Goal: Transaction & Acquisition: Purchase product/service

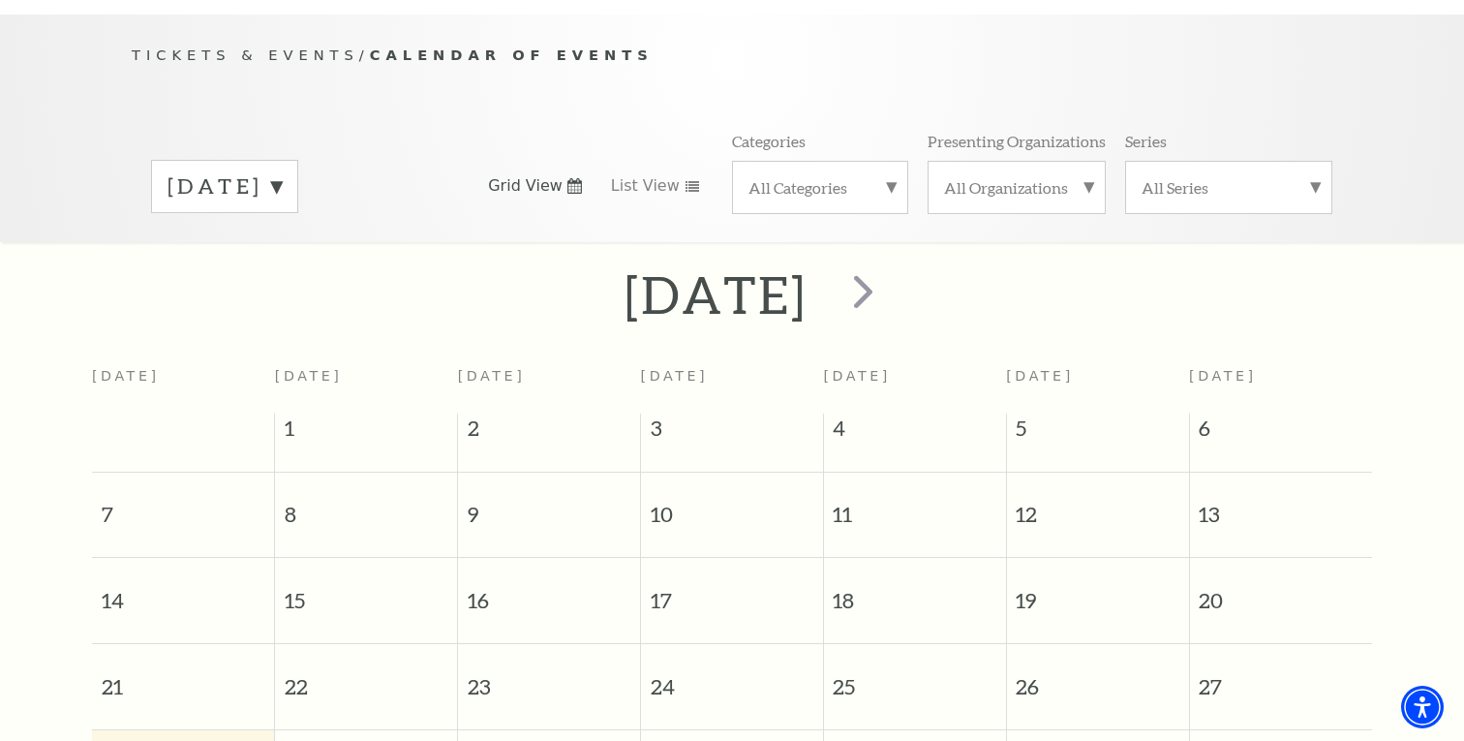
scroll to position [171, 0]
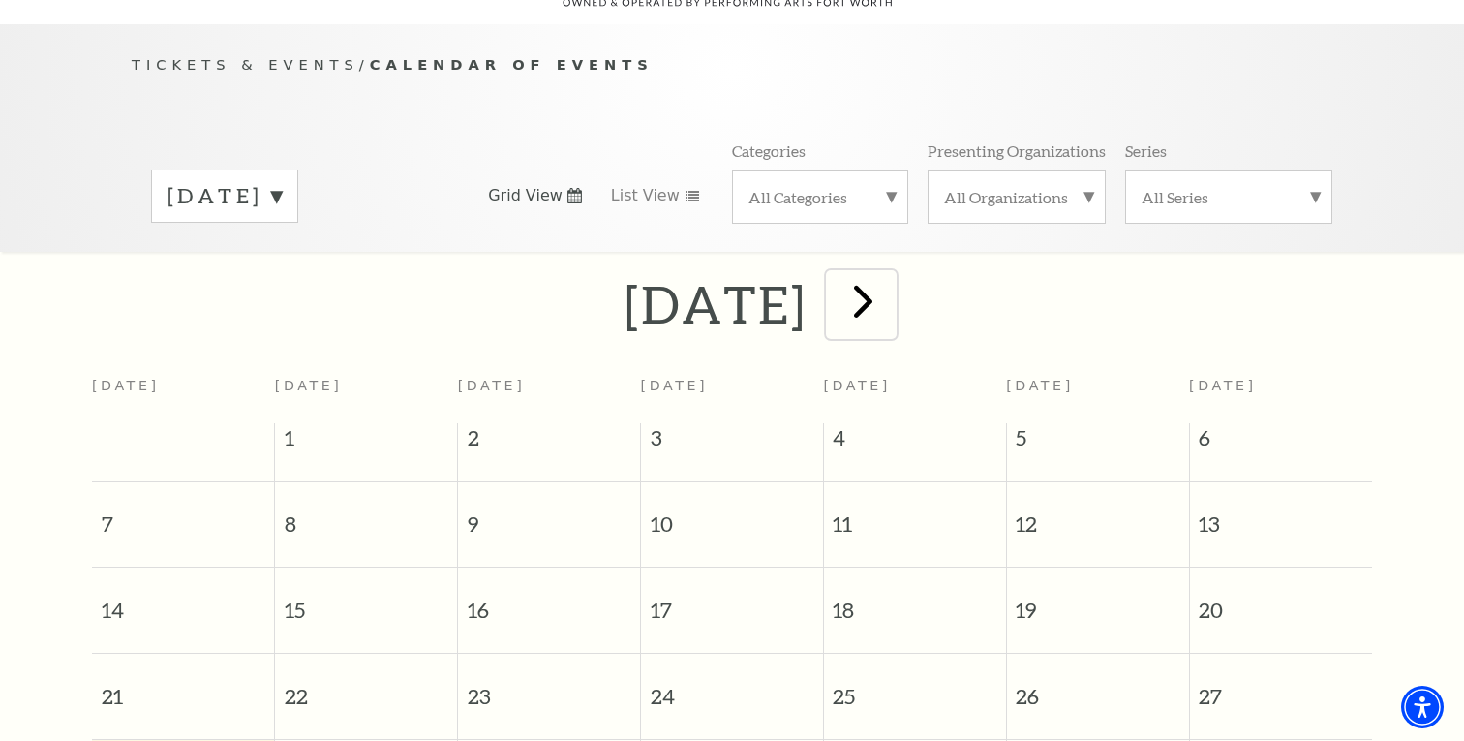
click at [891, 278] on span "next" at bounding box center [863, 300] width 55 height 55
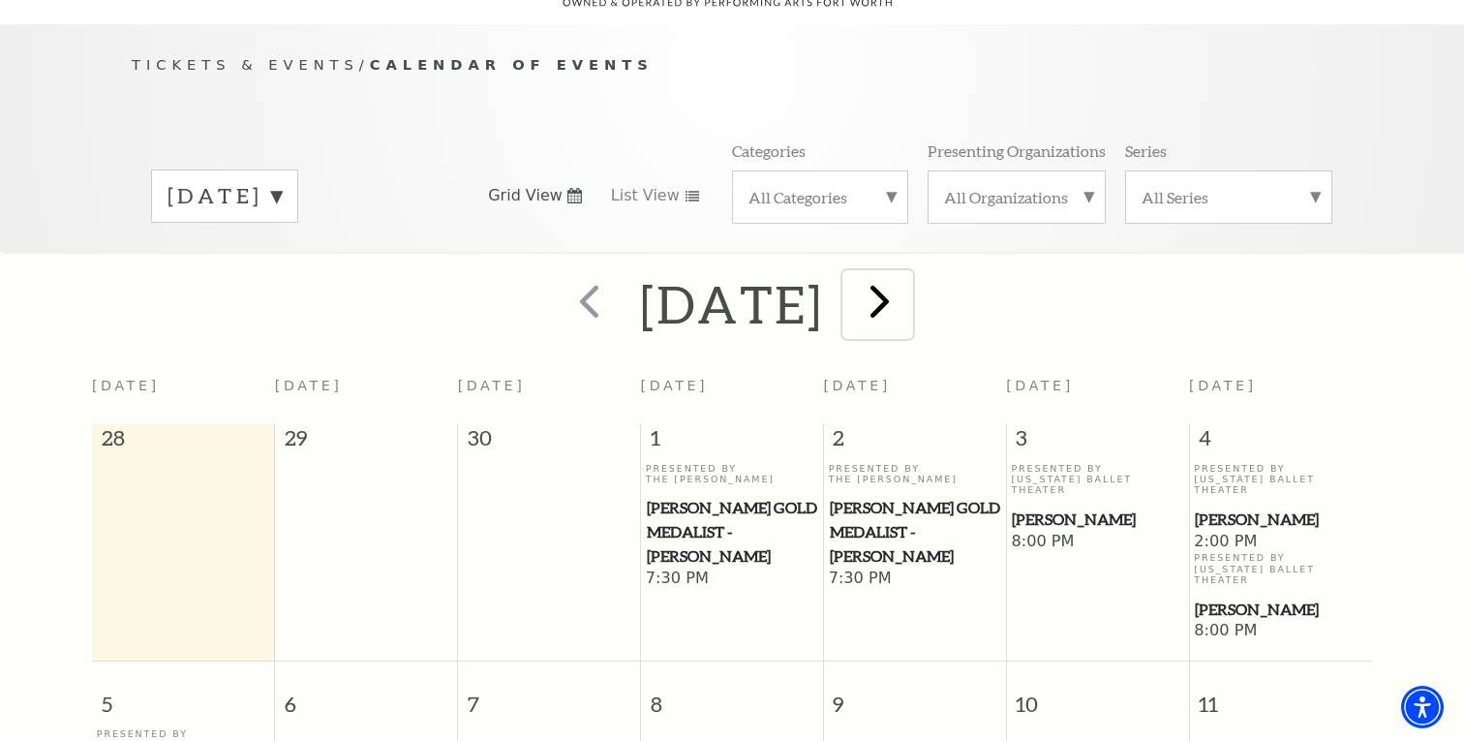
click at [907, 280] on span "next" at bounding box center [879, 300] width 55 height 55
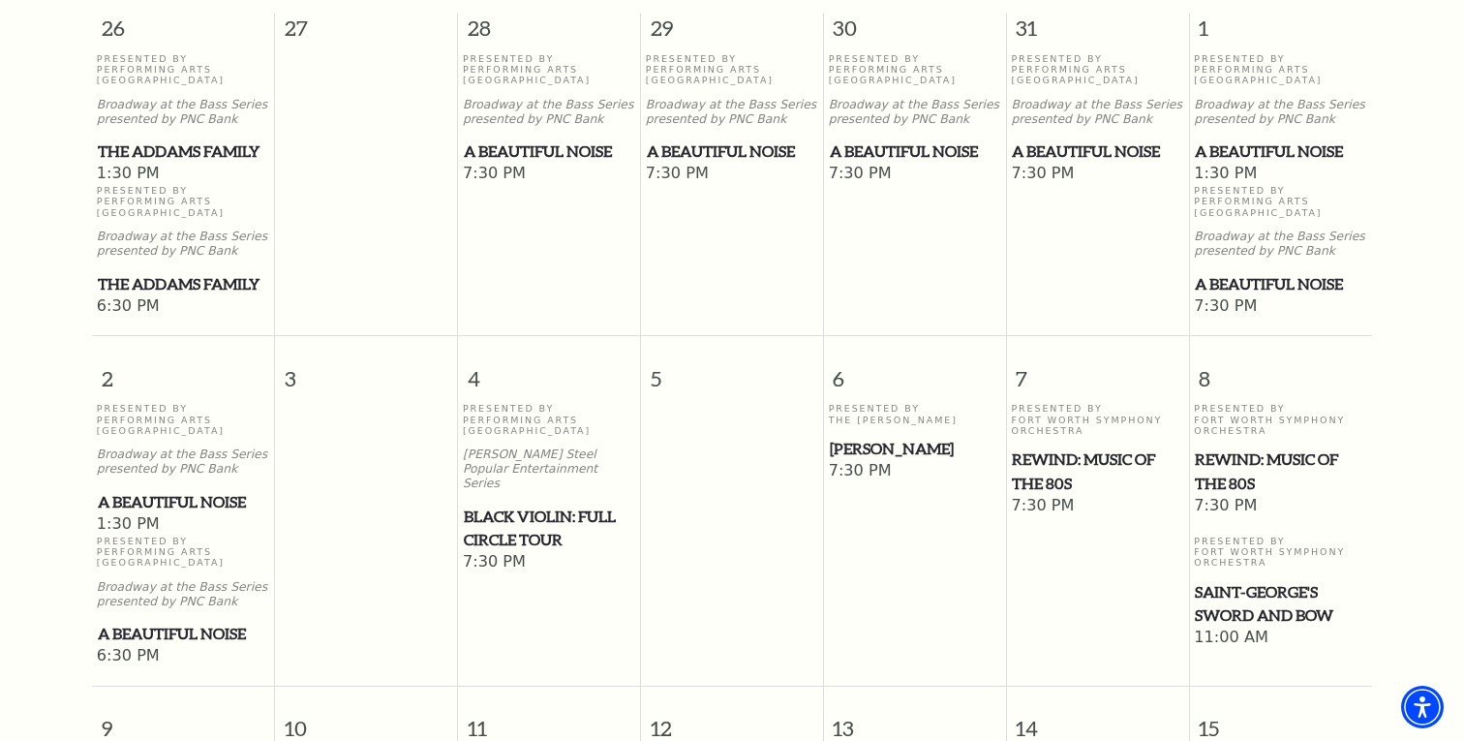
scroll to position [626, 0]
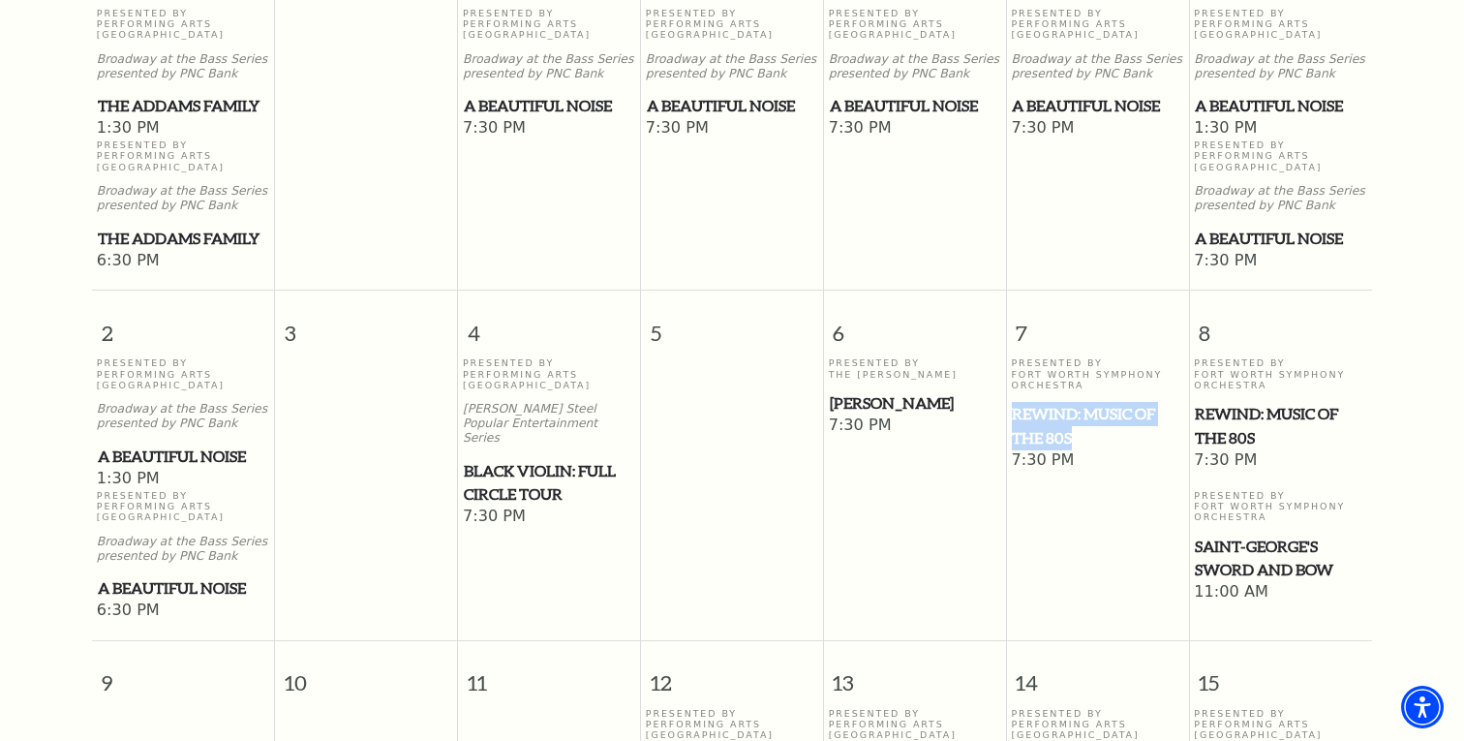
drag, startPoint x: 1079, startPoint y: 415, endPoint x: 1015, endPoint y: 394, distance: 67.4
click at [1015, 402] on span "REWIND: Music of the 80s" at bounding box center [1097, 425] width 170 height 47
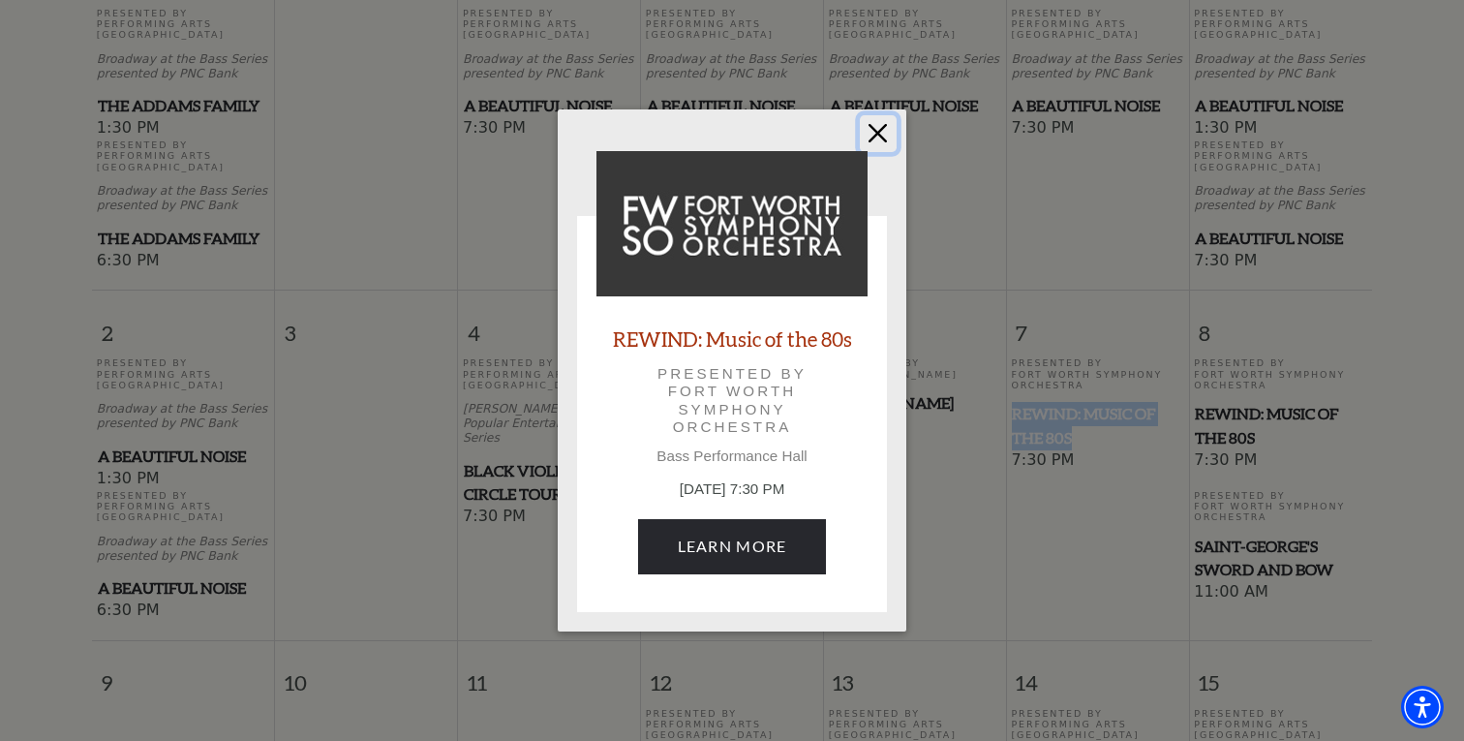
click at [874, 130] on button "Close" at bounding box center [878, 133] width 37 height 37
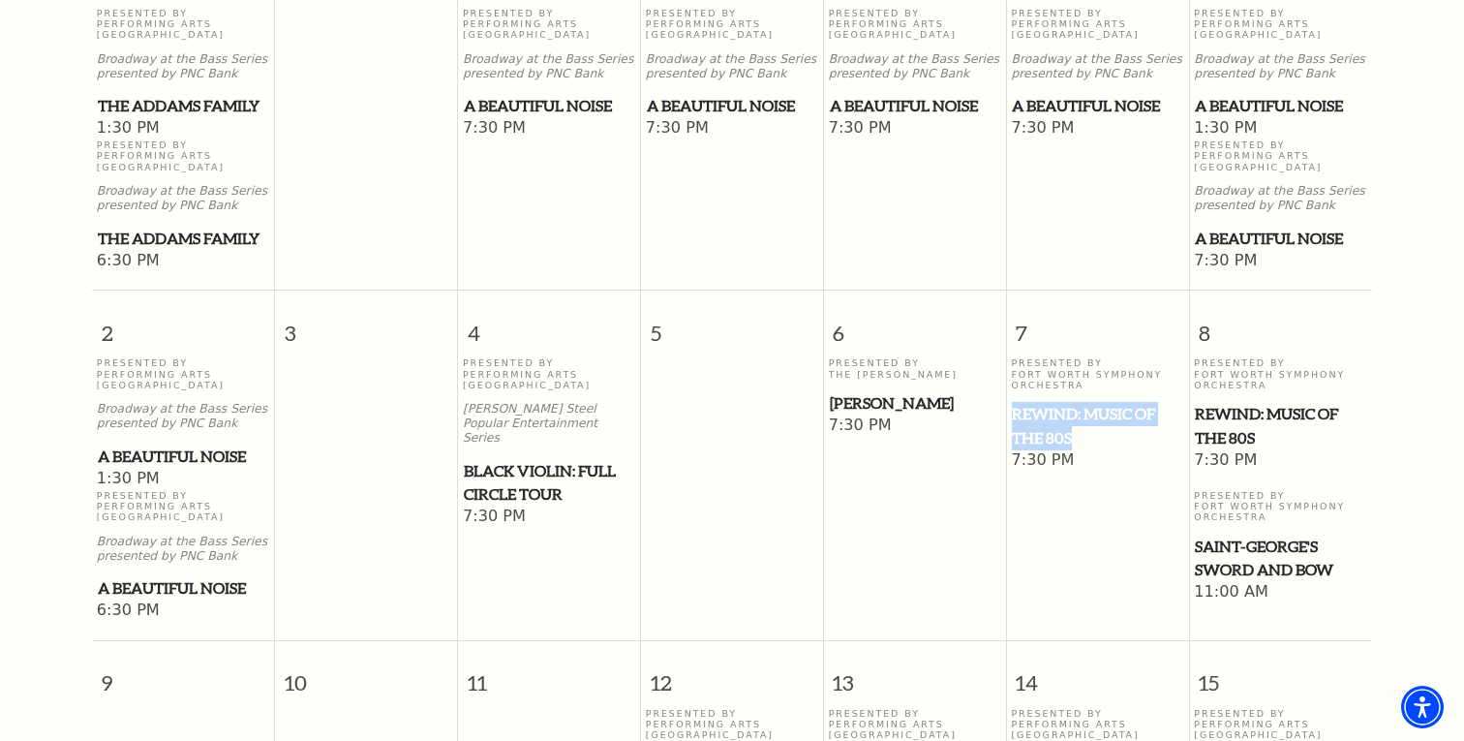
copy span "REWIND: Music of the 80s"
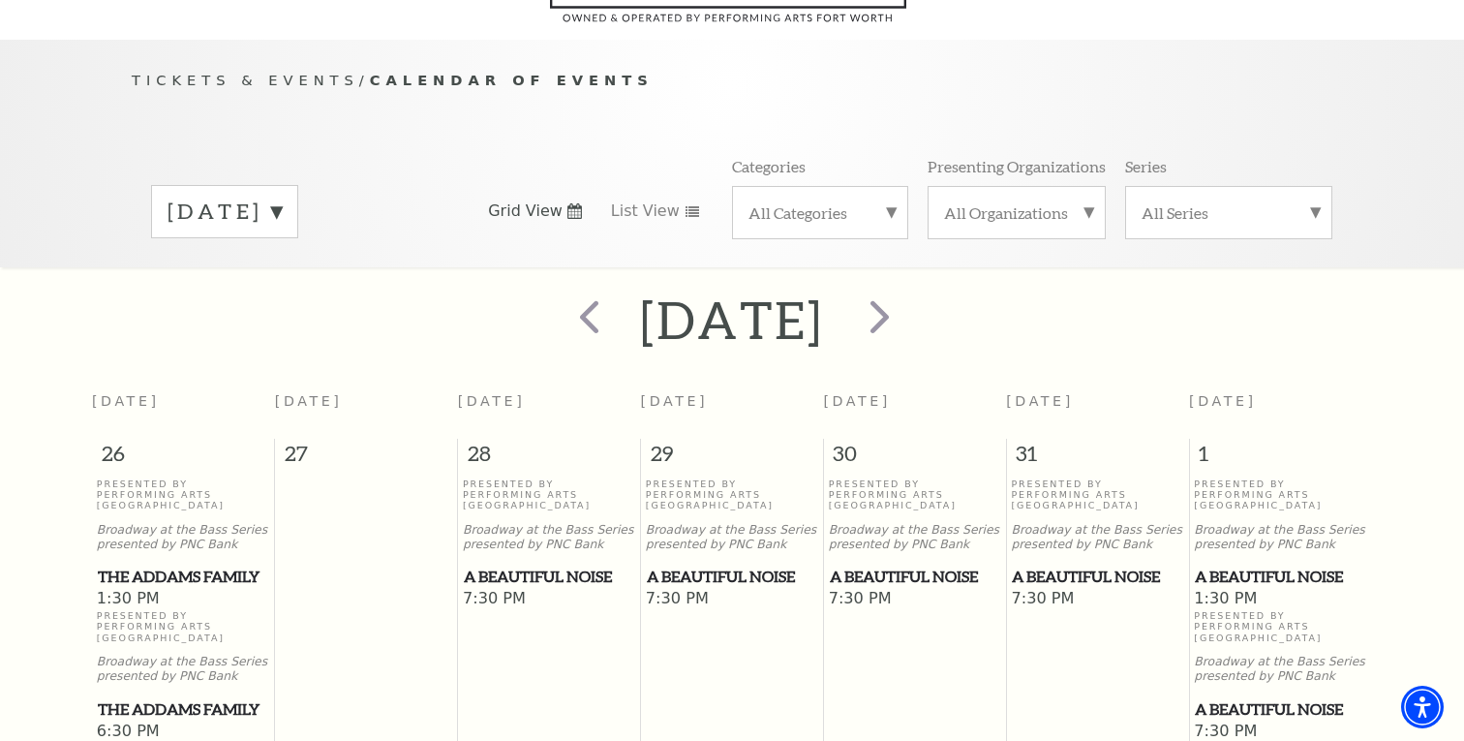
scroll to position [0, 0]
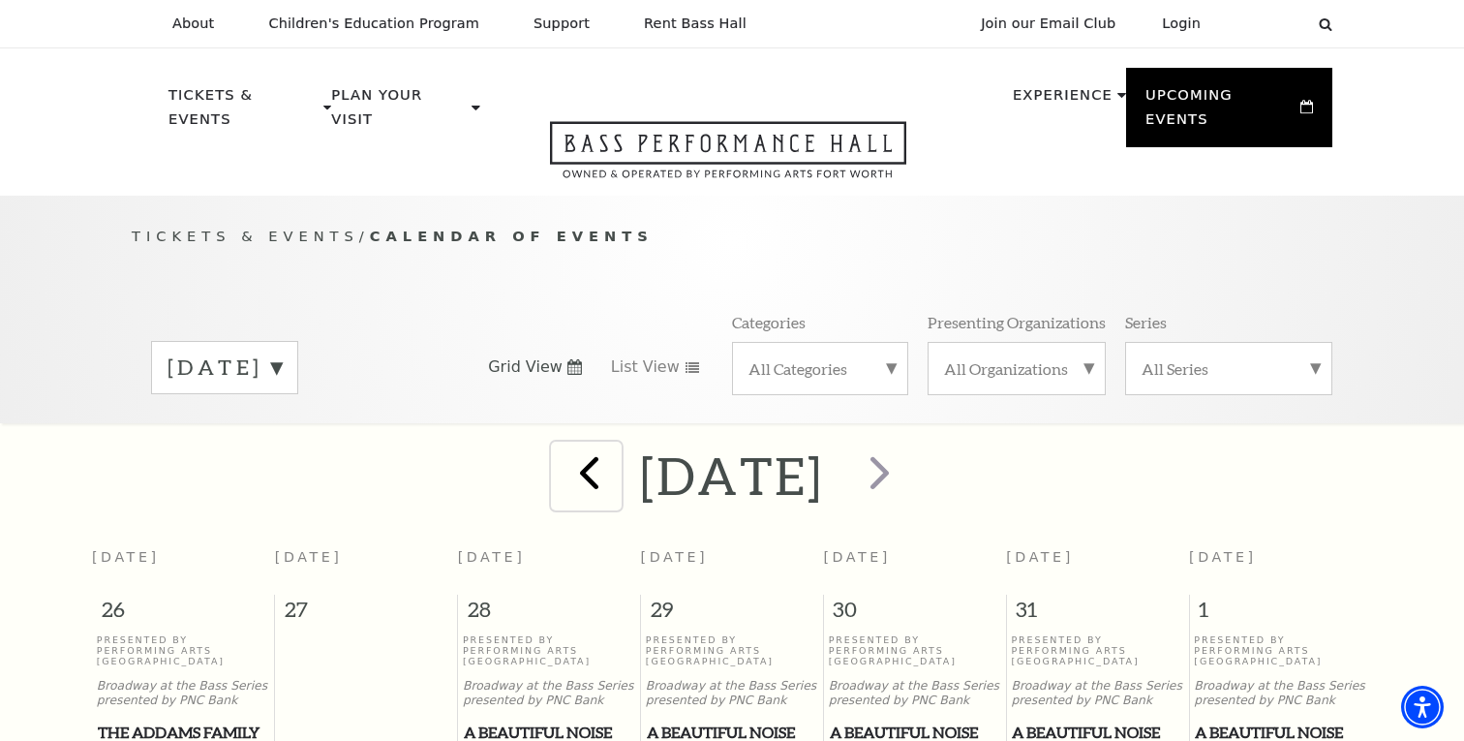
click at [562, 447] on span "prev" at bounding box center [589, 471] width 55 height 55
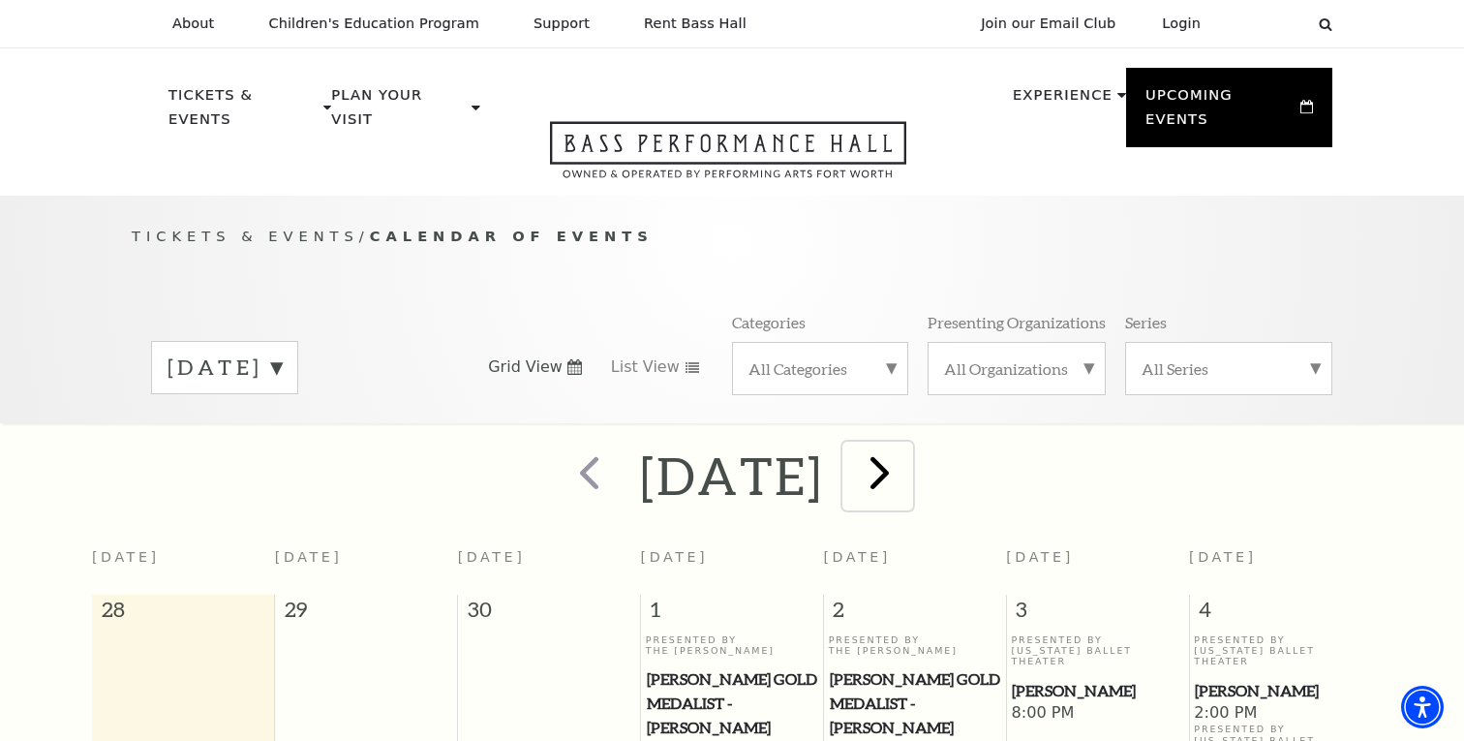
click at [907, 449] on span "next" at bounding box center [879, 471] width 55 height 55
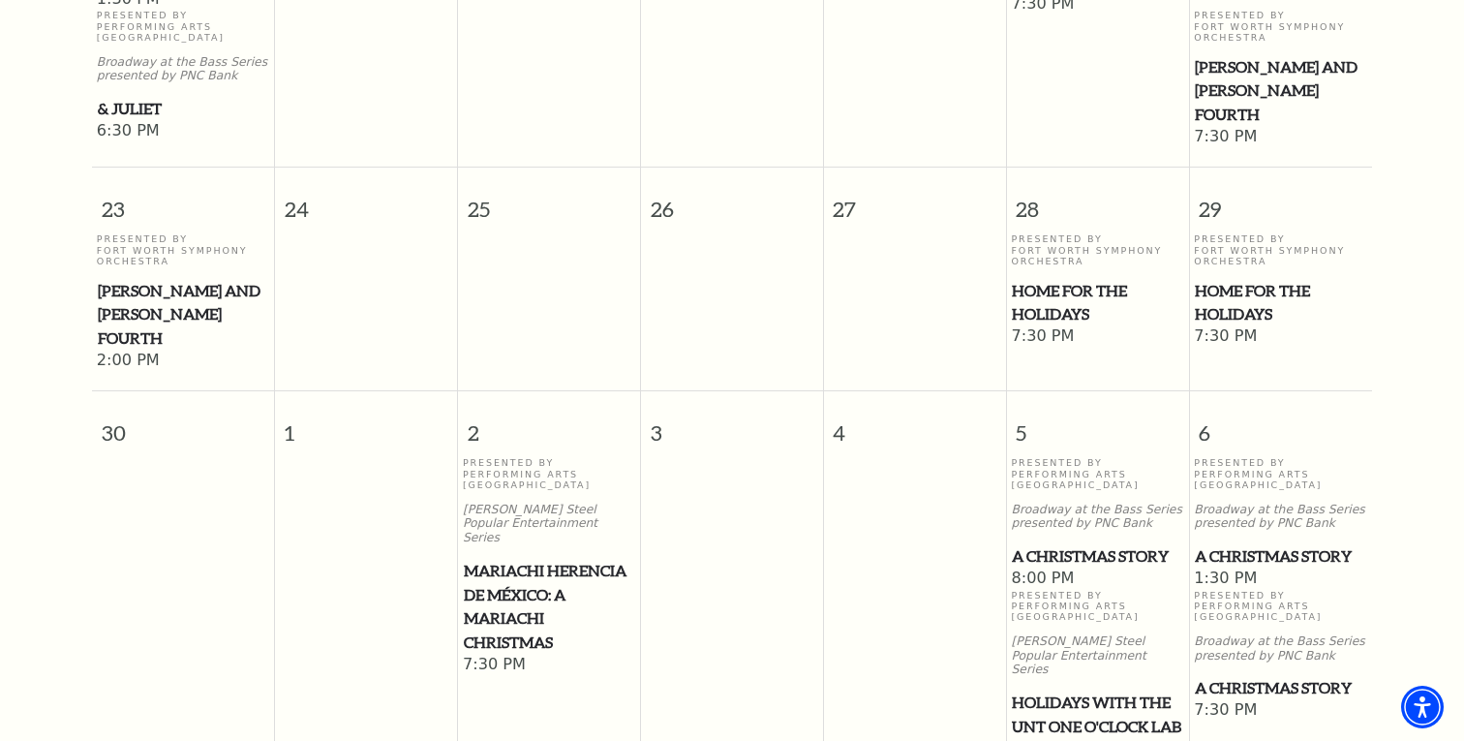
scroll to position [1786, 0]
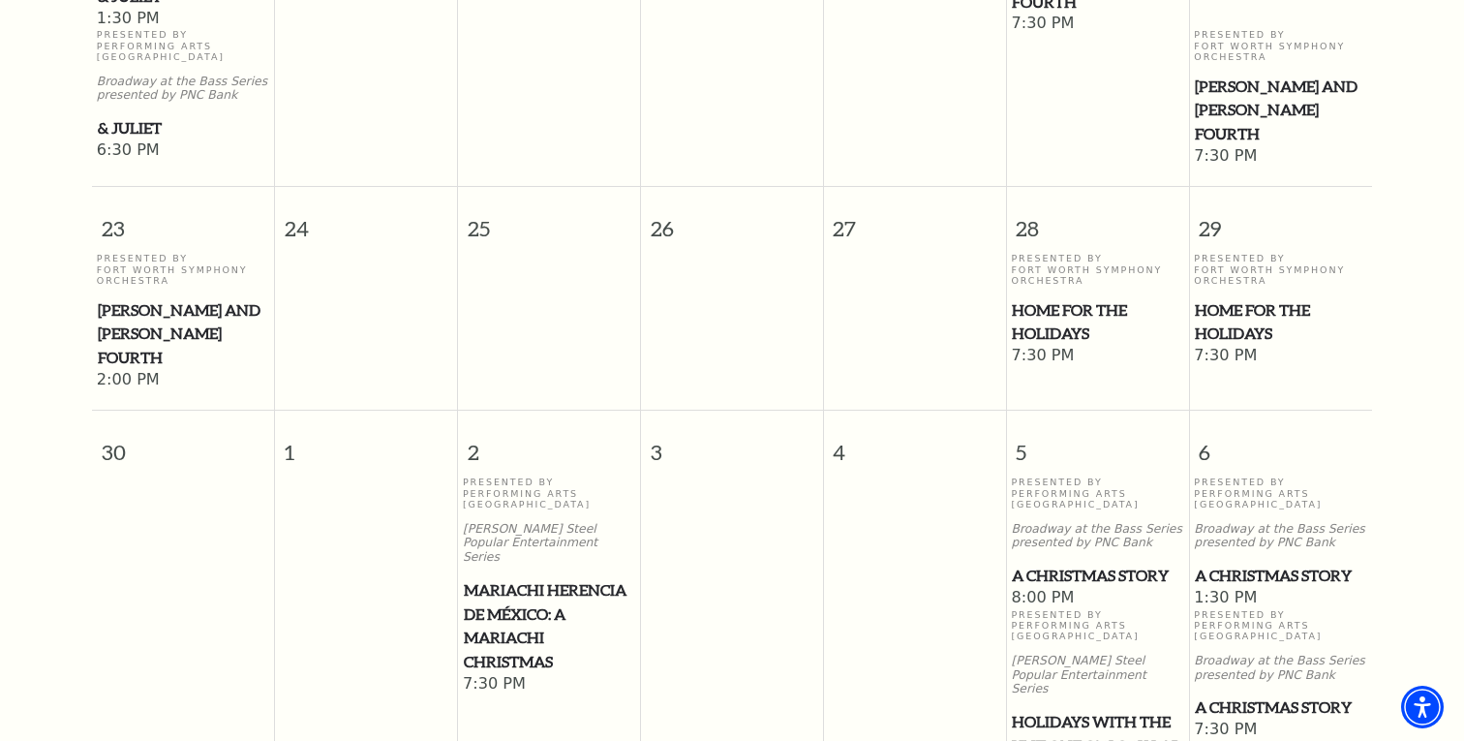
click at [1240, 298] on span "Home for the Holidays" at bounding box center [1280, 321] width 171 height 47
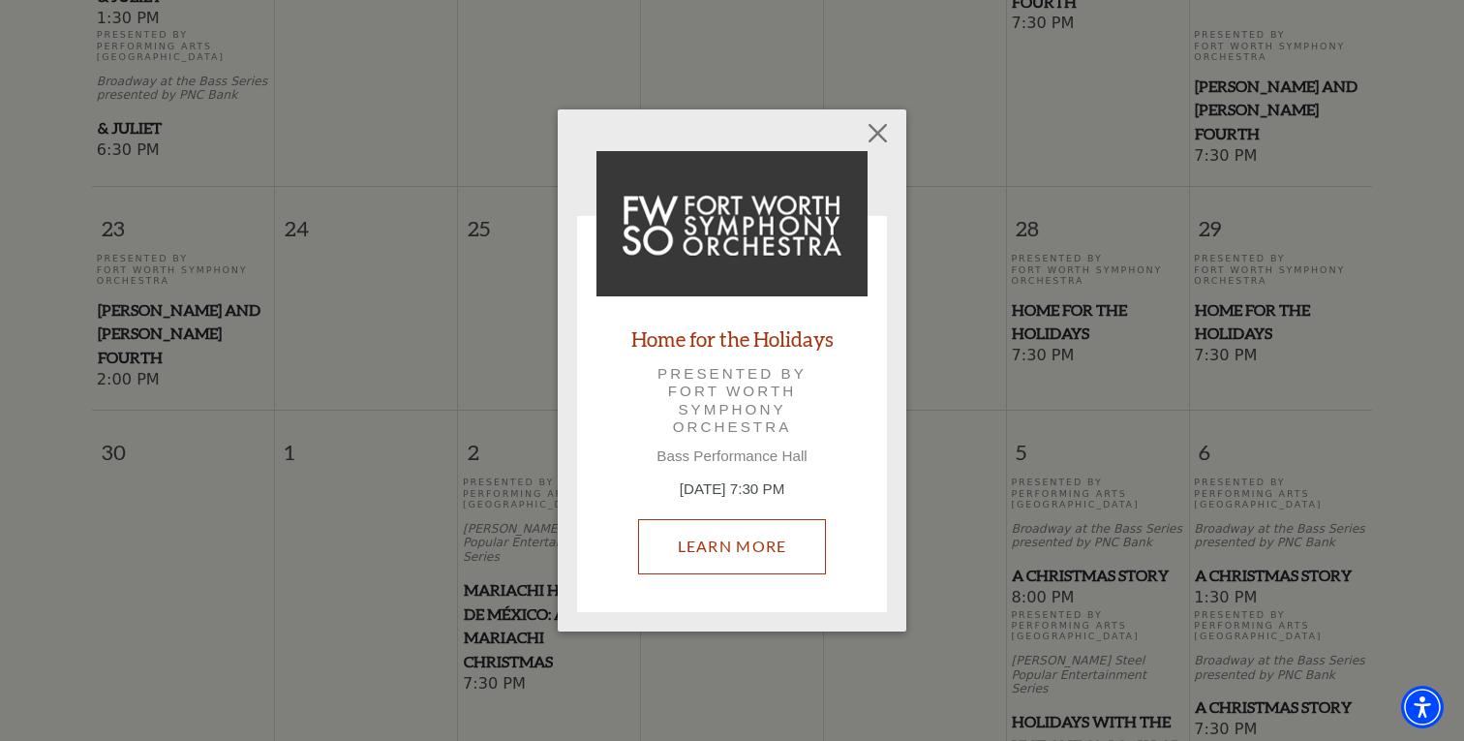
click at [702, 548] on link "Learn More" at bounding box center [732, 546] width 189 height 54
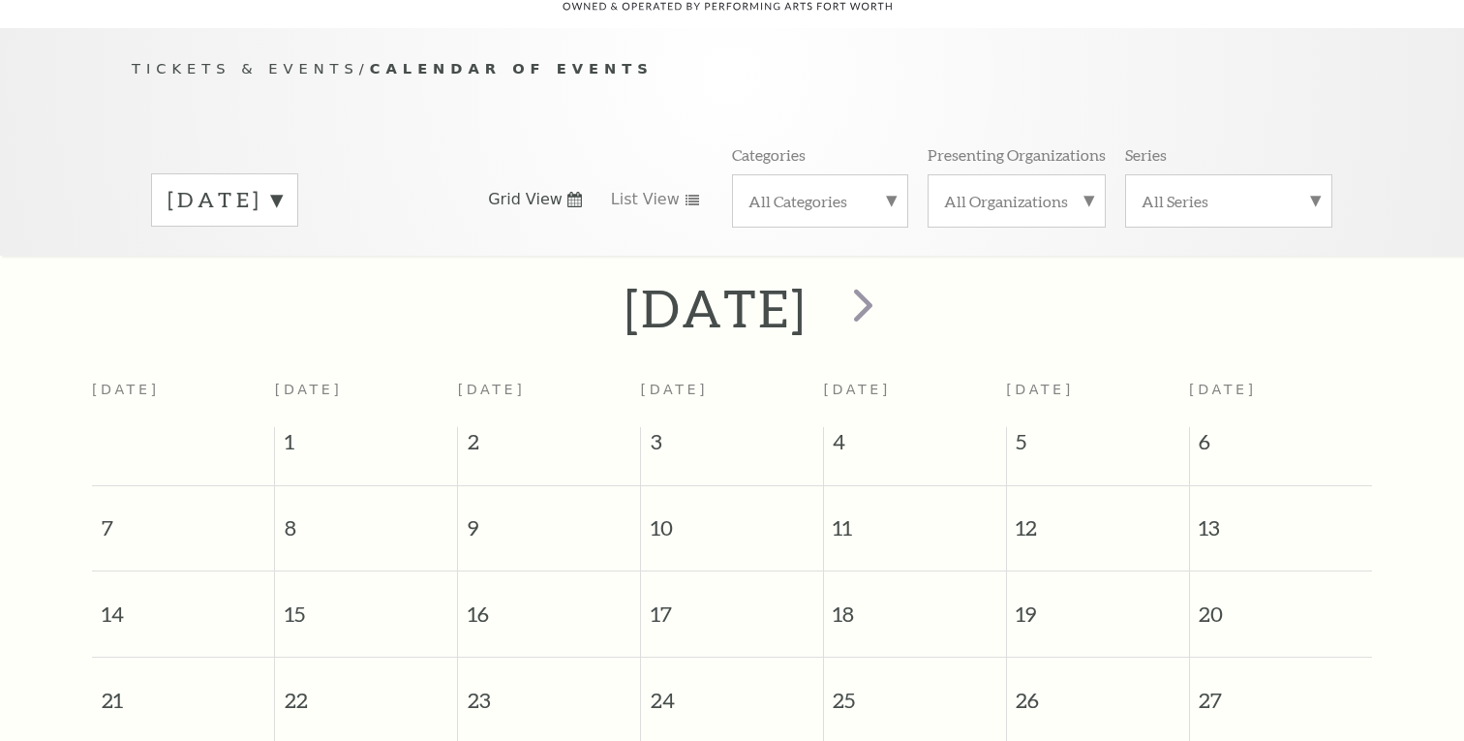
scroll to position [171, 0]
click at [891, 287] on span "next" at bounding box center [863, 300] width 55 height 55
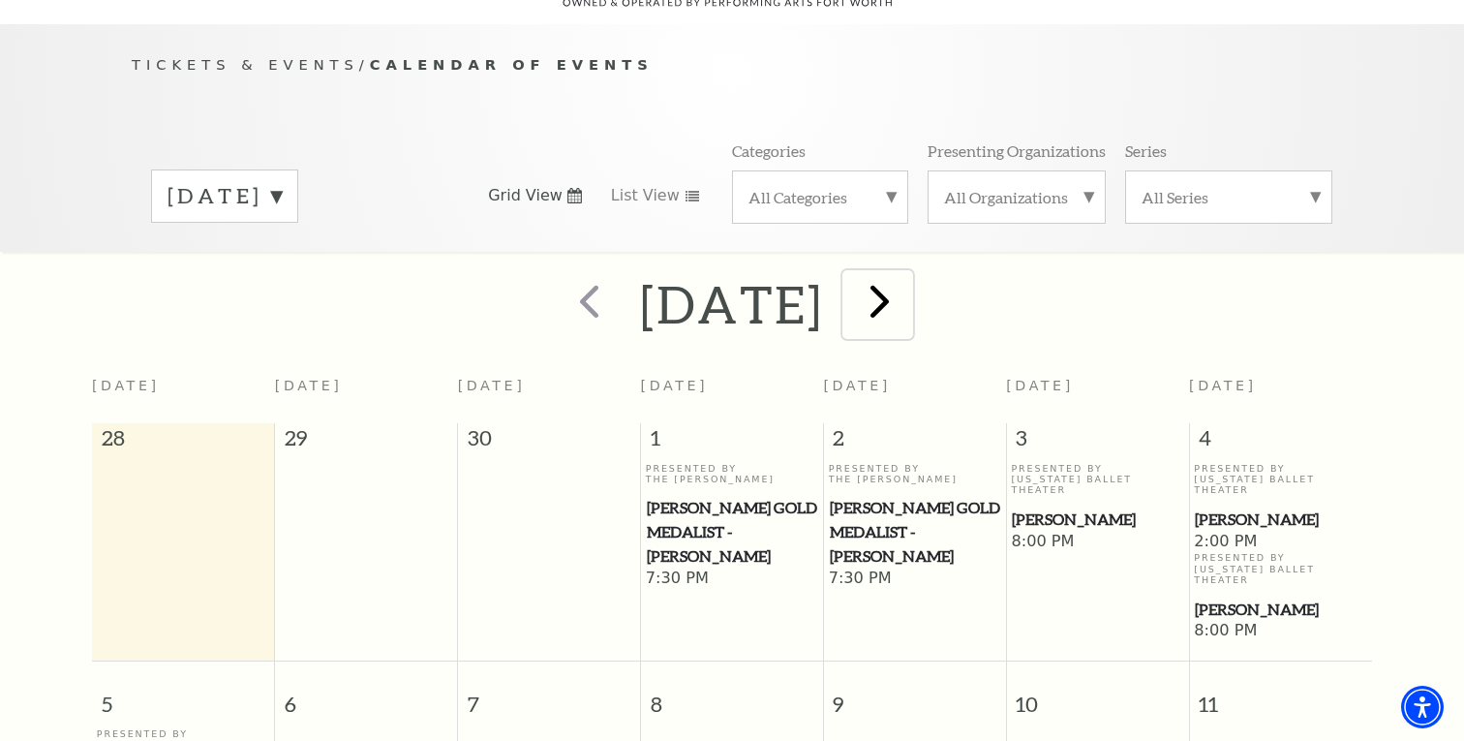
click at [907, 285] on span "next" at bounding box center [879, 300] width 55 height 55
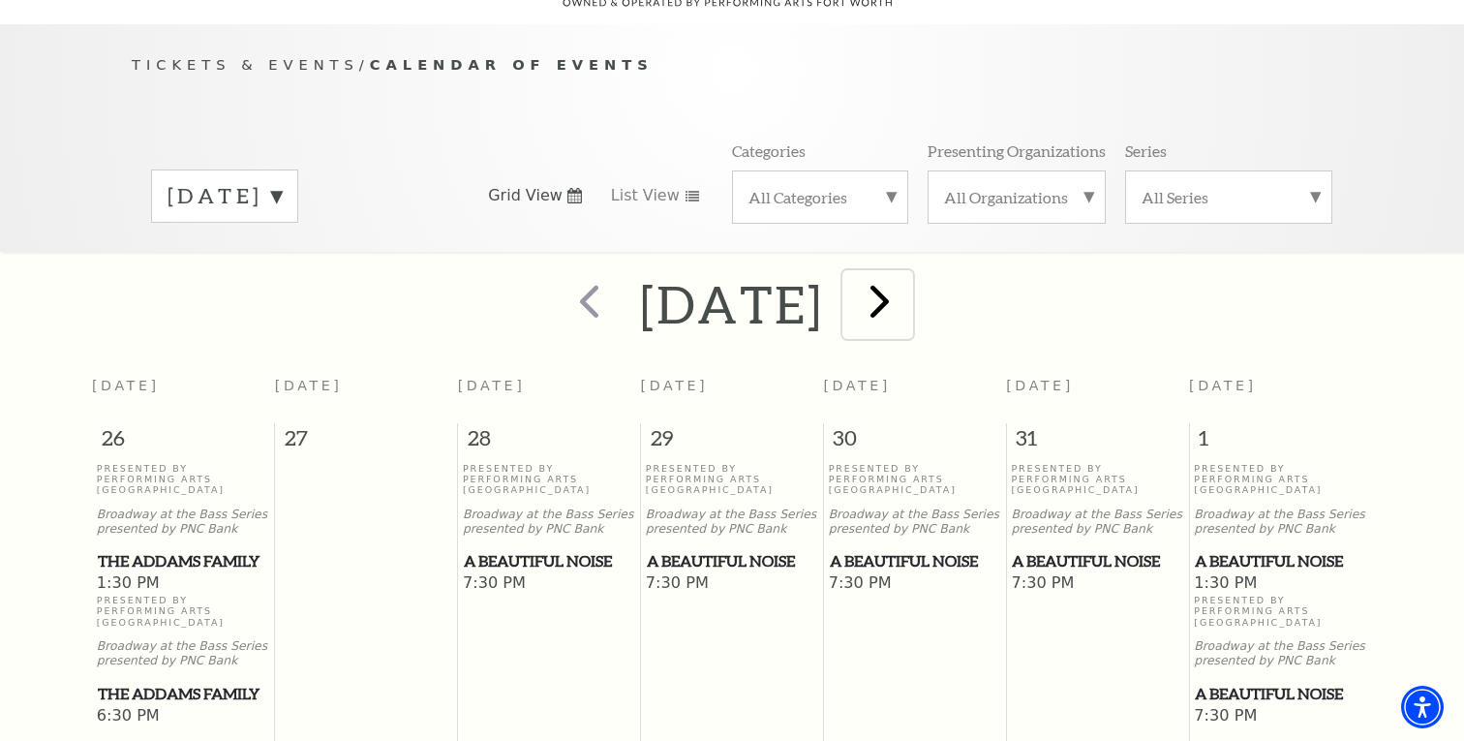
click at [907, 277] on span "next" at bounding box center [879, 300] width 55 height 55
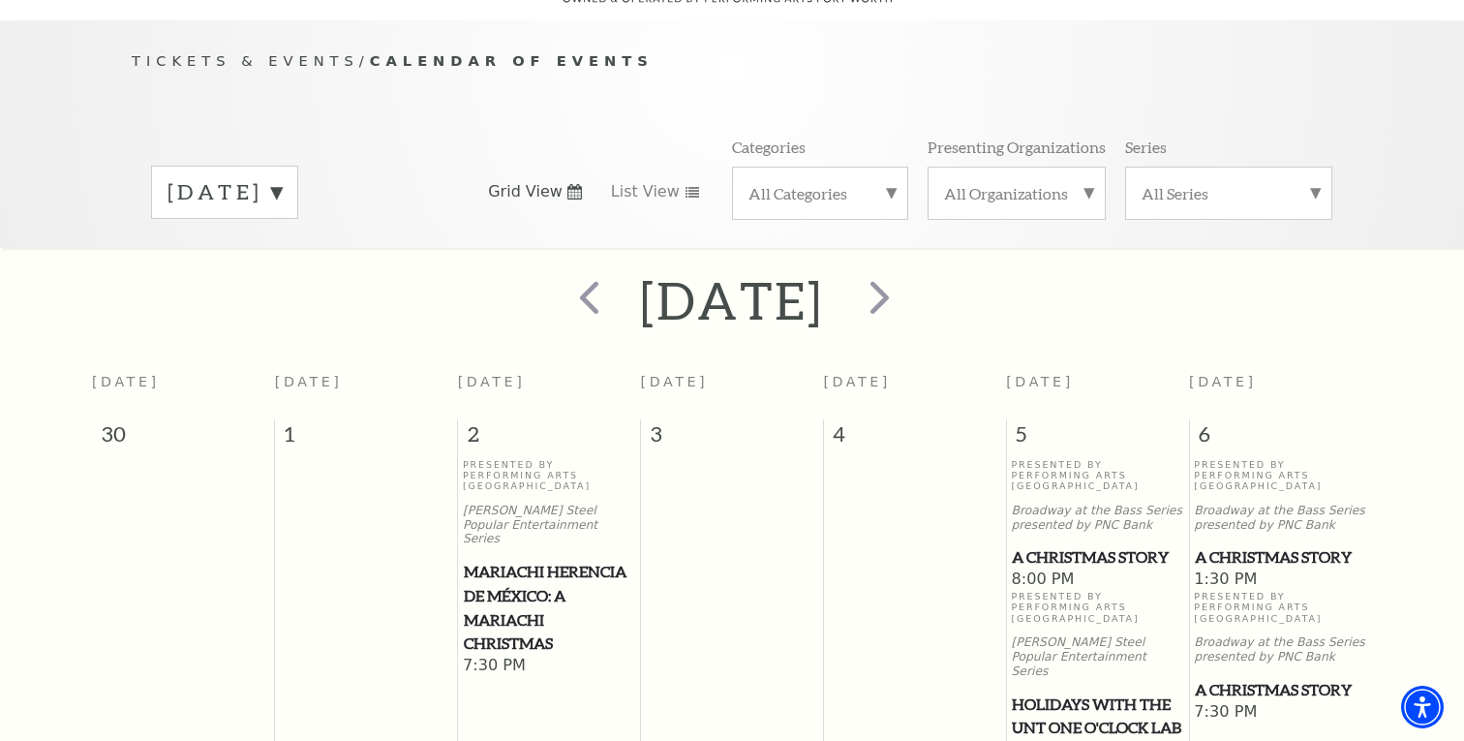
scroll to position [173, 0]
click at [562, 272] on span "prev" at bounding box center [589, 298] width 55 height 55
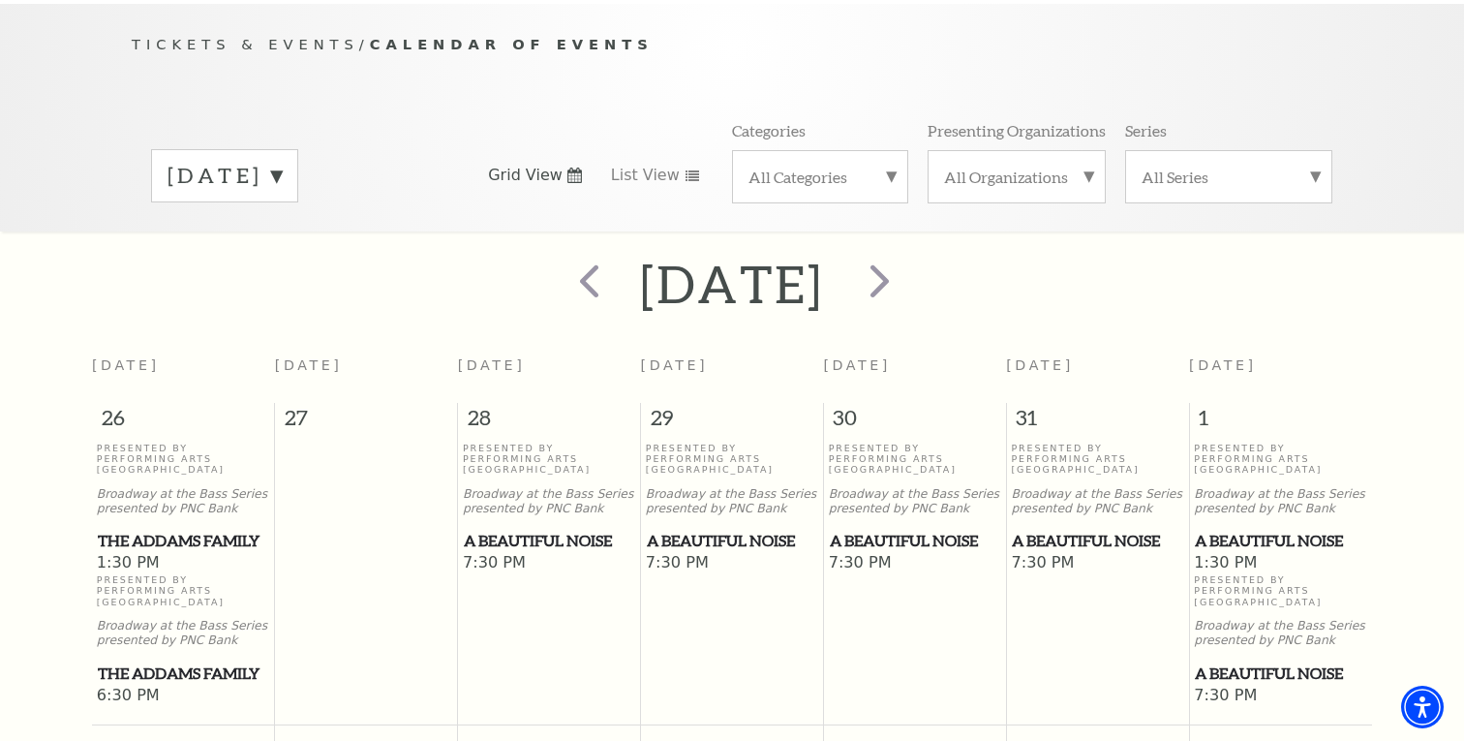
scroll to position [191, 0]
click at [907, 258] on span "next" at bounding box center [879, 281] width 55 height 55
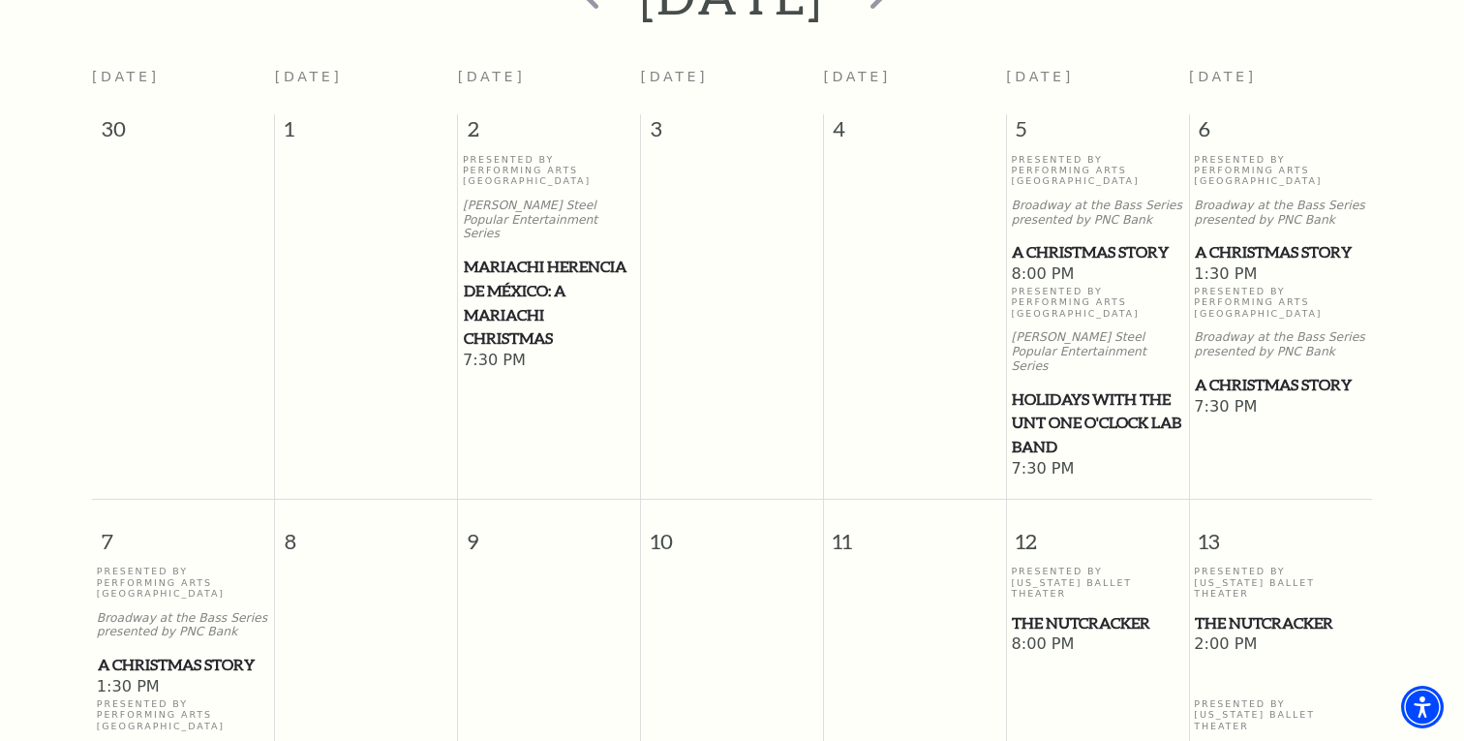
scroll to position [487, 0]
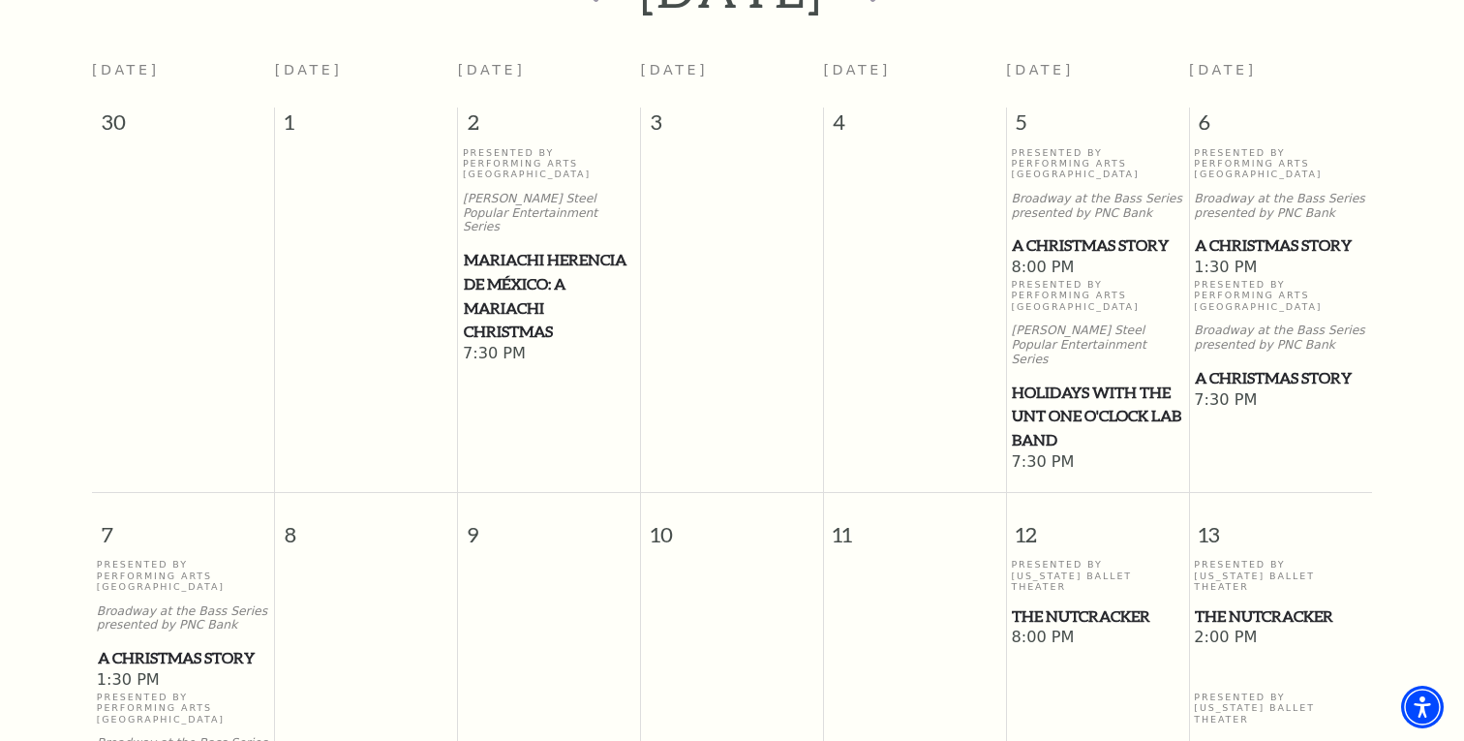
click at [1053, 382] on span "Holidays with the UNT One O'Clock Lab Band" at bounding box center [1097, 417] width 170 height 72
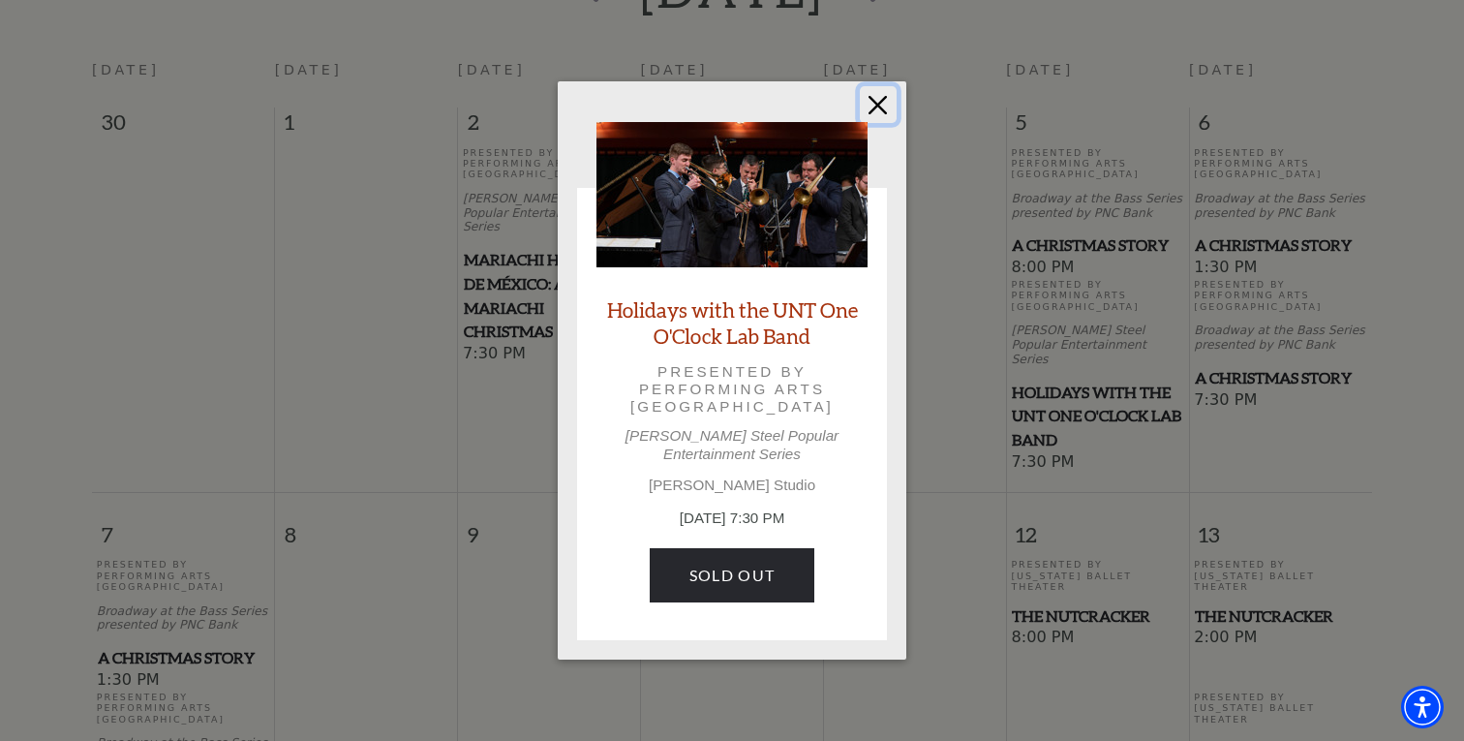
click at [880, 114] on button "Close" at bounding box center [878, 104] width 37 height 37
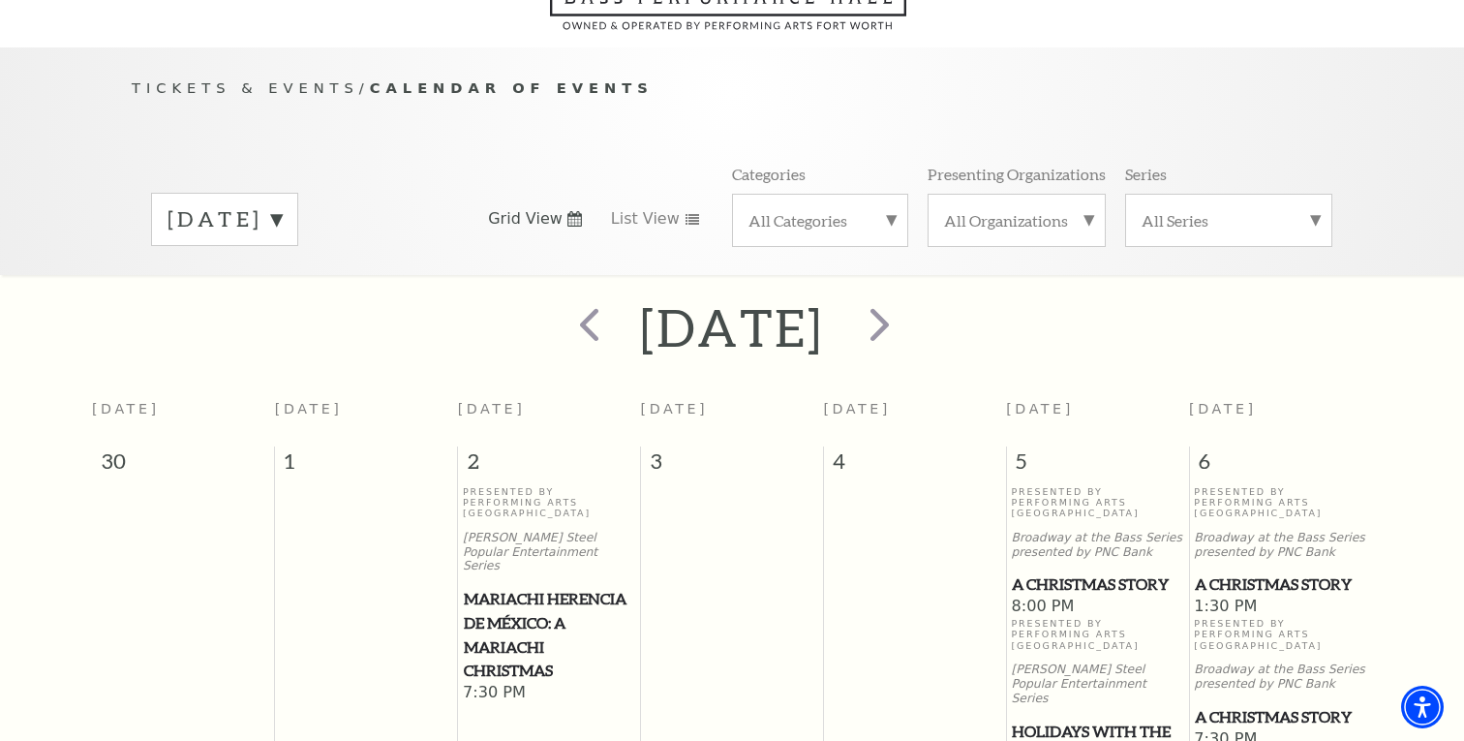
scroll to position [150, 0]
click at [562, 304] on span "prev" at bounding box center [589, 321] width 55 height 55
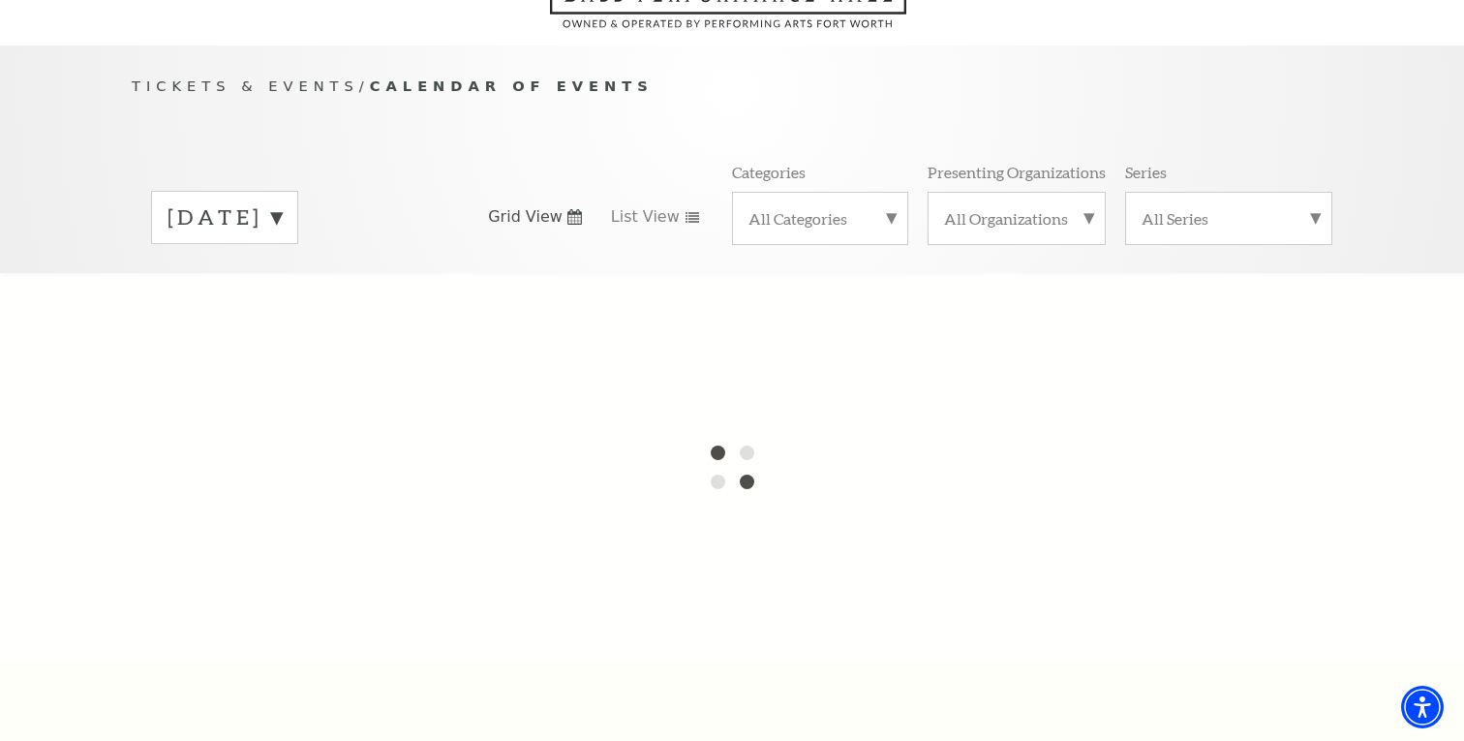
scroll to position [171, 0]
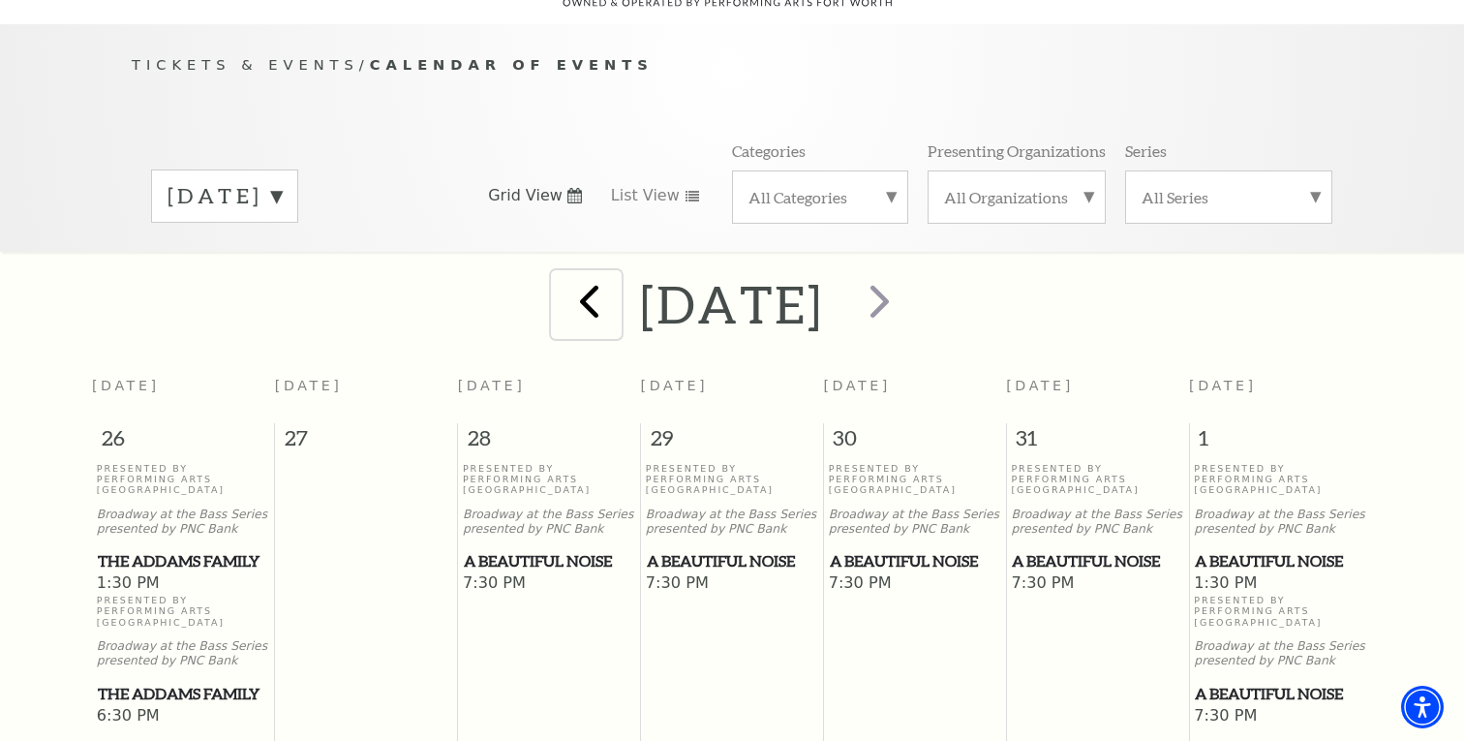
click at [562, 304] on span "prev" at bounding box center [589, 300] width 55 height 55
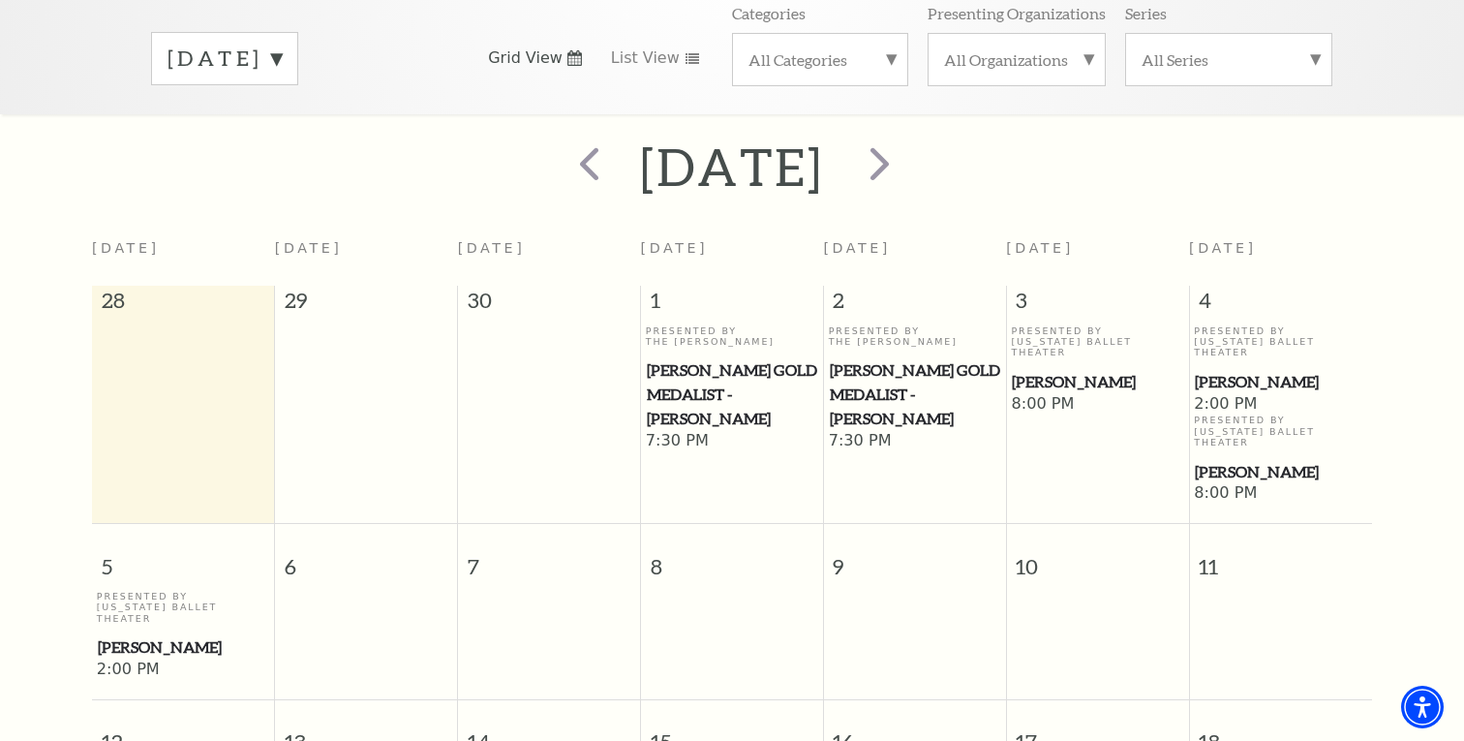
scroll to position [311, 0]
click at [562, 150] on span "prev" at bounding box center [589, 161] width 55 height 55
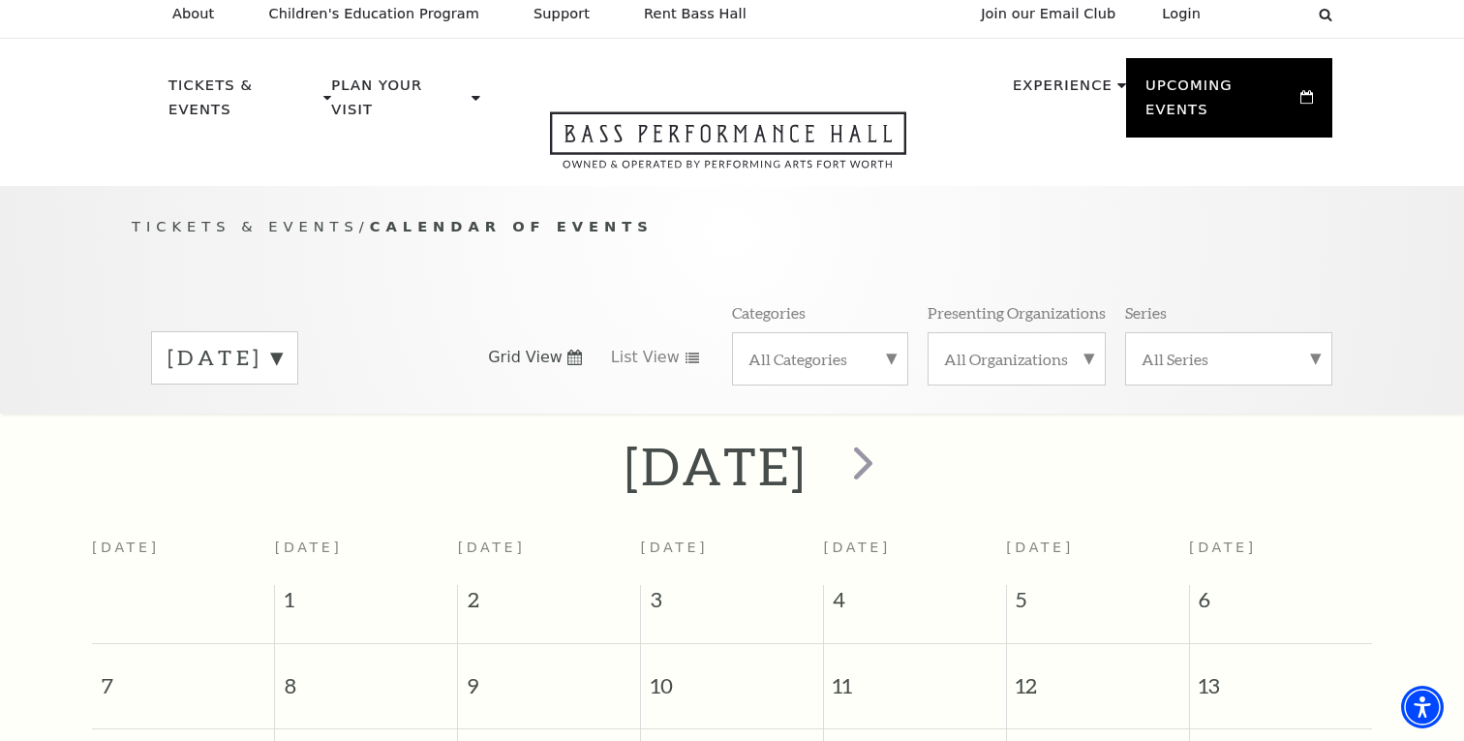
scroll to position [0, 0]
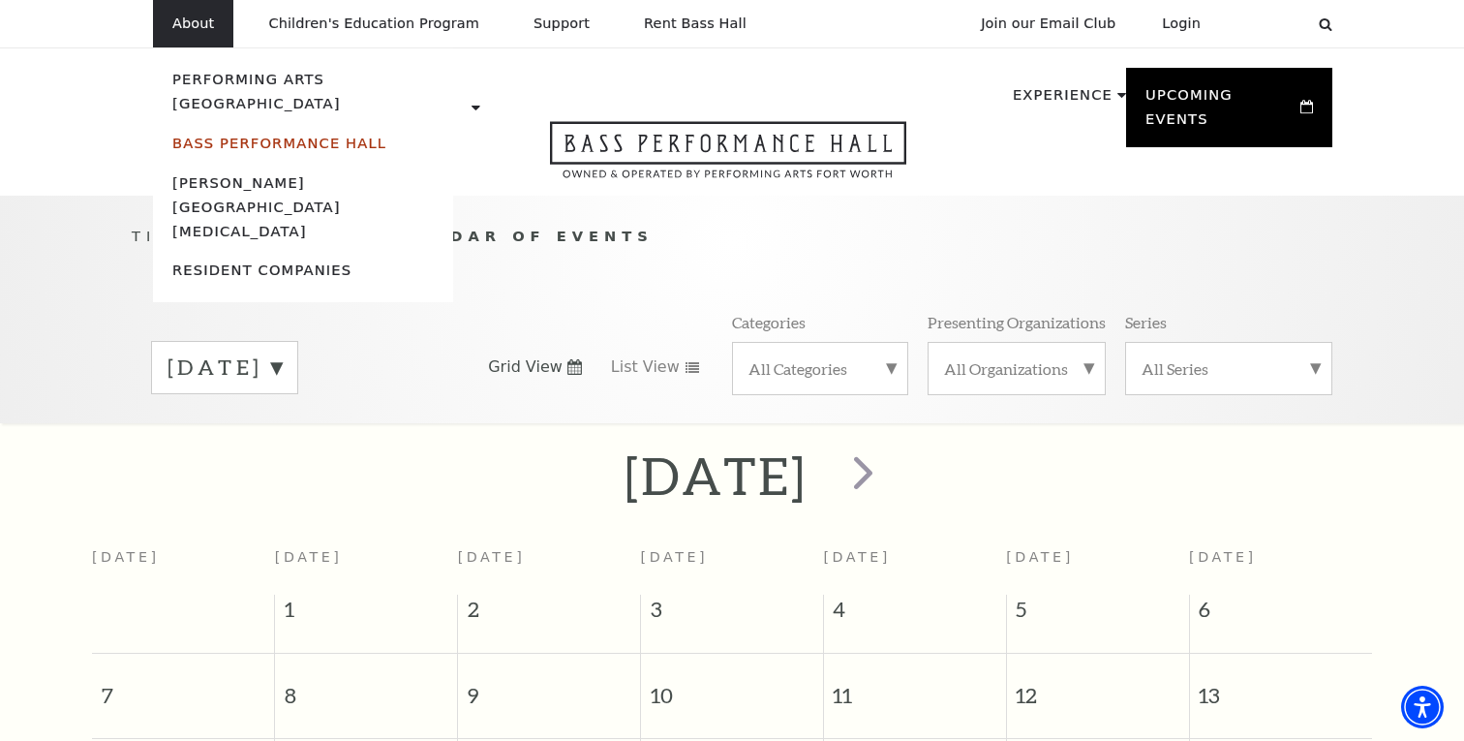
click at [221, 135] on link "Bass Performance Hall" at bounding box center [279, 143] width 214 height 16
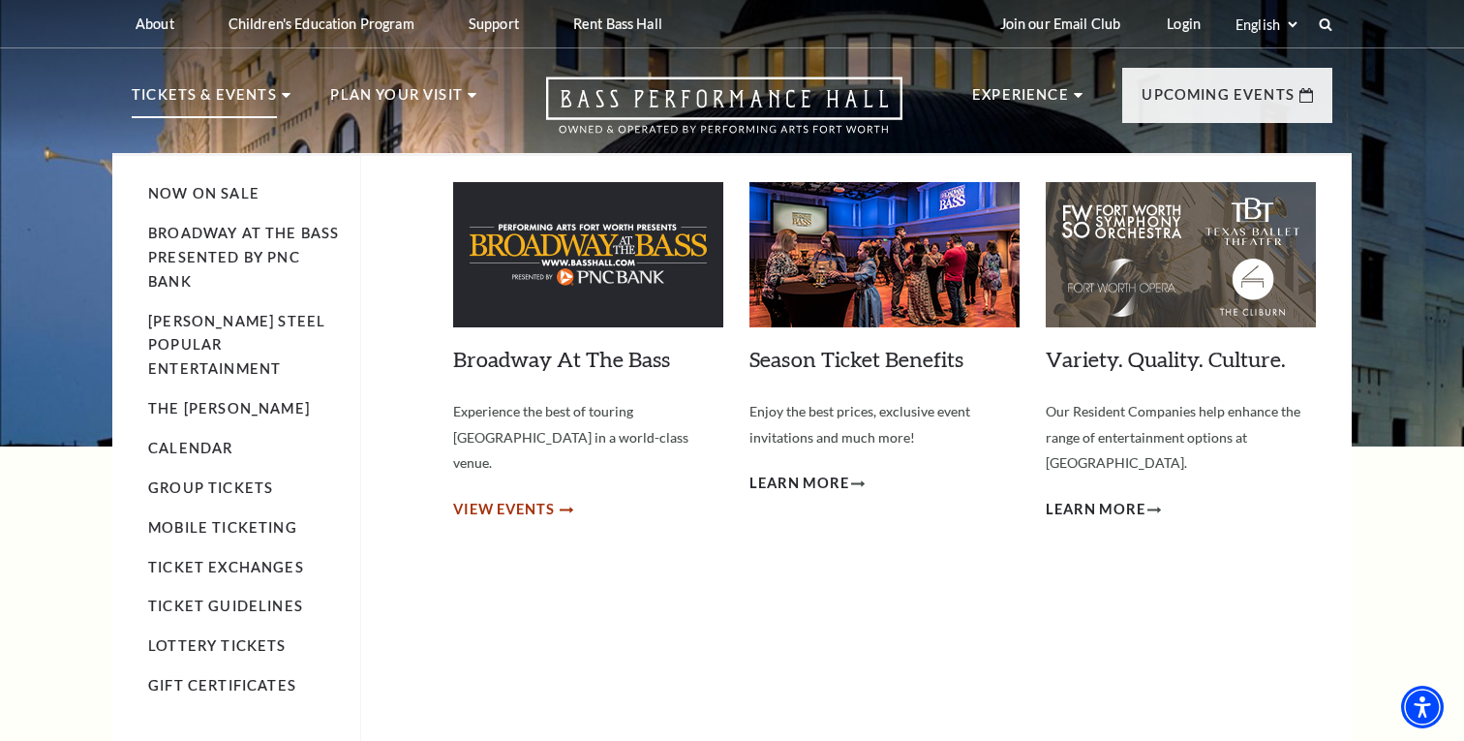
click at [530, 498] on span "View Events" at bounding box center [504, 510] width 102 height 24
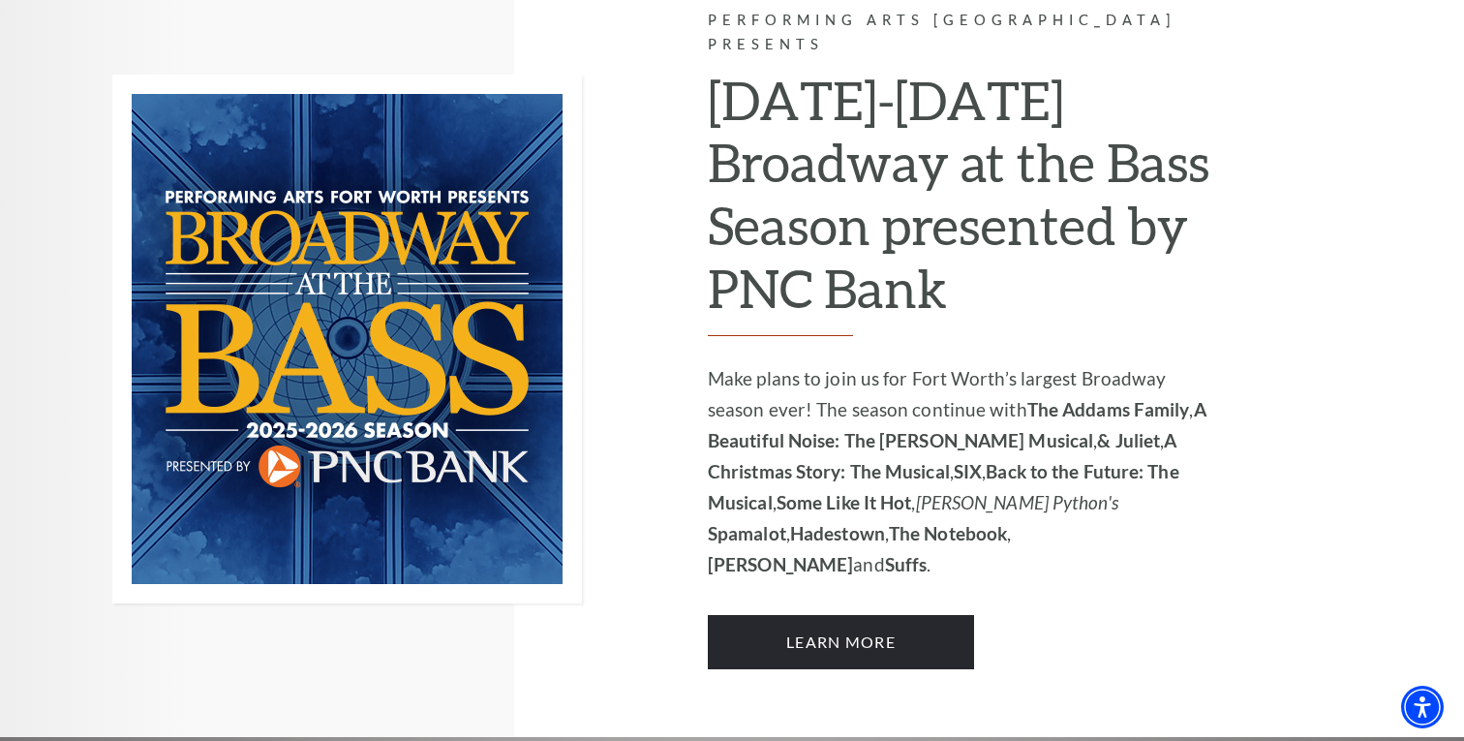
scroll to position [1288, 0]
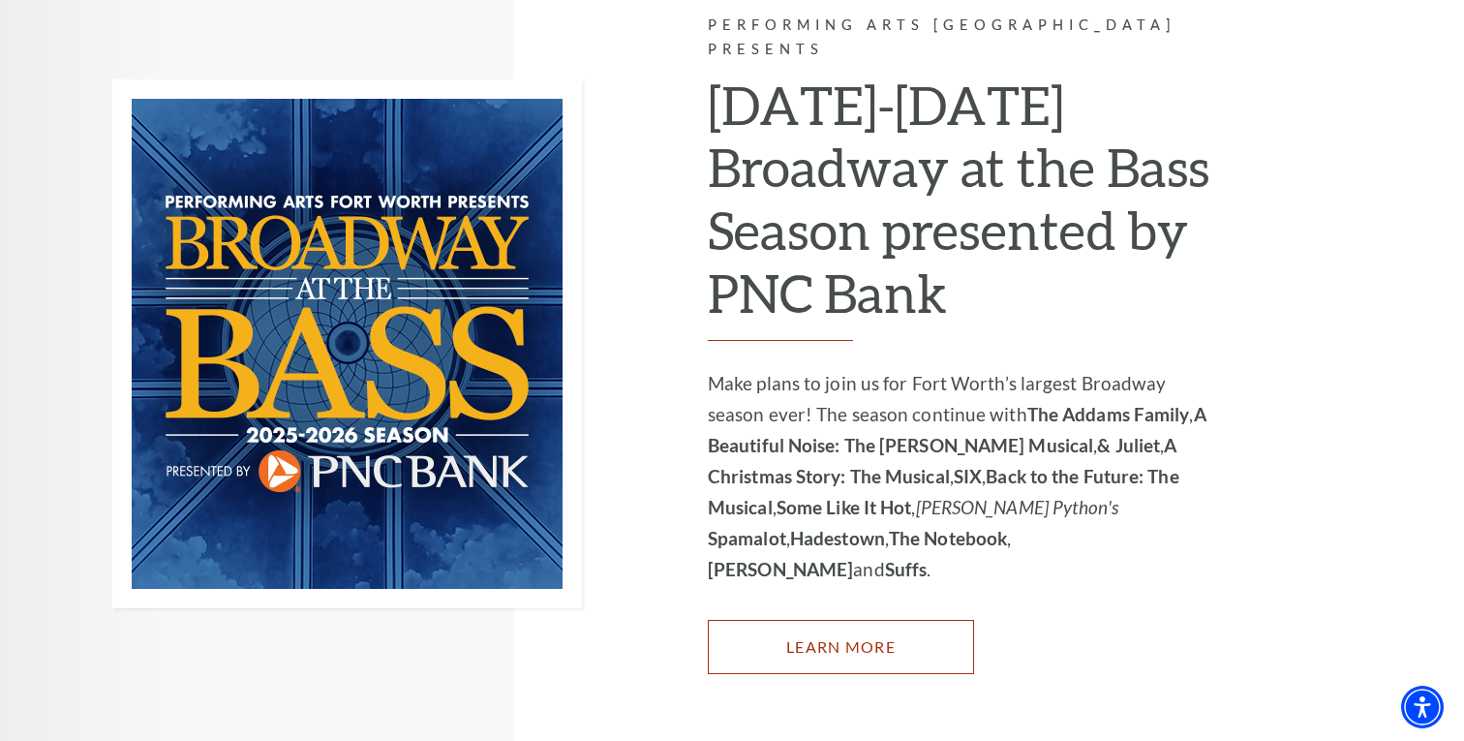
click at [807, 620] on link "Learn More" at bounding box center [841, 647] width 266 height 54
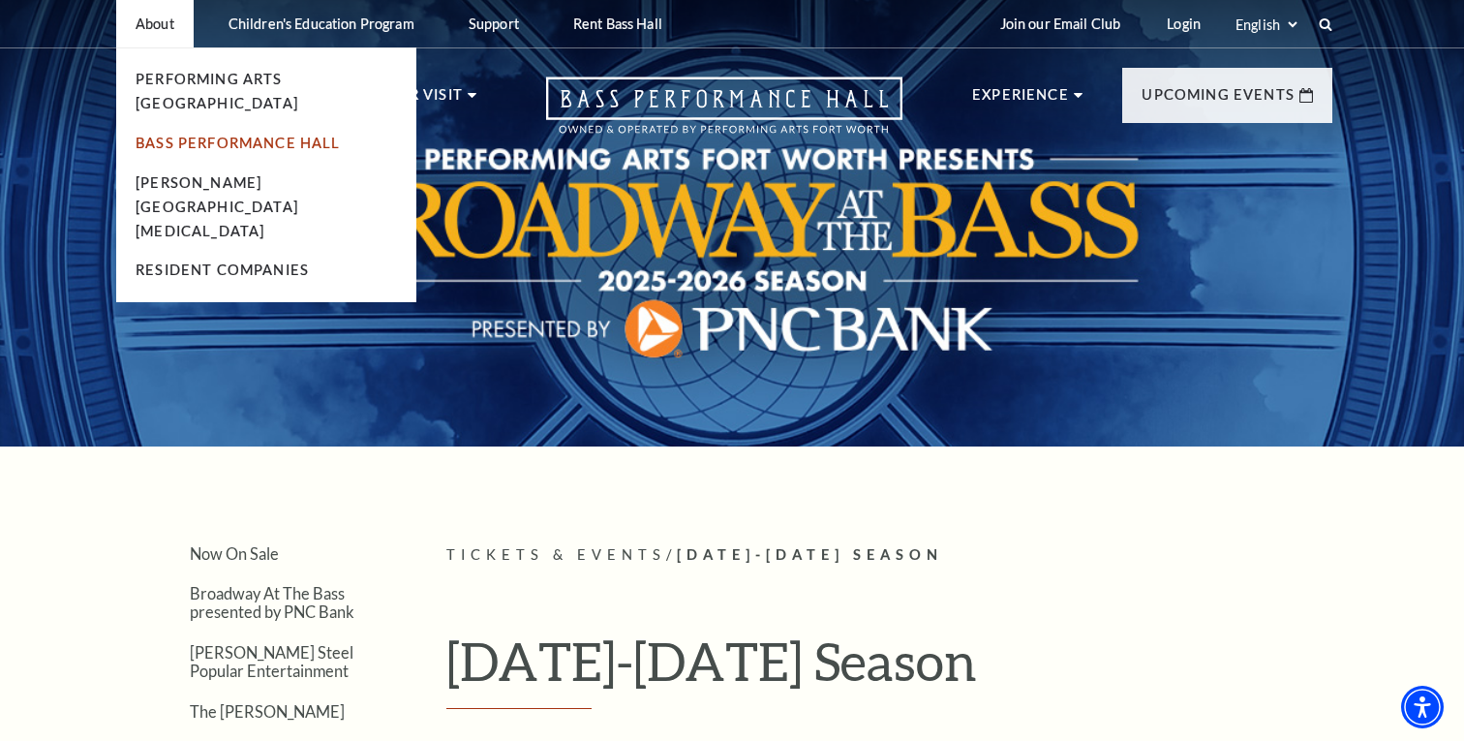
click at [176, 135] on link "Bass Performance Hall" at bounding box center [238, 143] width 205 height 16
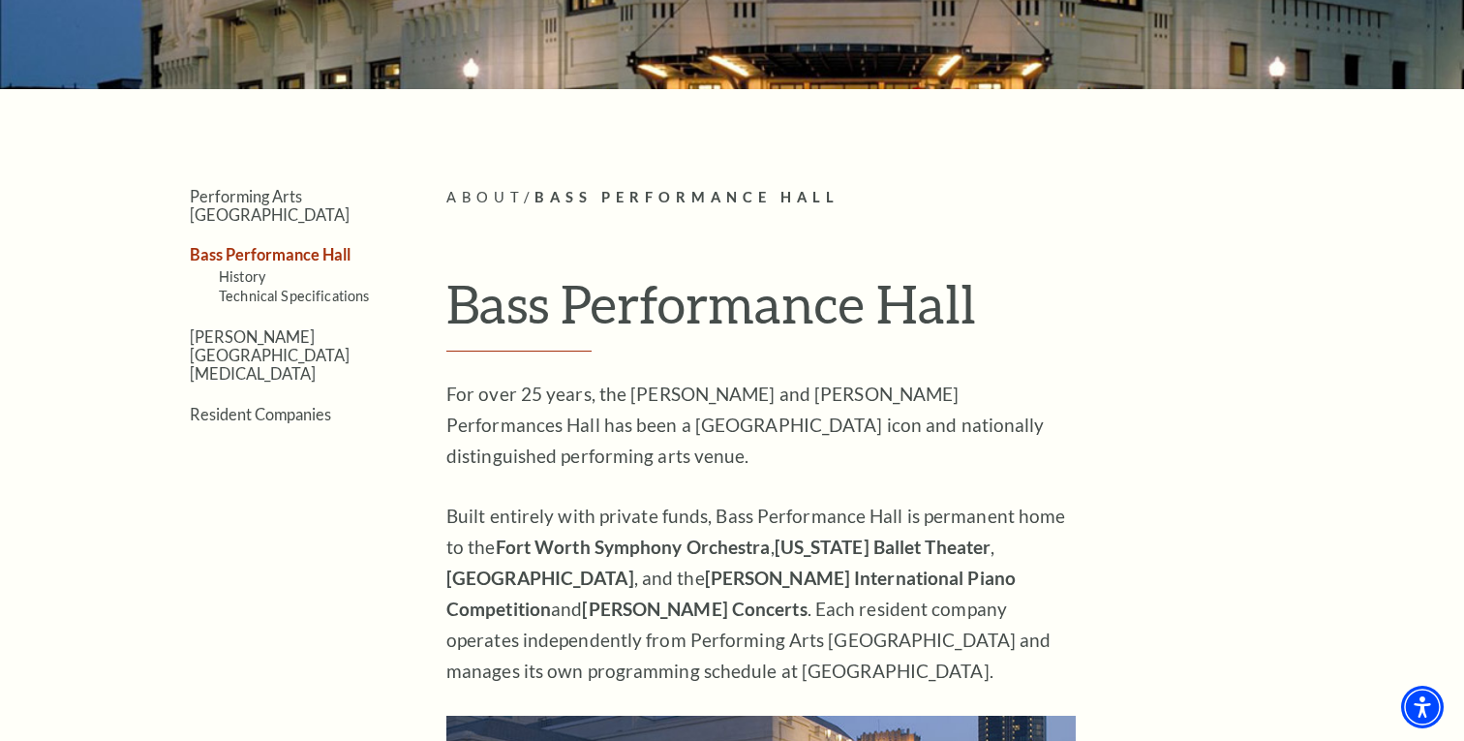
scroll to position [369, 0]
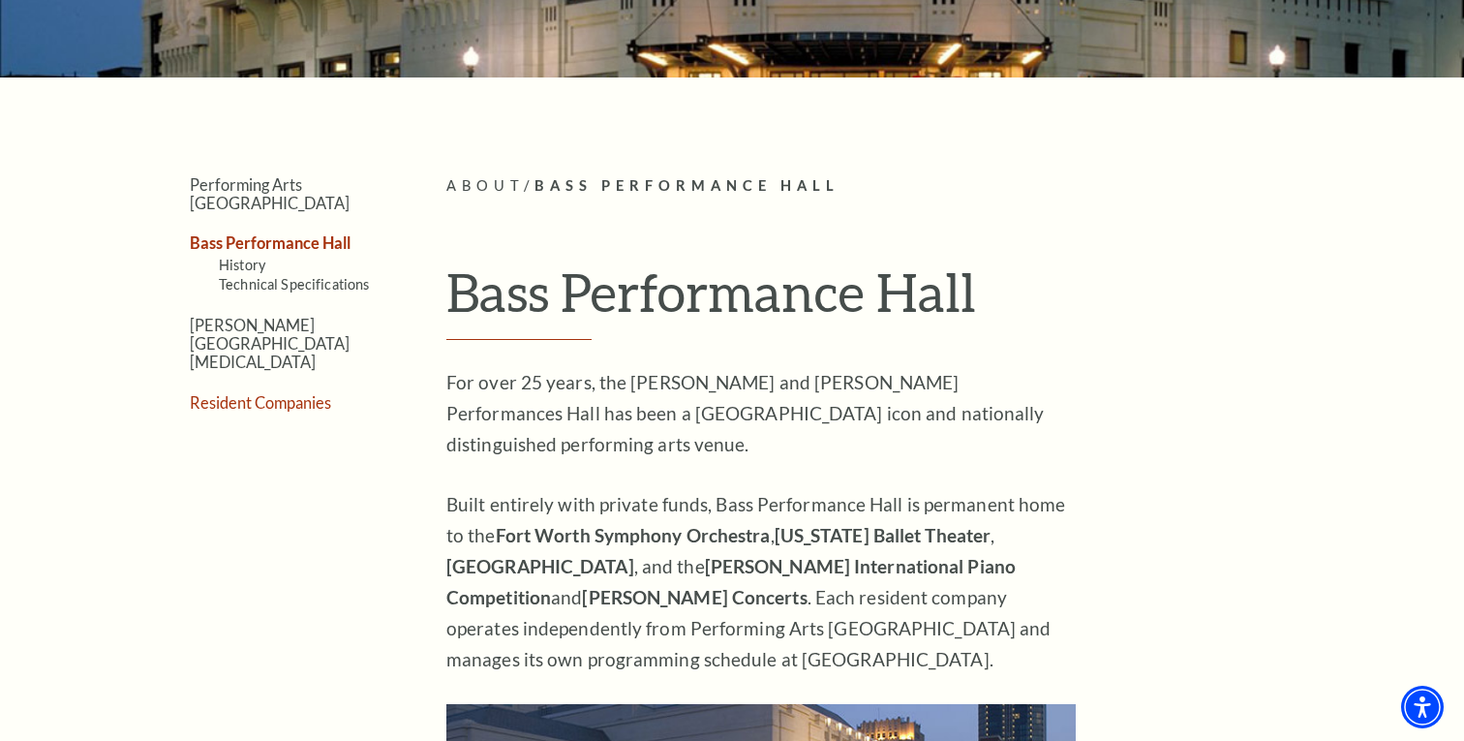
click at [299, 393] on link "Resident Companies" at bounding box center [260, 402] width 141 height 18
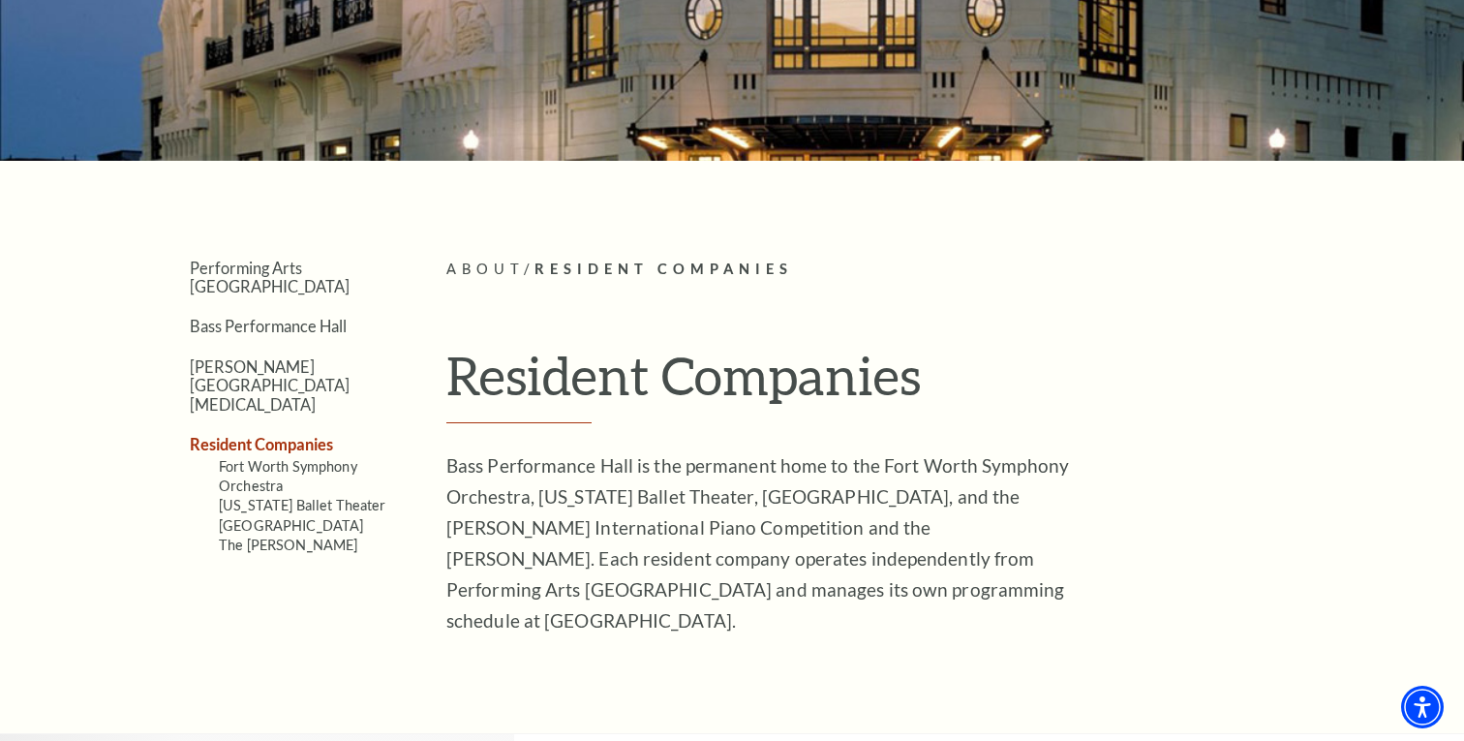
scroll to position [323, 0]
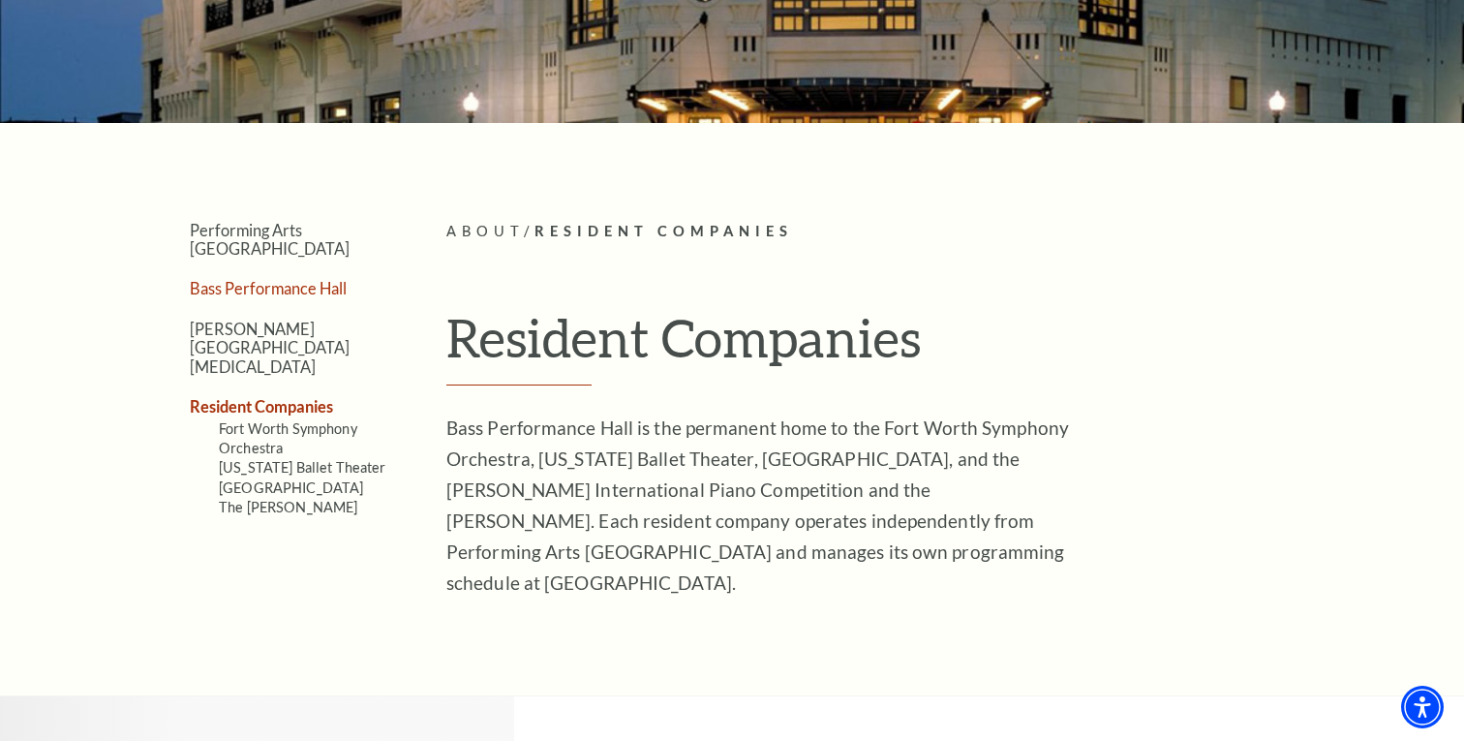
click at [308, 279] on link "Bass Performance Hall" at bounding box center [268, 288] width 157 height 18
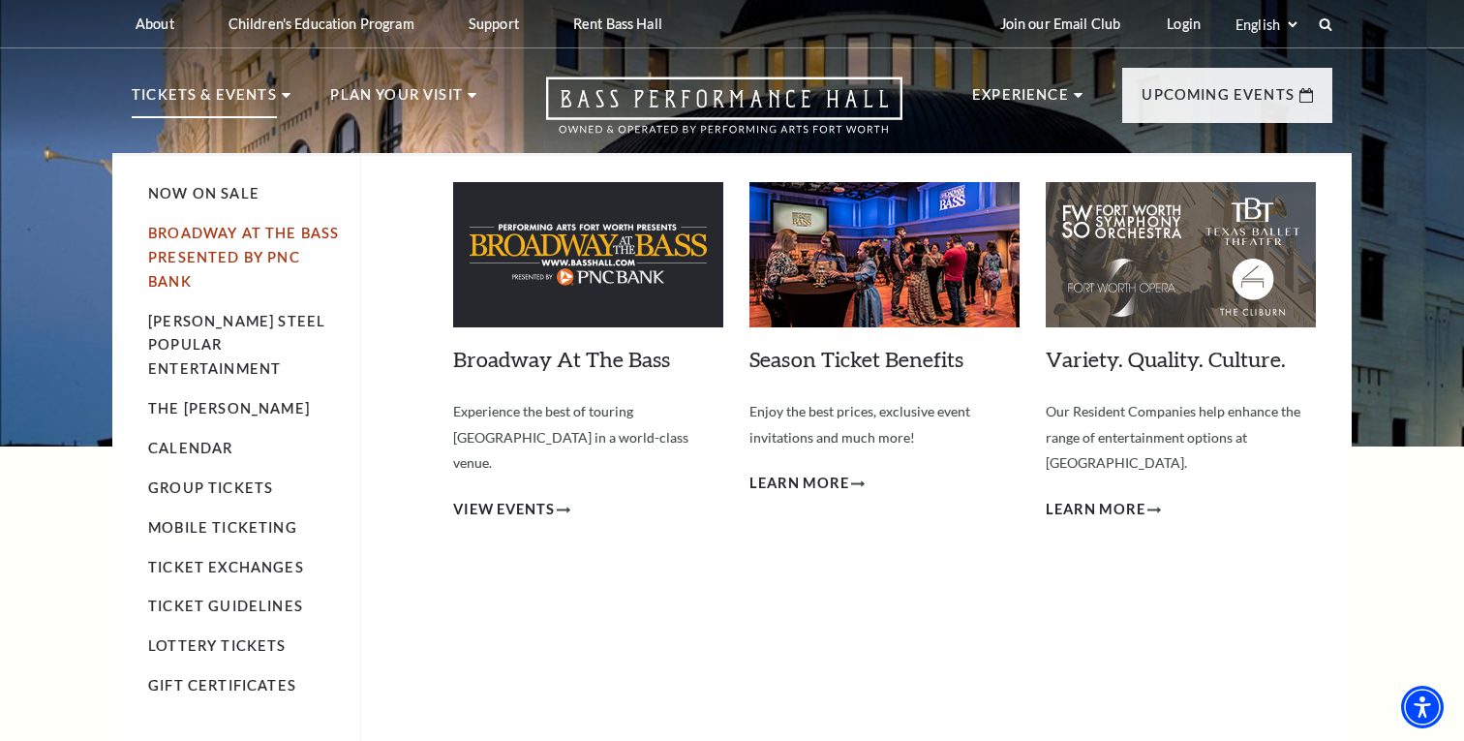
click at [183, 249] on link "Broadway At The Bass presented by PNC Bank" at bounding box center [243, 257] width 191 height 65
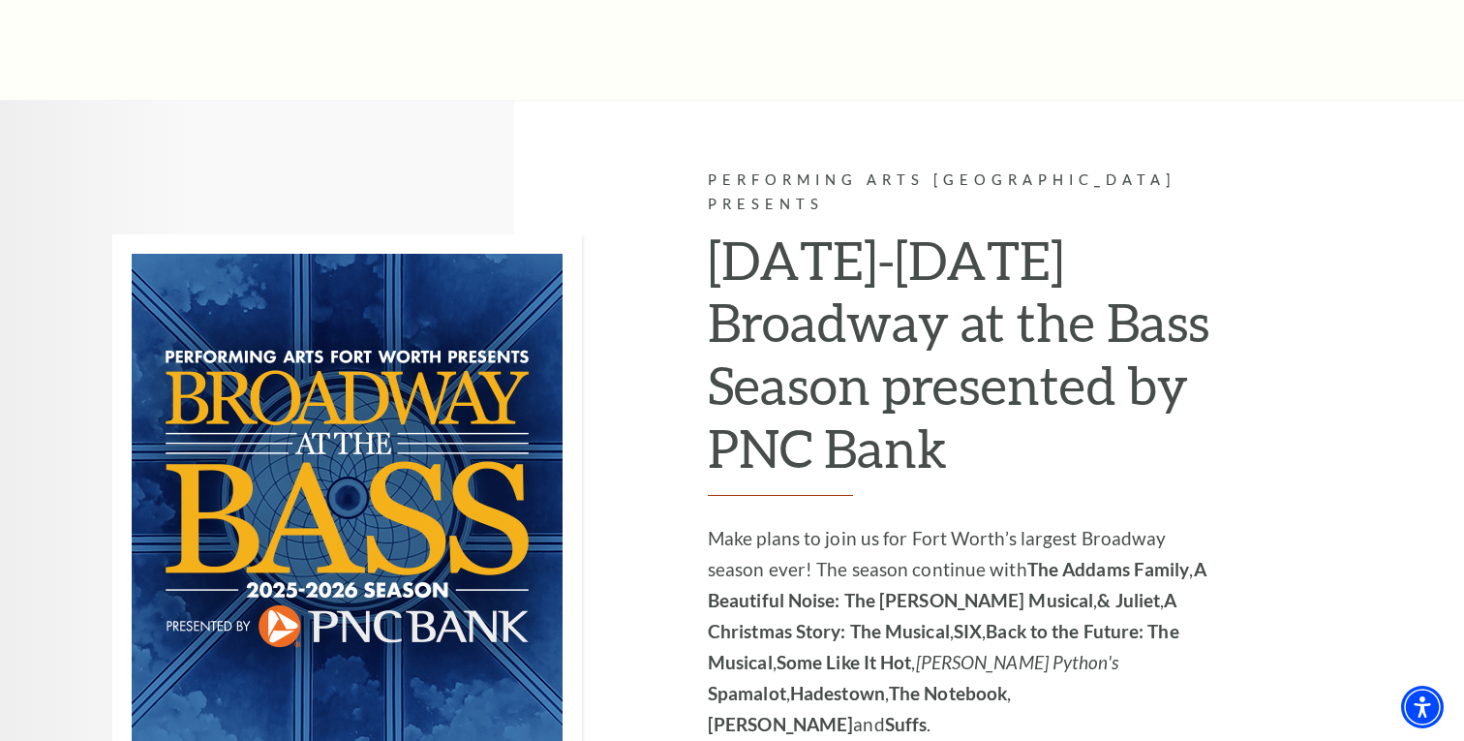
scroll to position [1193, 0]
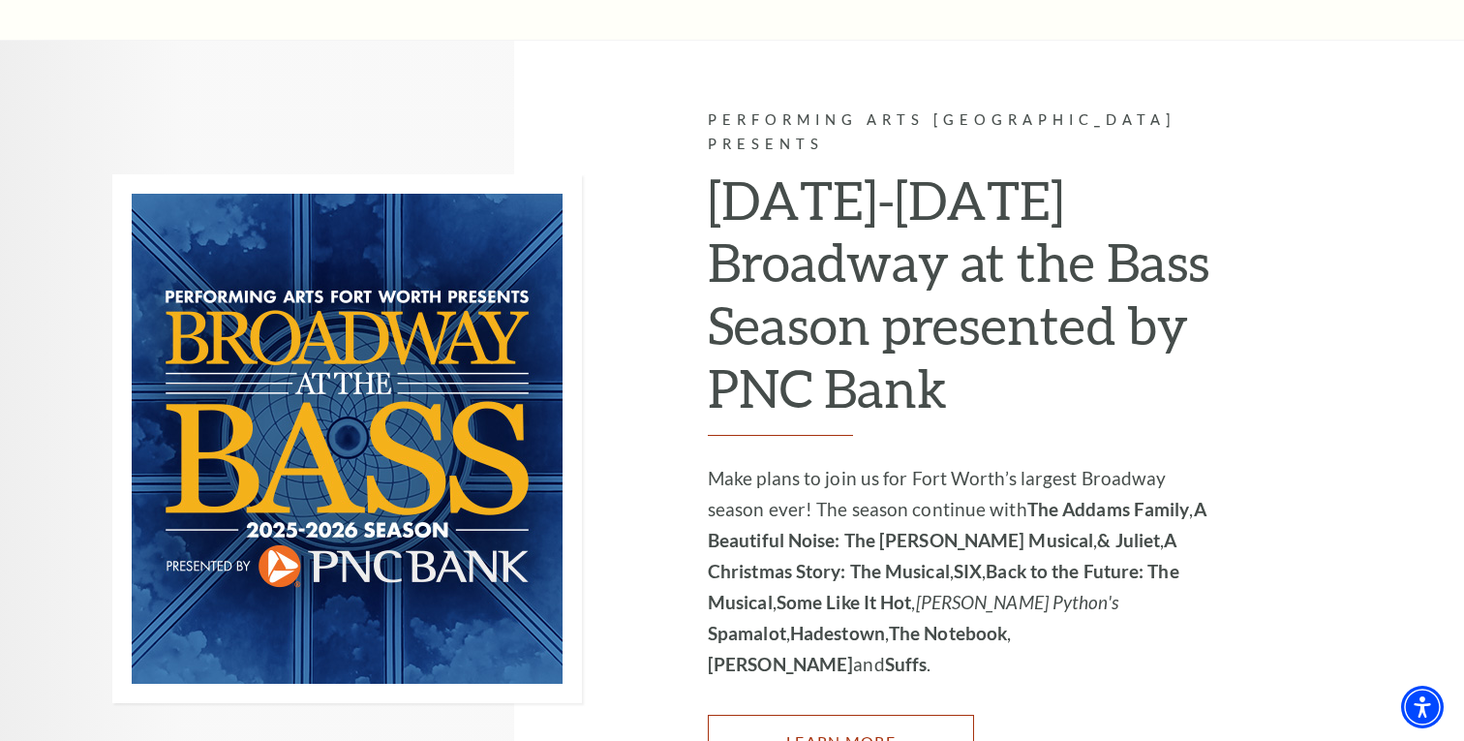
click at [829, 715] on link "Learn More" at bounding box center [841, 742] width 266 height 54
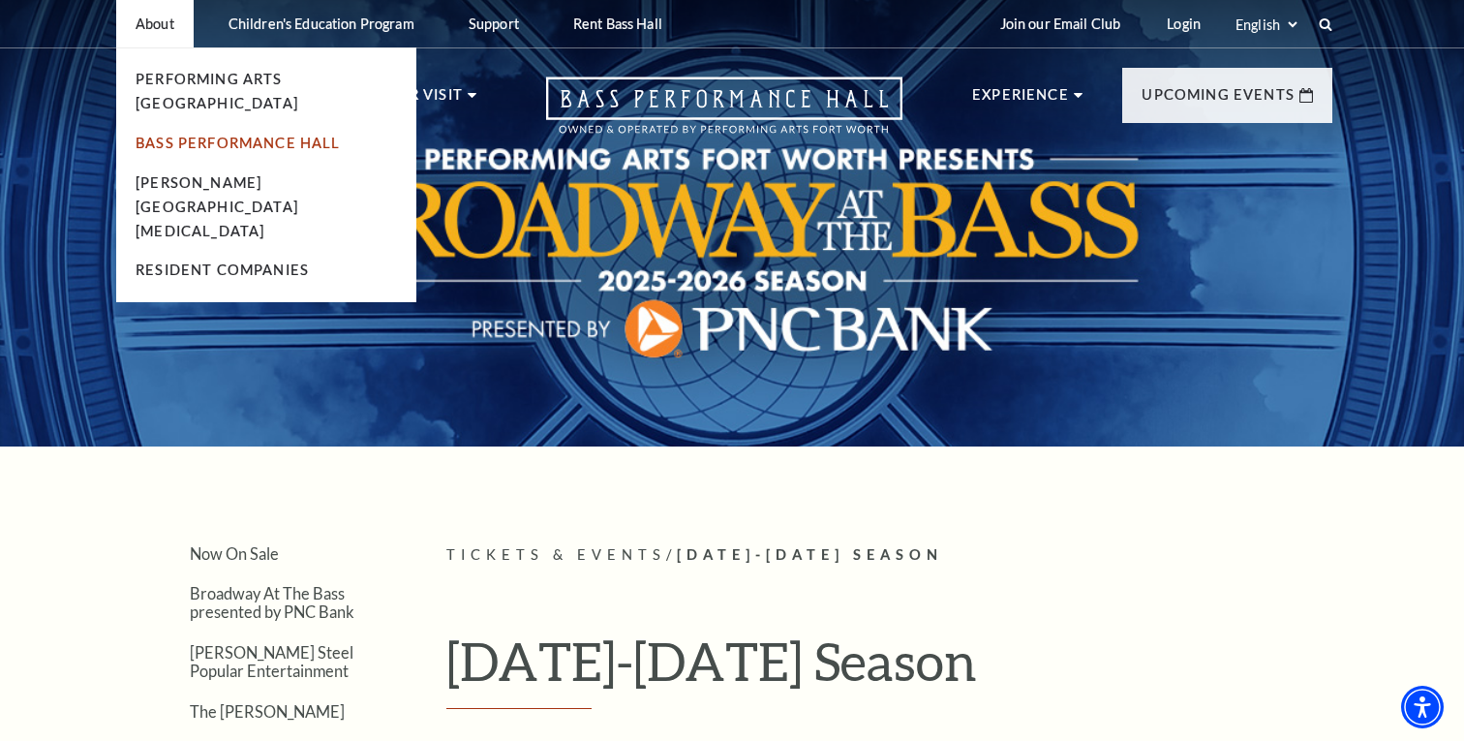
click at [169, 135] on link "Bass Performance Hall" at bounding box center [238, 143] width 205 height 16
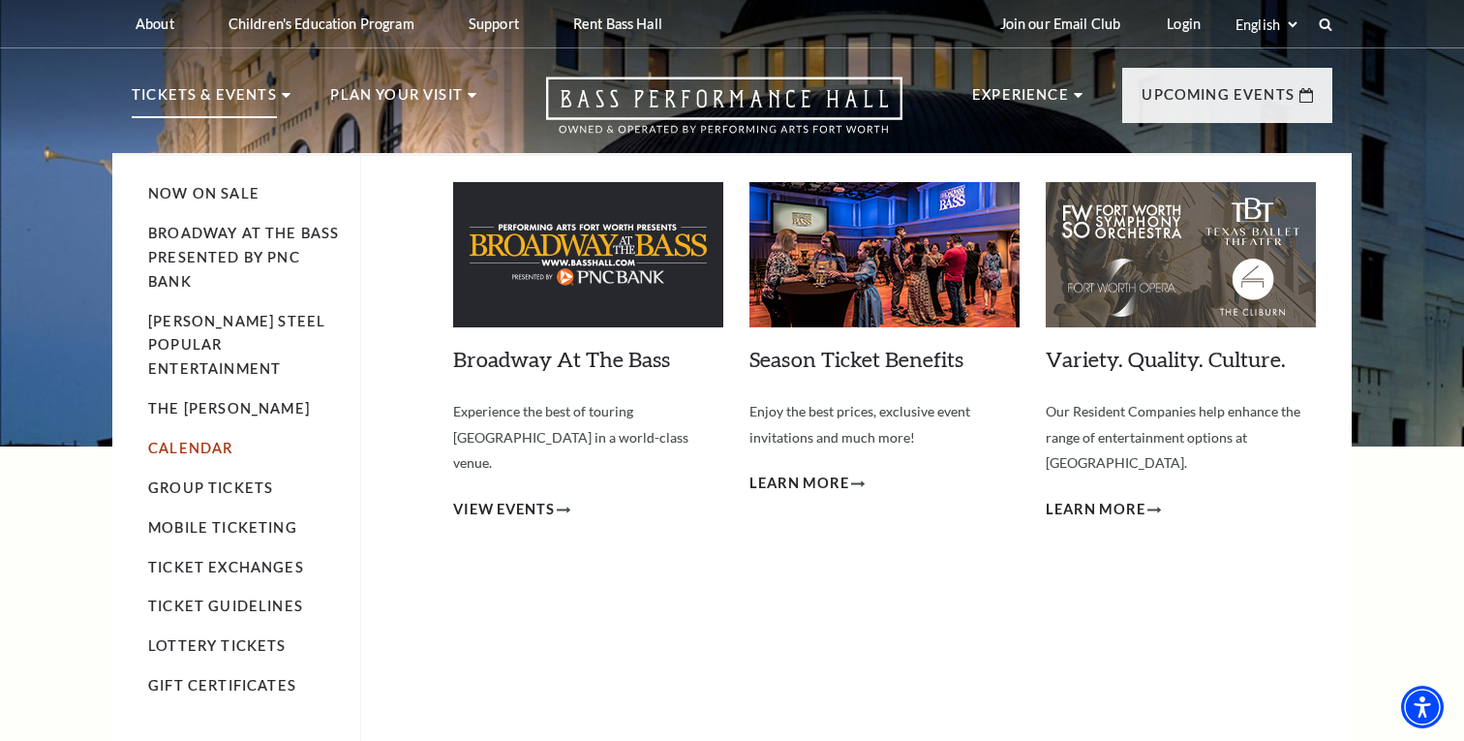
click at [202, 440] on link "Calendar" at bounding box center [190, 448] width 84 height 16
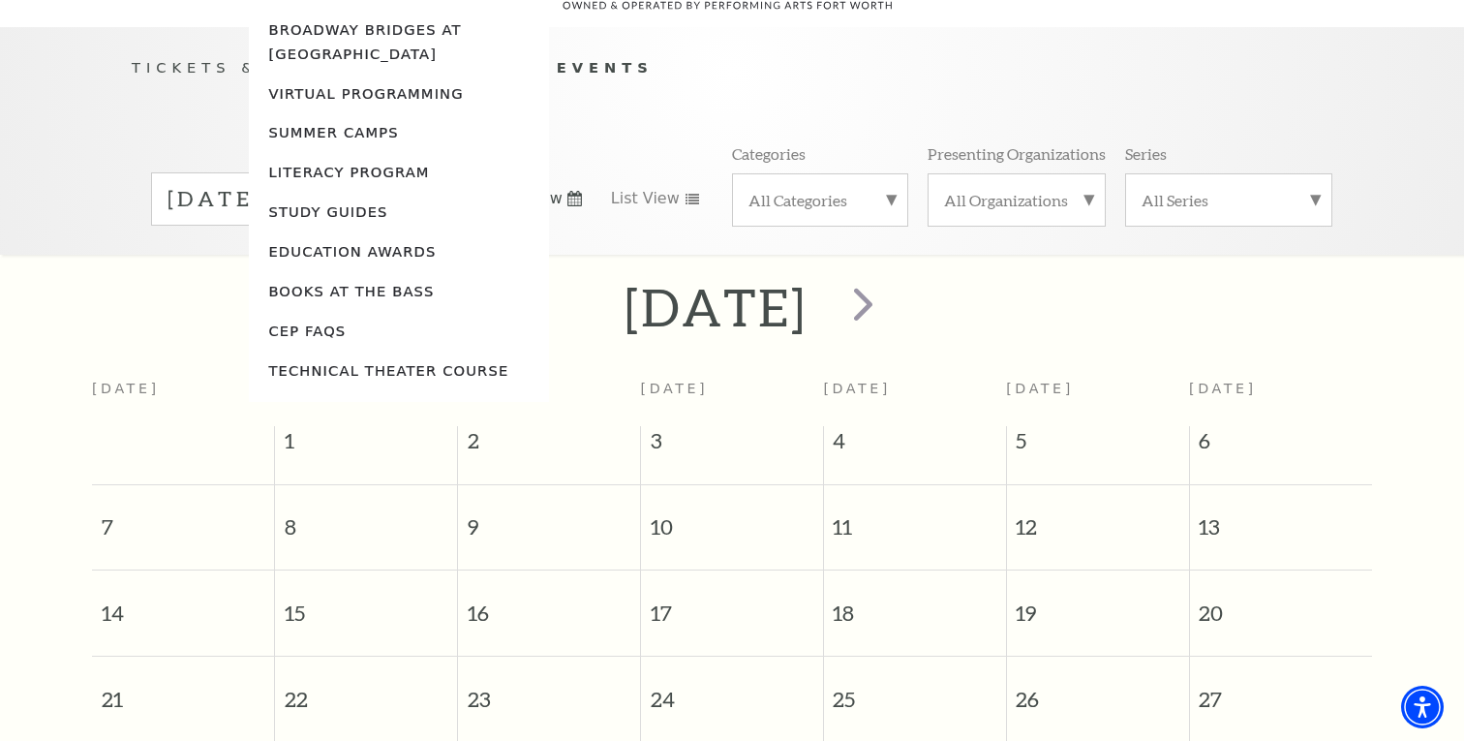
scroll to position [171, 0]
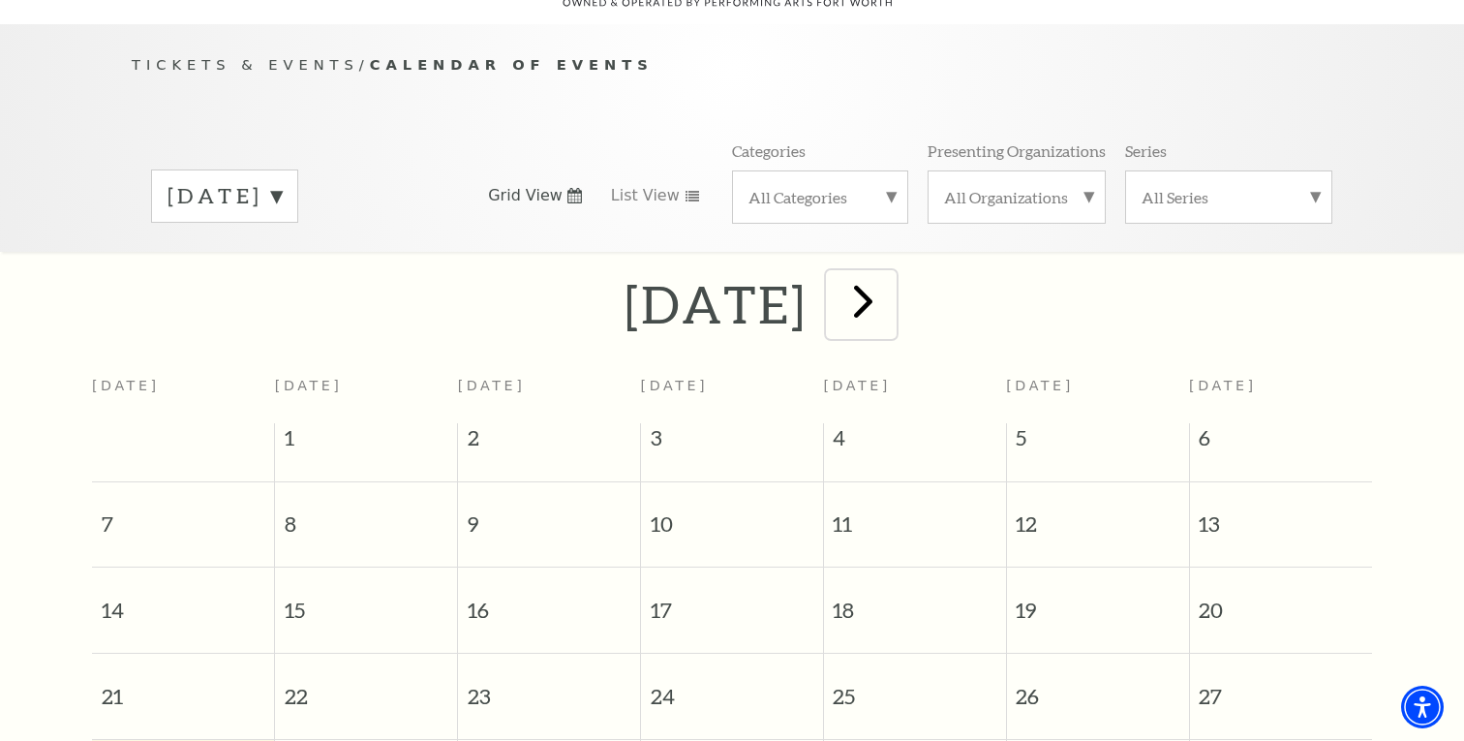
click at [891, 278] on span "next" at bounding box center [863, 300] width 55 height 55
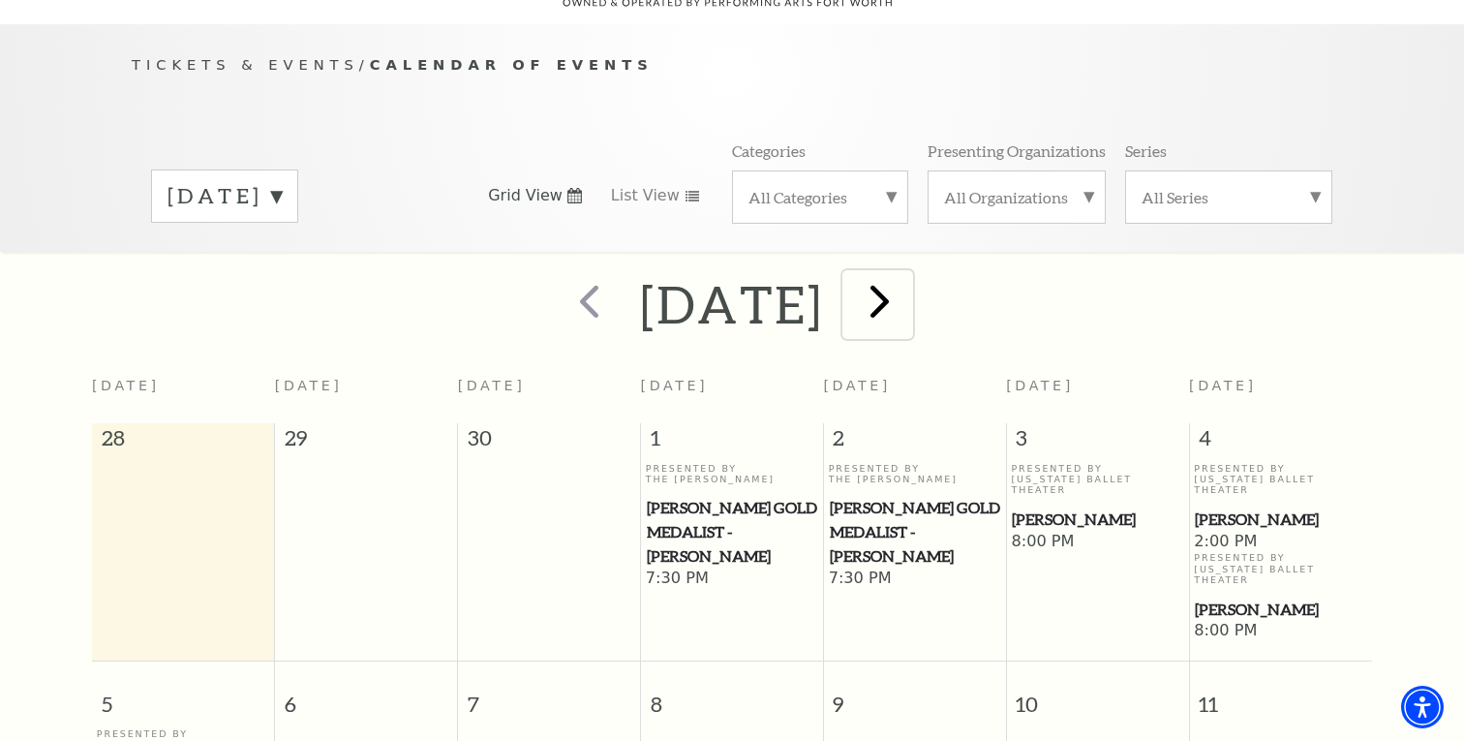
click at [907, 278] on span "next" at bounding box center [879, 300] width 55 height 55
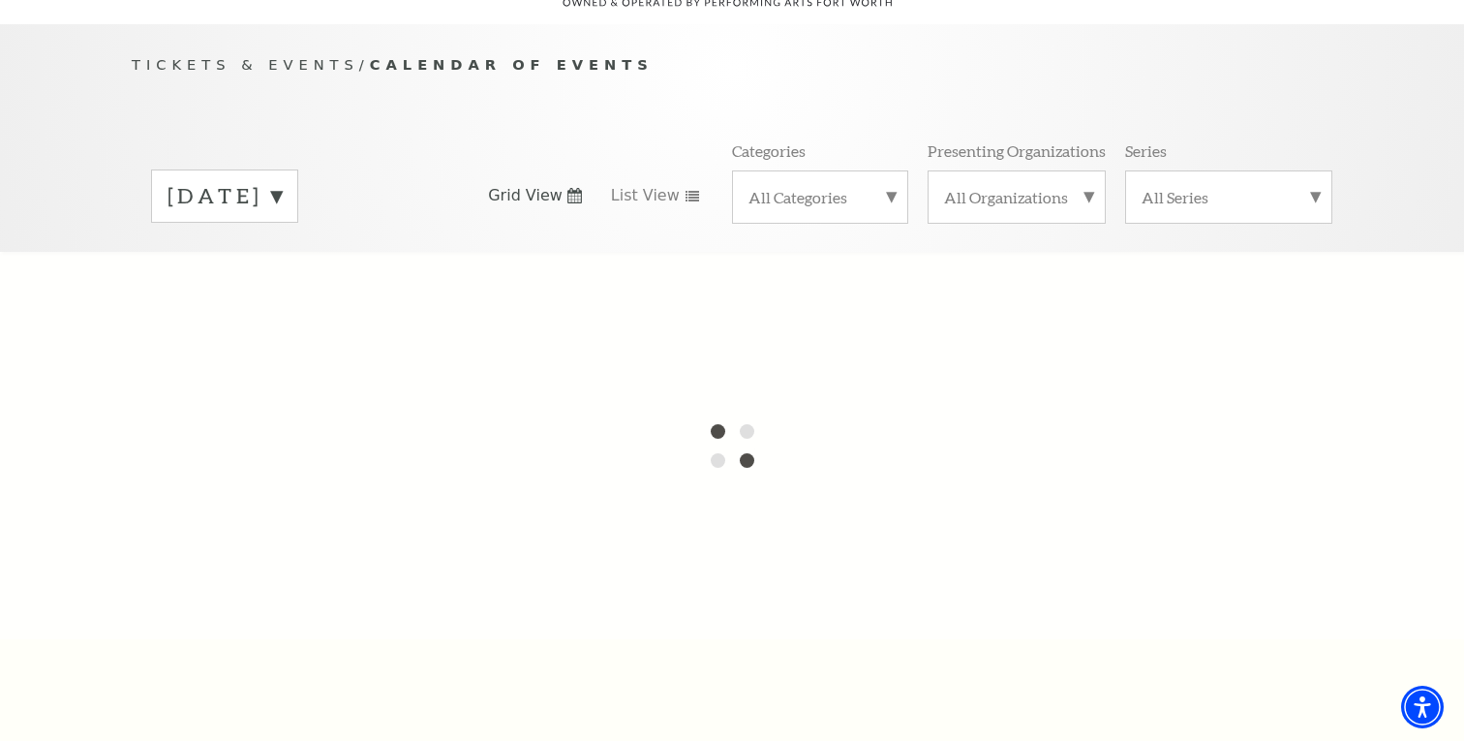
click at [282, 181] on label "October 2025" at bounding box center [224, 196] width 114 height 30
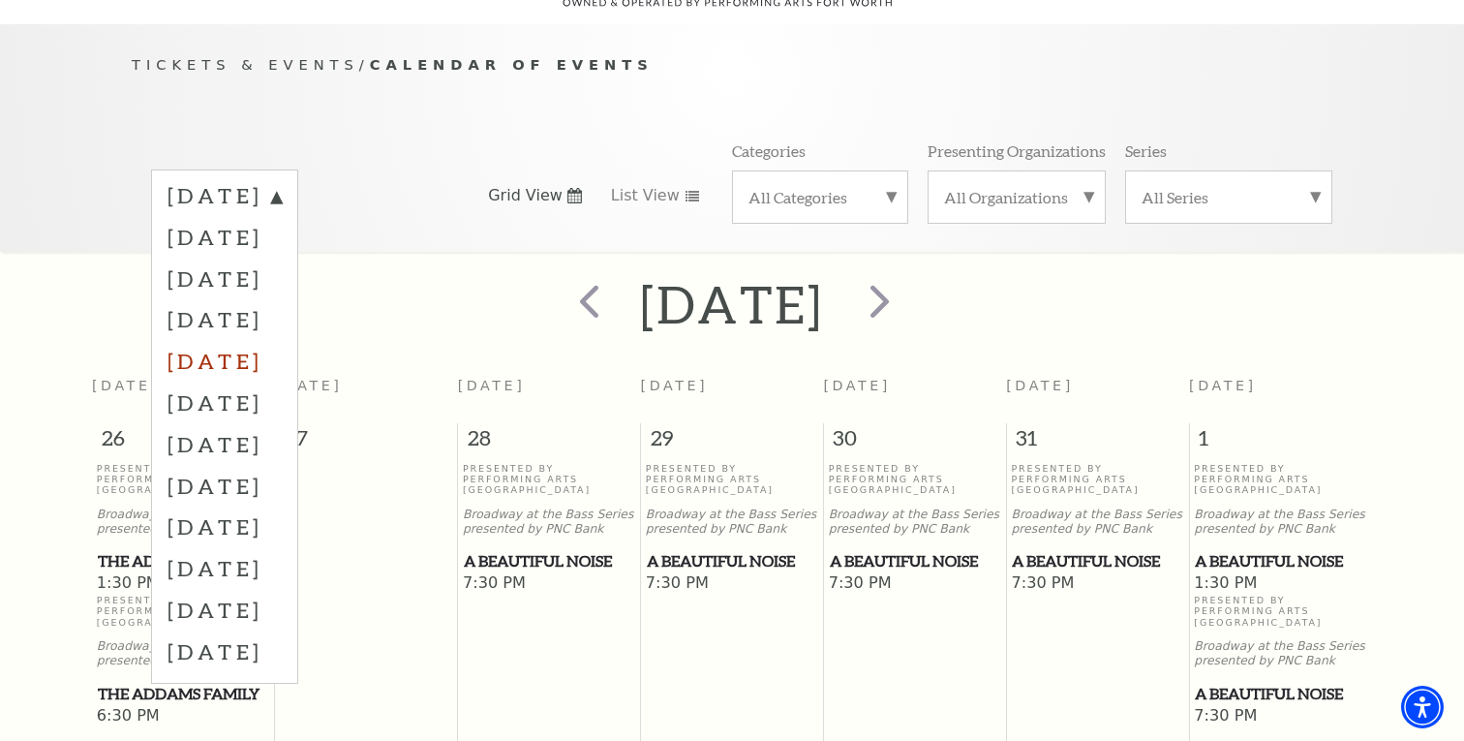
click at [279, 340] on label "January 2026" at bounding box center [224, 361] width 114 height 42
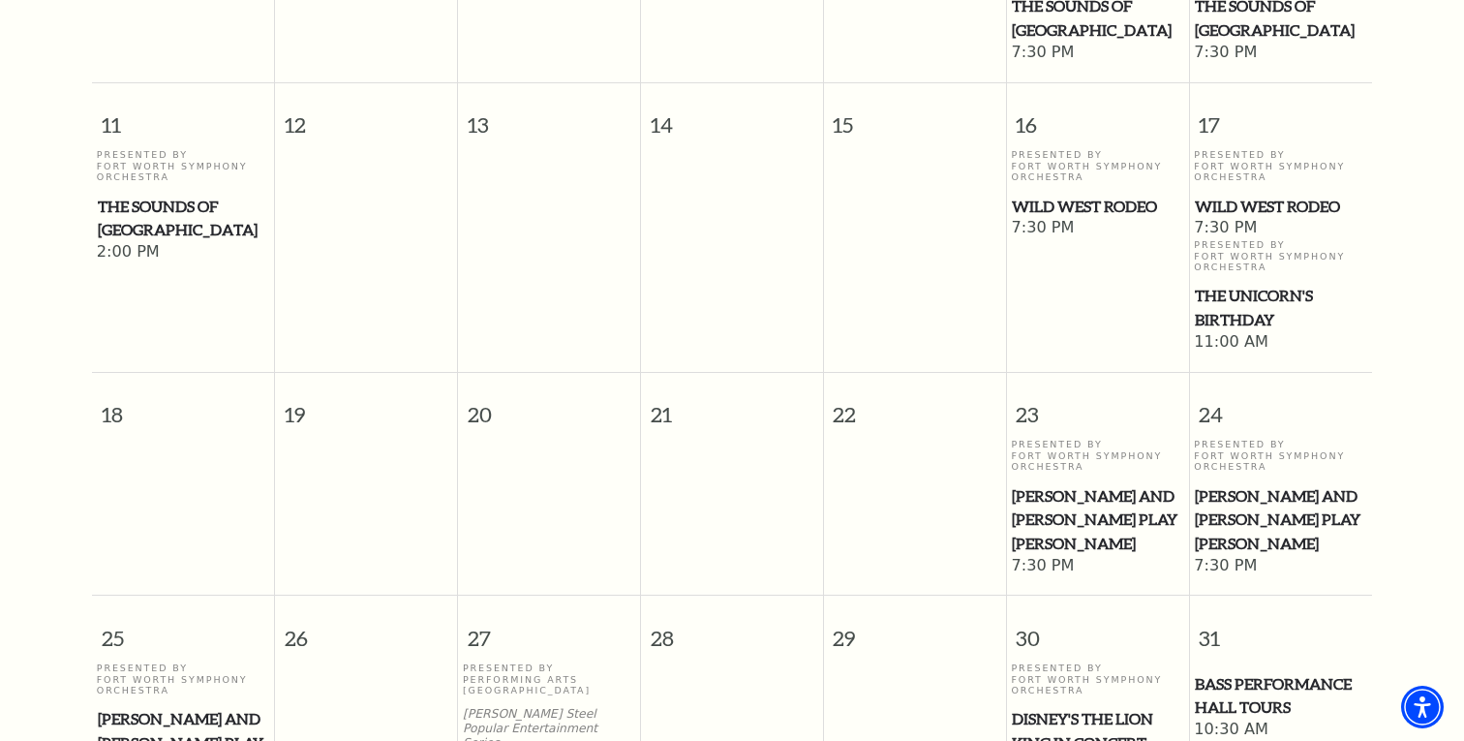
scroll to position [865, 0]
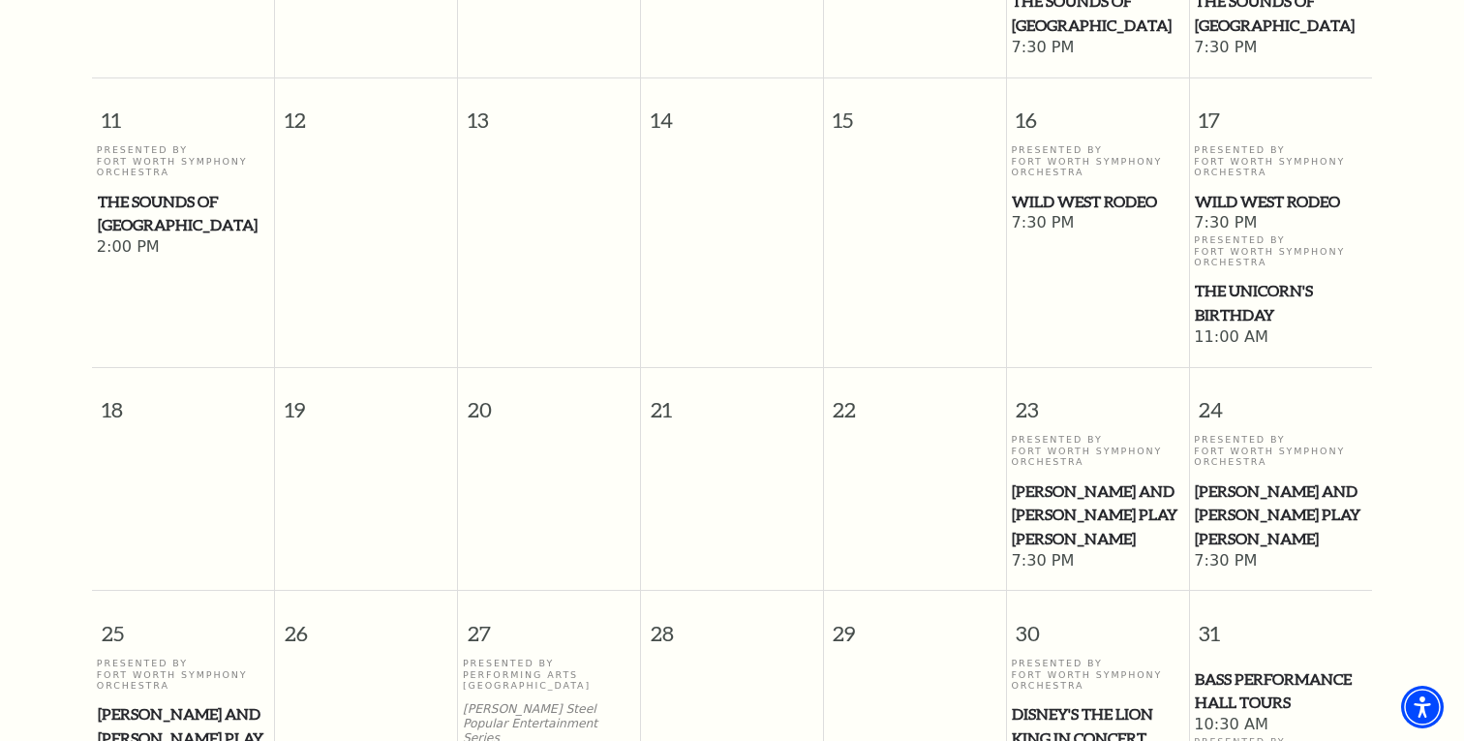
click at [192, 190] on span "The Sounds of [GEOGRAPHIC_DATA]" at bounding box center [183, 213] width 171 height 47
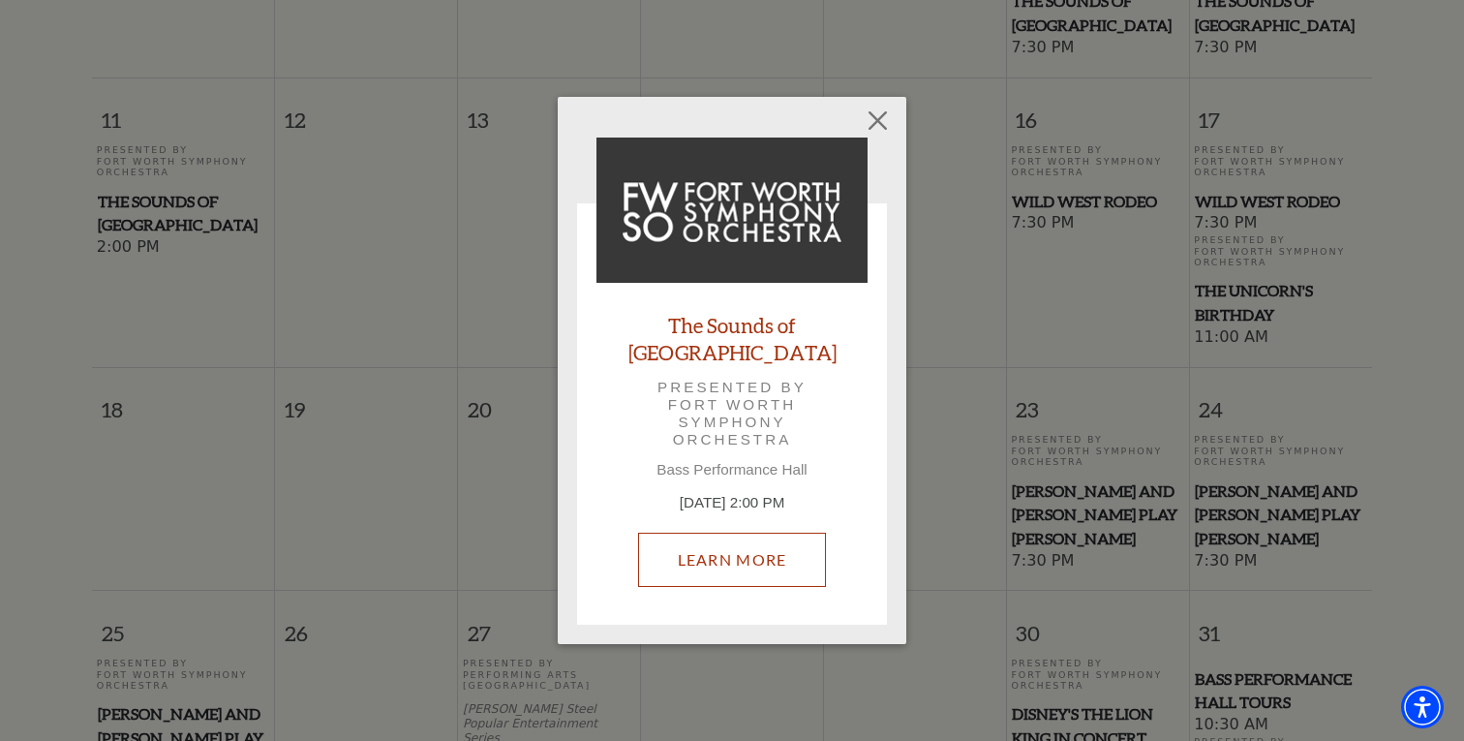
click at [733, 547] on link "Learn More" at bounding box center [732, 560] width 189 height 54
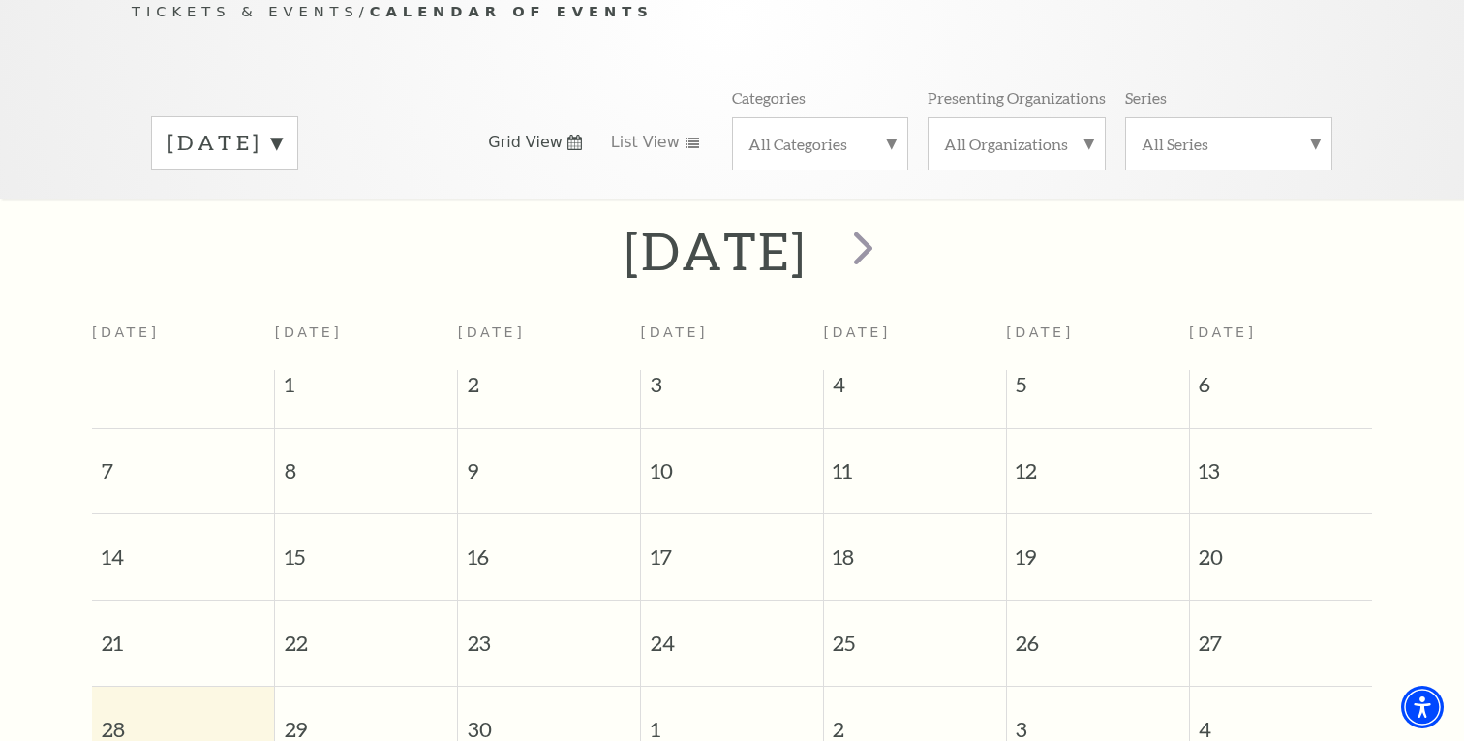
scroll to position [202, 0]
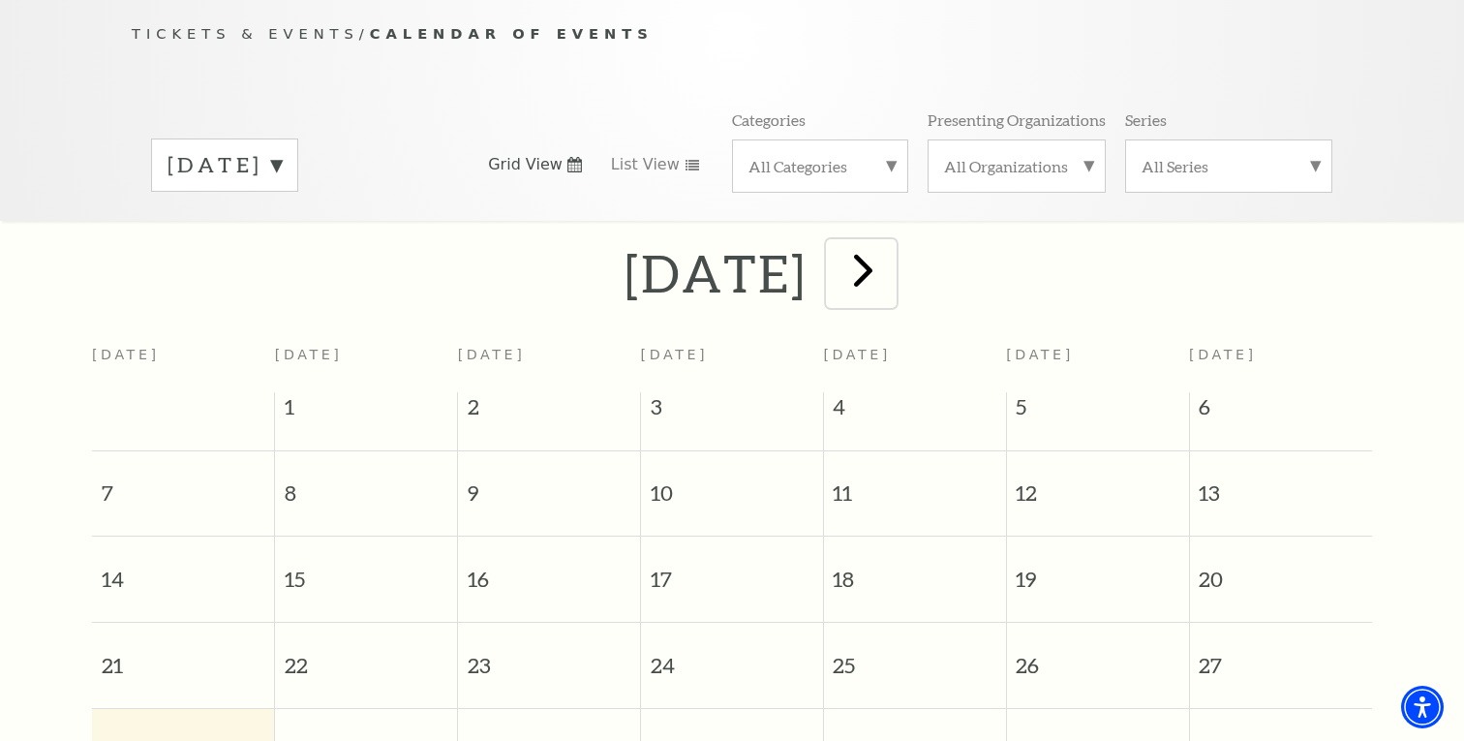
click at [891, 251] on span "next" at bounding box center [863, 269] width 55 height 55
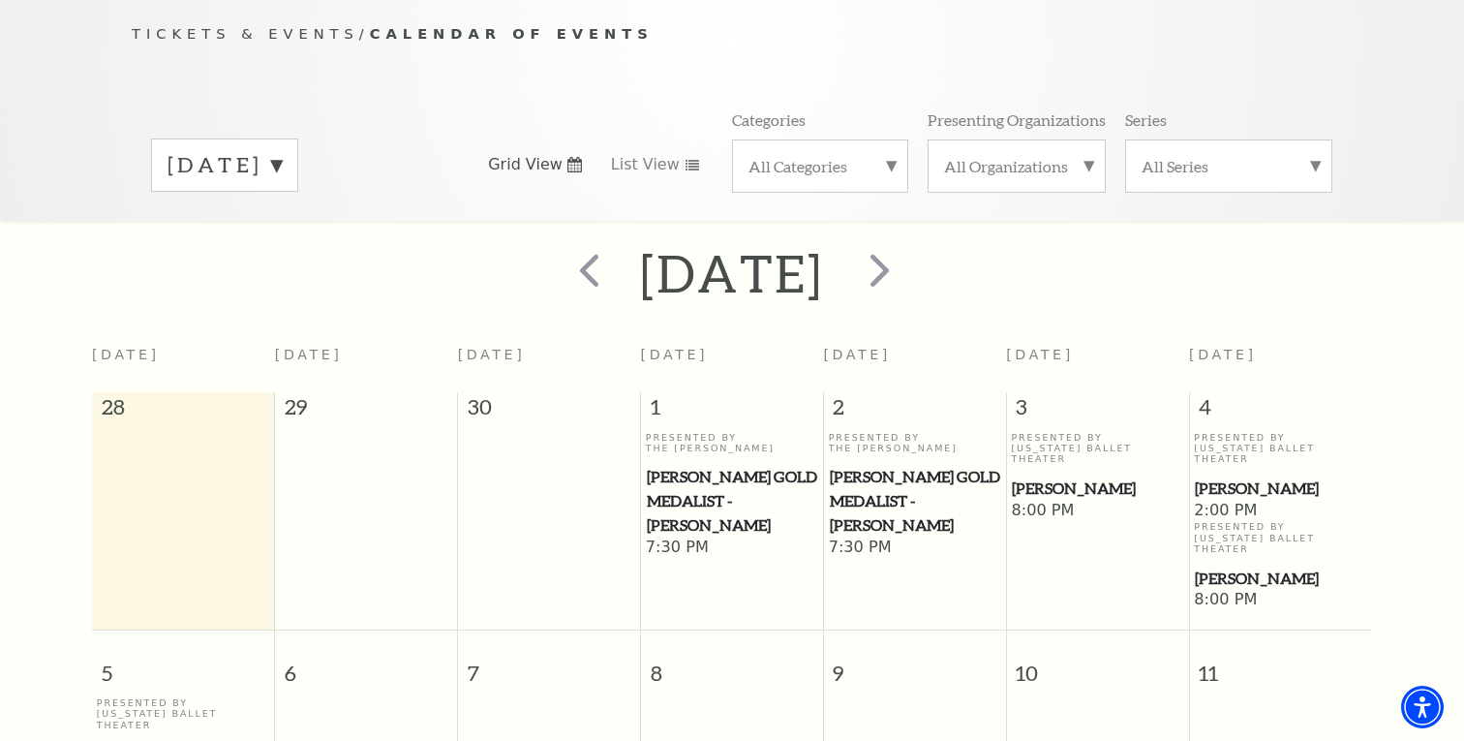
scroll to position [171, 0]
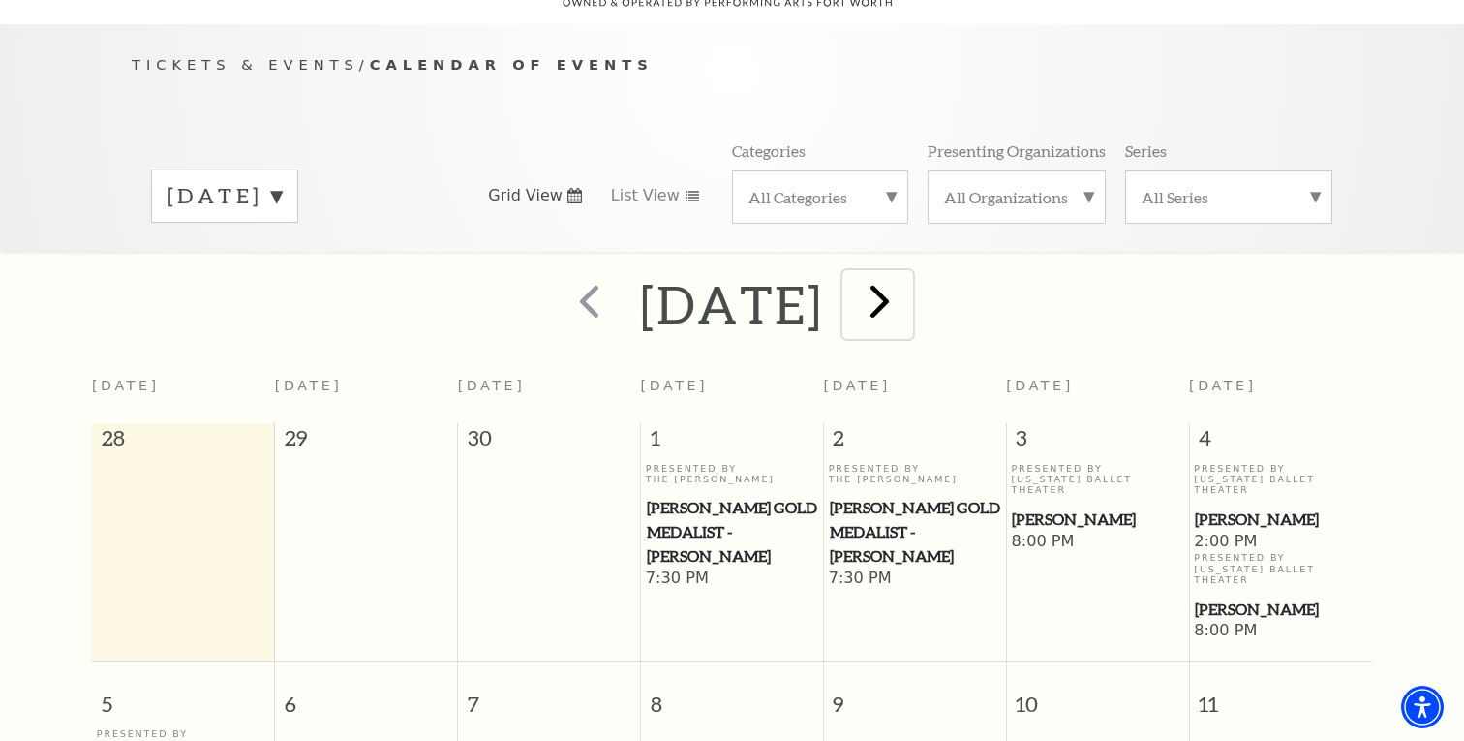
click at [907, 283] on span "next" at bounding box center [879, 300] width 55 height 55
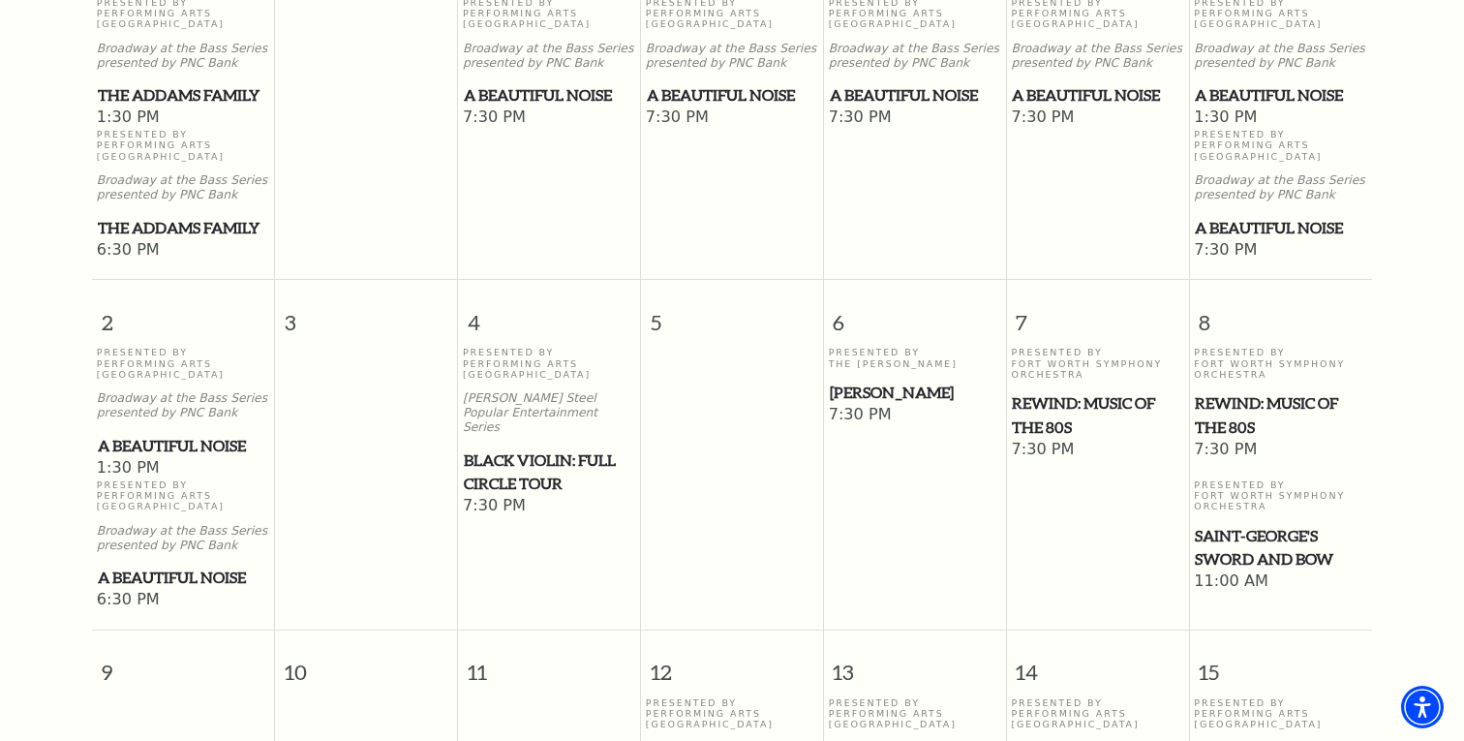
scroll to position [641, 0]
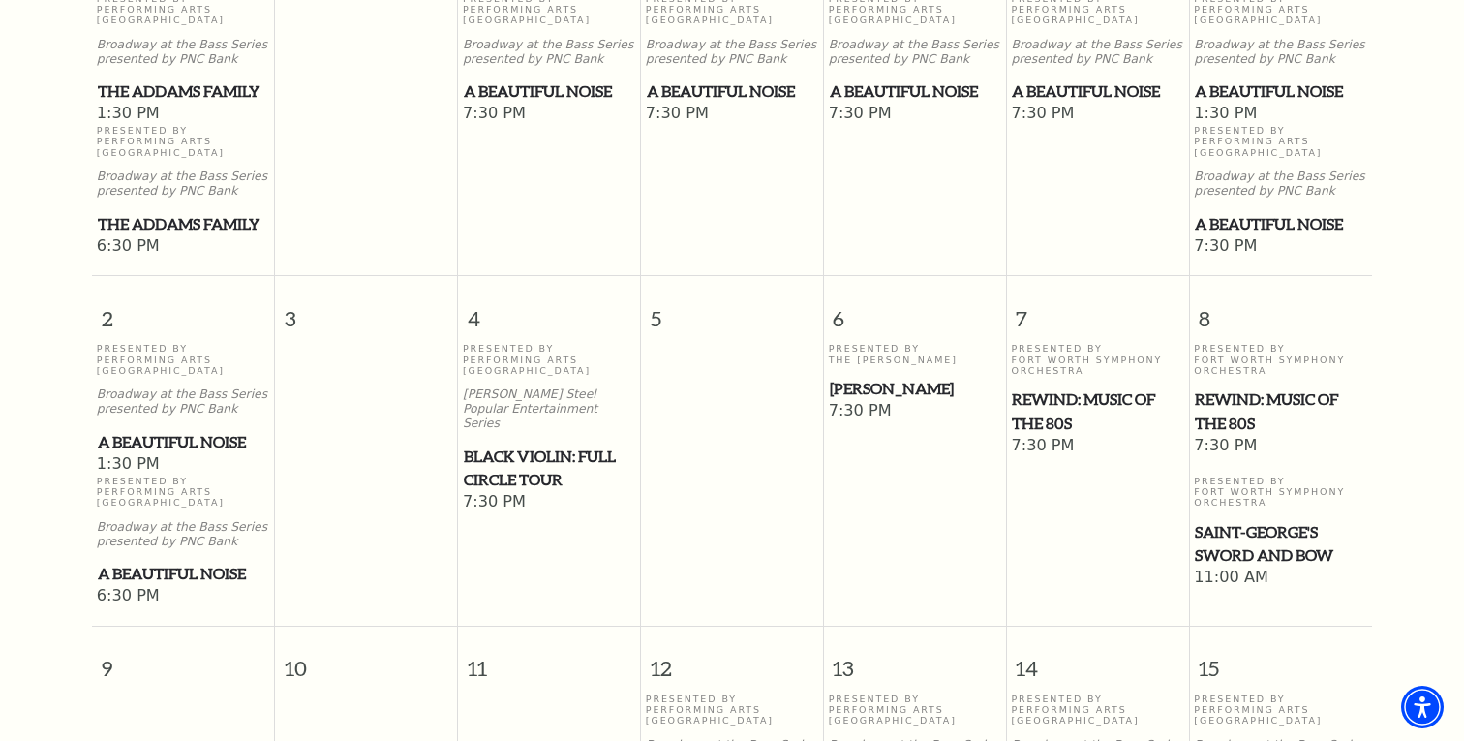
click at [1047, 387] on span "REWIND: Music of the 80s" at bounding box center [1097, 410] width 170 height 47
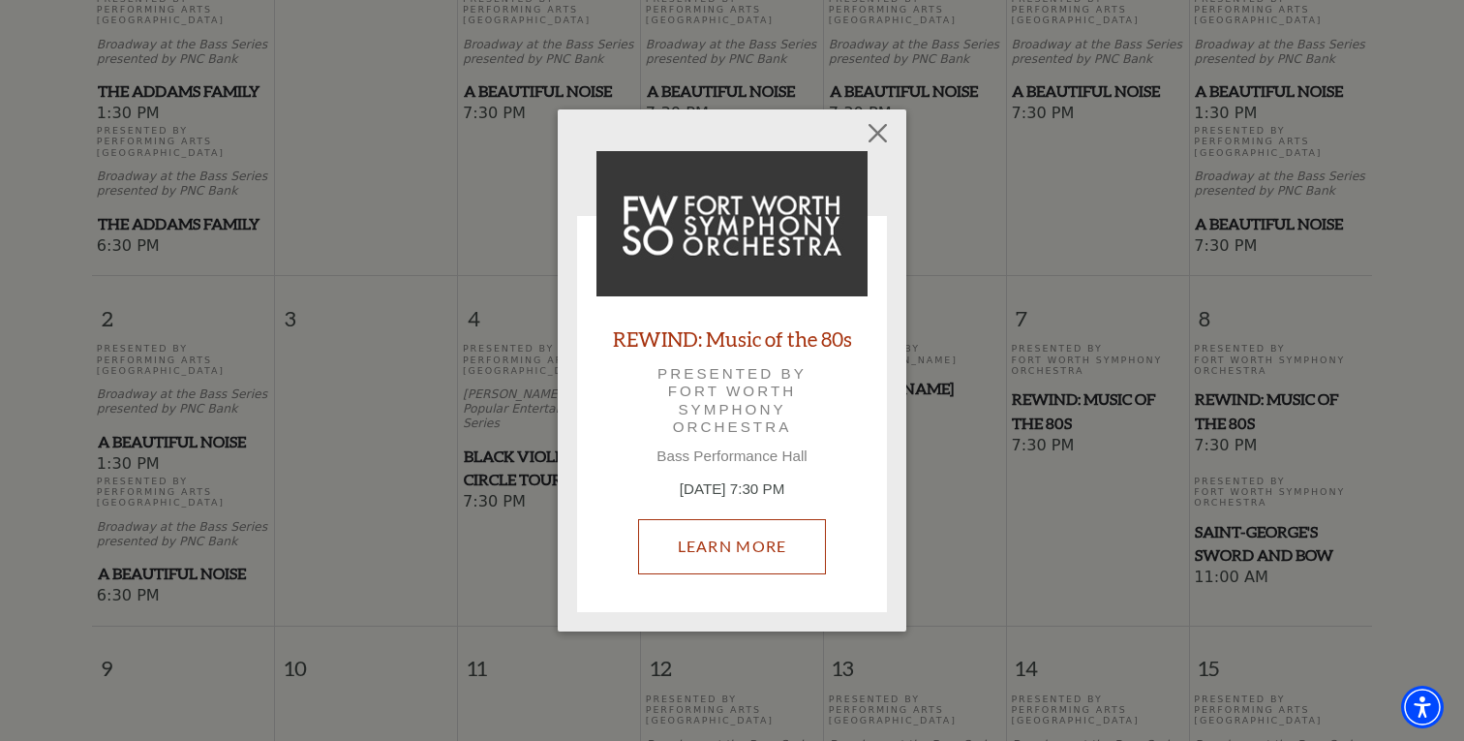
click at [733, 545] on link "Learn More" at bounding box center [732, 546] width 189 height 54
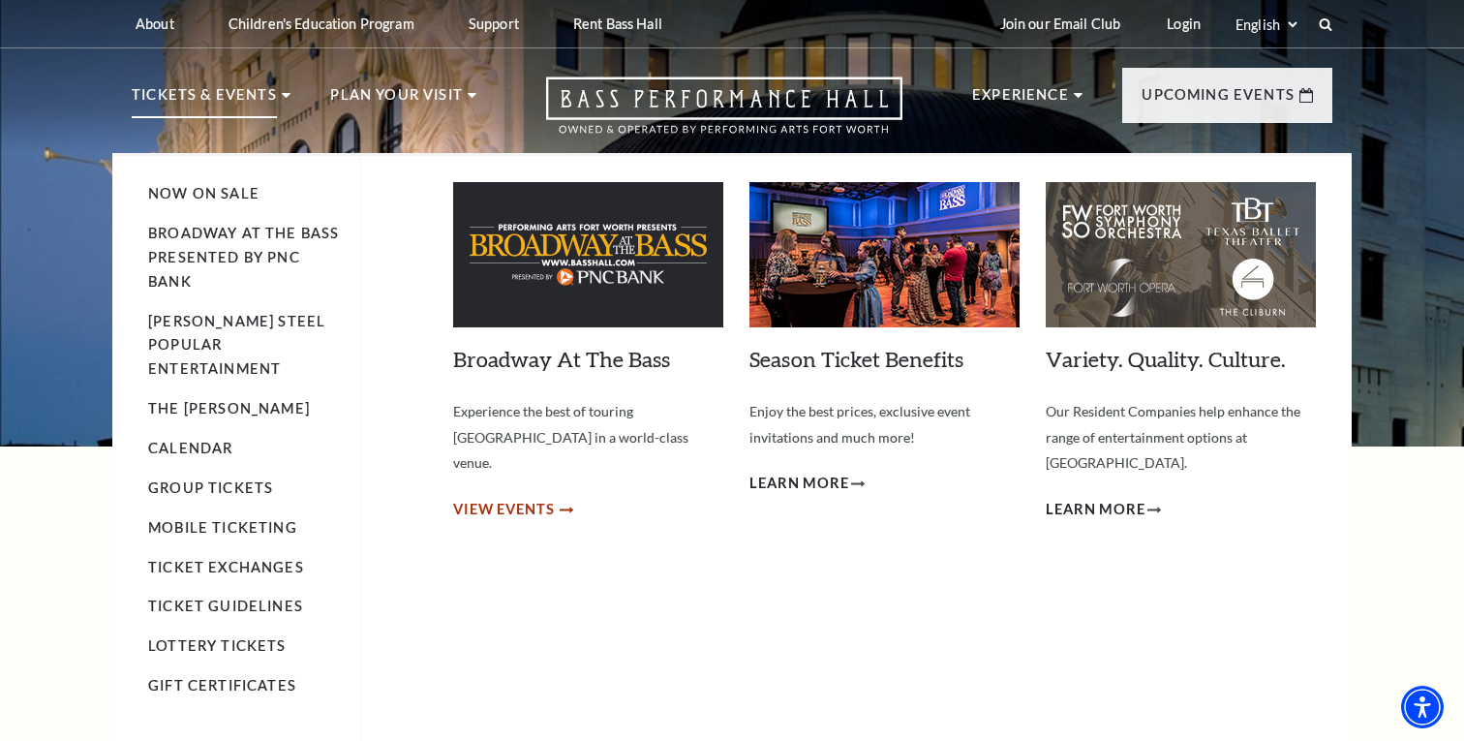
click at [535, 498] on span "View Events" at bounding box center [504, 510] width 102 height 24
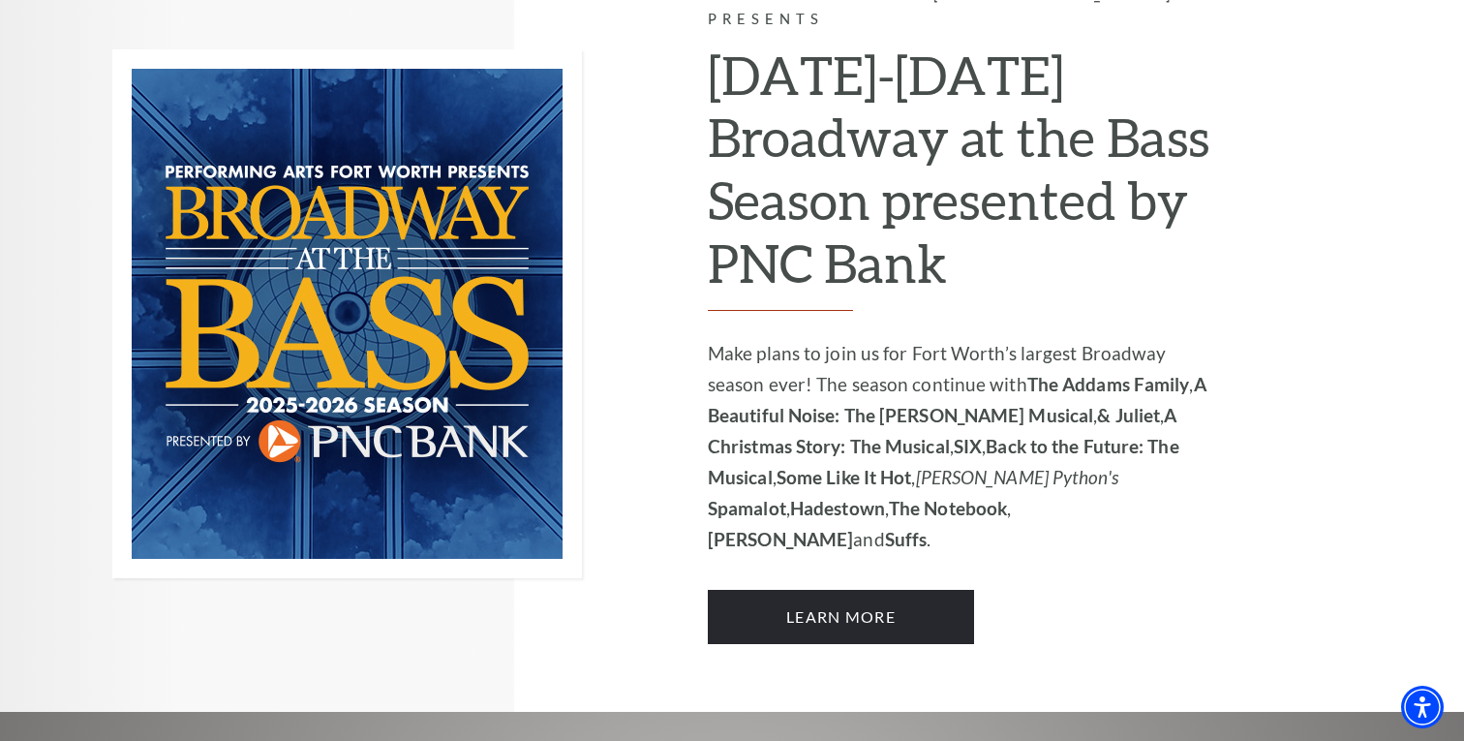
scroll to position [1347, 0]
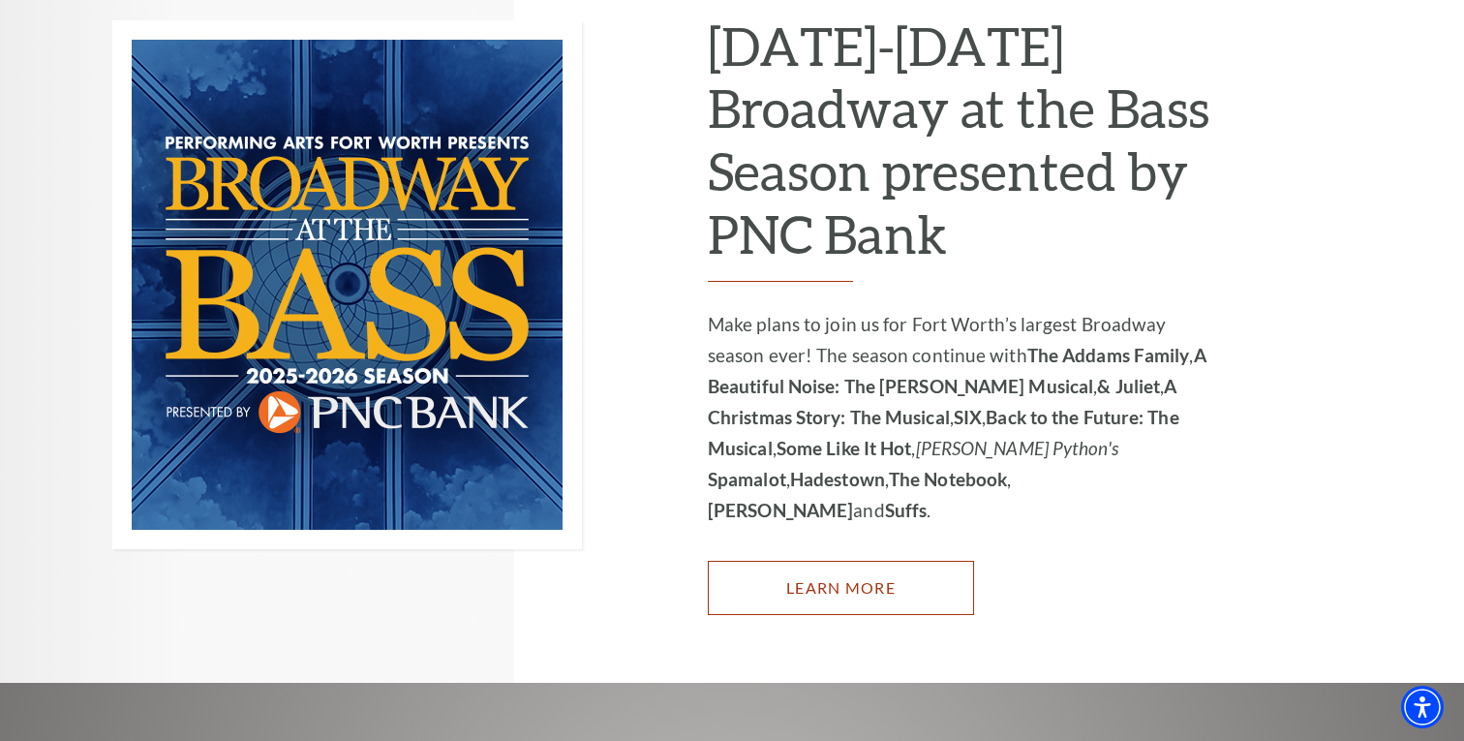
click at [831, 561] on link "Learn More" at bounding box center [841, 588] width 266 height 54
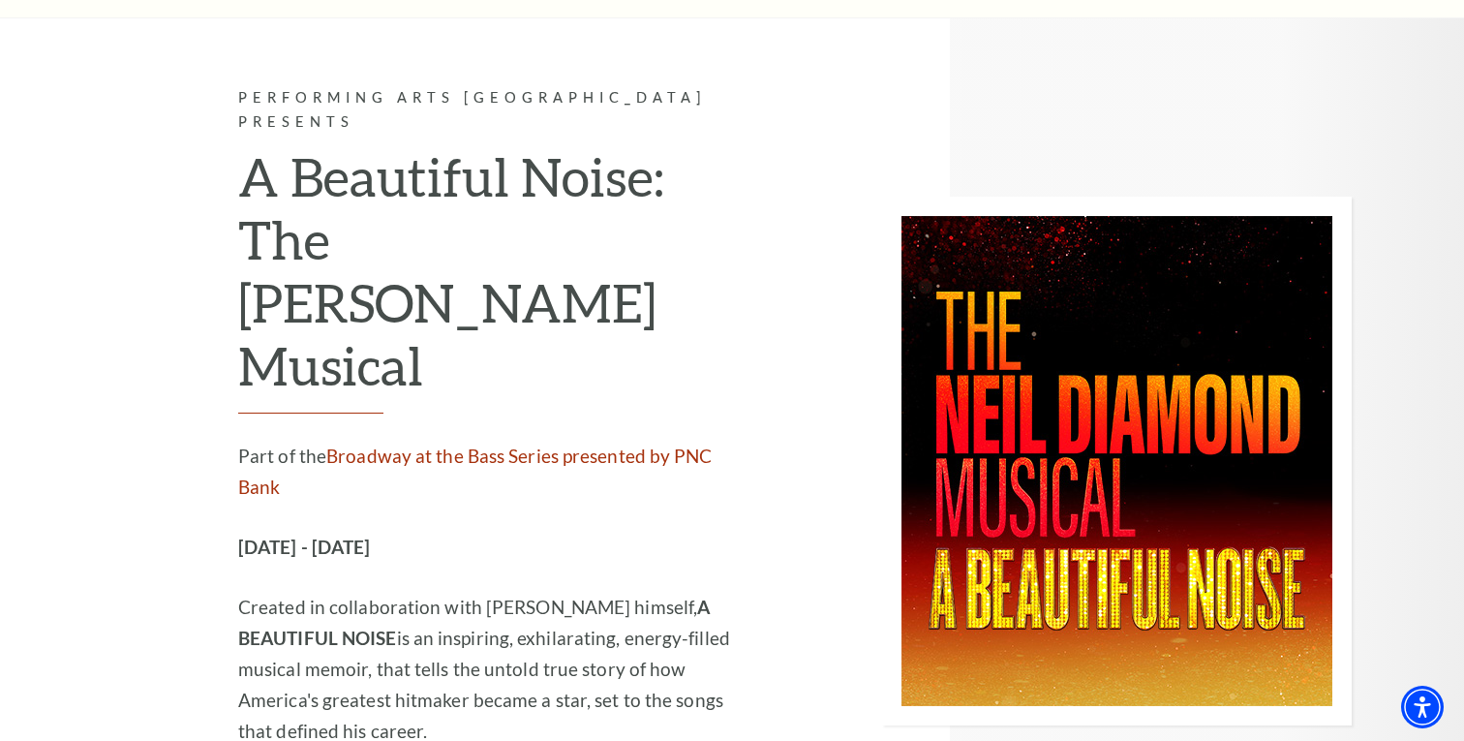
scroll to position [3253, 0]
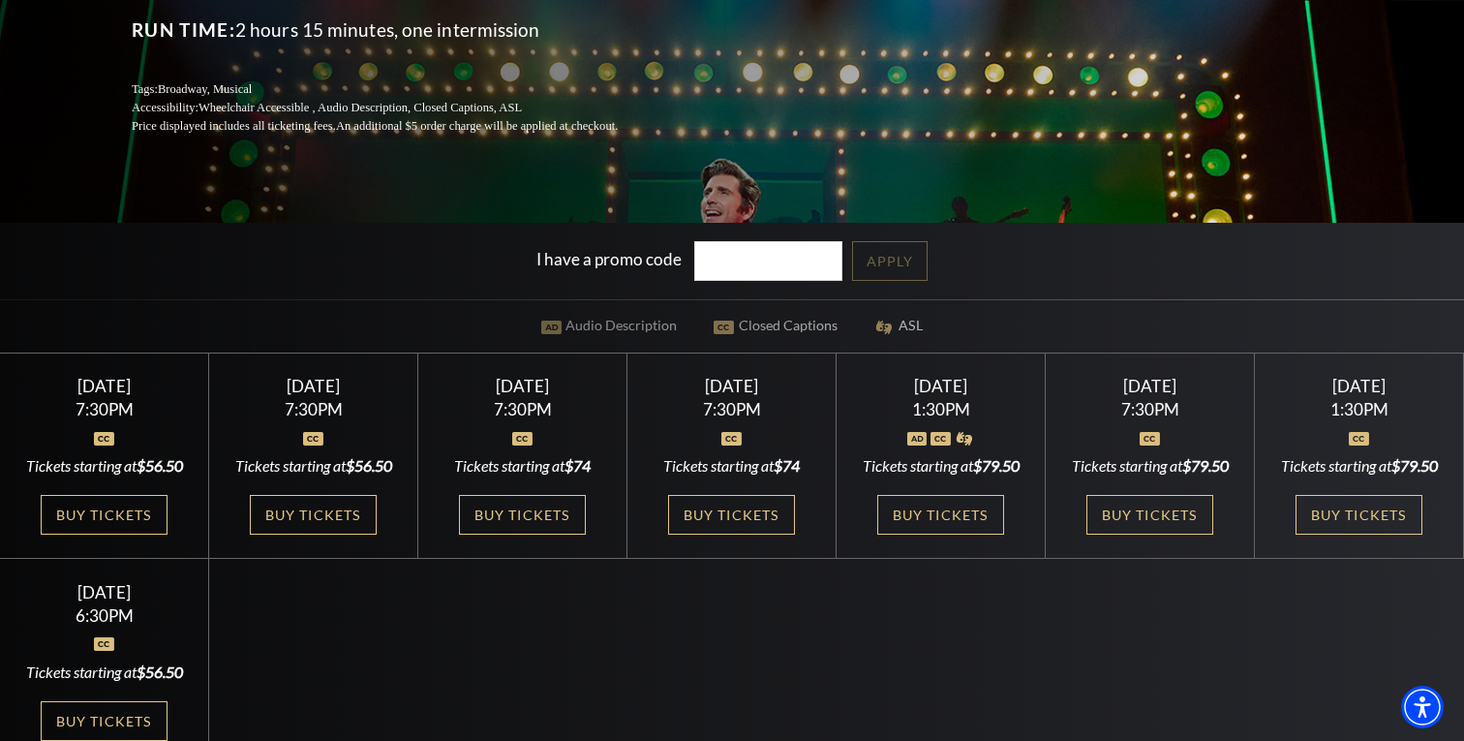
scroll to position [357, 0]
click at [522, 514] on link "Buy Tickets" at bounding box center [522, 516] width 126 height 40
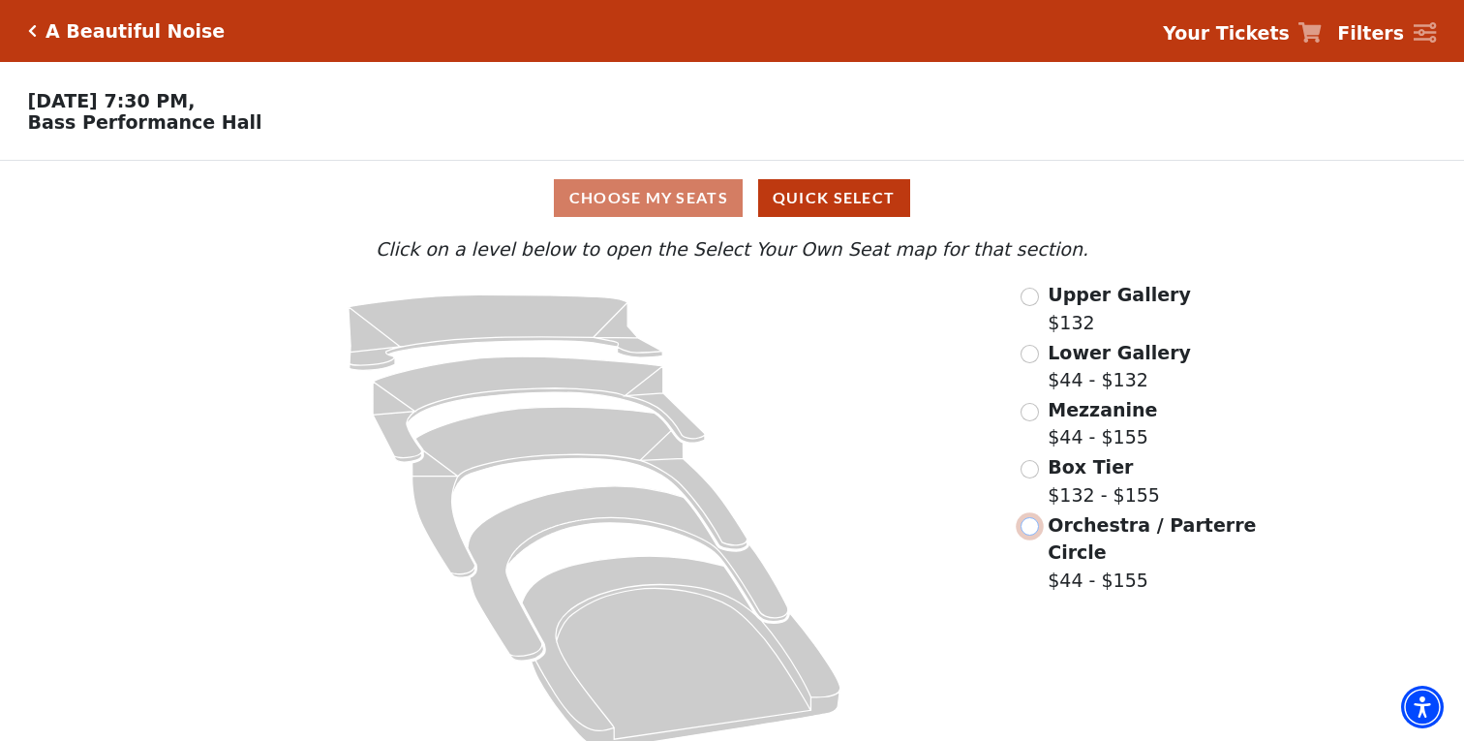
click at [1029, 528] on input "Orchestra / Parterre Circle$44 - $155\a" at bounding box center [1029, 526] width 18 height 18
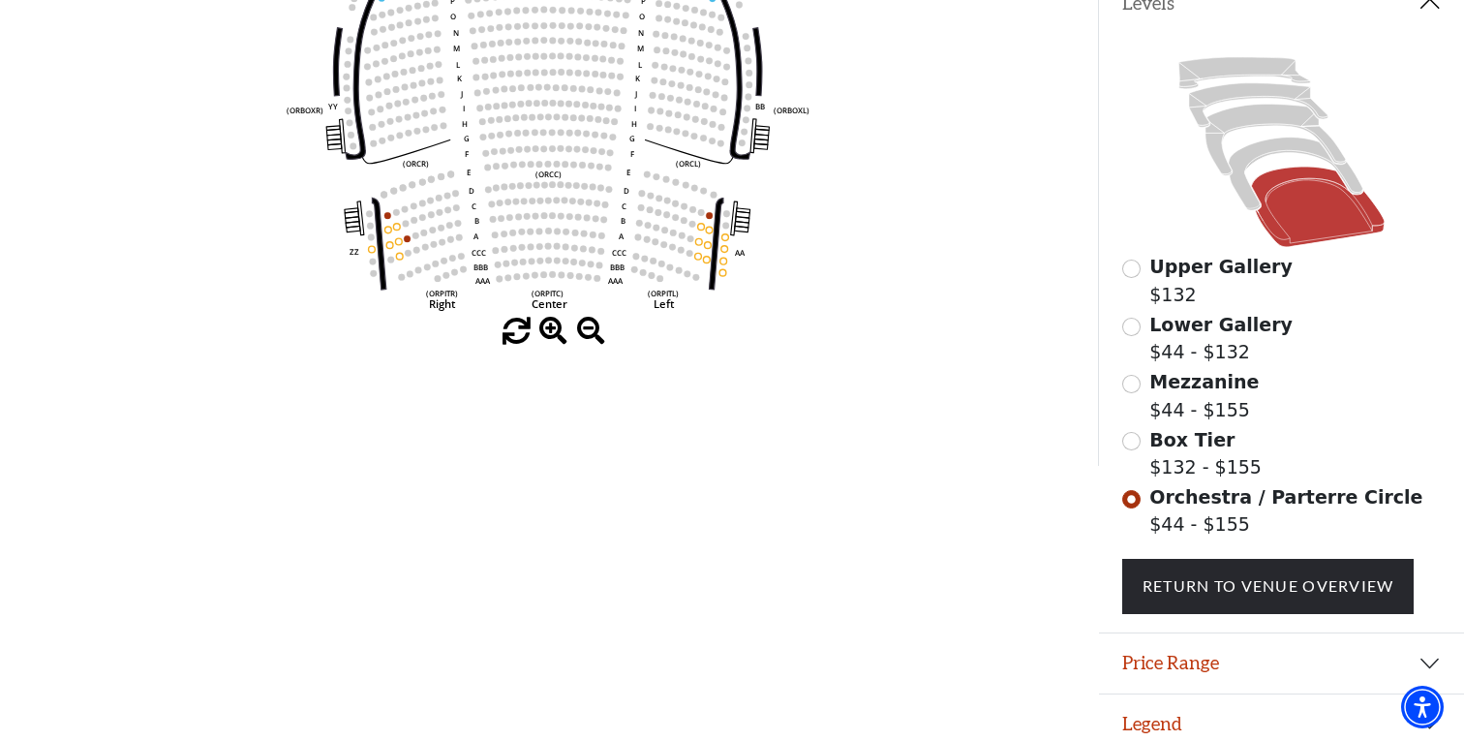
scroll to position [451, 0]
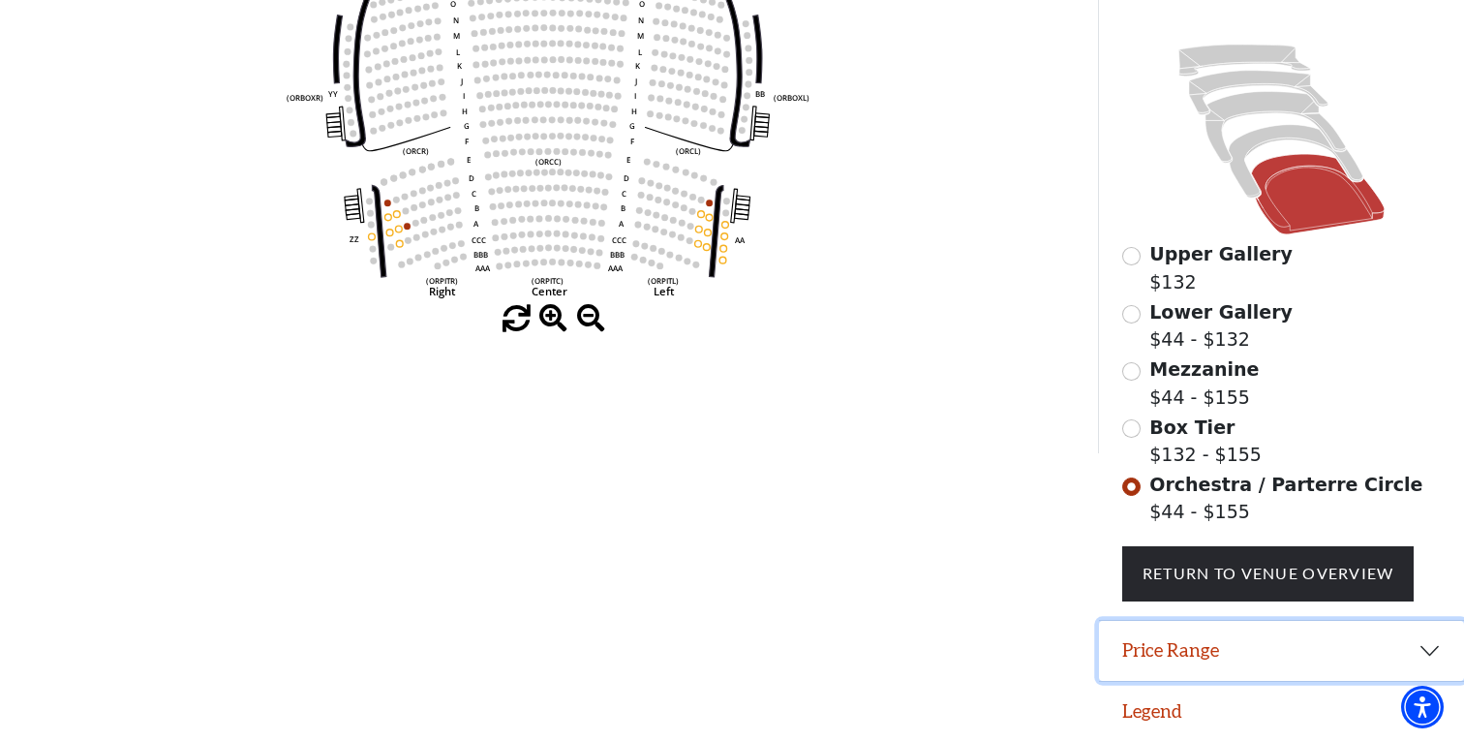
click at [1345, 651] on button "Price Range" at bounding box center [1281, 651] width 365 height 60
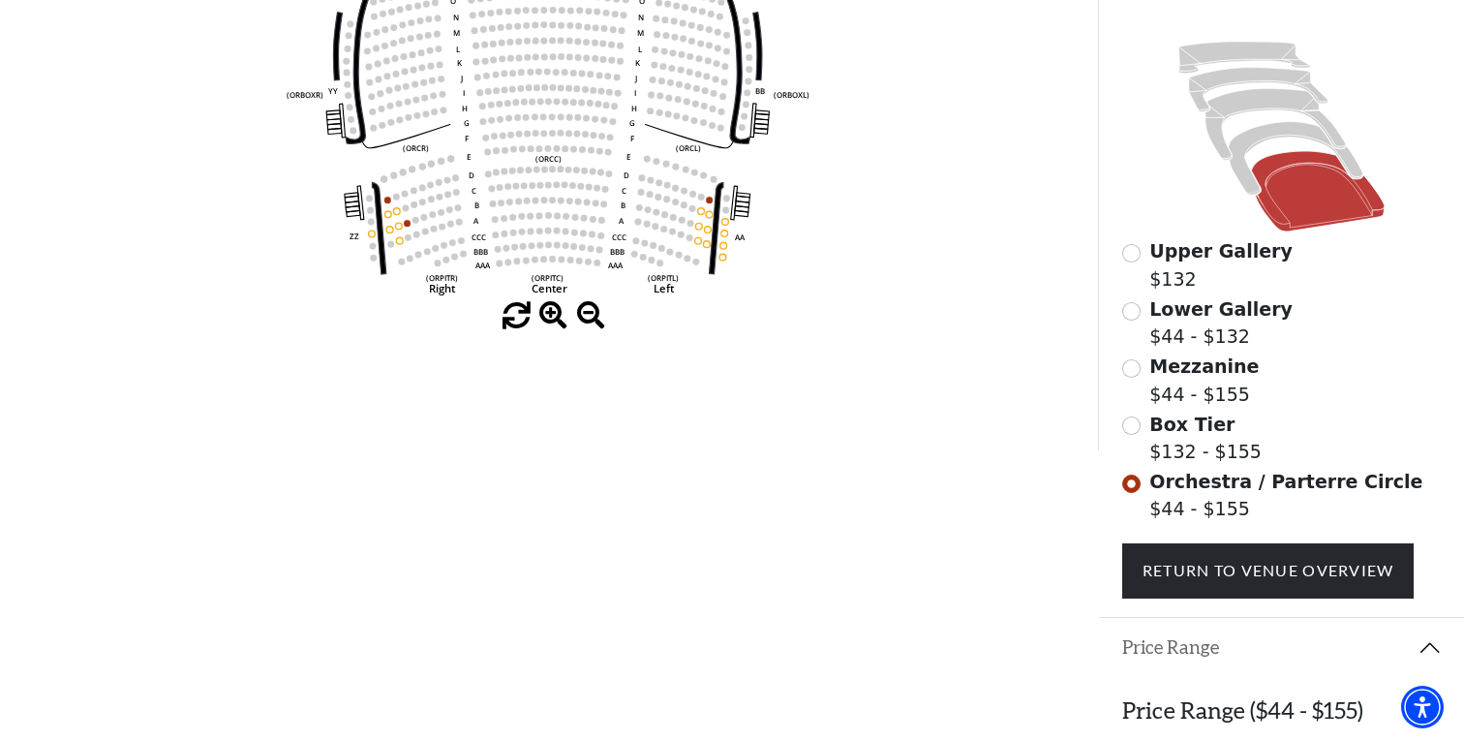
scroll to position [548, 0]
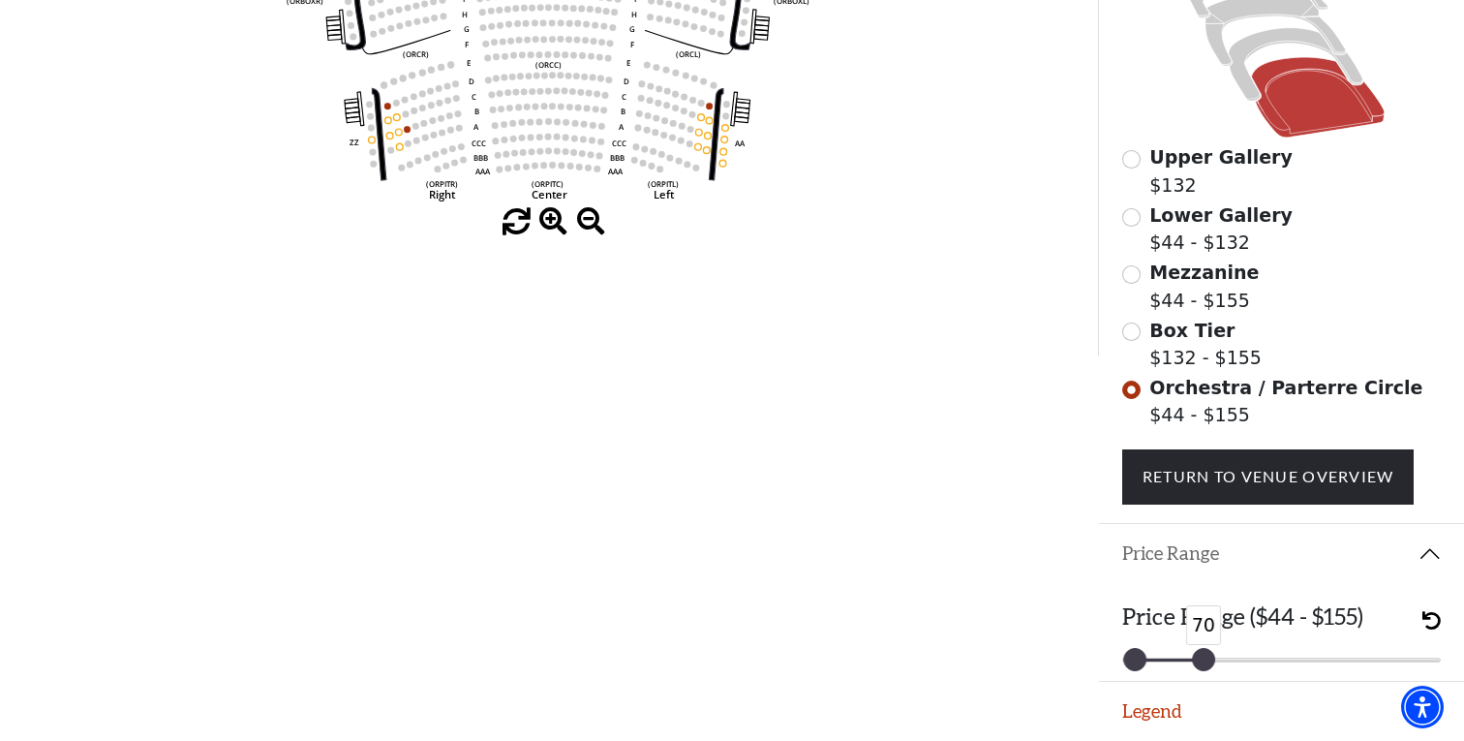
drag, startPoint x: 1427, startPoint y: 659, endPoint x: 1203, endPoint y: 657, distance: 224.6
click at [1203, 657] on div at bounding box center [1203, 659] width 21 height 21
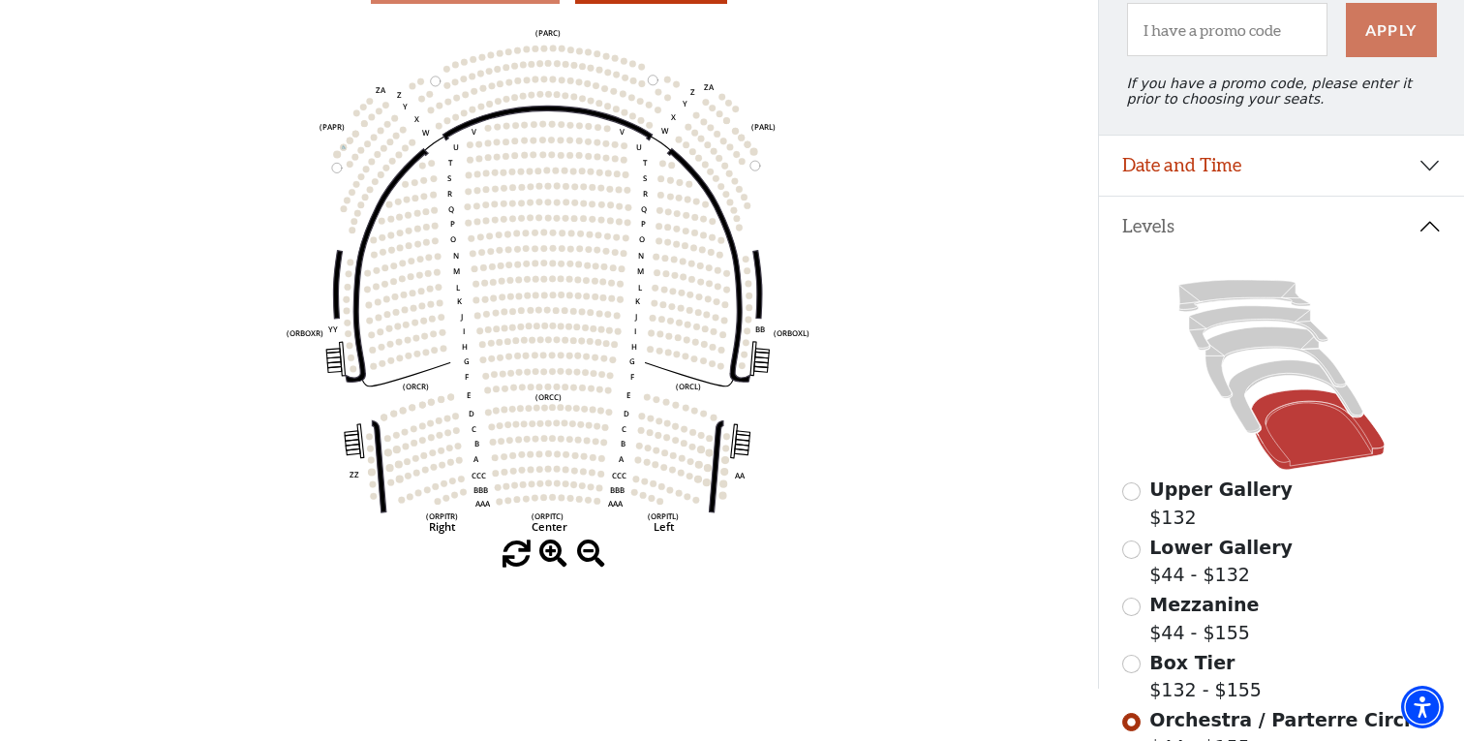
scroll to position [106, 0]
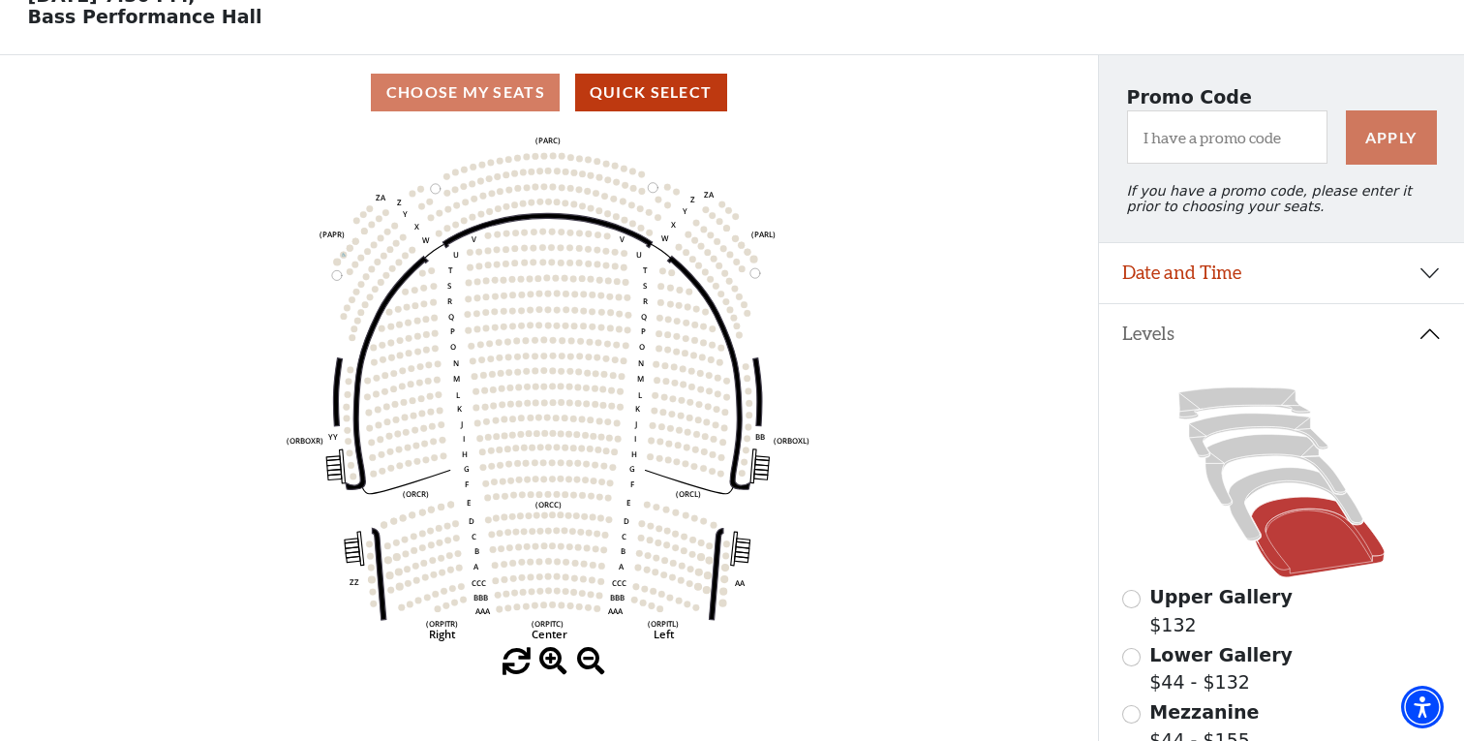
click at [653, 189] on circle at bounding box center [653, 187] width 10 height 10
click at [548, 661] on span at bounding box center [553, 662] width 28 height 28
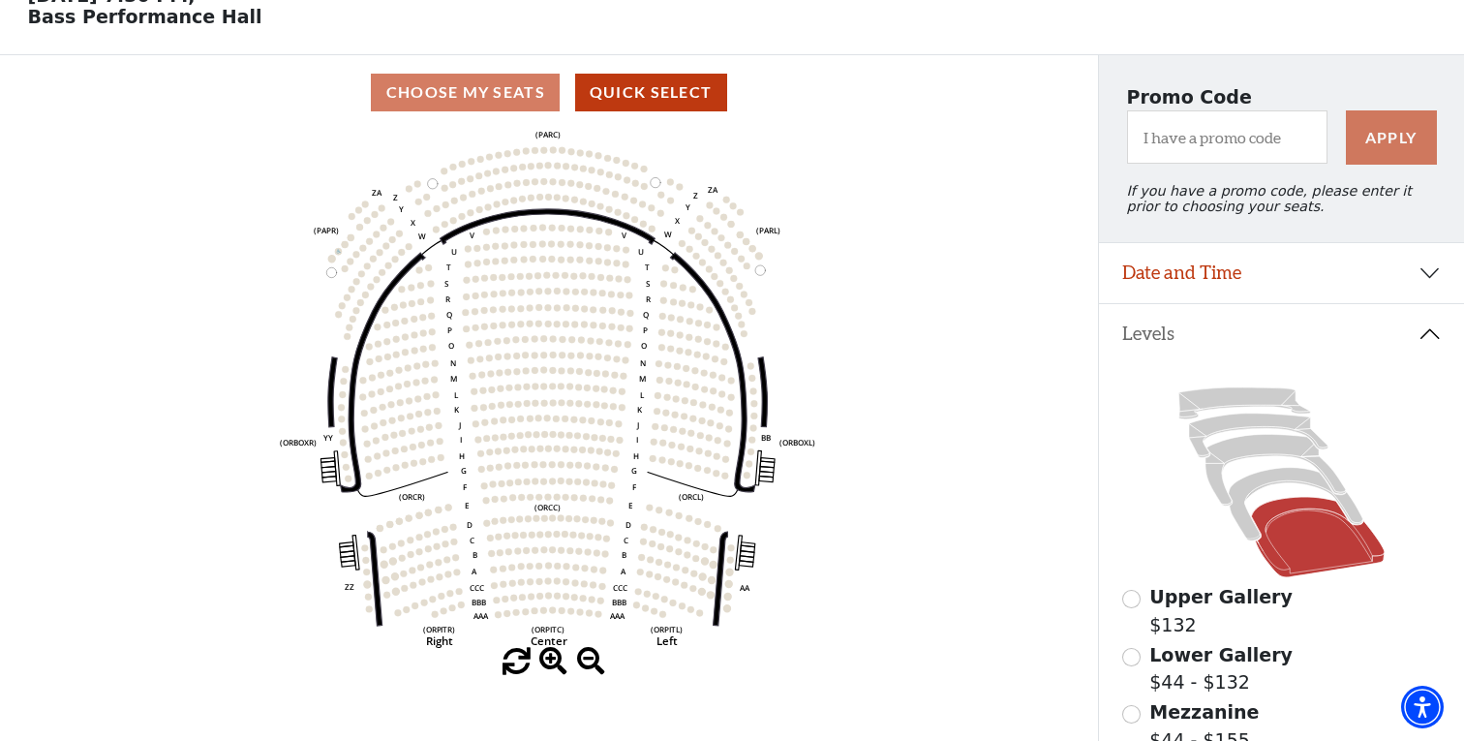
click at [548, 661] on span at bounding box center [553, 662] width 28 height 28
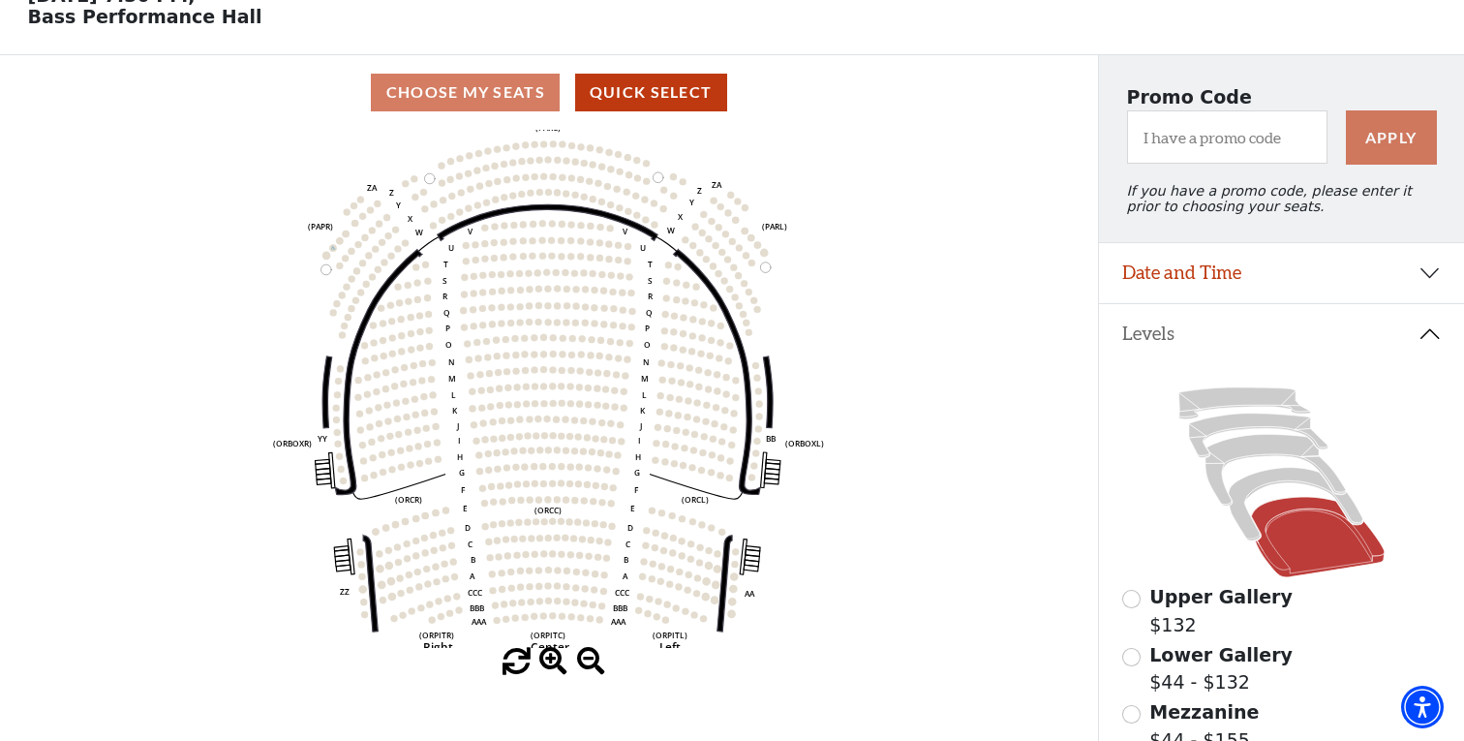
click at [548, 661] on span at bounding box center [553, 662] width 28 height 28
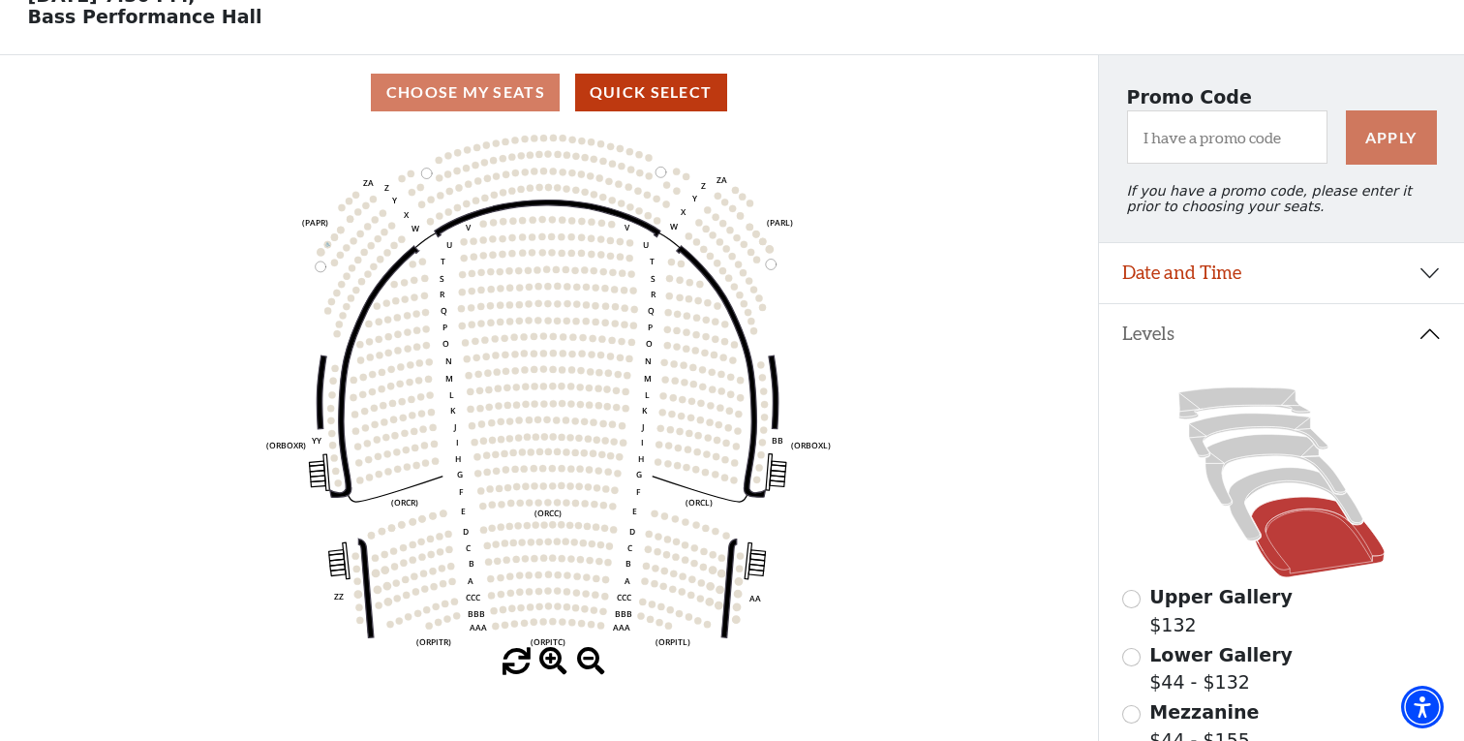
click at [548, 661] on span at bounding box center [553, 662] width 28 height 28
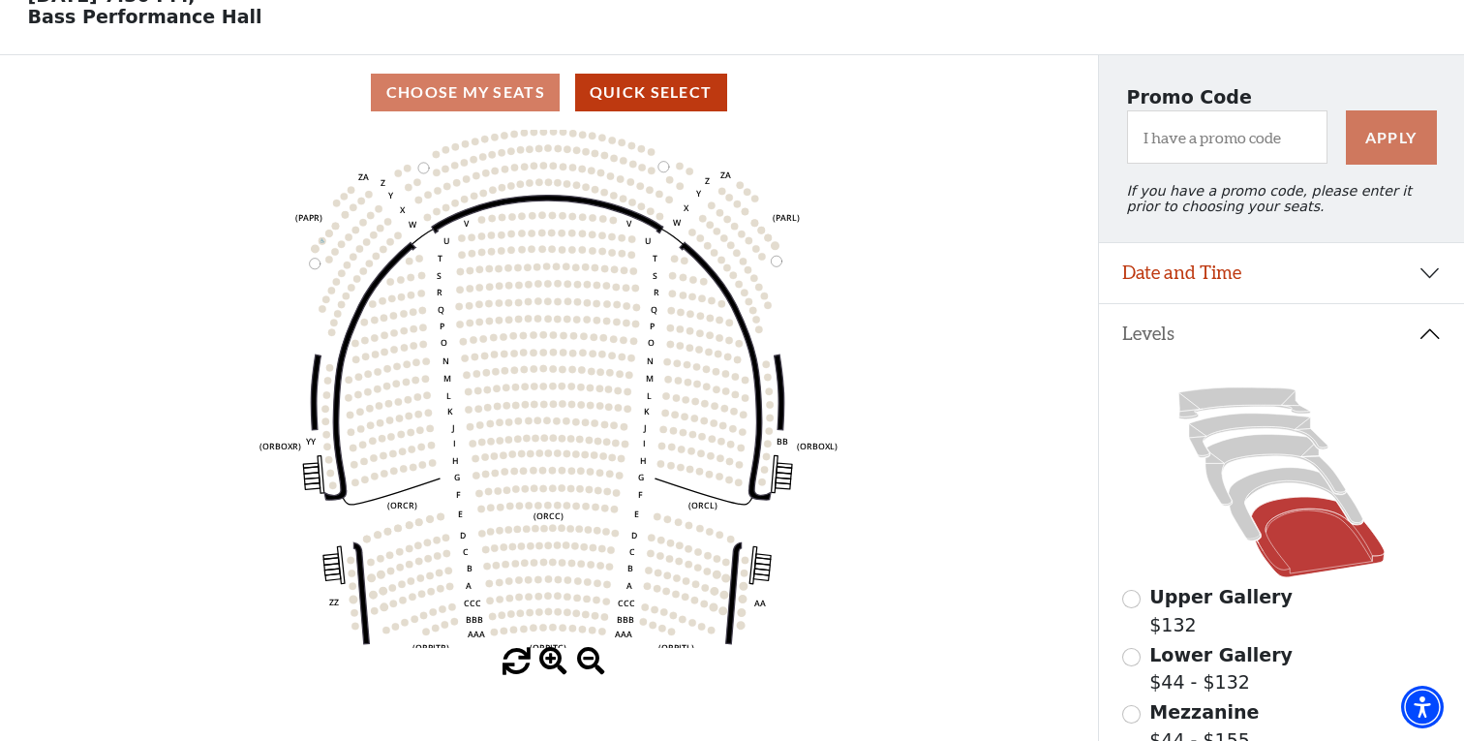
click at [548, 661] on span at bounding box center [553, 662] width 28 height 28
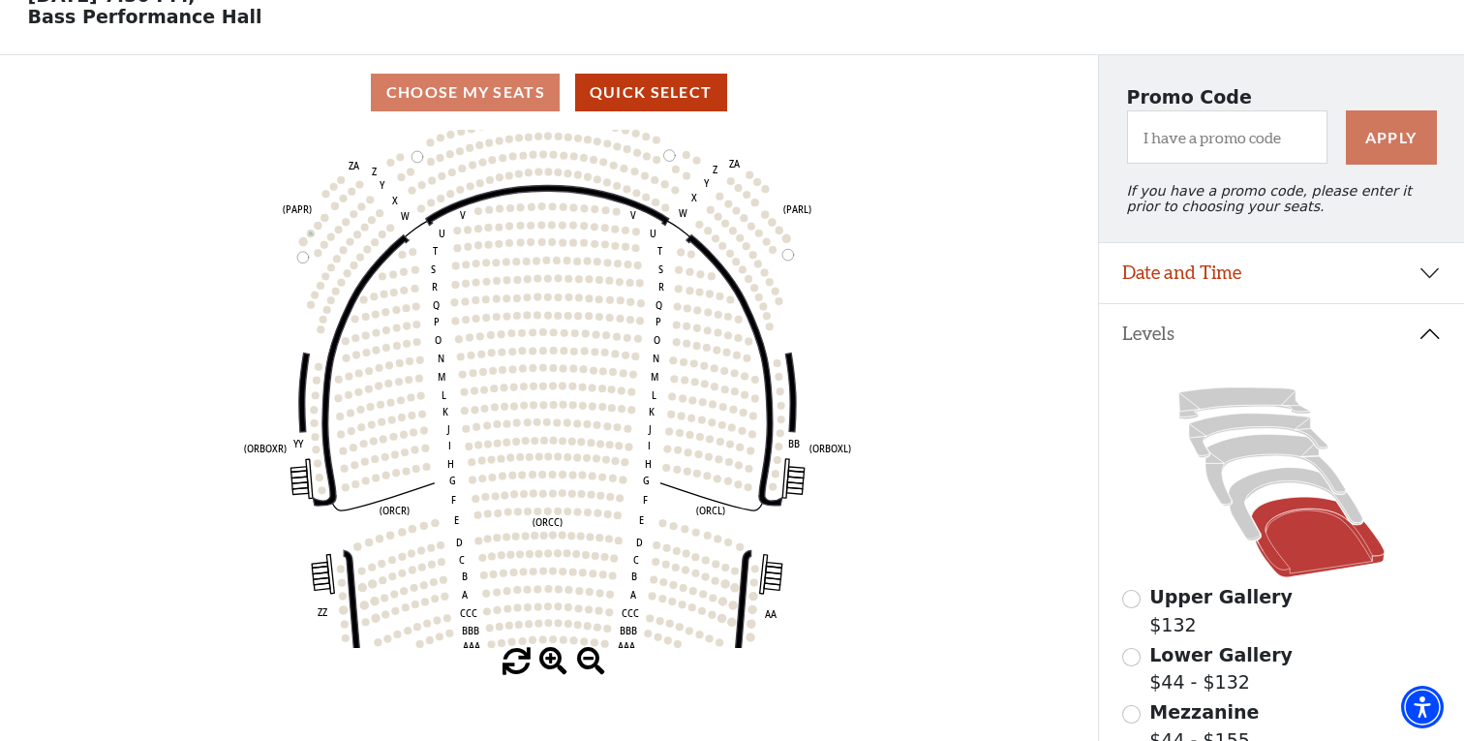
click at [548, 661] on span at bounding box center [553, 662] width 28 height 28
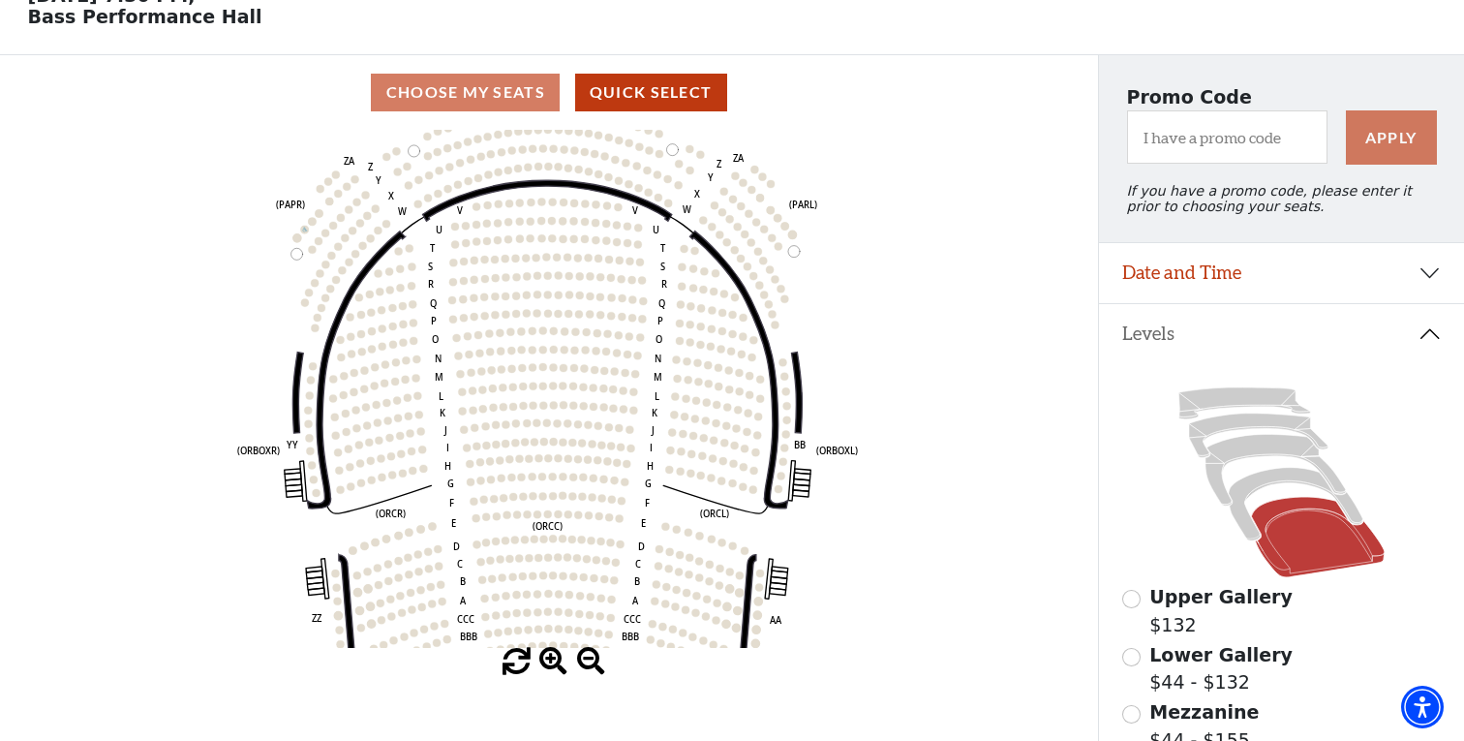
click at [548, 661] on span at bounding box center [553, 662] width 28 height 28
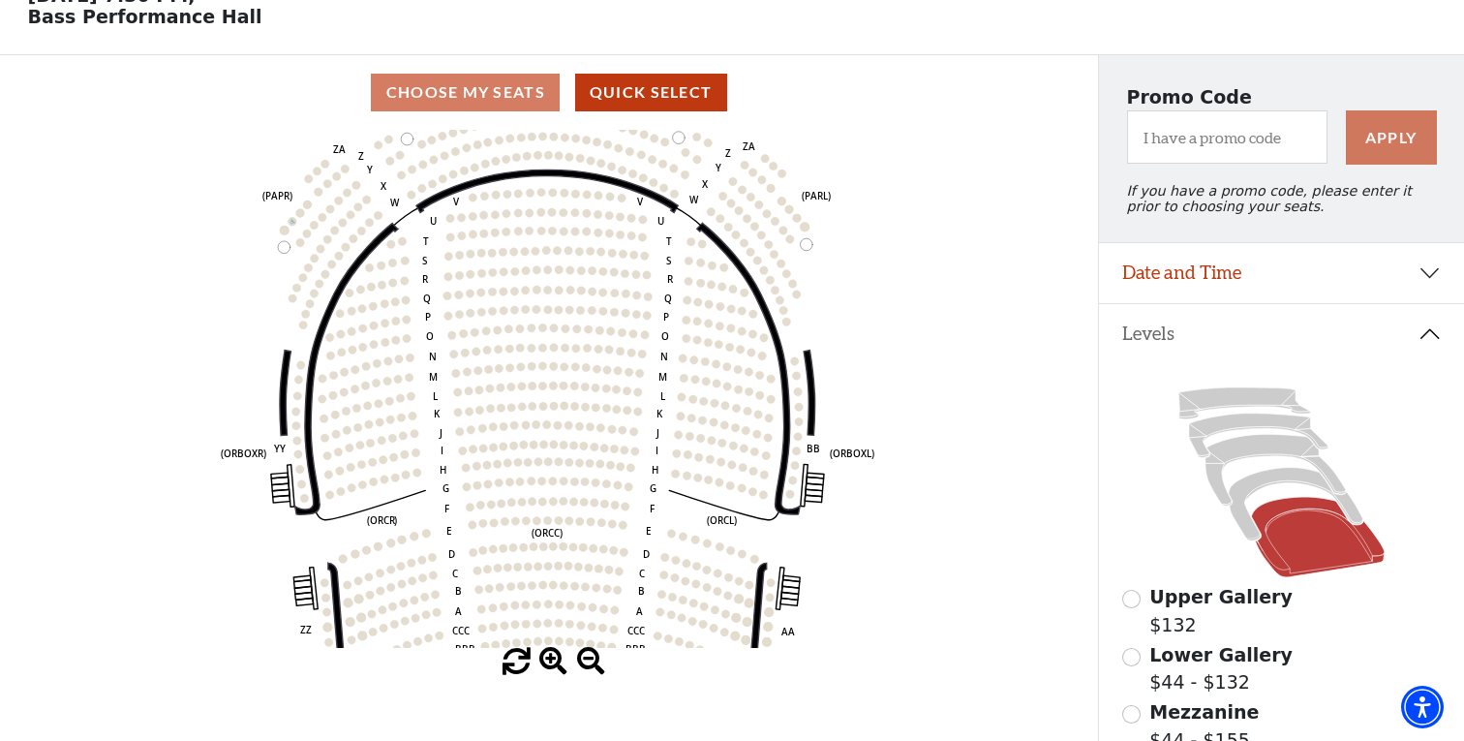
click at [548, 661] on span at bounding box center [553, 662] width 28 height 28
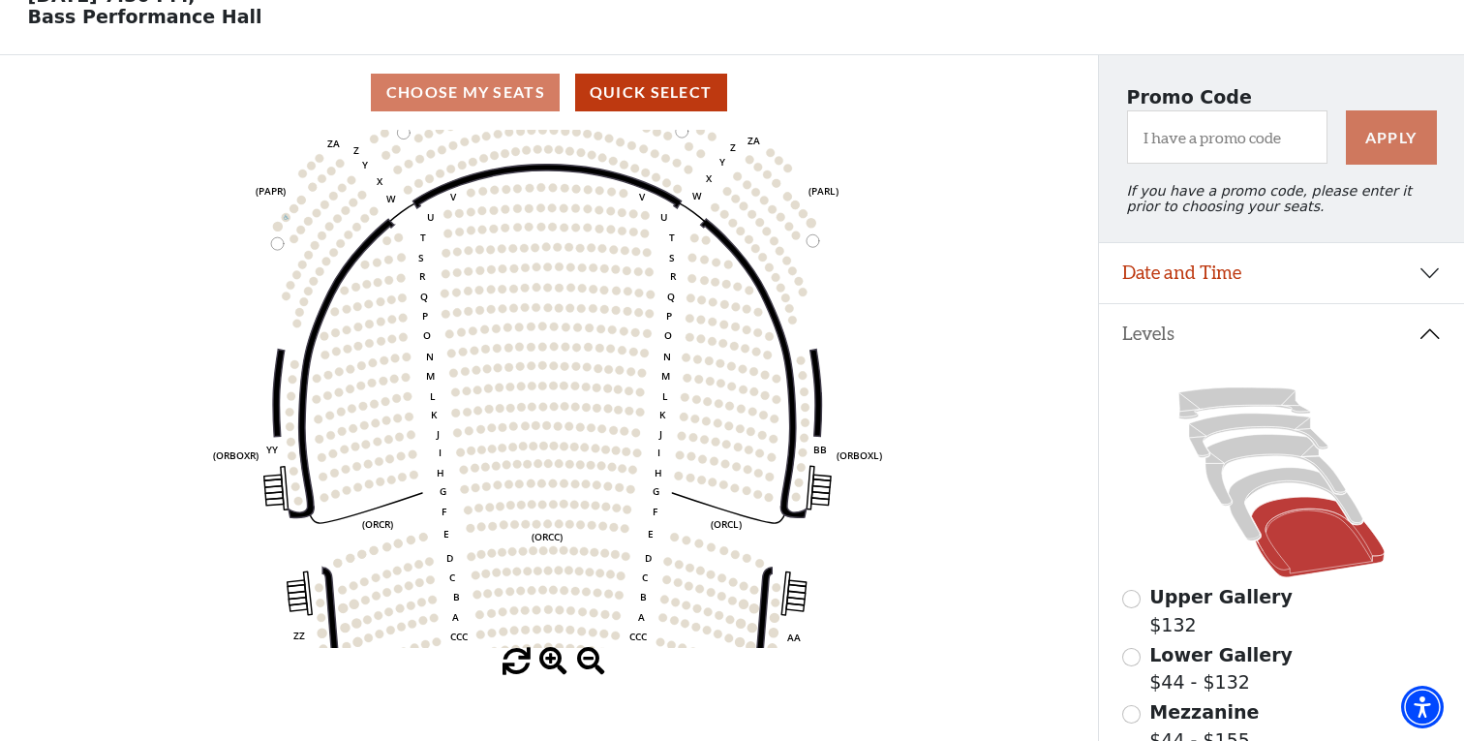
click at [548, 661] on span at bounding box center [553, 662] width 28 height 28
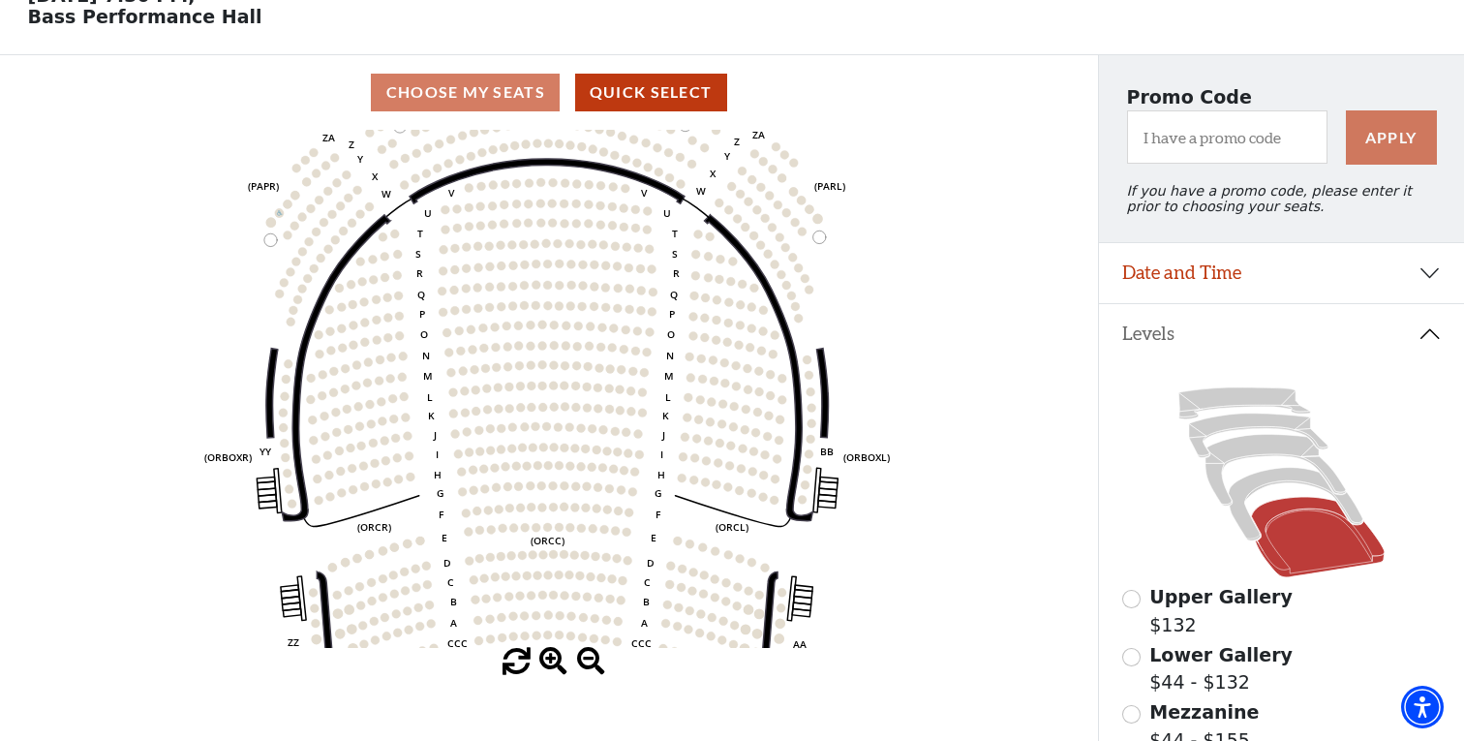
click at [548, 661] on span at bounding box center [553, 662] width 28 height 28
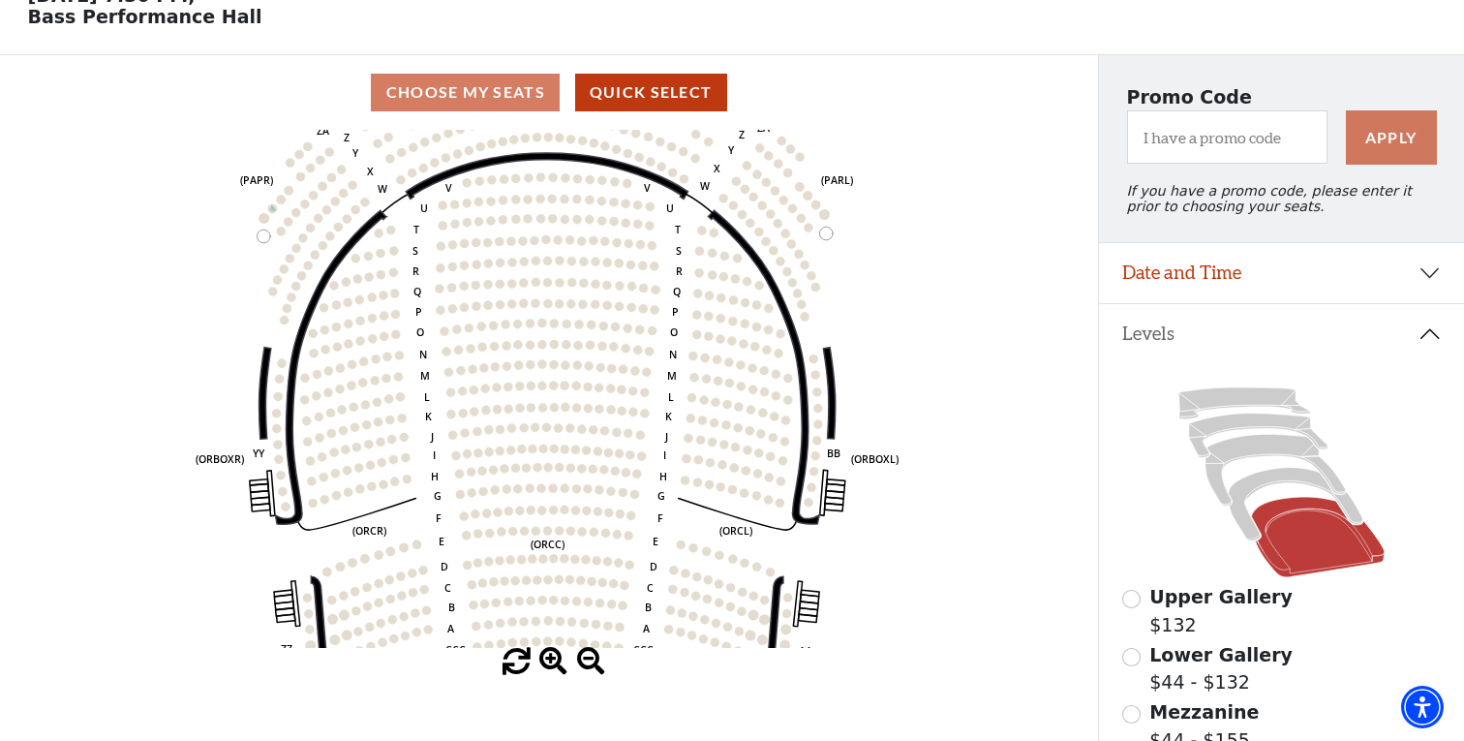
click at [548, 661] on span at bounding box center [553, 662] width 28 height 28
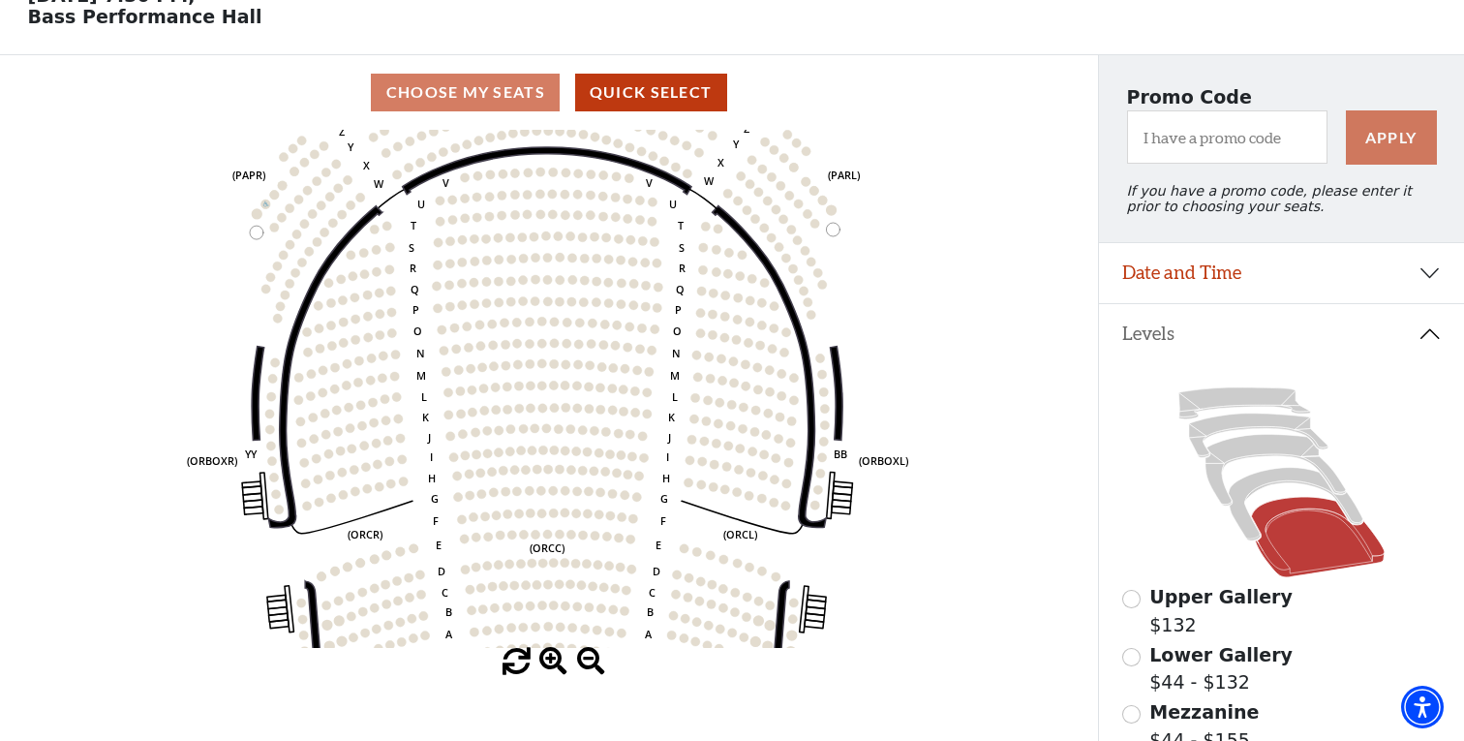
click at [548, 661] on span at bounding box center [553, 662] width 28 height 28
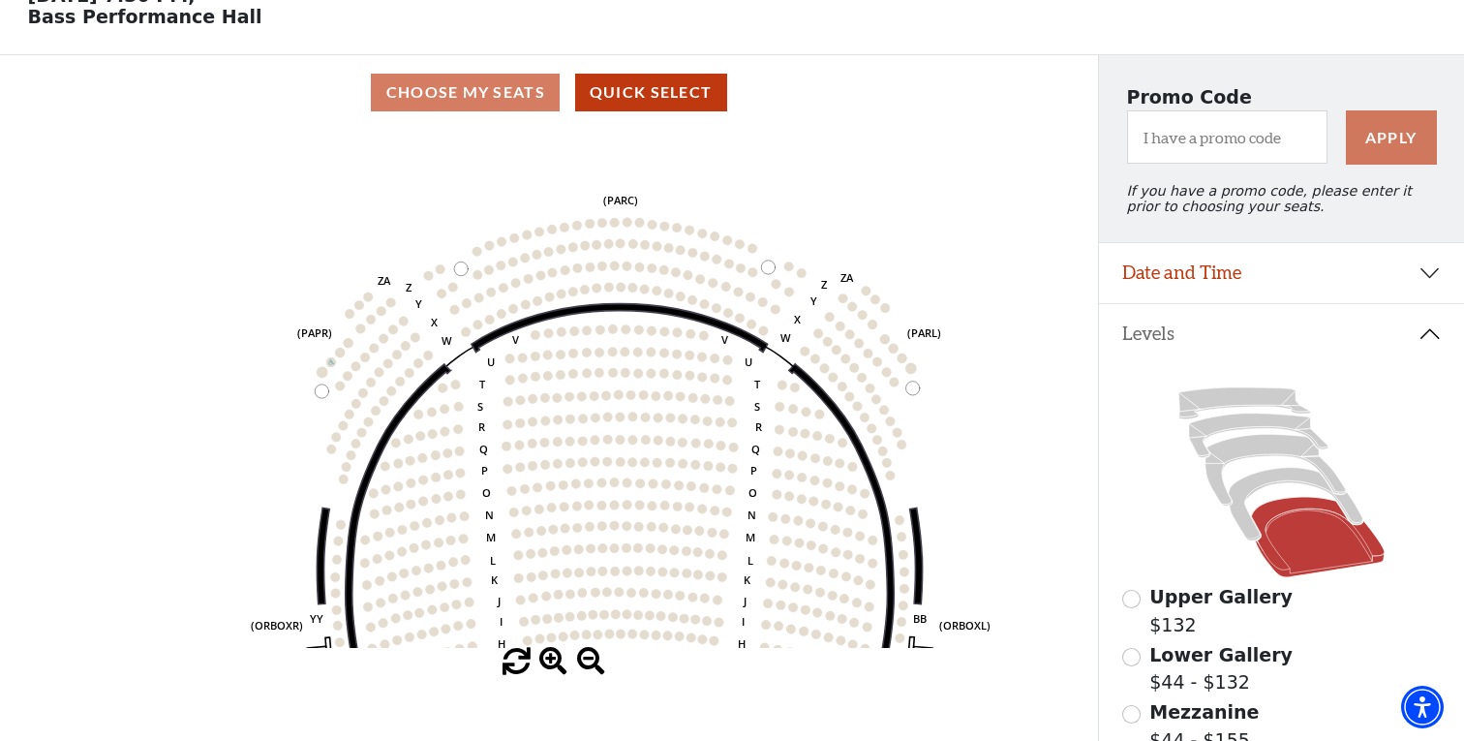
drag, startPoint x: 429, startPoint y: 262, endPoint x: 502, endPoint y: 424, distance: 177.2
click at [502, 424] on icon "Left (ORPITL) Right (ORPITR) Center (ORPITC) ZZ AA YY BB ZA ZA (ORCL) (ORCR) (O…" at bounding box center [549, 389] width 989 height 518
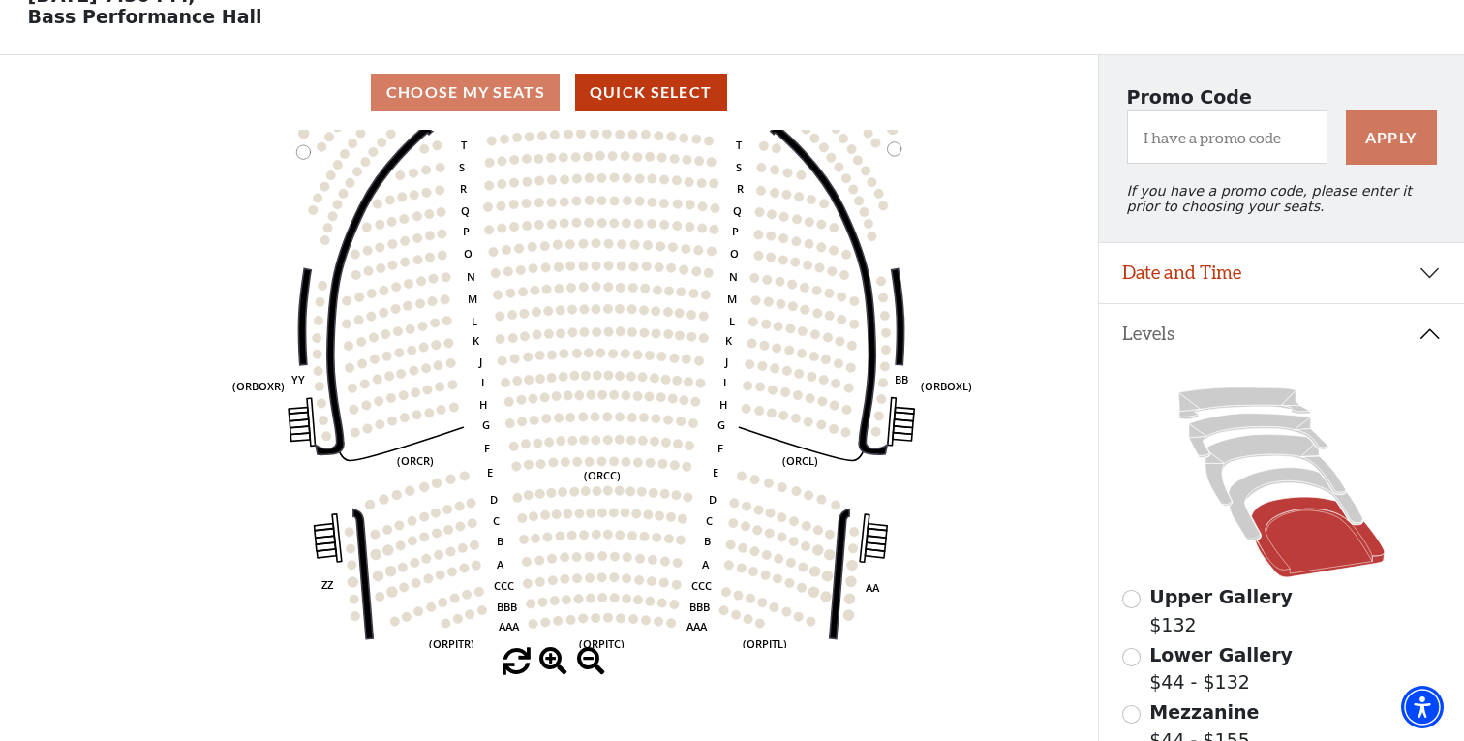
drag, startPoint x: 633, startPoint y: 517, endPoint x: 615, endPoint y: 279, distance: 238.9
click at [615, 279] on icon "Left (ORPITL) Right (ORPITR) Center (ORPITC) ZZ AA YY BB ZA ZA (ORCL) (ORCR) (O…" at bounding box center [549, 389] width 989 height 518
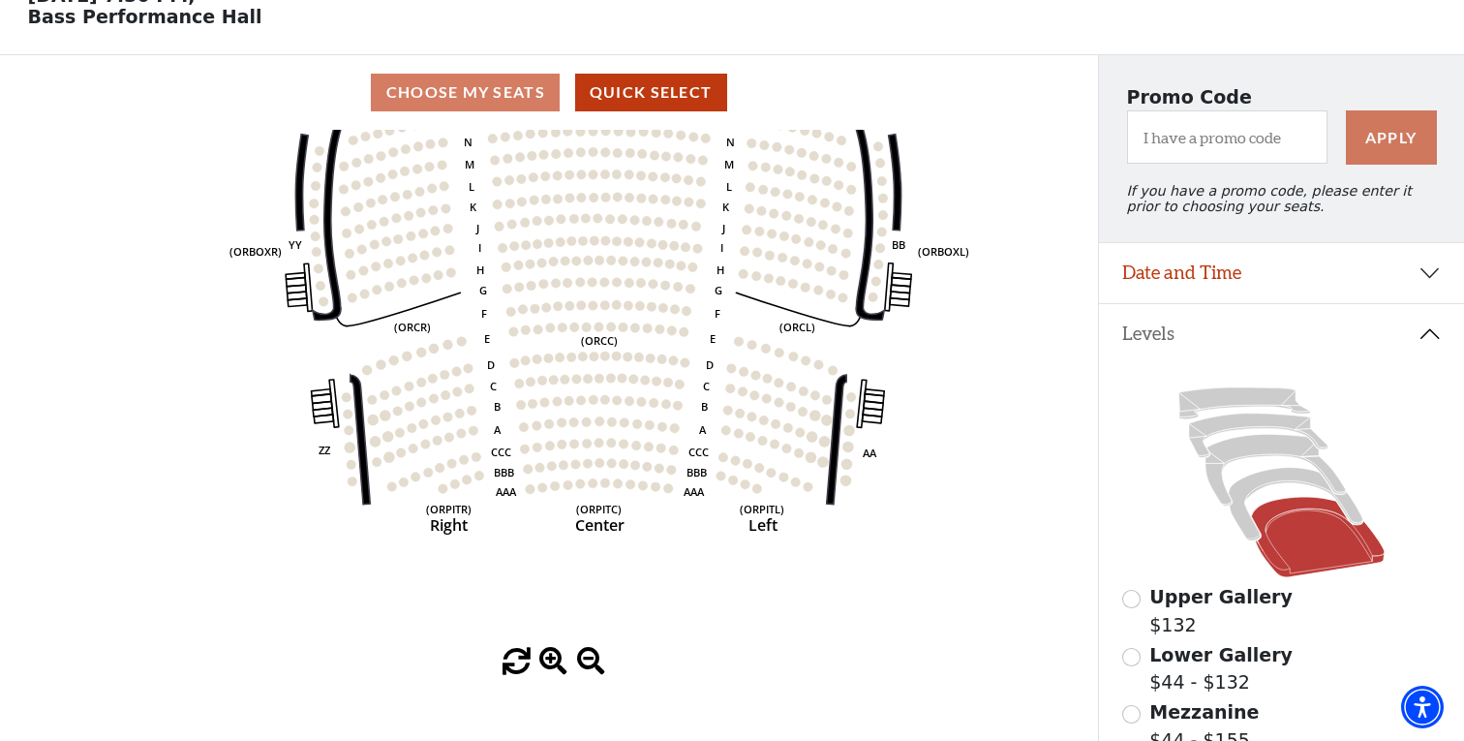
drag, startPoint x: 653, startPoint y: 533, endPoint x: 650, endPoint y: 398, distance: 134.6
click at [650, 398] on icon "Left (ORPITL) Right (ORPITR) Center (ORPITC) ZZ AA YY BB ZA ZA (ORCL) (ORCR) (O…" at bounding box center [549, 389] width 989 height 518
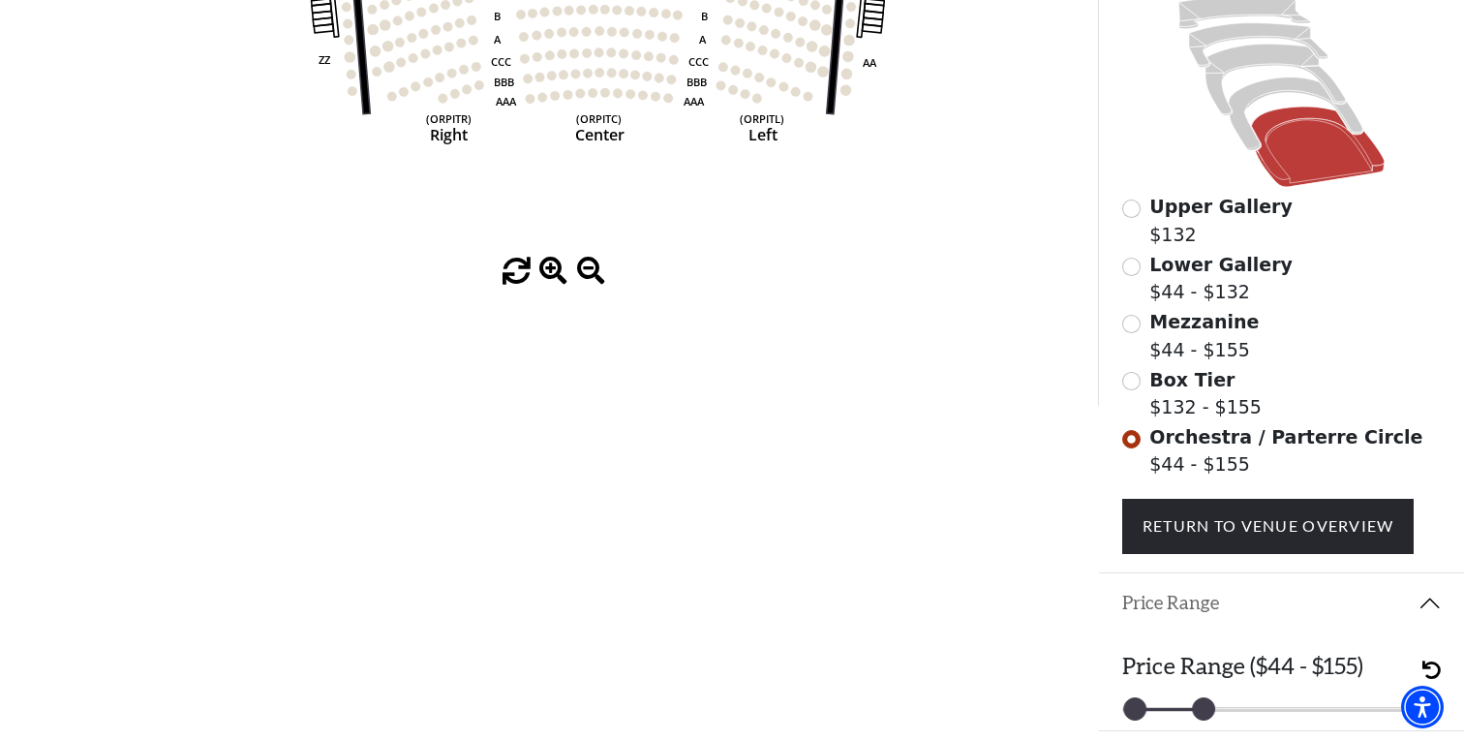
scroll to position [548, 0]
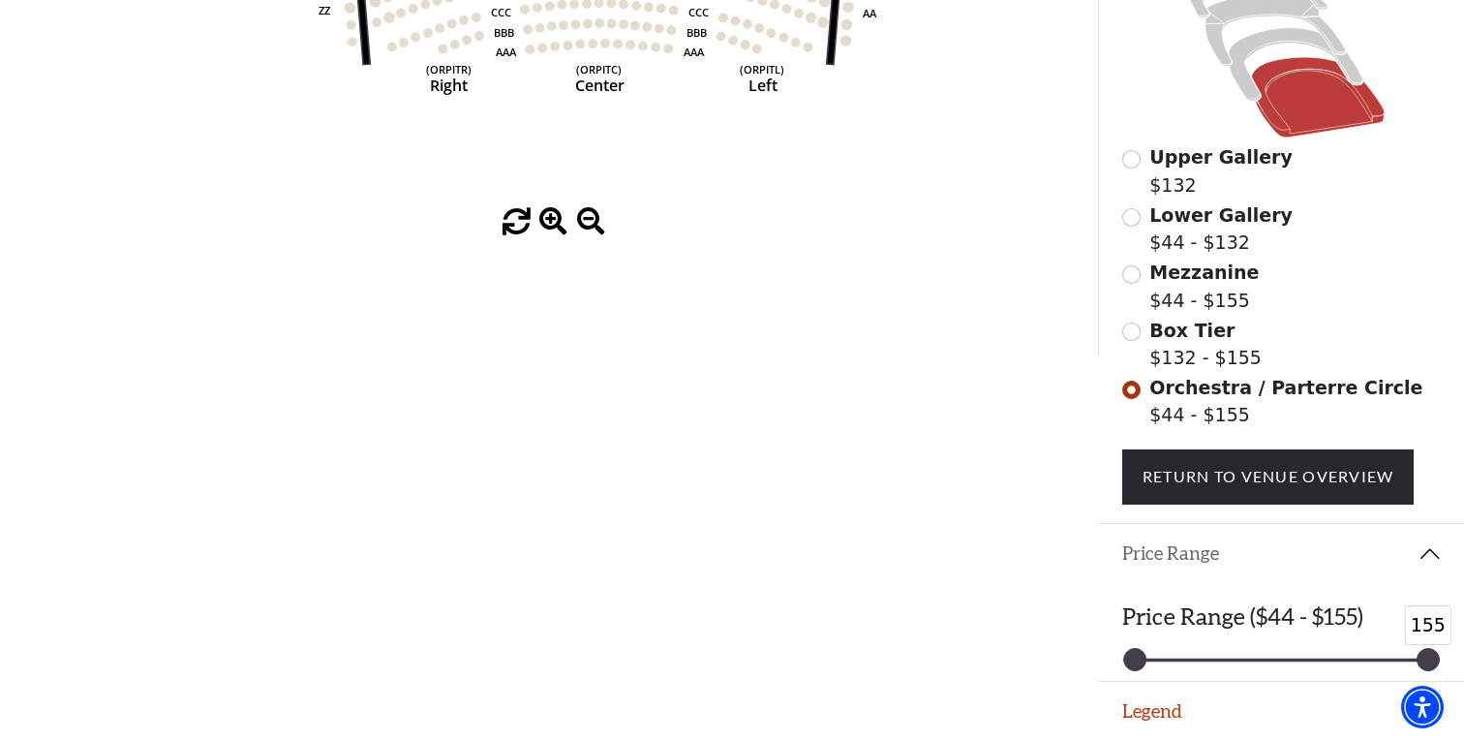
drag, startPoint x: 1205, startPoint y: 661, endPoint x: 1444, endPoint y: 654, distance: 238.3
click at [1444, 654] on div "Price Range ($44 - $155) 44 155" at bounding box center [1281, 632] width 365 height 97
click at [1152, 706] on button "Legend" at bounding box center [1281, 712] width 365 height 60
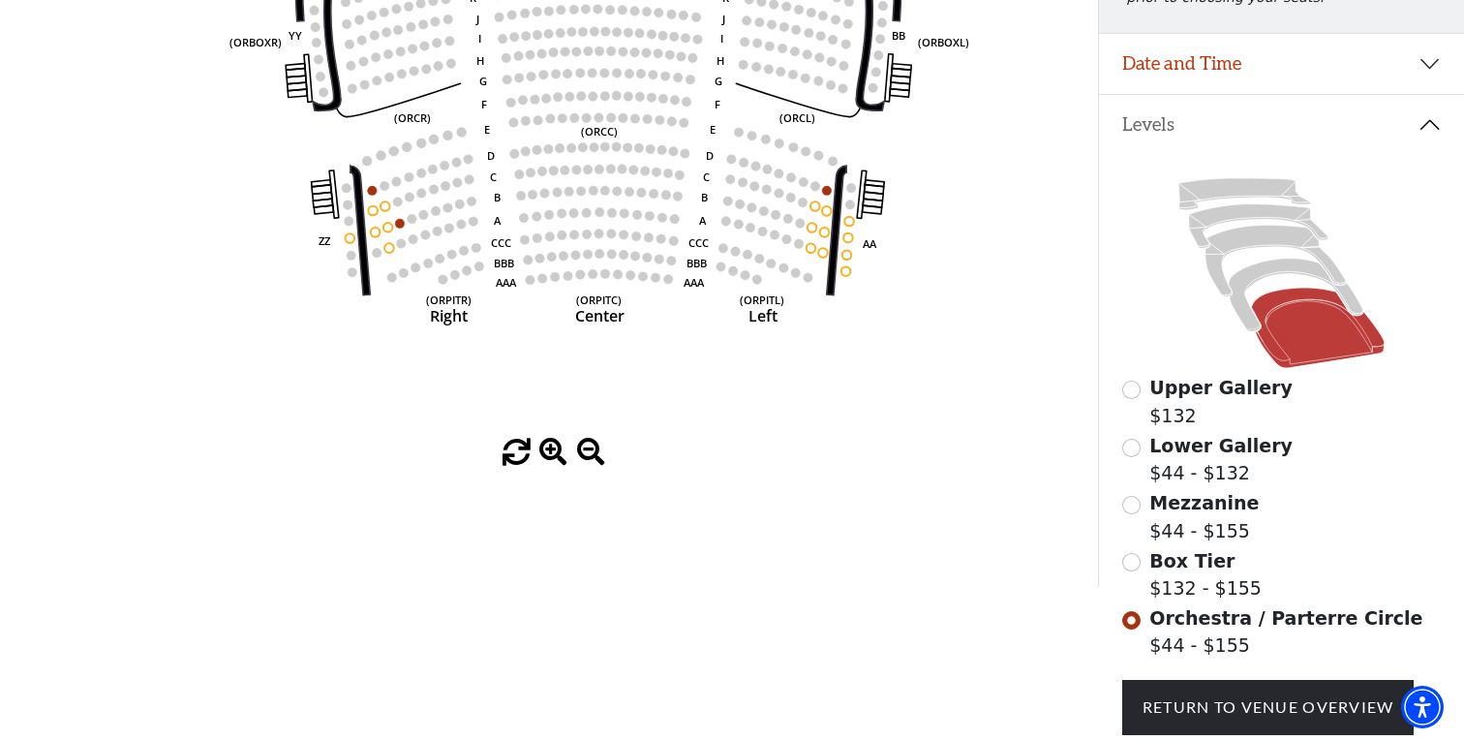
scroll to position [301, 0]
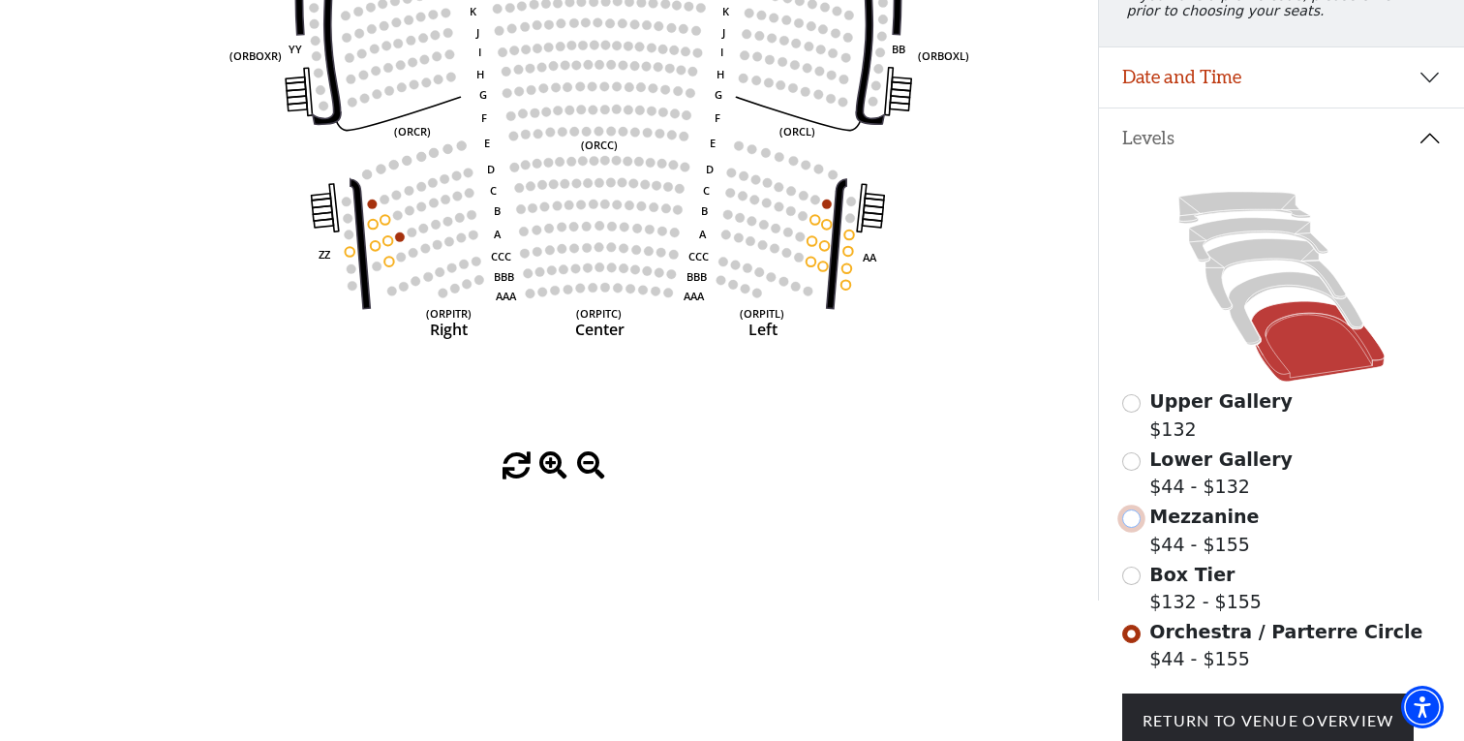
click at [1130, 522] on input "Mezzanine$44 - $155\a" at bounding box center [1131, 518] width 18 height 18
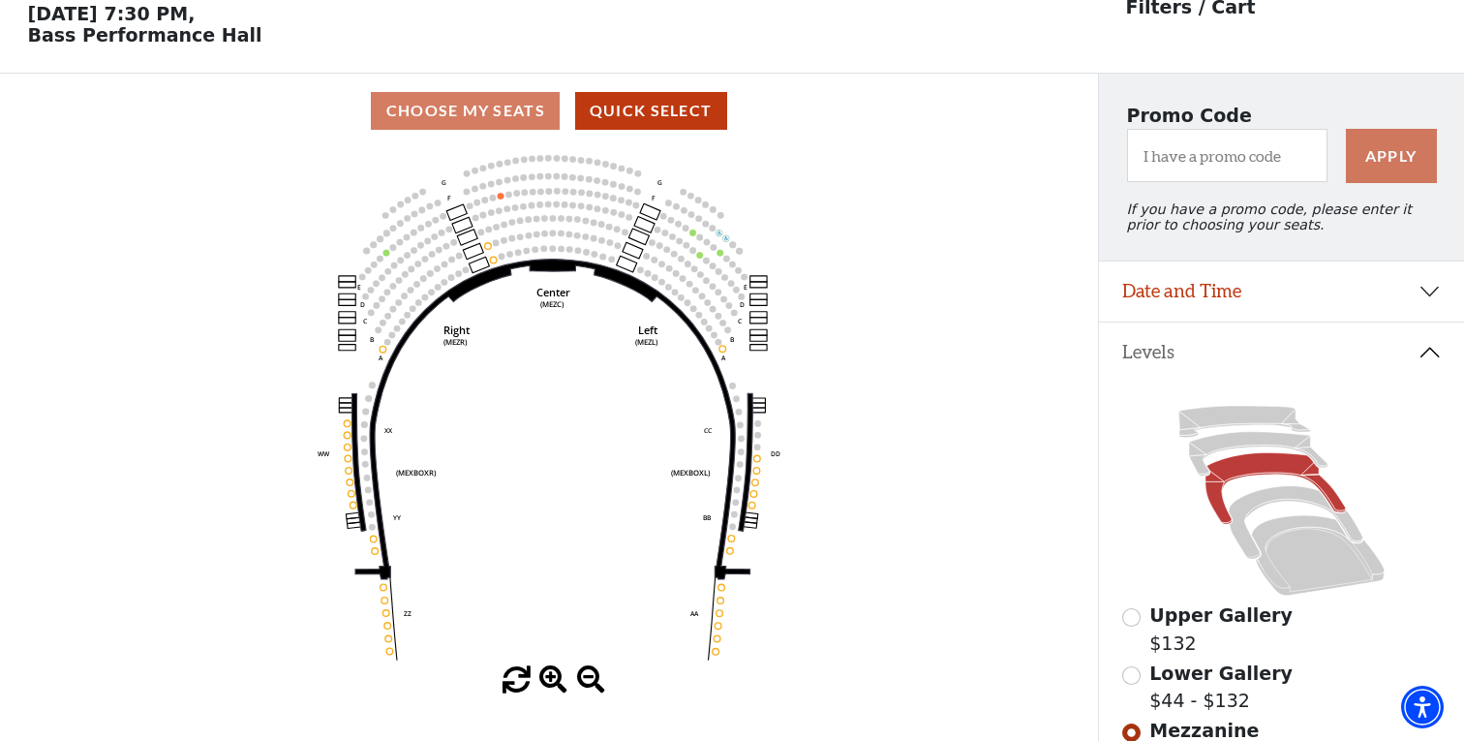
scroll to position [89, 0]
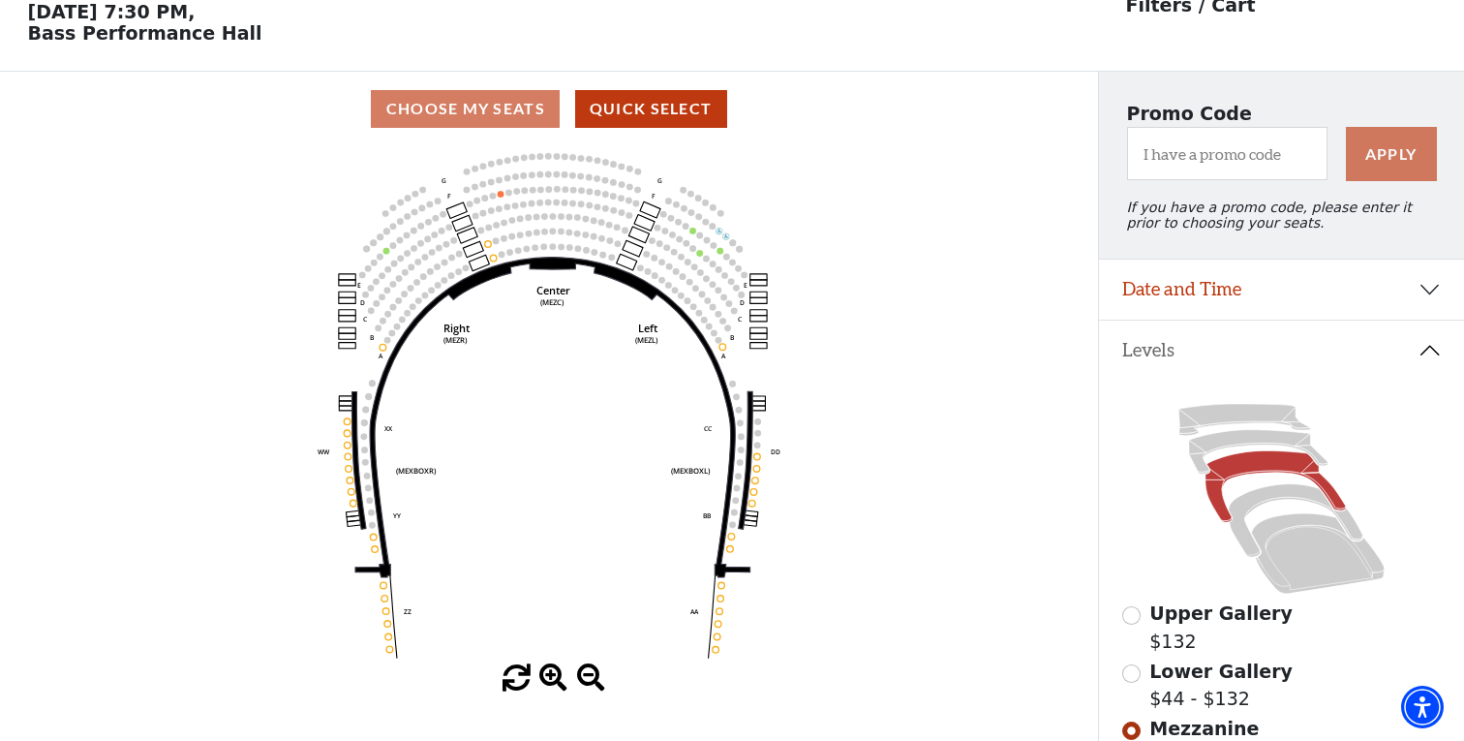
click at [553, 675] on span at bounding box center [553, 678] width 28 height 28
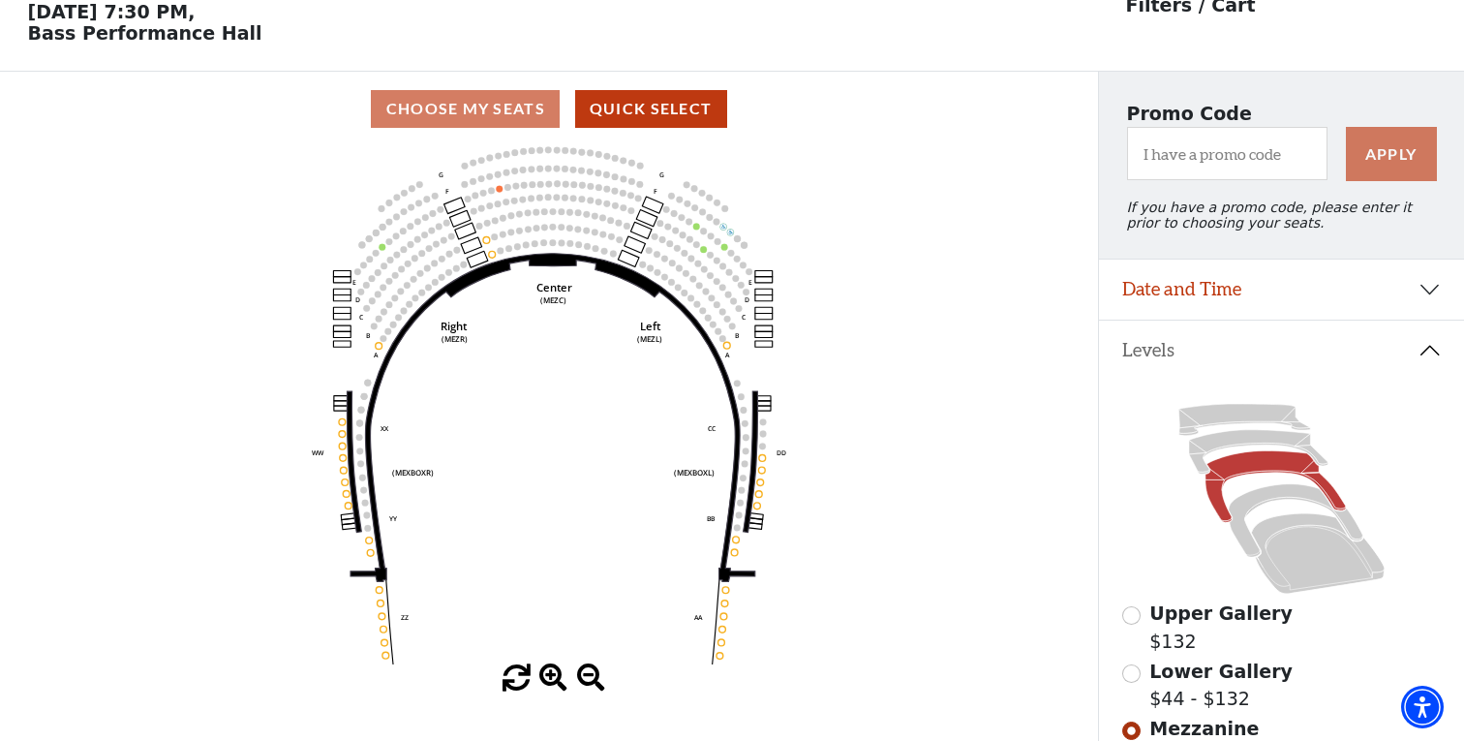
click at [553, 675] on span at bounding box center [553, 678] width 28 height 28
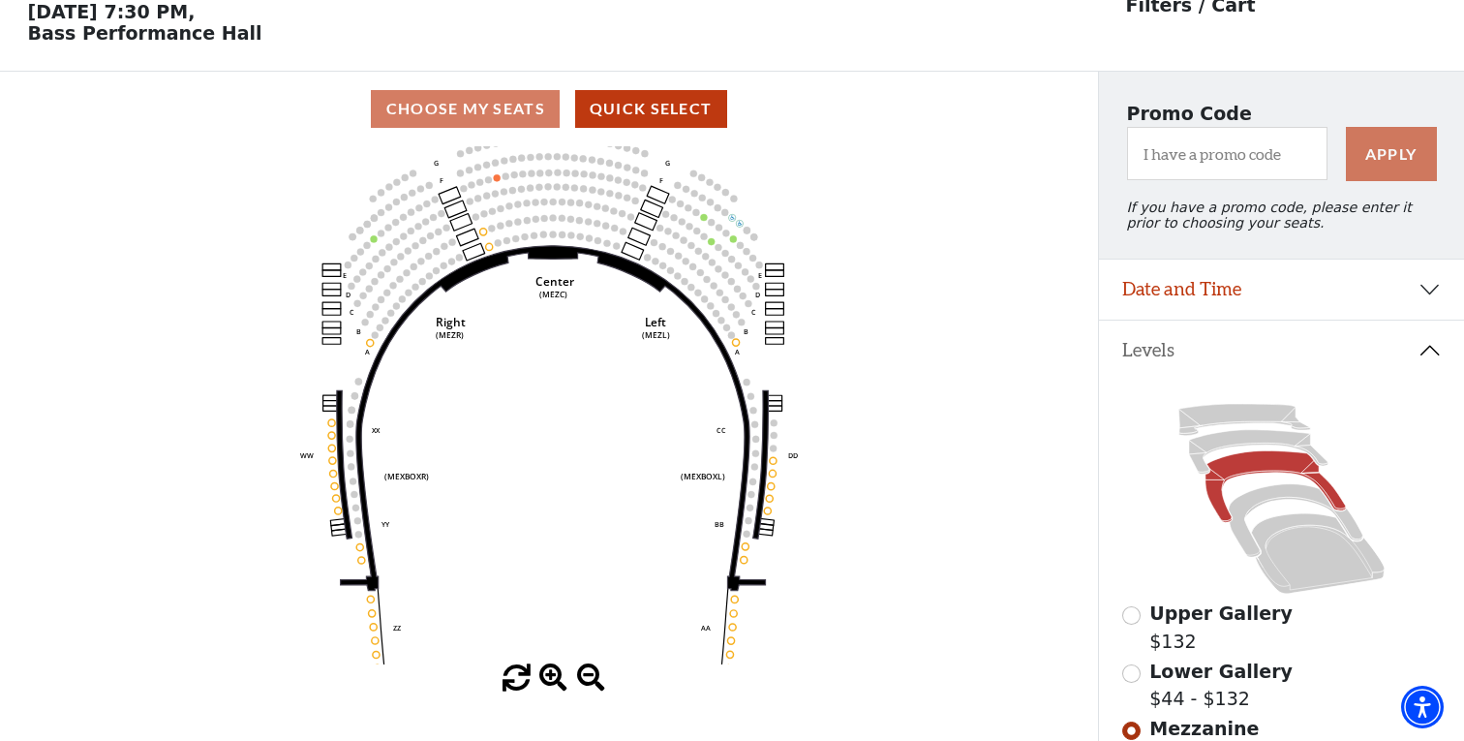
click at [553, 675] on span at bounding box center [553, 678] width 28 height 28
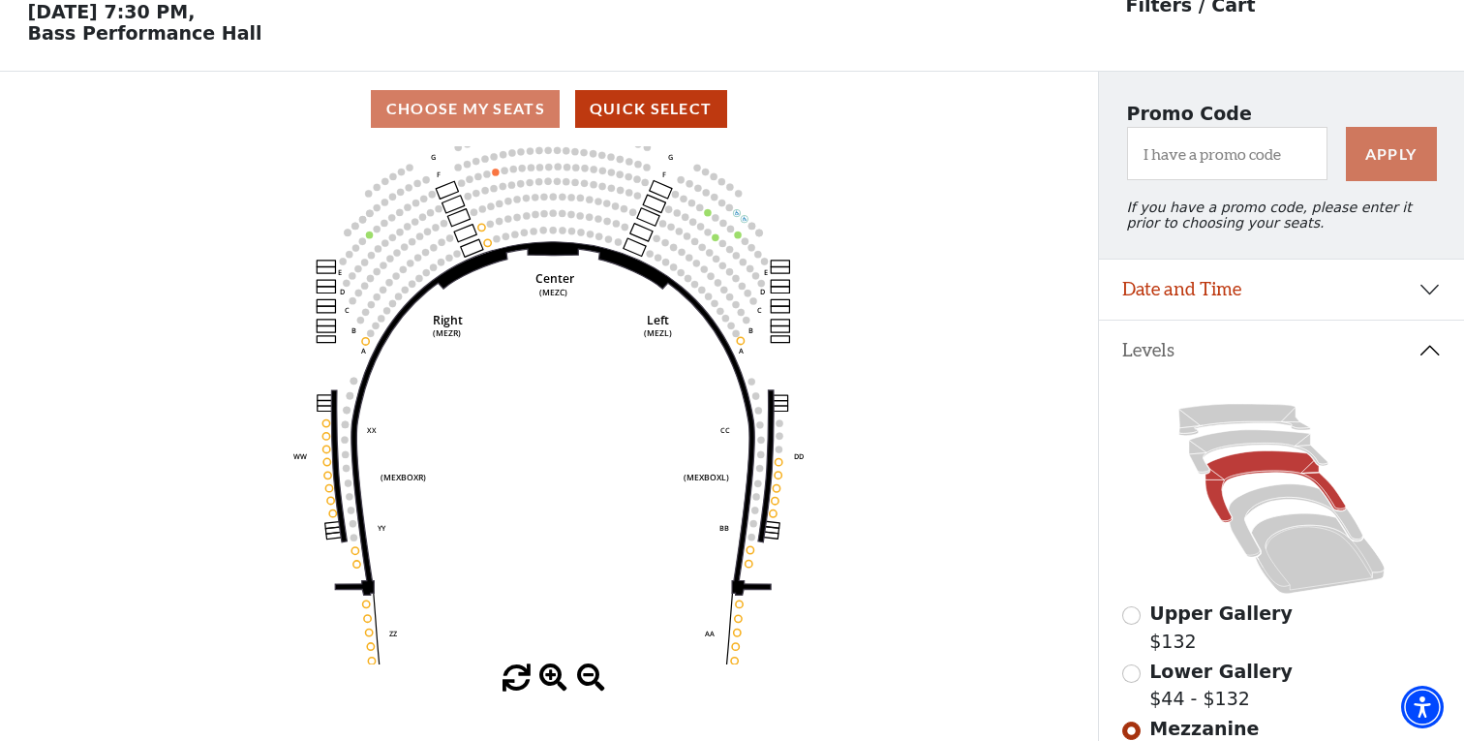
click at [553, 675] on span at bounding box center [553, 678] width 28 height 28
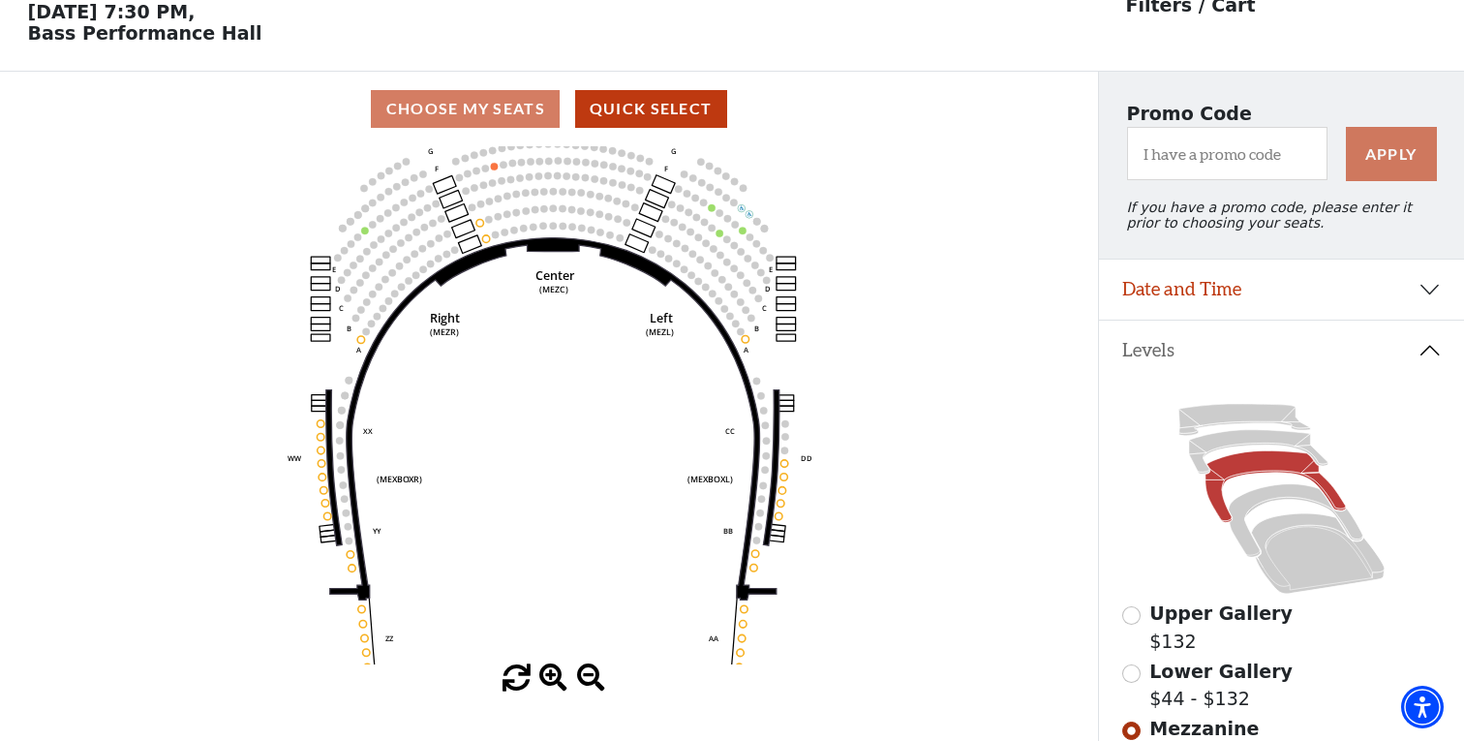
click at [553, 675] on span at bounding box center [553, 678] width 28 height 28
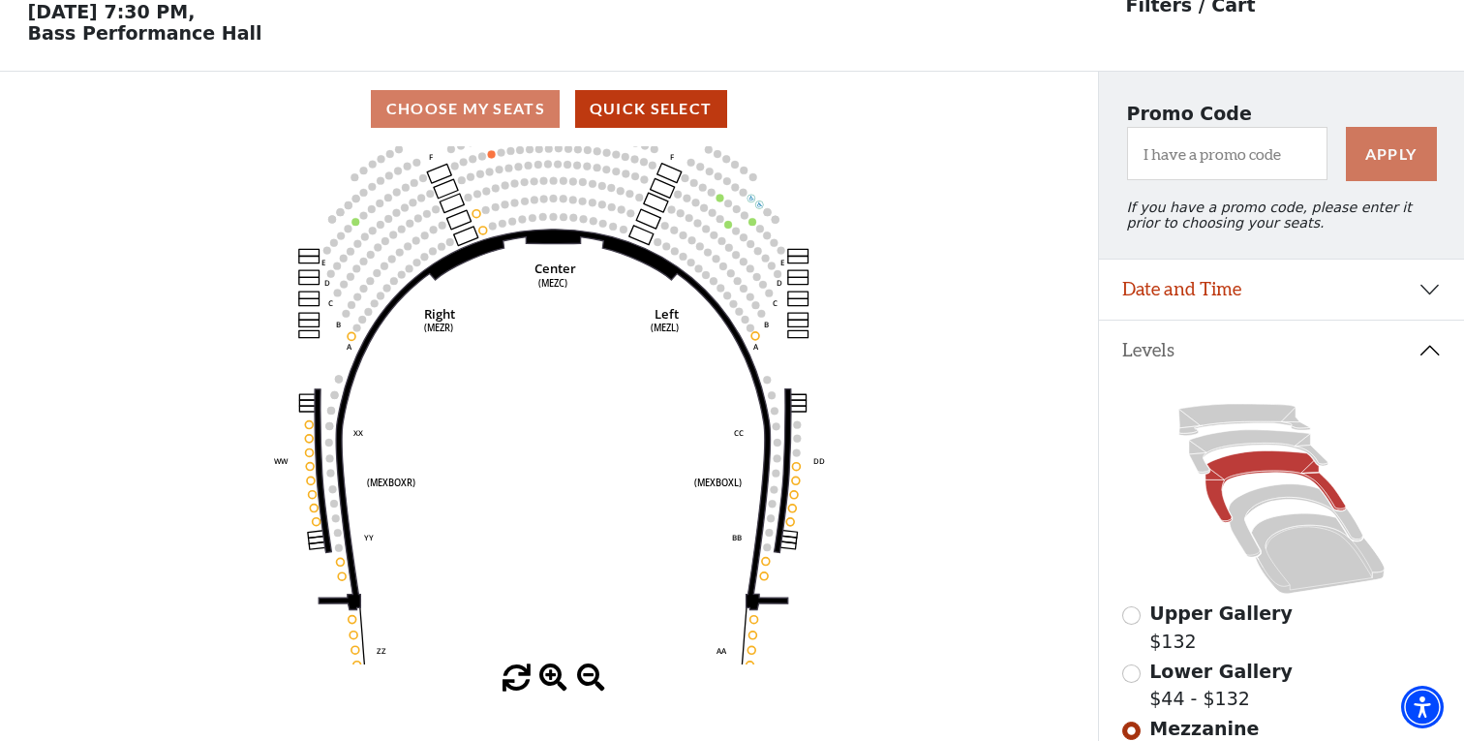
click at [553, 675] on span at bounding box center [553, 678] width 28 height 28
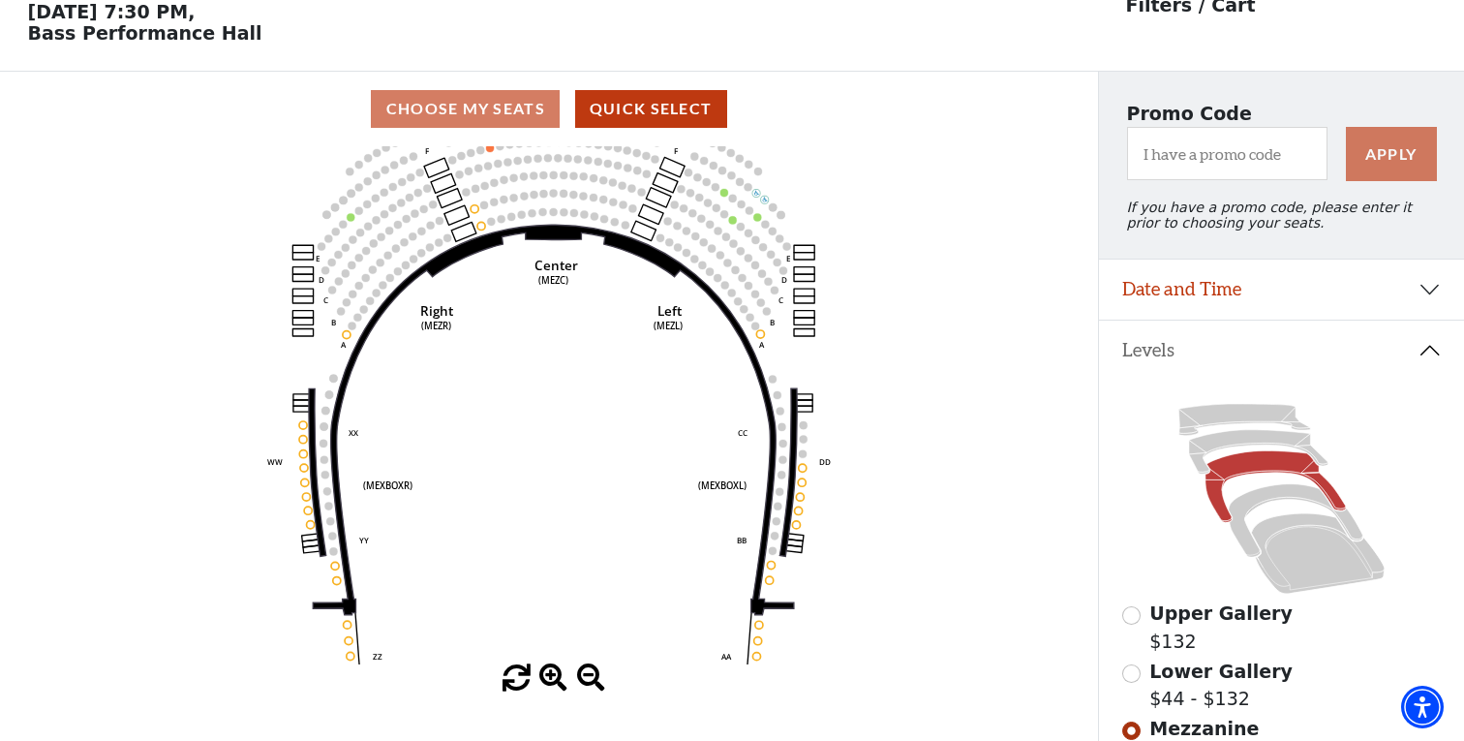
click at [553, 675] on span at bounding box center [553, 678] width 28 height 28
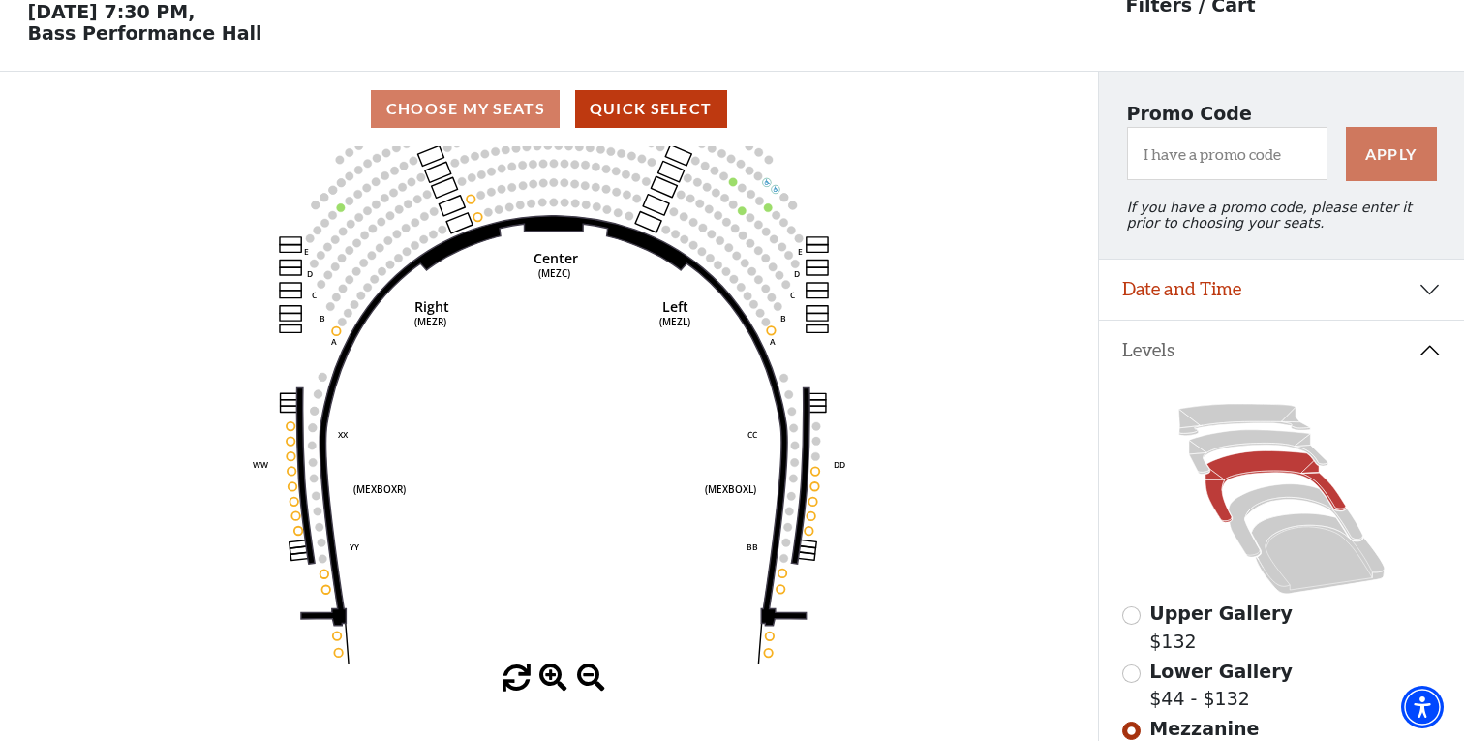
click at [553, 675] on span at bounding box center [553, 678] width 28 height 28
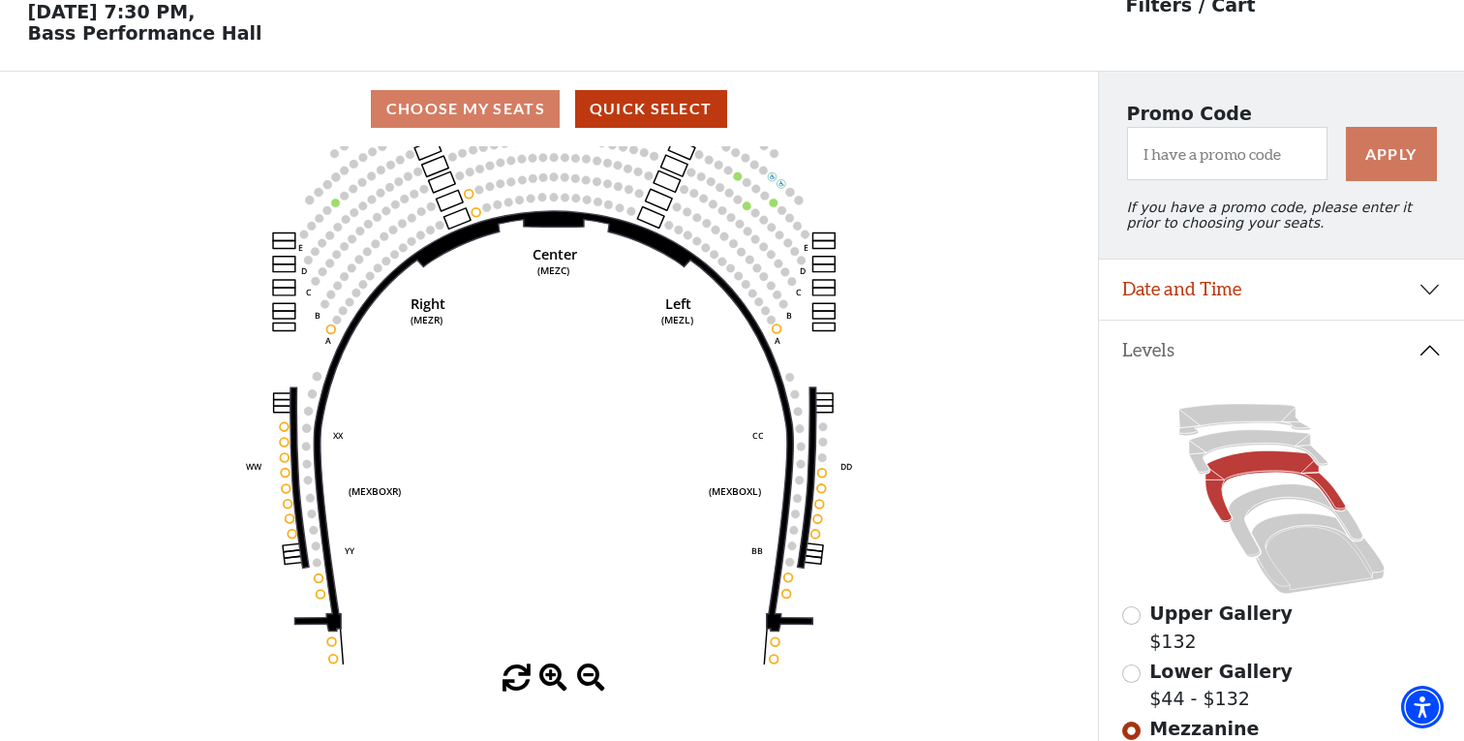
click at [553, 675] on span at bounding box center [553, 678] width 28 height 28
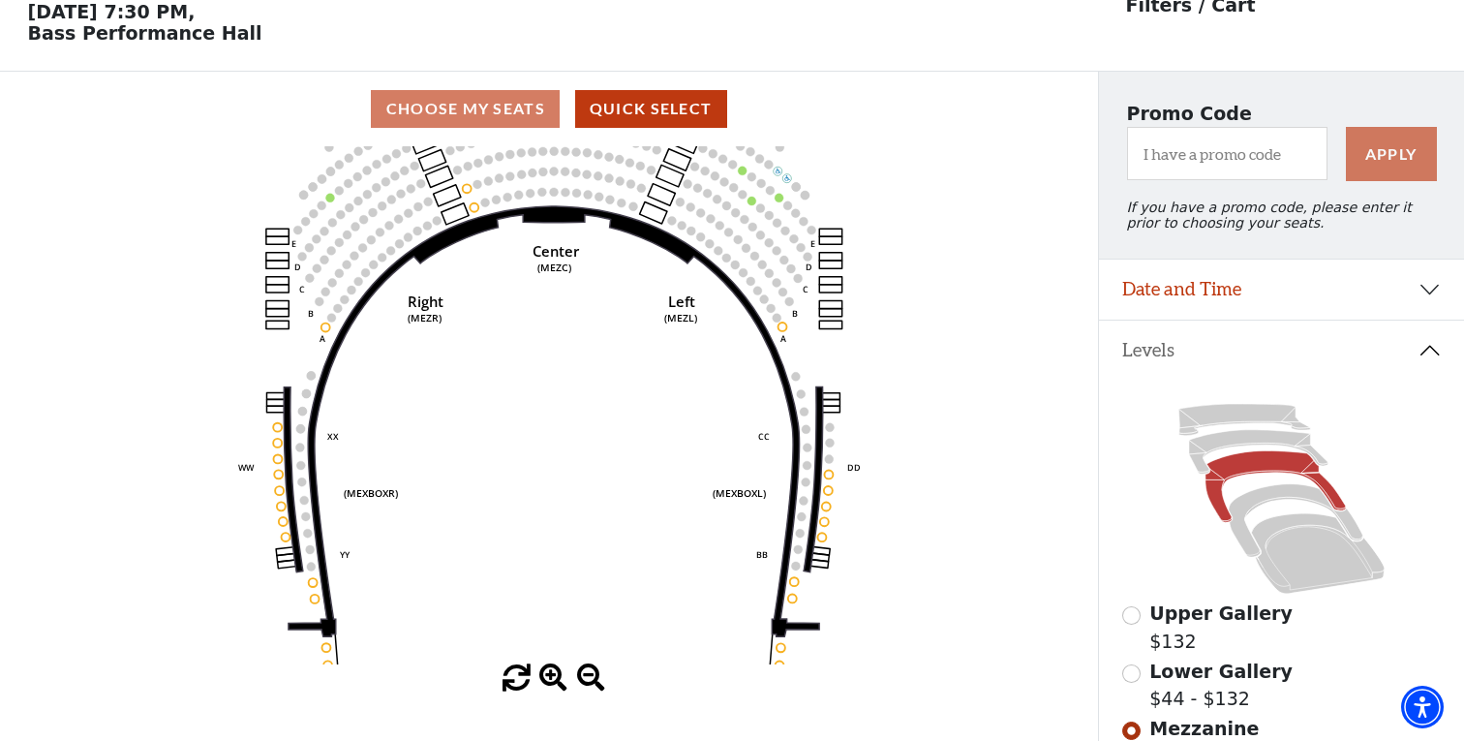
click at [553, 675] on span at bounding box center [553, 678] width 28 height 28
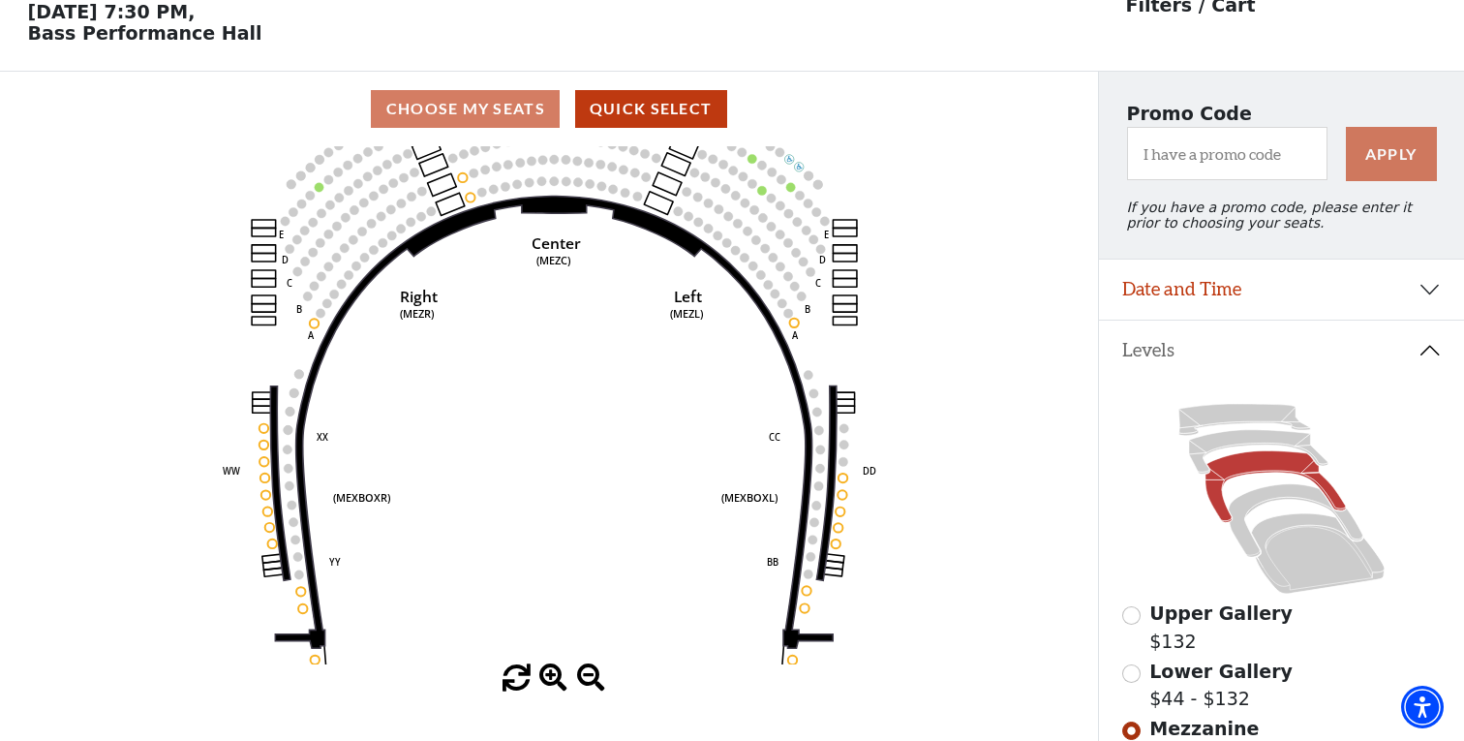
click at [553, 675] on span at bounding box center [553, 678] width 28 height 28
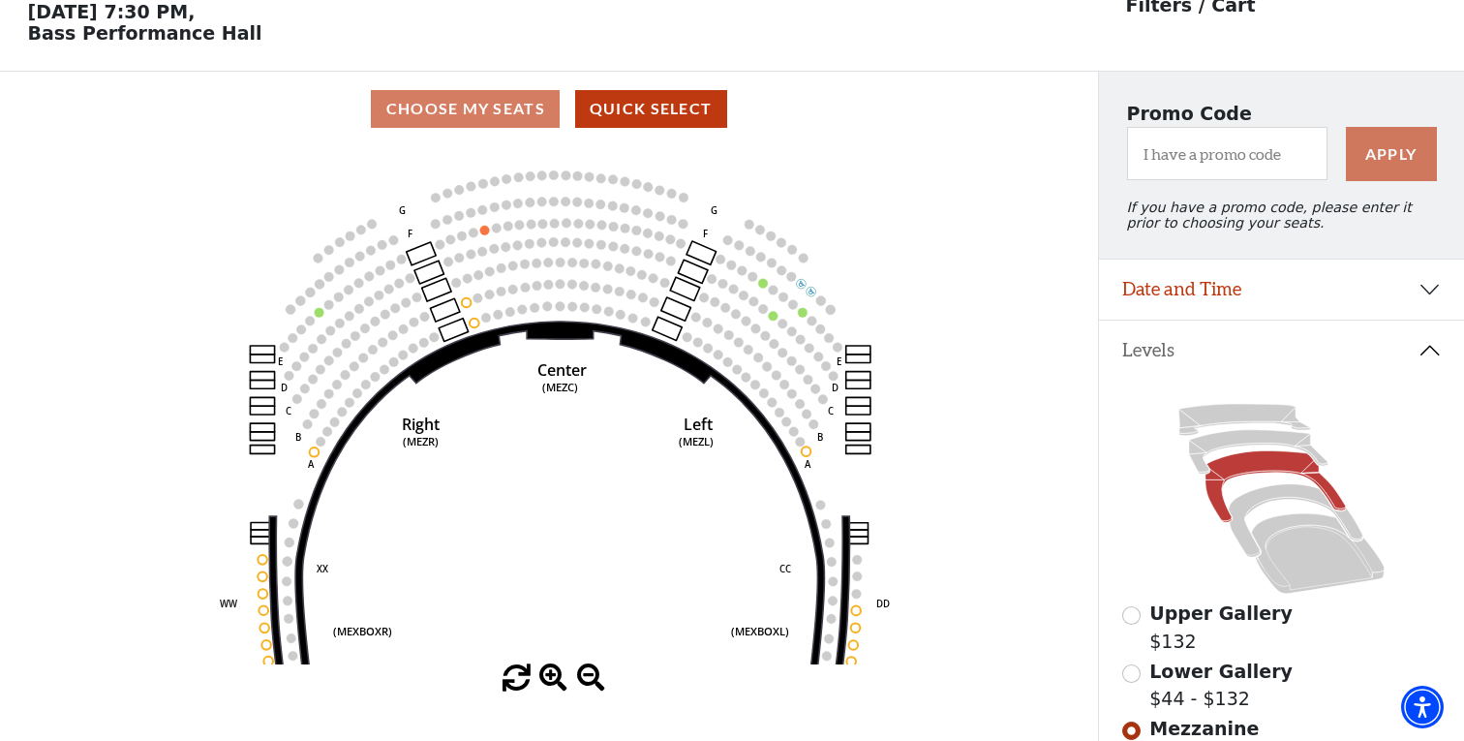
drag, startPoint x: 573, startPoint y: 319, endPoint x: 579, endPoint y: 449, distance: 130.8
click at [579, 449] on icon "Center (MEZC) Right (MEZR) Left (MEZL) (MEXBOXR) (MEXBOXL) XX WW CC DD YY BB ZZ…" at bounding box center [549, 405] width 989 height 518
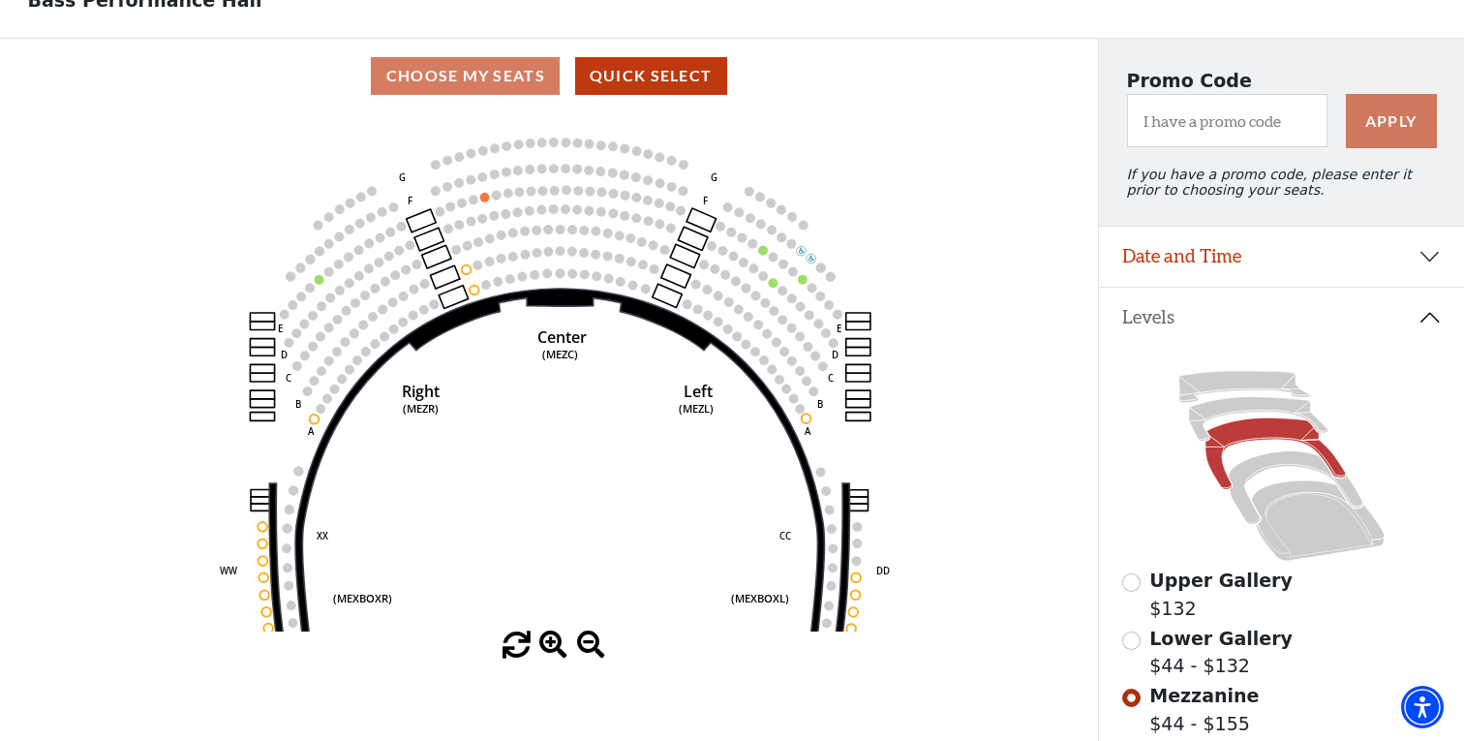
scroll to position [114, 0]
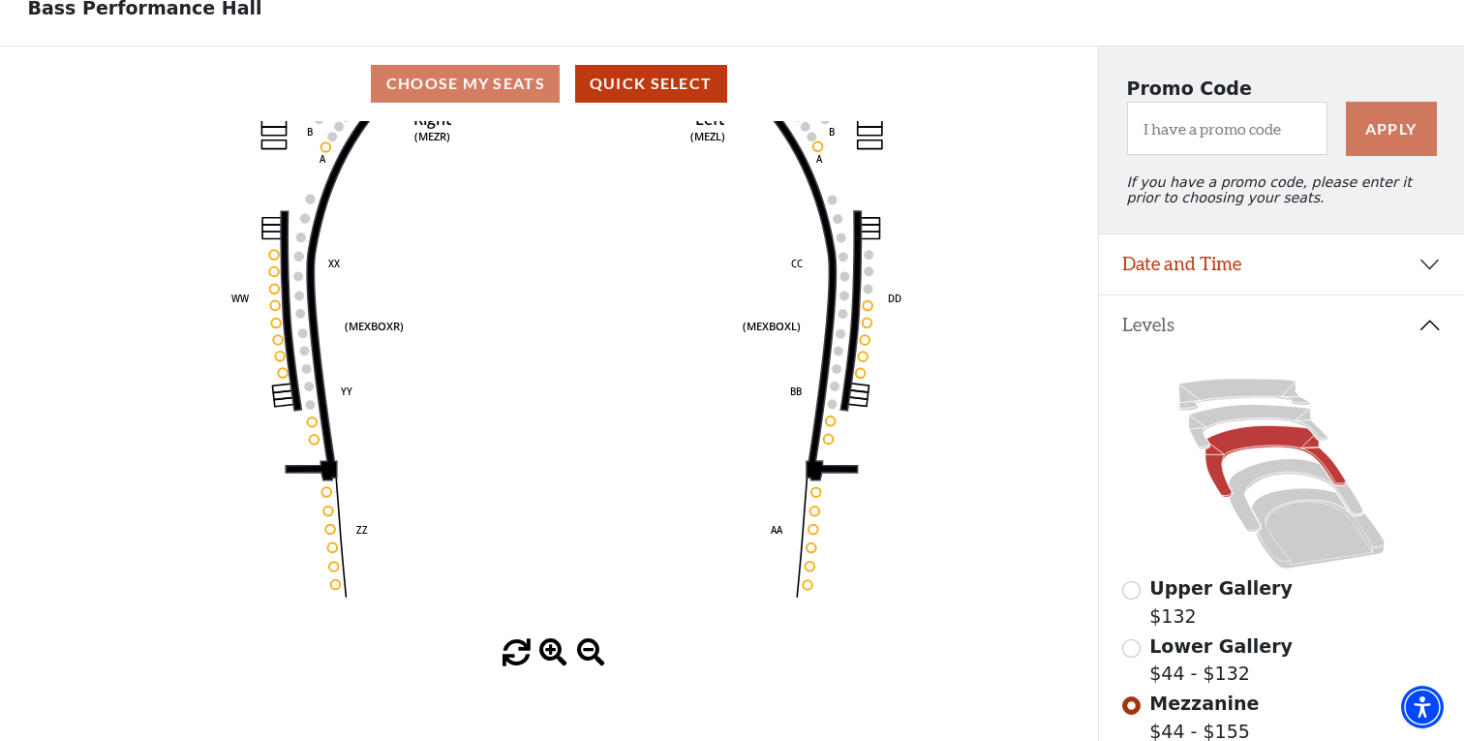
drag, startPoint x: 524, startPoint y: 480, endPoint x: 535, endPoint y: 198, distance: 282.0
click at [535, 198] on icon "Center (MEZC) Right (MEZR) Left (MEZL) (MEXBOXR) (MEXBOXL) XX WW CC DD YY BB ZZ…" at bounding box center [549, 380] width 989 height 518
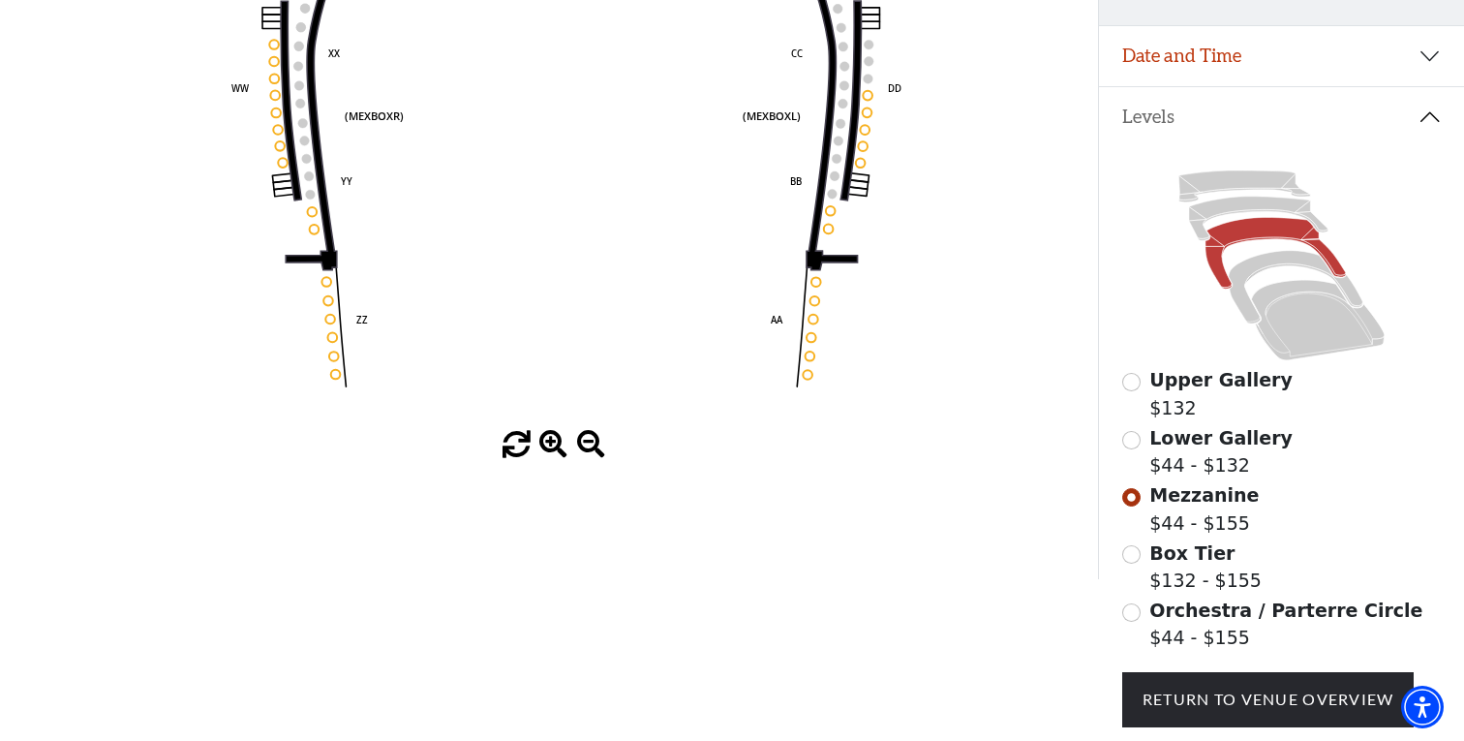
scroll to position [323, 0]
click at [1133, 440] on input "Lower Gallery$44 - $132\a" at bounding box center [1131, 439] width 18 height 18
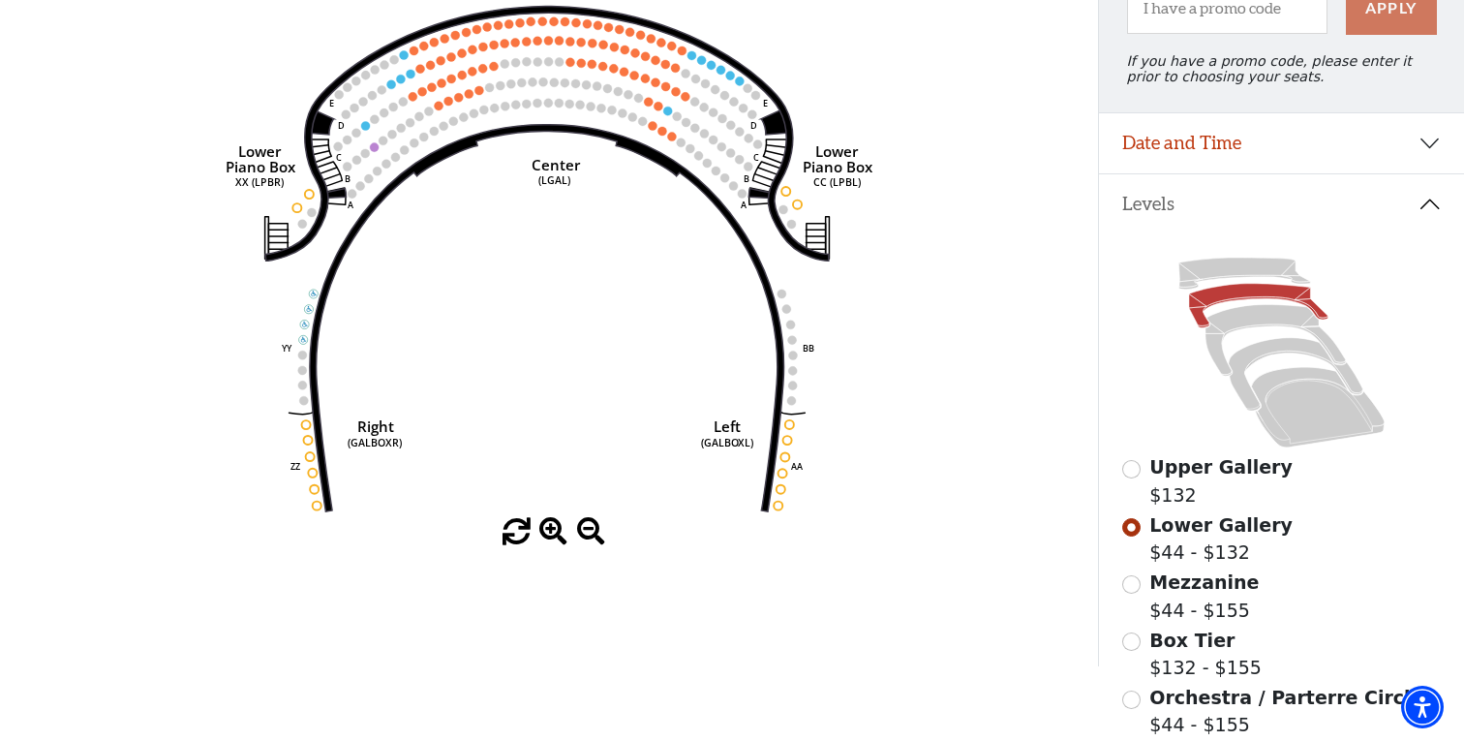
scroll to position [259, 0]
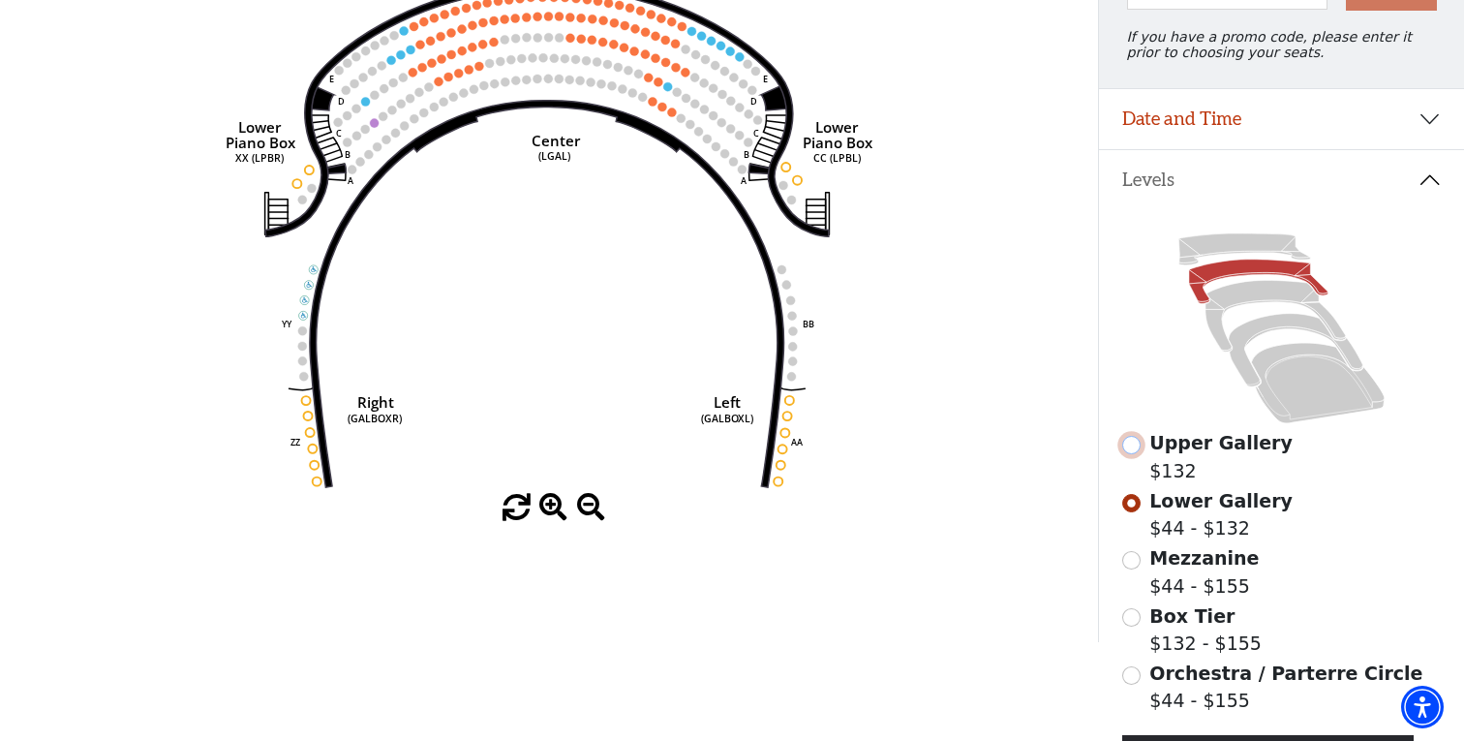
click at [1128, 446] on input "Upper Gallery$132\a" at bounding box center [1131, 445] width 18 height 18
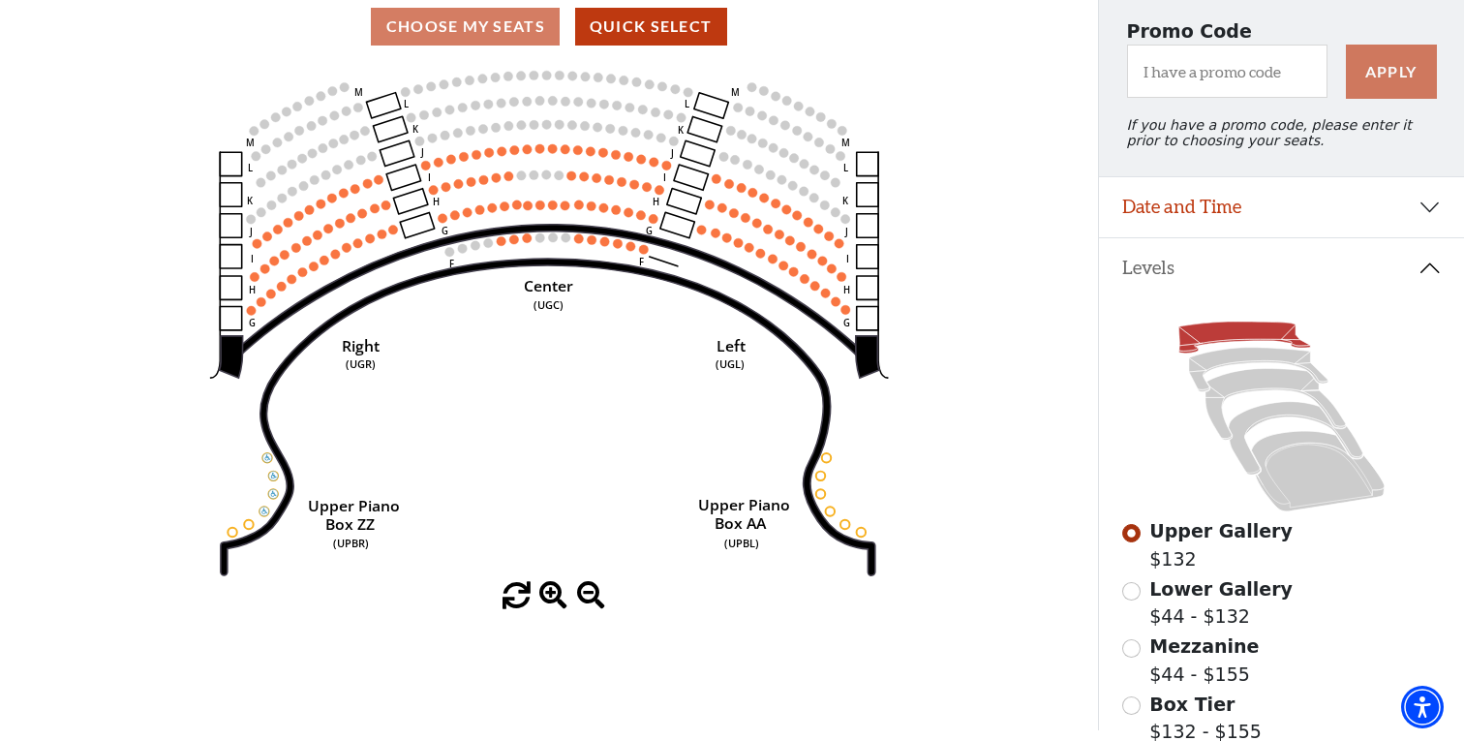
scroll to position [198, 0]
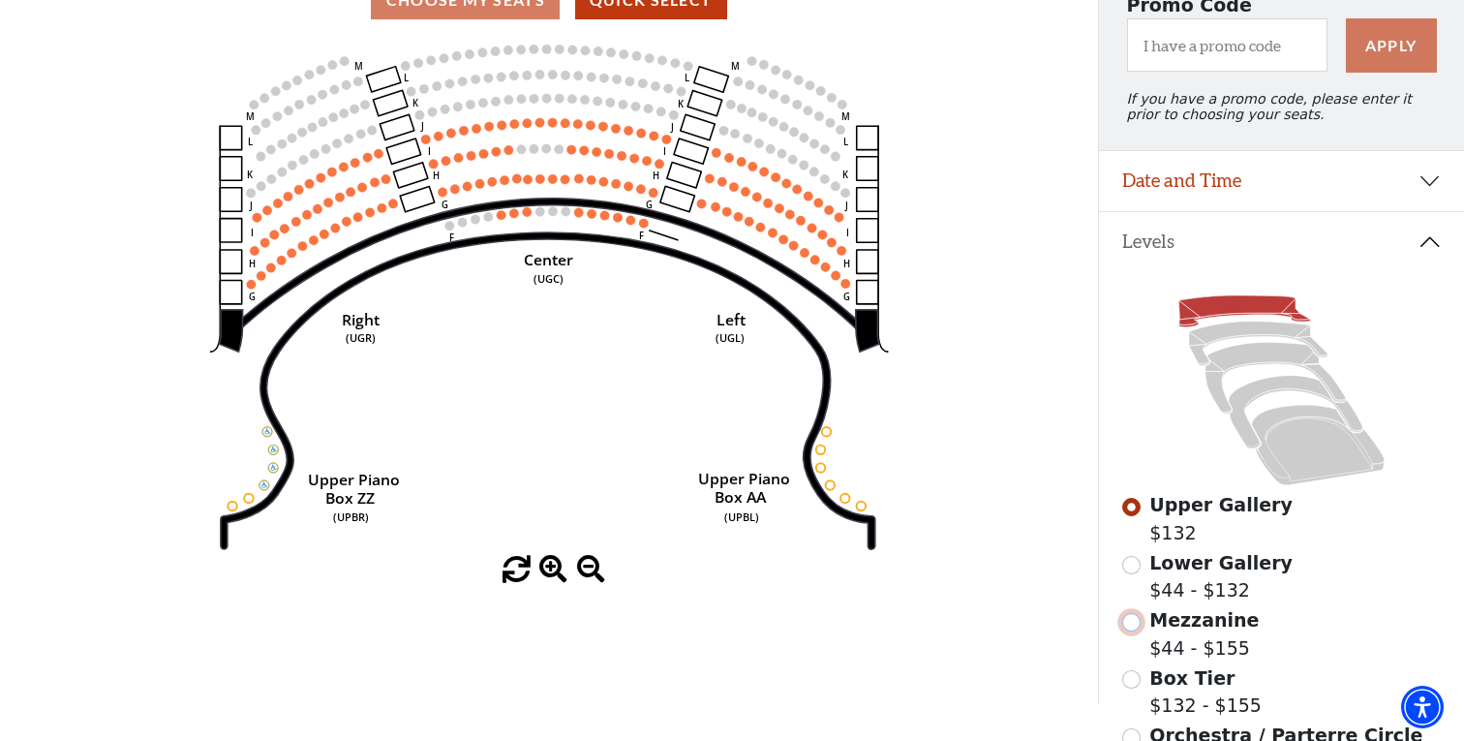
click at [1133, 624] on input "Mezzanine$44 - $155\a" at bounding box center [1131, 622] width 18 height 18
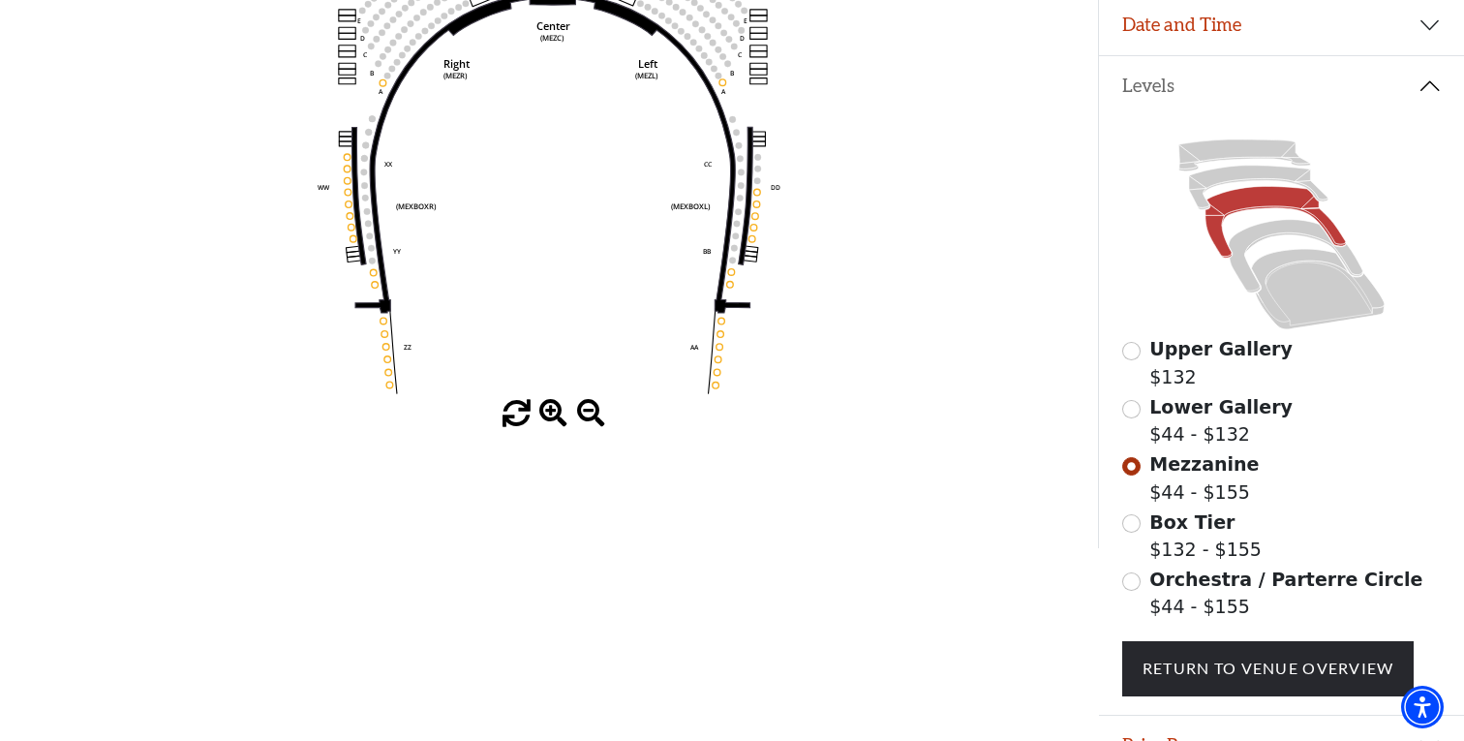
scroll to position [358, 0]
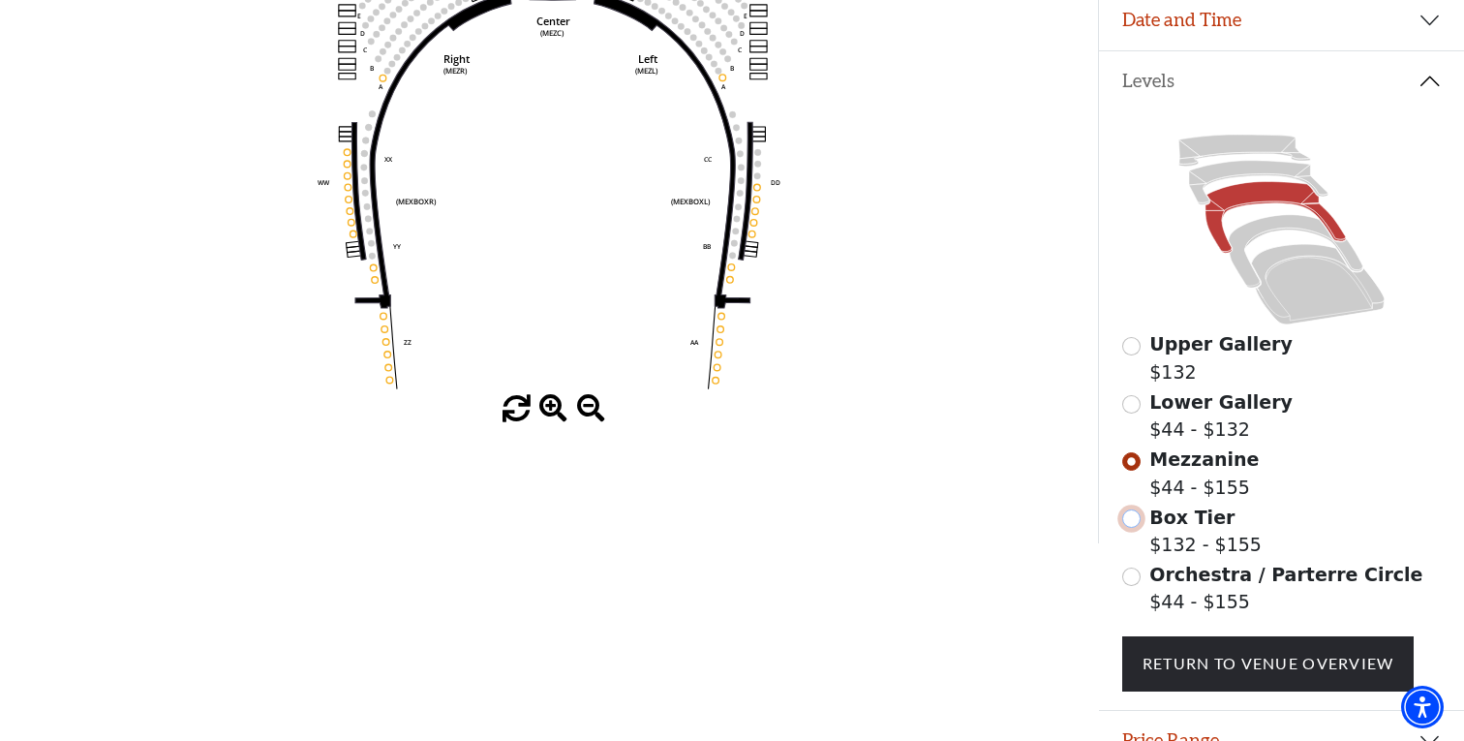
click at [1132, 522] on input "Box Tier$132 - $155\a" at bounding box center [1131, 518] width 18 height 18
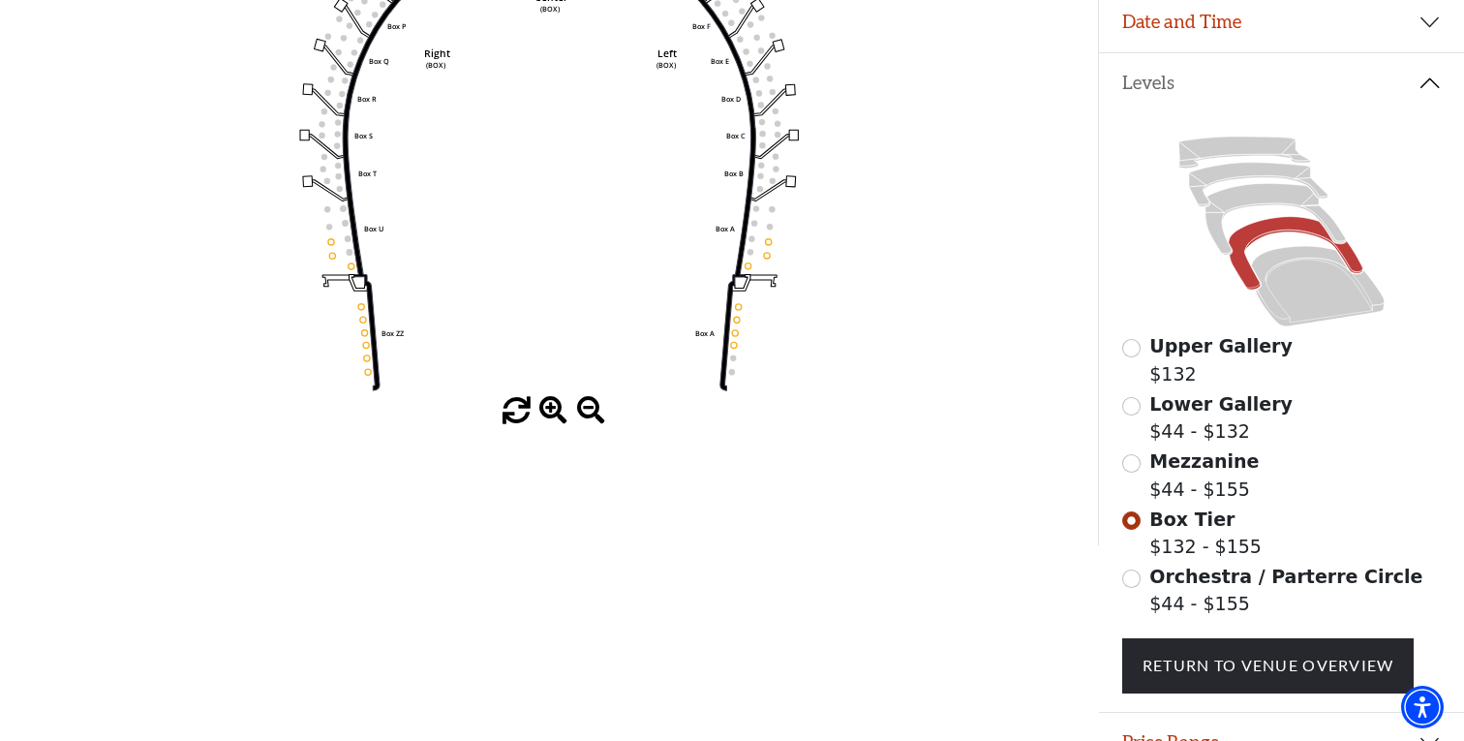
scroll to position [361, 0]
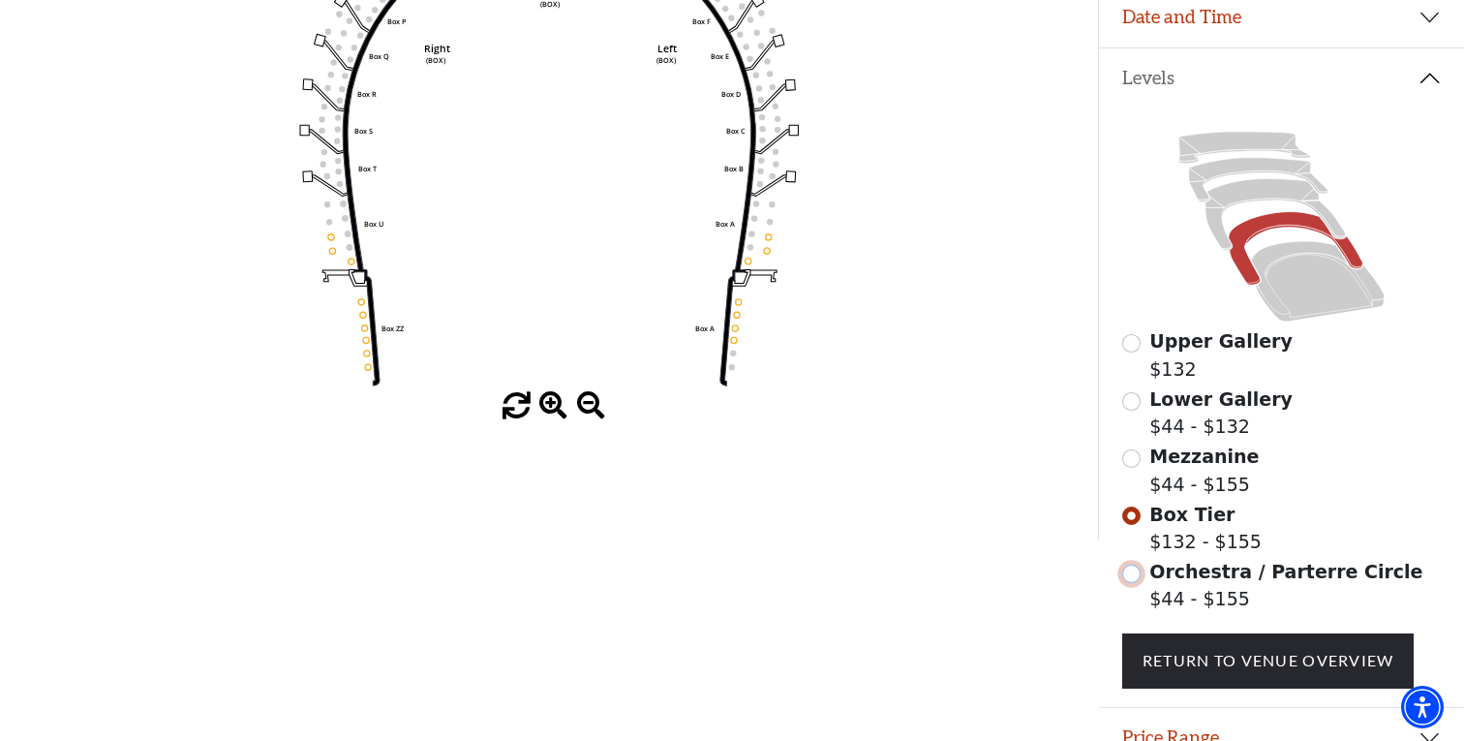
click at [1131, 577] on input "Orchestra / Parterre Circle$44 - $155\a" at bounding box center [1131, 573] width 18 height 18
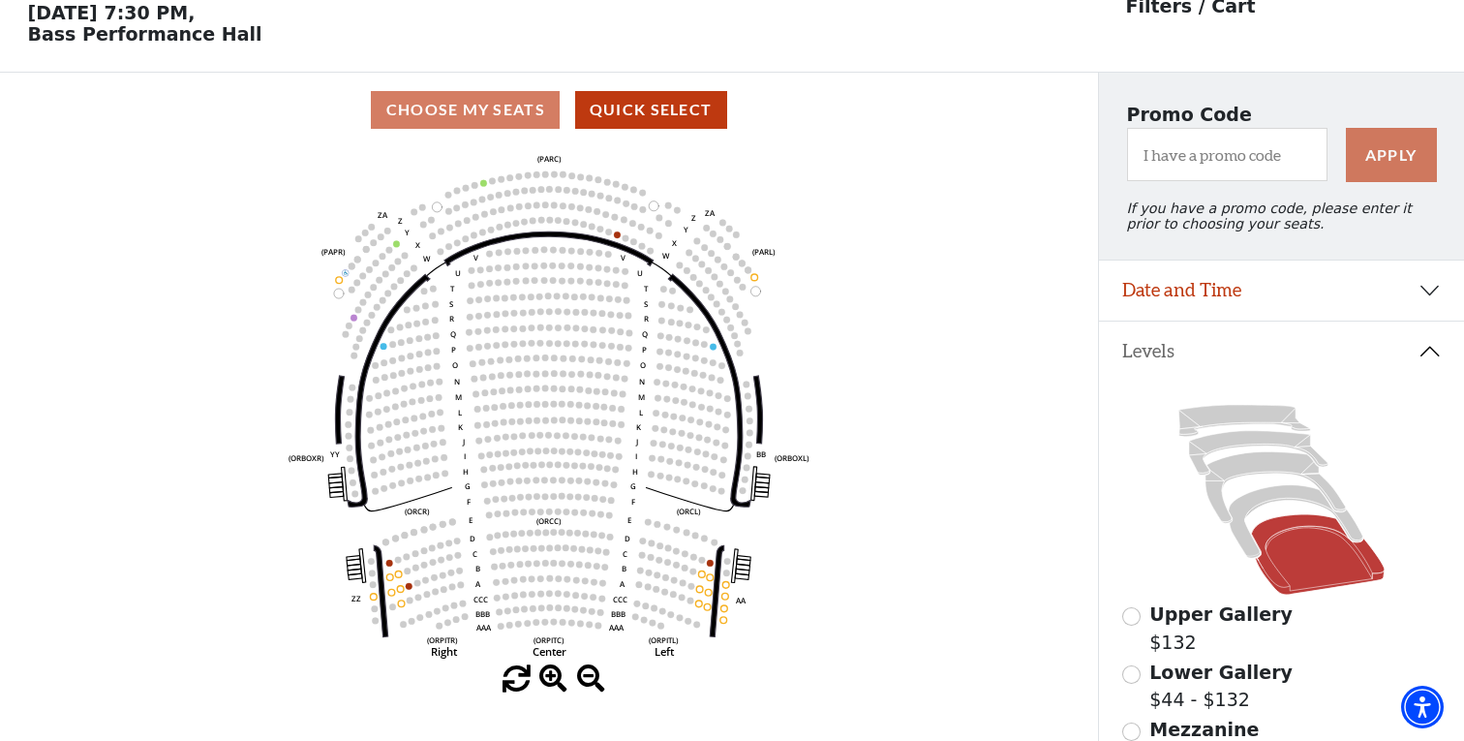
scroll to position [89, 0]
click at [616, 236] on circle at bounding box center [617, 233] width 7 height 7
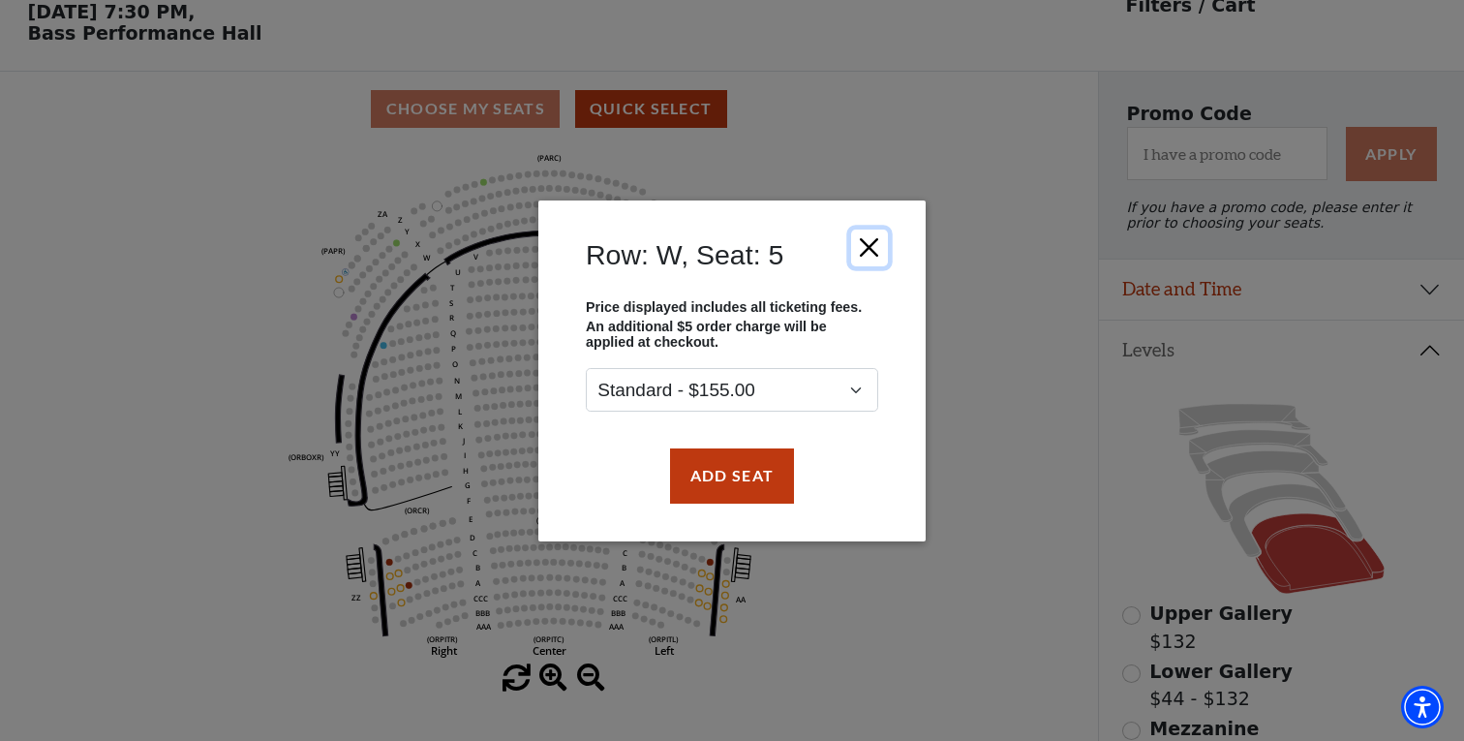
click at [866, 244] on button "Close" at bounding box center [869, 246] width 37 height 37
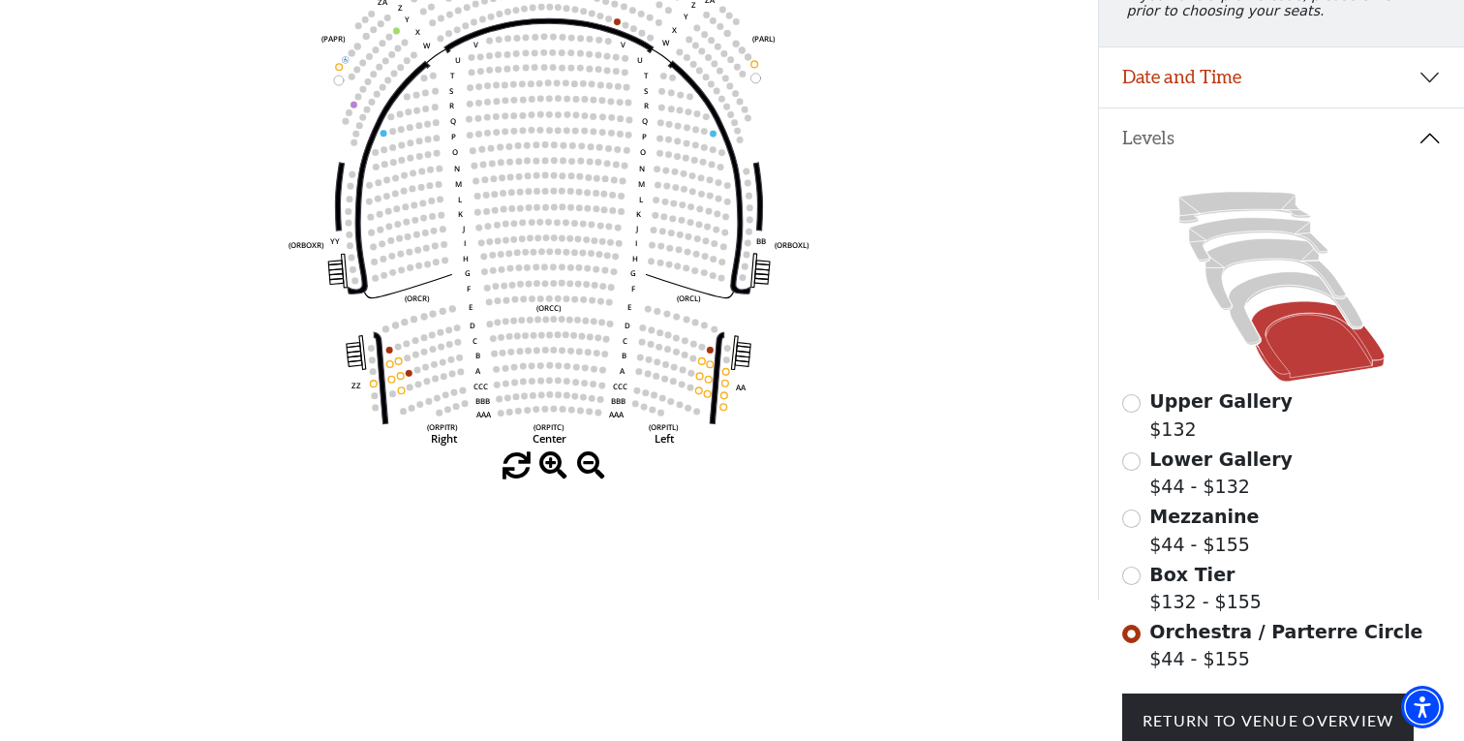
scroll to position [300, 0]
click at [1133, 523] on input "Mezzanine$44 - $155\a" at bounding box center [1131, 519] width 18 height 18
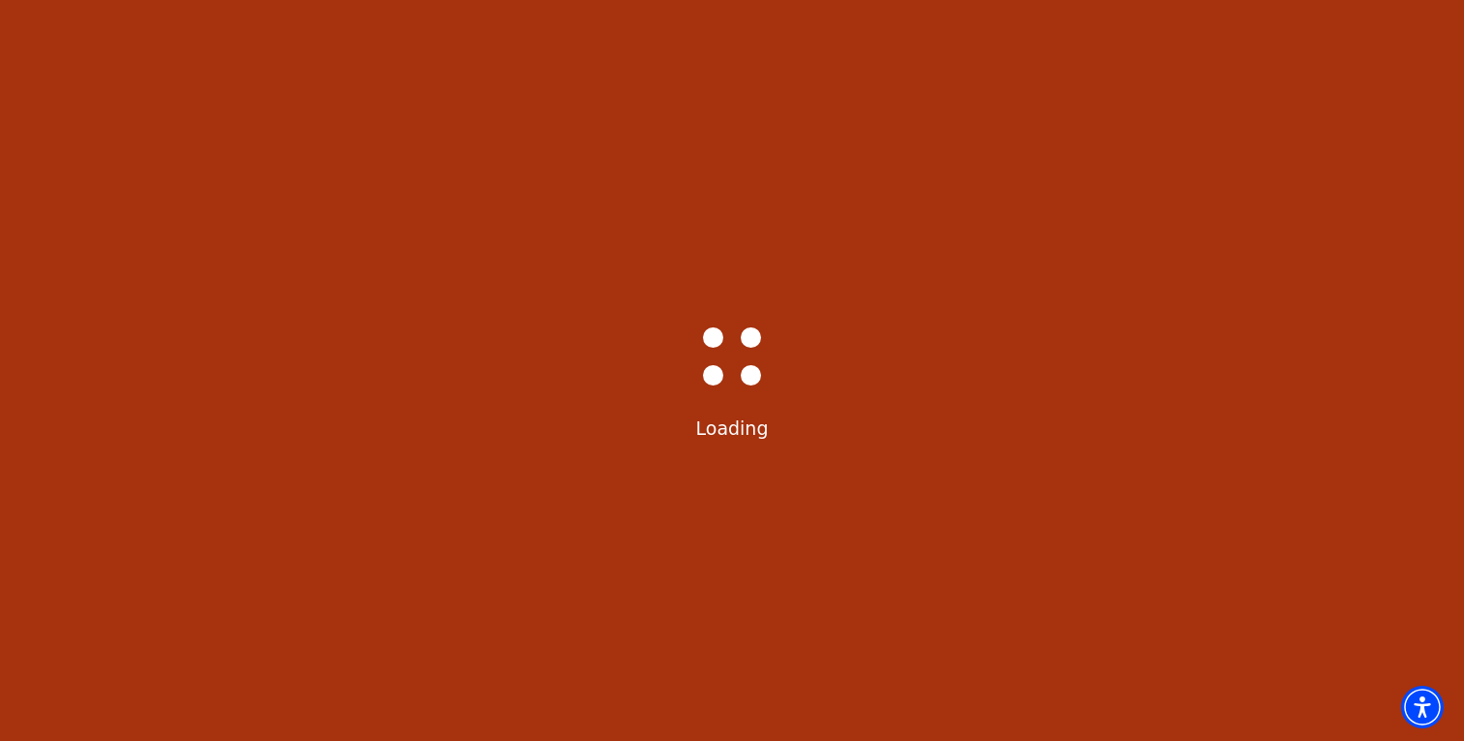
scroll to position [0, 0]
click at [1133, 523] on div "Bass-Hall_Loader-Med-Gray Loading" at bounding box center [732, 370] width 1464 height 741
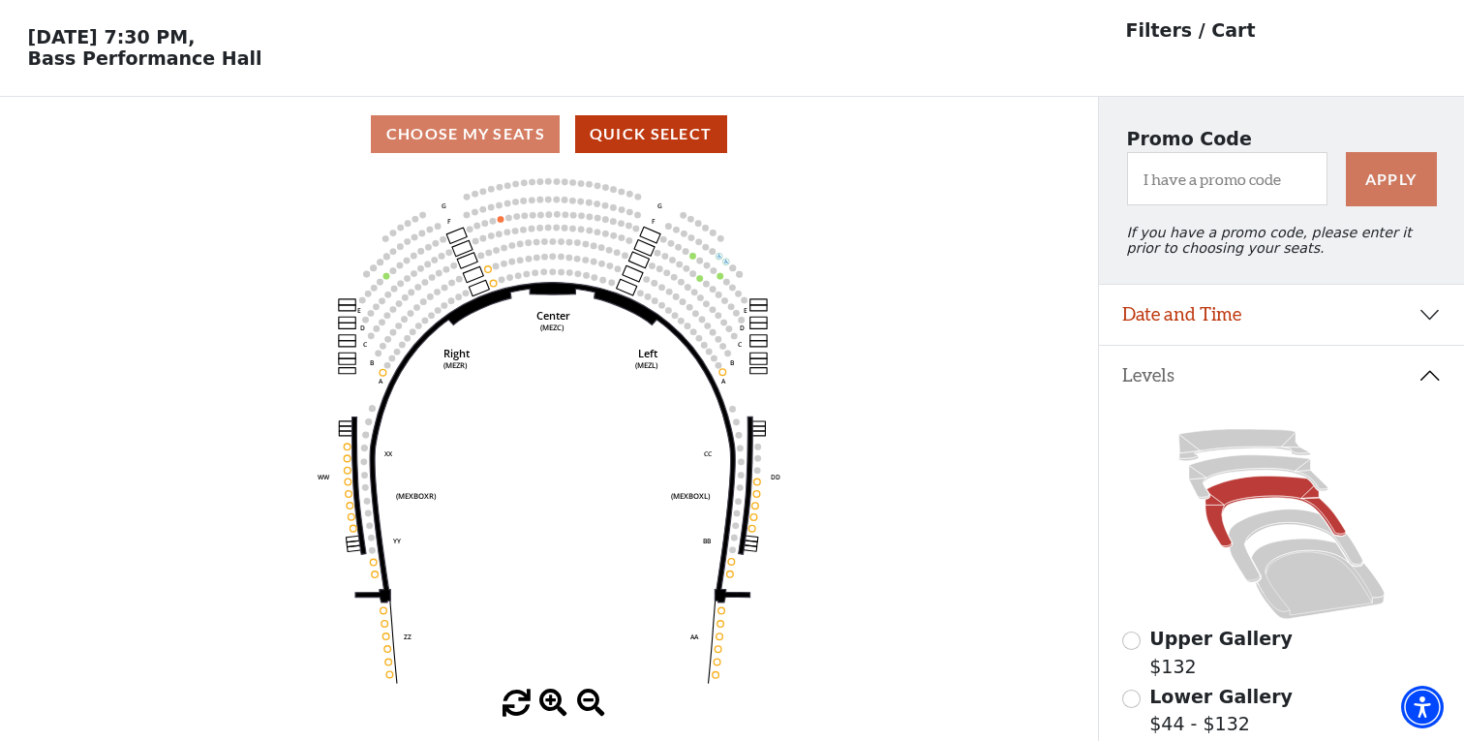
scroll to position [89, 0]
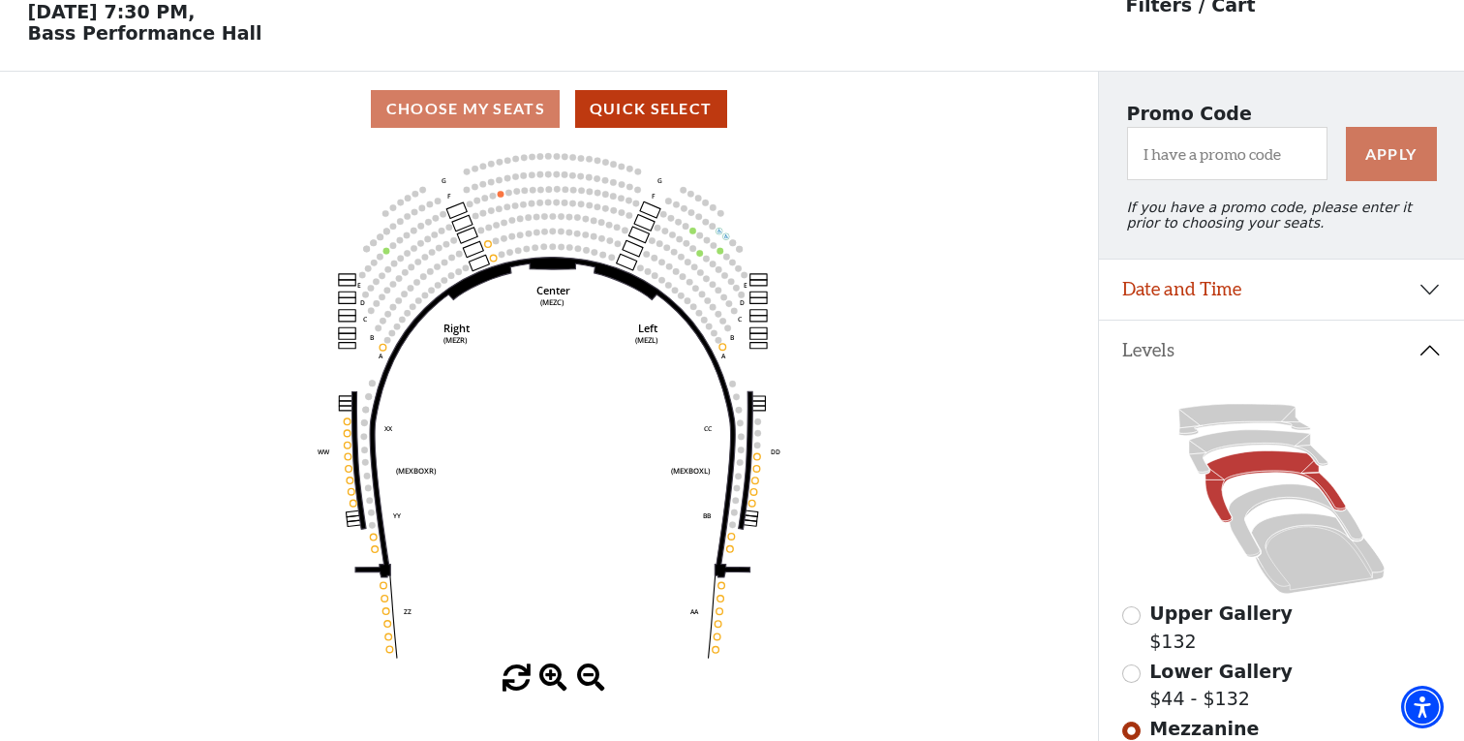
click at [720, 350] on circle at bounding box center [722, 347] width 7 height 7
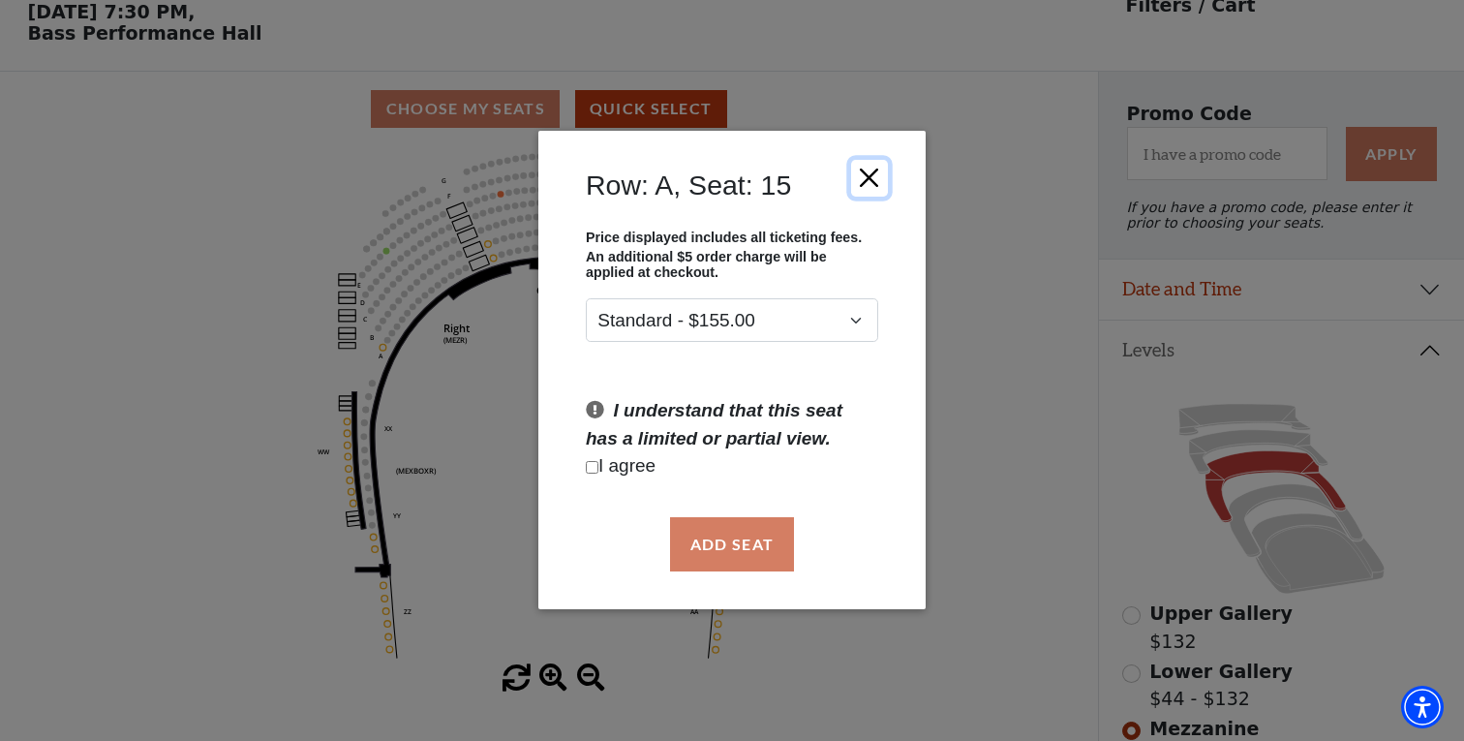
click at [868, 180] on button "Close" at bounding box center [869, 178] width 37 height 37
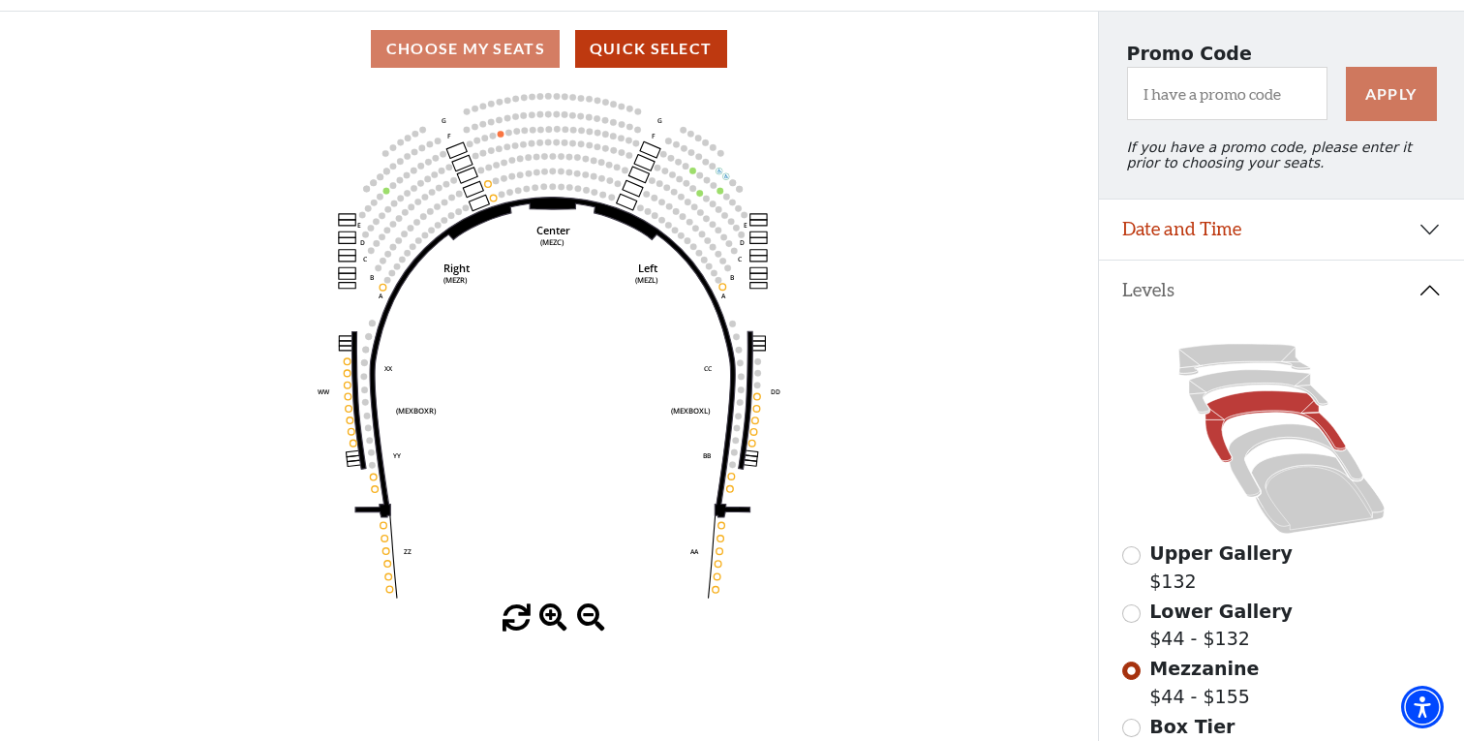
scroll to position [172, 0]
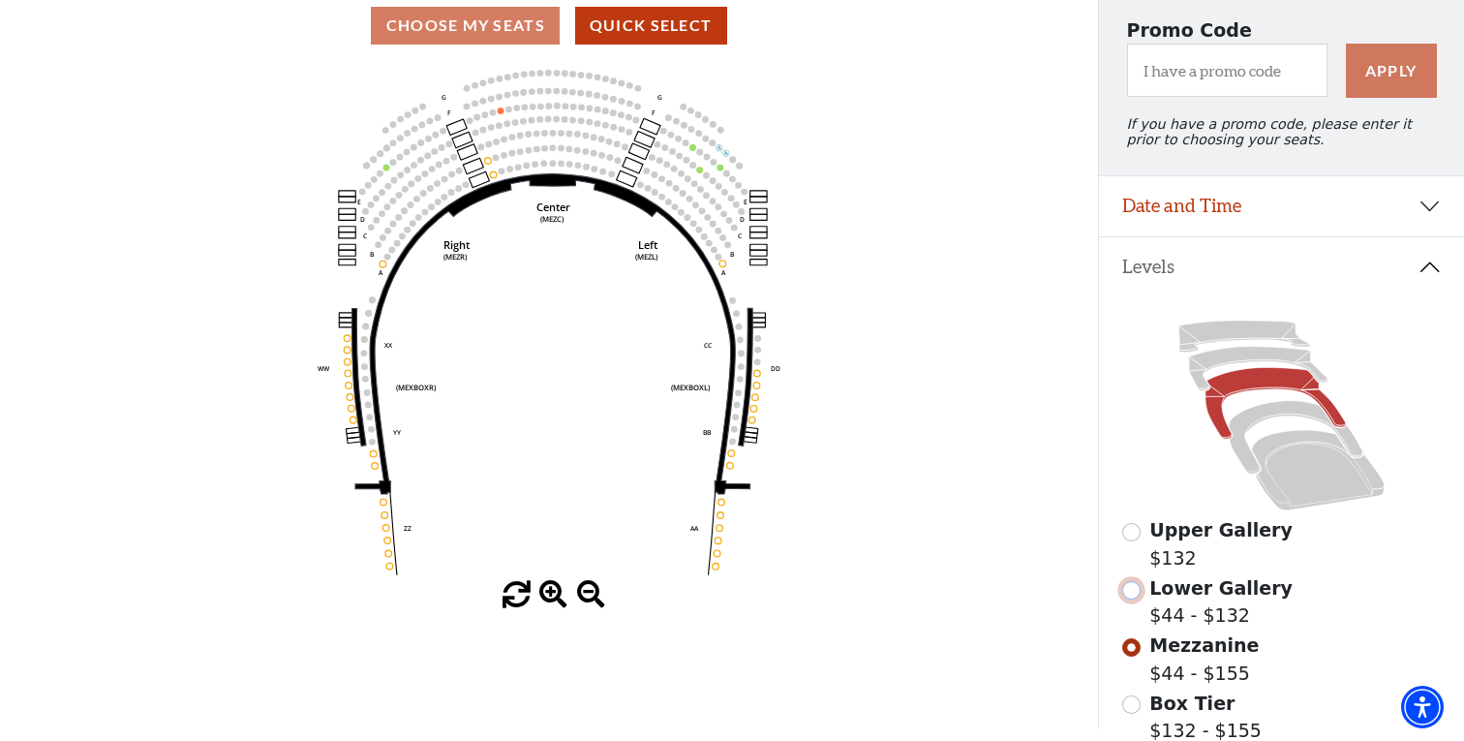
click at [1134, 594] on input "Lower Gallery$44 - $132\a" at bounding box center [1131, 590] width 18 height 18
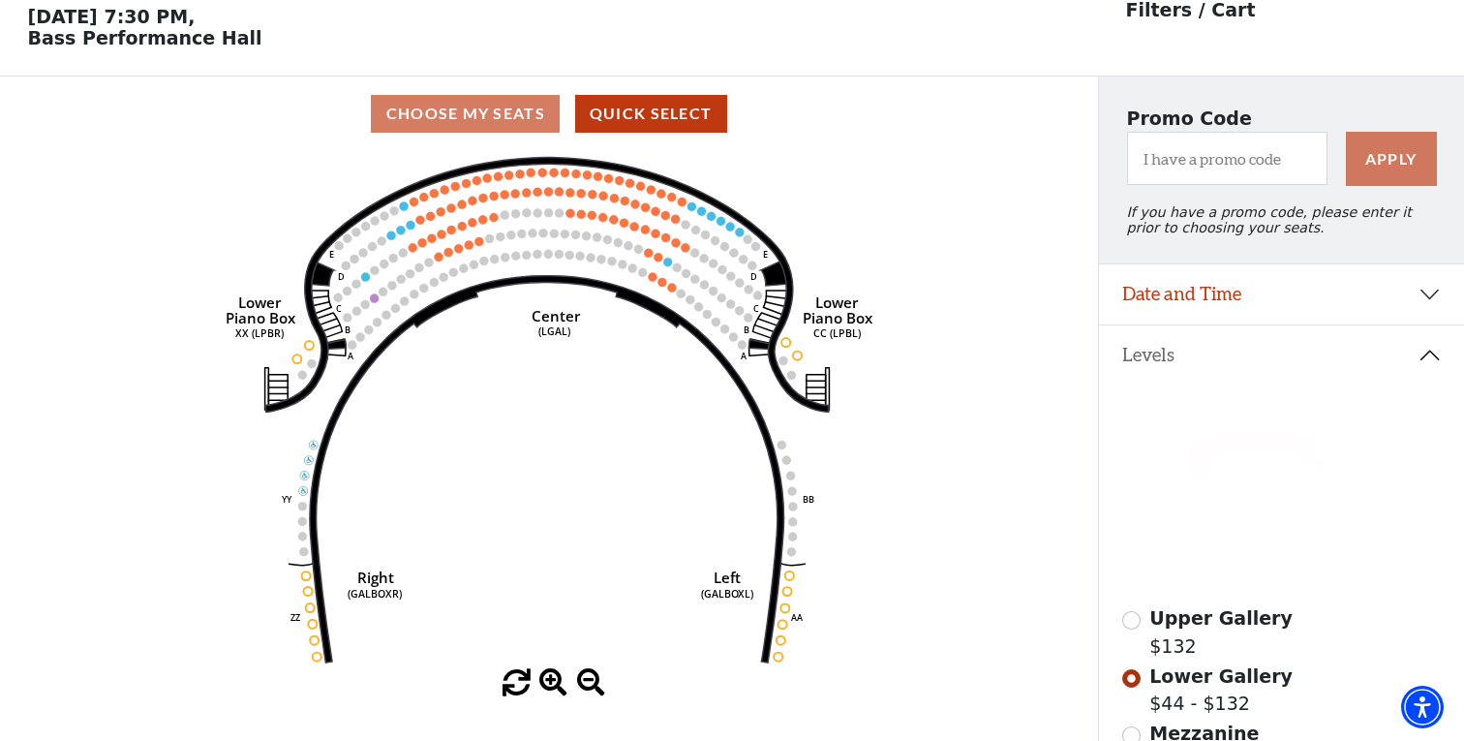
scroll to position [89, 0]
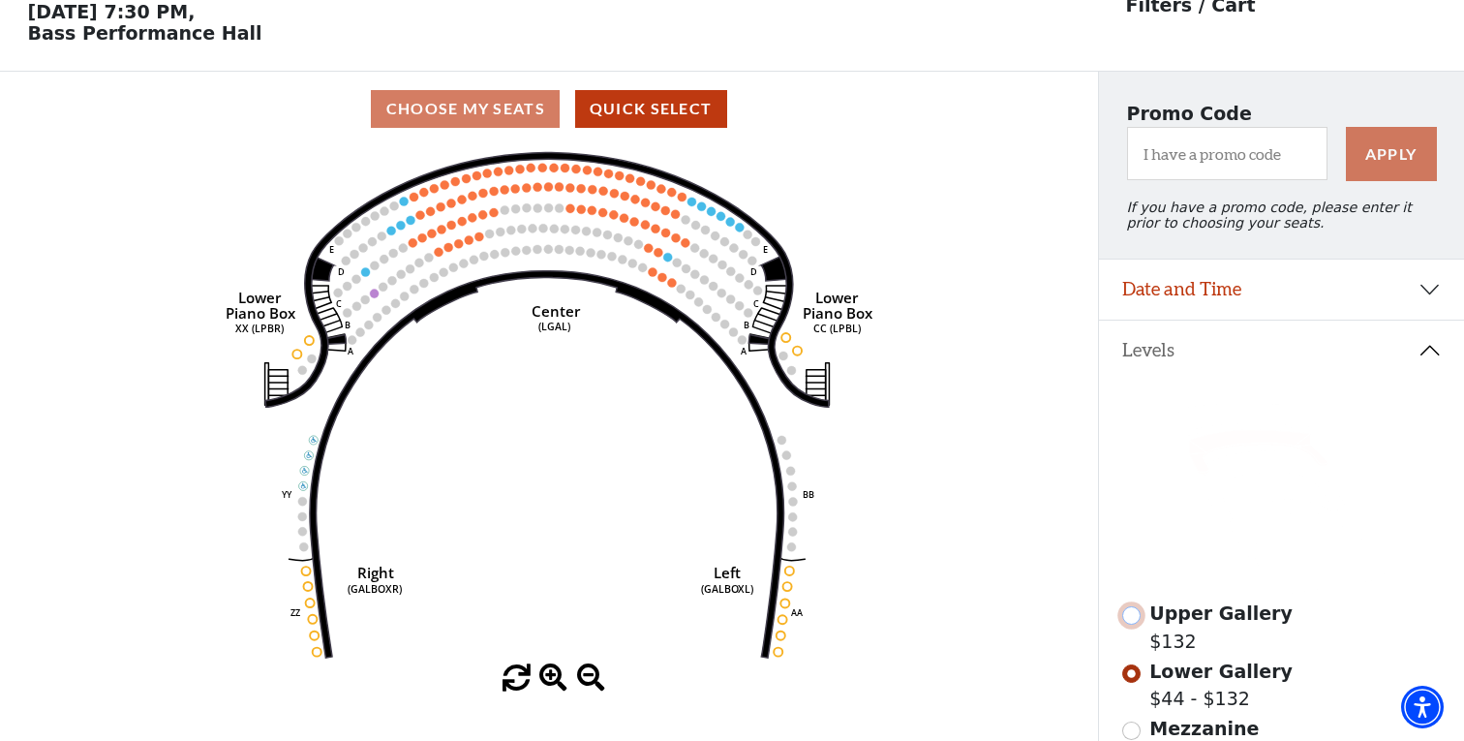
click at [1132, 617] on input "Upper Gallery$132\a" at bounding box center [1131, 615] width 18 height 18
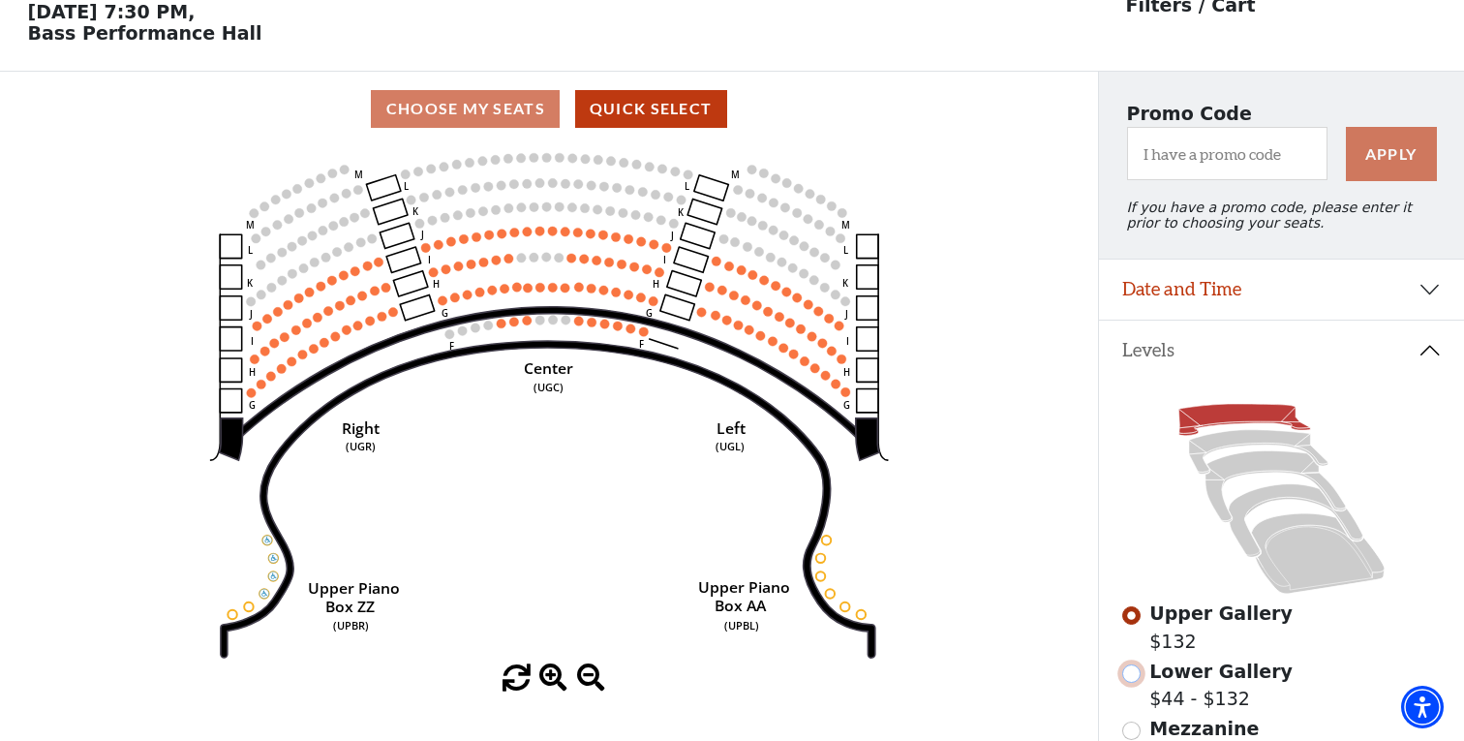
click at [1134, 678] on input "Lower Gallery$44 - $132\a" at bounding box center [1131, 673] width 18 height 18
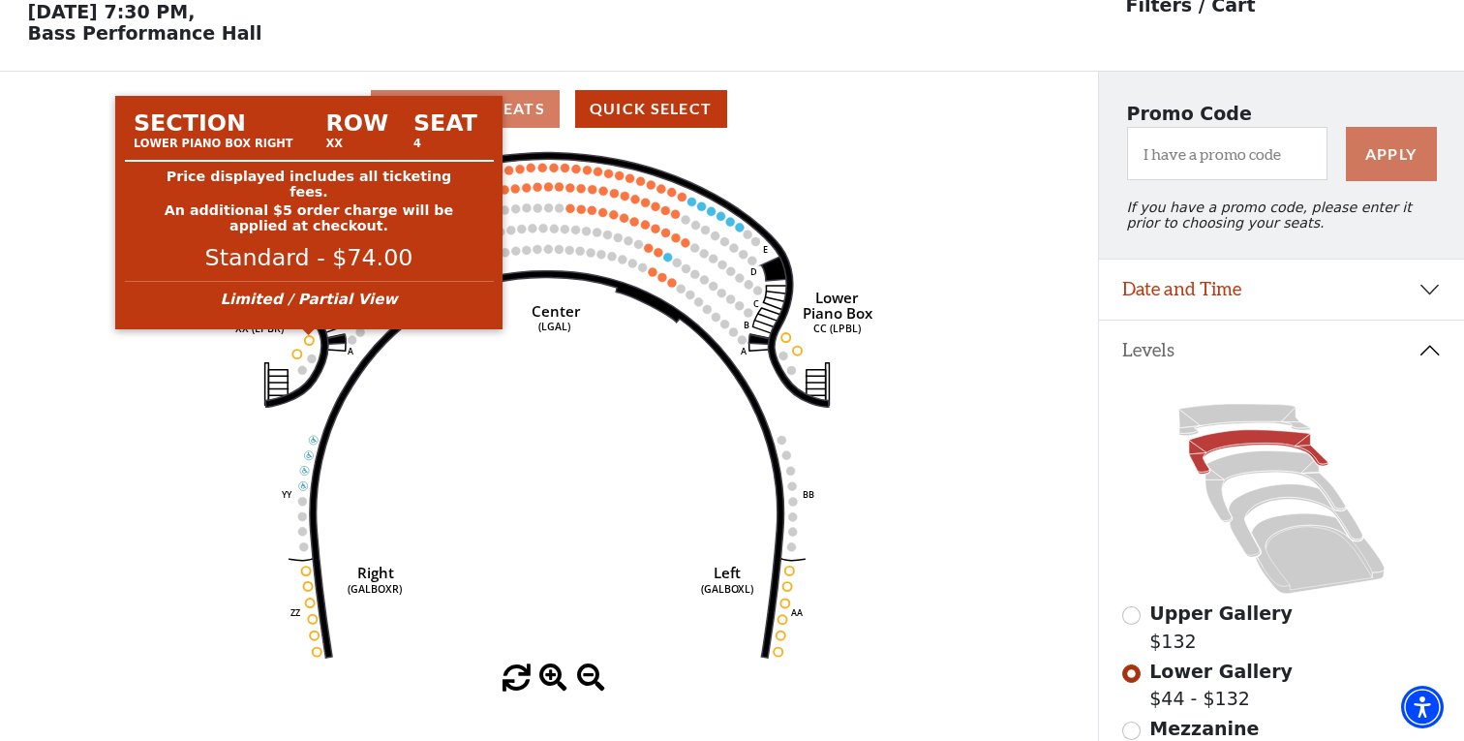
click at [311, 340] on circle at bounding box center [309, 340] width 9 height 9
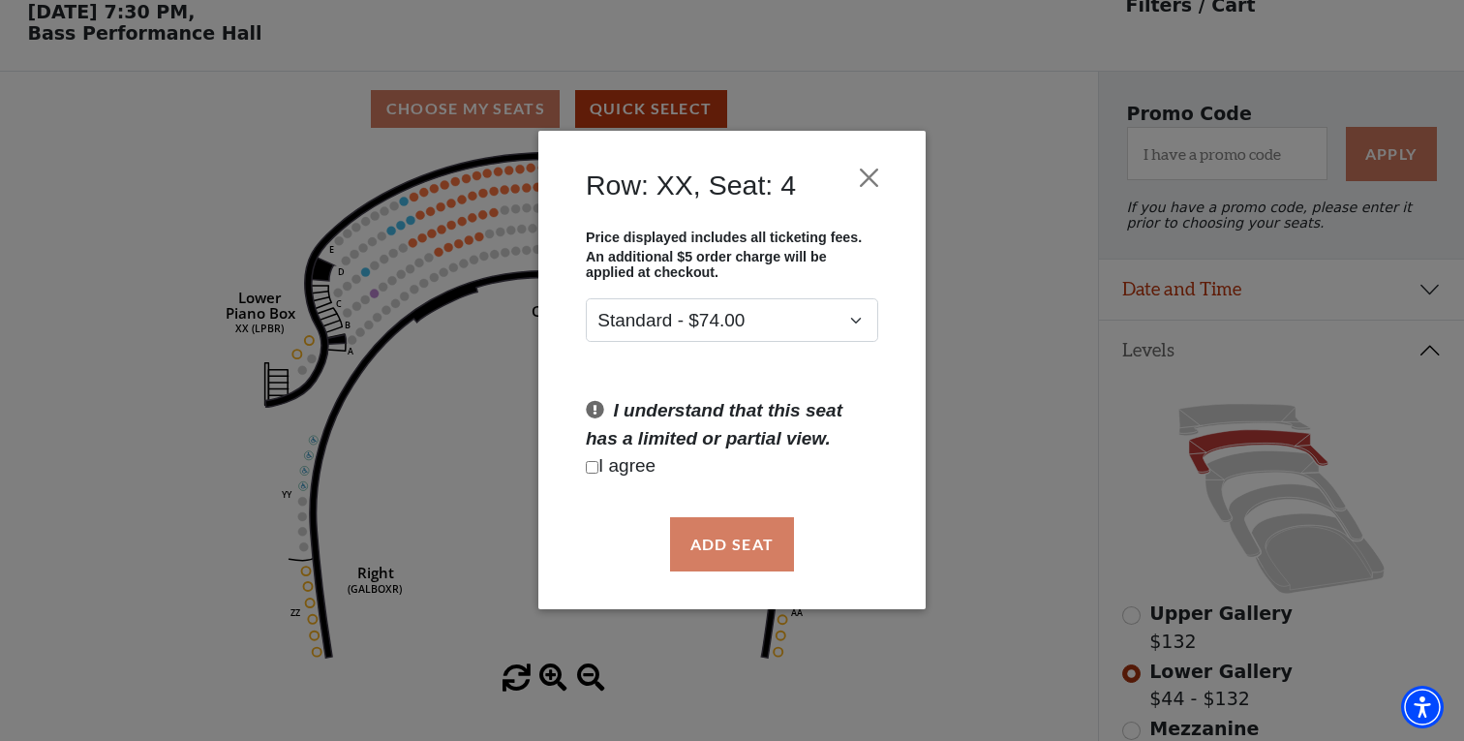
click at [594, 466] on input "Checkbox field" at bounding box center [592, 467] width 13 height 13
checkbox input "true"
click at [743, 545] on button "Add Seat" at bounding box center [732, 544] width 124 height 54
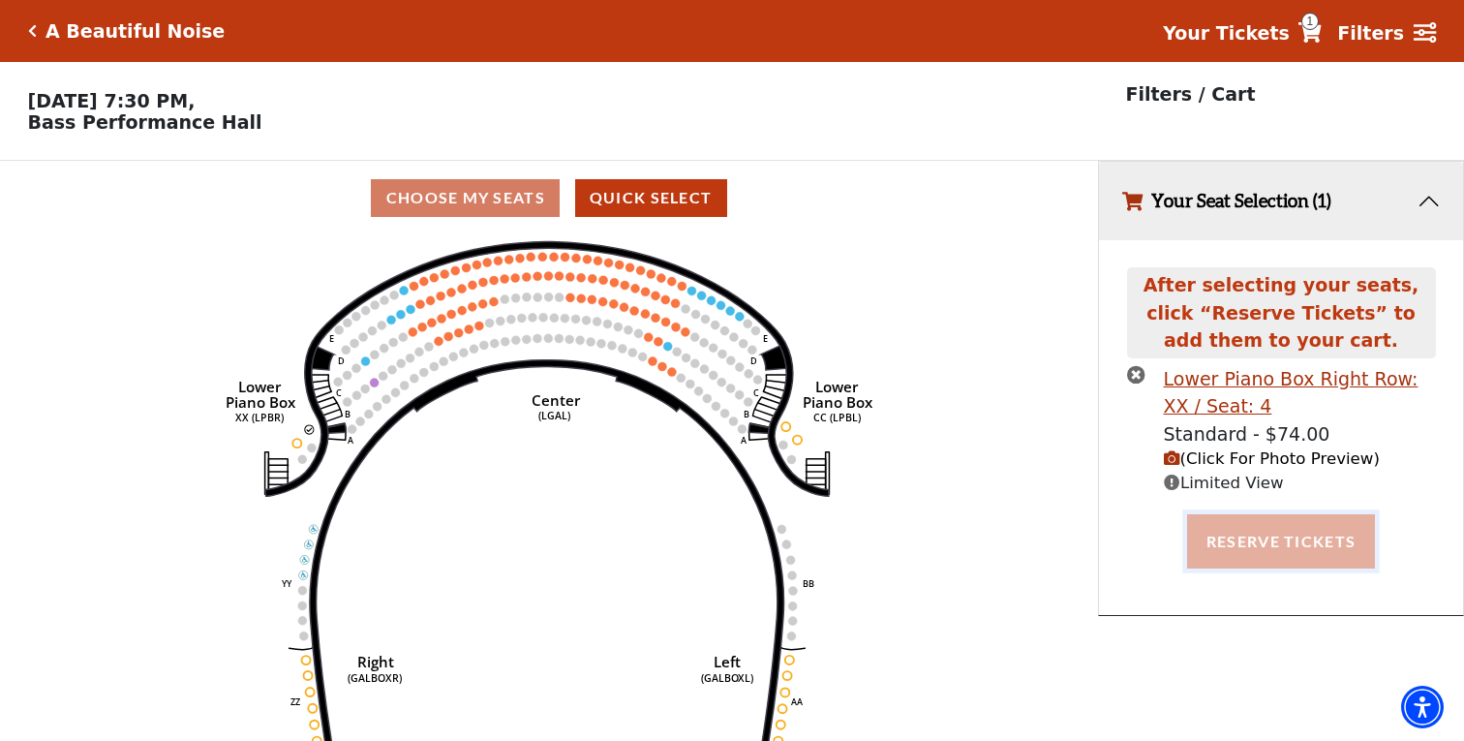
click at [1293, 543] on button "Reserve Tickets" at bounding box center [1281, 541] width 188 height 54
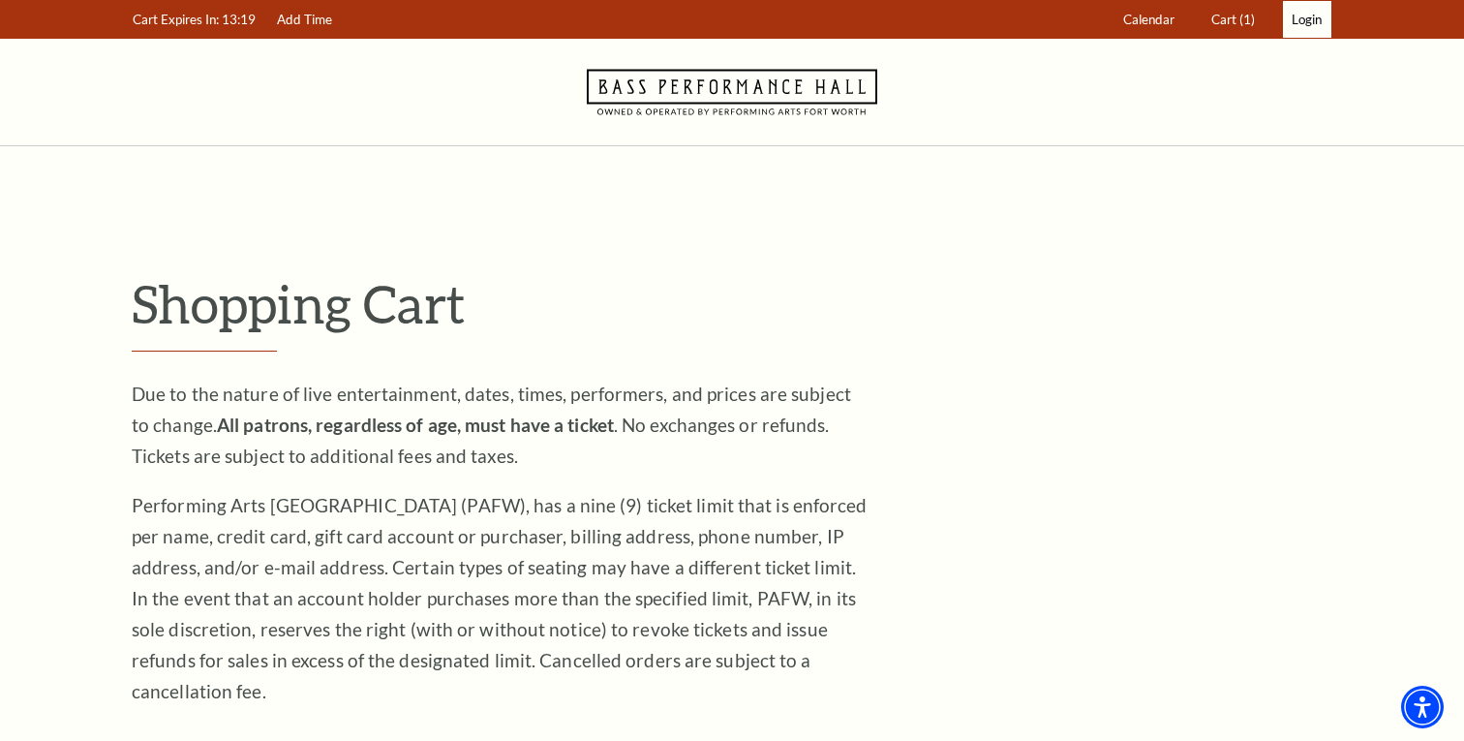
click at [1303, 19] on span "Login" at bounding box center [1307, 19] width 30 height 15
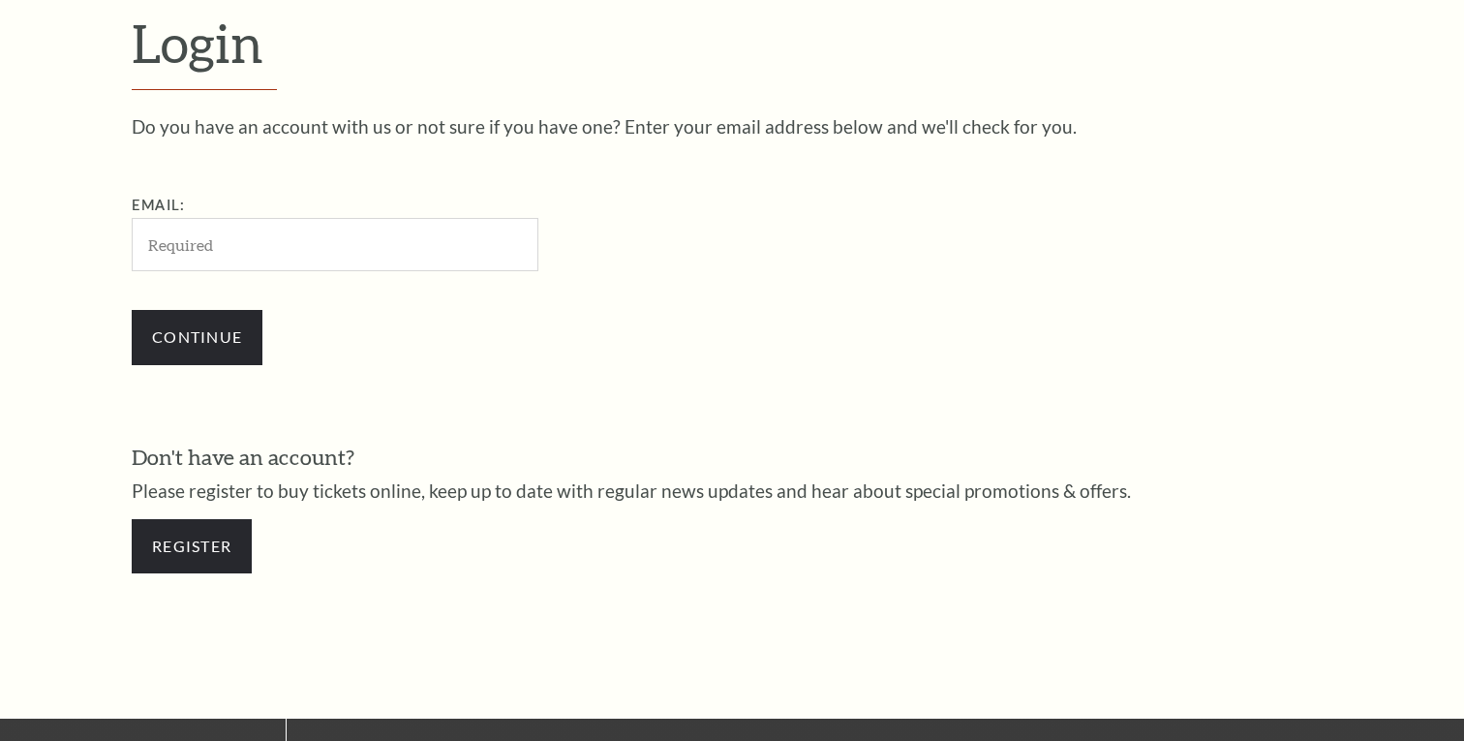
scroll to position [571, 0]
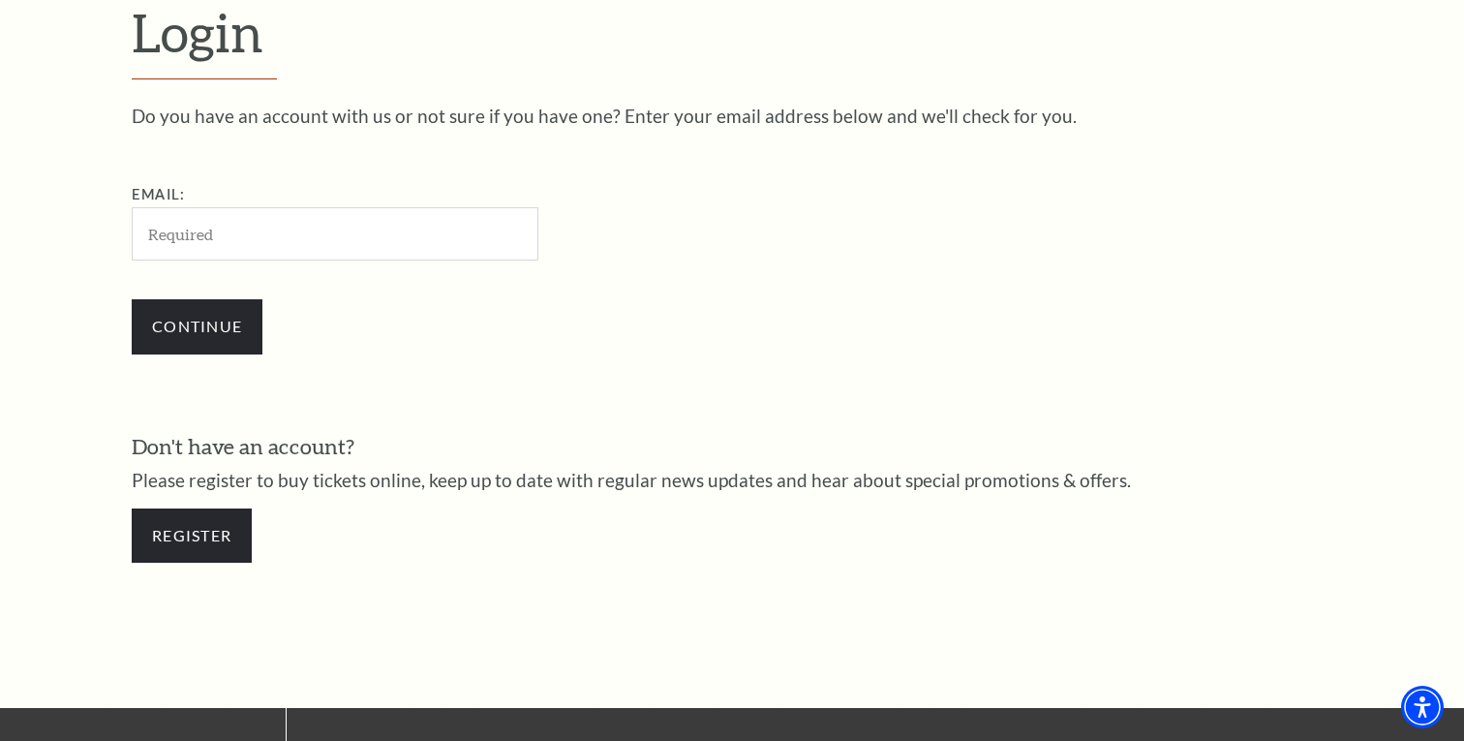
click at [292, 228] on input "Email:" at bounding box center [335, 233] width 407 height 53
type input "asaburk@gmail.com"
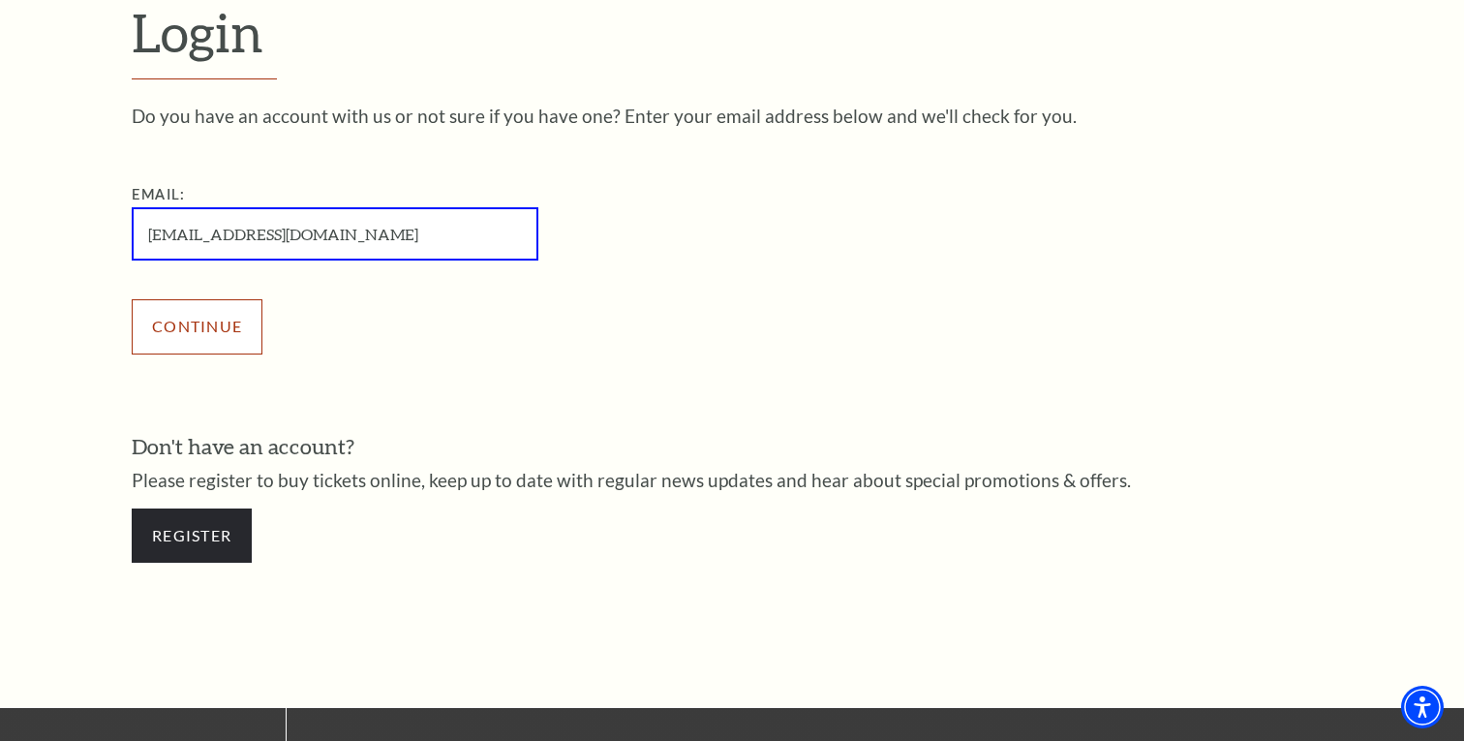
click at [188, 328] on input "Continue" at bounding box center [197, 326] width 131 height 54
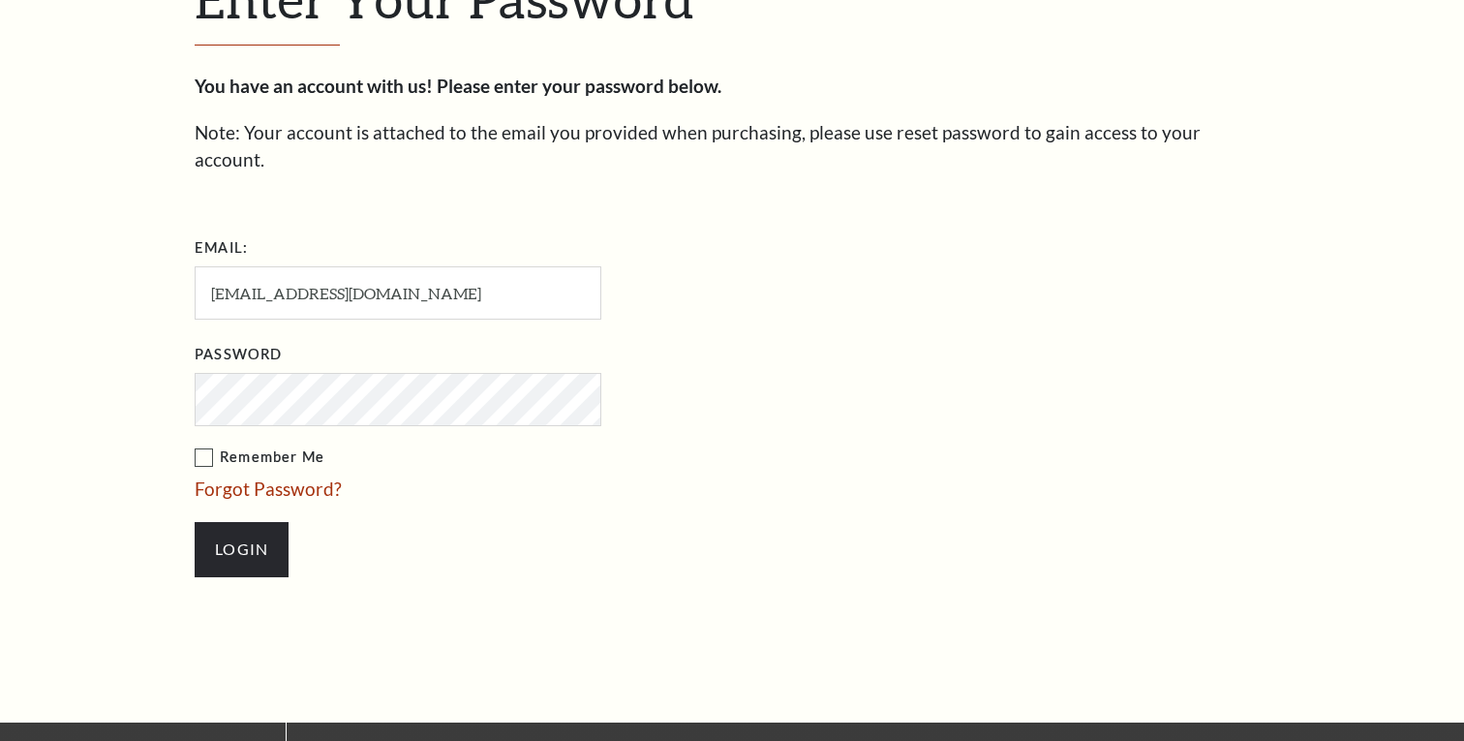
scroll to position [590, 0]
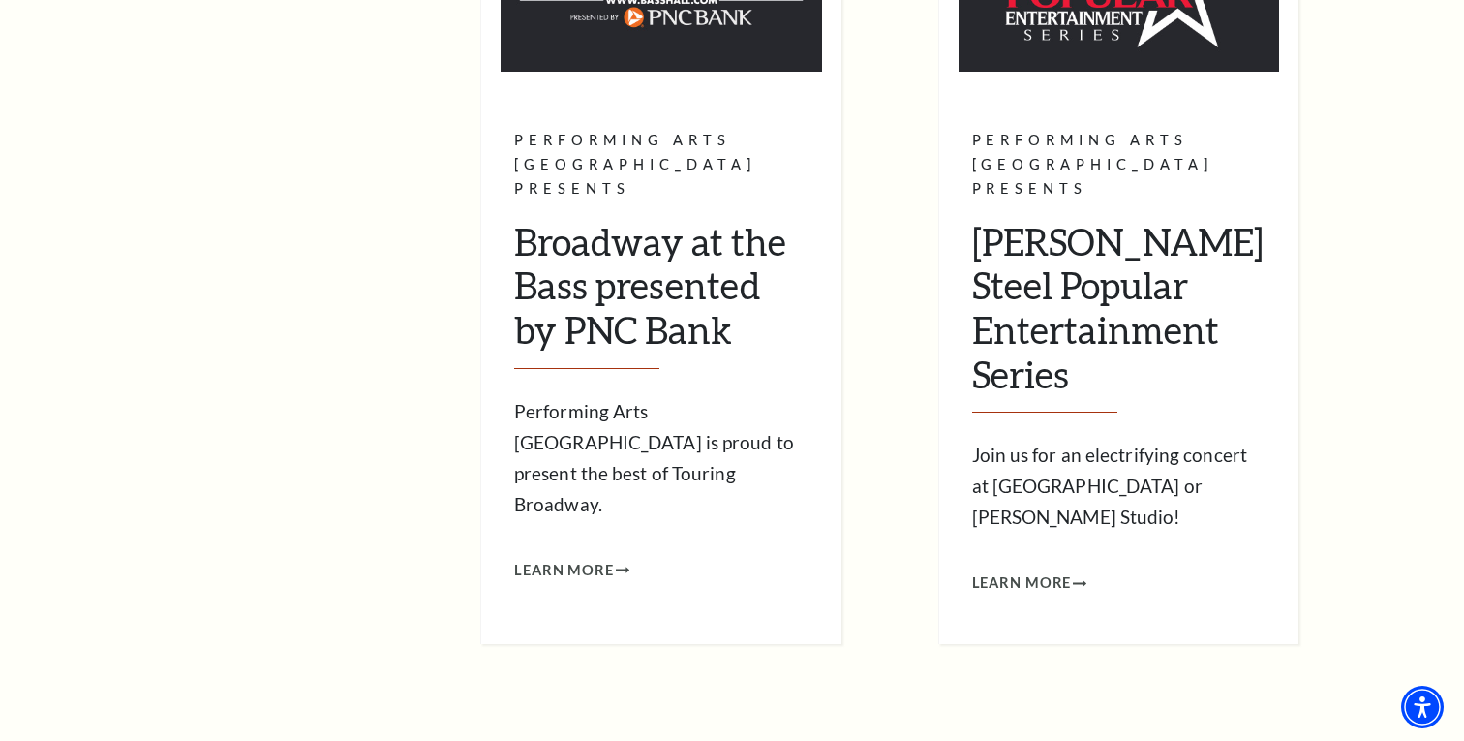
scroll to position [828, 0]
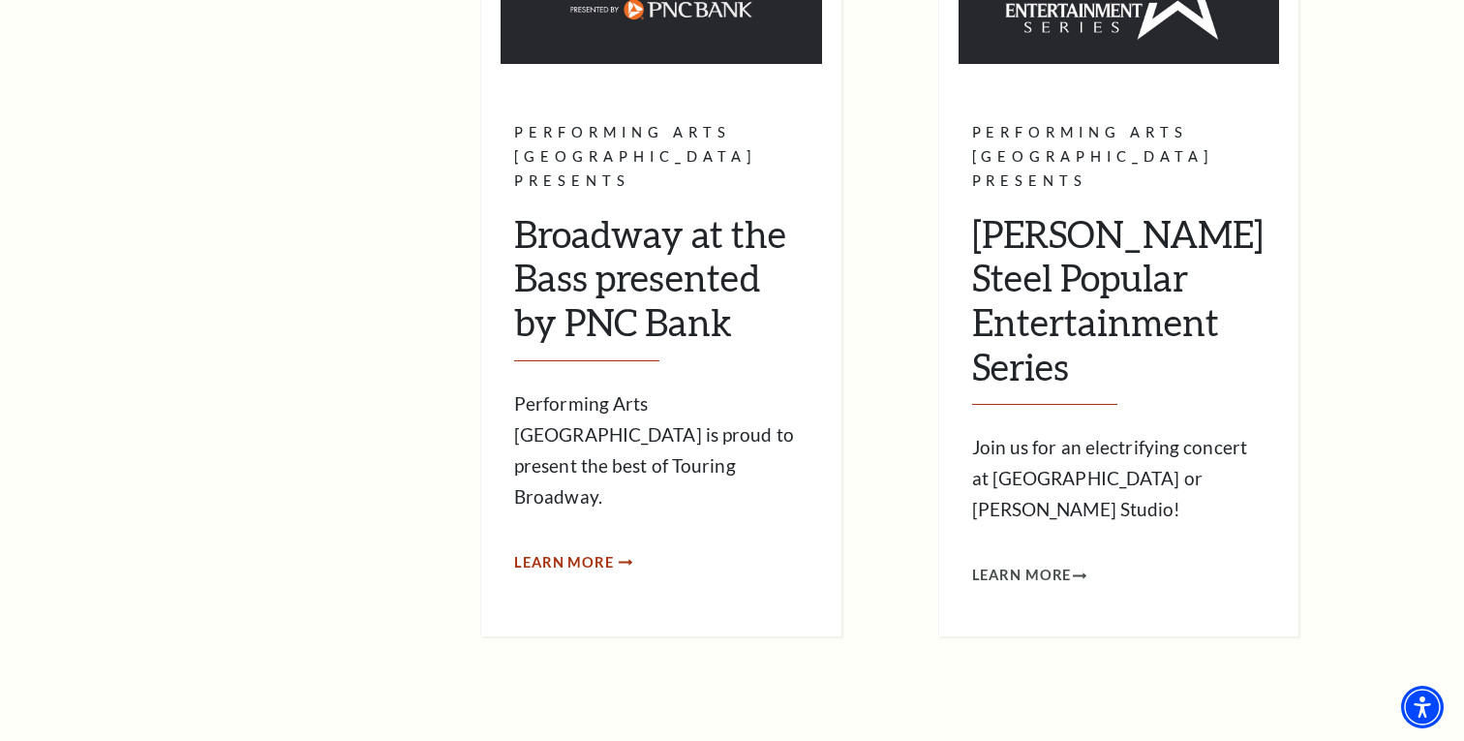
click at [566, 551] on span "Learn More" at bounding box center [564, 563] width 100 height 24
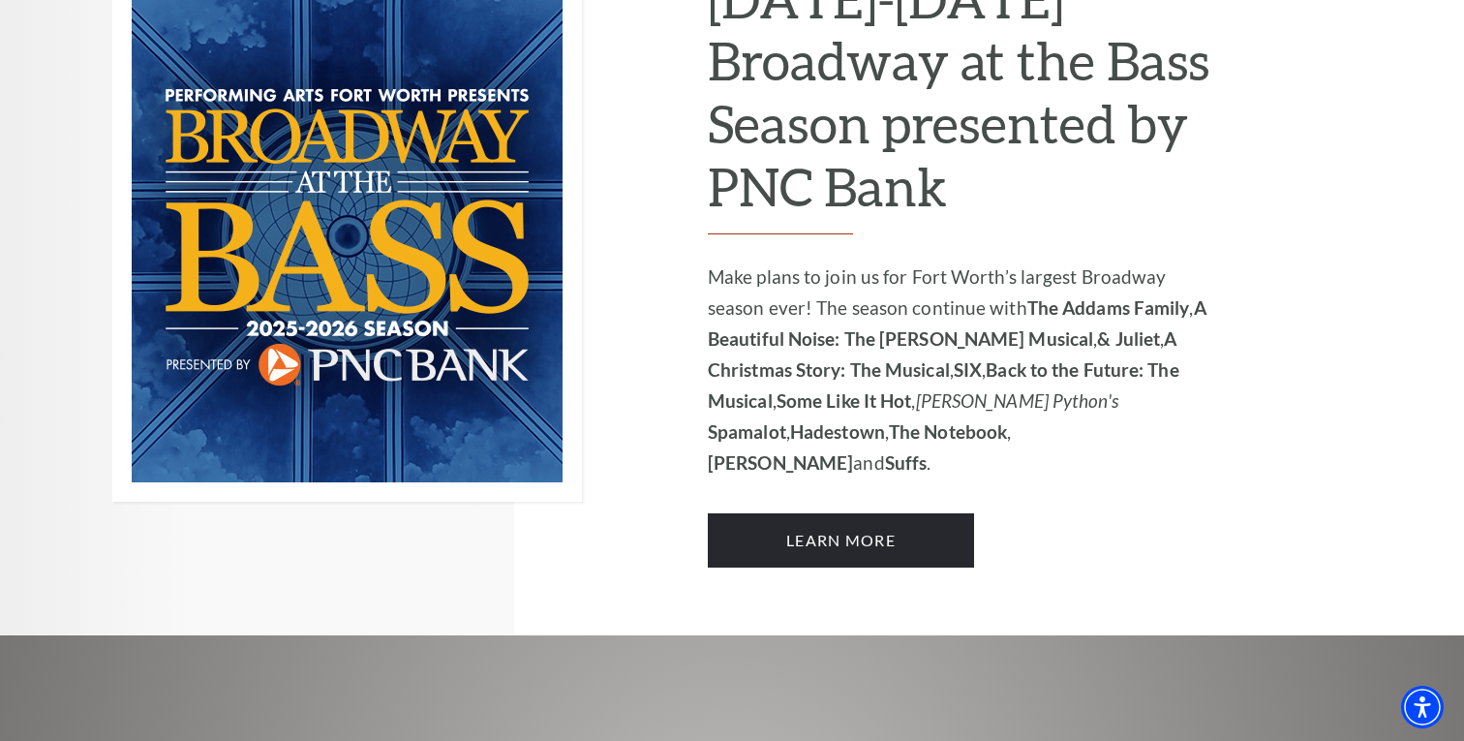
scroll to position [1536, 0]
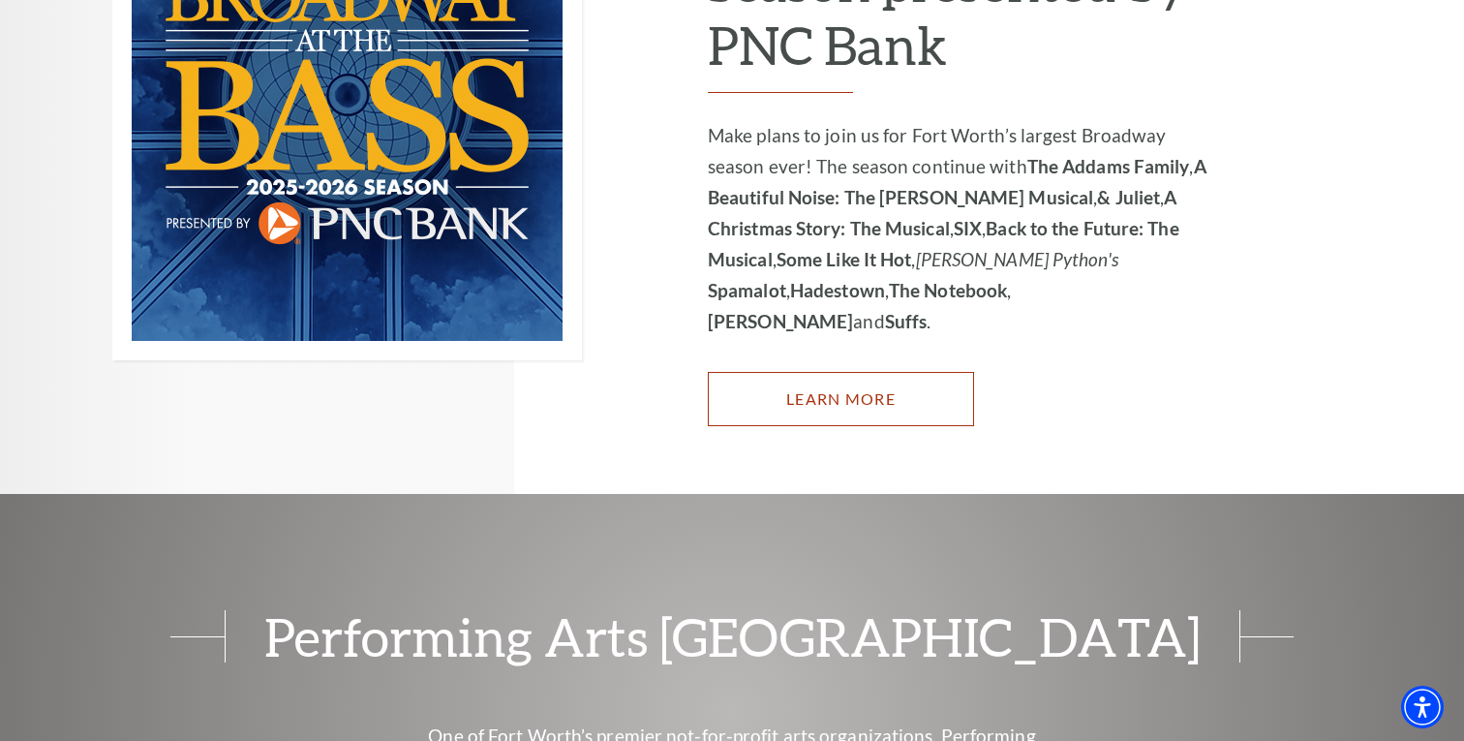
click at [801, 372] on link "Learn More" at bounding box center [841, 399] width 266 height 54
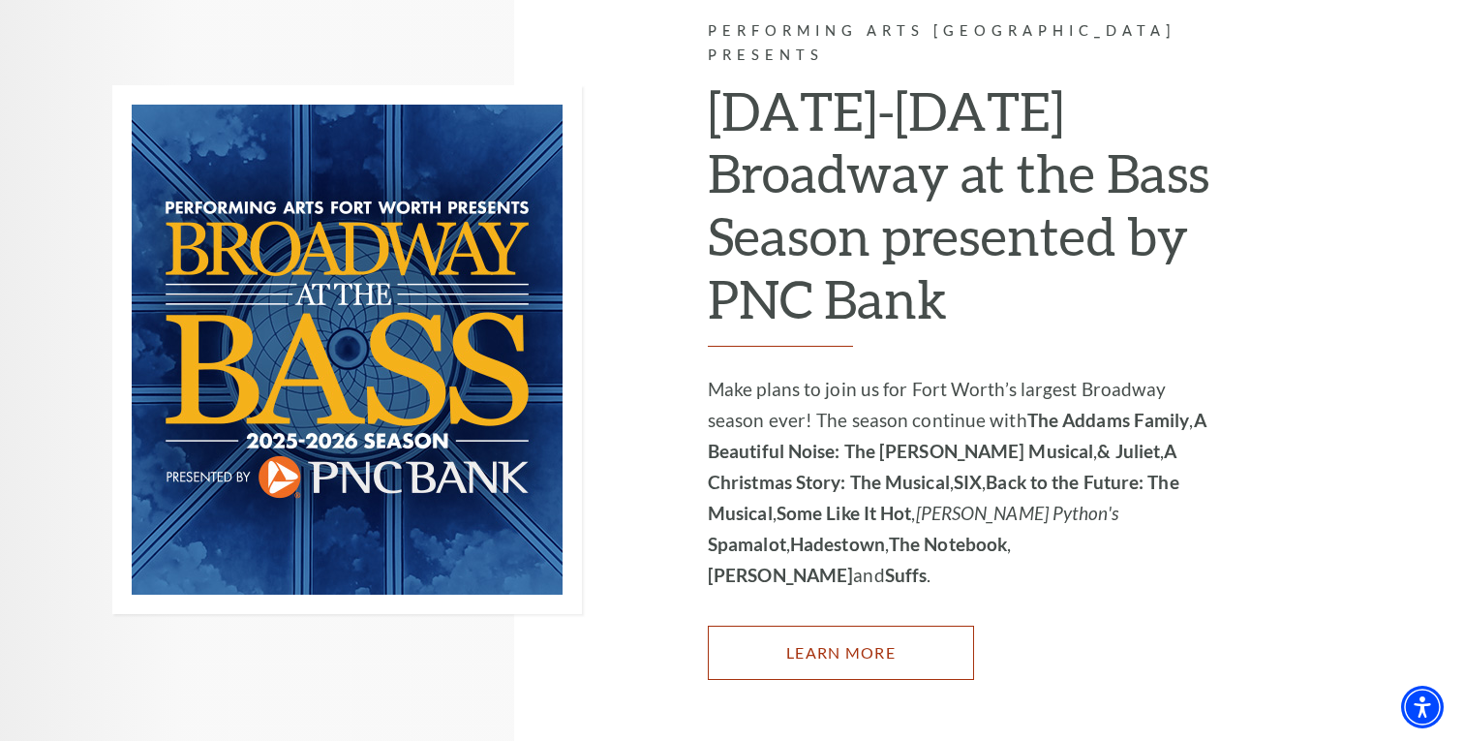
scroll to position [1244, 0]
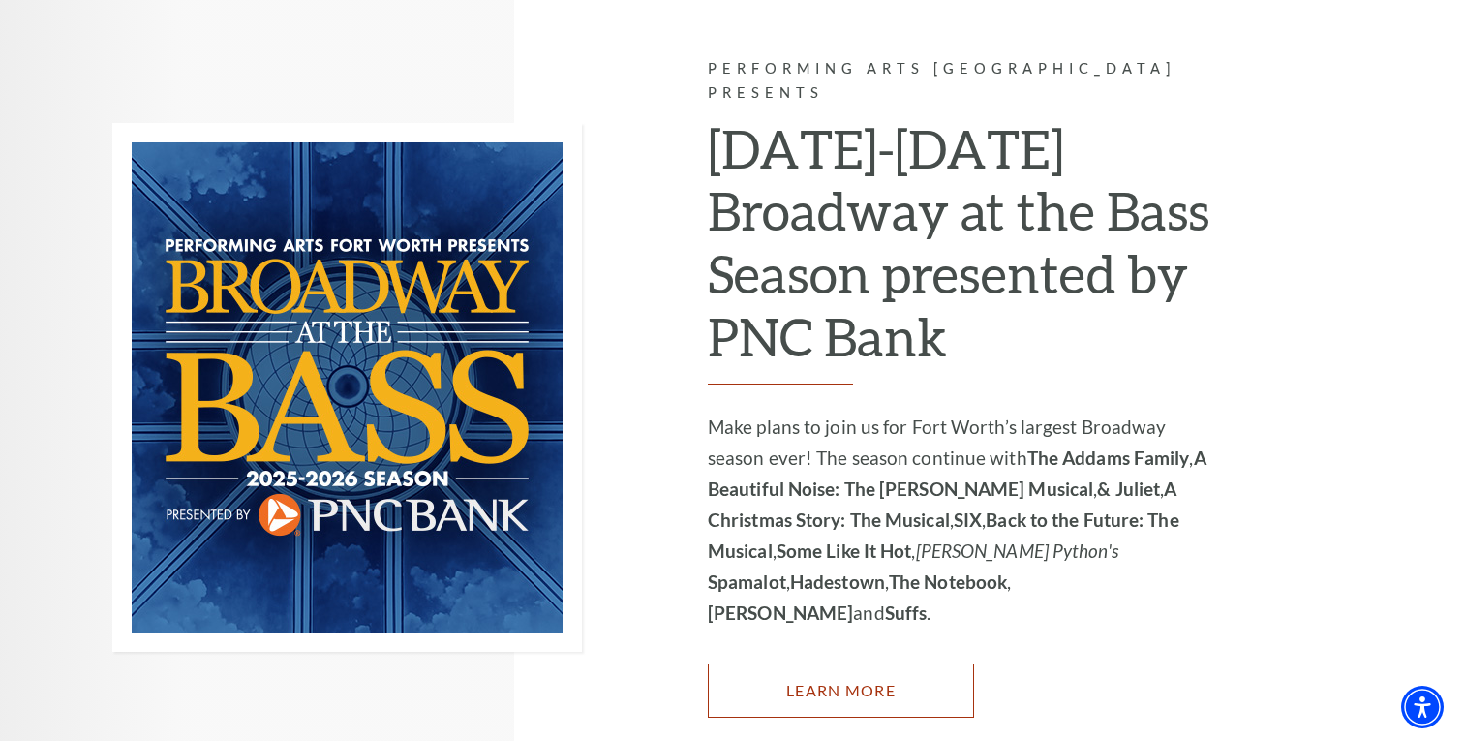
click at [837, 663] on link "Learn More" at bounding box center [841, 690] width 266 height 54
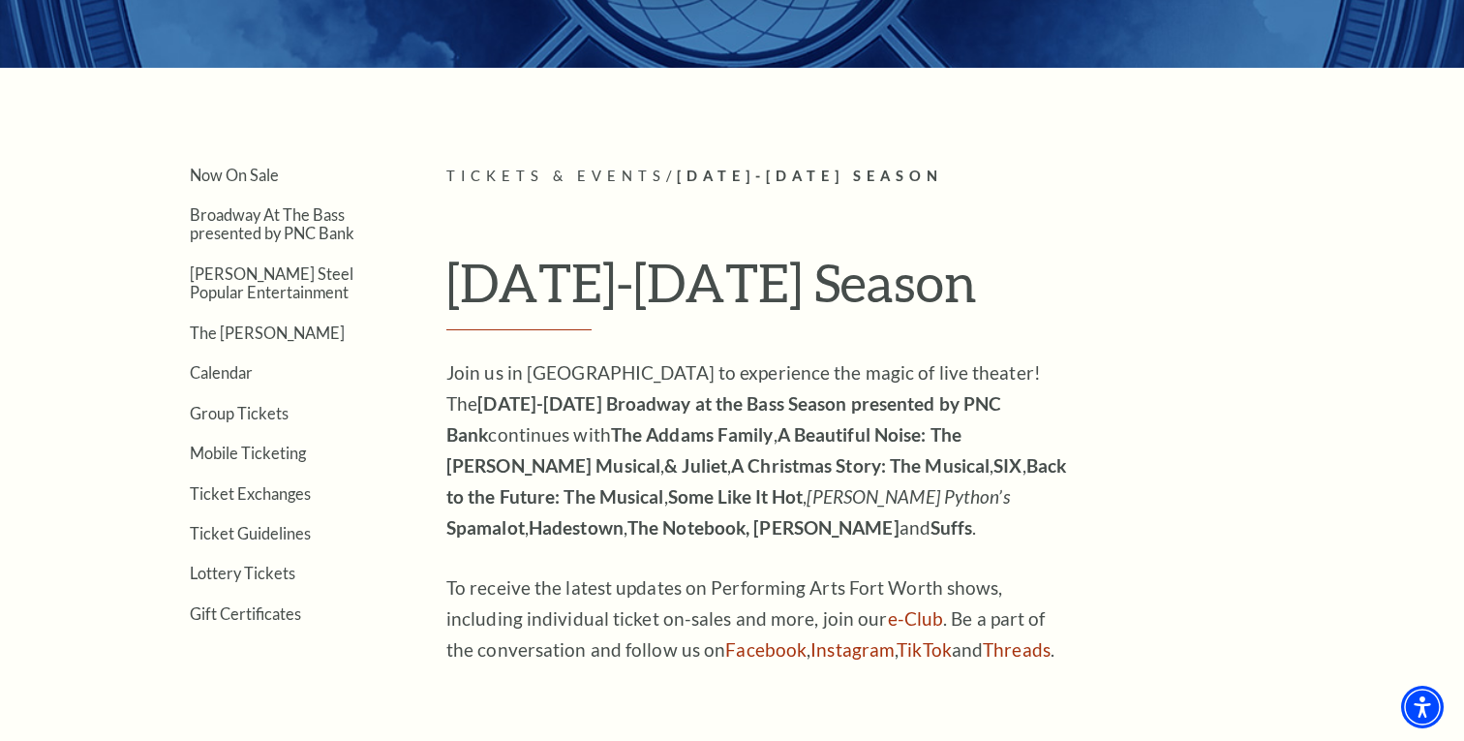
scroll to position [363, 0]
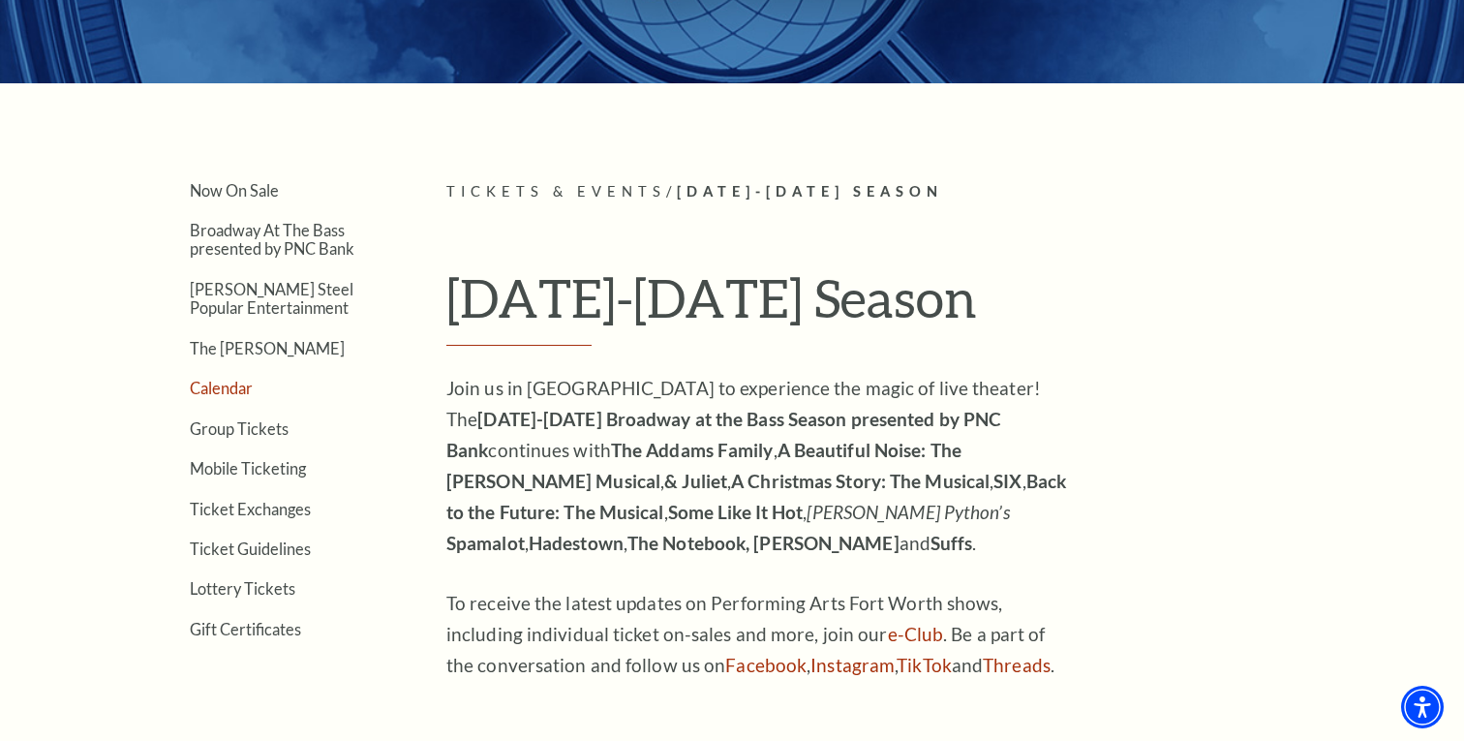
click at [221, 386] on link "Calendar" at bounding box center [221, 388] width 63 height 18
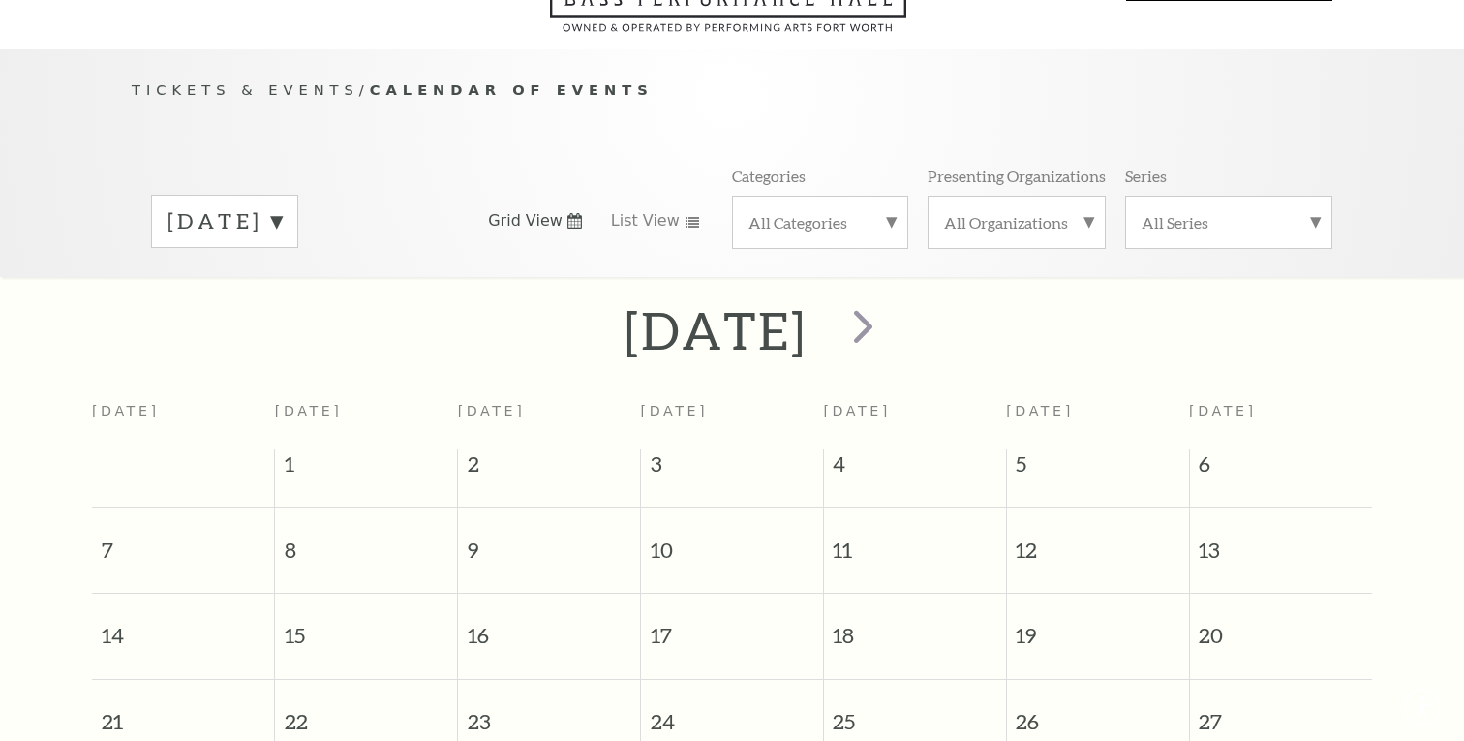
scroll to position [188, 0]
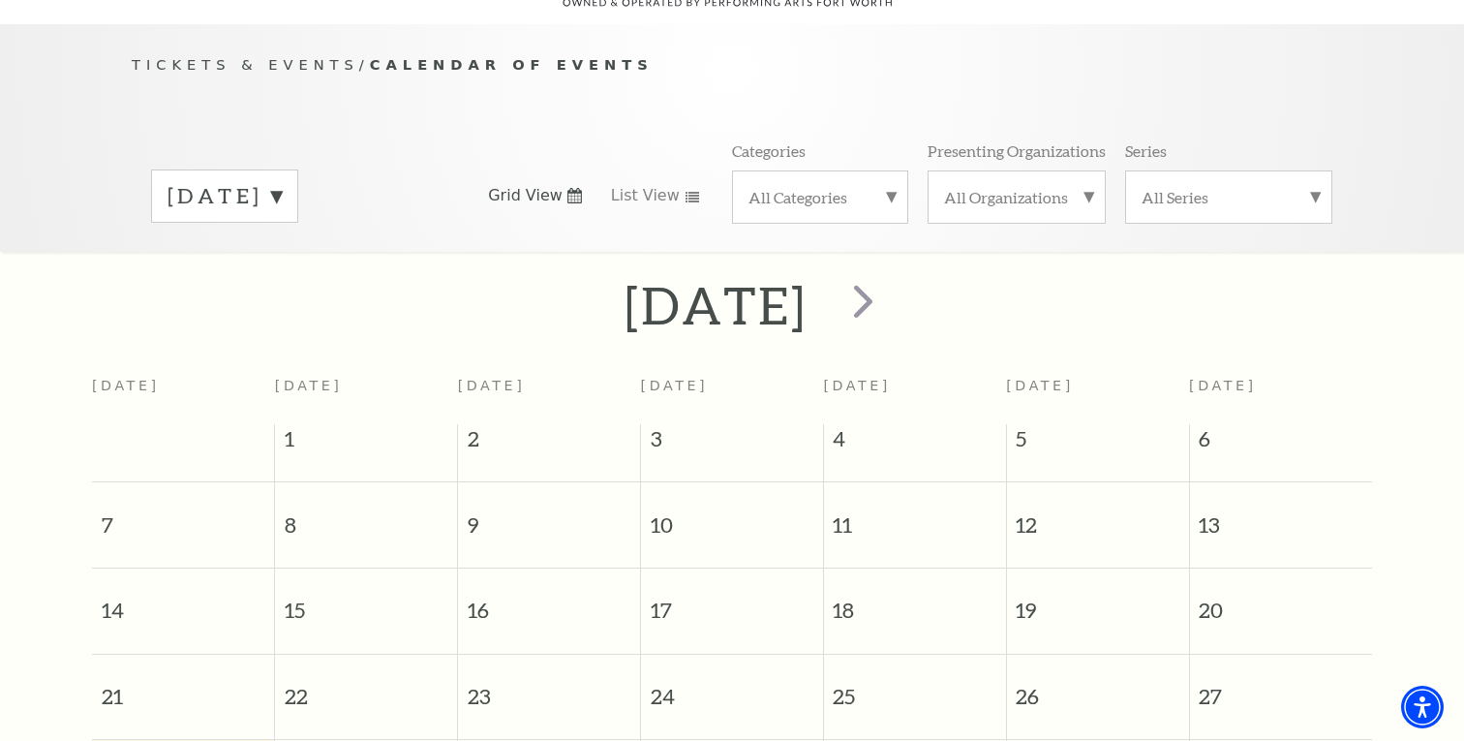
click at [282, 181] on label "[DATE]" at bounding box center [224, 196] width 114 height 30
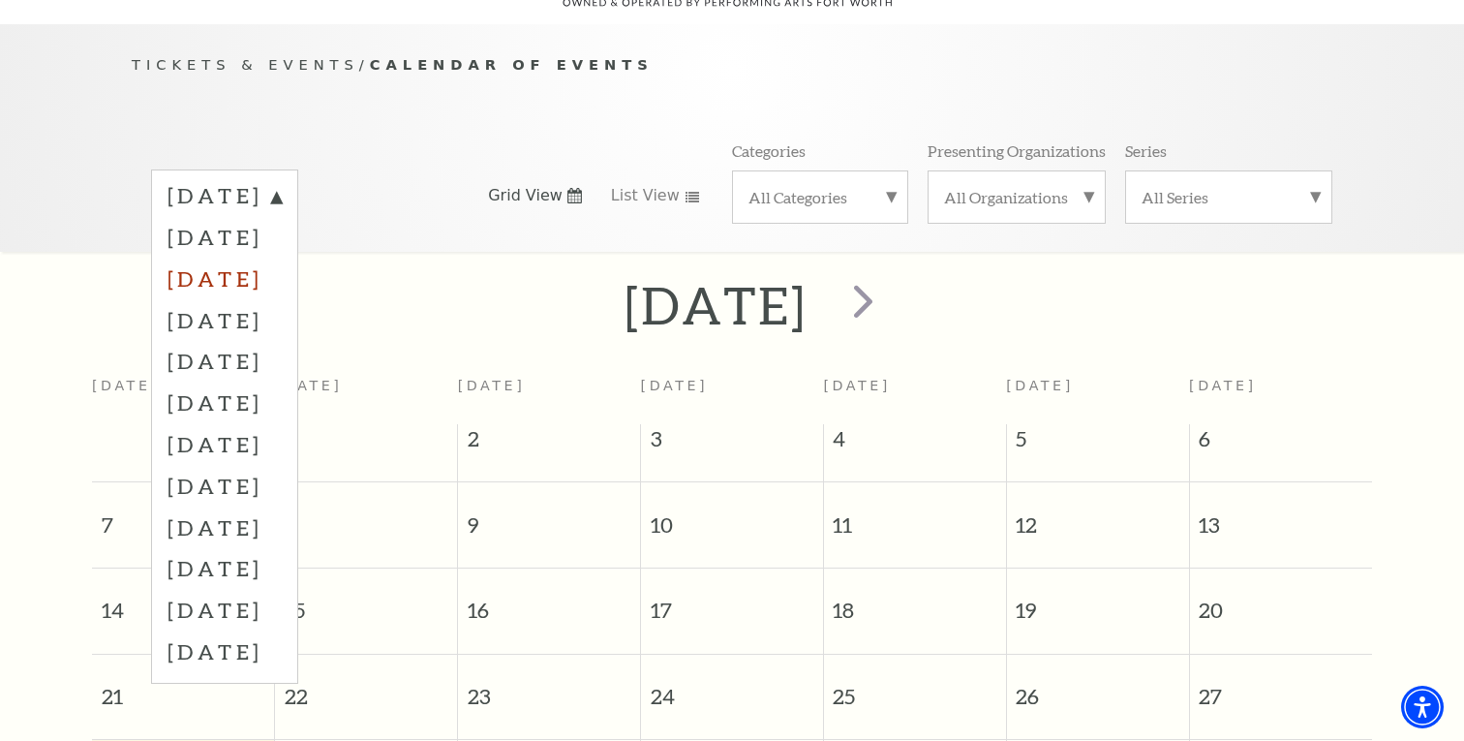
click at [282, 258] on label "[DATE]" at bounding box center [224, 279] width 114 height 42
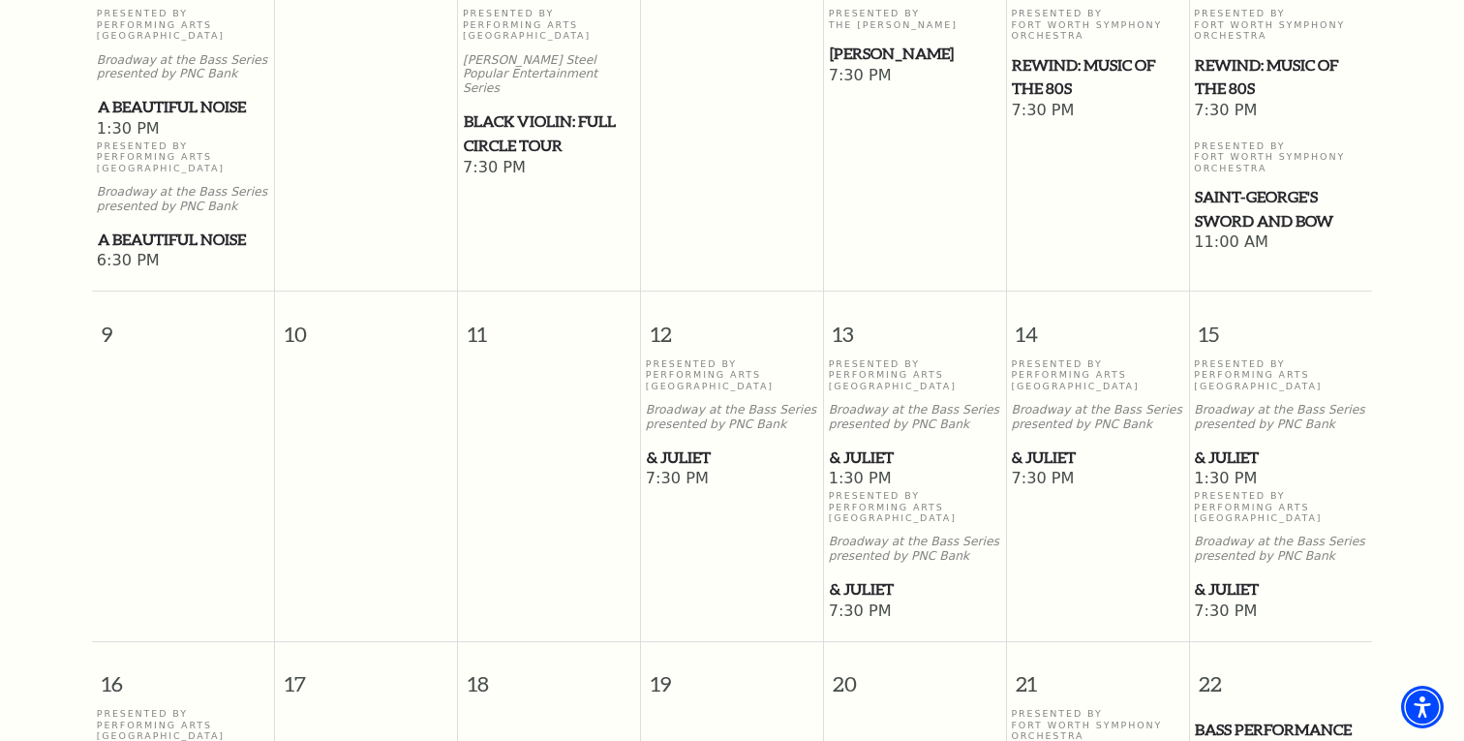
scroll to position [998, 0]
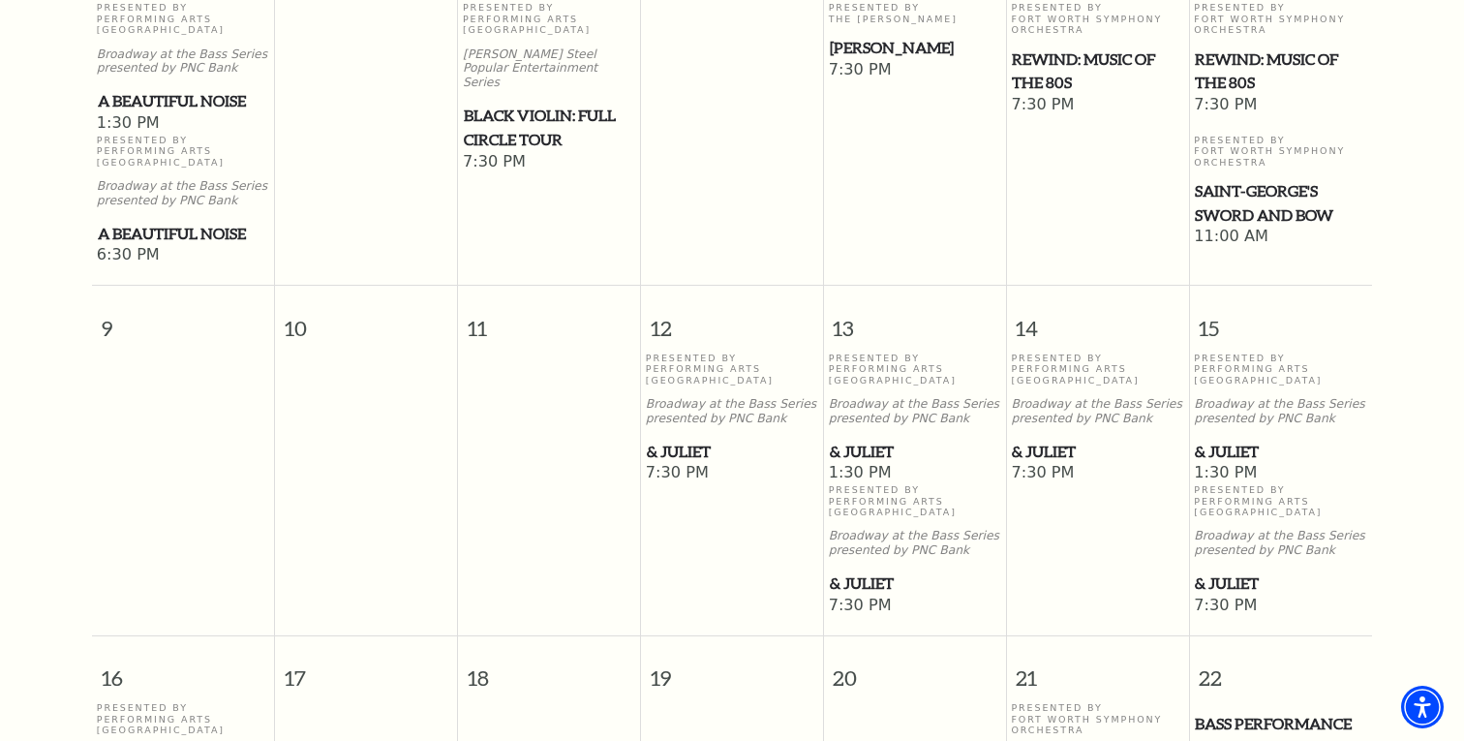
click at [694, 440] on span "& Juliet" at bounding box center [732, 452] width 170 height 24
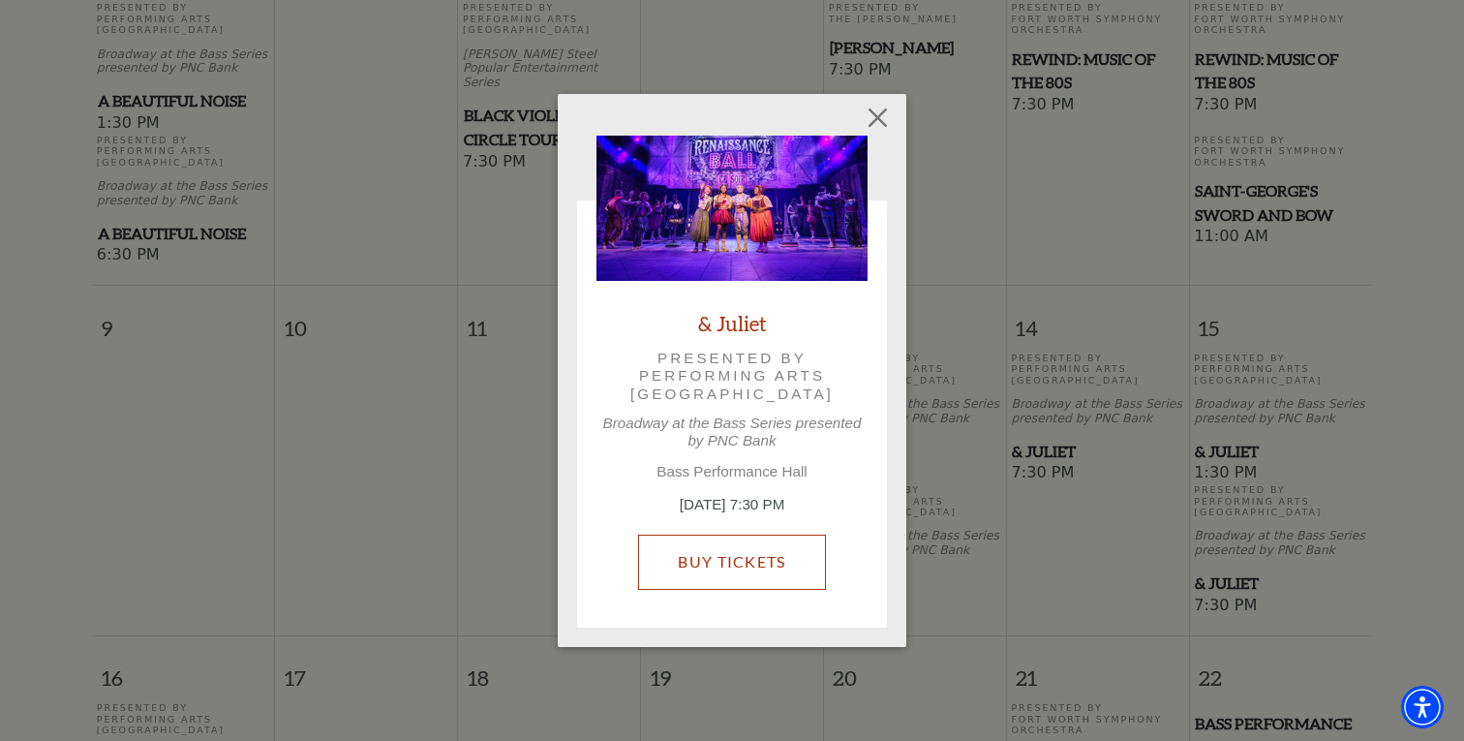
click at [722, 562] on link "Buy Tickets" at bounding box center [731, 561] width 187 height 54
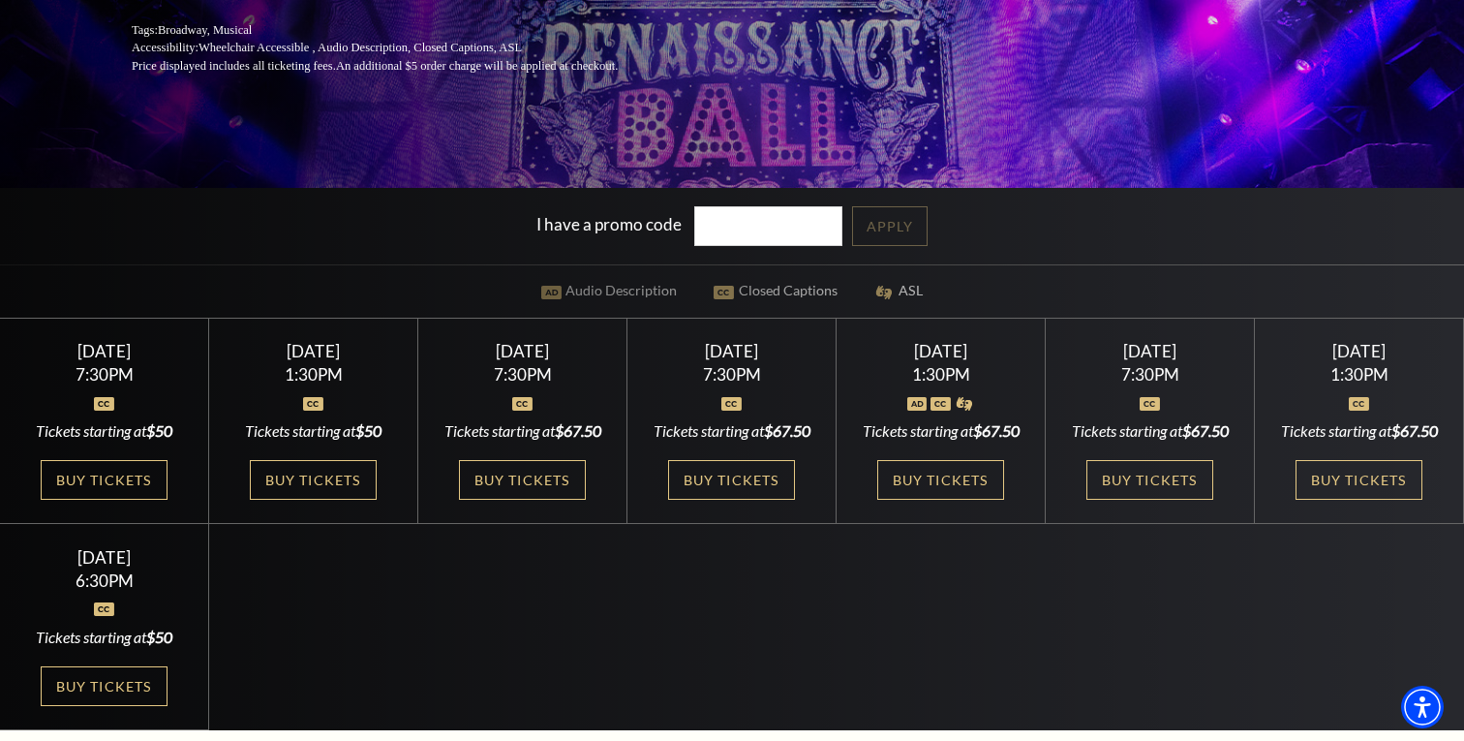
scroll to position [400, 0]
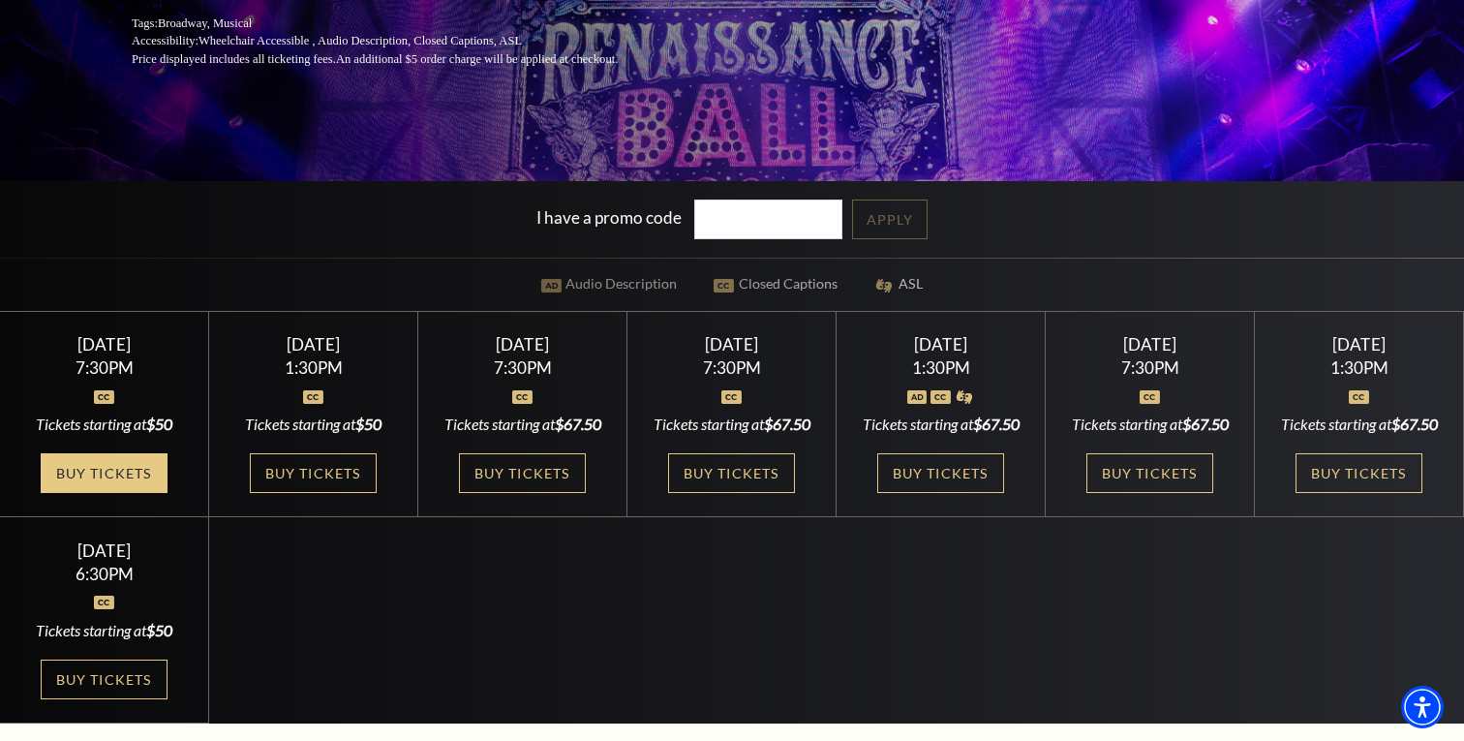
click at [133, 493] on link "Buy Tickets" at bounding box center [104, 473] width 126 height 40
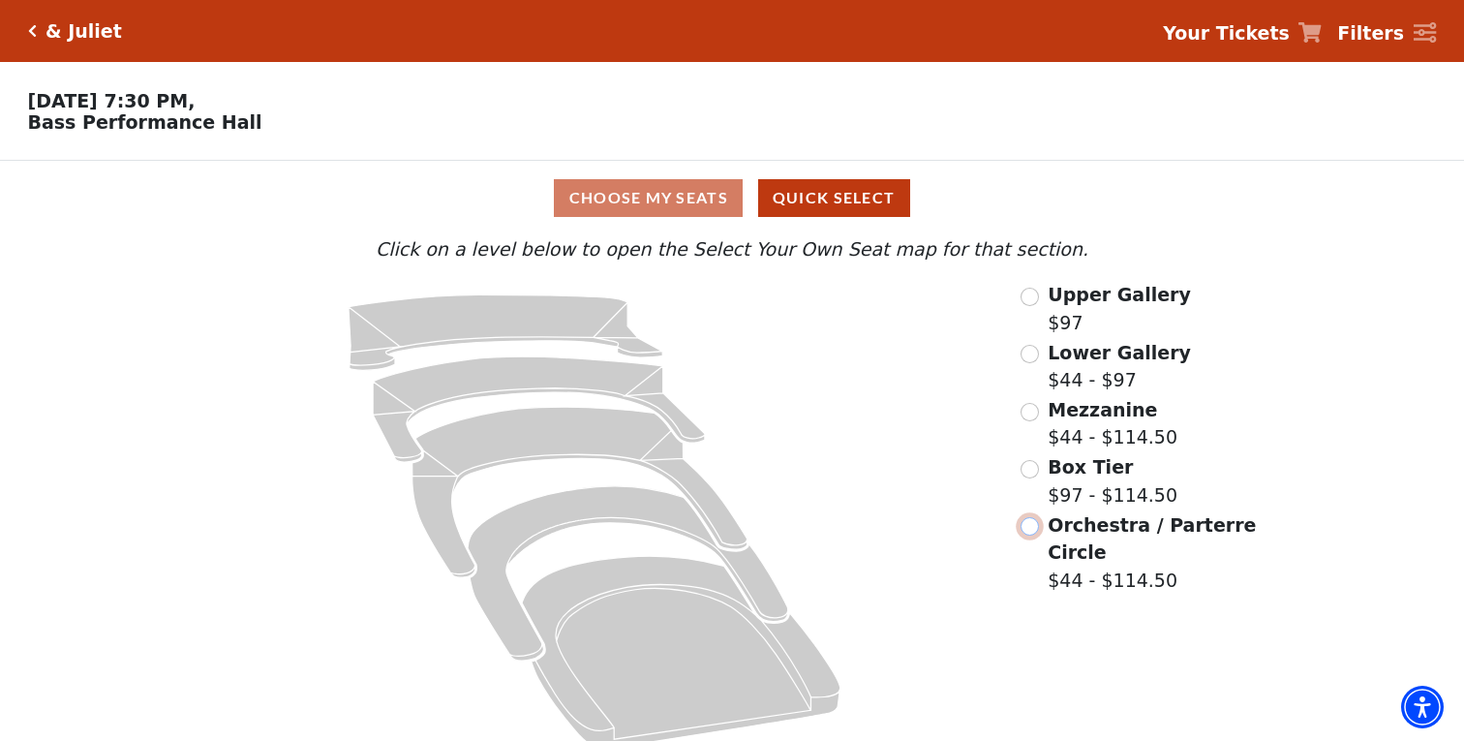
click at [1030, 529] on input "Orchestra / Parterre Circle$44 - $114.50\a" at bounding box center [1029, 526] width 18 height 18
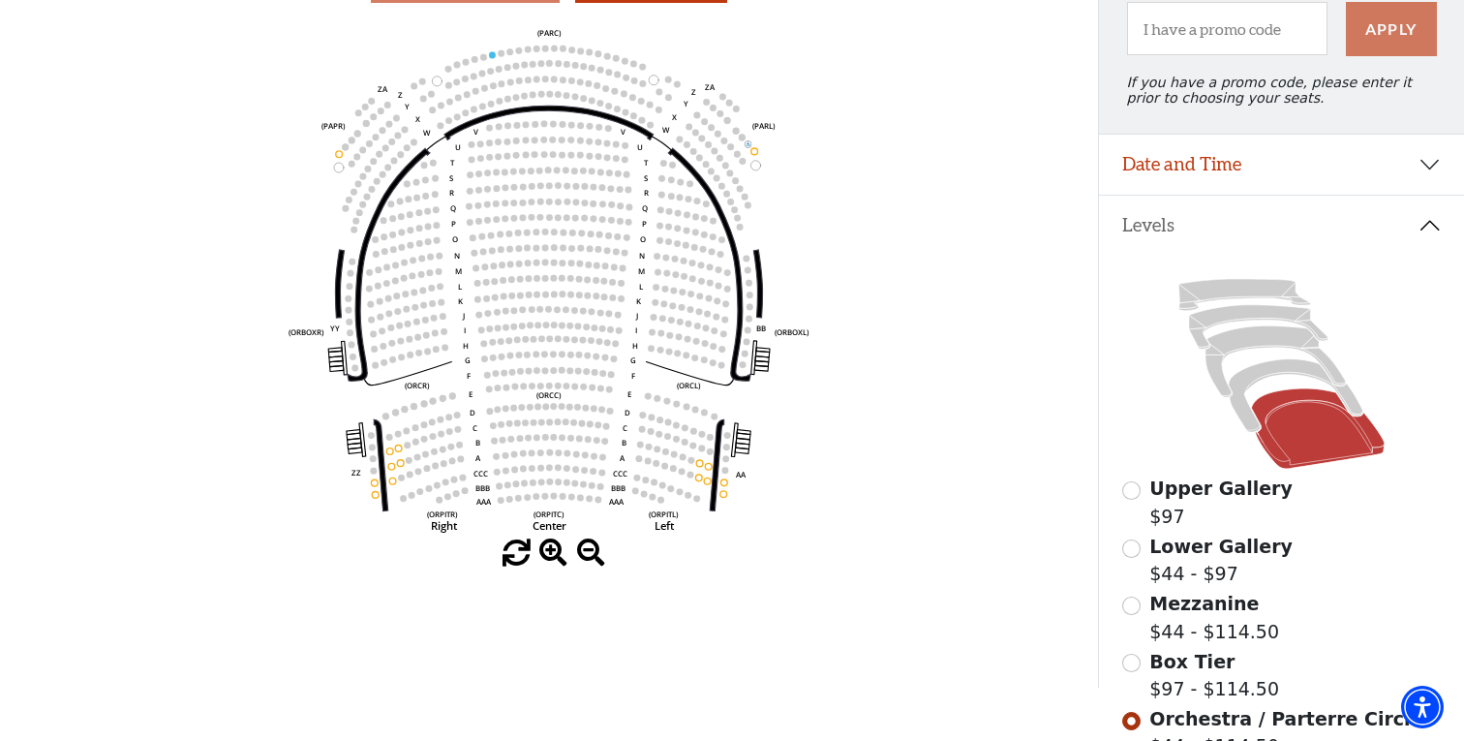
scroll to position [241, 0]
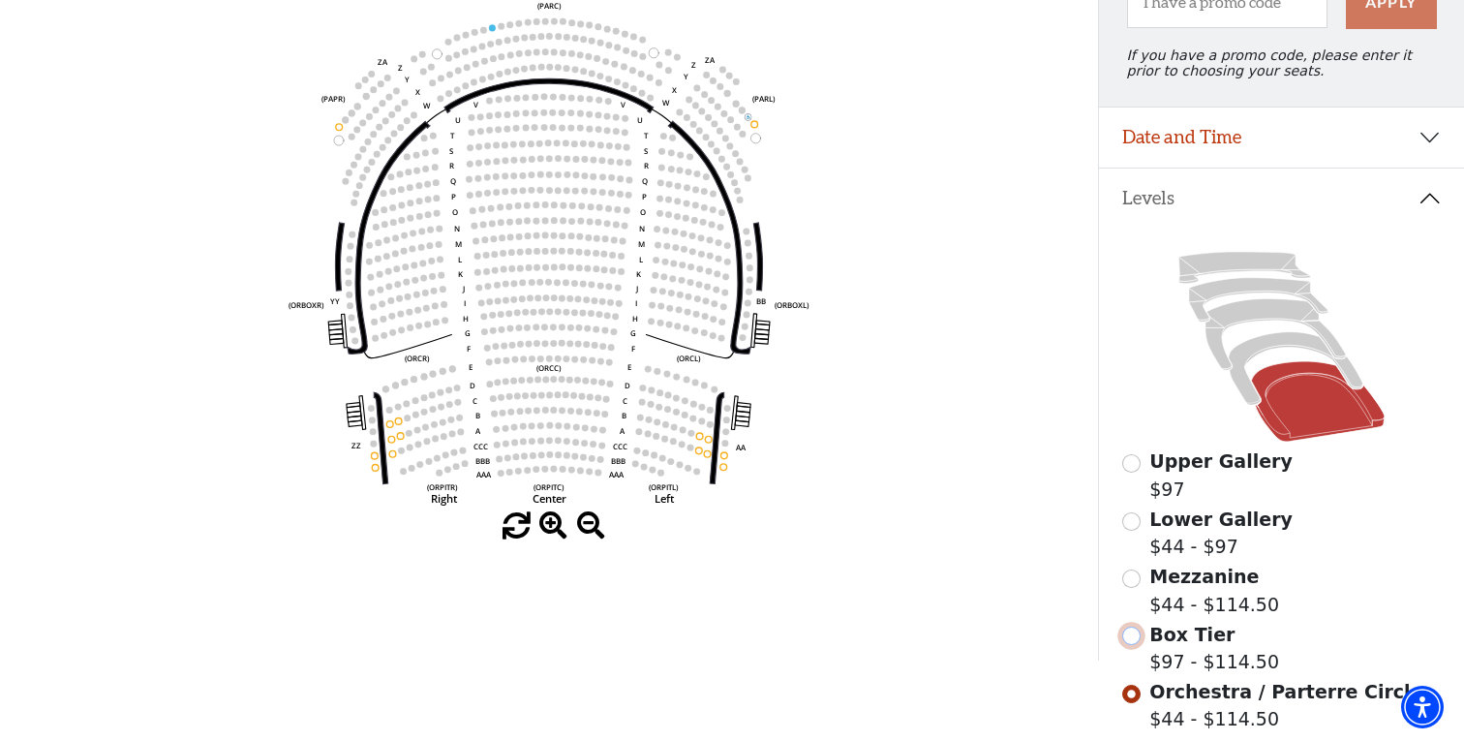
click at [1135, 637] on input "Box Tier$97 - $114.50\a" at bounding box center [1131, 635] width 18 height 18
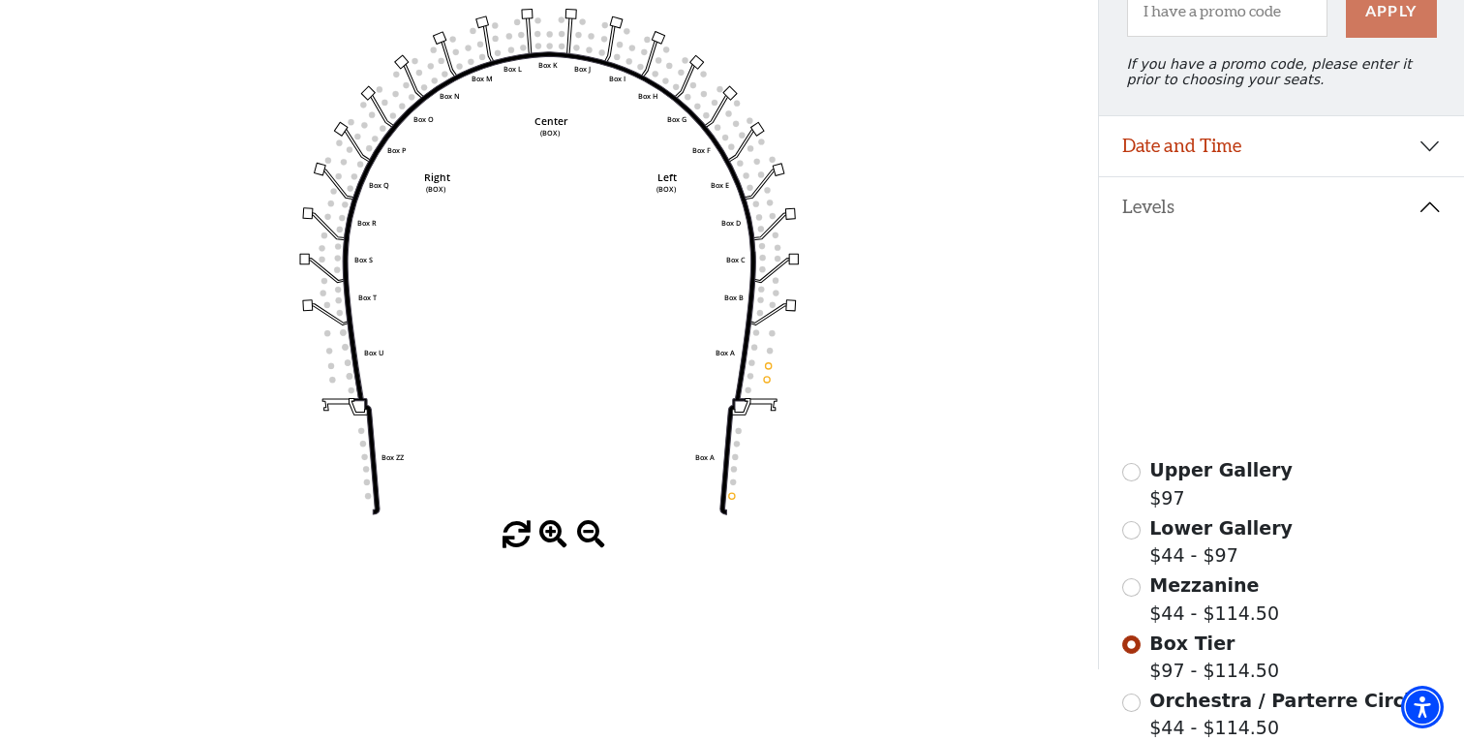
scroll to position [284, 0]
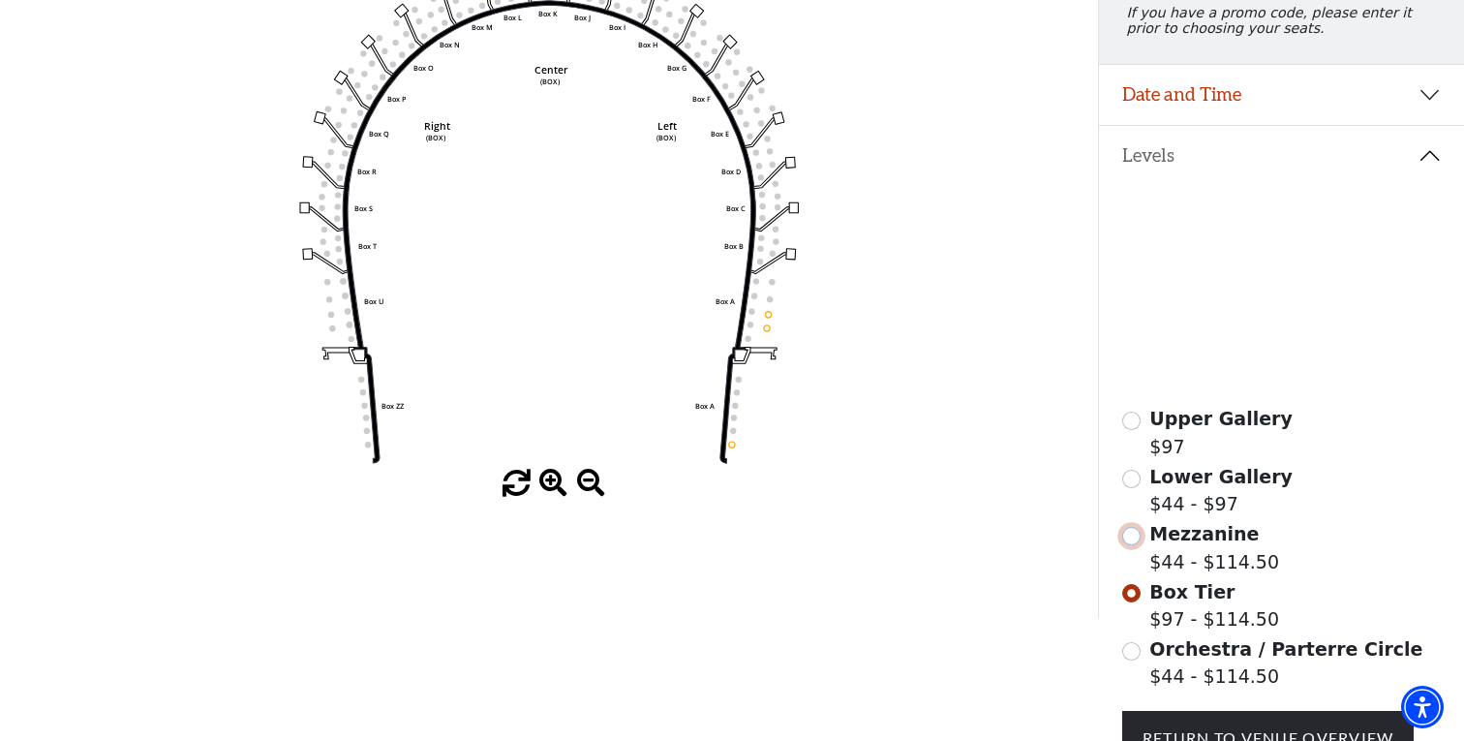
click at [1135, 537] on input "Mezzanine$44 - $114.50\a" at bounding box center [1131, 536] width 18 height 18
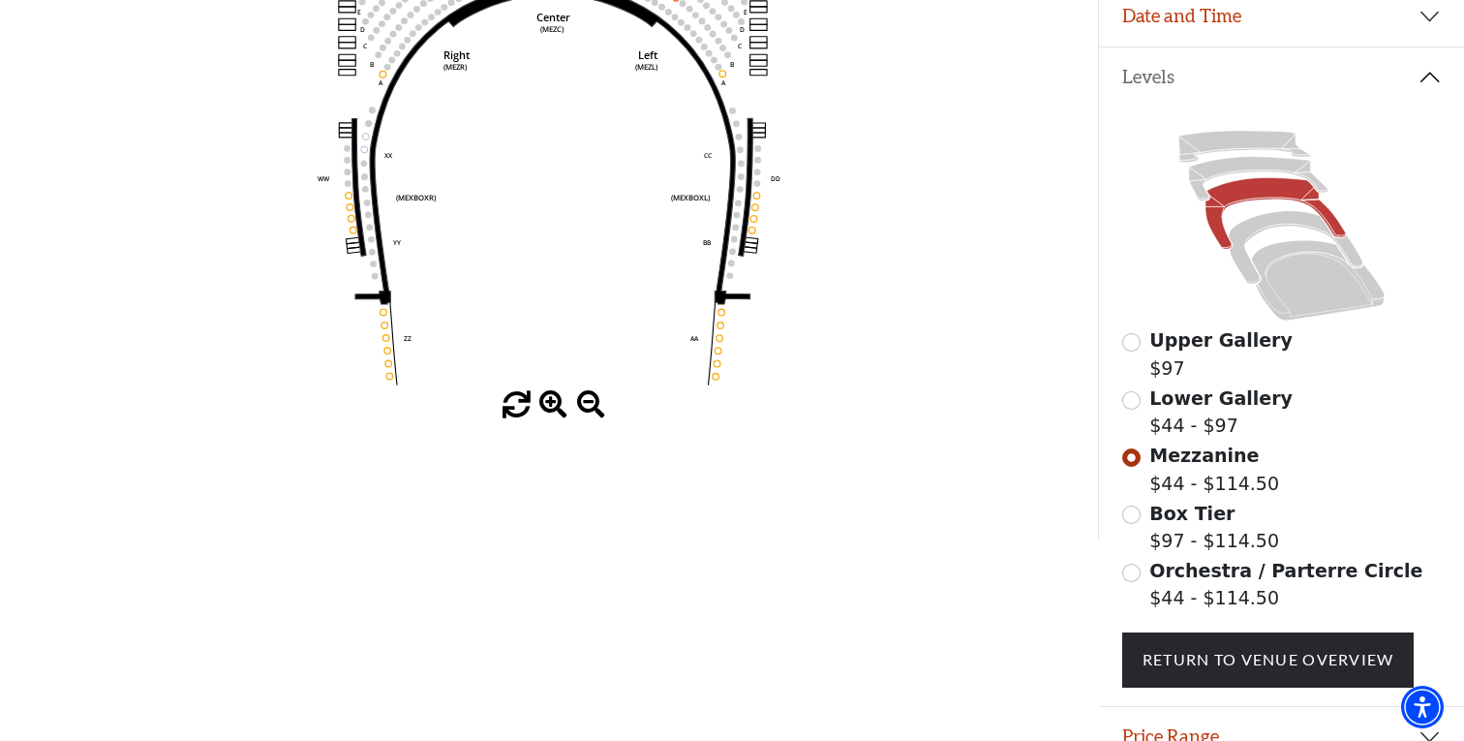
scroll to position [390, 0]
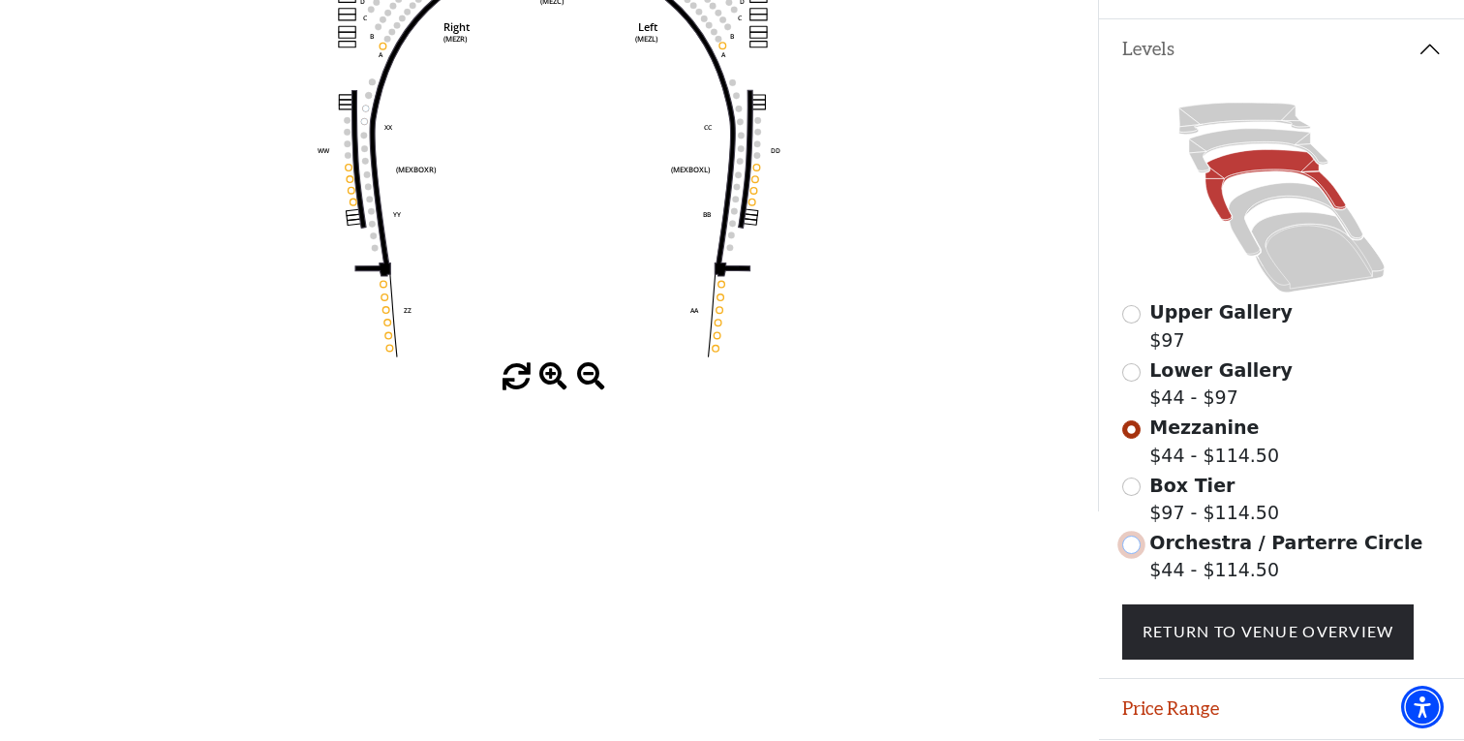
click at [1133, 550] on input "Orchestra / Parterre Circle$44 - $114.50\a" at bounding box center [1131, 544] width 18 height 18
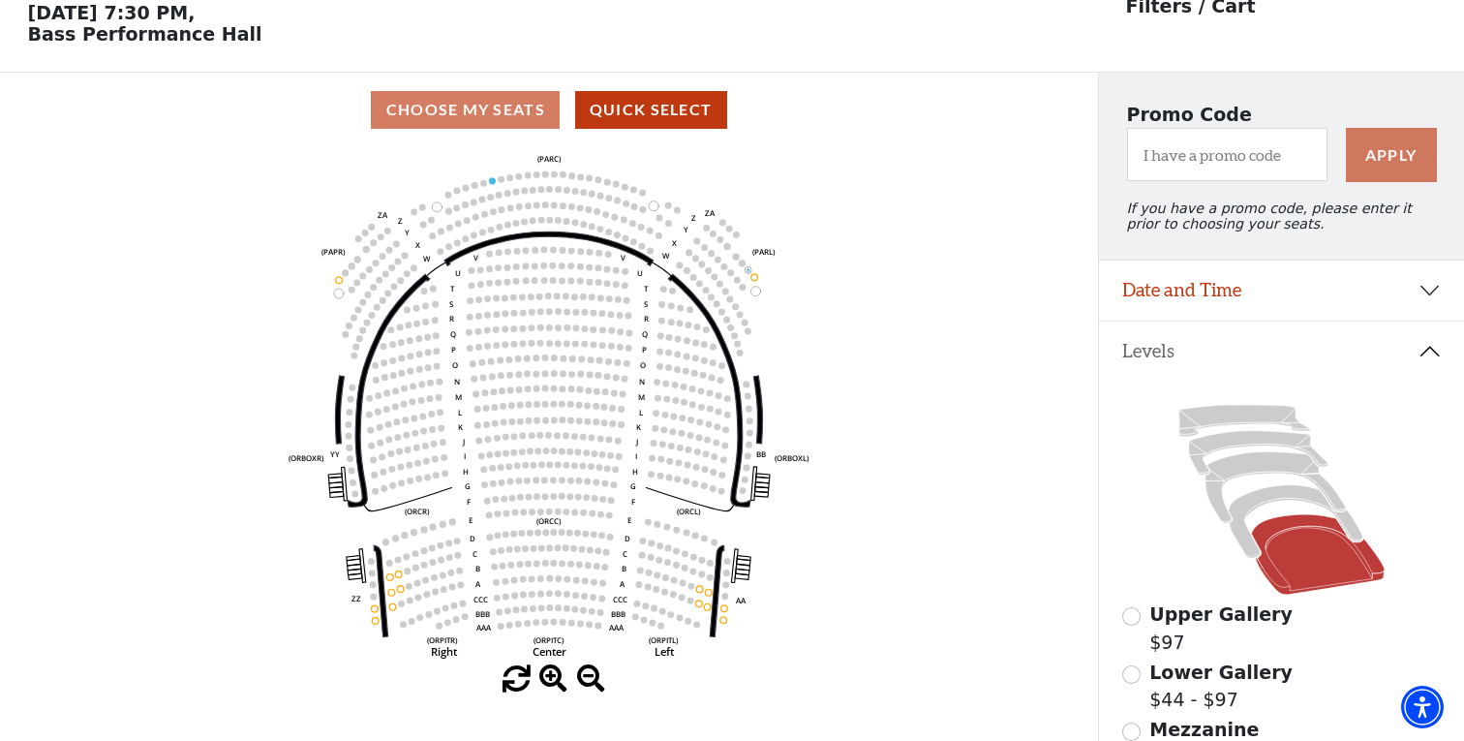
scroll to position [89, 0]
click at [1131, 619] on input "Upper Gallery$97\a" at bounding box center [1131, 615] width 18 height 18
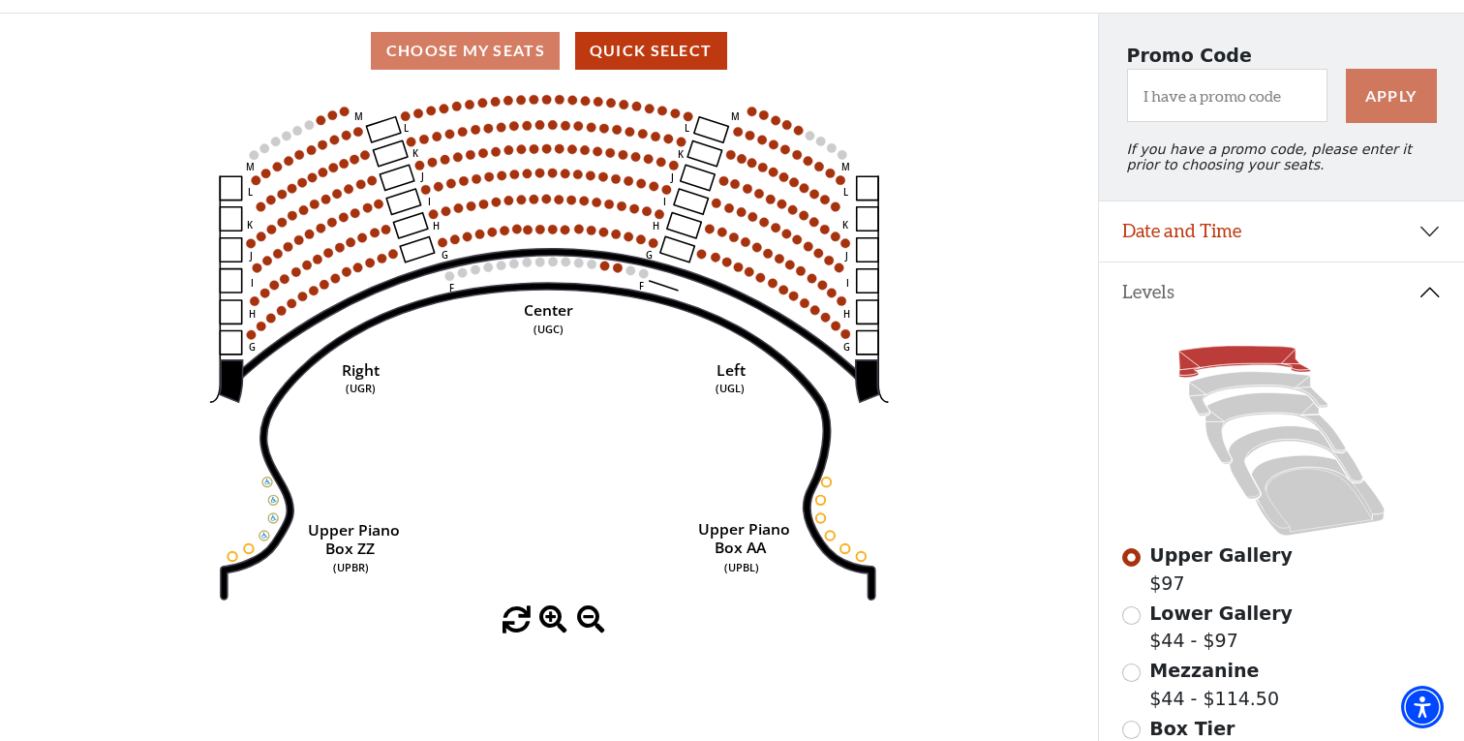
scroll to position [167, 0]
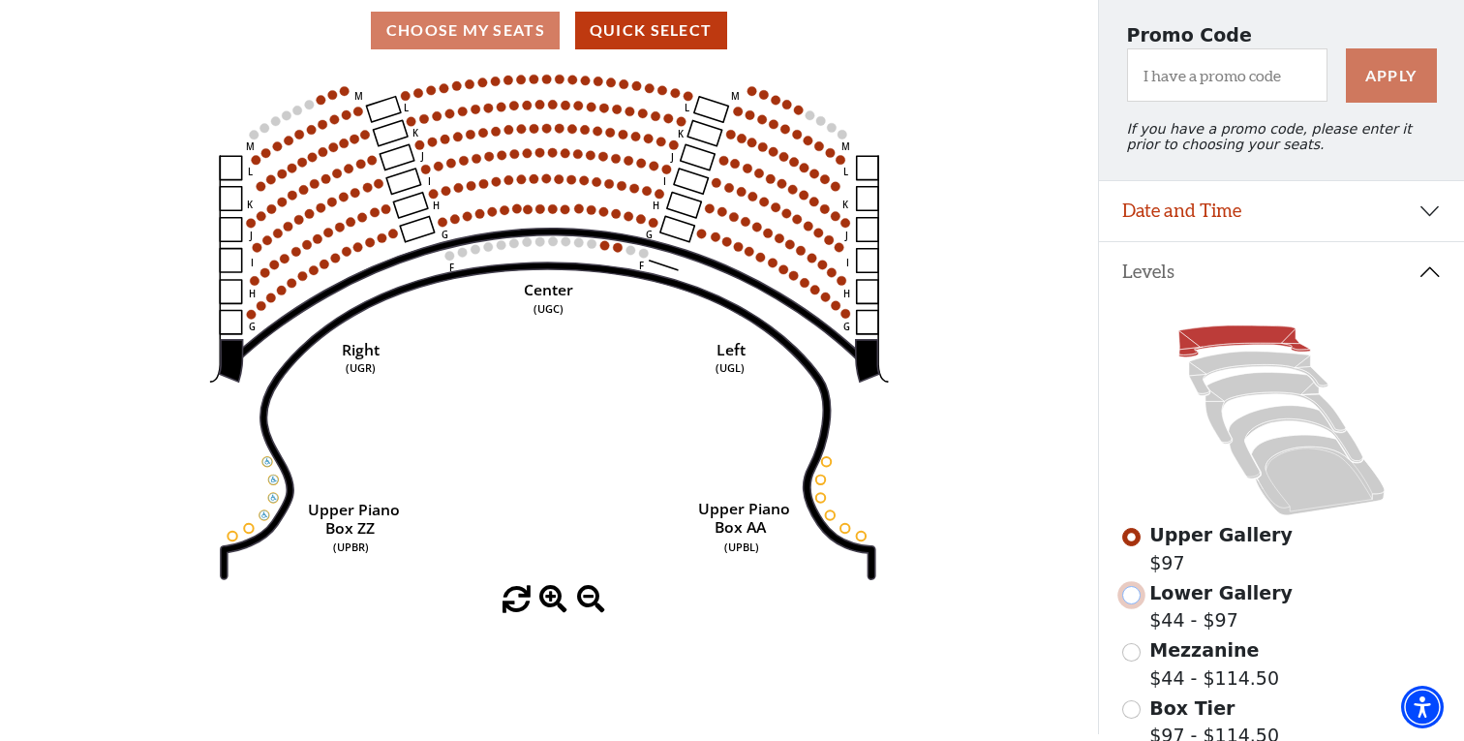
click at [1131, 597] on input "Lower Gallery$44 - $97\a" at bounding box center [1131, 595] width 18 height 18
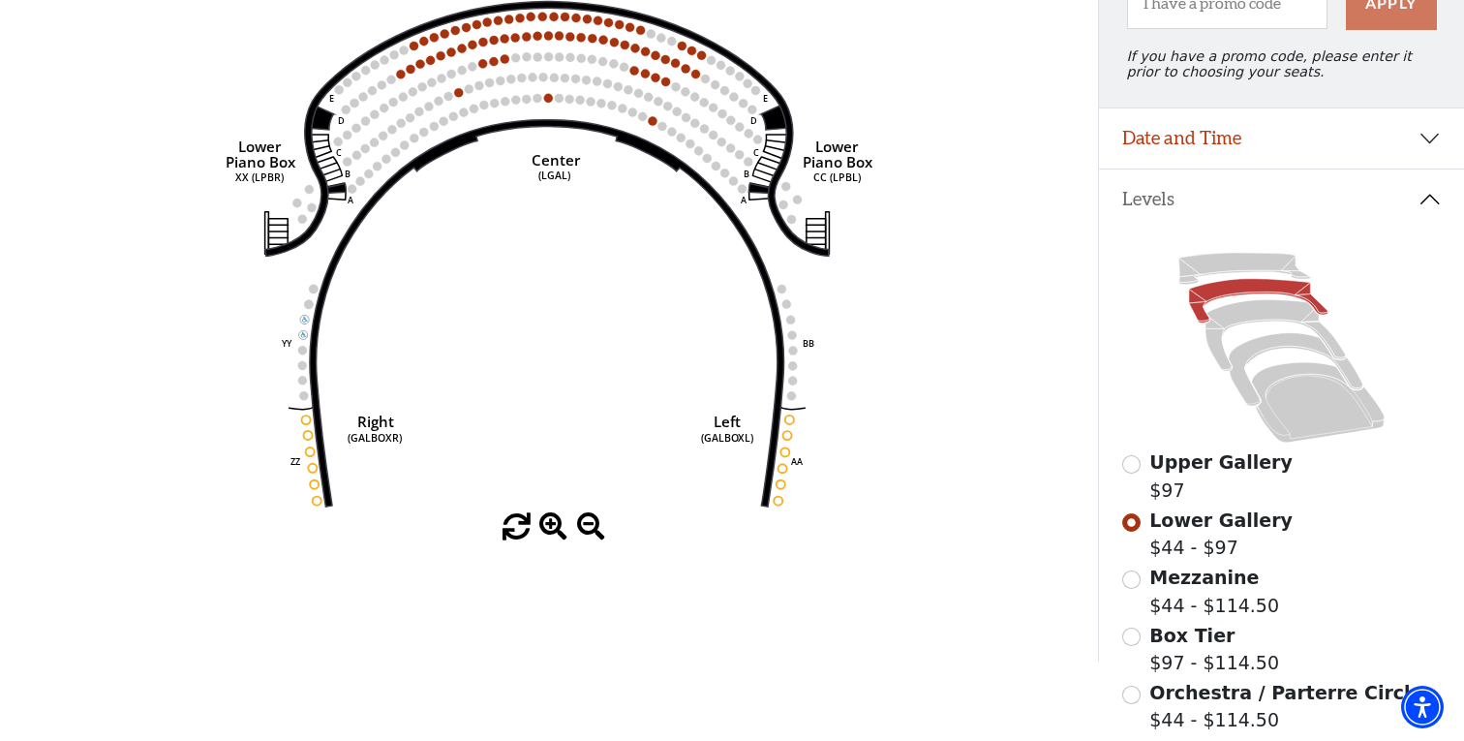
scroll to position [261, 0]
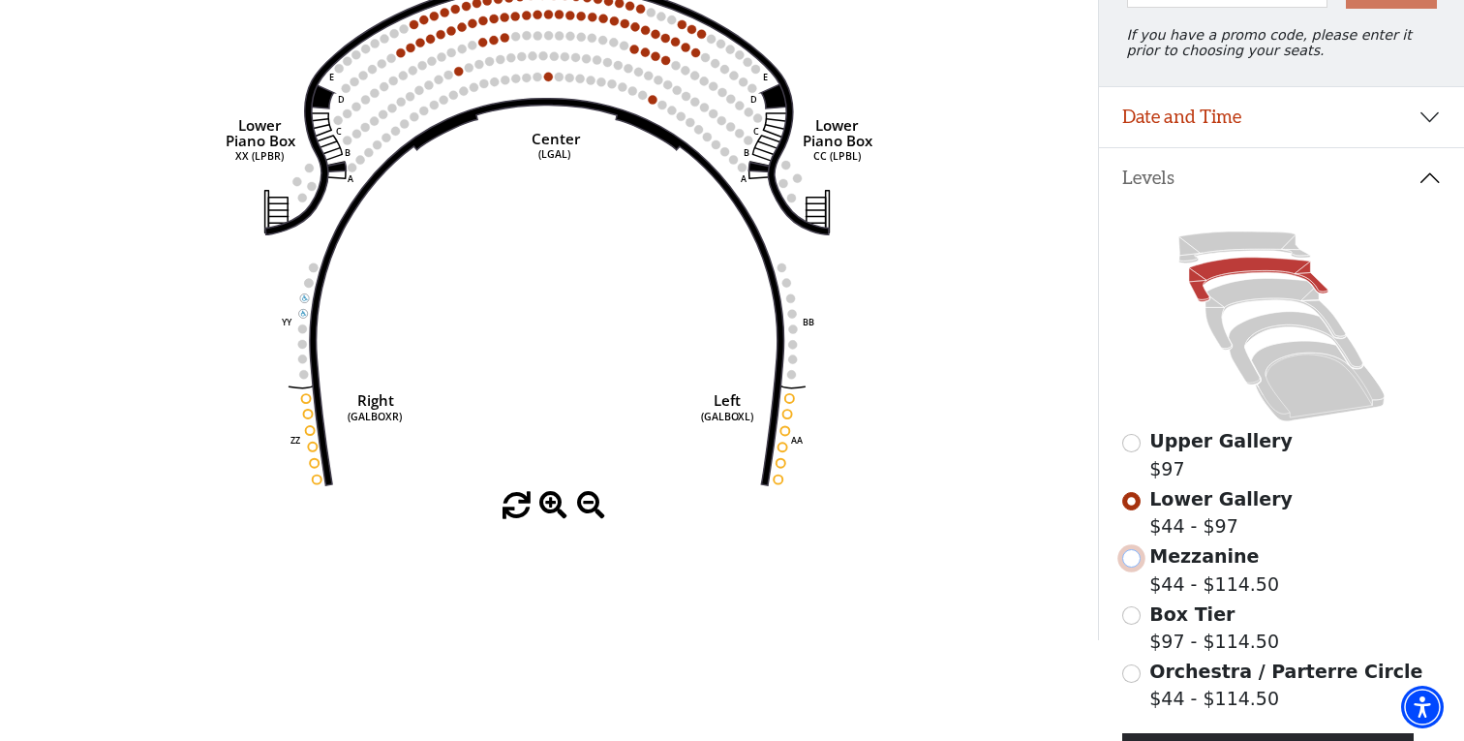
click at [1134, 563] on input "Mezzanine$44 - $114.50\a" at bounding box center [1131, 558] width 18 height 18
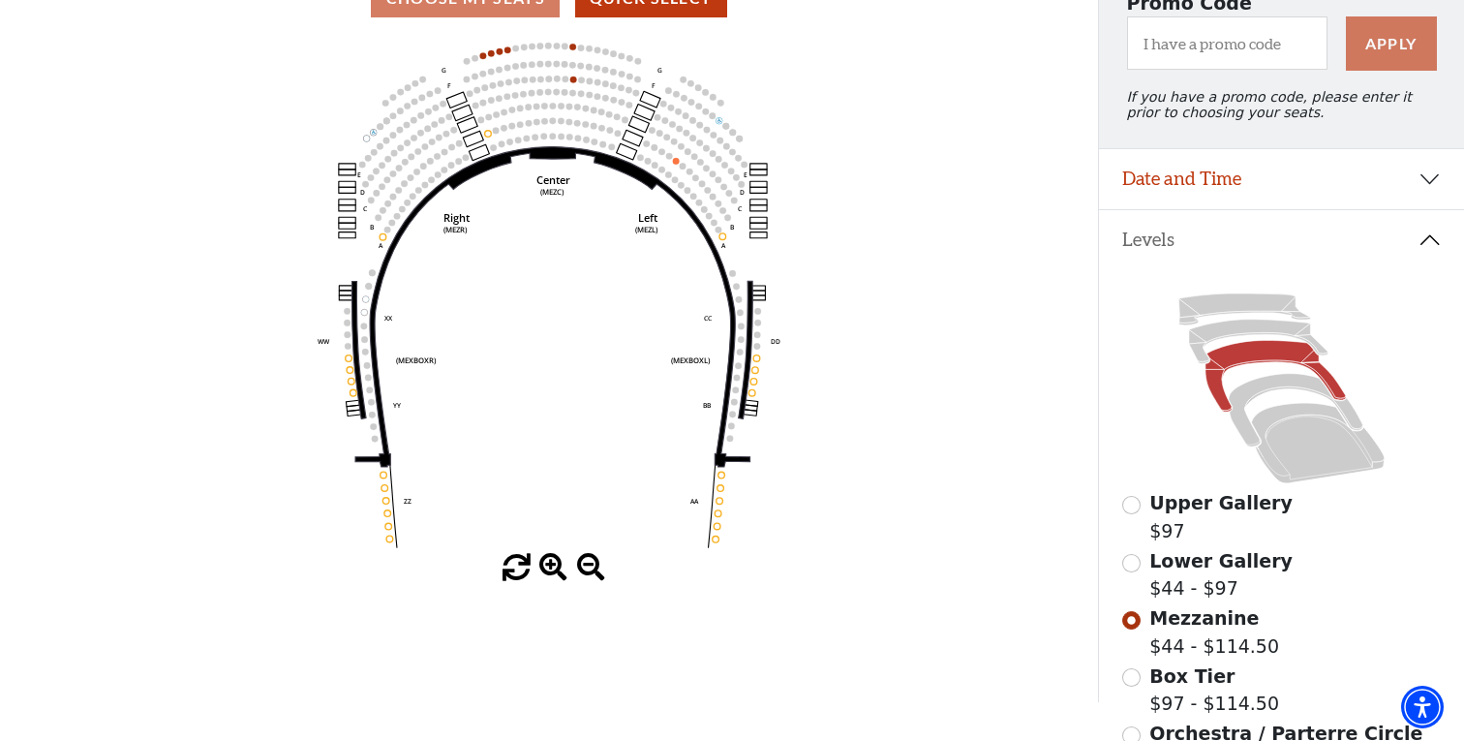
scroll to position [201, 0]
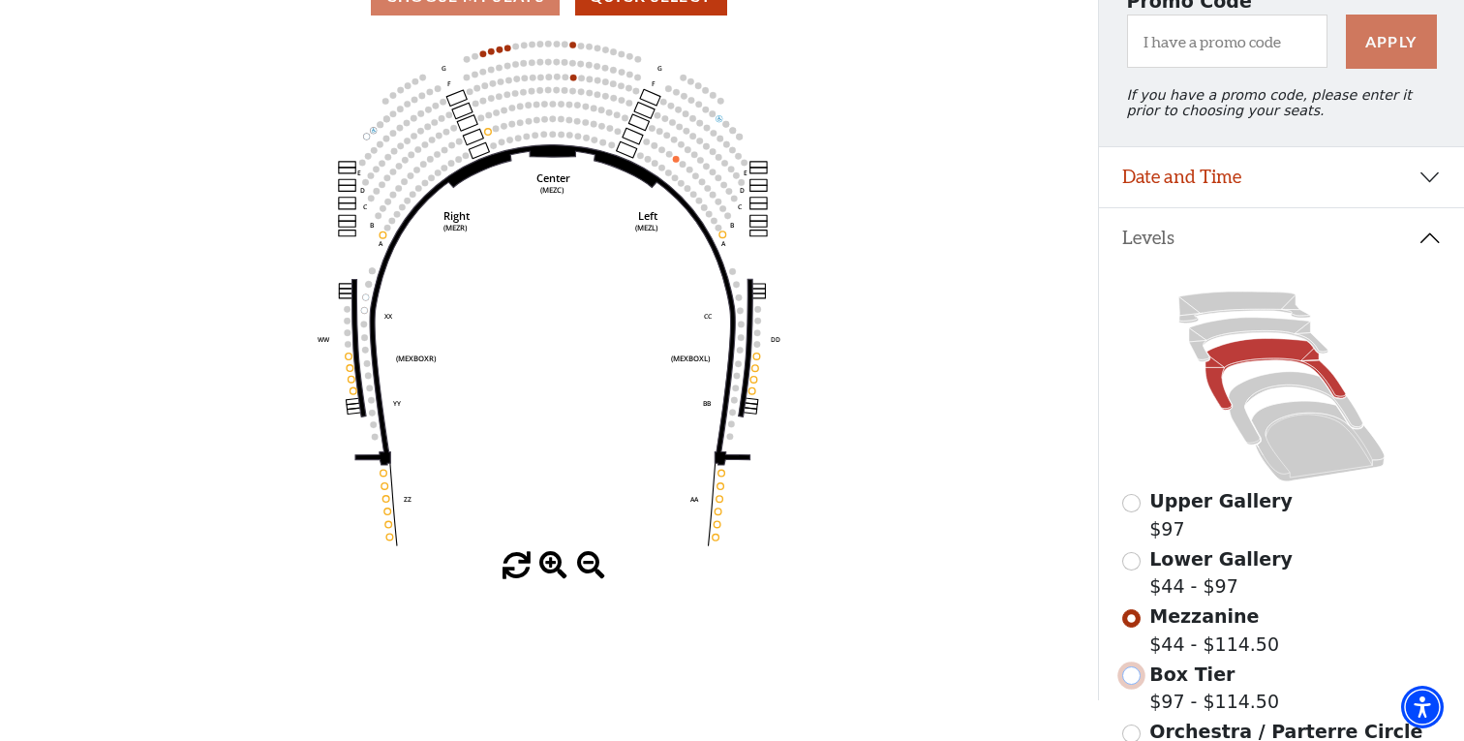
click at [1136, 679] on input "Box Tier$97 - $114.50\a" at bounding box center [1131, 675] width 18 height 18
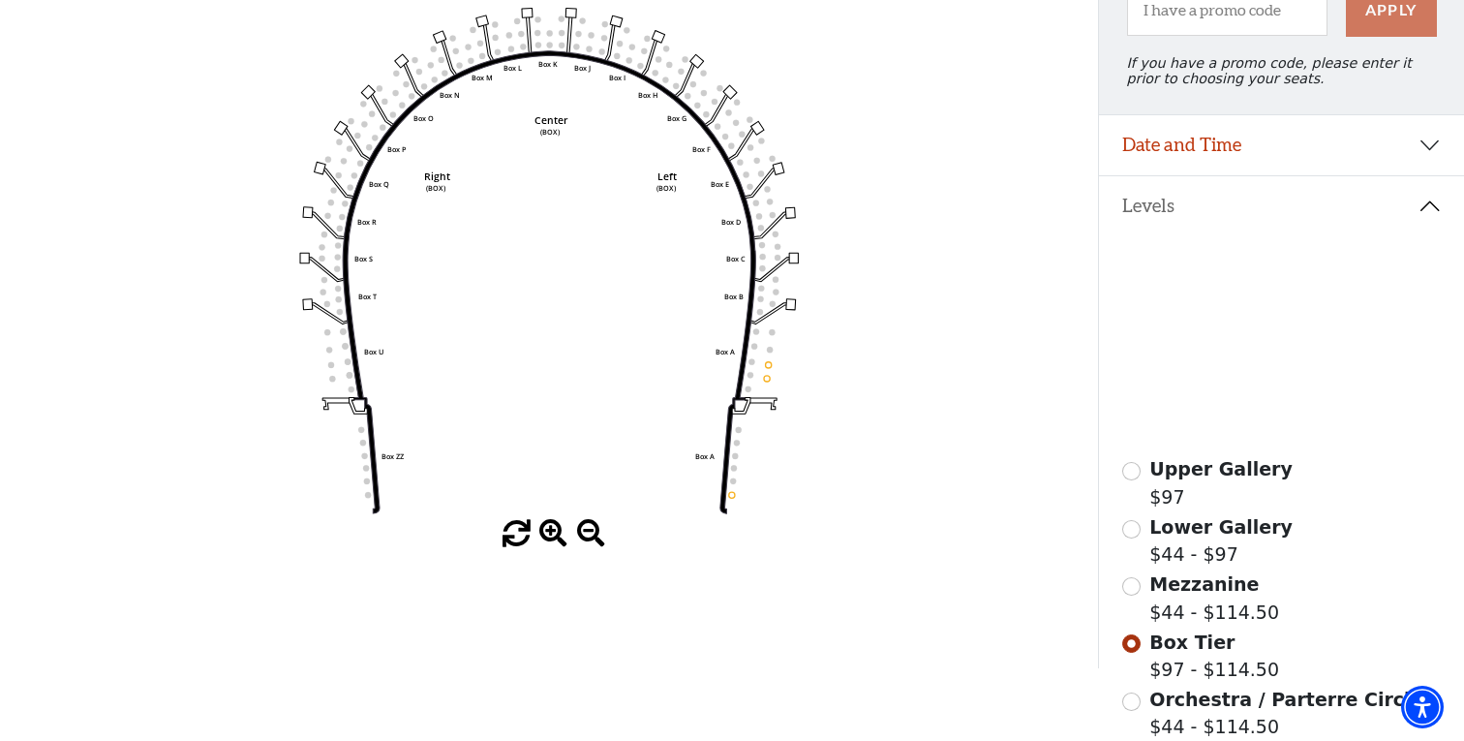
scroll to position [247, 0]
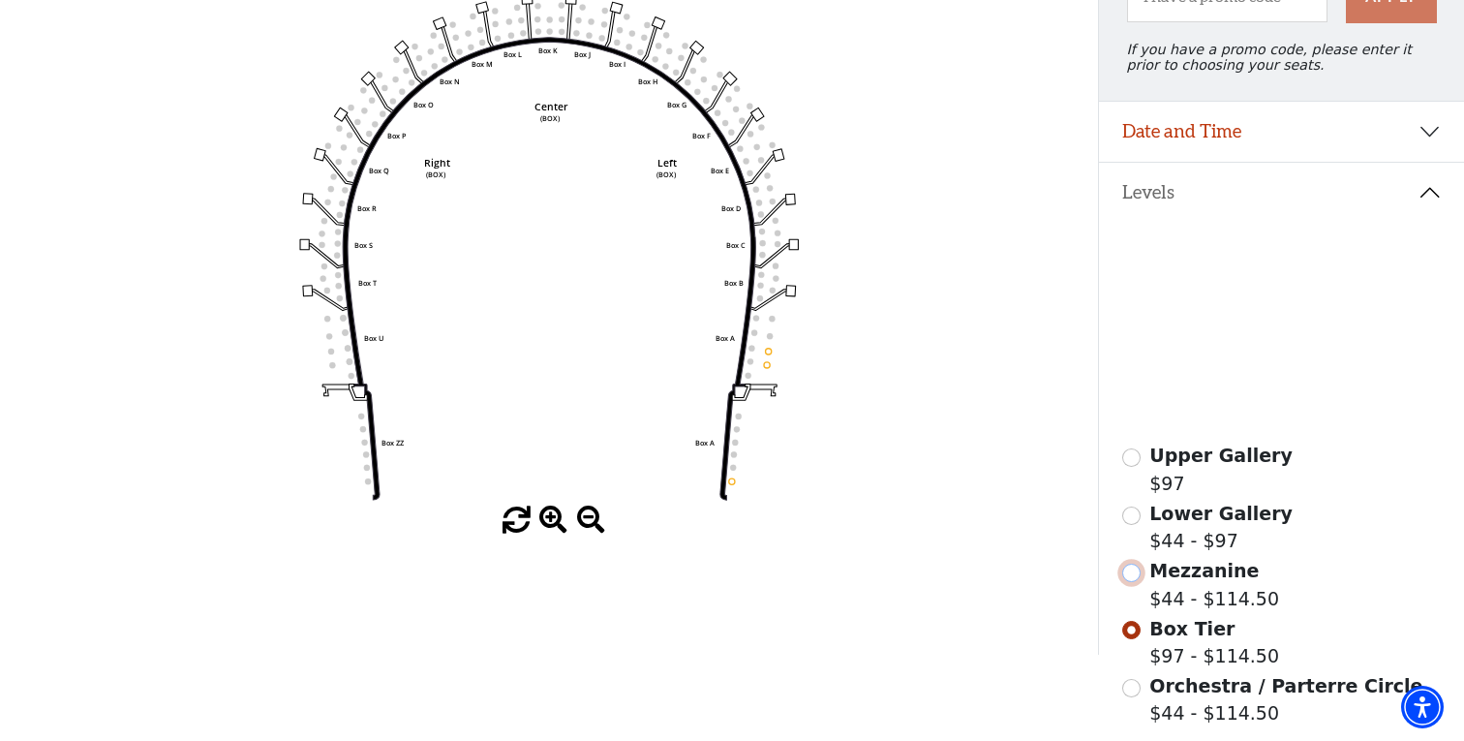
click at [1128, 581] on input "Mezzanine$44 - $114.50\a" at bounding box center [1131, 572] width 18 height 18
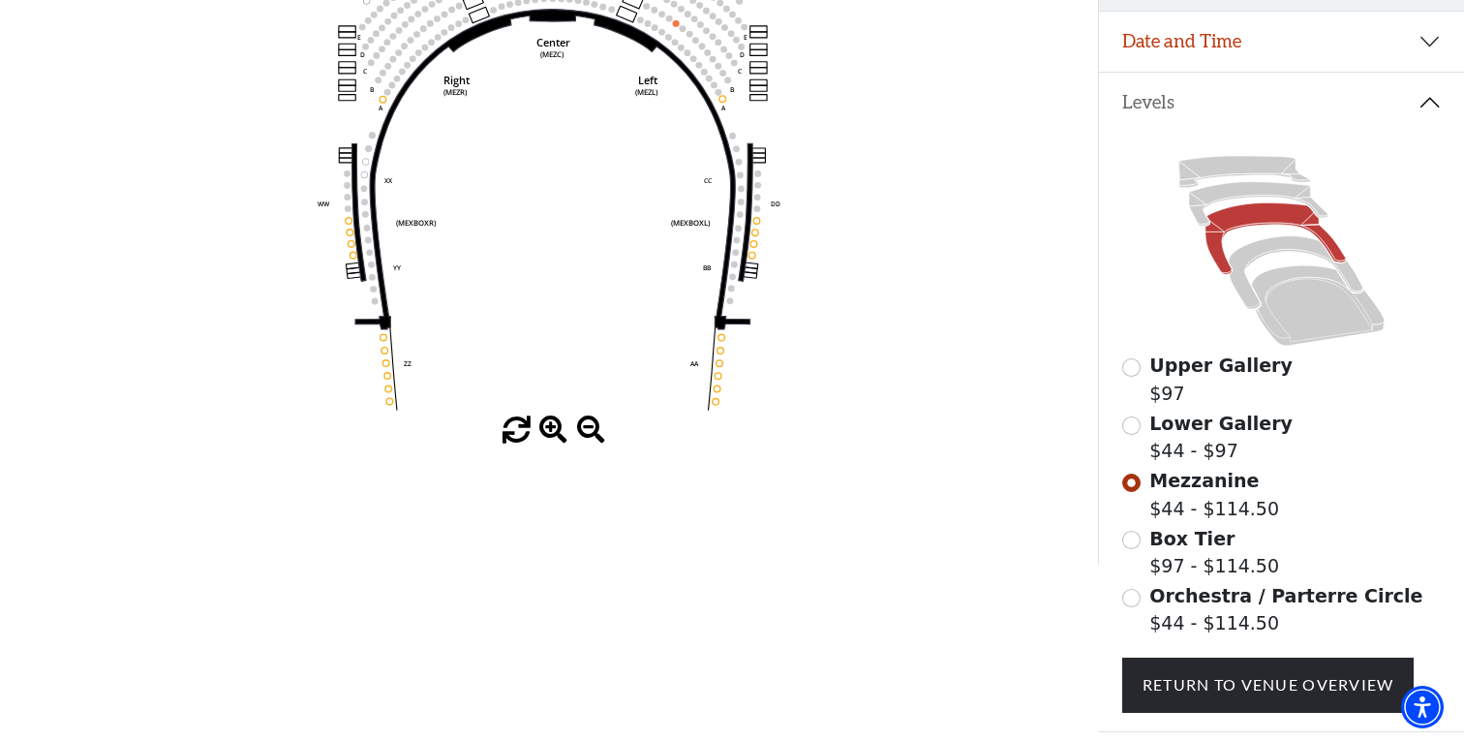
scroll to position [343, 0]
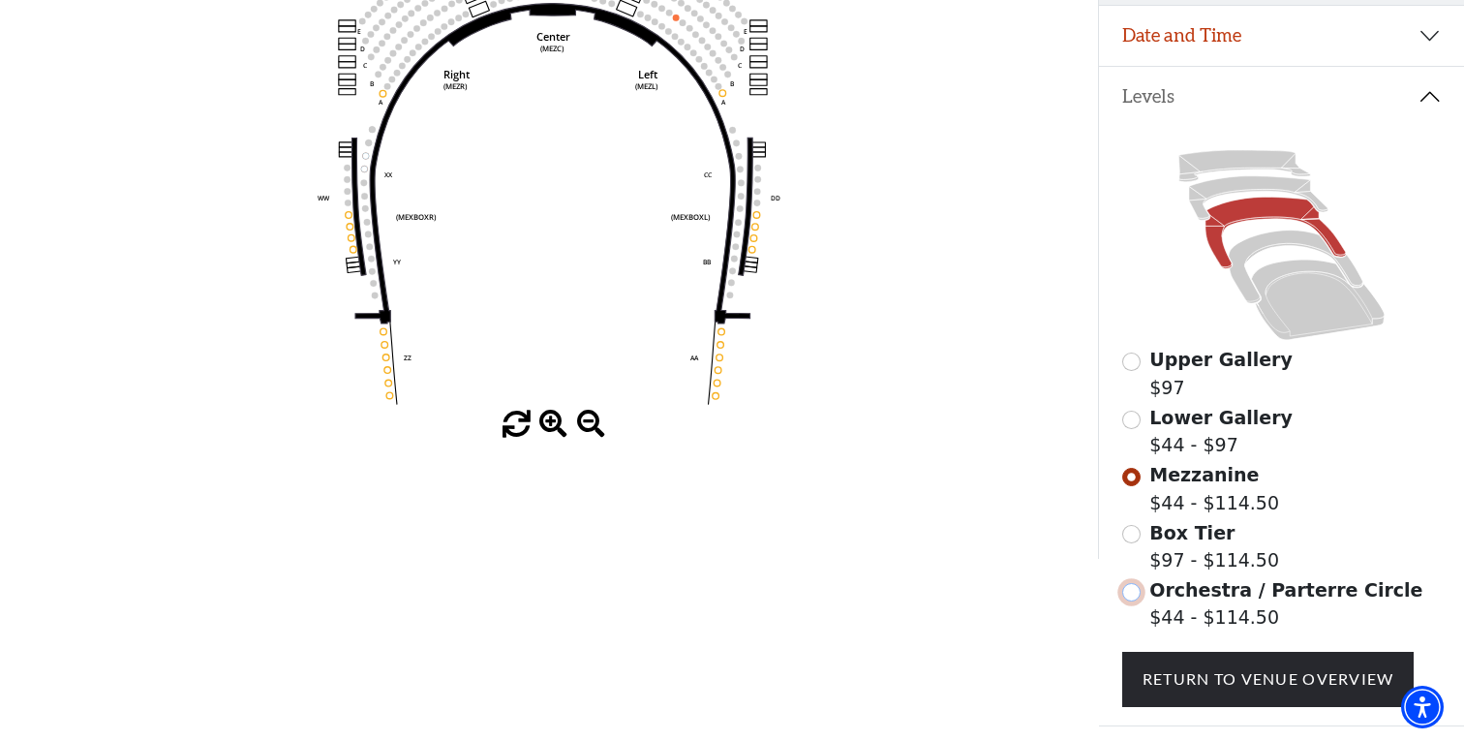
click at [1133, 595] on input "Orchestra / Parterre Circle$44 - $114.50\a" at bounding box center [1131, 592] width 18 height 18
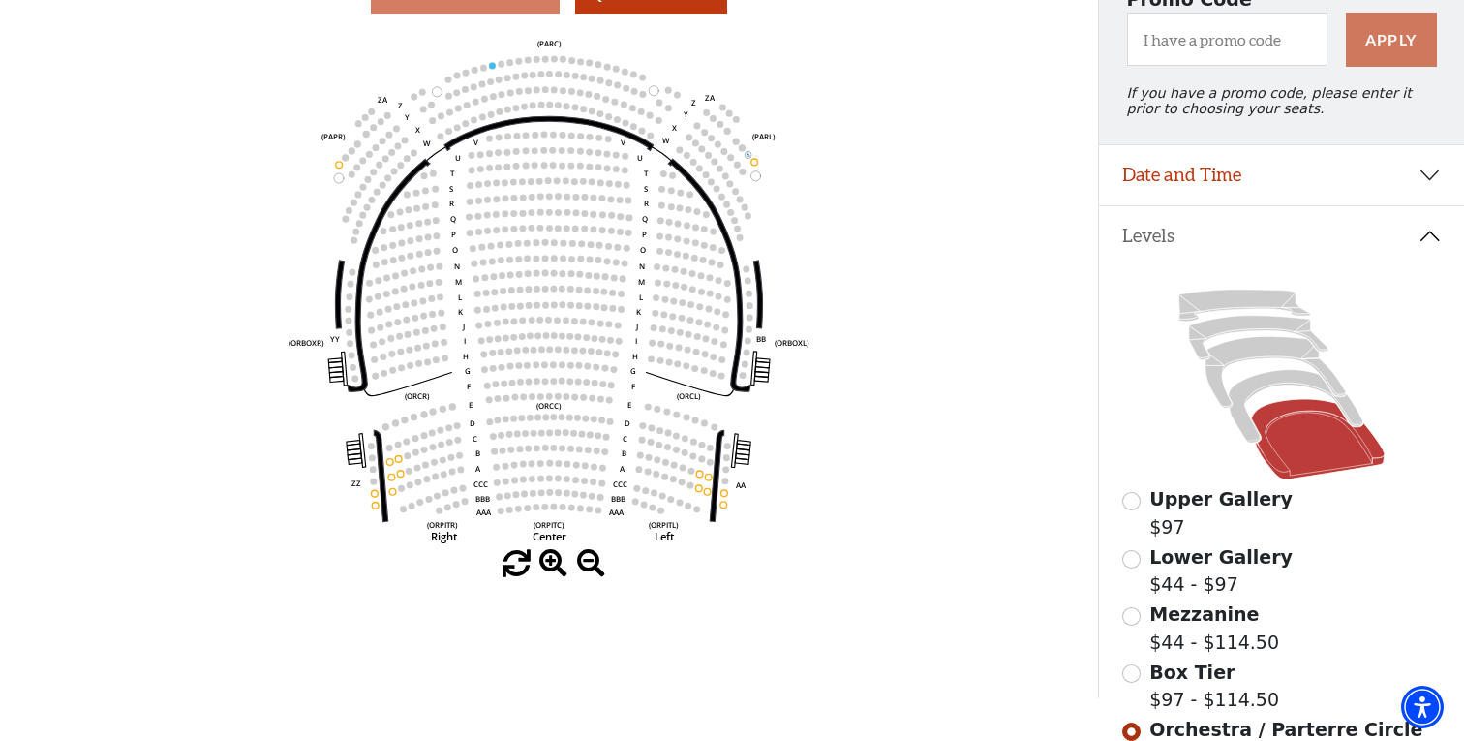
scroll to position [197, 0]
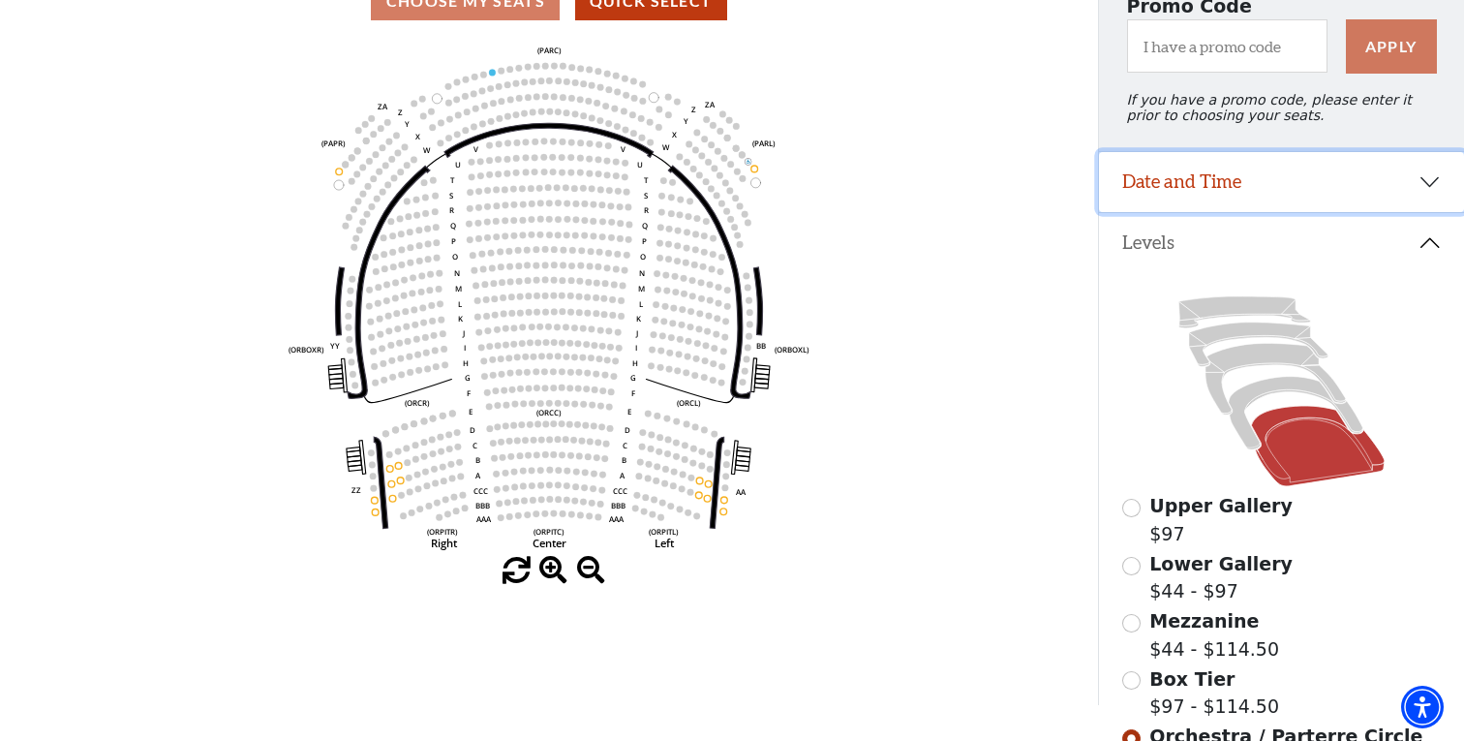
click at [1169, 193] on button "Date and Time" at bounding box center [1281, 182] width 365 height 60
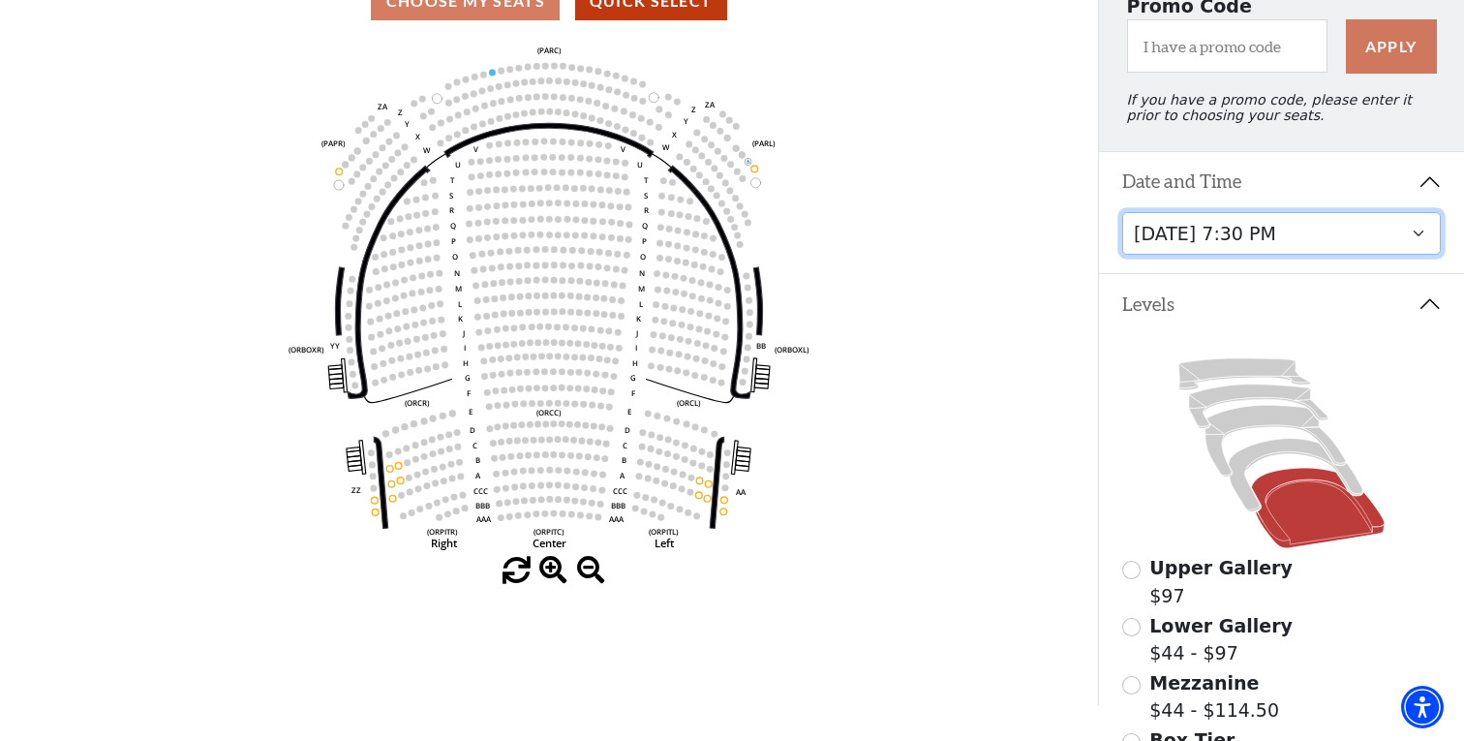
click at [1417, 235] on select "Thursday, November 13 at 1:30 PM Wednesday, November 12 at 7:30 PM Thursday, No…" at bounding box center [1282, 234] width 320 height 44
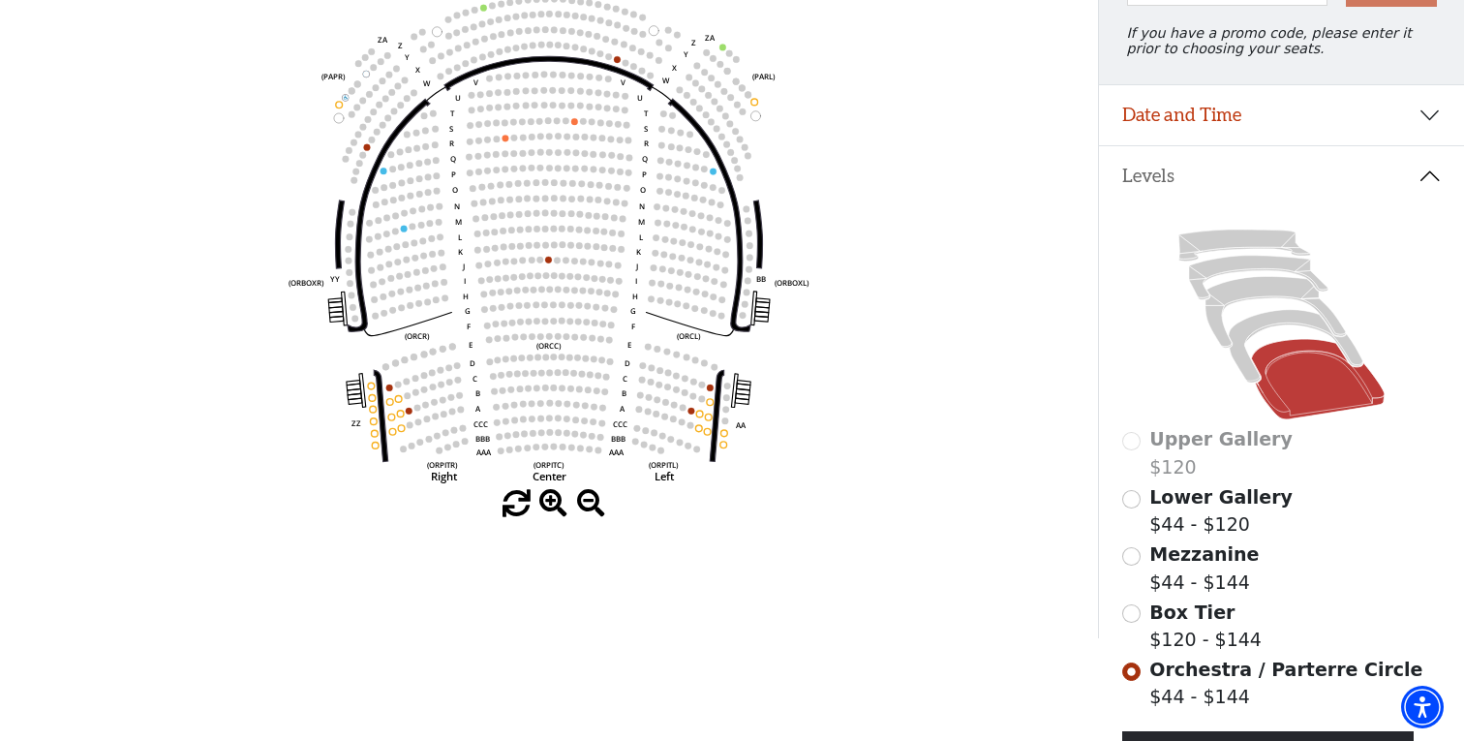
scroll to position [267, 0]
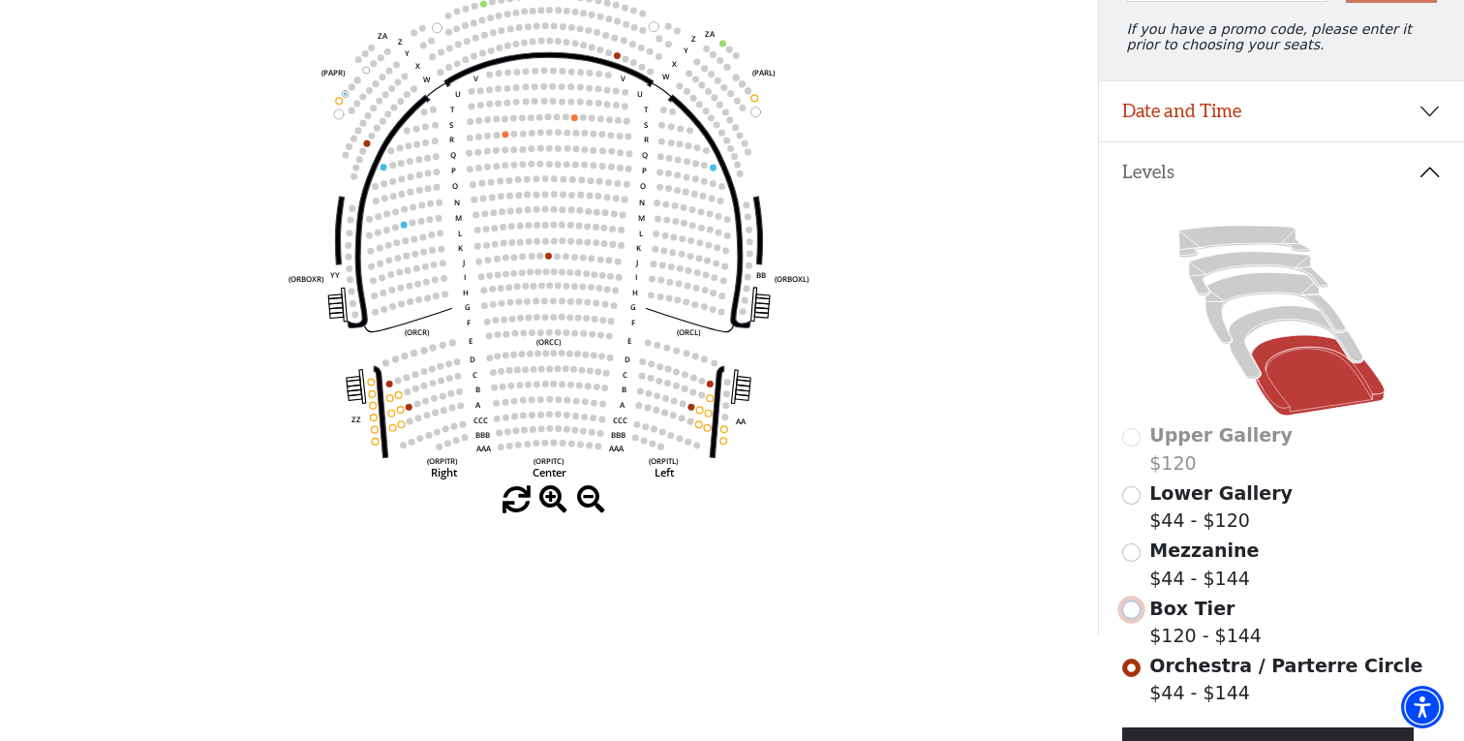
click at [1136, 613] on input "Box Tier$120 - $144\a" at bounding box center [1131, 609] width 18 height 18
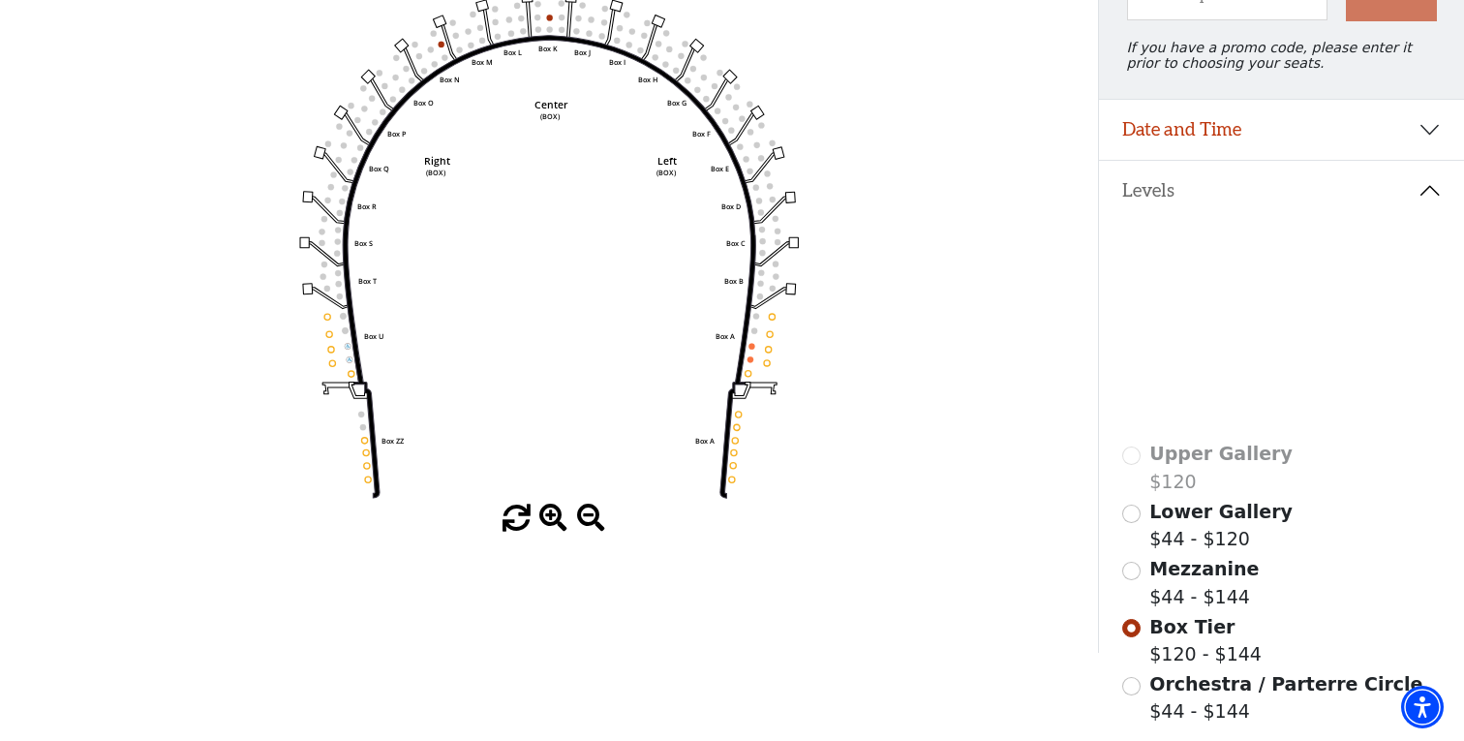
scroll to position [286, 0]
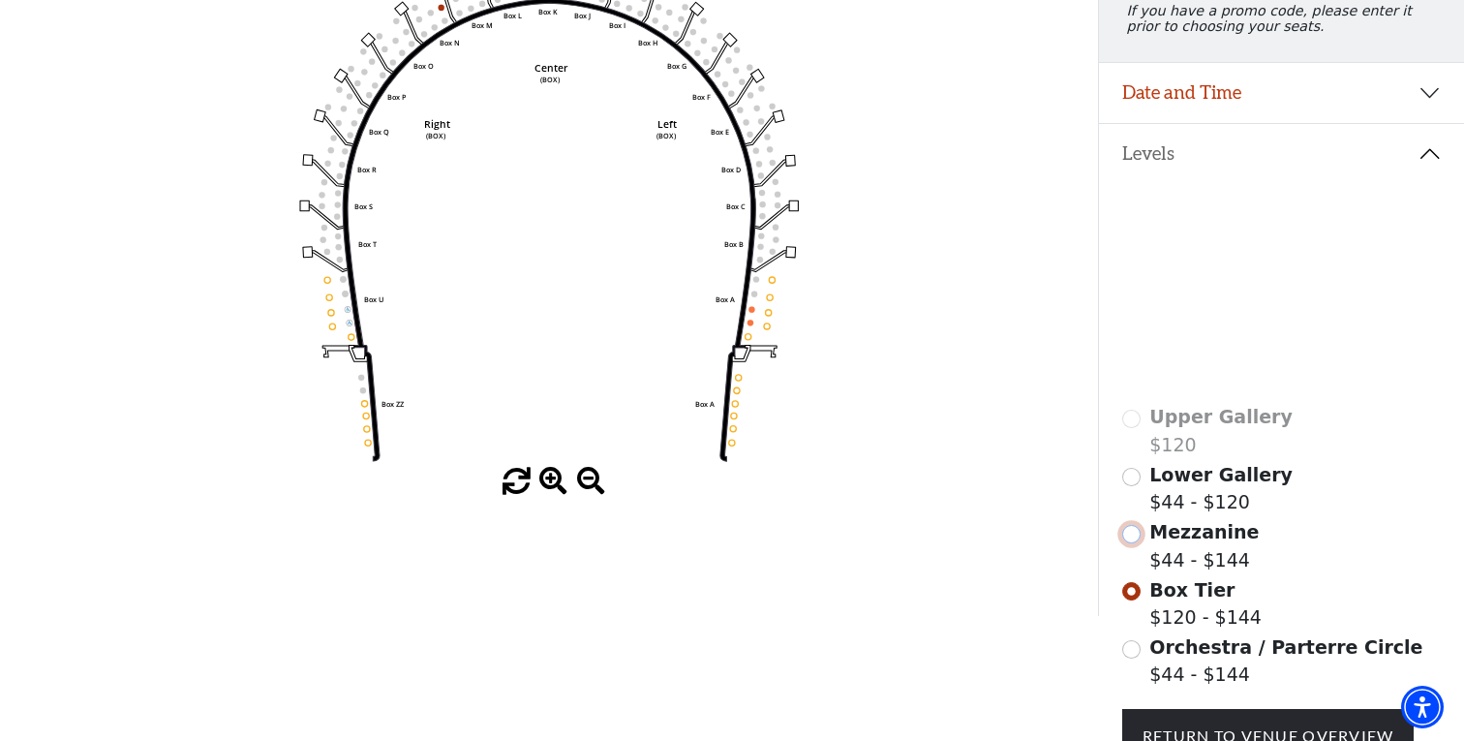
click at [1132, 535] on input "Mezzanine$44 - $144\a" at bounding box center [1131, 534] width 18 height 18
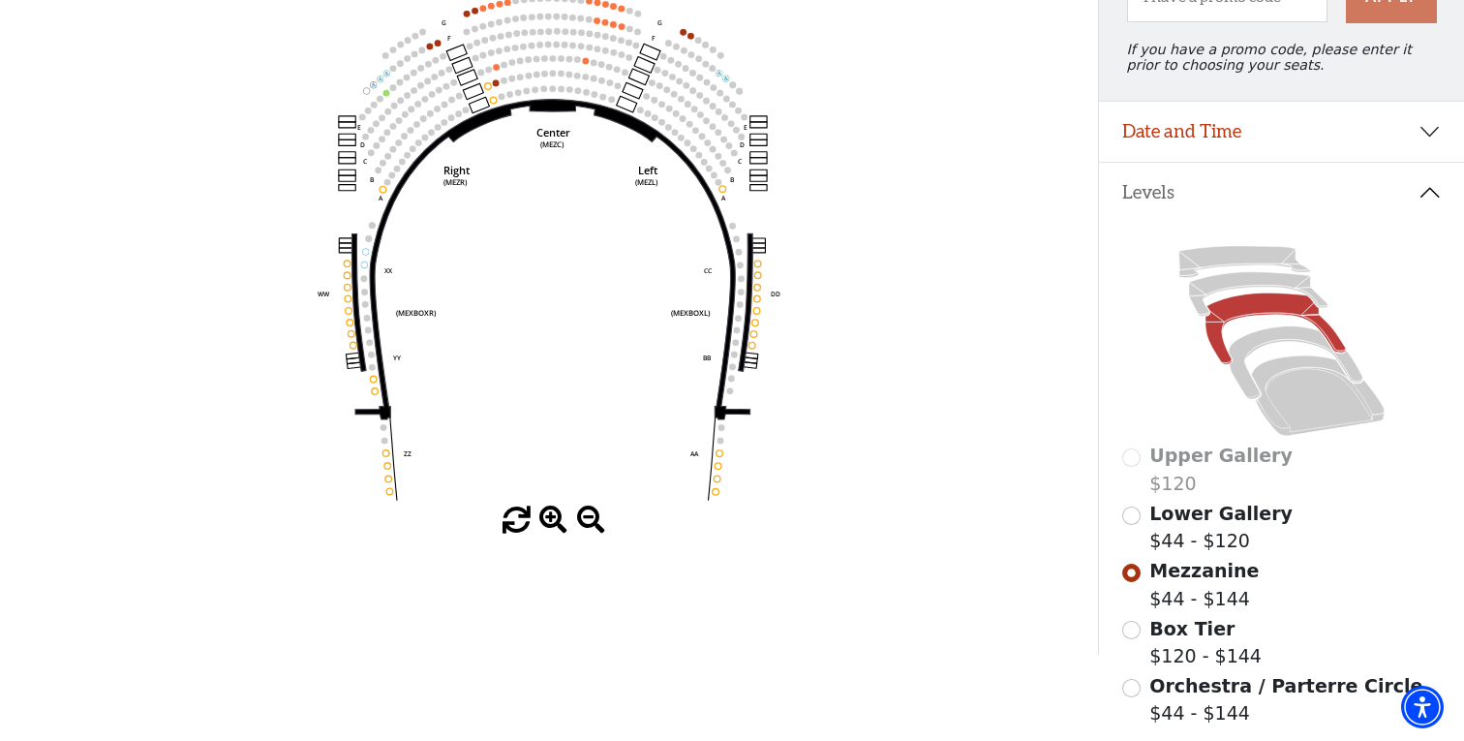
scroll to position [264, 0]
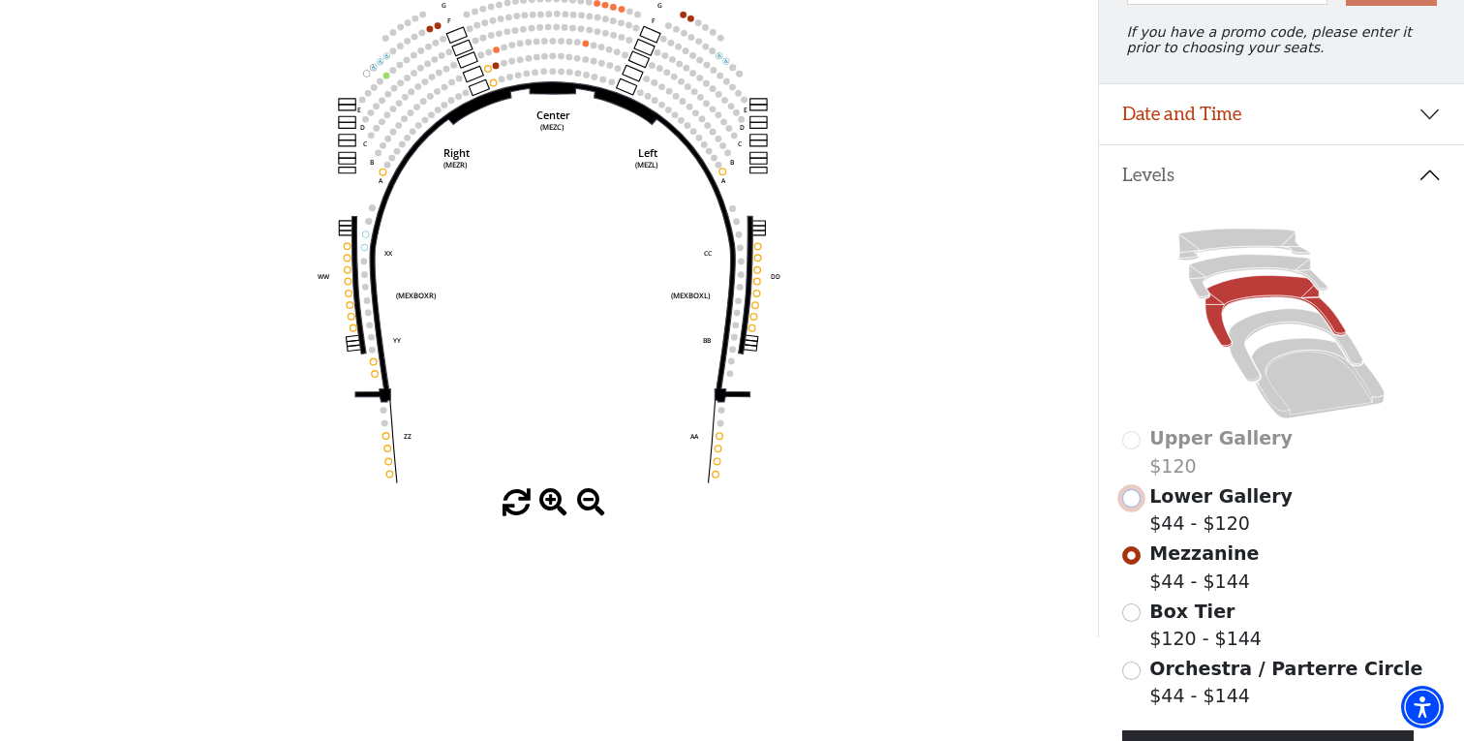
click at [1133, 503] on input "Lower Gallery$44 - $120\a" at bounding box center [1131, 498] width 18 height 18
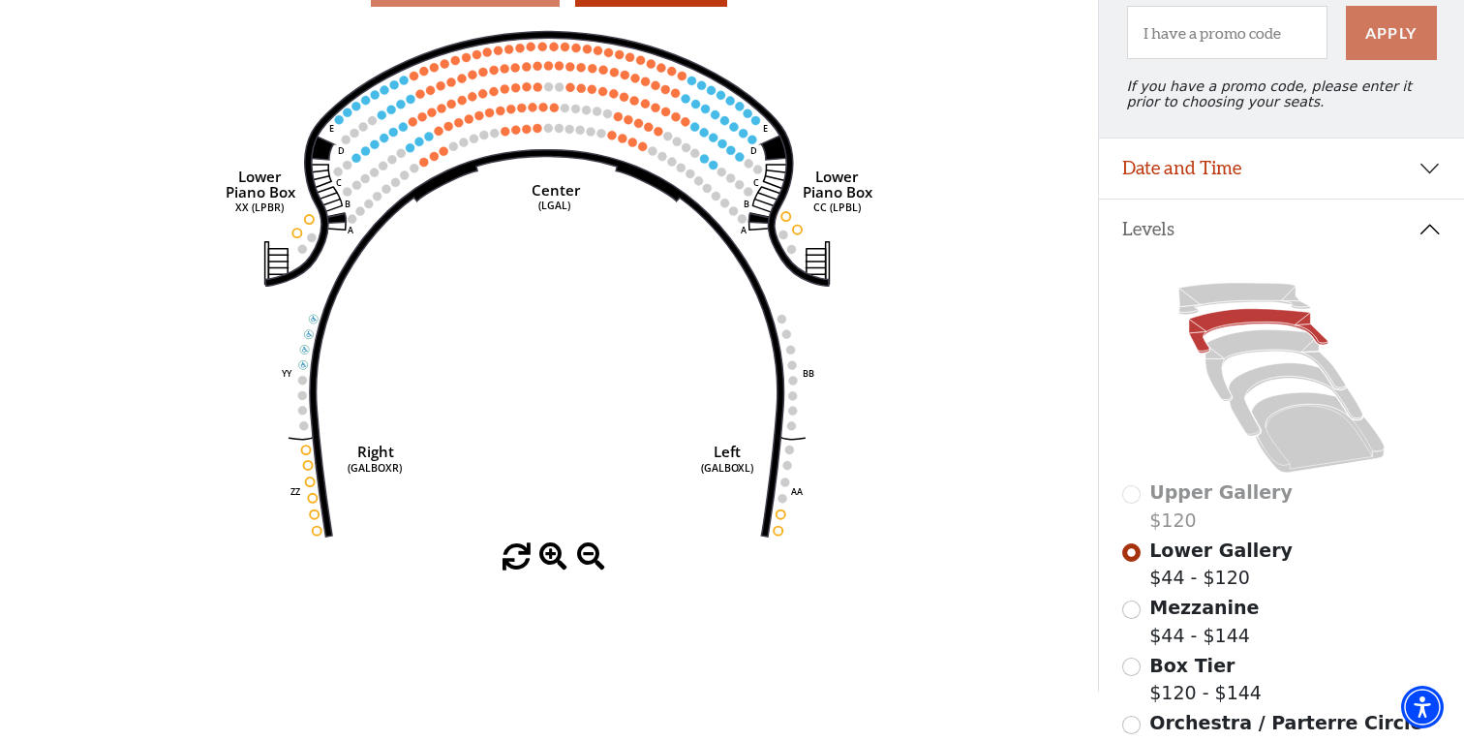
scroll to position [234, 0]
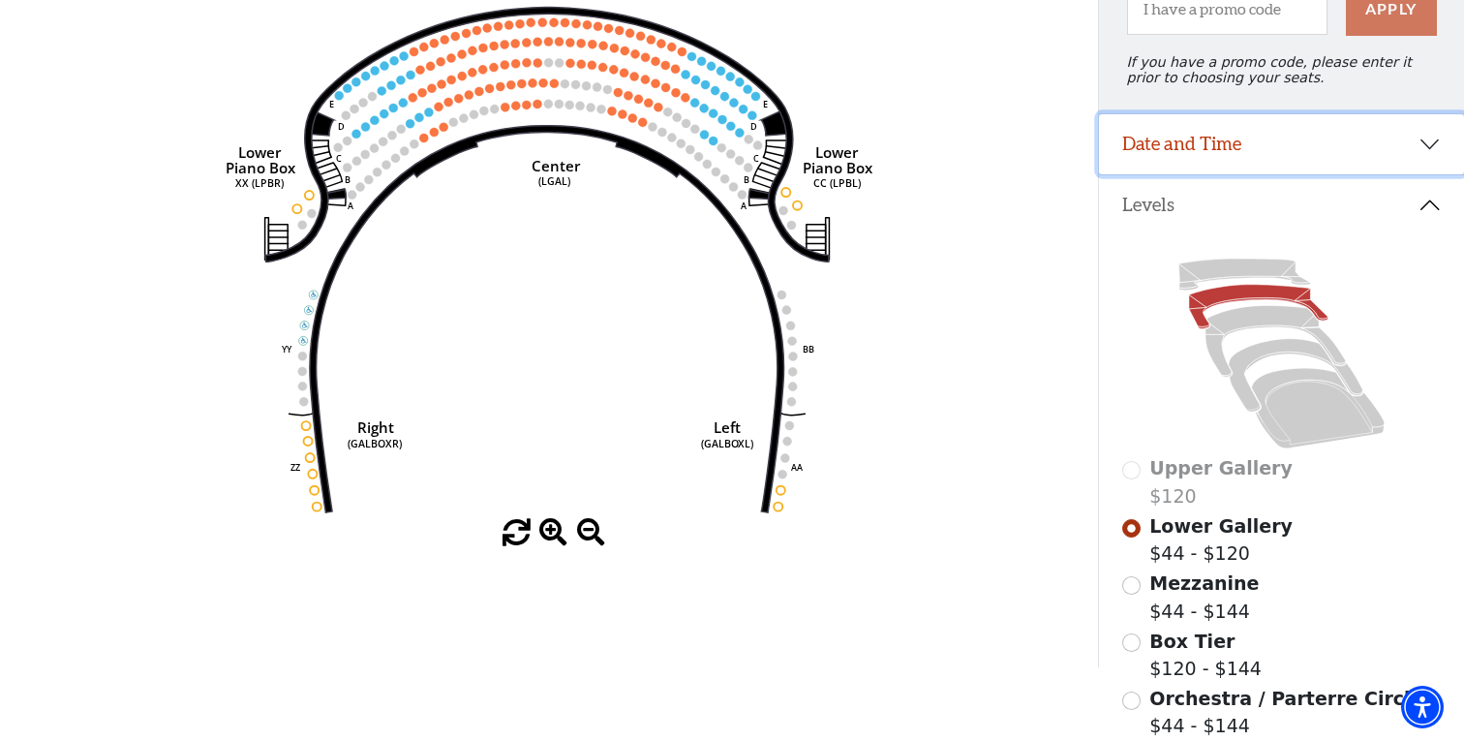
click at [1306, 155] on button "Date and Time" at bounding box center [1281, 144] width 365 height 60
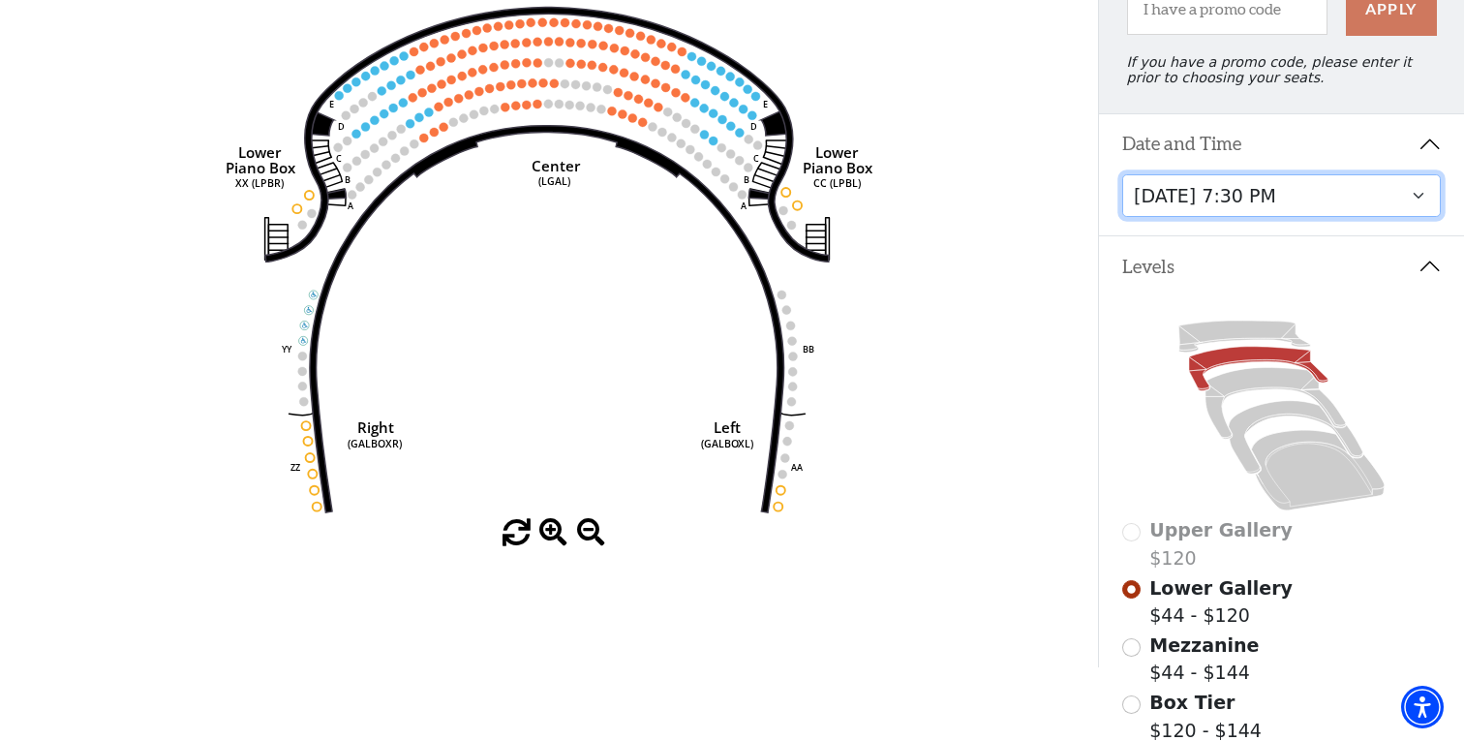
click at [1419, 203] on select "Thursday, November 13 at 1:30 PM Wednesday, November 12 at 7:30 PM Thursday, No…" at bounding box center [1282, 196] width 320 height 44
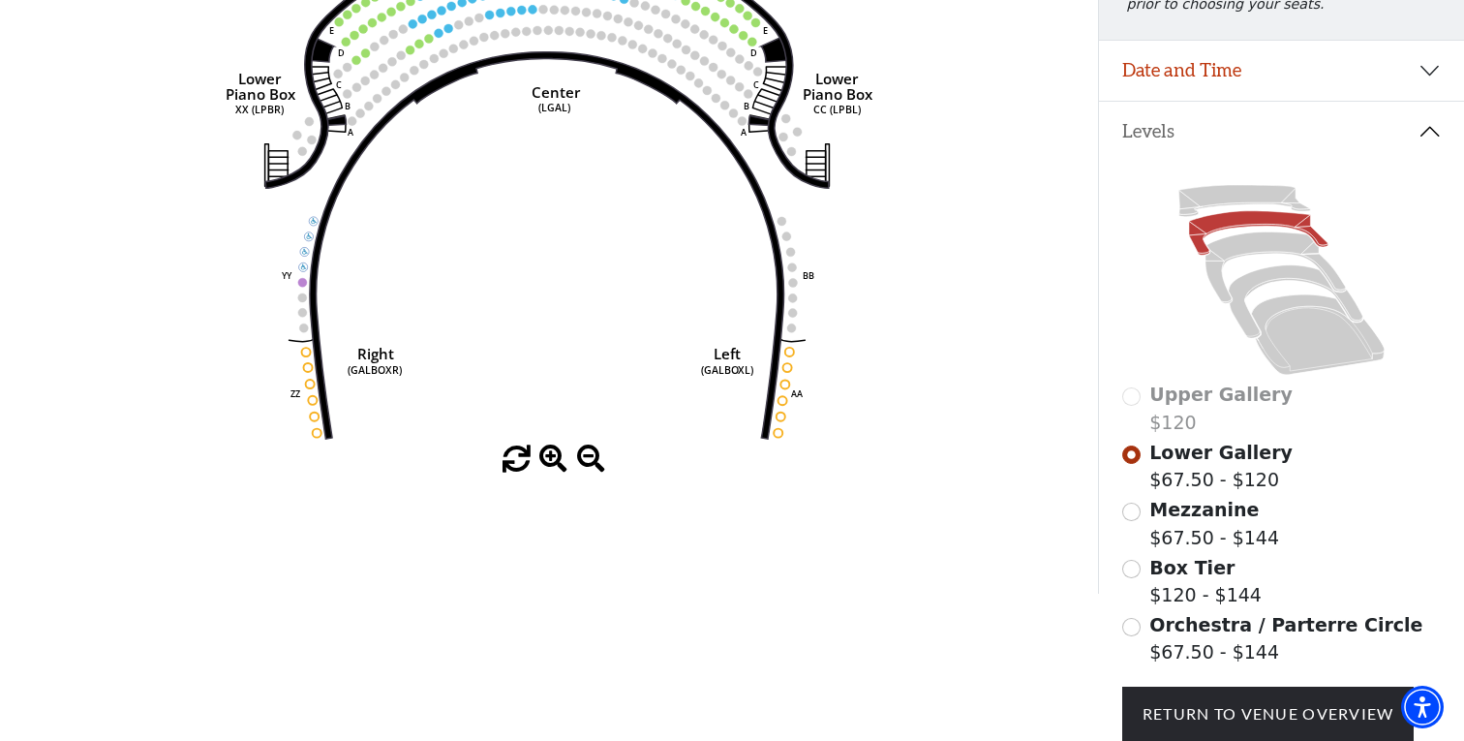
scroll to position [324, 0]
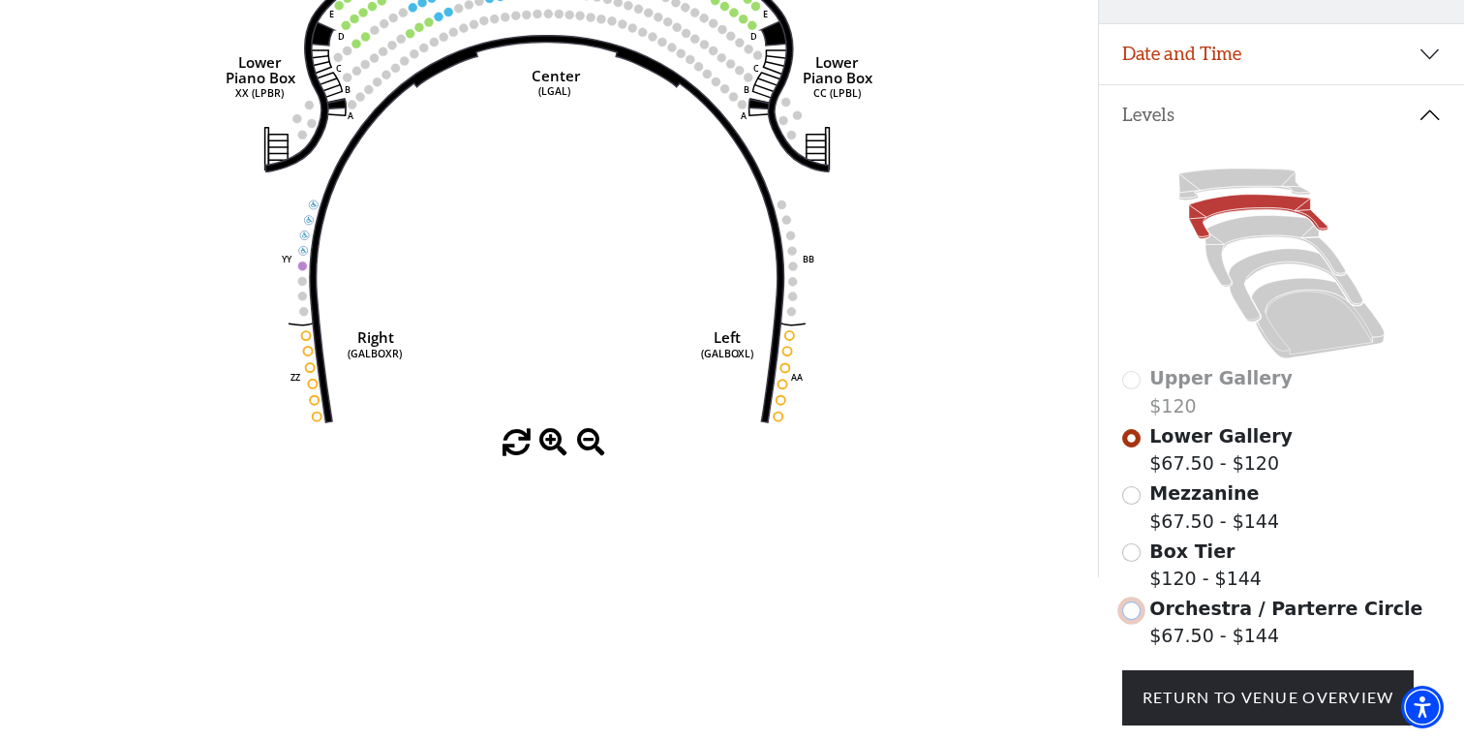
click at [1129, 612] on input "Orchestra / Parterre Circle$67.50 - $144\a" at bounding box center [1131, 610] width 18 height 18
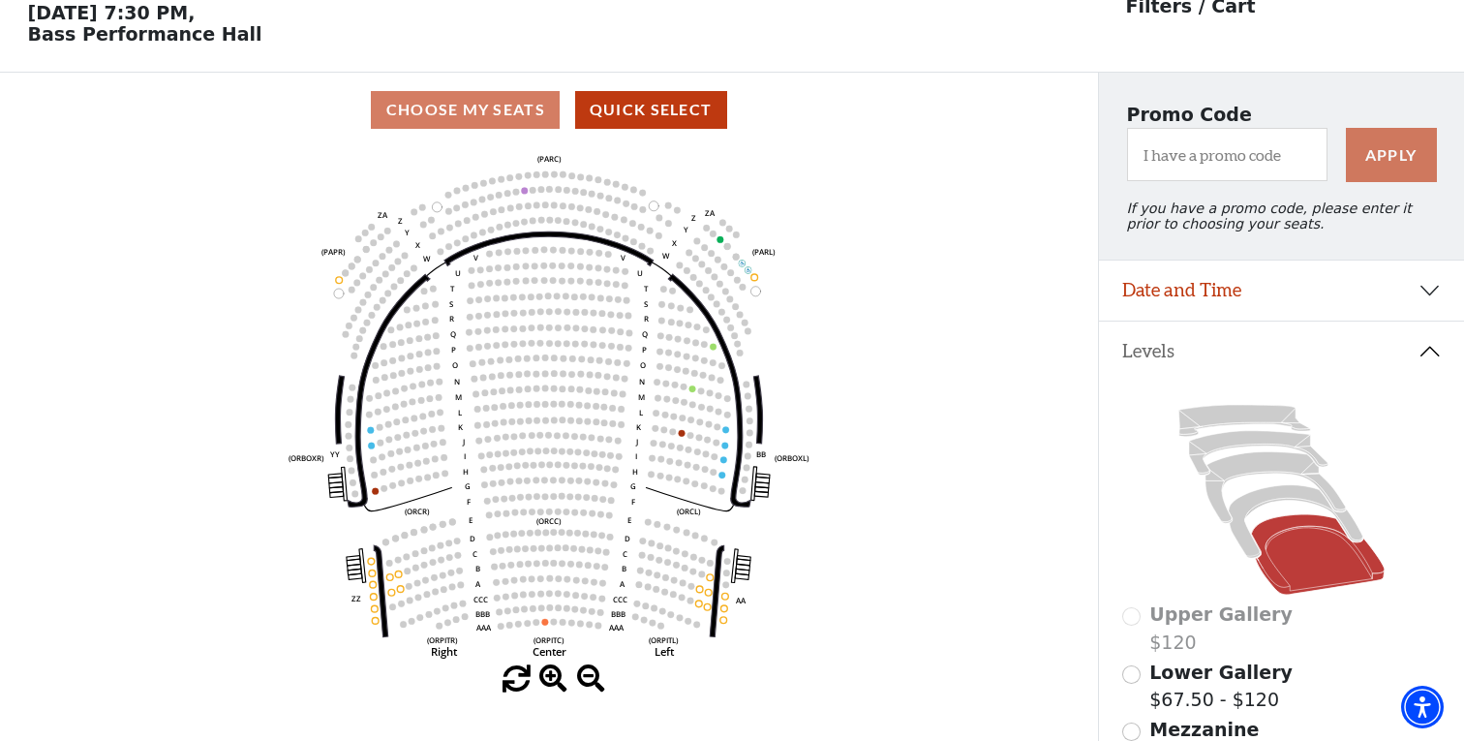
scroll to position [89, 0]
click at [1343, 294] on button "Date and Time" at bounding box center [1281, 289] width 365 height 60
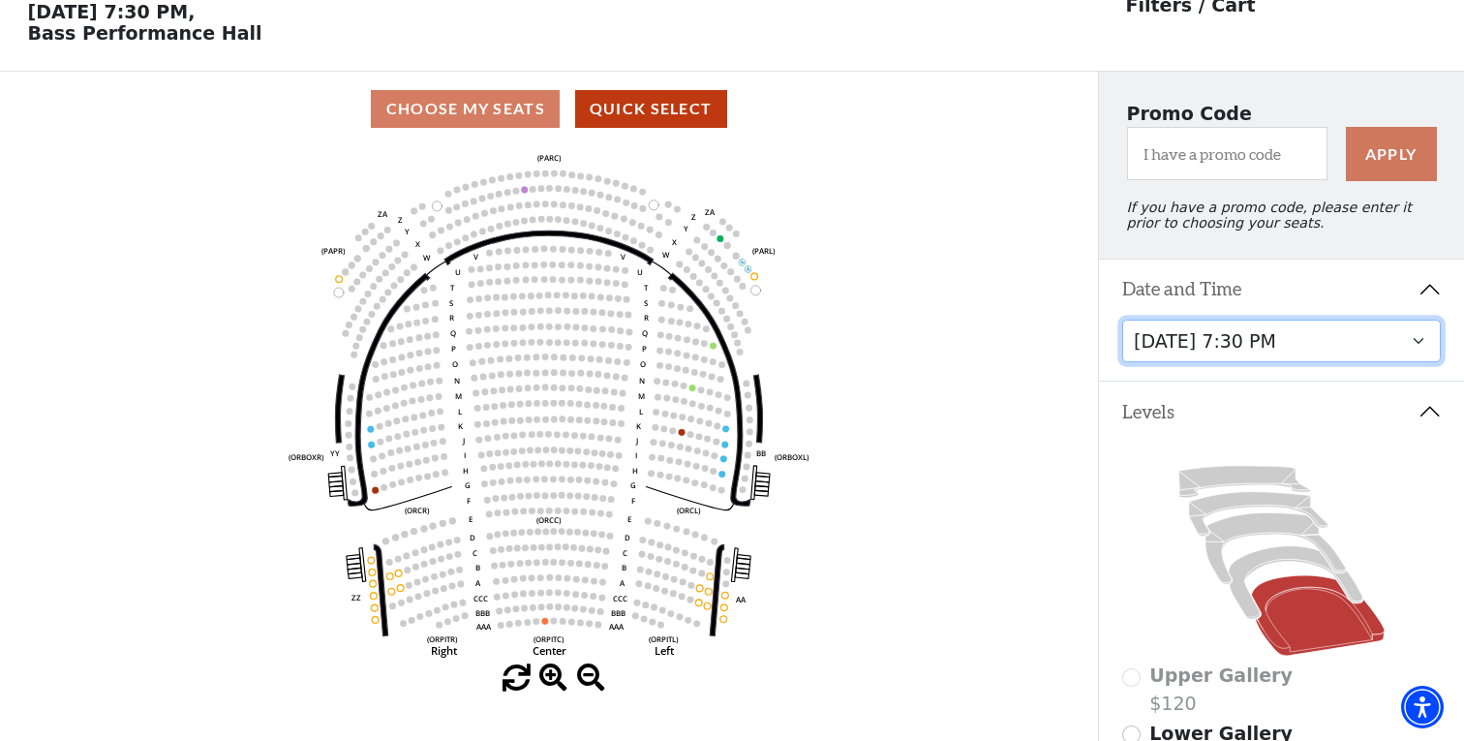
click at [1300, 349] on select "Thursday, November 13 at 1:30 PM Wednesday, November 12 at 7:30 PM Thursday, No…" at bounding box center [1282, 342] width 320 height 44
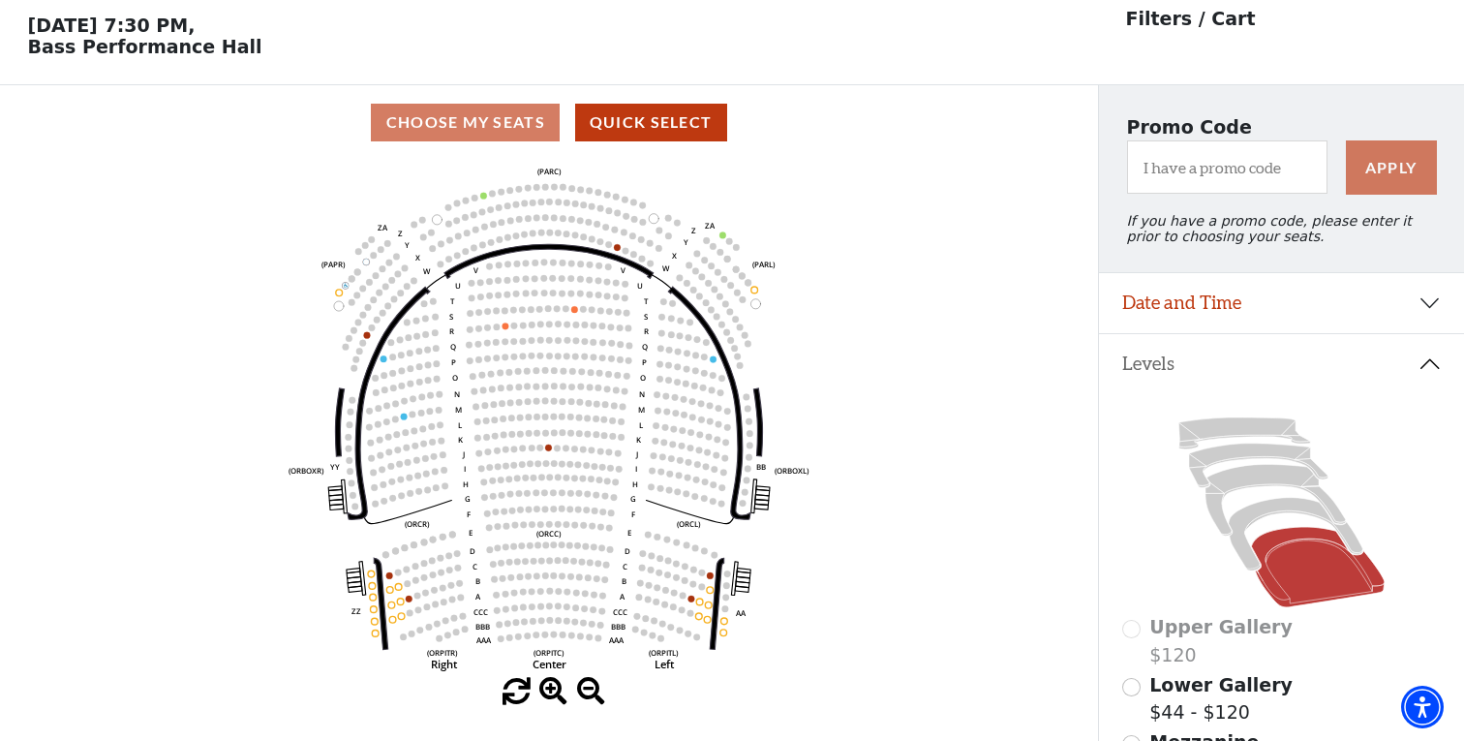
scroll to position [89, 0]
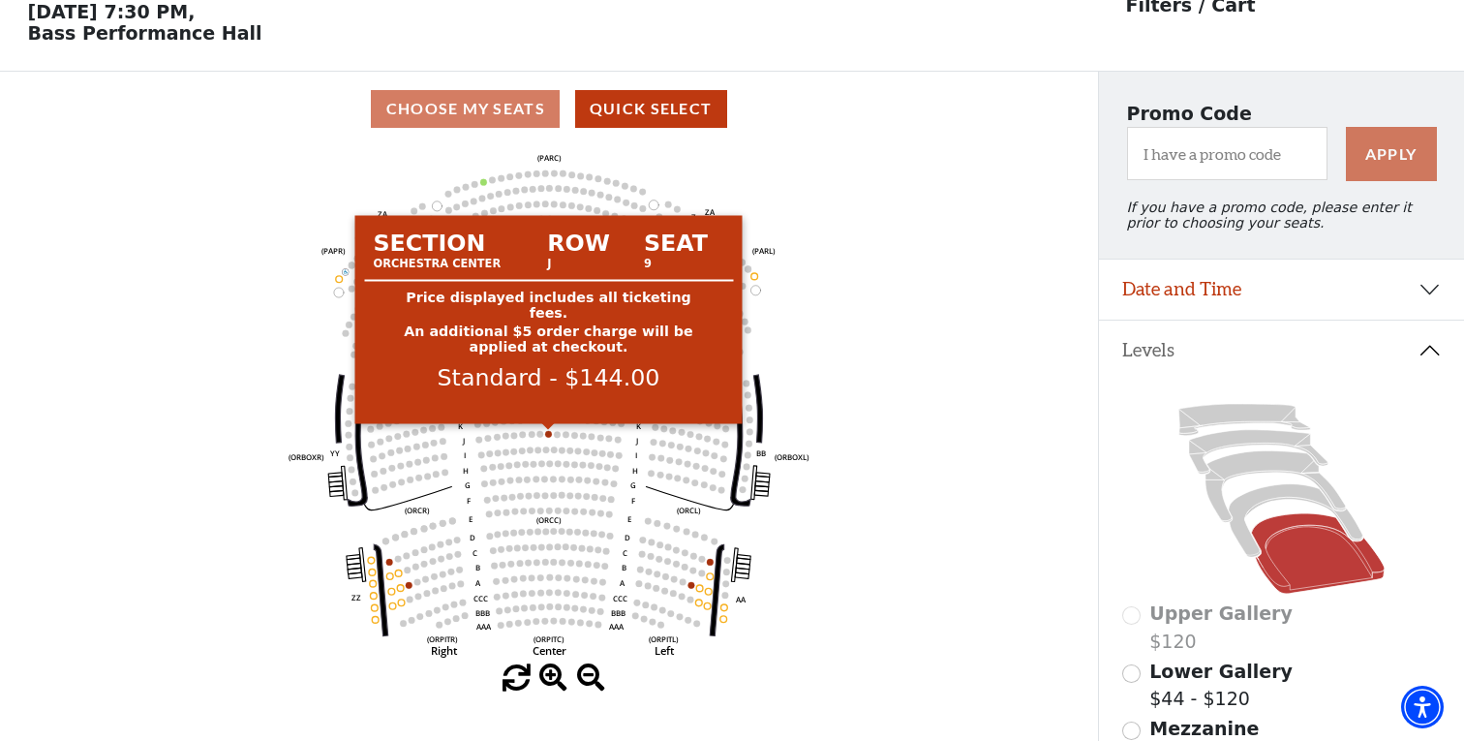
click at [548, 433] on circle at bounding box center [548, 434] width 7 height 7
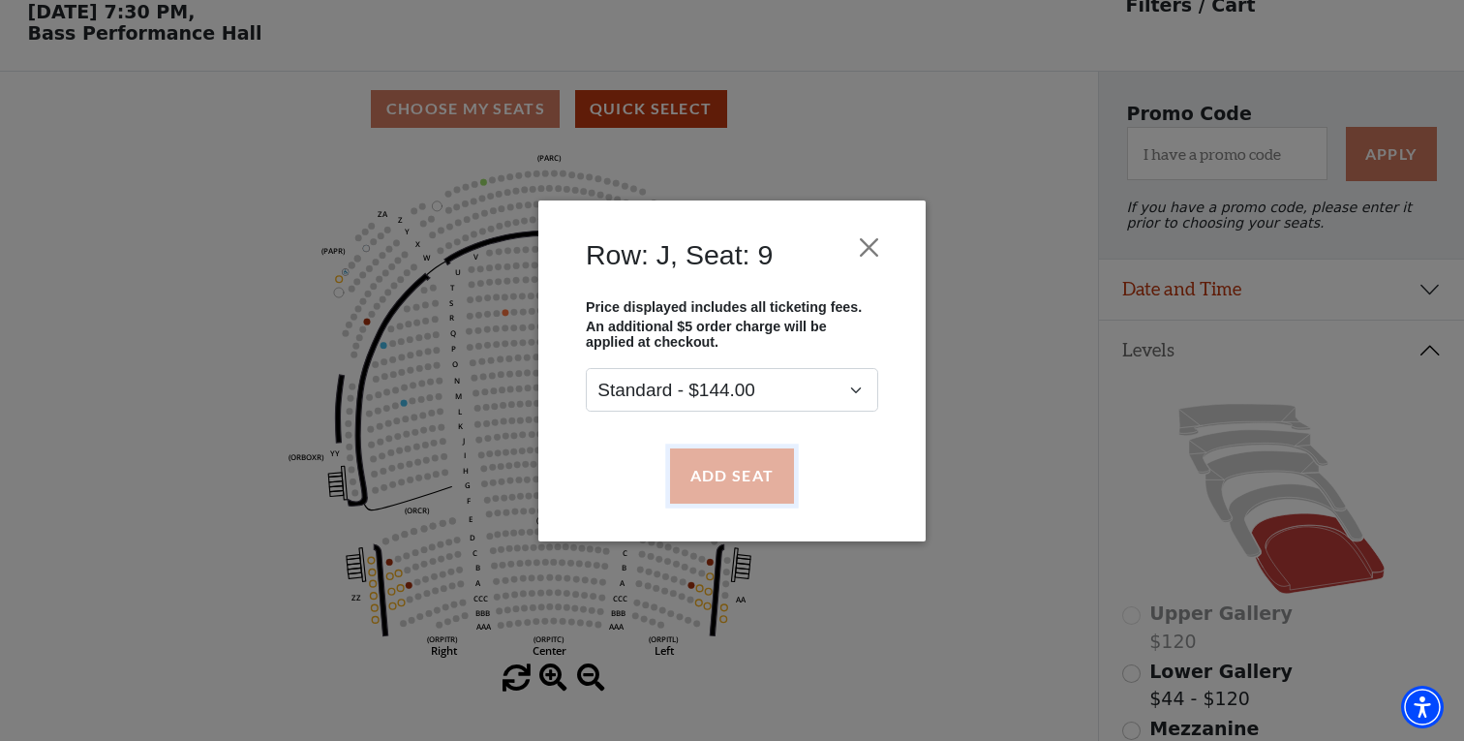
click at [731, 475] on button "Add Seat" at bounding box center [732, 475] width 124 height 54
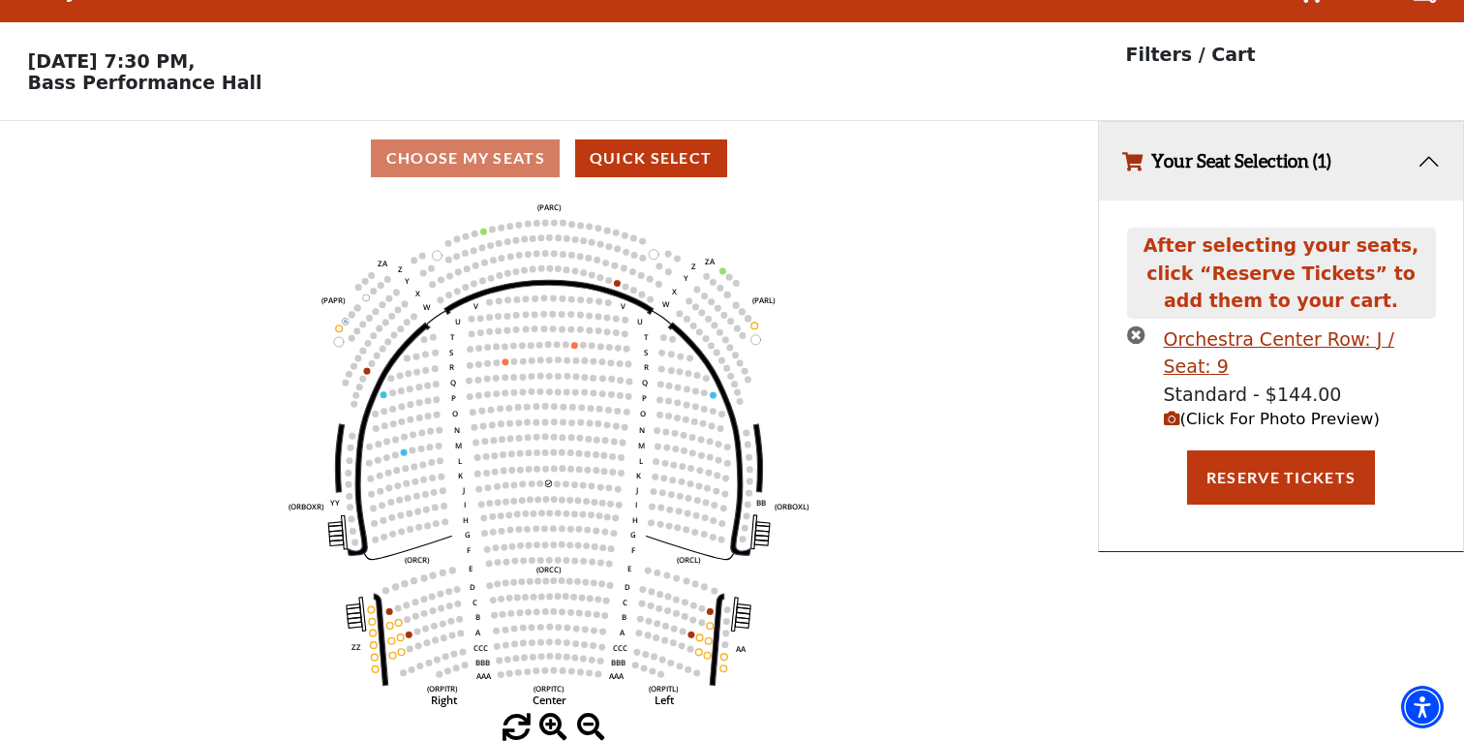
scroll to position [0, 0]
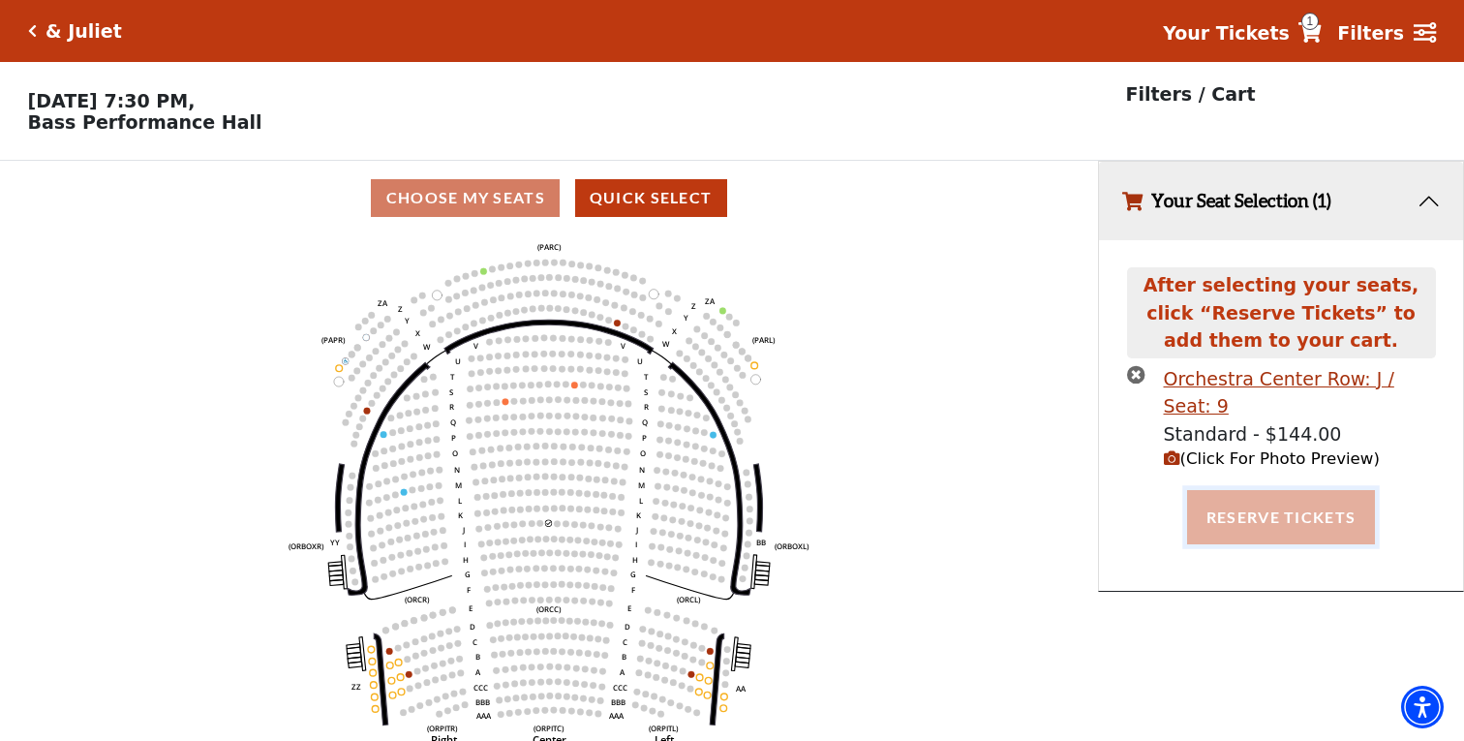
click at [1283, 493] on button "Reserve Tickets" at bounding box center [1281, 517] width 188 height 54
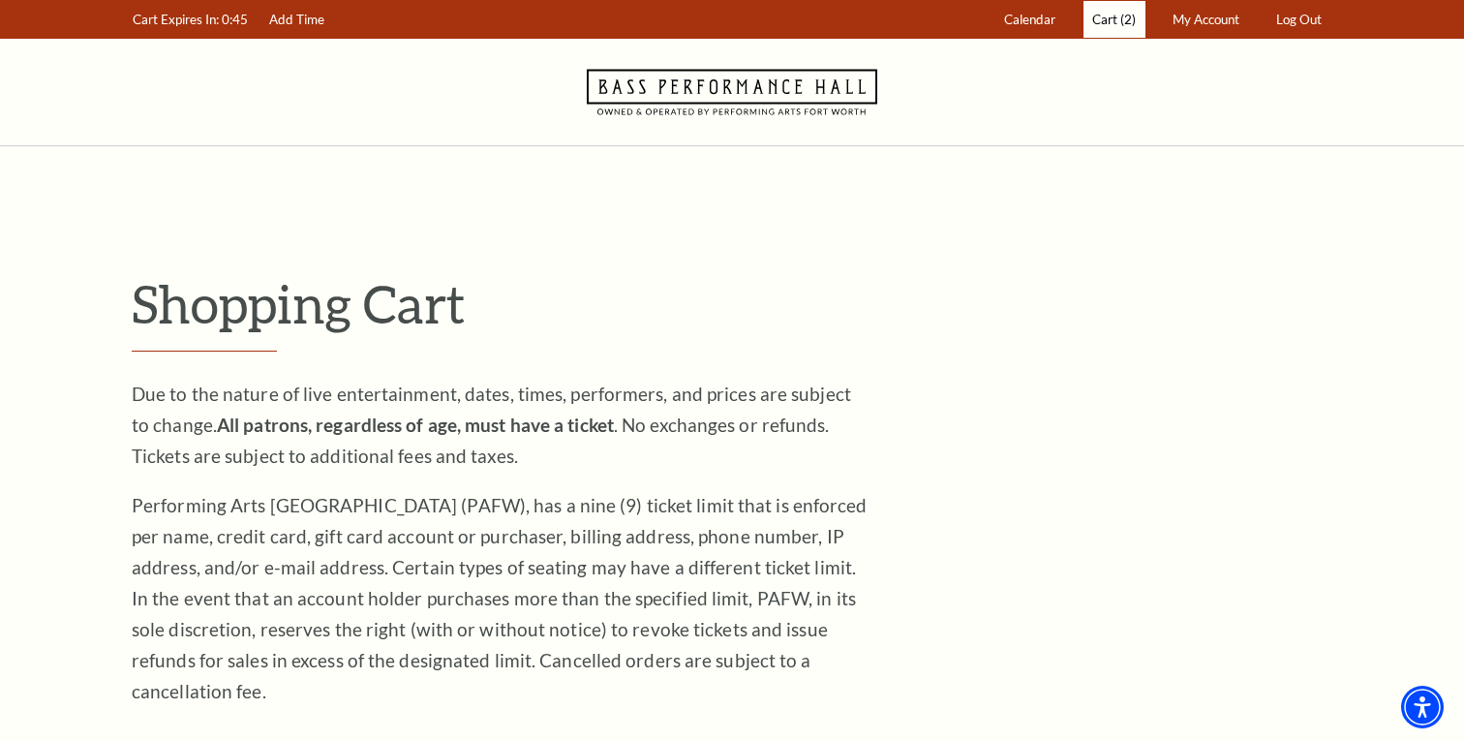
click at [1120, 23] on span "(2)" at bounding box center [1127, 19] width 15 height 15
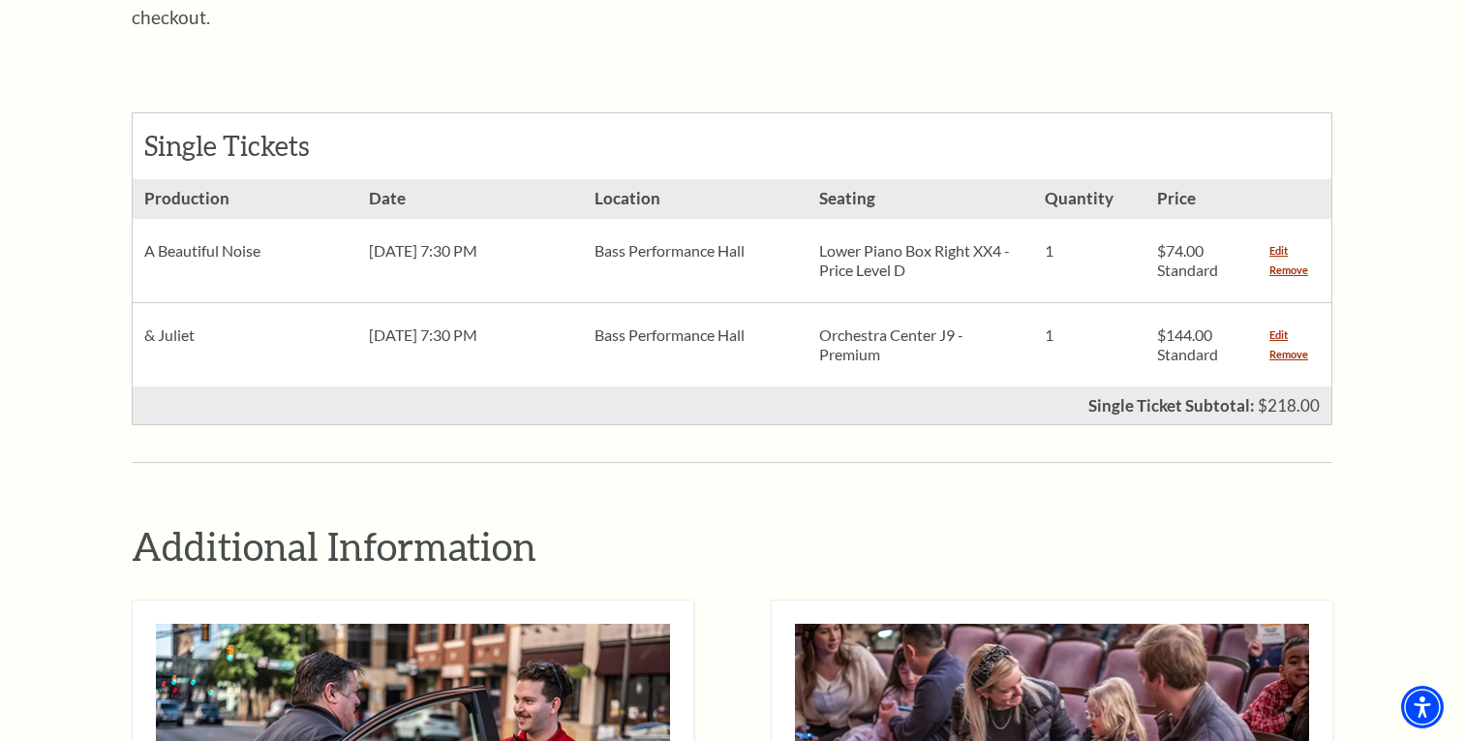
scroll to position [811, 0]
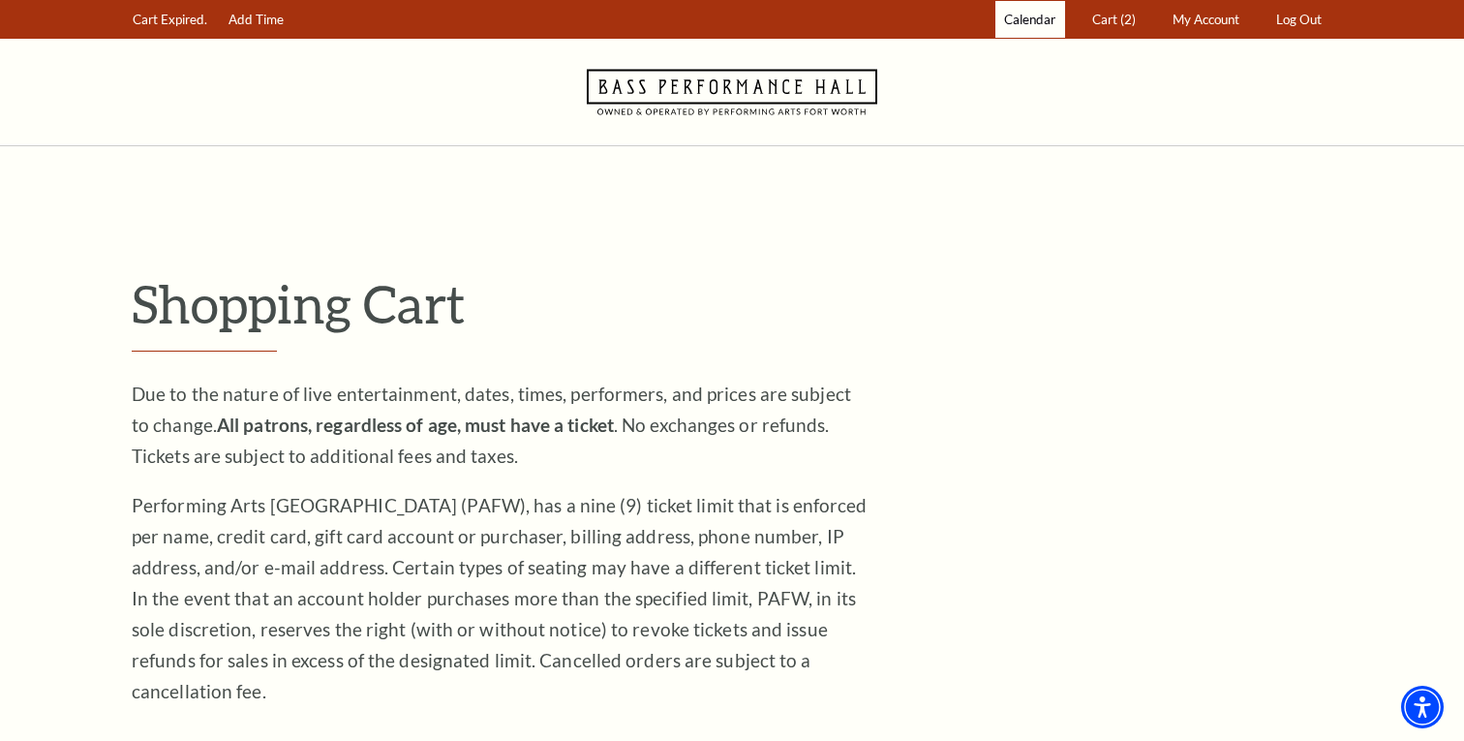
click at [1042, 15] on span "Calendar" at bounding box center [1029, 19] width 51 height 15
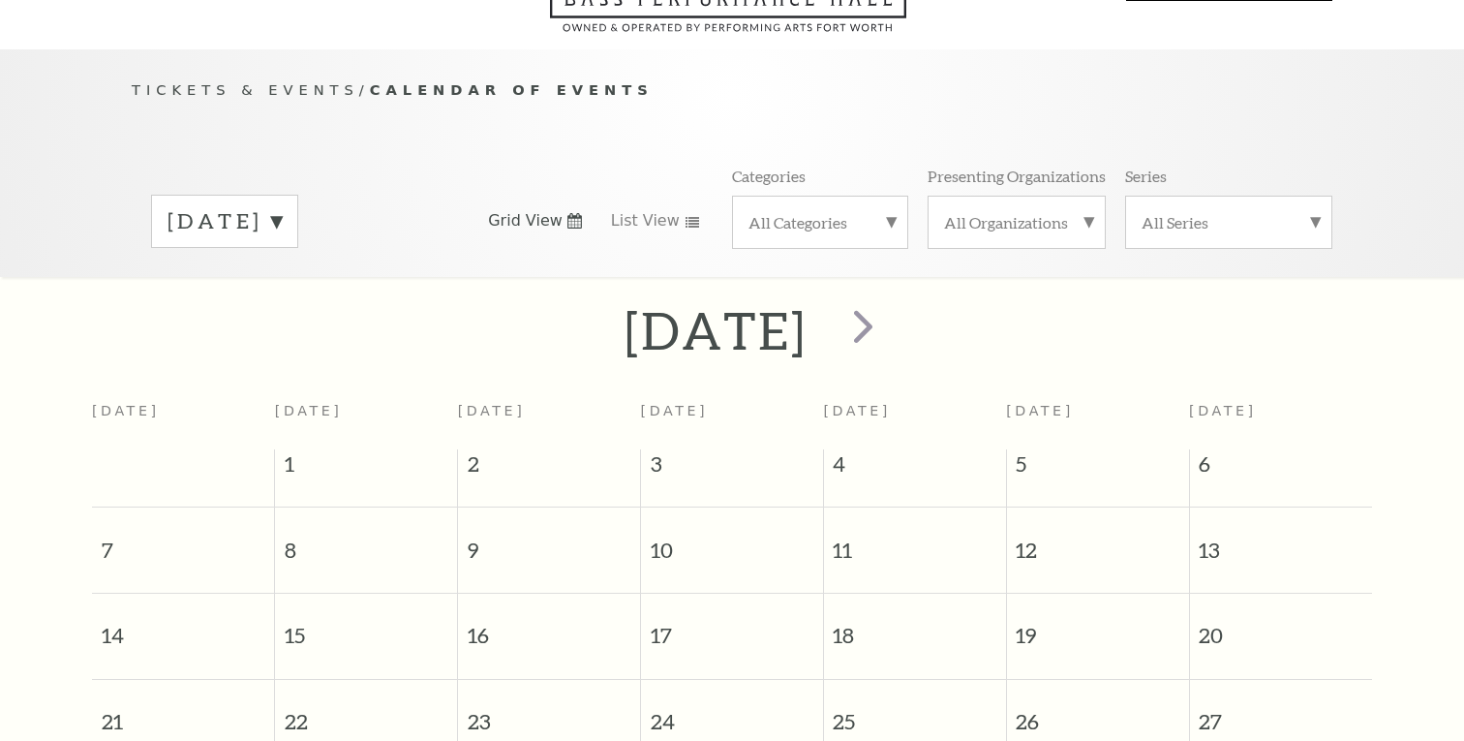
scroll to position [188, 0]
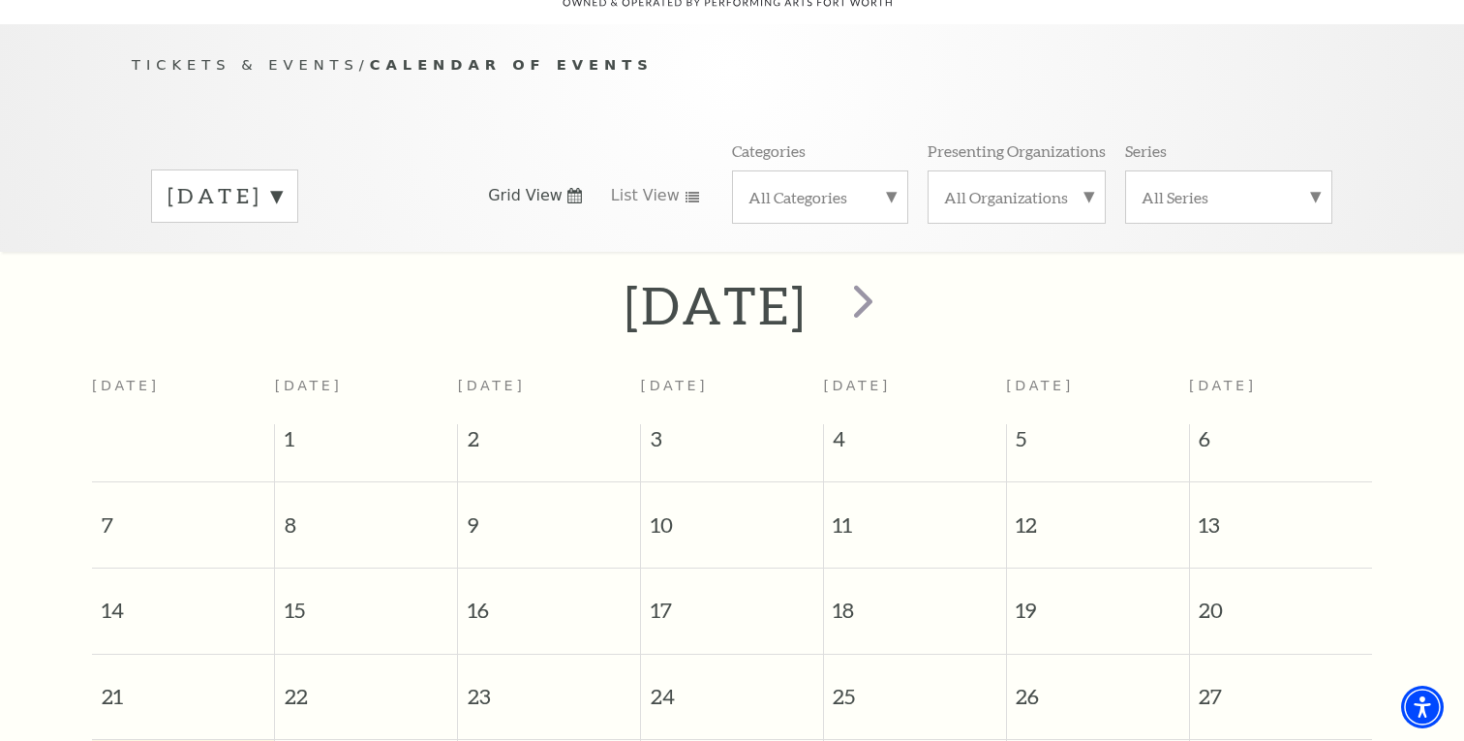
click at [282, 181] on label "September 2025" at bounding box center [224, 196] width 114 height 30
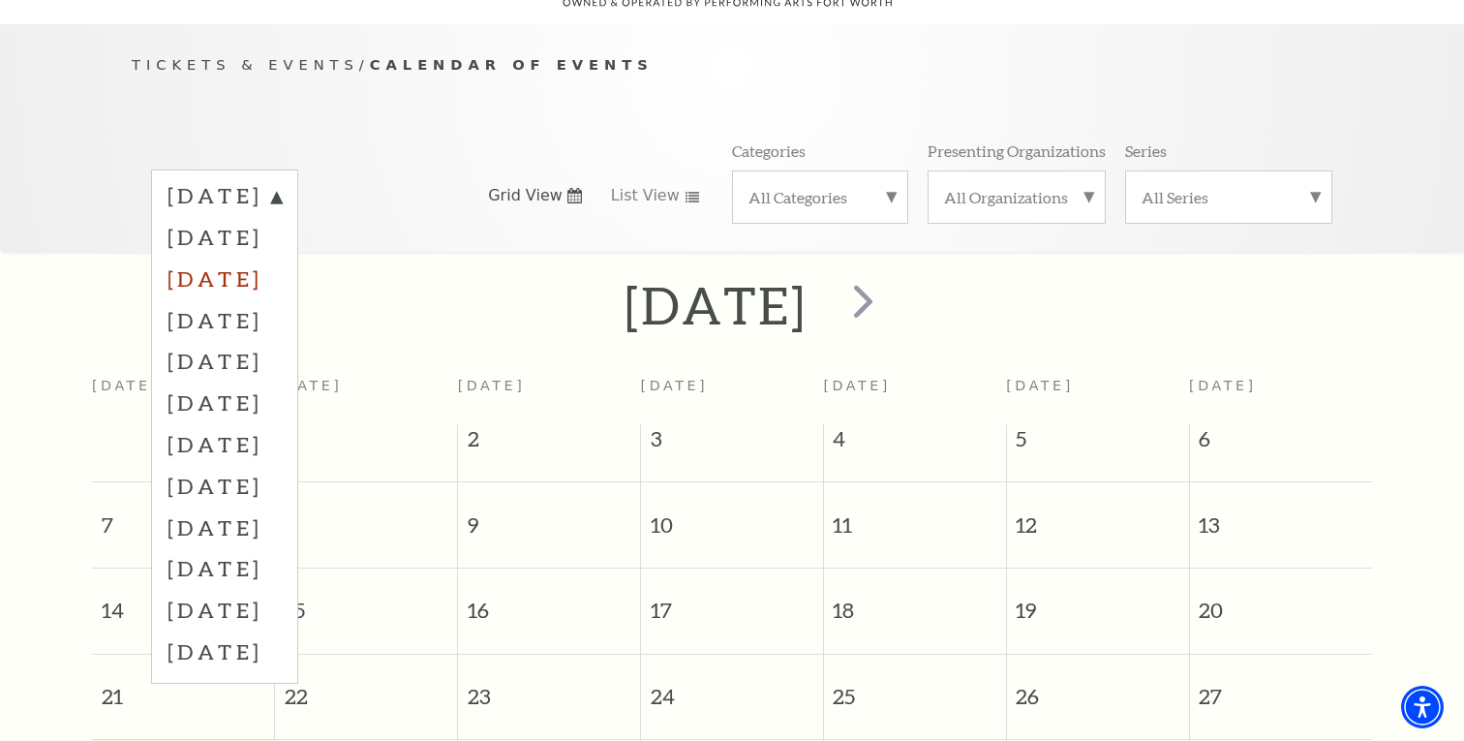
click at [282, 258] on label "November 2025" at bounding box center [224, 279] width 114 height 42
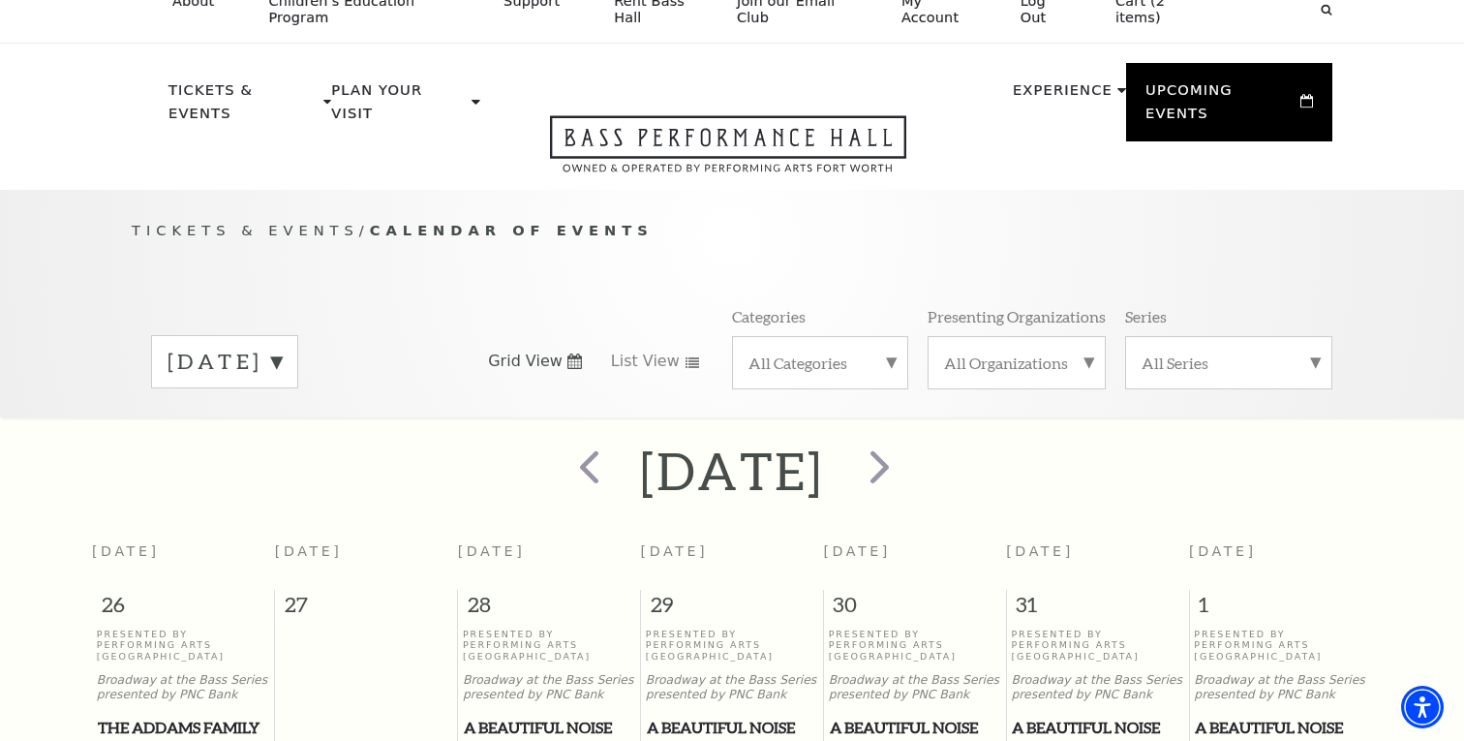
scroll to position [0, 0]
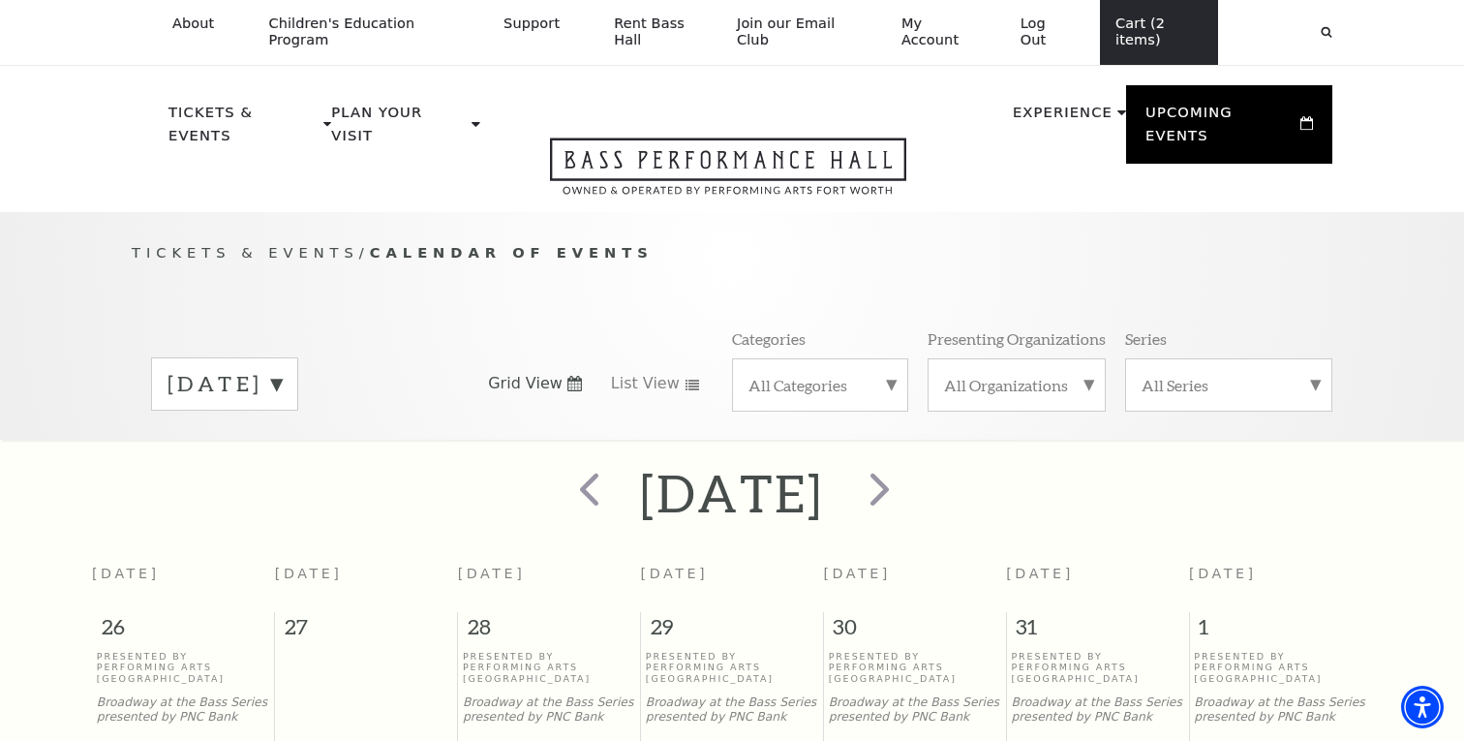
click at [1132, 37] on link "Cart (2 items)" at bounding box center [1159, 32] width 118 height 65
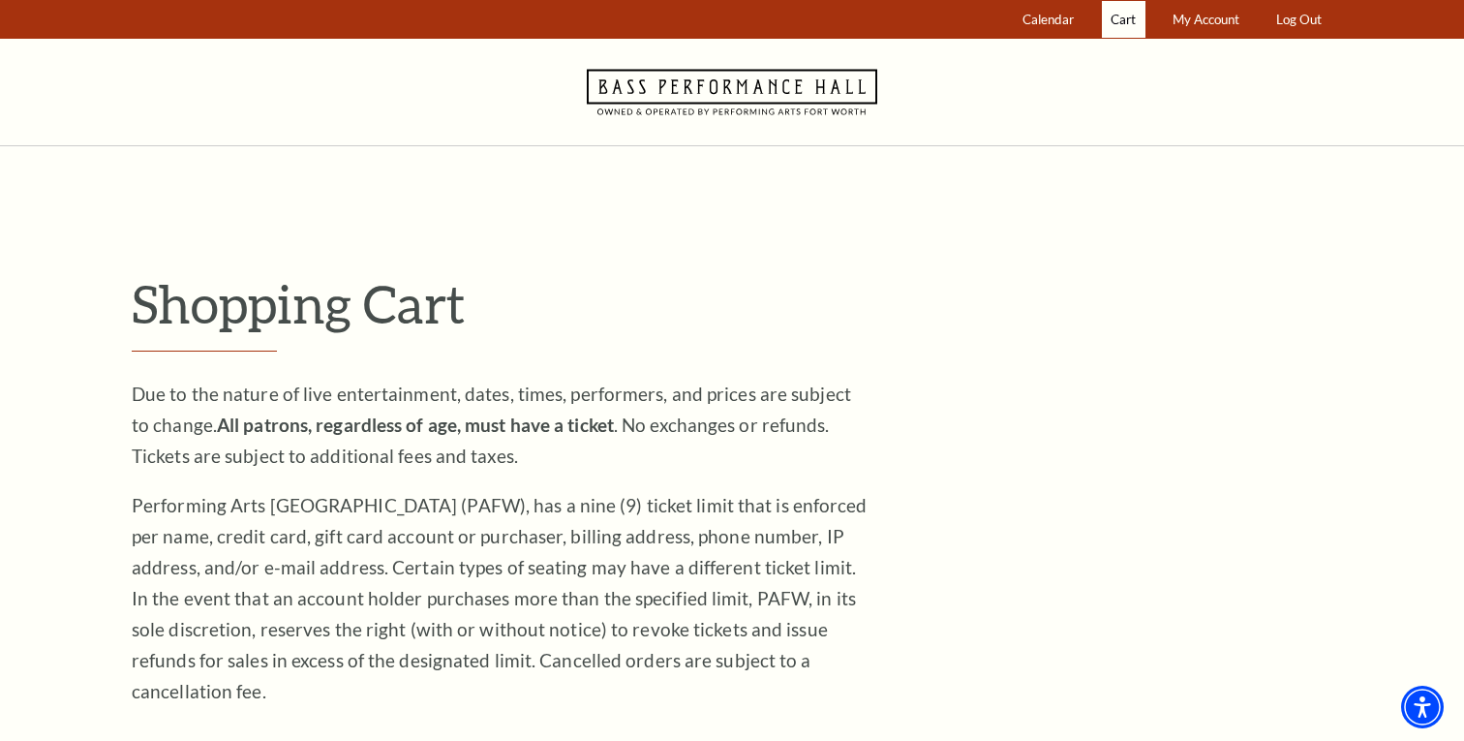
click at [1131, 20] on span "Cart" at bounding box center [1123, 19] width 25 height 15
click at [1056, 18] on span "Calendar" at bounding box center [1047, 19] width 51 height 15
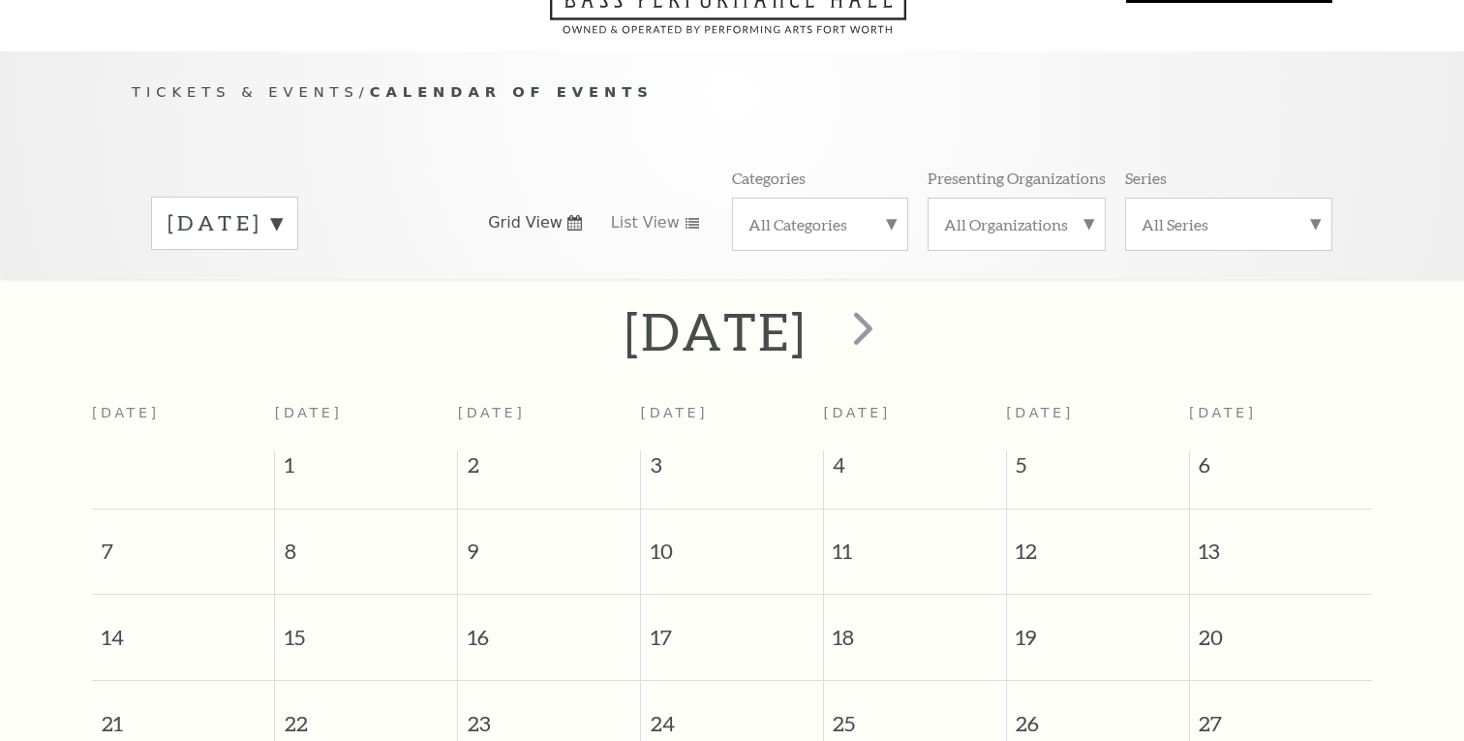
scroll to position [171, 0]
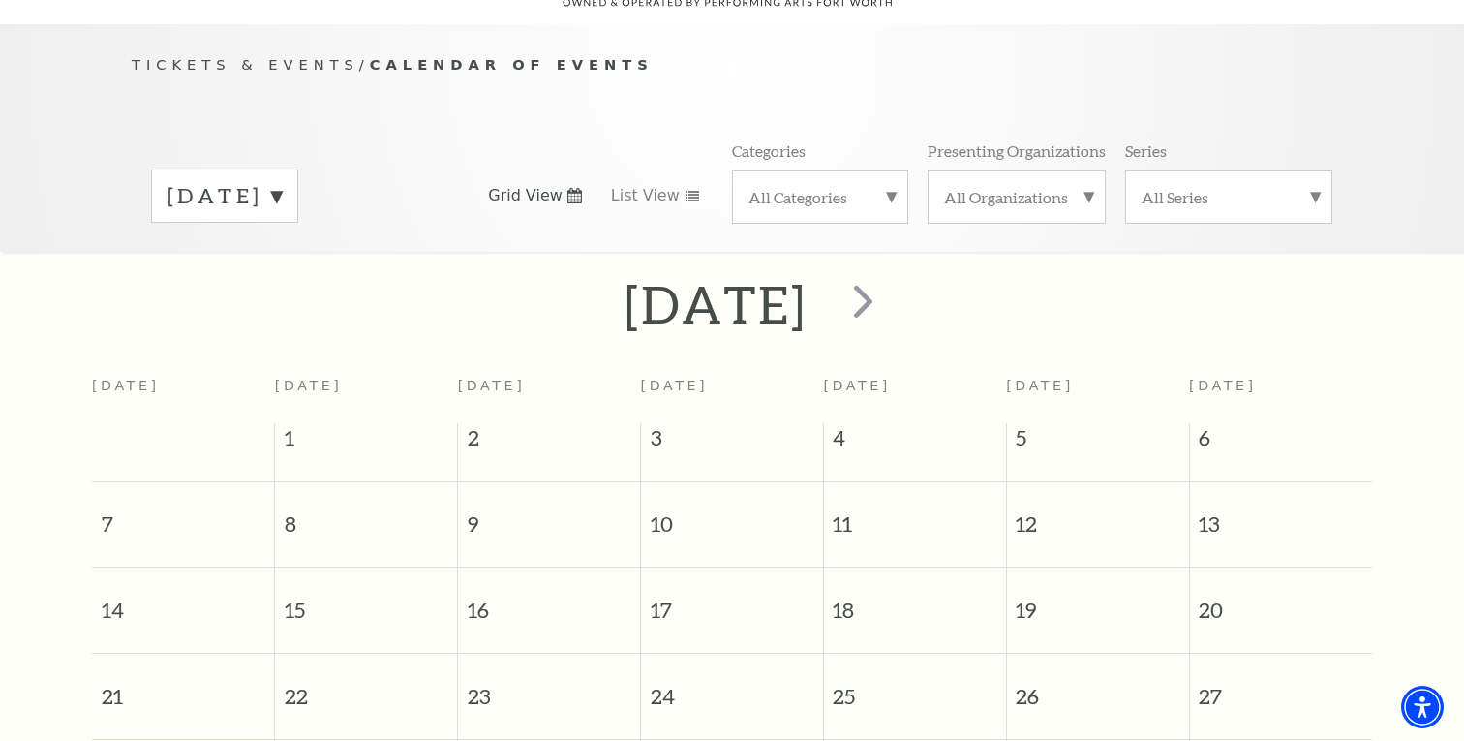
click at [282, 181] on label "[DATE]" at bounding box center [224, 196] width 114 height 30
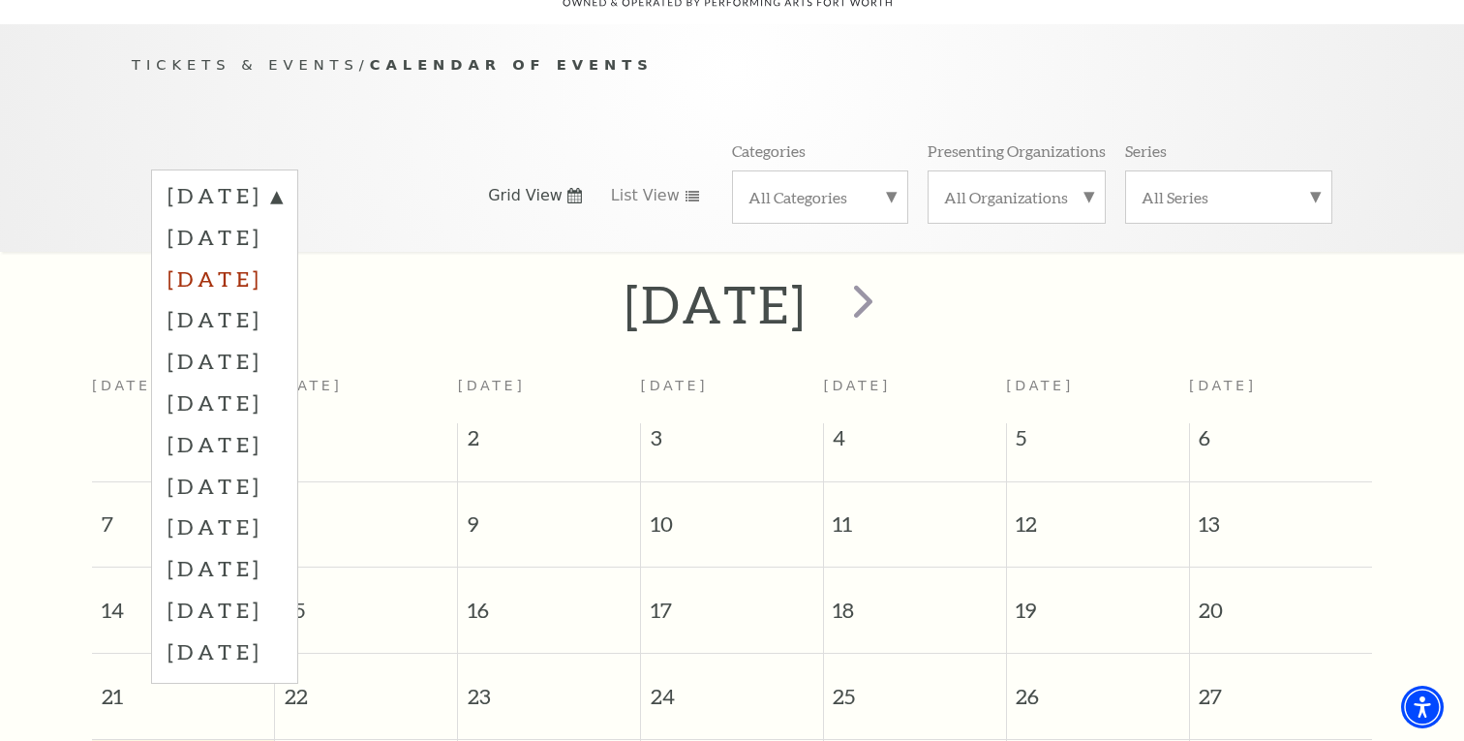
click at [282, 258] on label "[DATE]" at bounding box center [224, 279] width 114 height 42
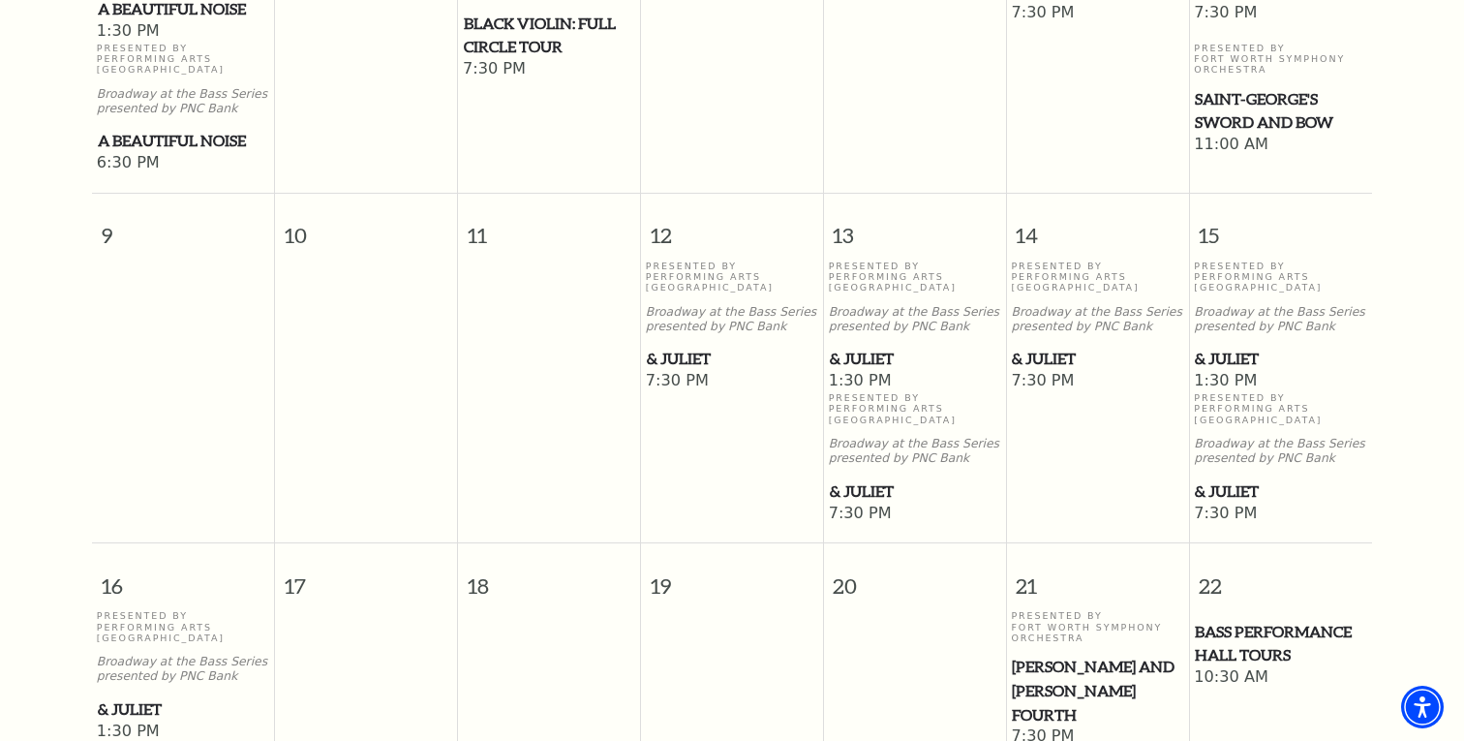
scroll to position [1080, 0]
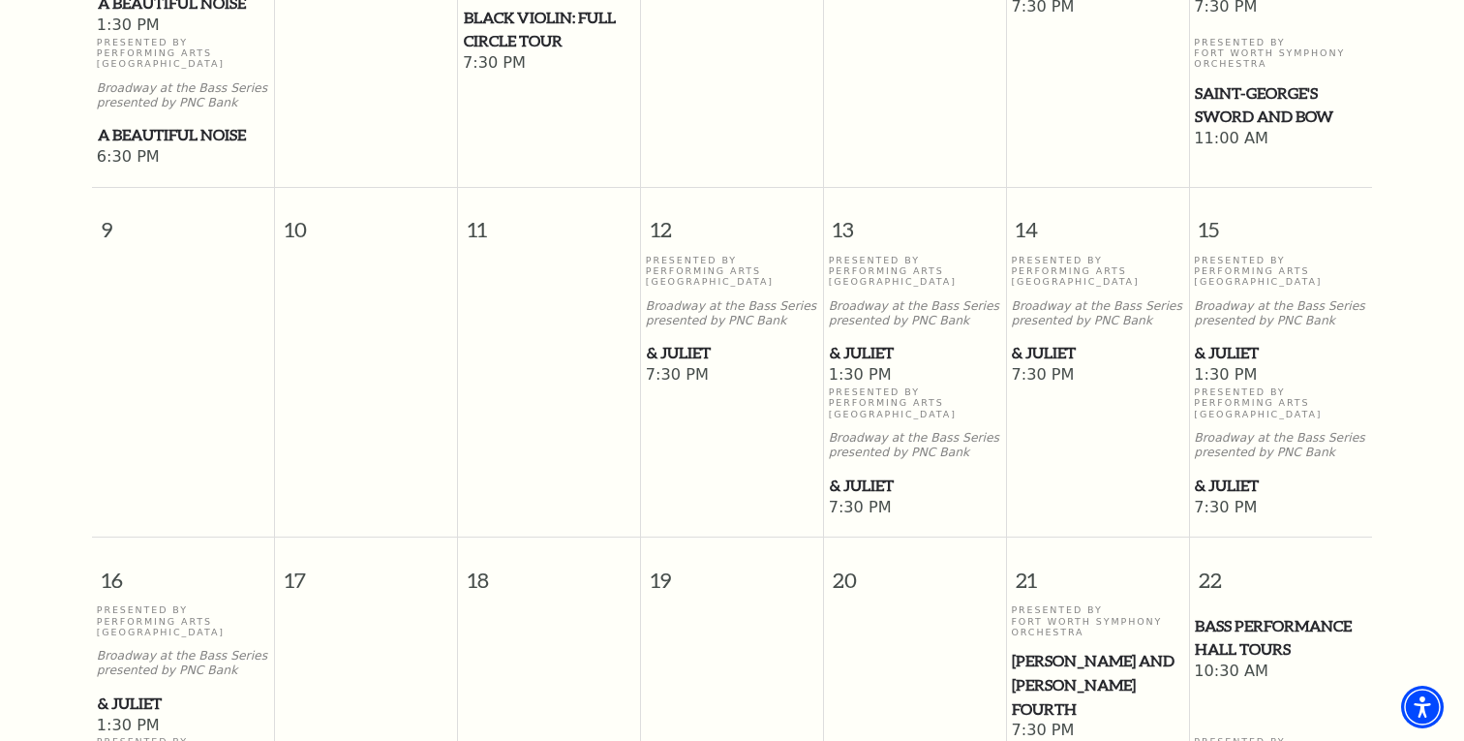
click at [859, 473] on span "& Juliet" at bounding box center [915, 485] width 170 height 24
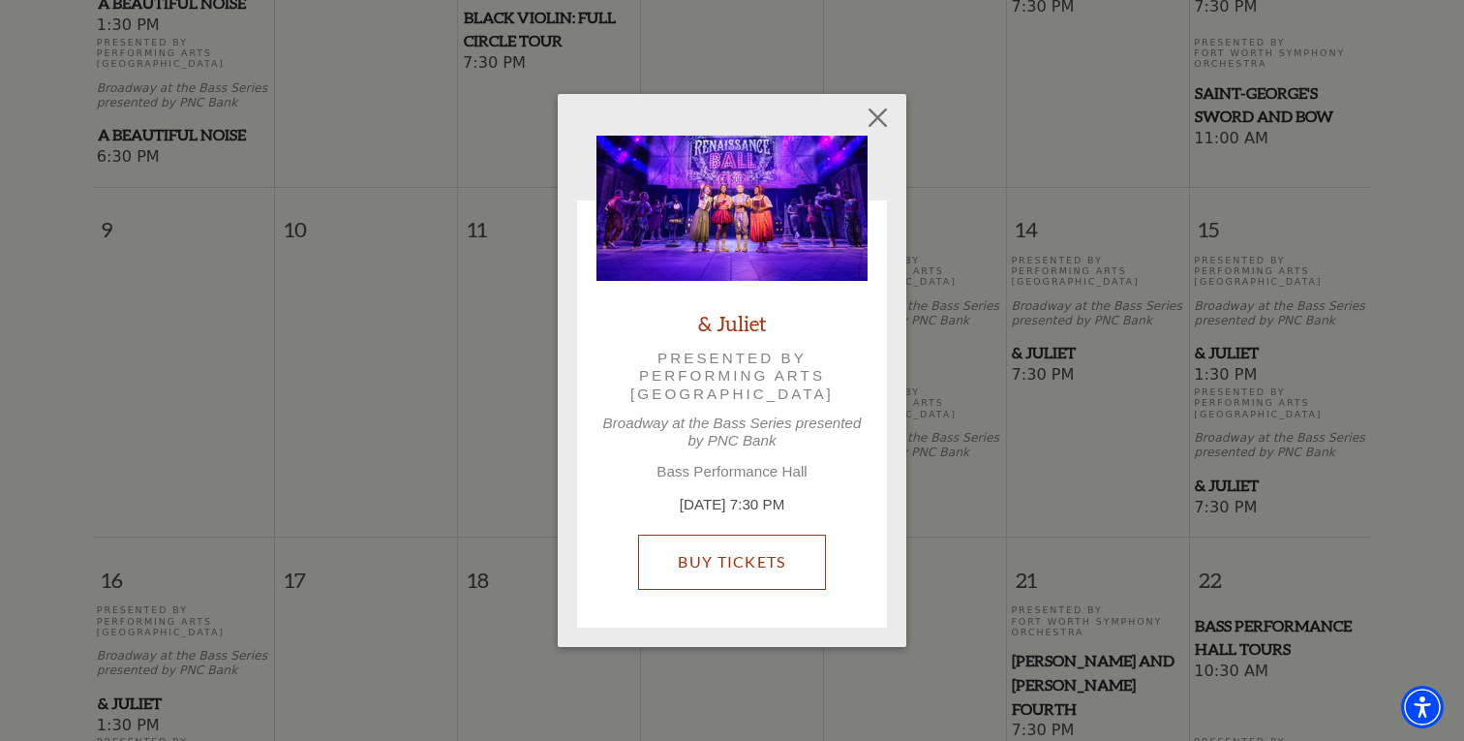
click at [752, 558] on link "Buy Tickets" at bounding box center [731, 561] width 187 height 54
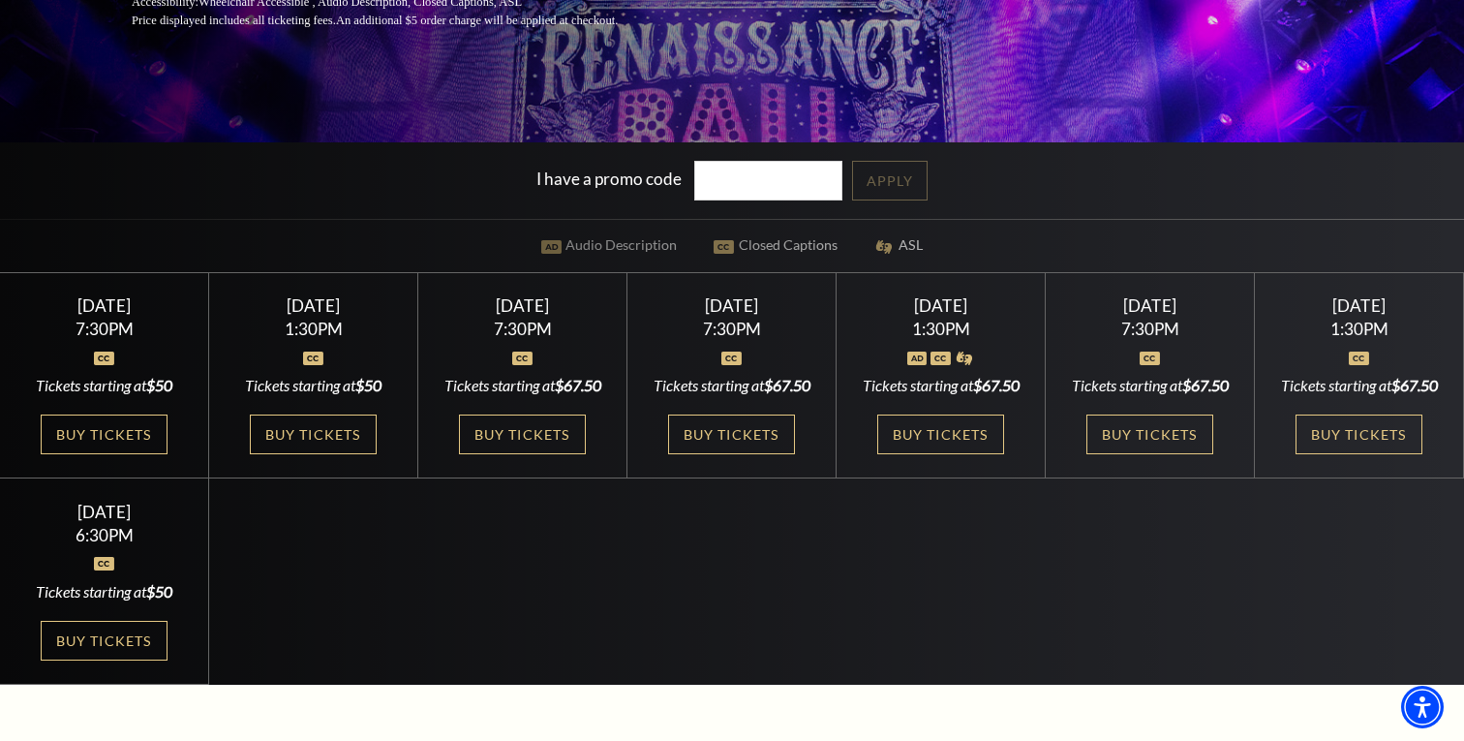
scroll to position [447, 0]
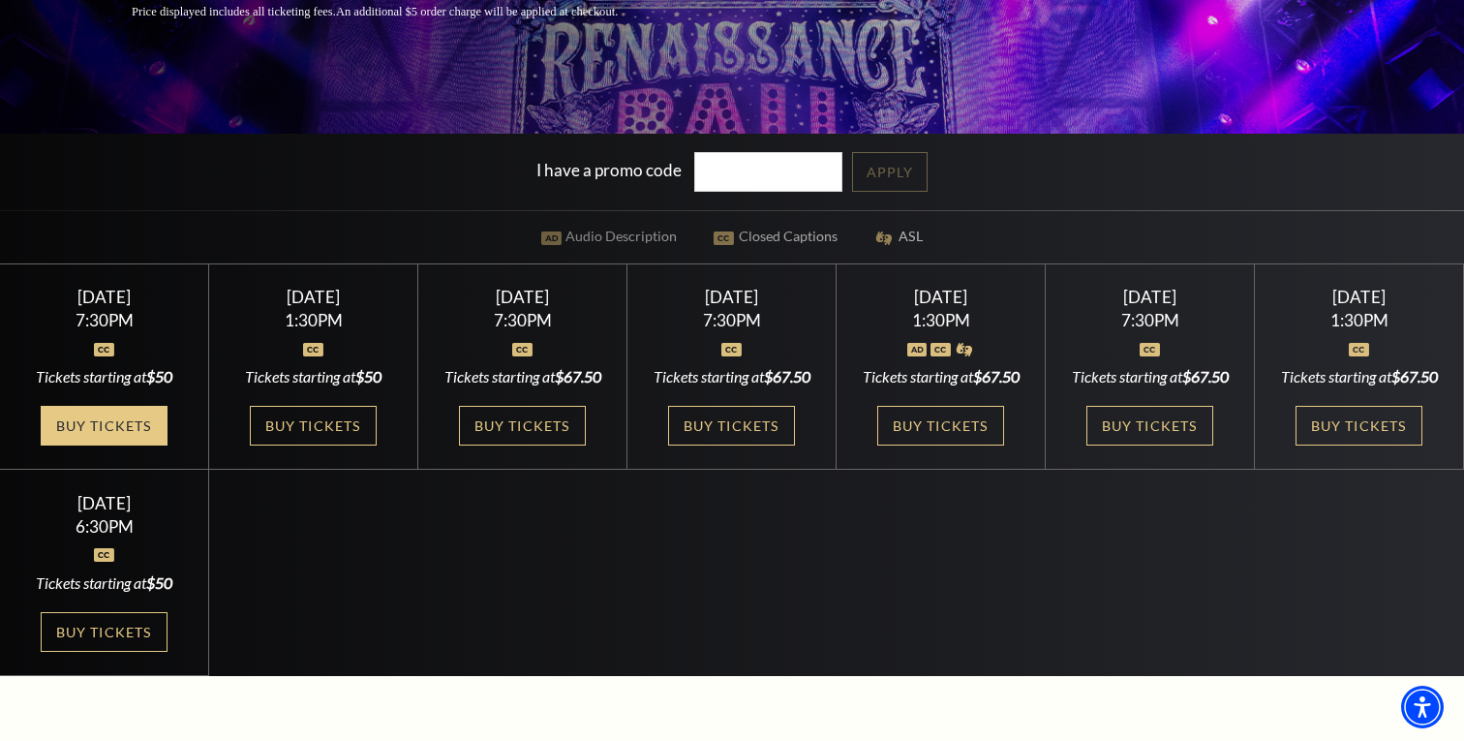
click at [111, 444] on link "Buy Tickets" at bounding box center [104, 426] width 126 height 40
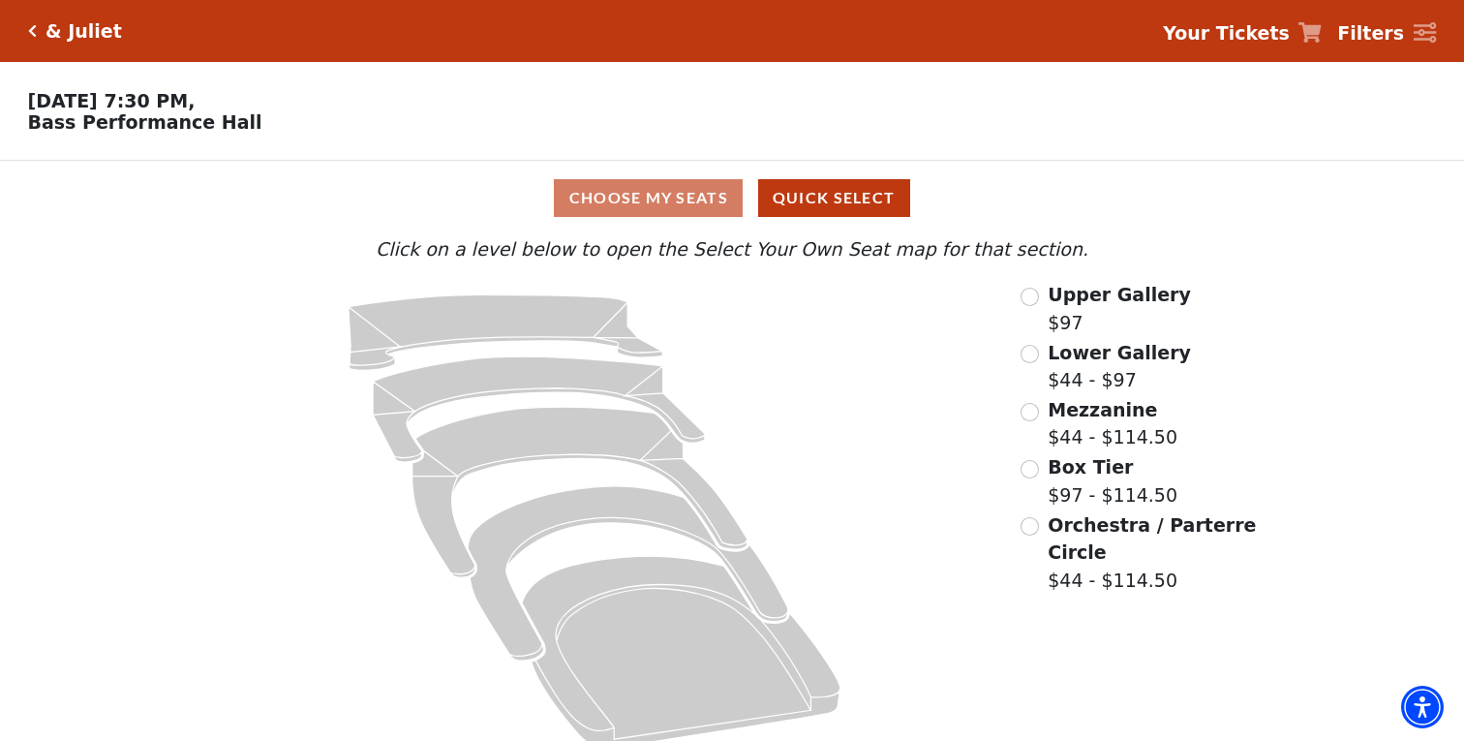
scroll to position [22, 0]
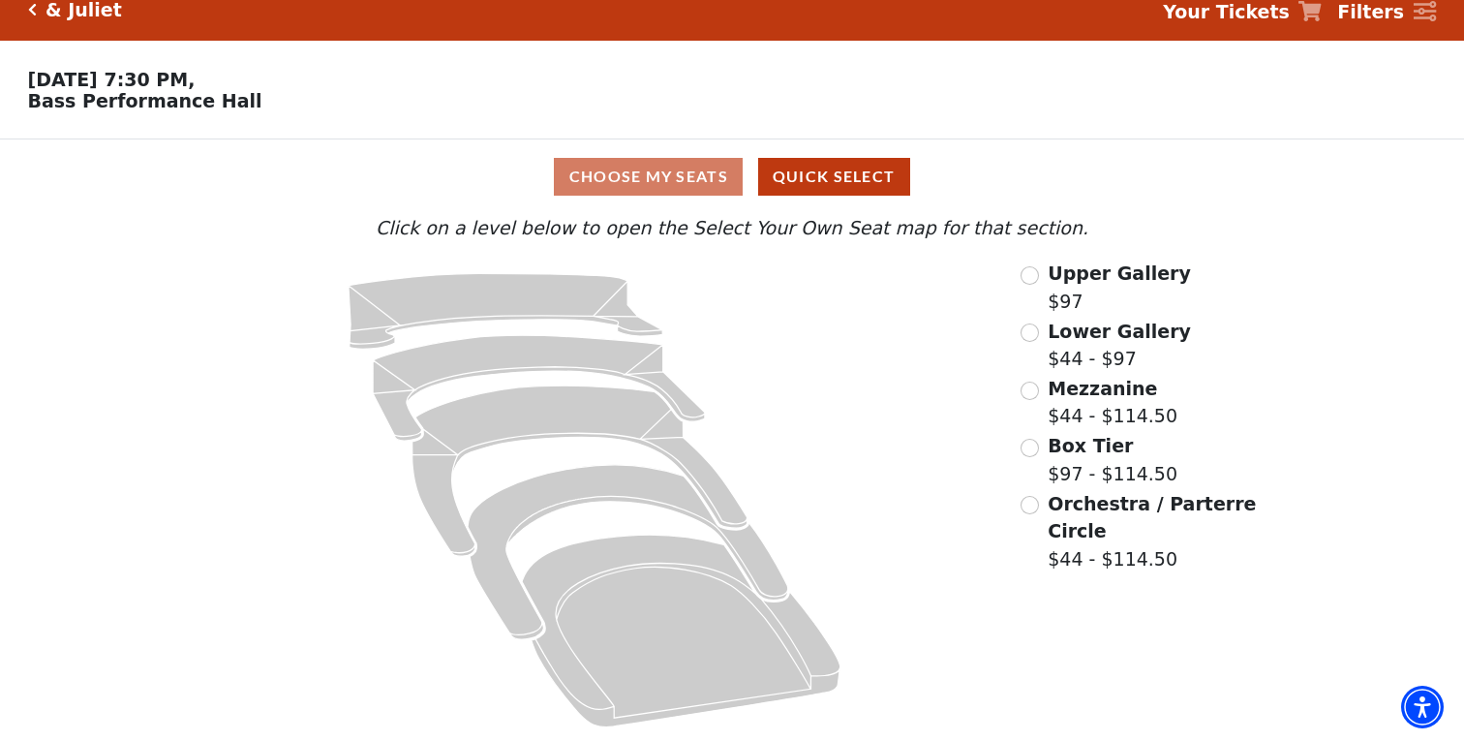
click at [1031, 514] on div "Orchestra / Parterre Circle $44 - $114.50" at bounding box center [1139, 531] width 239 height 83
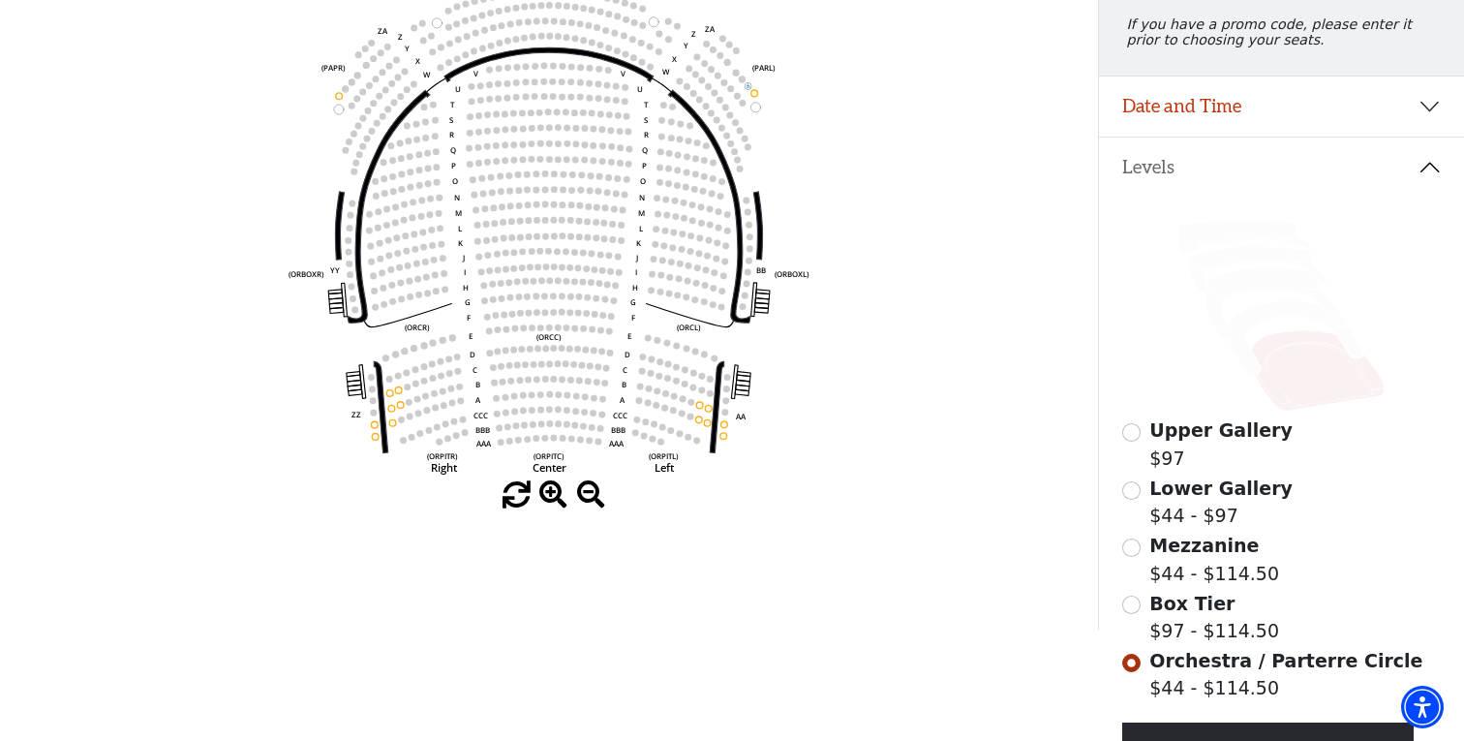
scroll to position [269, 0]
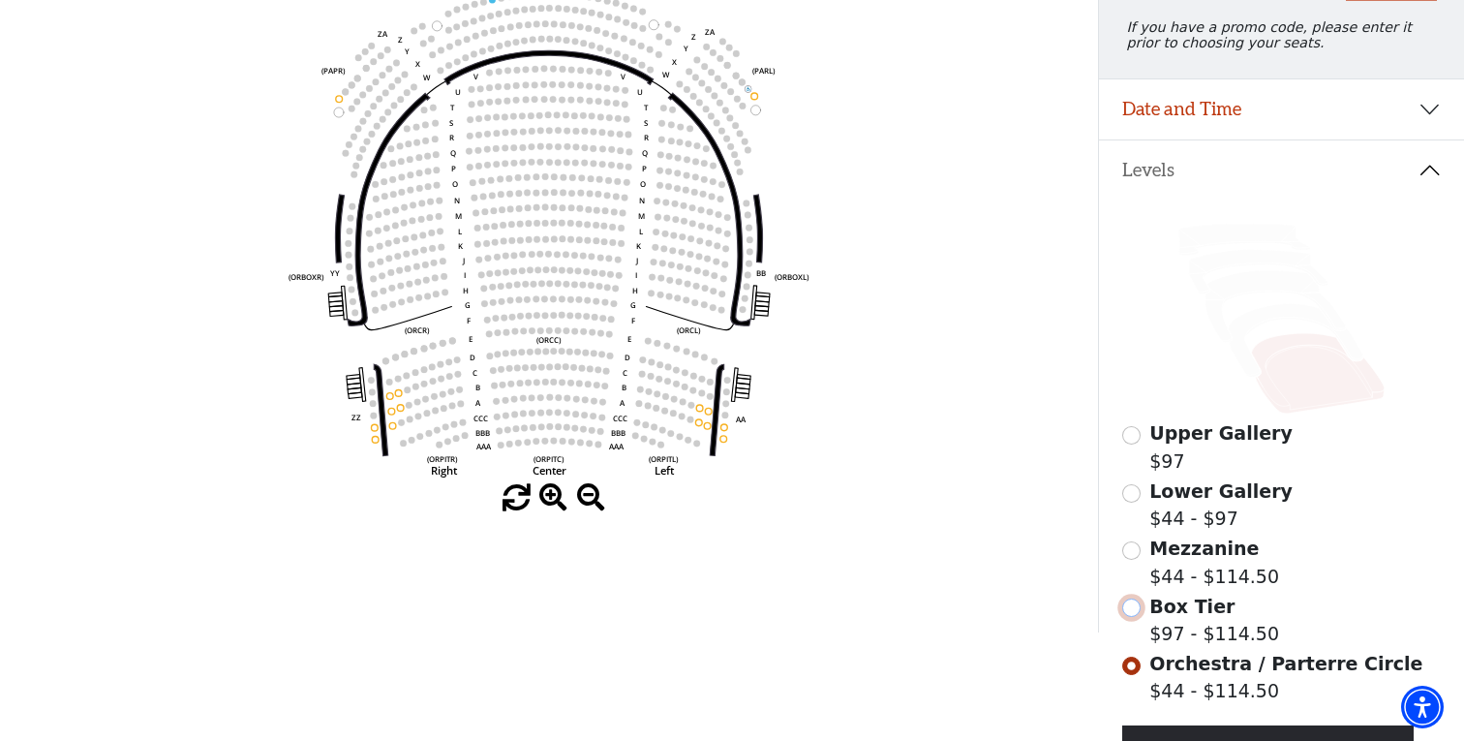
click at [1135, 606] on input "Box Tier$97 - $114.50\a" at bounding box center [1131, 607] width 18 height 18
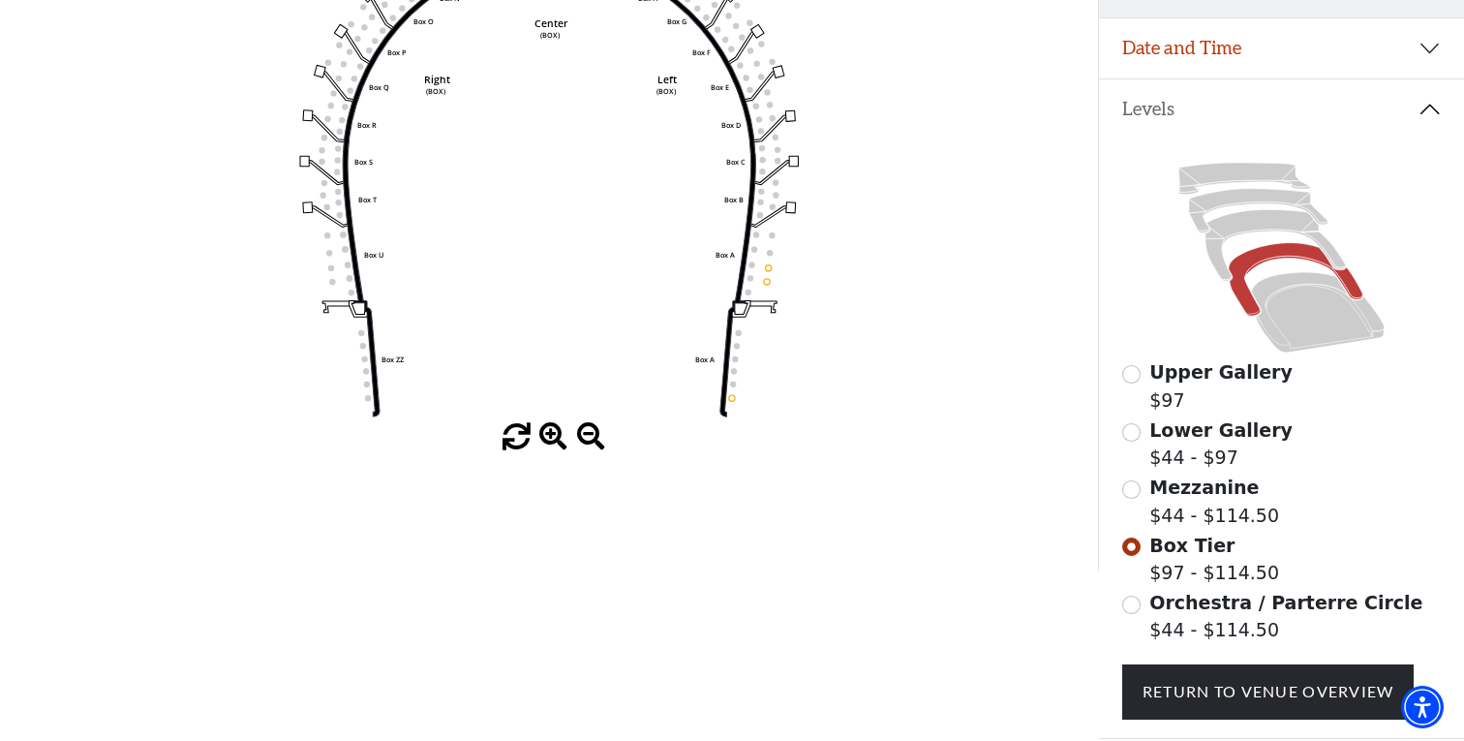
scroll to position [337, 0]
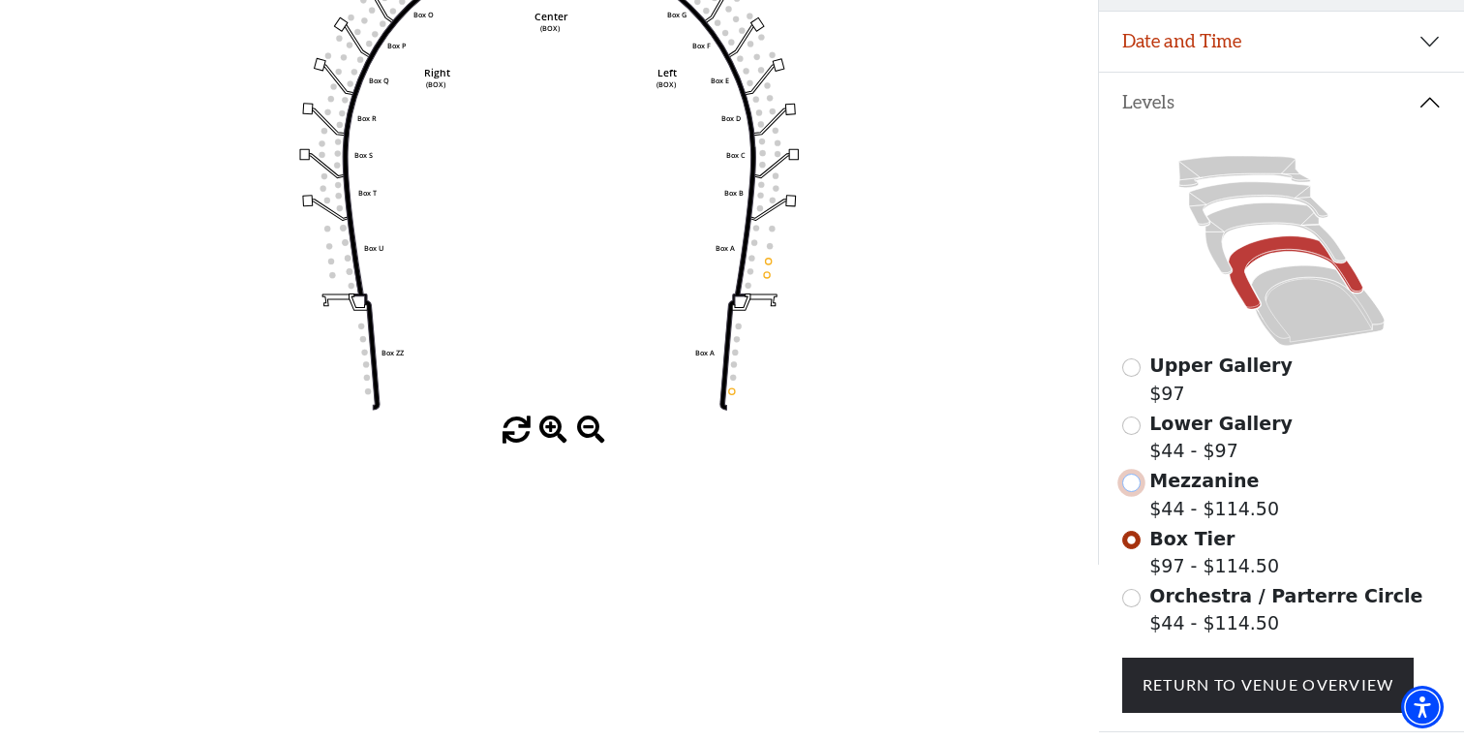
click at [1133, 486] on input "Mezzanine$44 - $114.50\a" at bounding box center [1131, 482] width 18 height 18
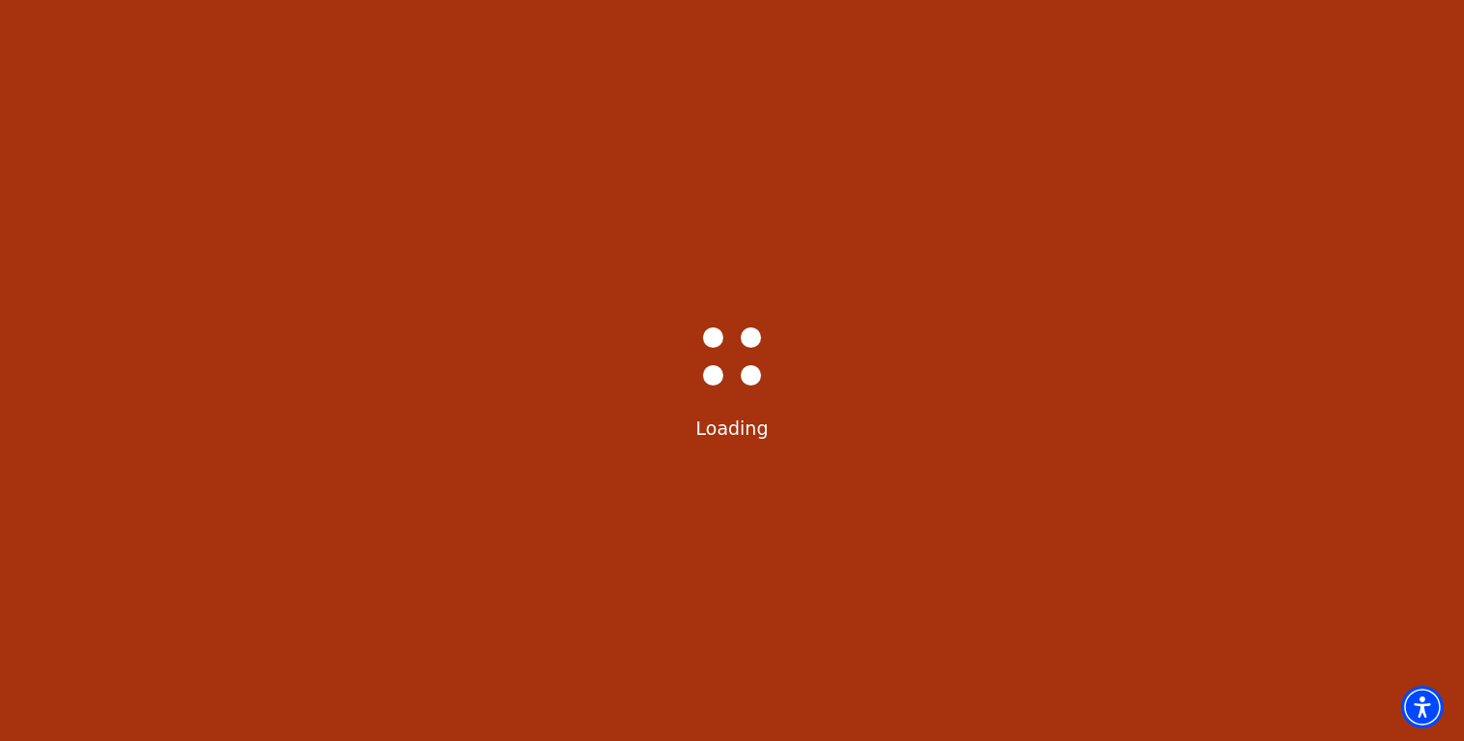
select select "6229"
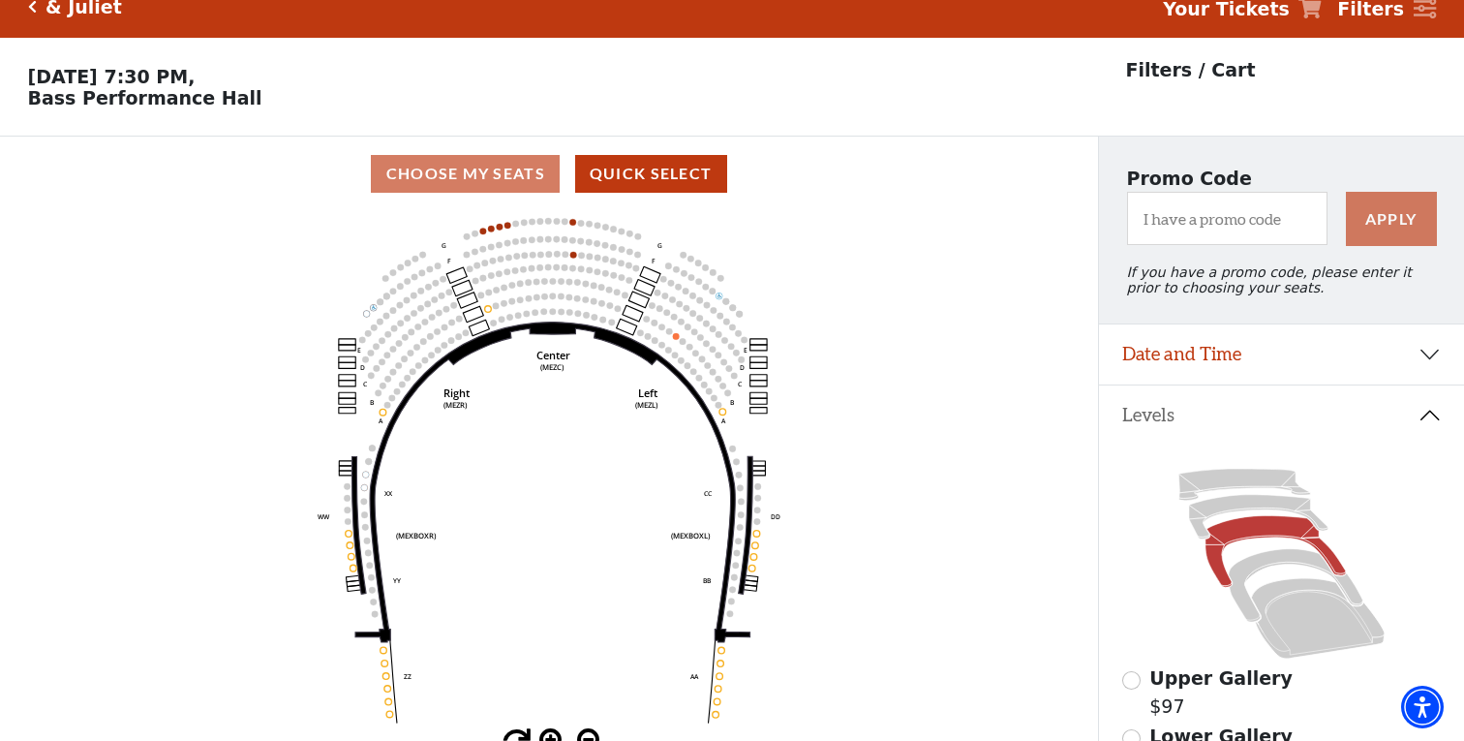
scroll to position [21, 0]
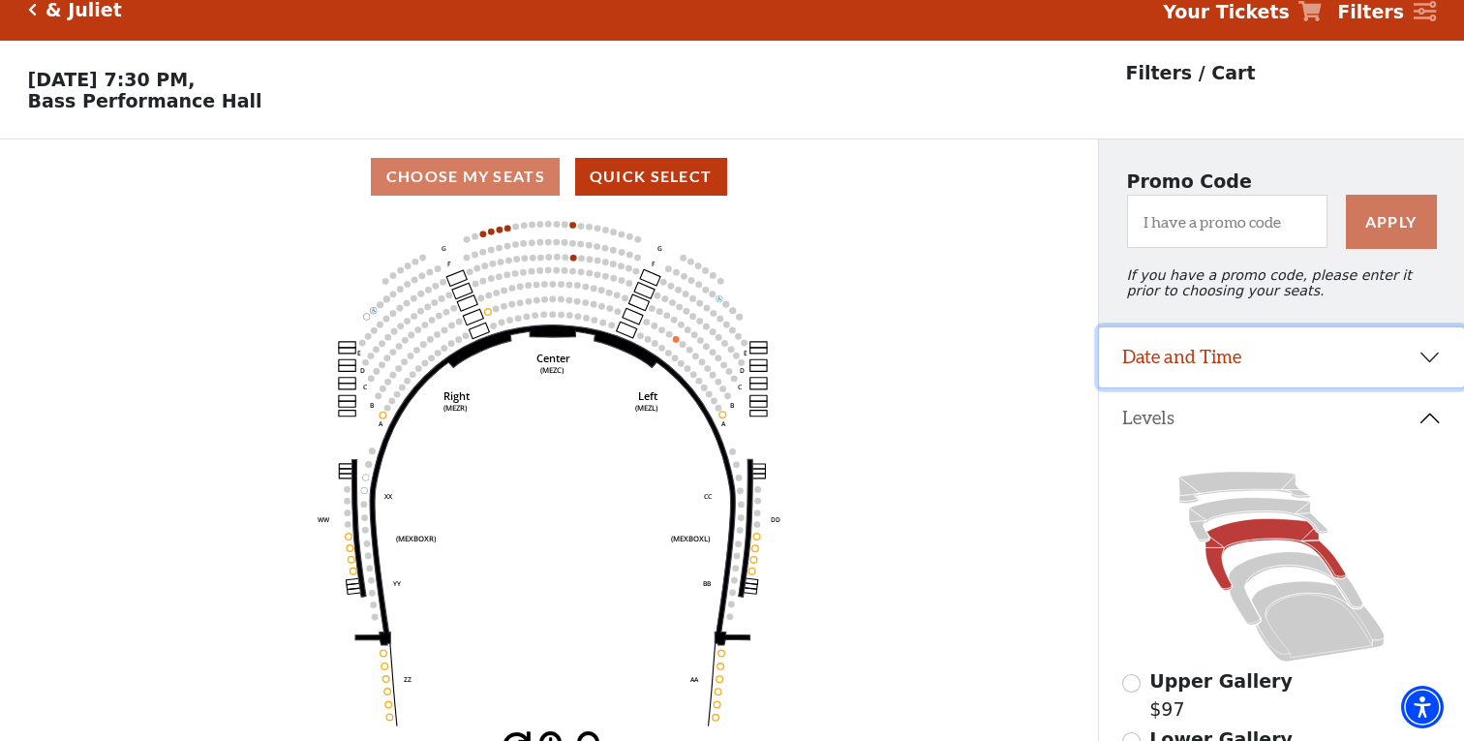
click at [1194, 358] on button "Date and Time" at bounding box center [1281, 357] width 365 height 60
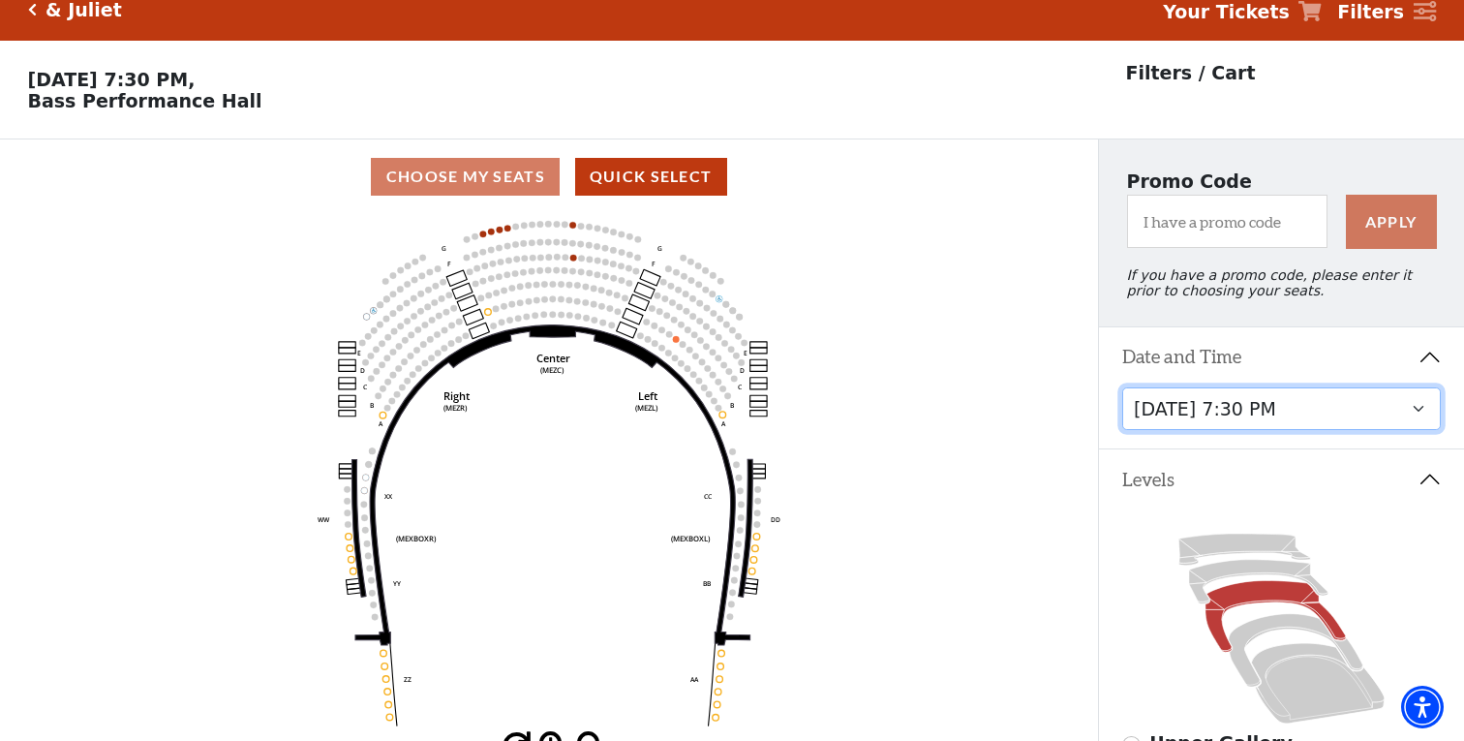
click at [1416, 411] on select "Thursday, November 13 at 1:30 PM Wednesday, November 12 at 7:30 PM Thursday, No…" at bounding box center [1282, 409] width 320 height 44
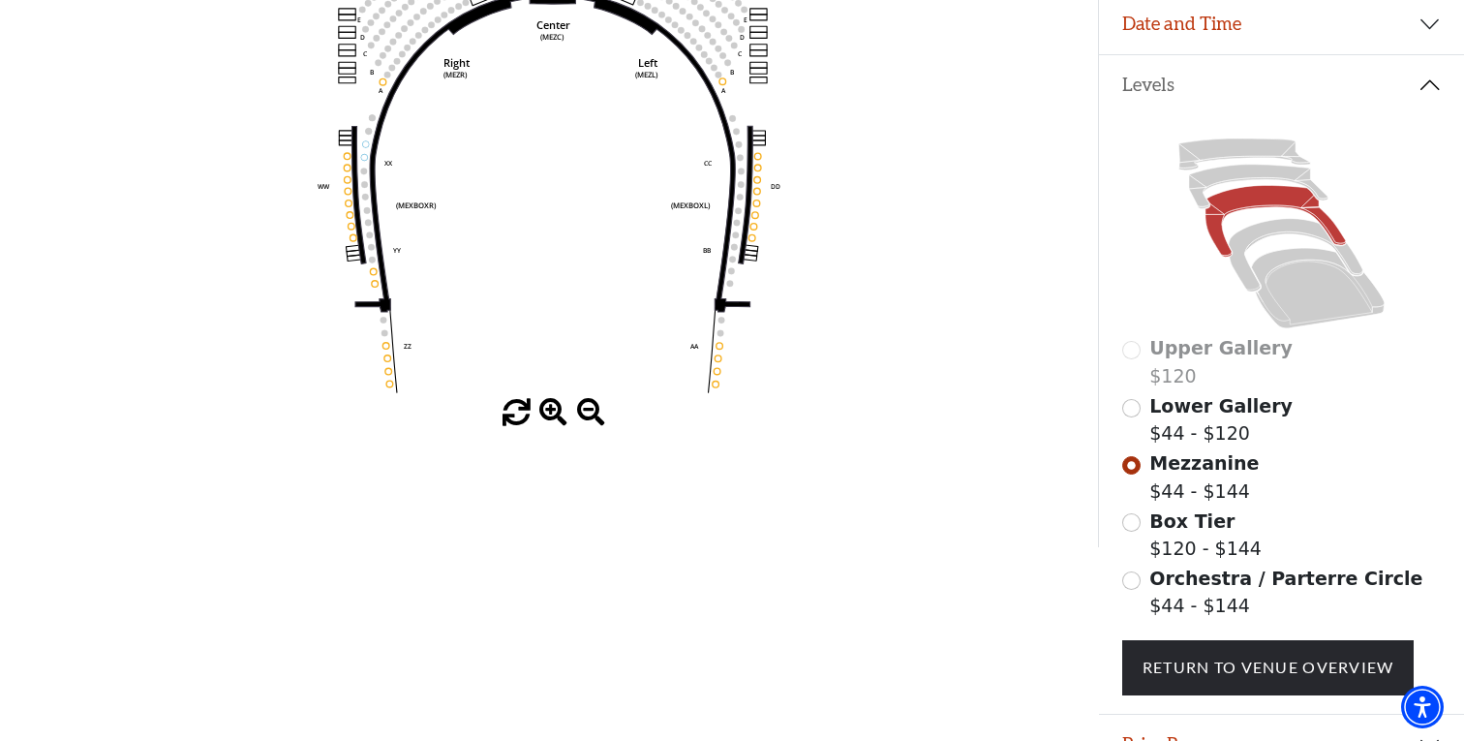
scroll to position [451, 0]
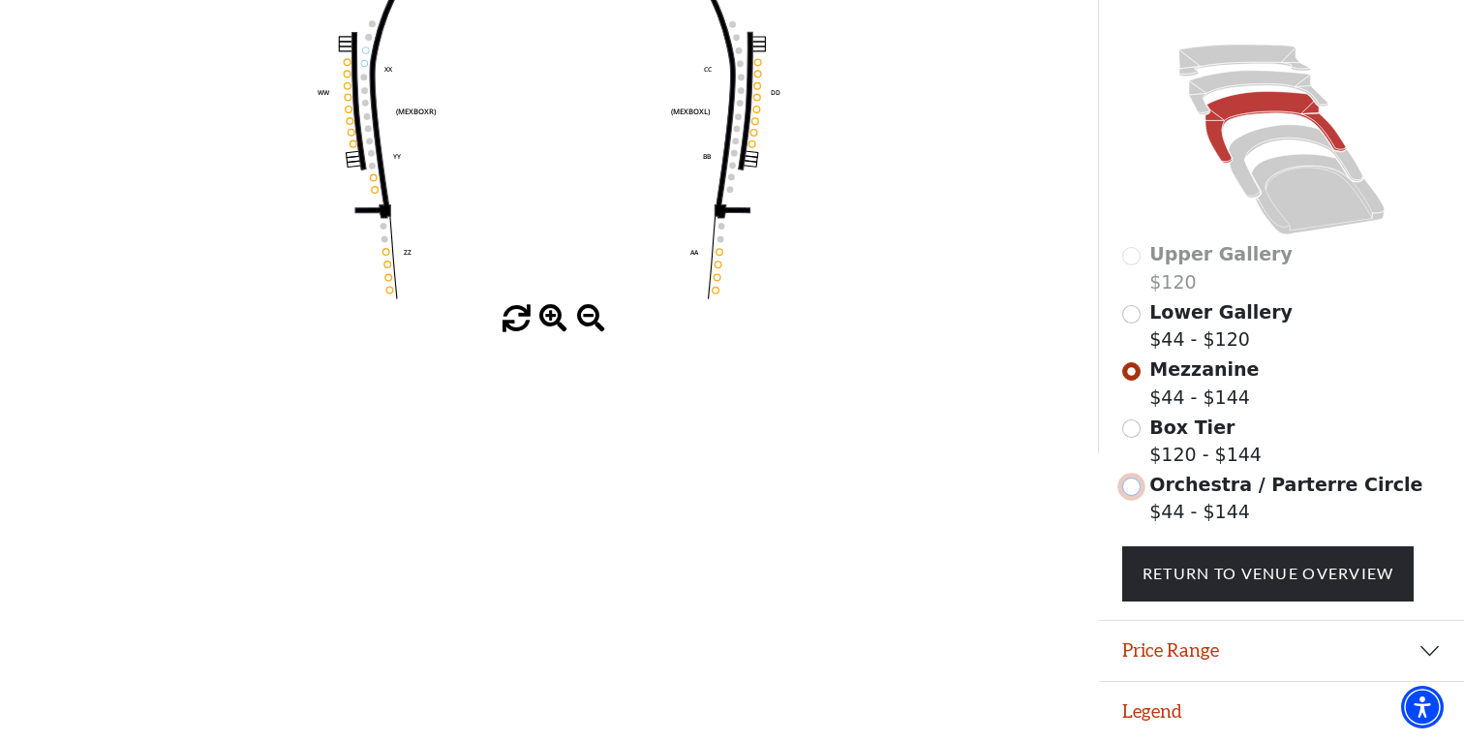
click at [1129, 485] on input "Orchestra / Parterre Circle$44 - $144\a" at bounding box center [1131, 486] width 18 height 18
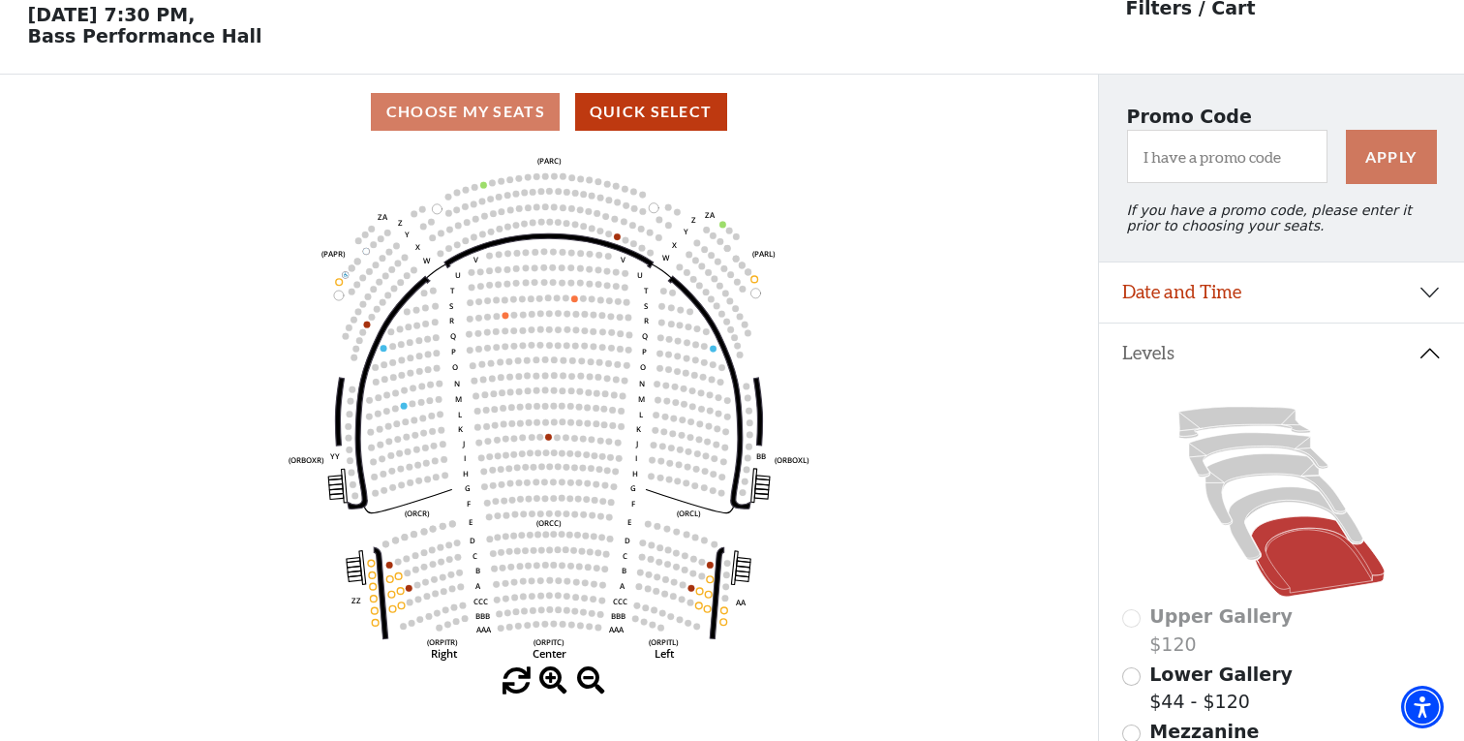
scroll to position [89, 0]
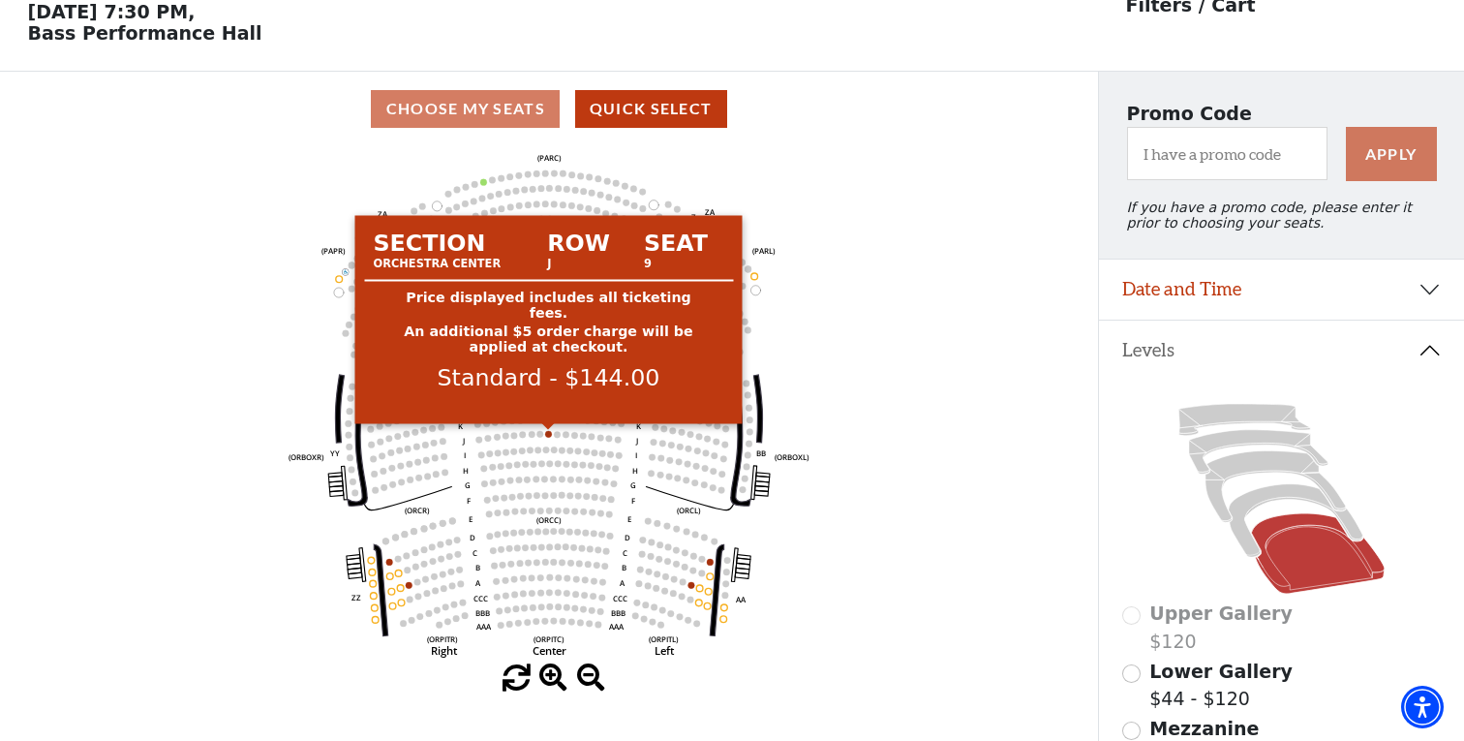
click at [549, 436] on circle at bounding box center [548, 434] width 7 height 7
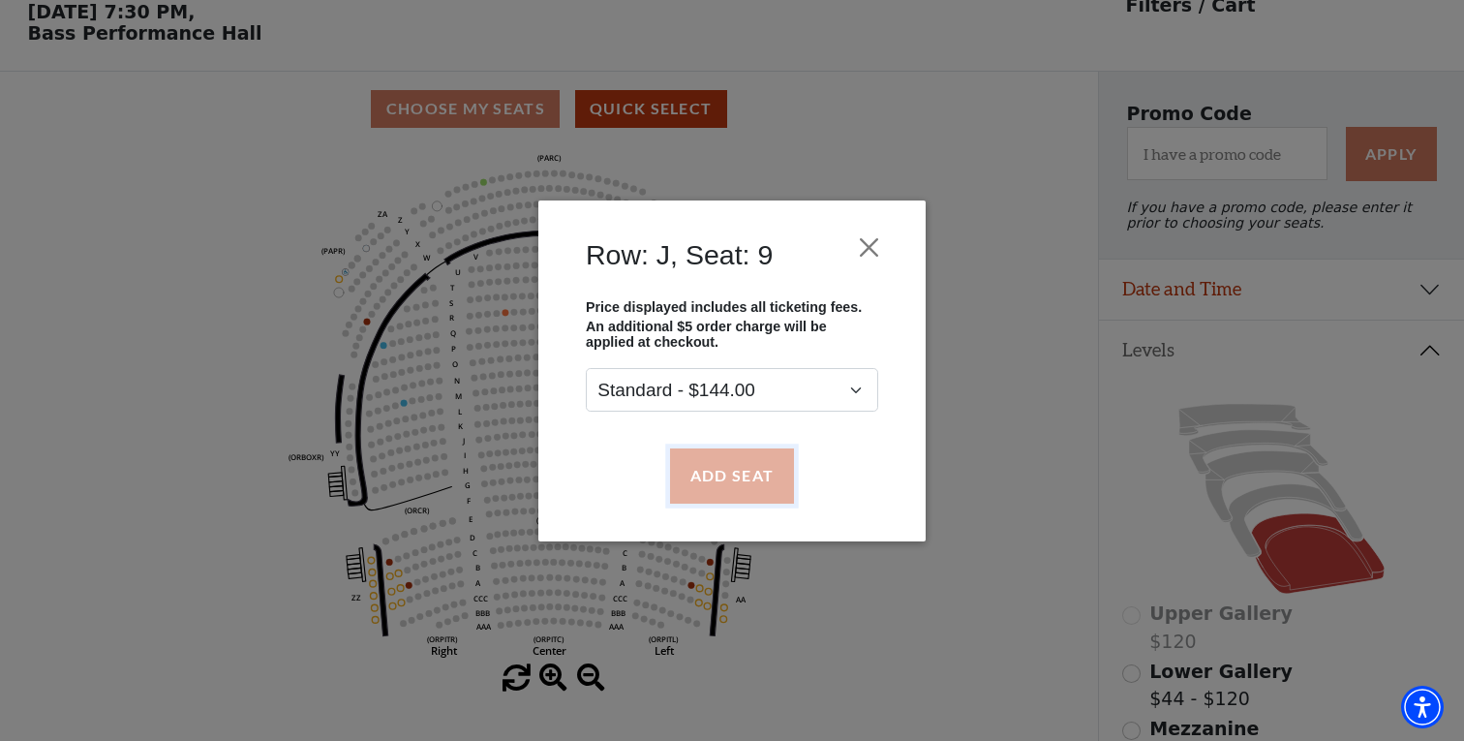
click at [736, 470] on button "Add Seat" at bounding box center [732, 475] width 124 height 54
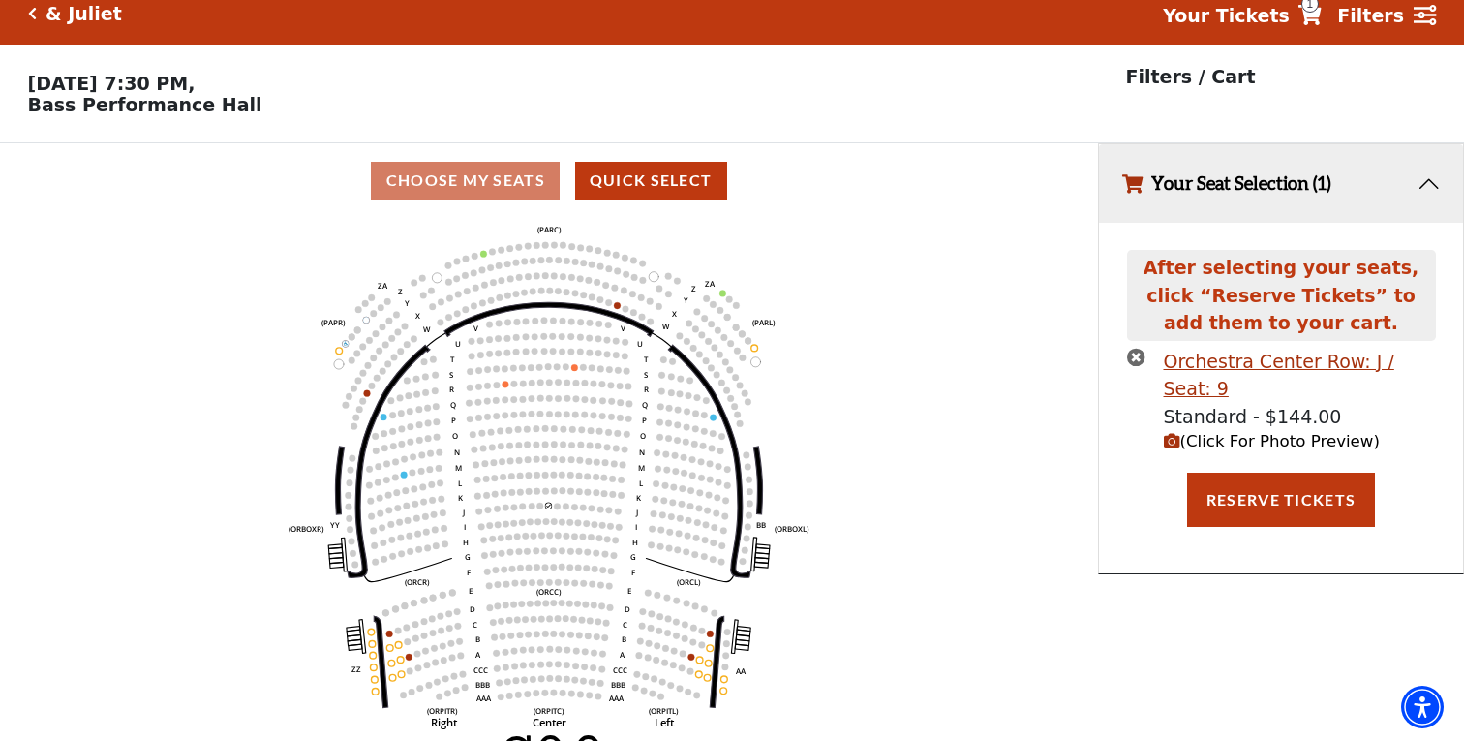
scroll to position [41, 0]
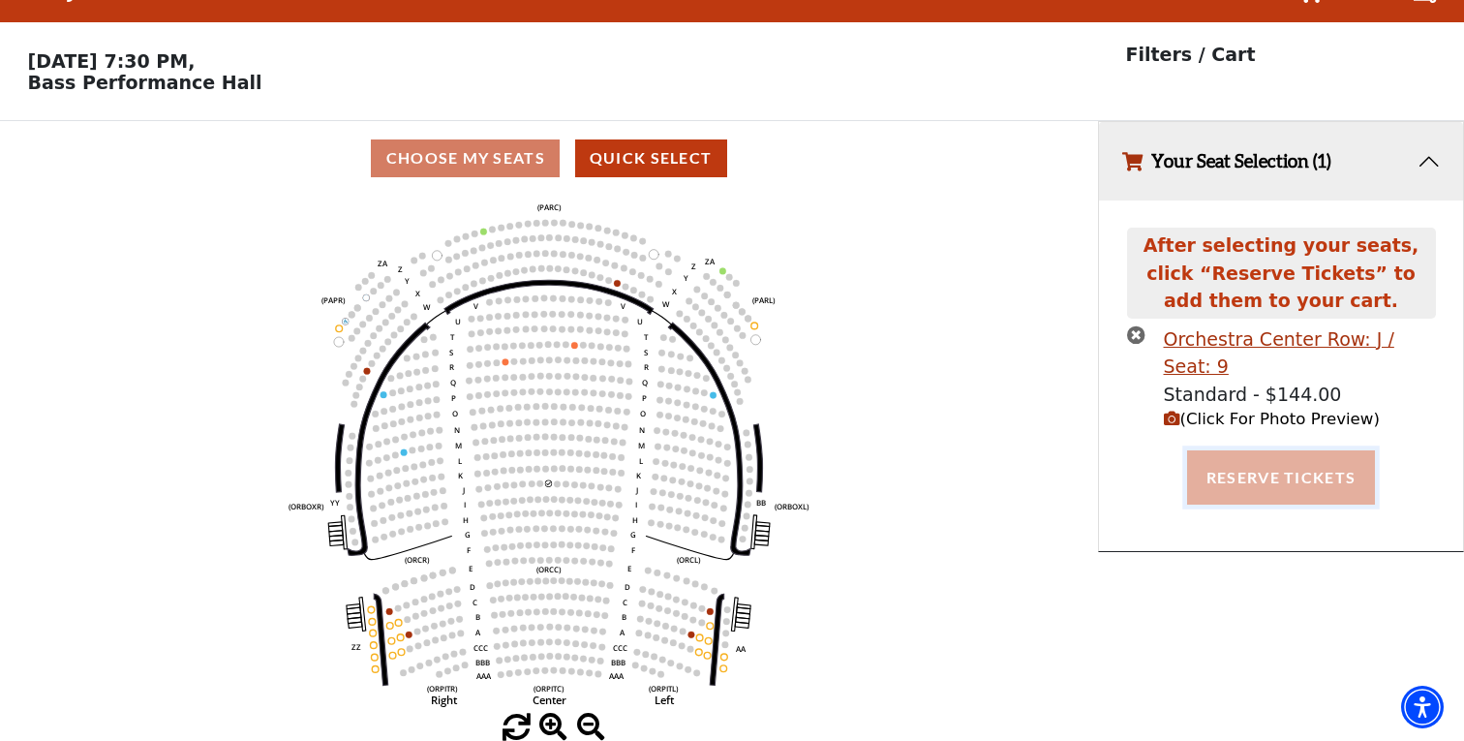
click at [1257, 453] on button "Reserve Tickets" at bounding box center [1281, 477] width 188 height 54
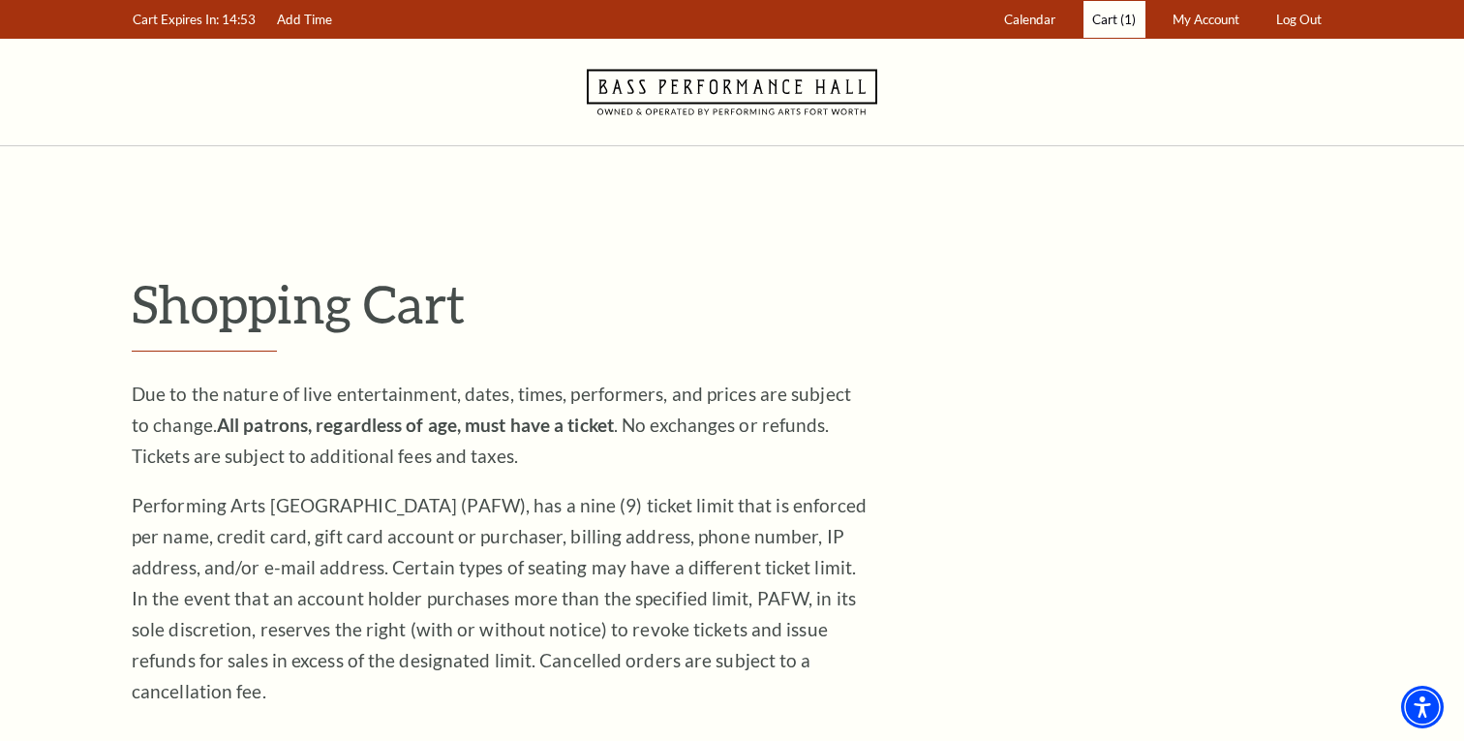
click at [1117, 24] on span "Cart" at bounding box center [1104, 19] width 25 height 15
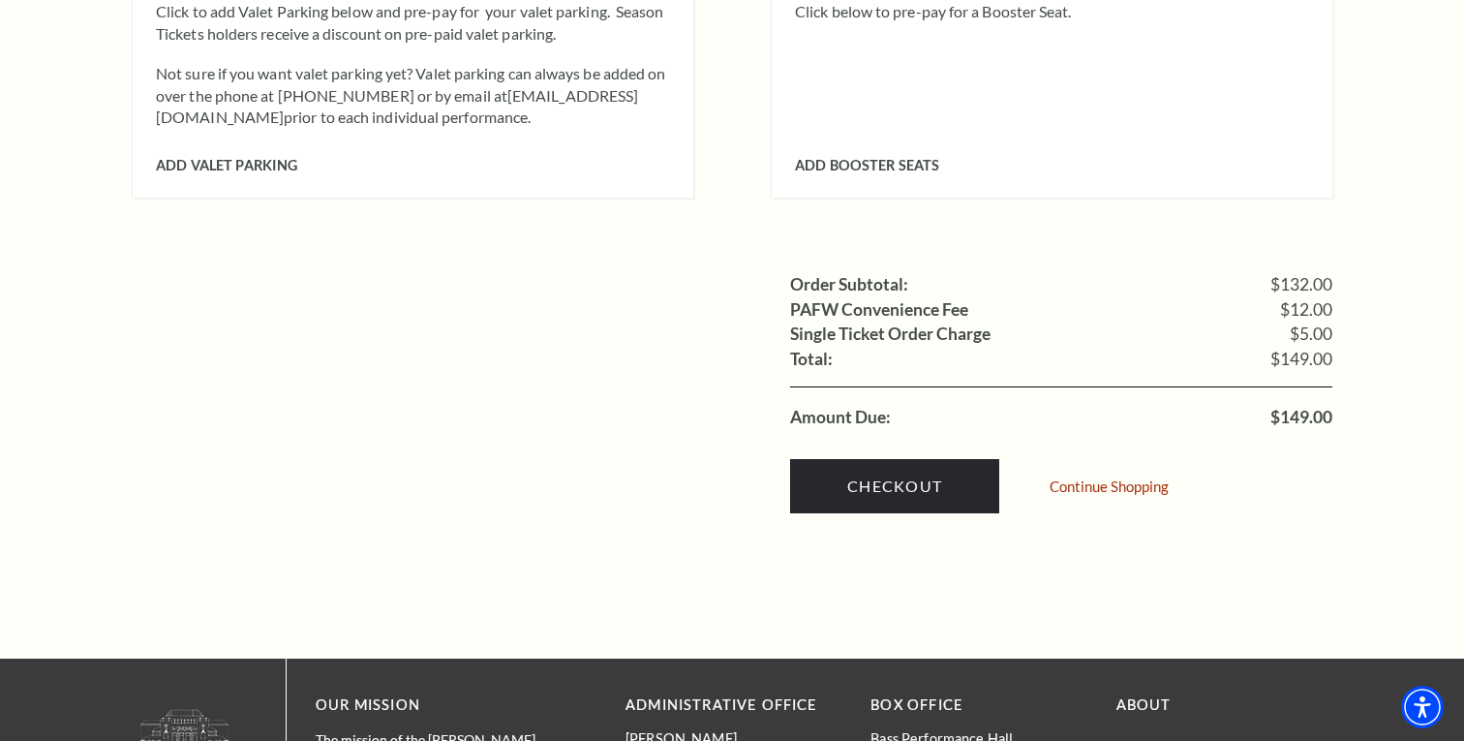
scroll to position [1696, 0]
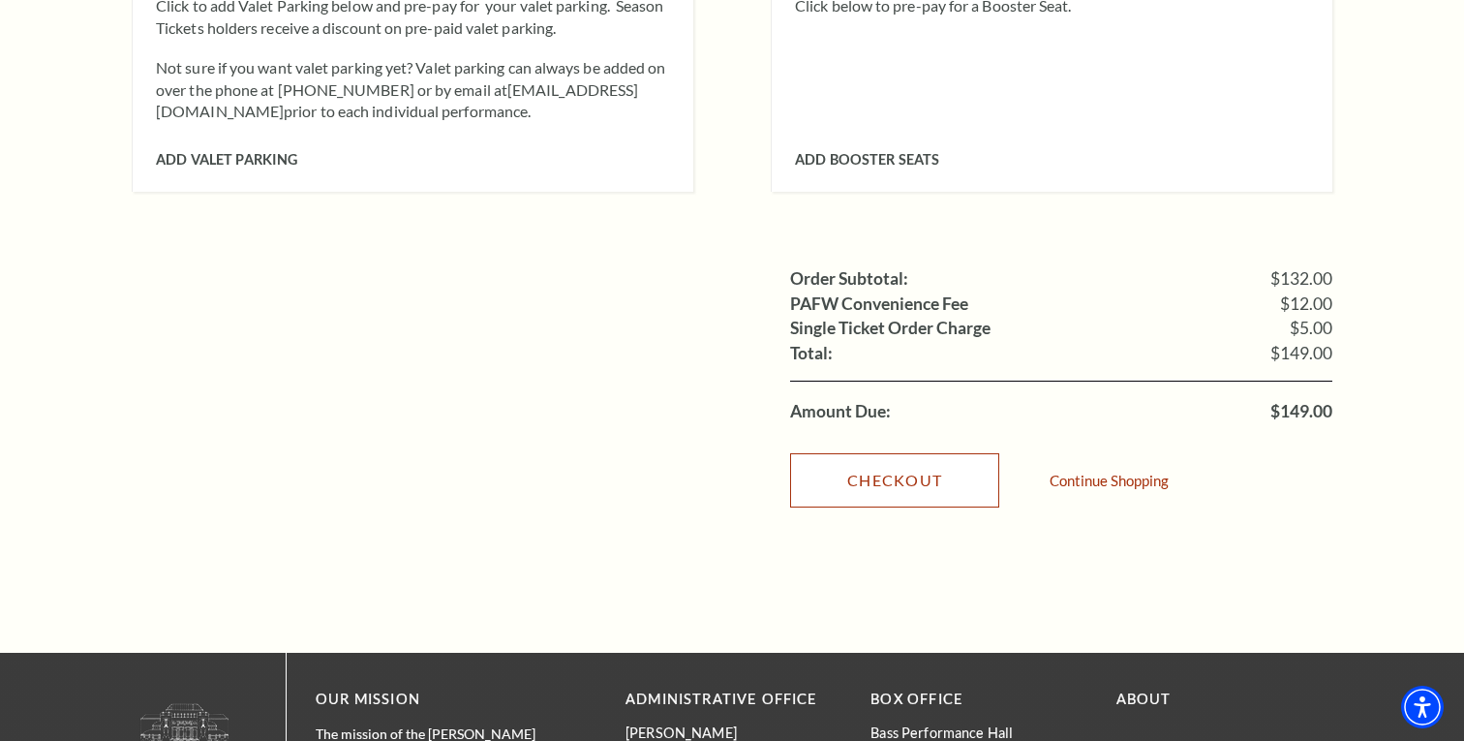
click at [868, 453] on link "Checkout" at bounding box center [894, 480] width 209 height 54
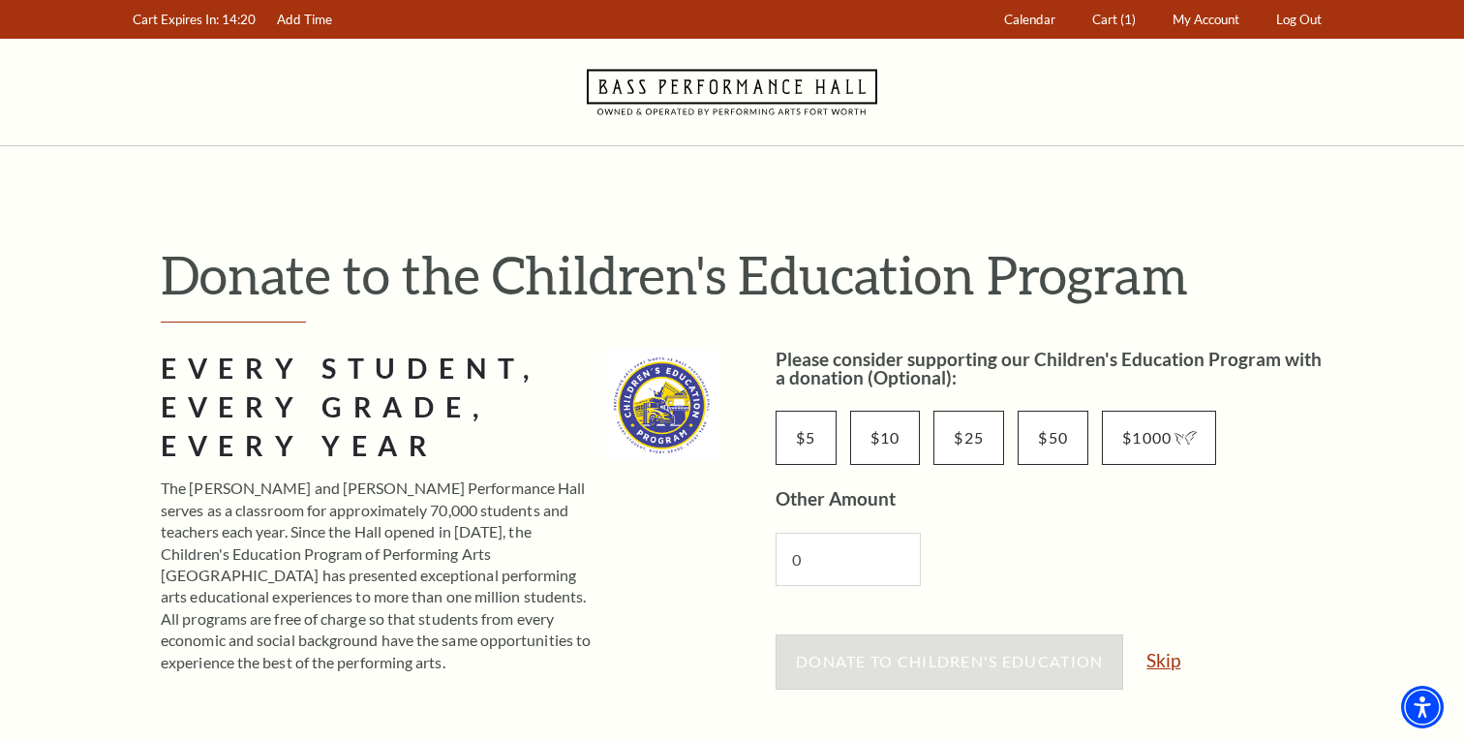
click at [1167, 654] on link "Skip" at bounding box center [1163, 660] width 34 height 18
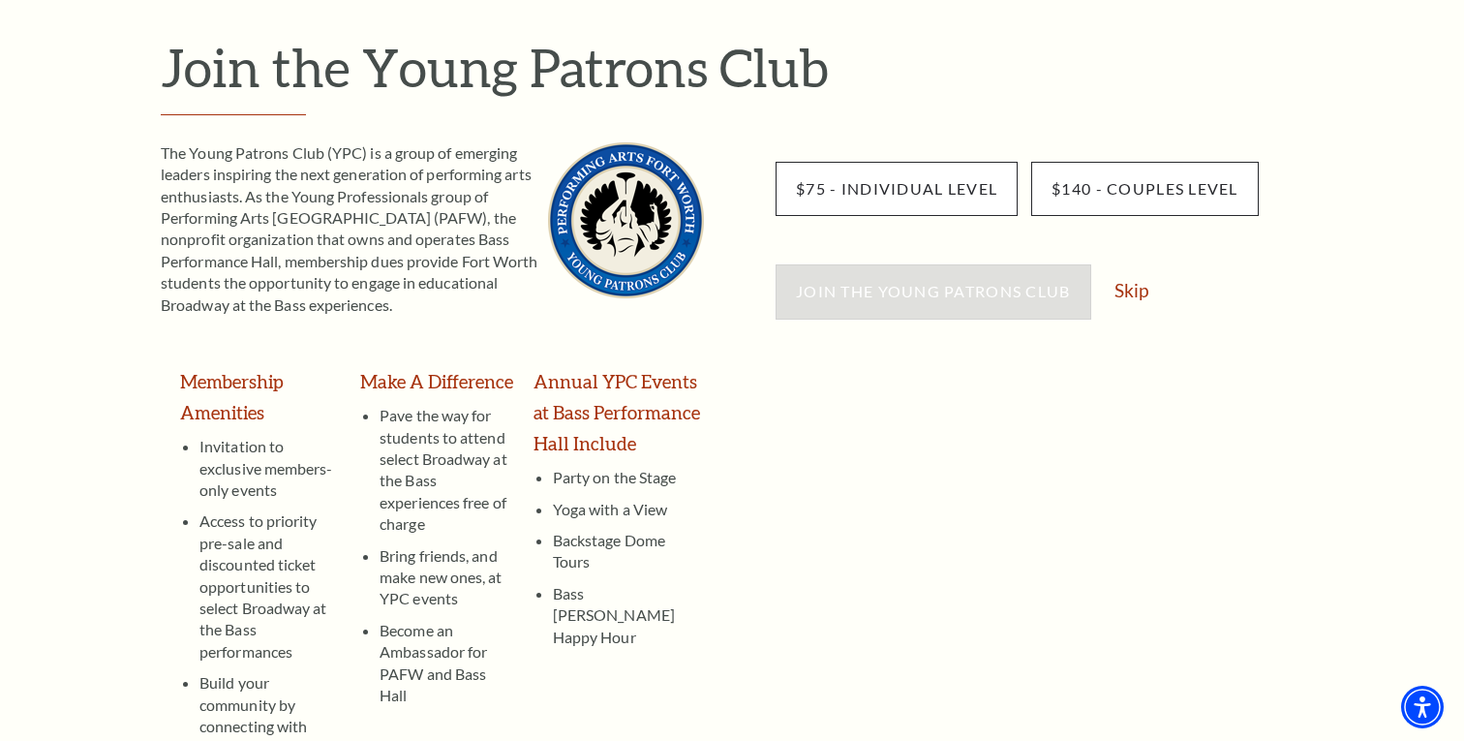
scroll to position [223, 0]
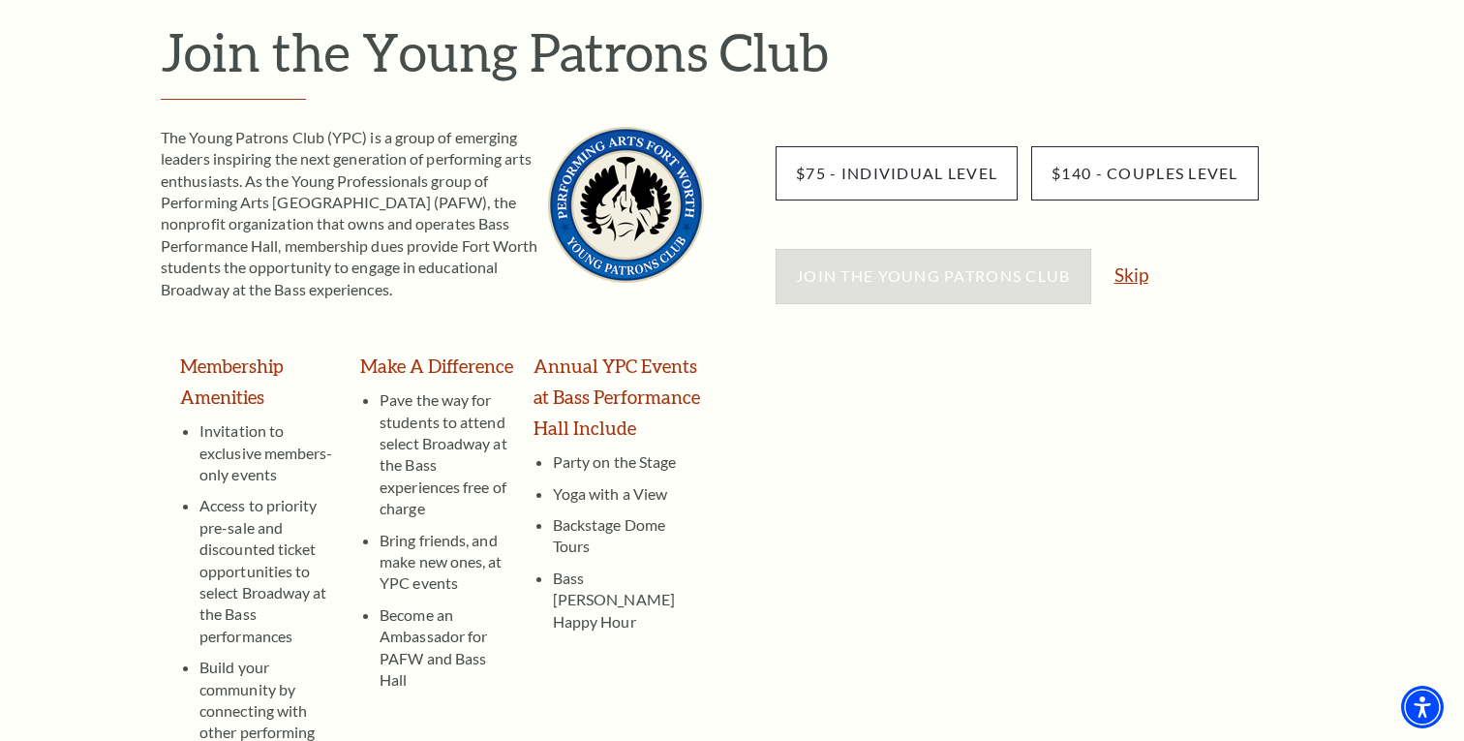
click at [1129, 280] on link "Skip" at bounding box center [1131, 274] width 34 height 18
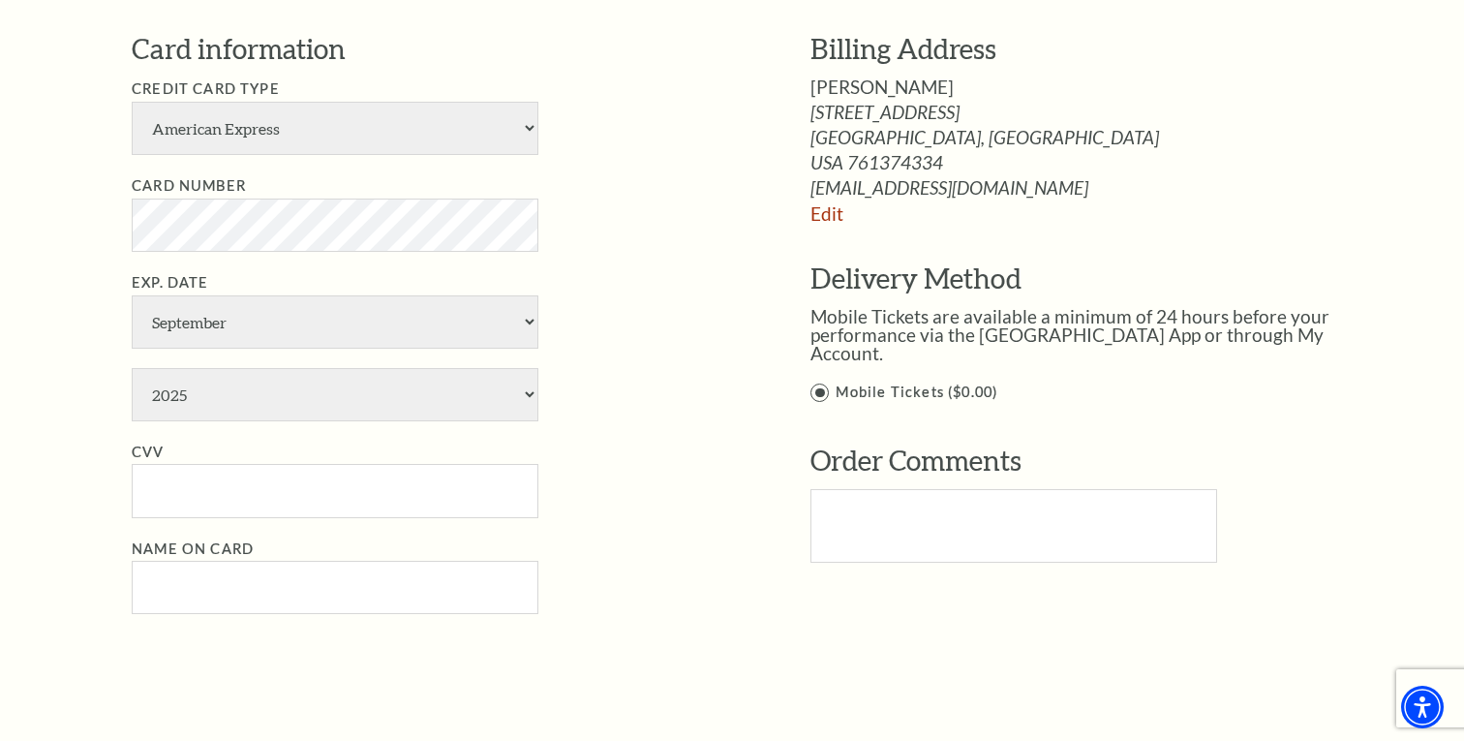
scroll to position [982, 0]
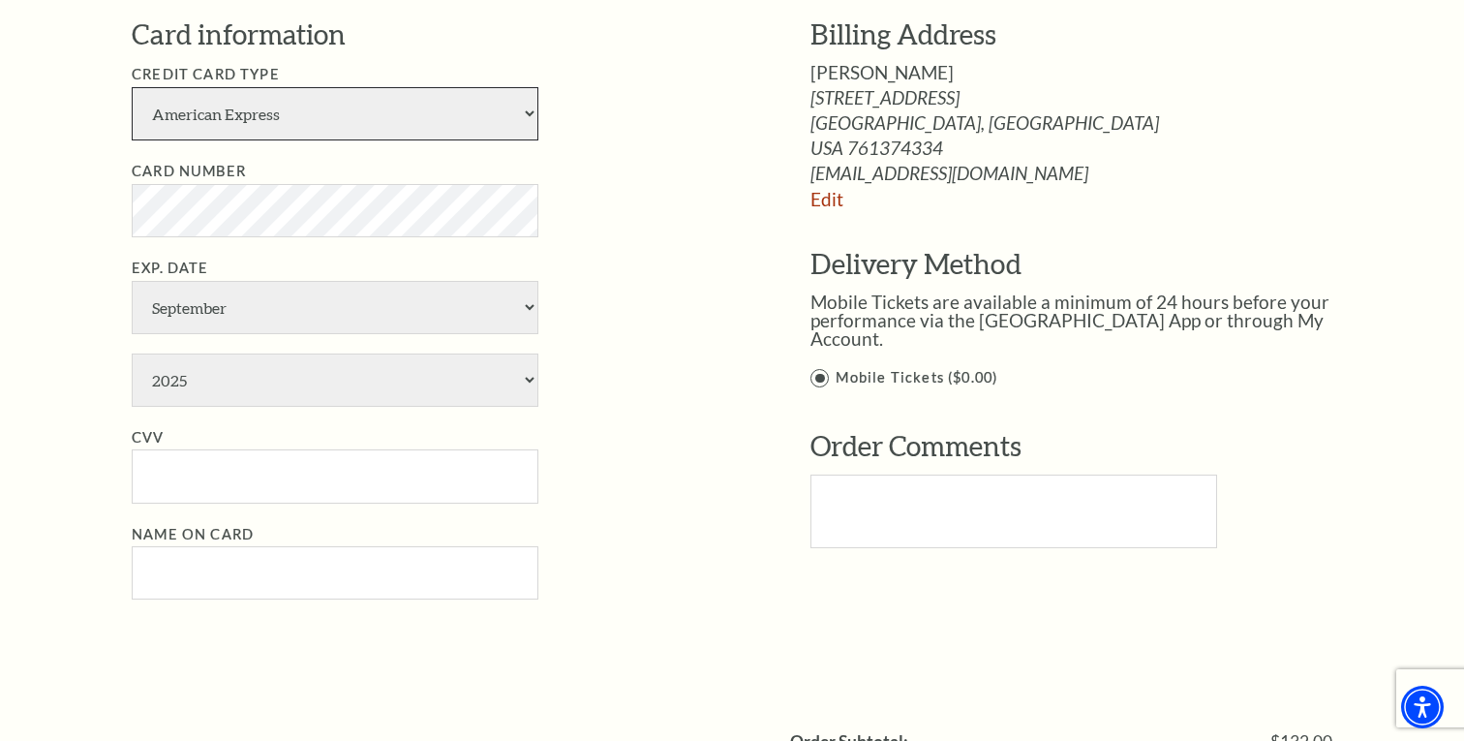
click at [521, 112] on select "American Express Visa Master Card Discover" at bounding box center [335, 113] width 407 height 53
select select "24"
click at [132, 87] on select "American Express Visa Master Card Discover" at bounding box center [335, 113] width 407 height 53
select select "11"
select select "2028"
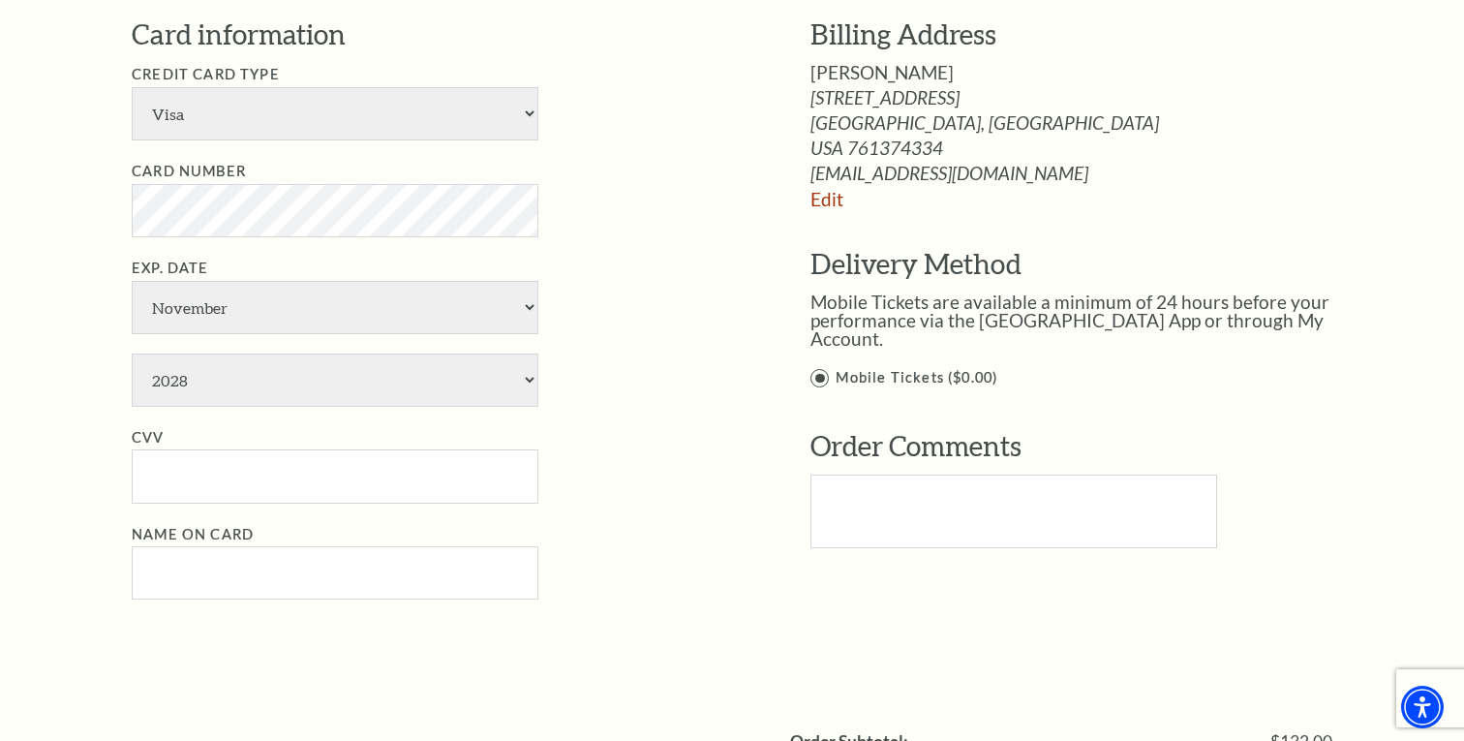
type input "757"
type input "Asa L Burk"
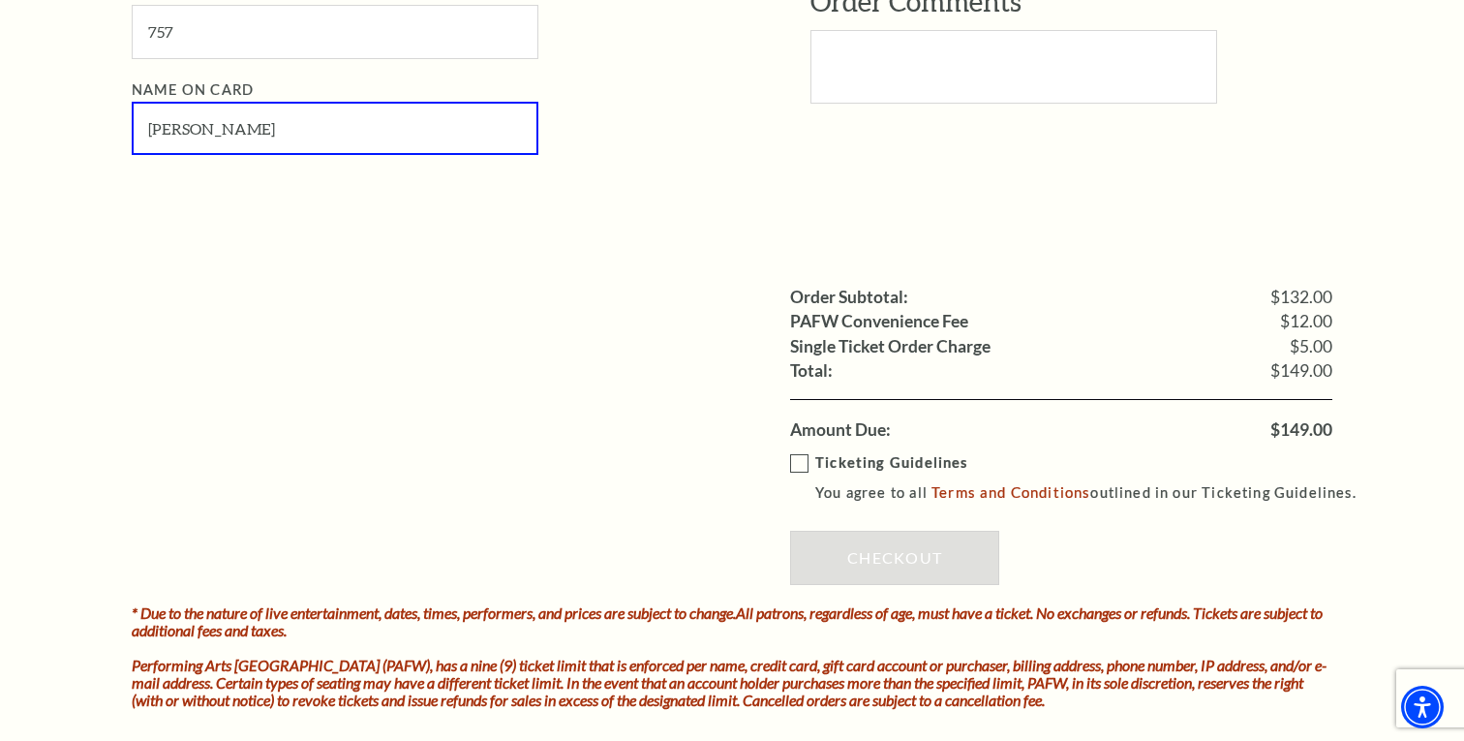
scroll to position [1444, 0]
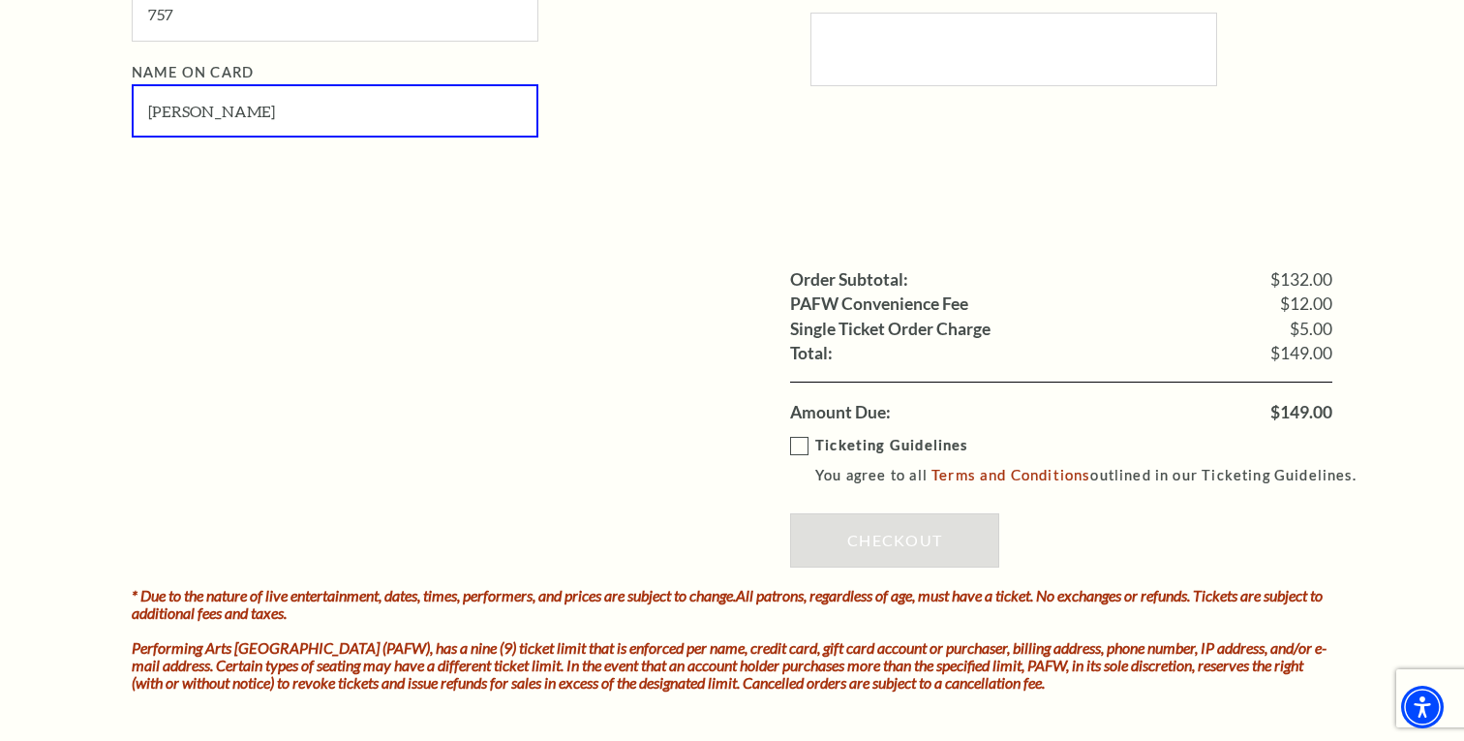
click at [796, 444] on label "Ticketing Guidelines You agree to all Terms and Conditions outlined in our Tick…" at bounding box center [1082, 460] width 584 height 53
click at [0, 0] on input "Ticketing Guidelines You agree to all Terms and Conditions outlined in our Tick…" at bounding box center [0, 0] width 0 height 0
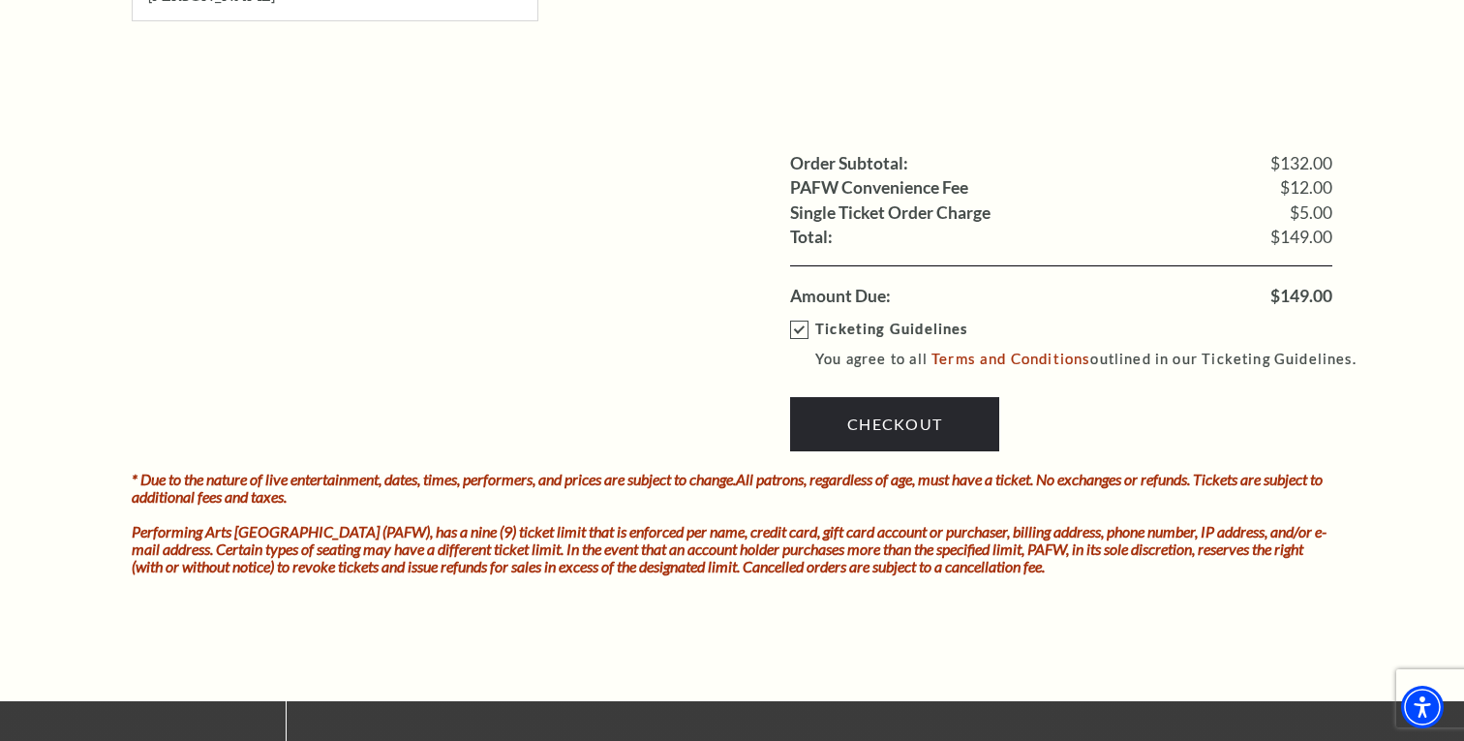
scroll to position [1588, 0]
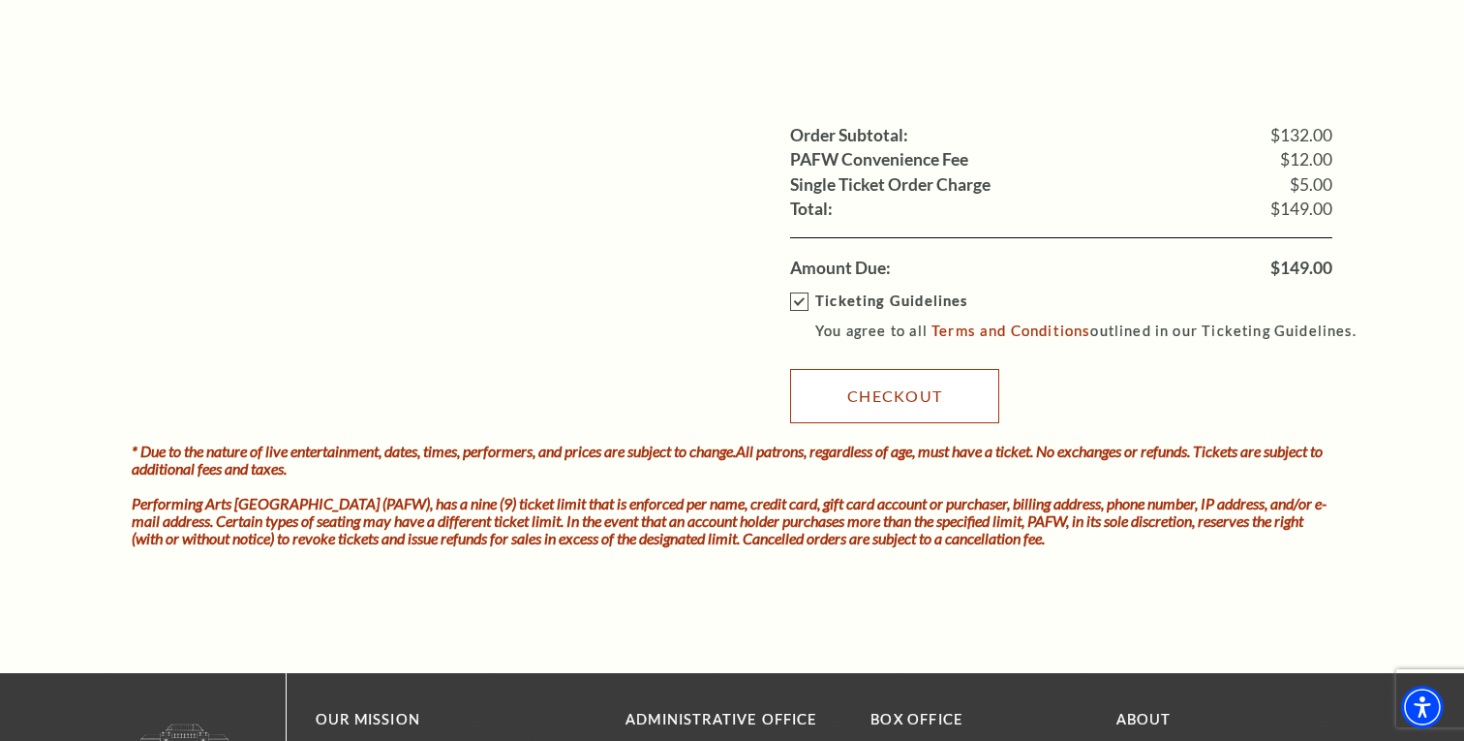
click at [888, 396] on link "Checkout" at bounding box center [894, 396] width 209 height 54
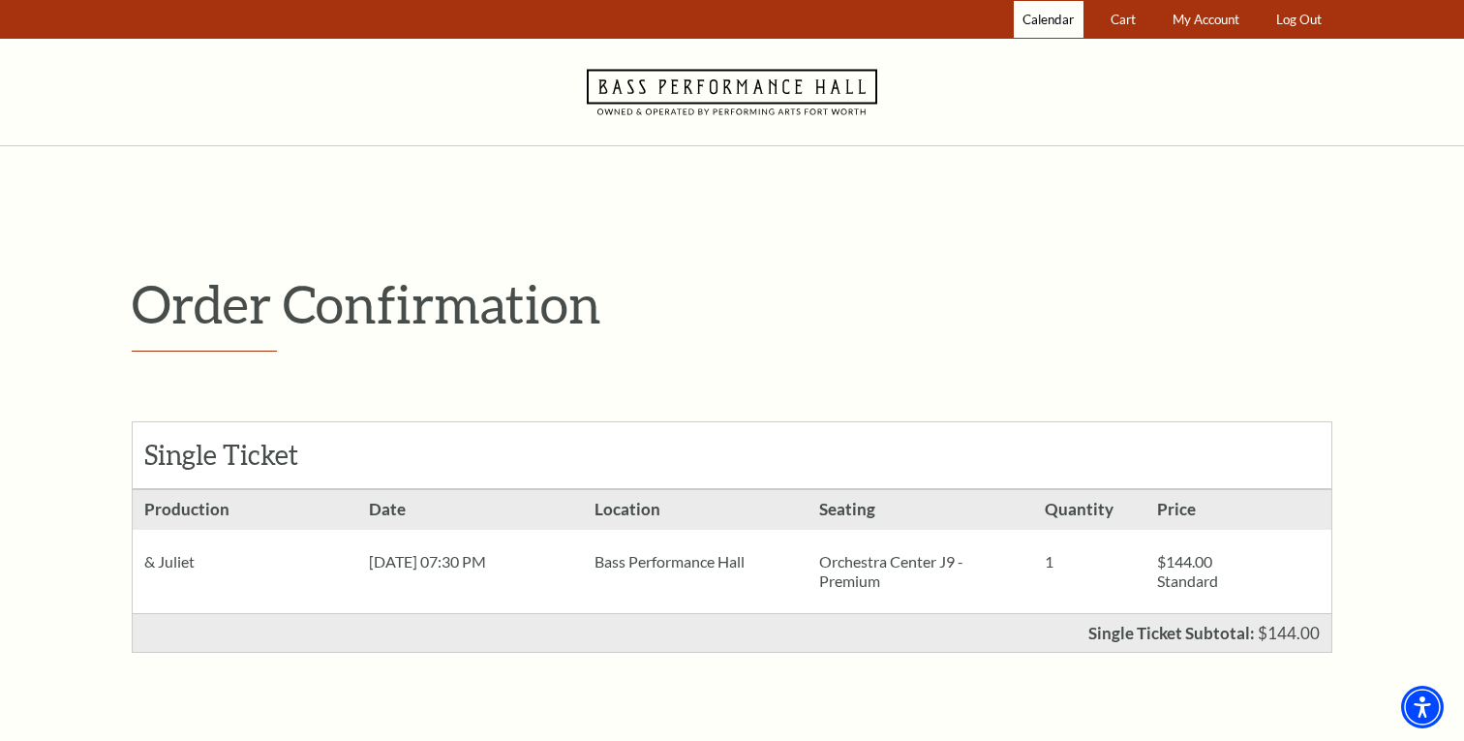
click at [1052, 20] on span "Calendar" at bounding box center [1047, 19] width 51 height 15
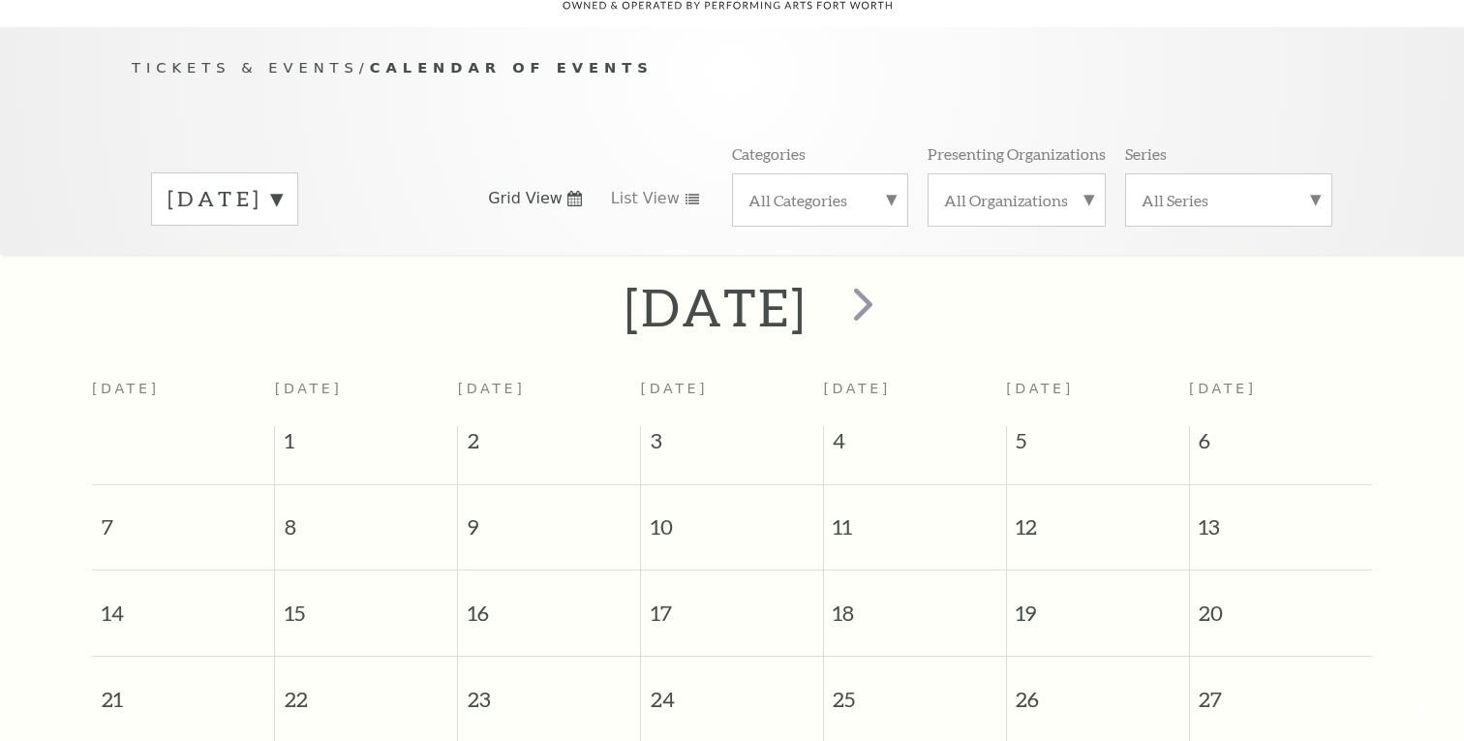
scroll to position [171, 0]
click at [891, 290] on span "next" at bounding box center [863, 300] width 55 height 55
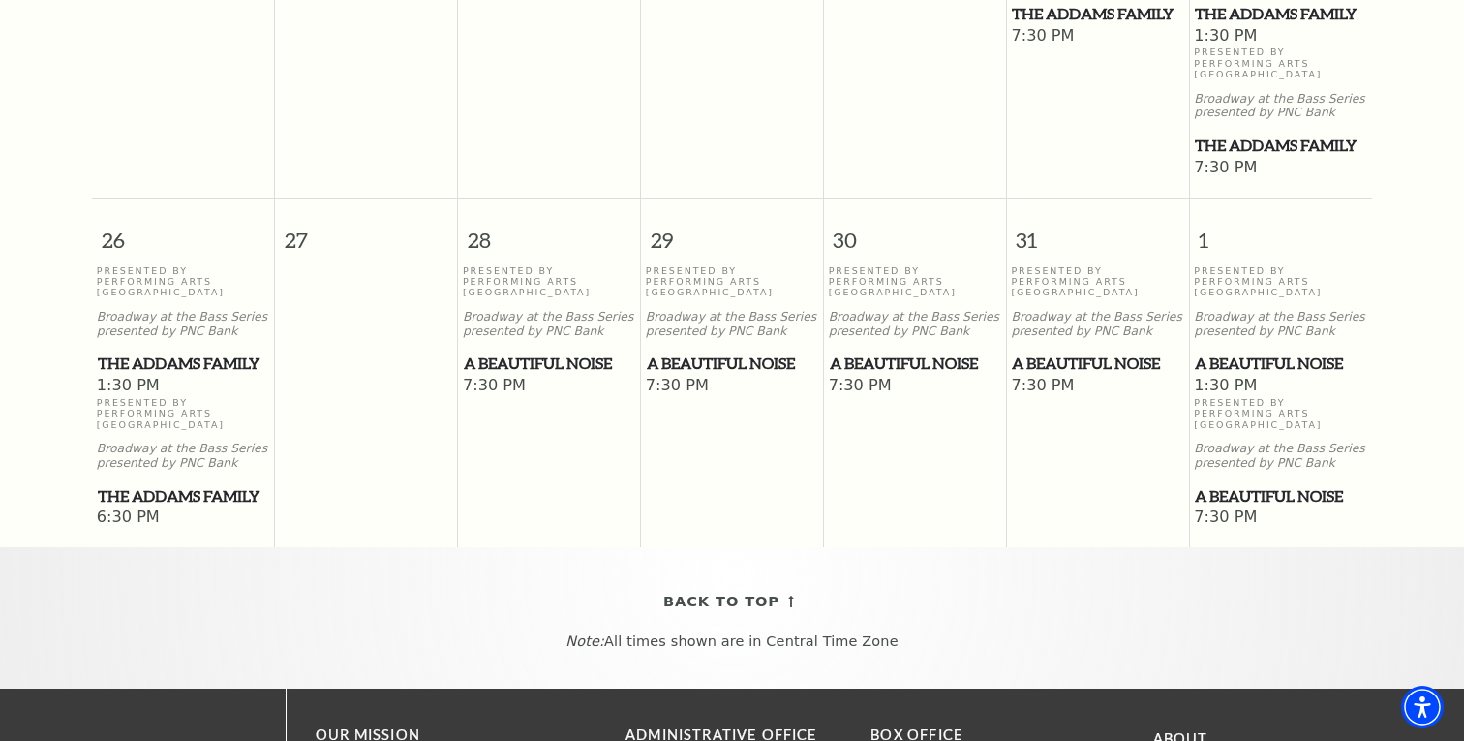
scroll to position [1424, 0]
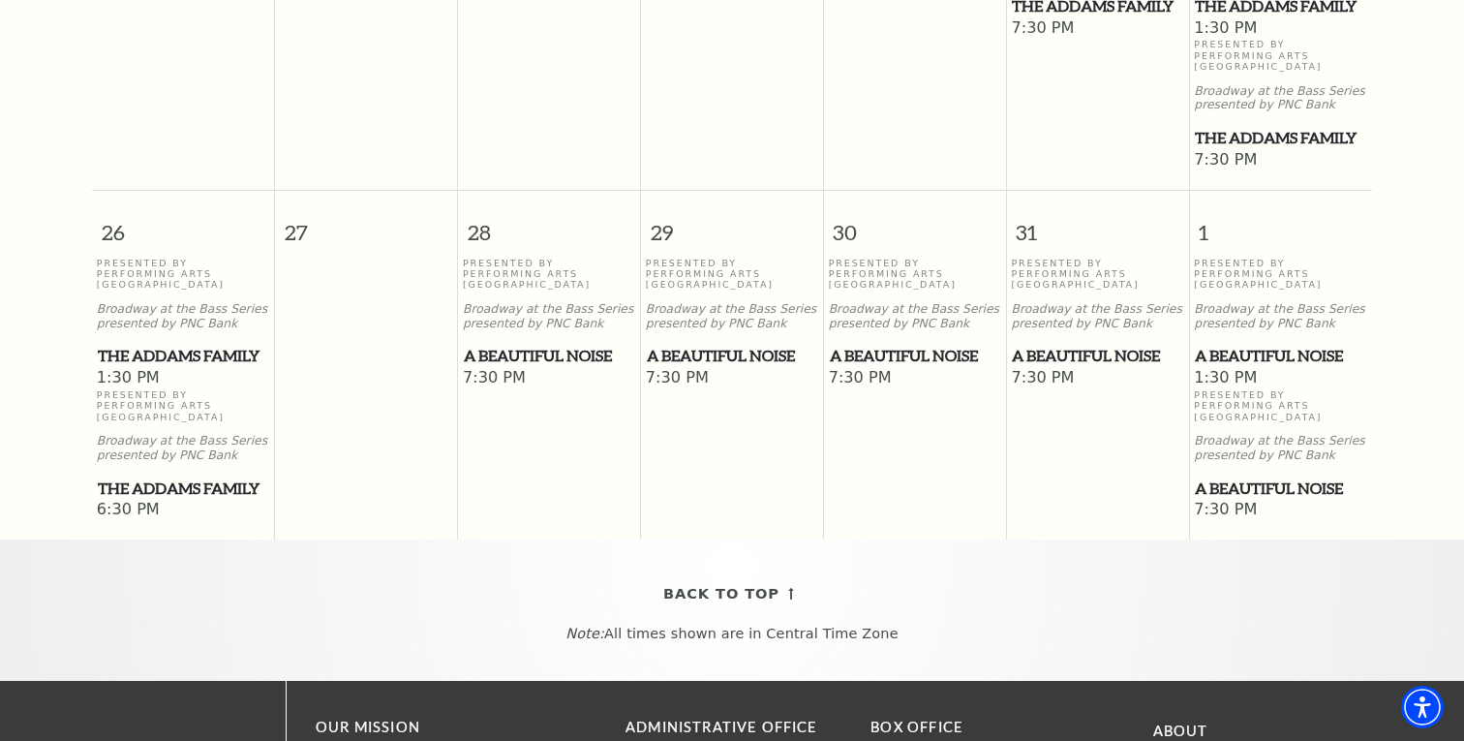
click at [887, 344] on span "A Beautiful Noise" at bounding box center [915, 356] width 170 height 24
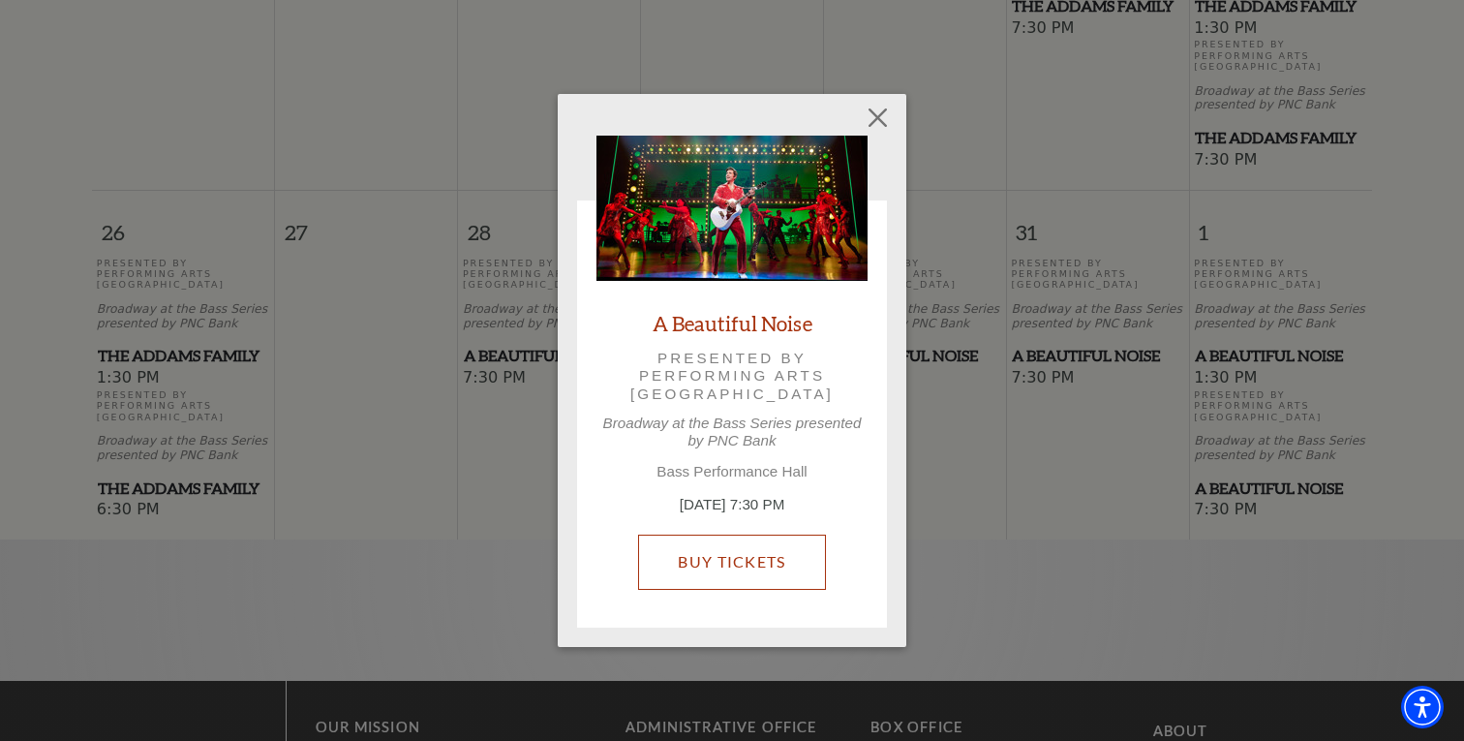
click at [723, 559] on link "Buy Tickets" at bounding box center [731, 561] width 187 height 54
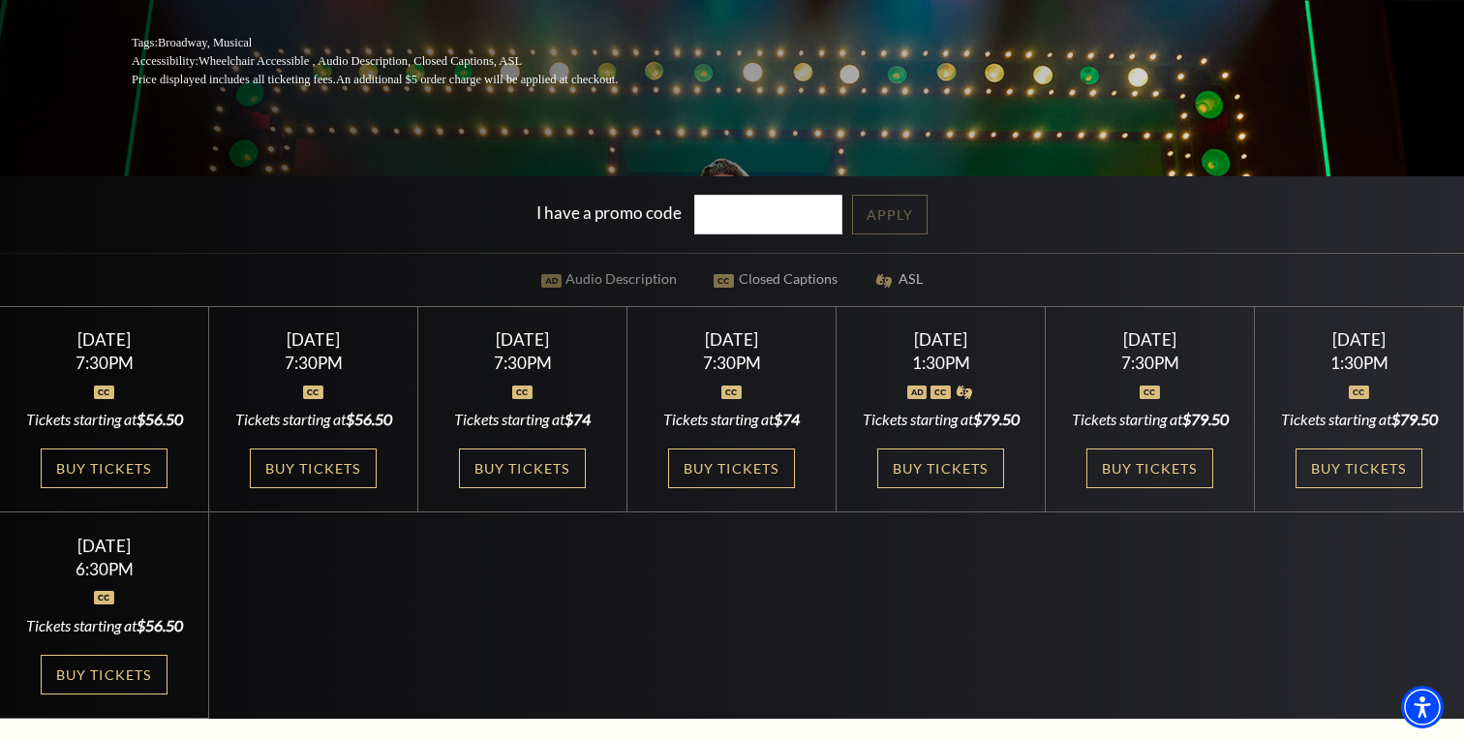
scroll to position [409, 0]
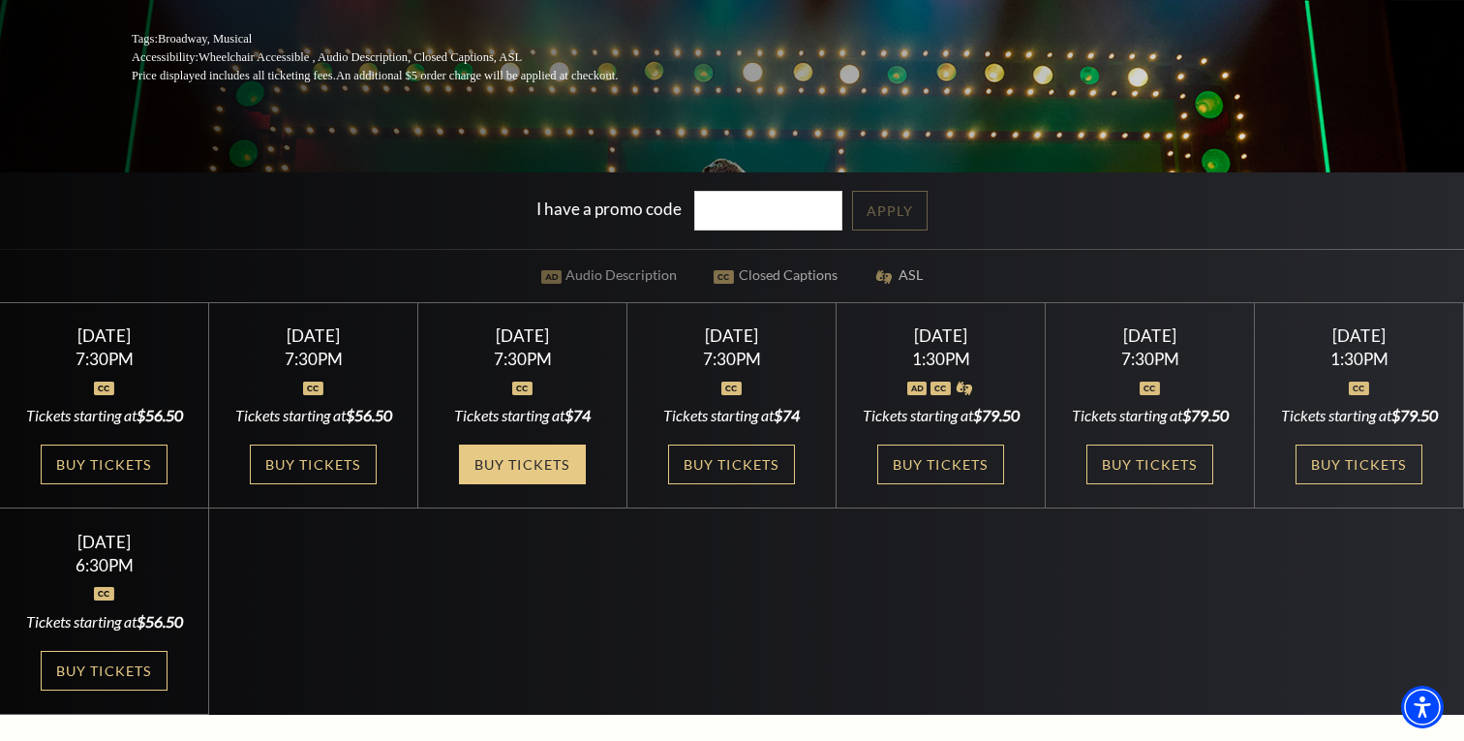
click at [537, 463] on link "Buy Tickets" at bounding box center [522, 464] width 126 height 40
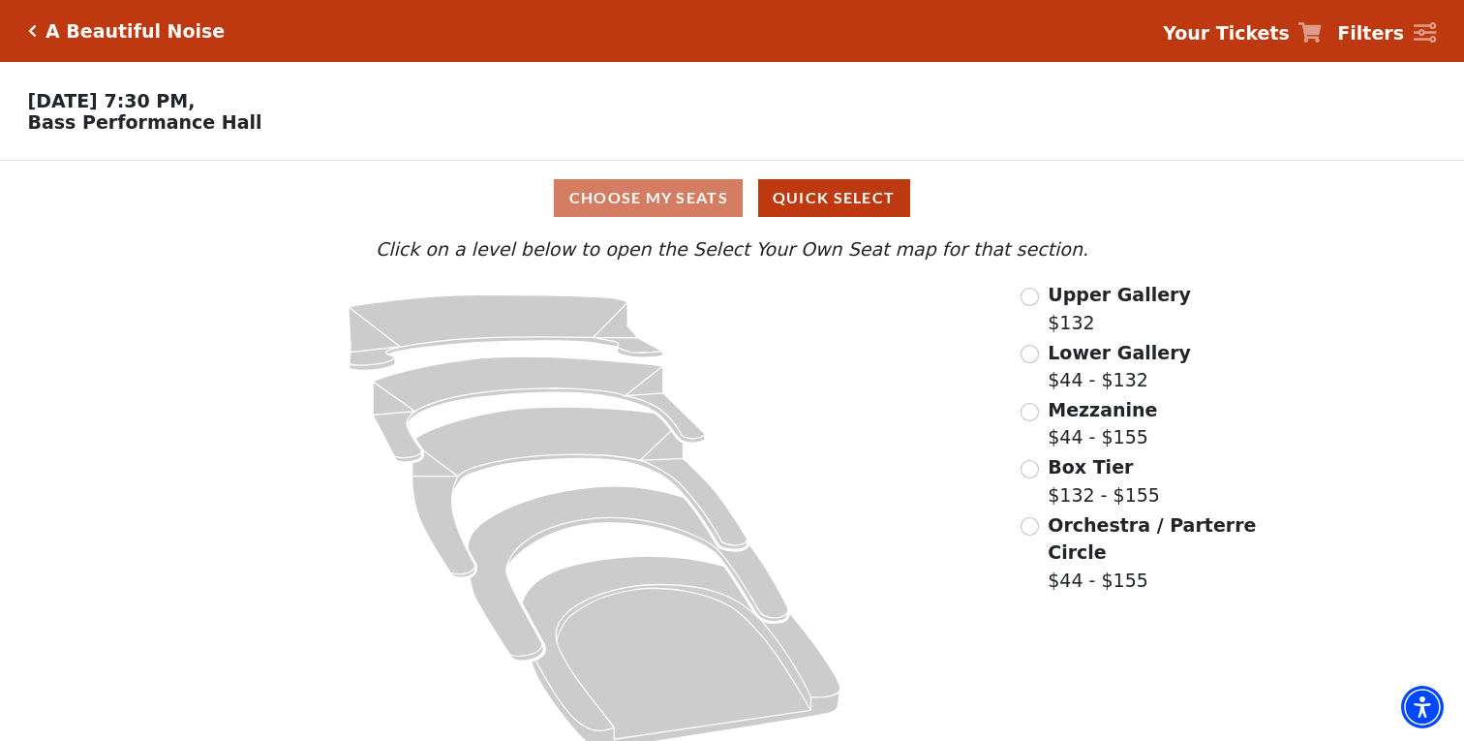
scroll to position [22, 0]
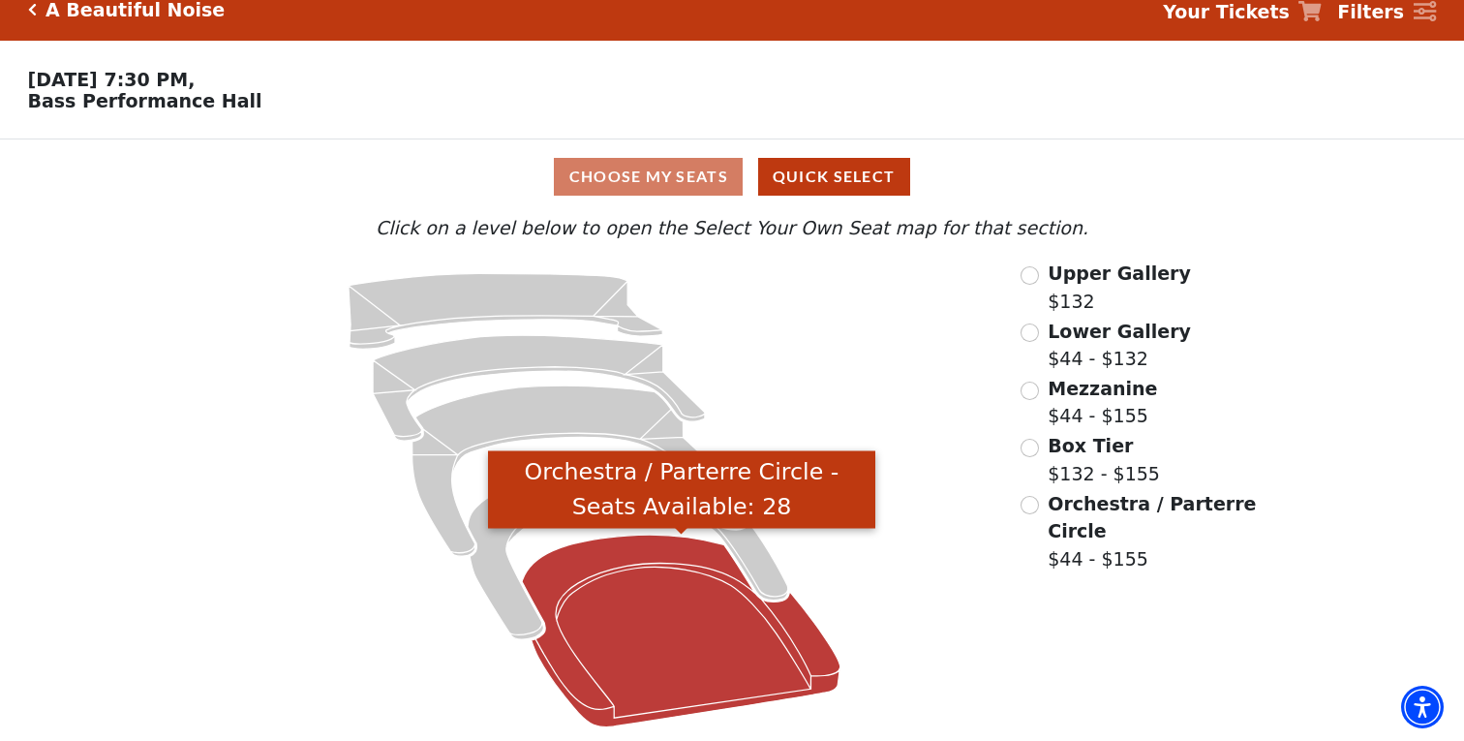
click at [671, 592] on icon "Orchestra / Parterre Circle - Seats Available: 28" at bounding box center [681, 631] width 319 height 192
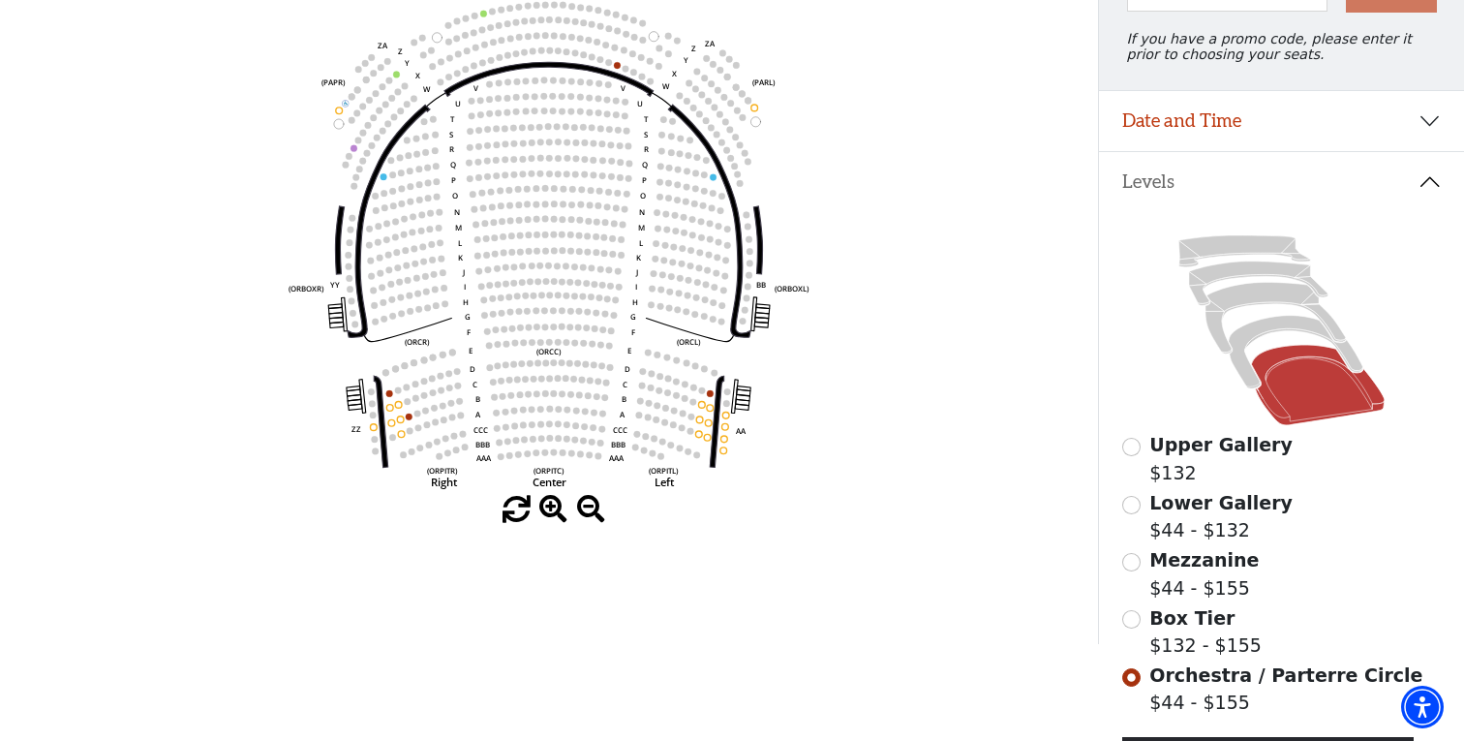
scroll to position [272, 0]
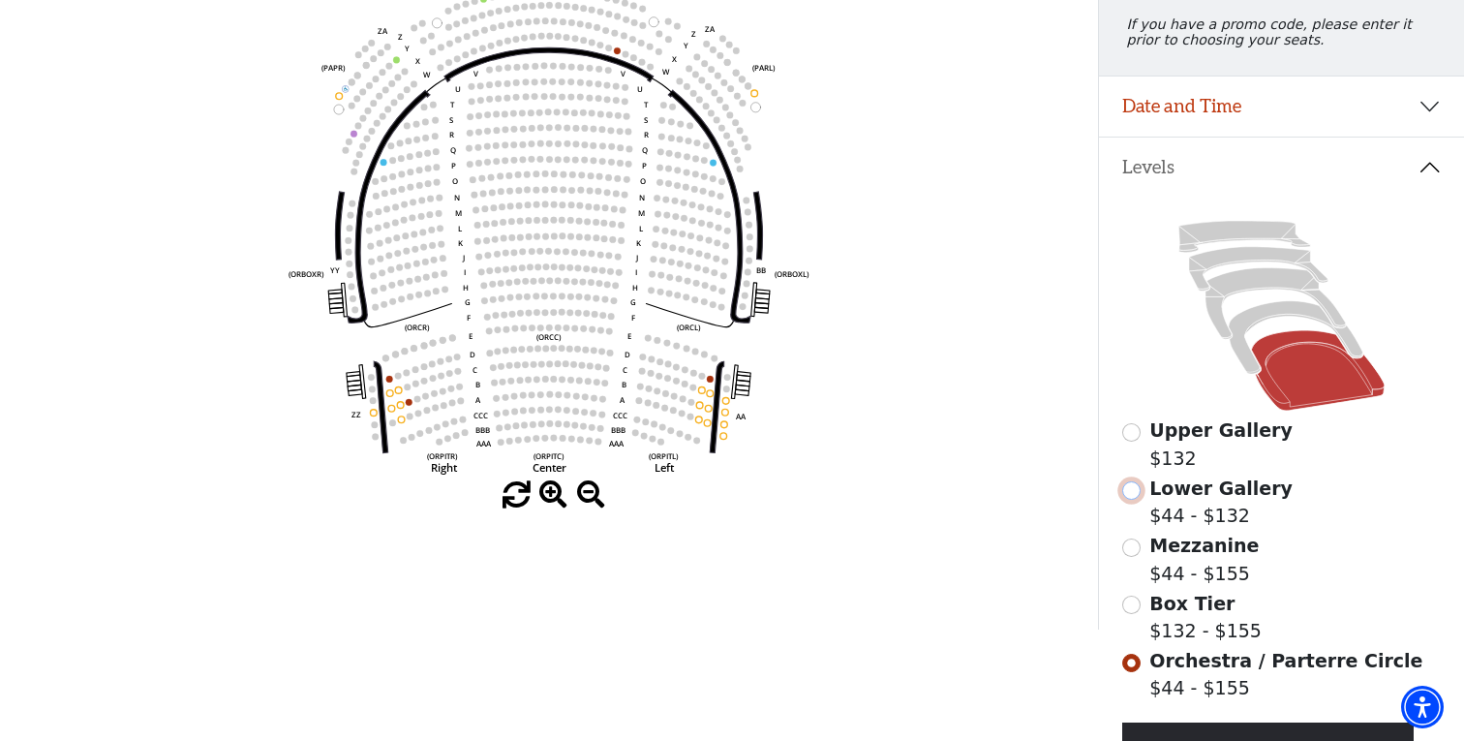
click at [1133, 489] on input "Lower Gallery$44 - $132\a" at bounding box center [1131, 490] width 18 height 18
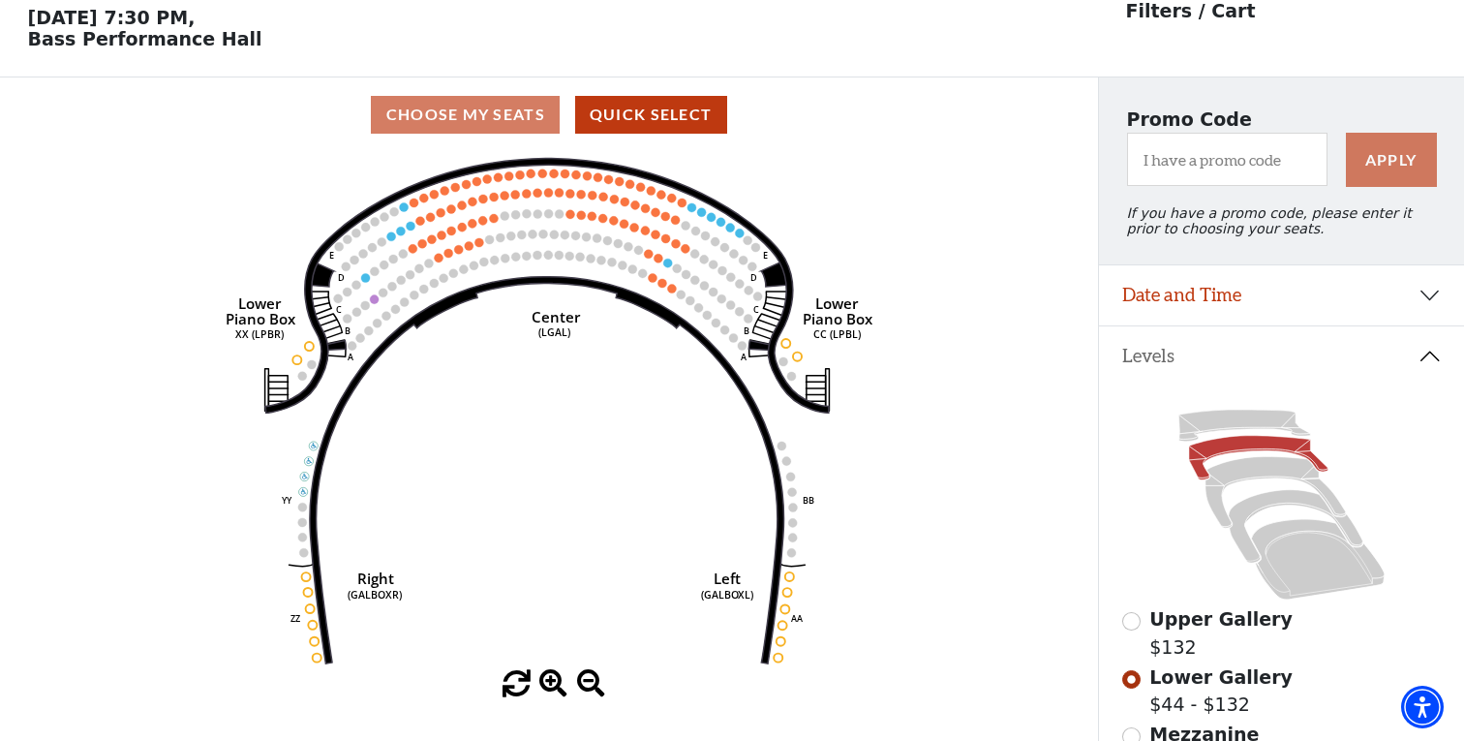
scroll to position [89, 0]
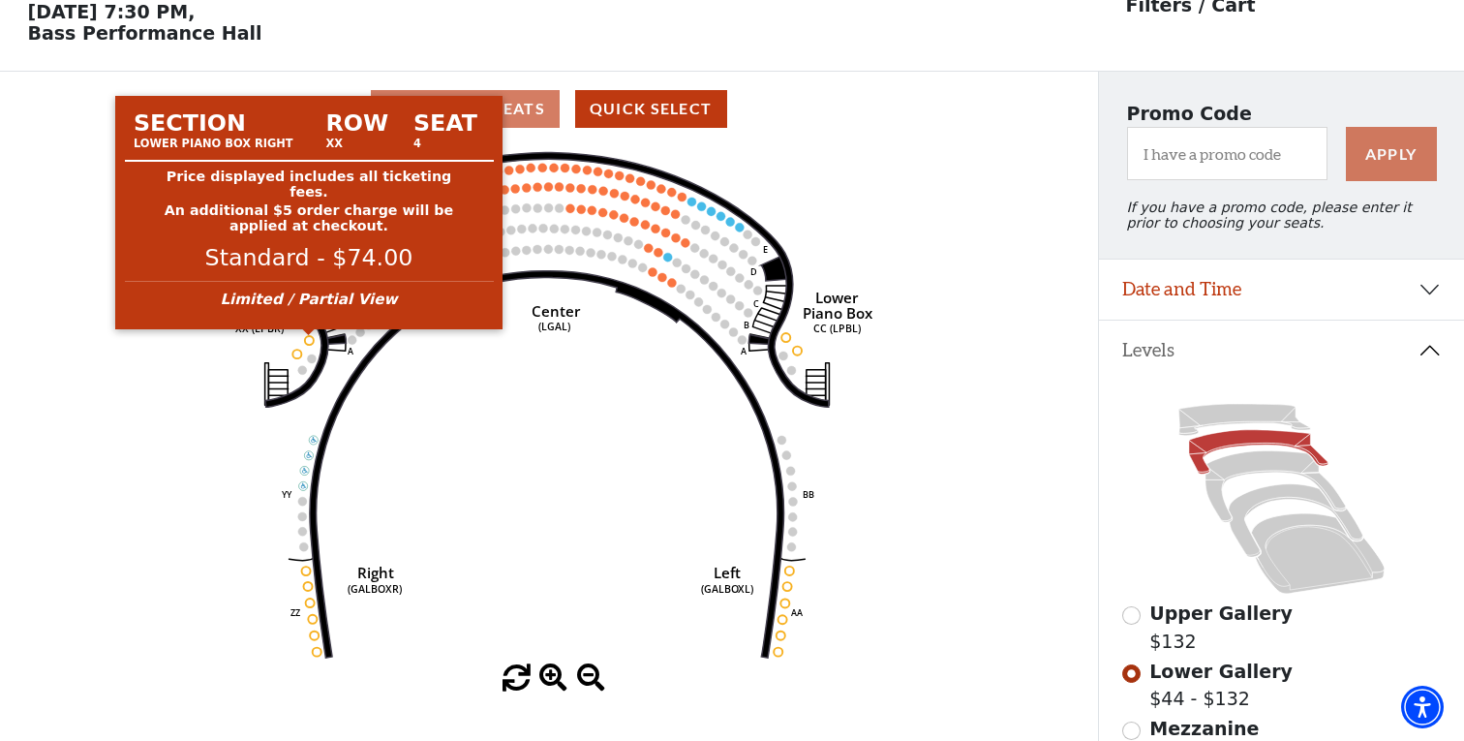
click at [309, 340] on circle at bounding box center [309, 340] width 9 height 9
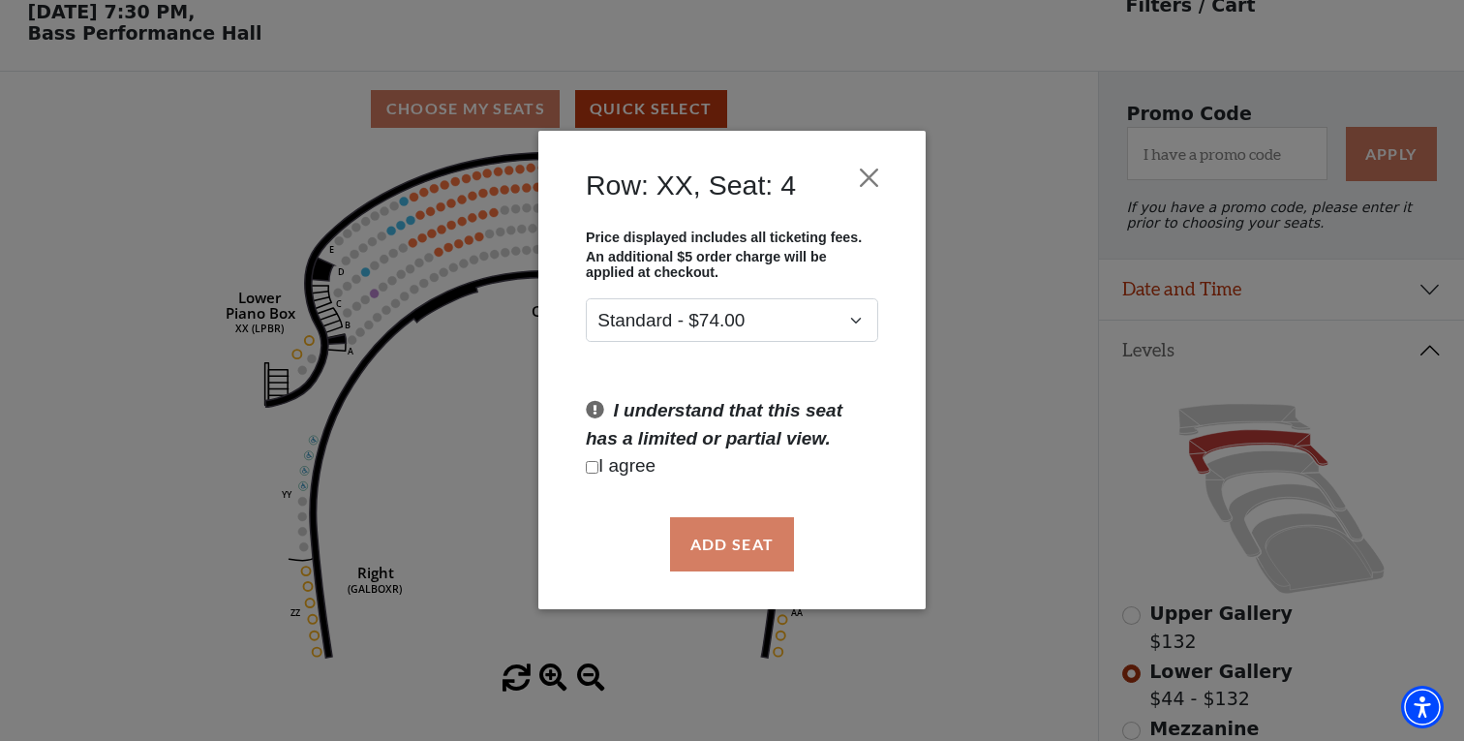
click at [593, 468] on input "Checkbox field" at bounding box center [592, 467] width 13 height 13
checkbox input "true"
click at [726, 544] on button "Add Seat" at bounding box center [732, 544] width 124 height 54
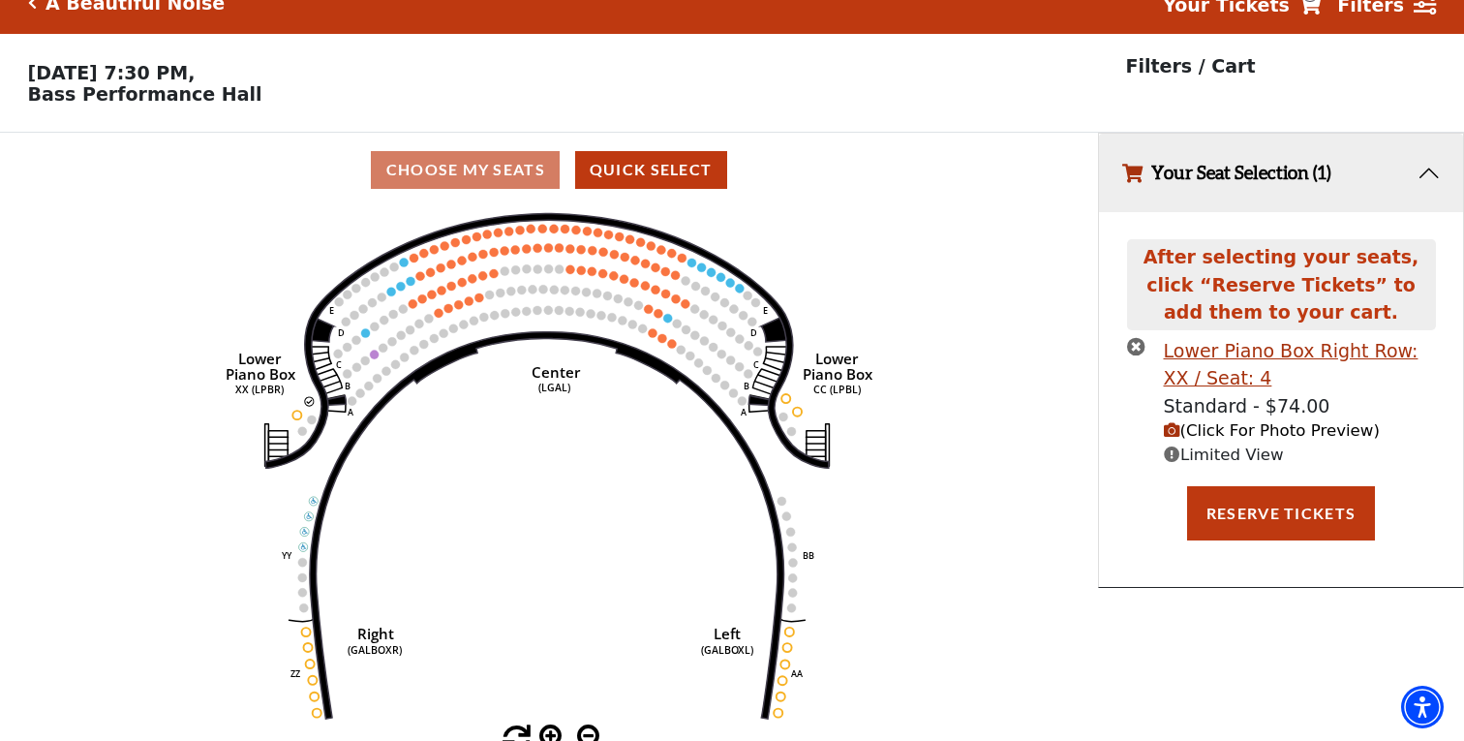
scroll to position [41, 0]
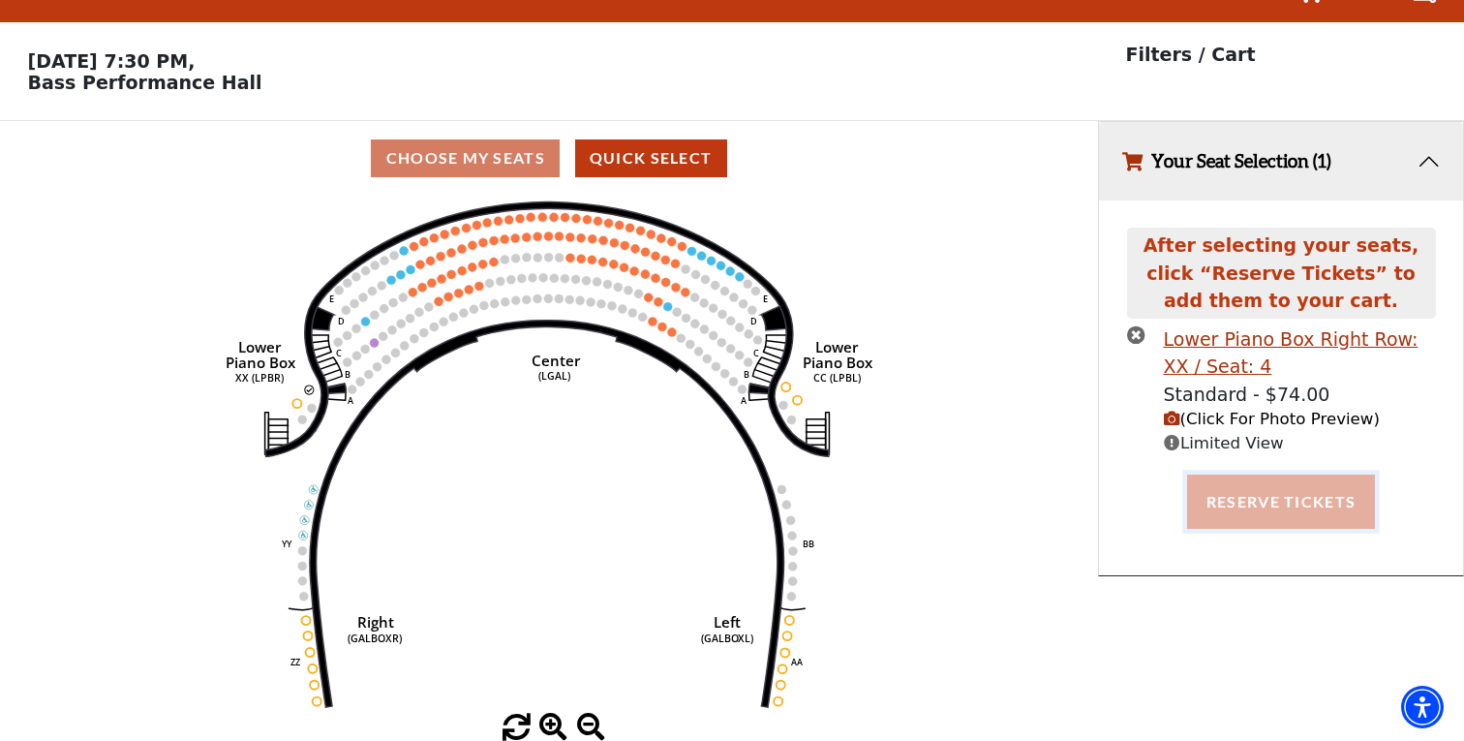
click at [1289, 499] on button "Reserve Tickets" at bounding box center [1281, 501] width 188 height 54
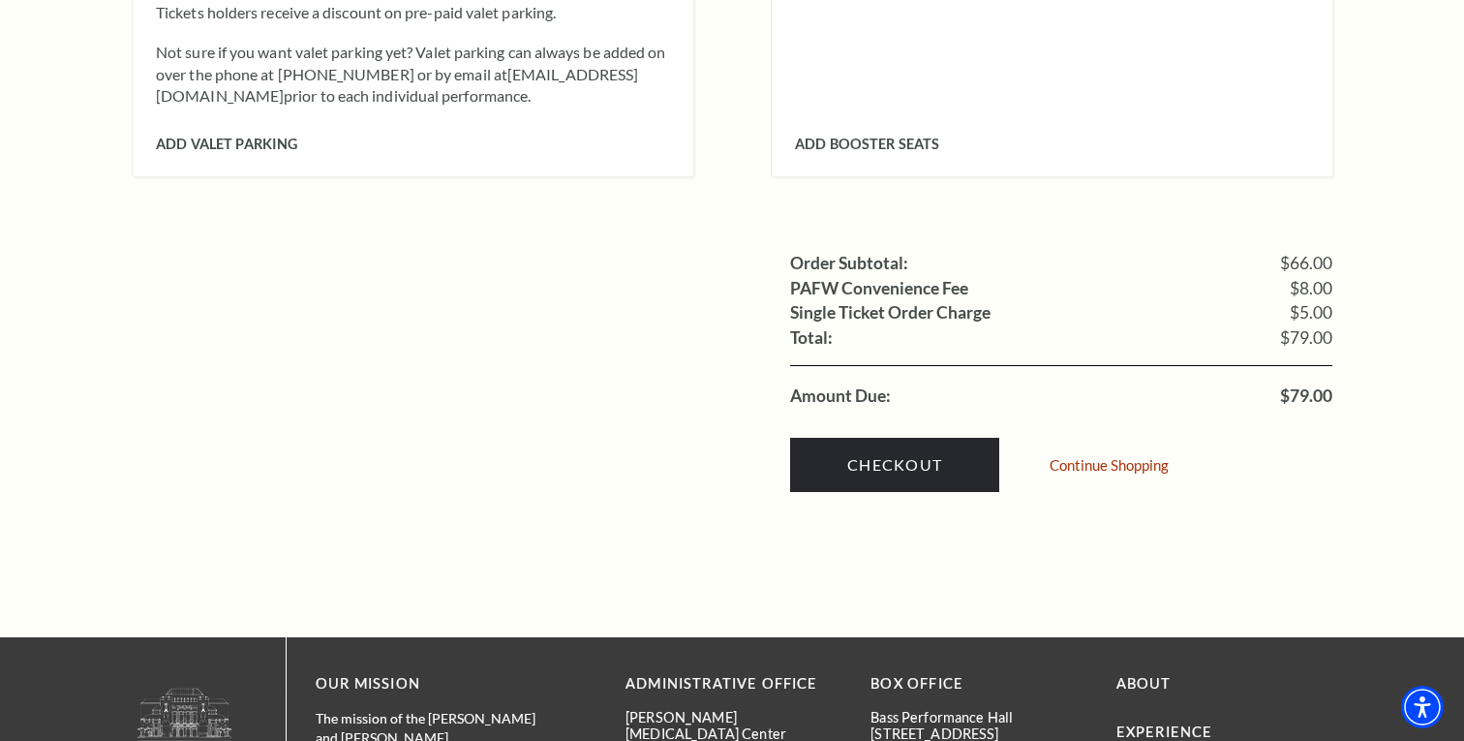
scroll to position [1713, 0]
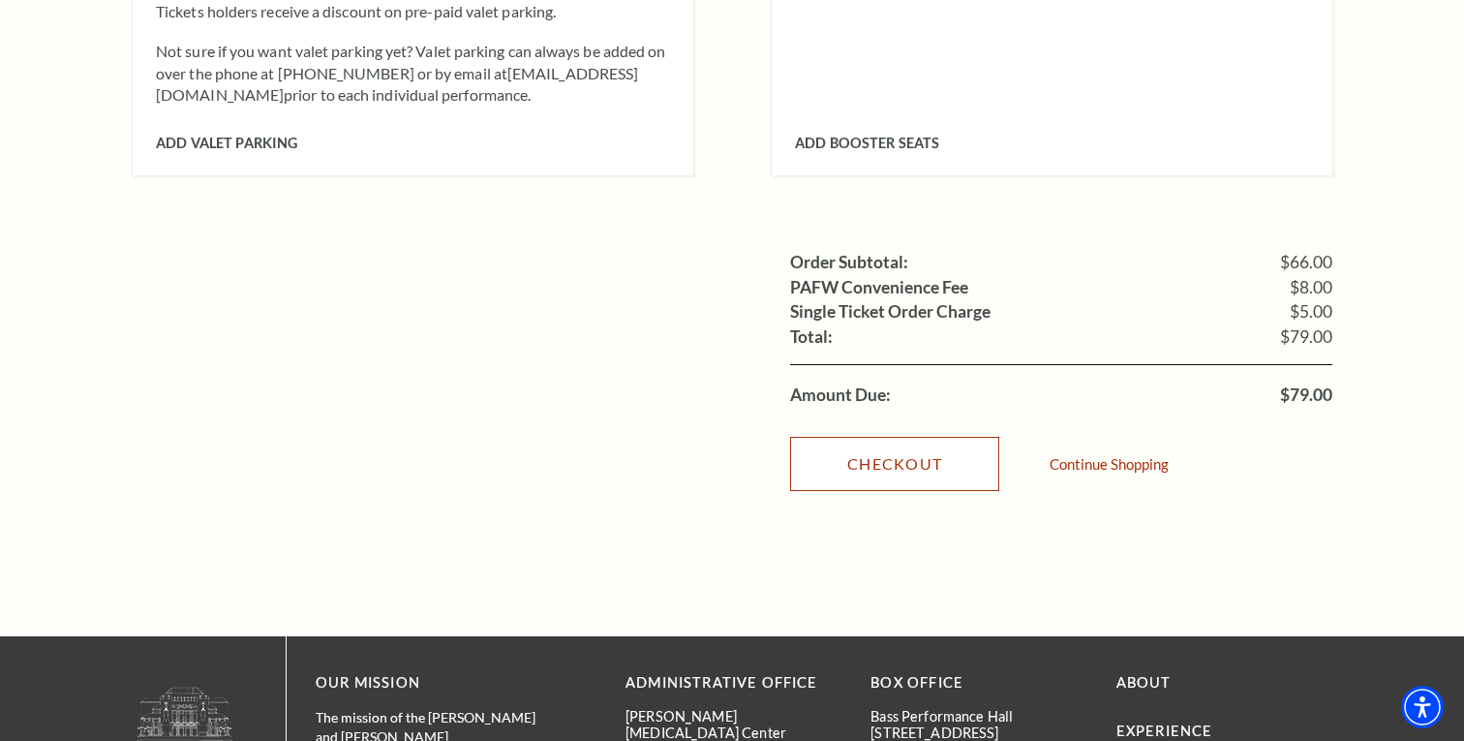
click at [911, 437] on link "Checkout" at bounding box center [894, 464] width 209 height 54
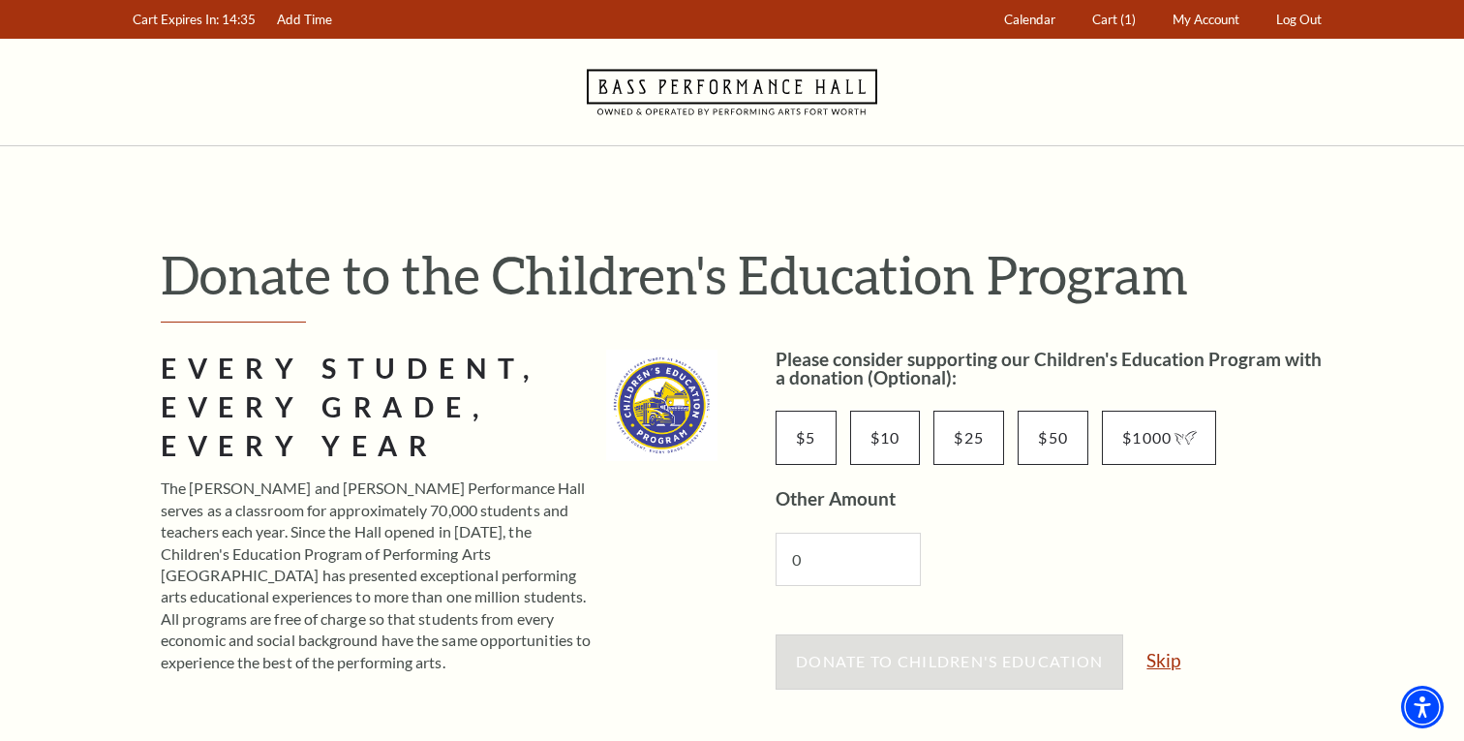
click at [1162, 660] on link "Skip" at bounding box center [1163, 660] width 34 height 18
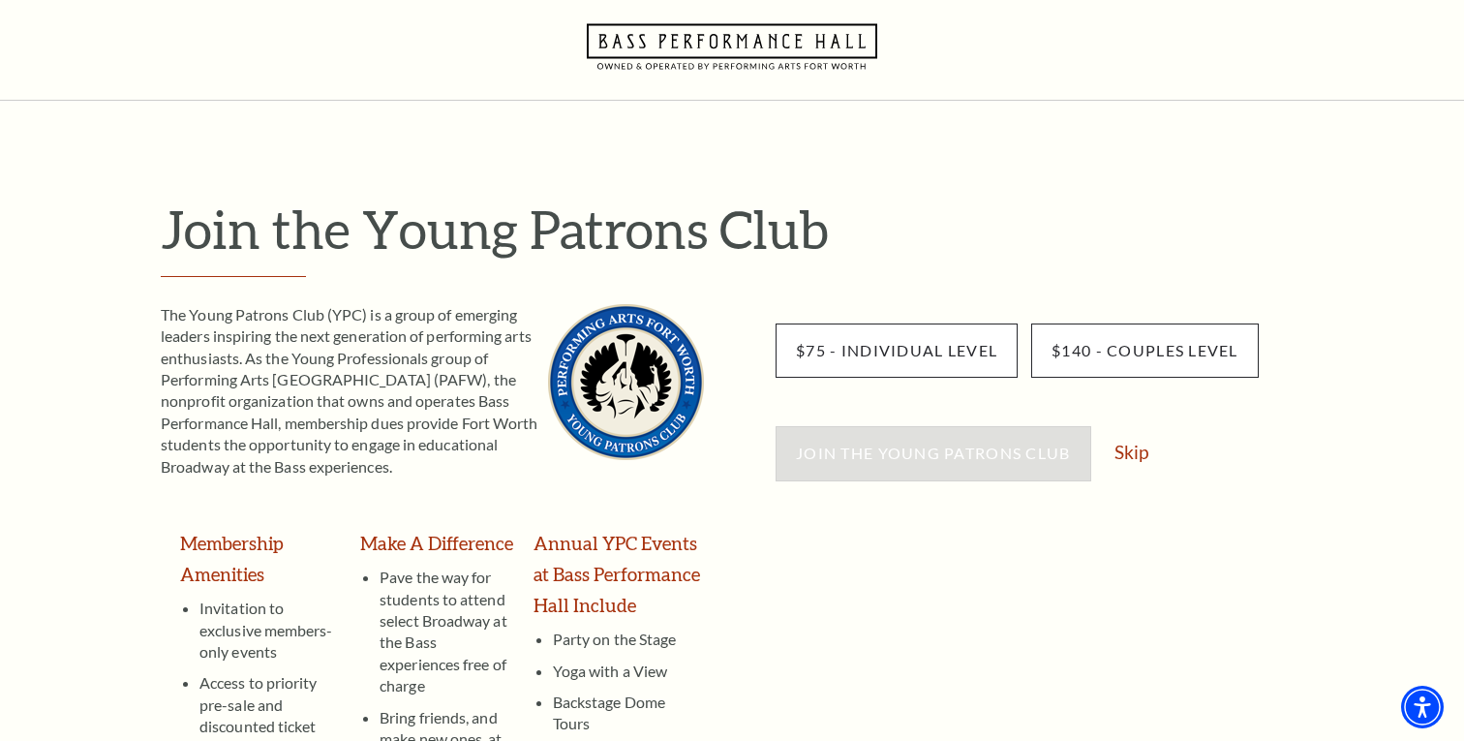
scroll to position [59, 0]
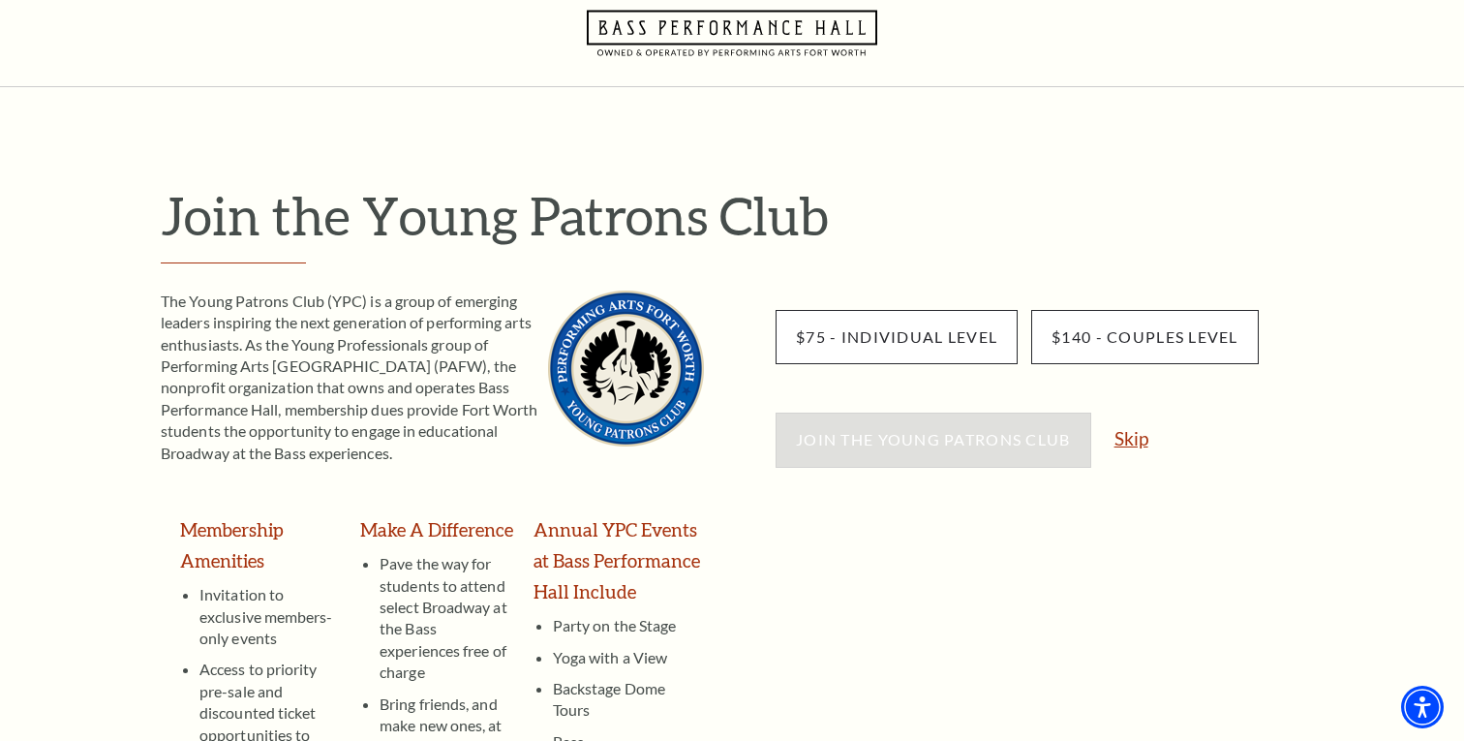
click at [1128, 442] on link "Skip" at bounding box center [1131, 438] width 34 height 18
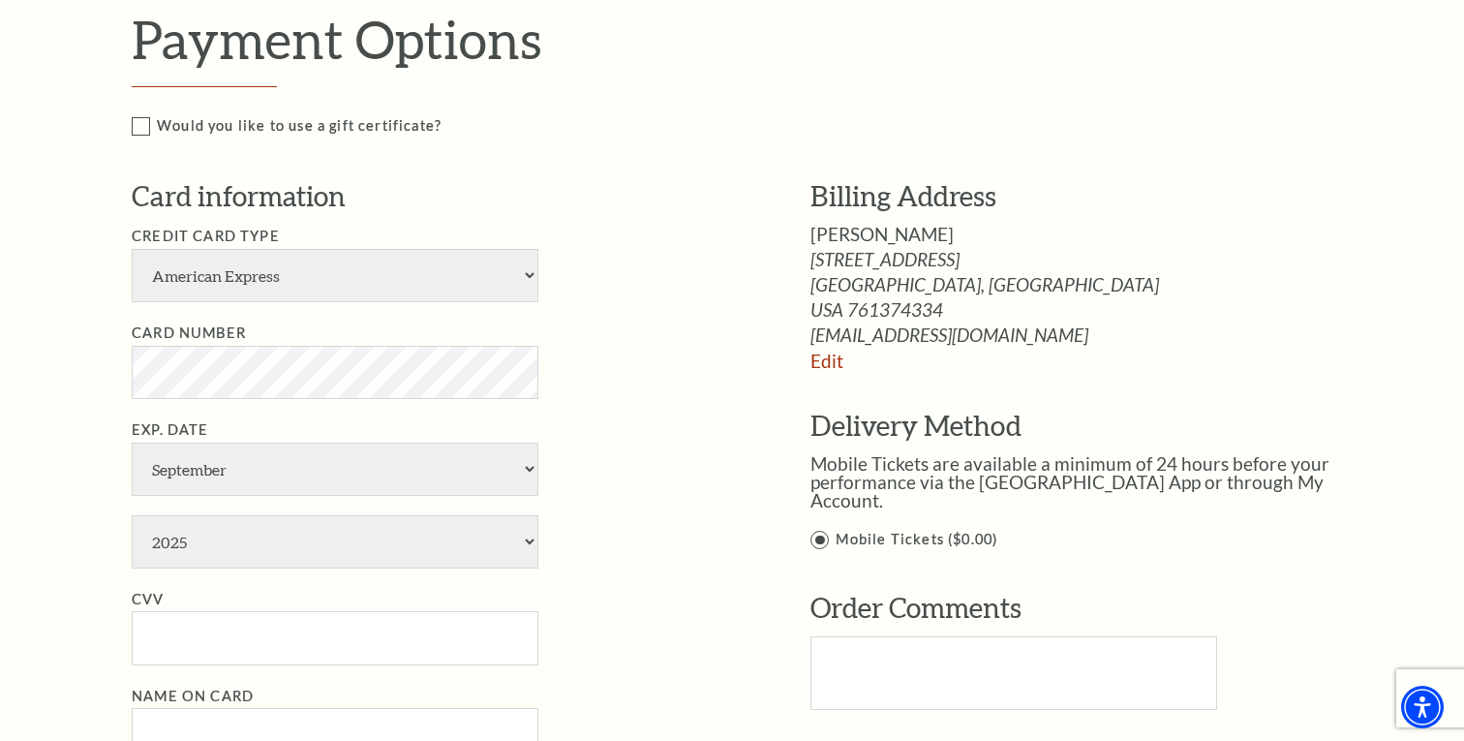
scroll to position [836, 0]
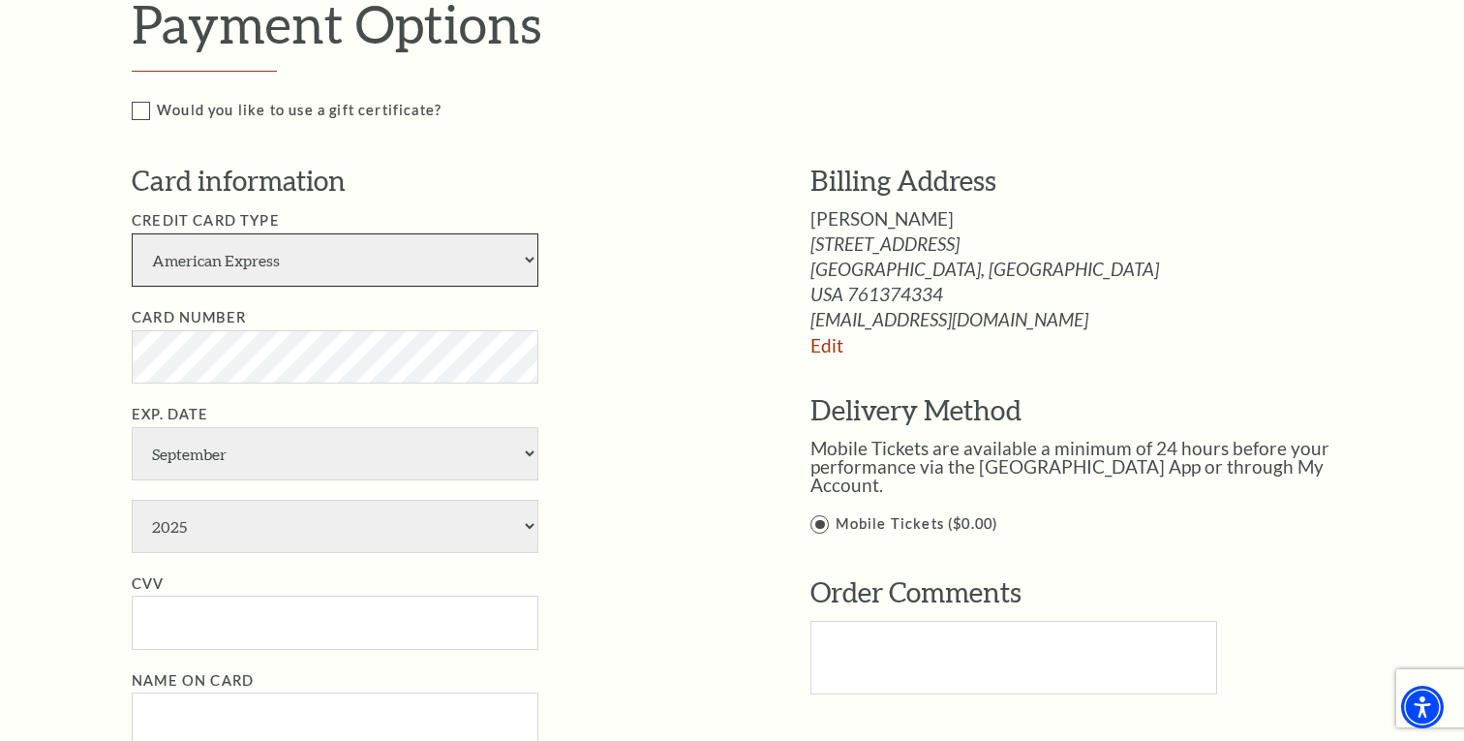
click at [514, 264] on select "American Express Visa Master Card Discover" at bounding box center [335, 259] width 407 height 53
select select "24"
click at [132, 233] on select "American Express Visa Master Card Discover" at bounding box center [335, 259] width 407 height 53
select select "11"
select select "2028"
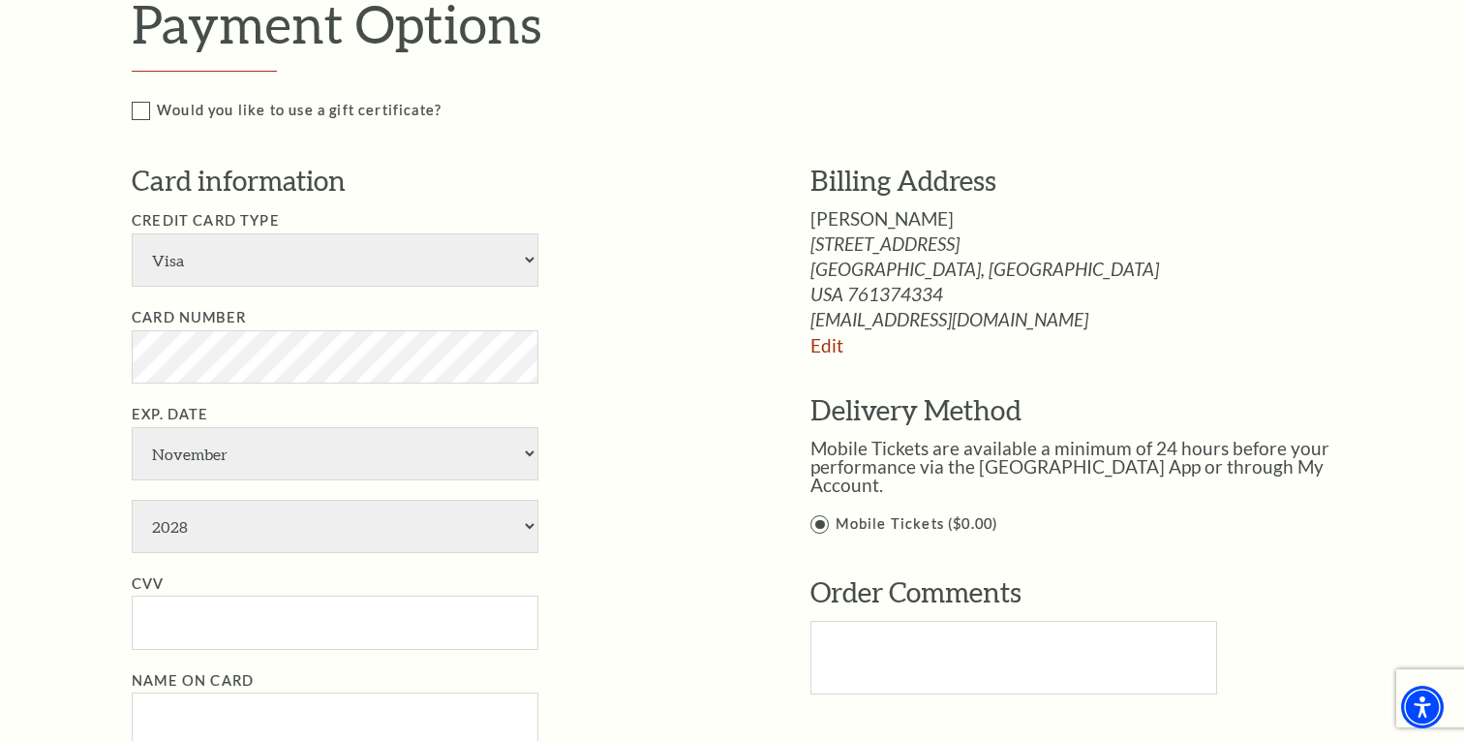
type input "757"
type input "Asa L Burk"
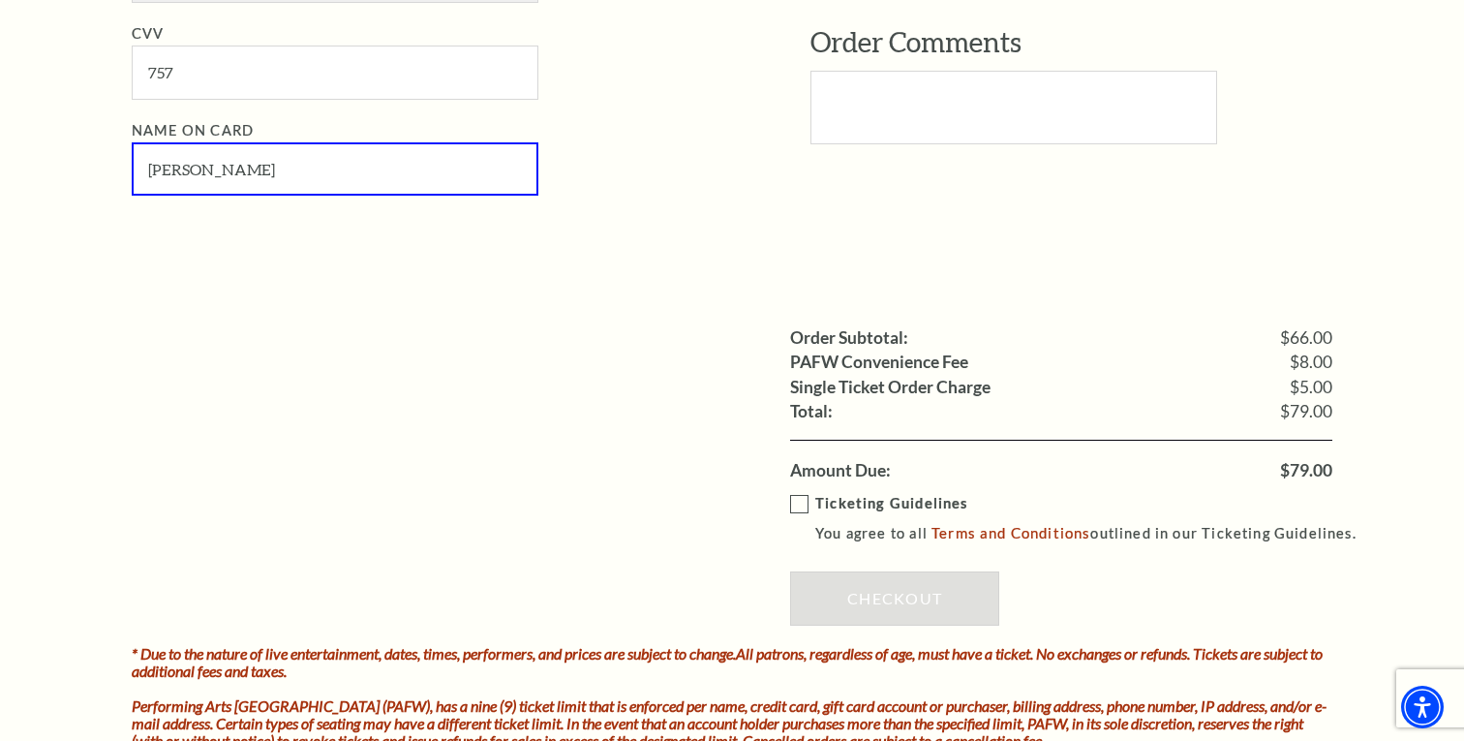
scroll to position [1387, 0]
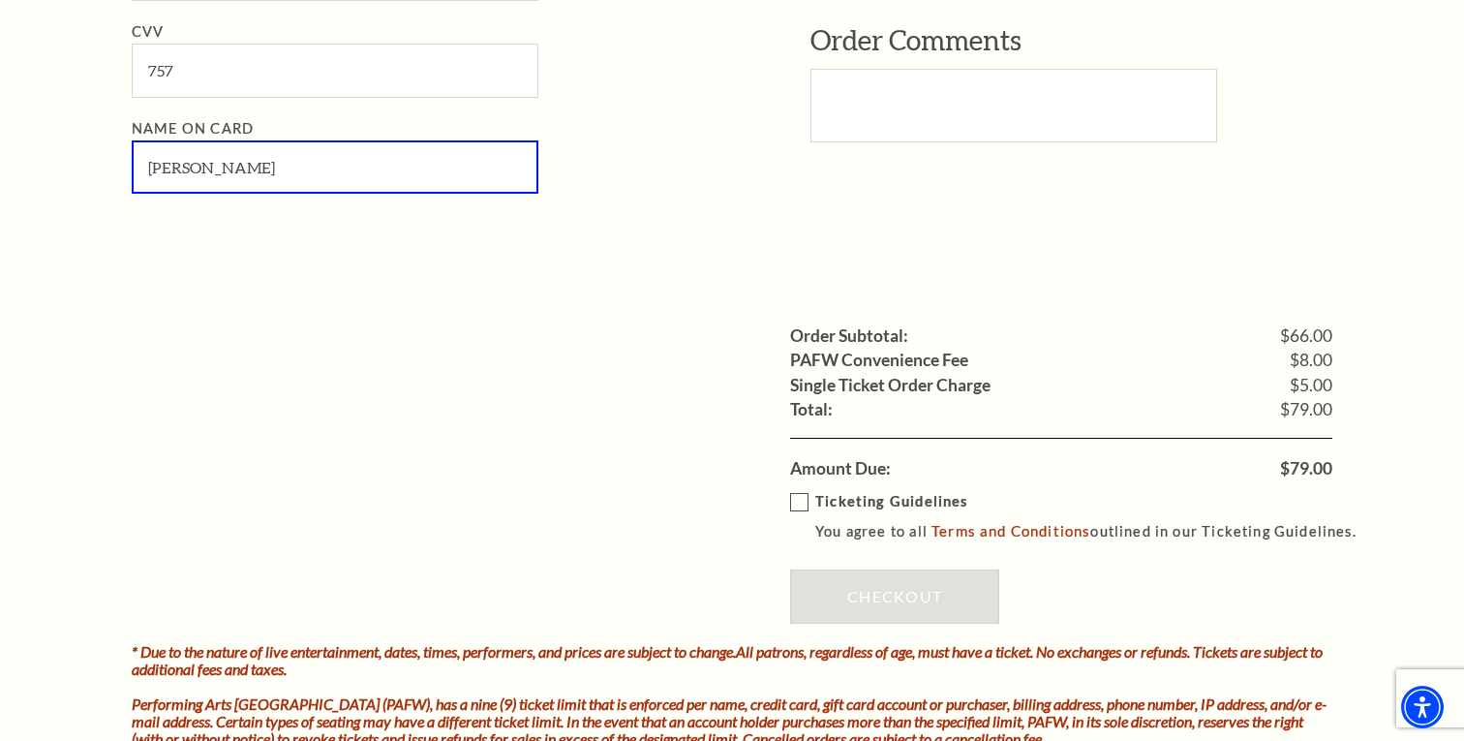
click at [801, 501] on label "Ticketing Guidelines You agree to all Terms and Conditions outlined in our Tick…" at bounding box center [1082, 516] width 584 height 53
click at [0, 0] on input "Ticketing Guidelines You agree to all Terms and Conditions outlined in our Tick…" at bounding box center [0, 0] width 0 height 0
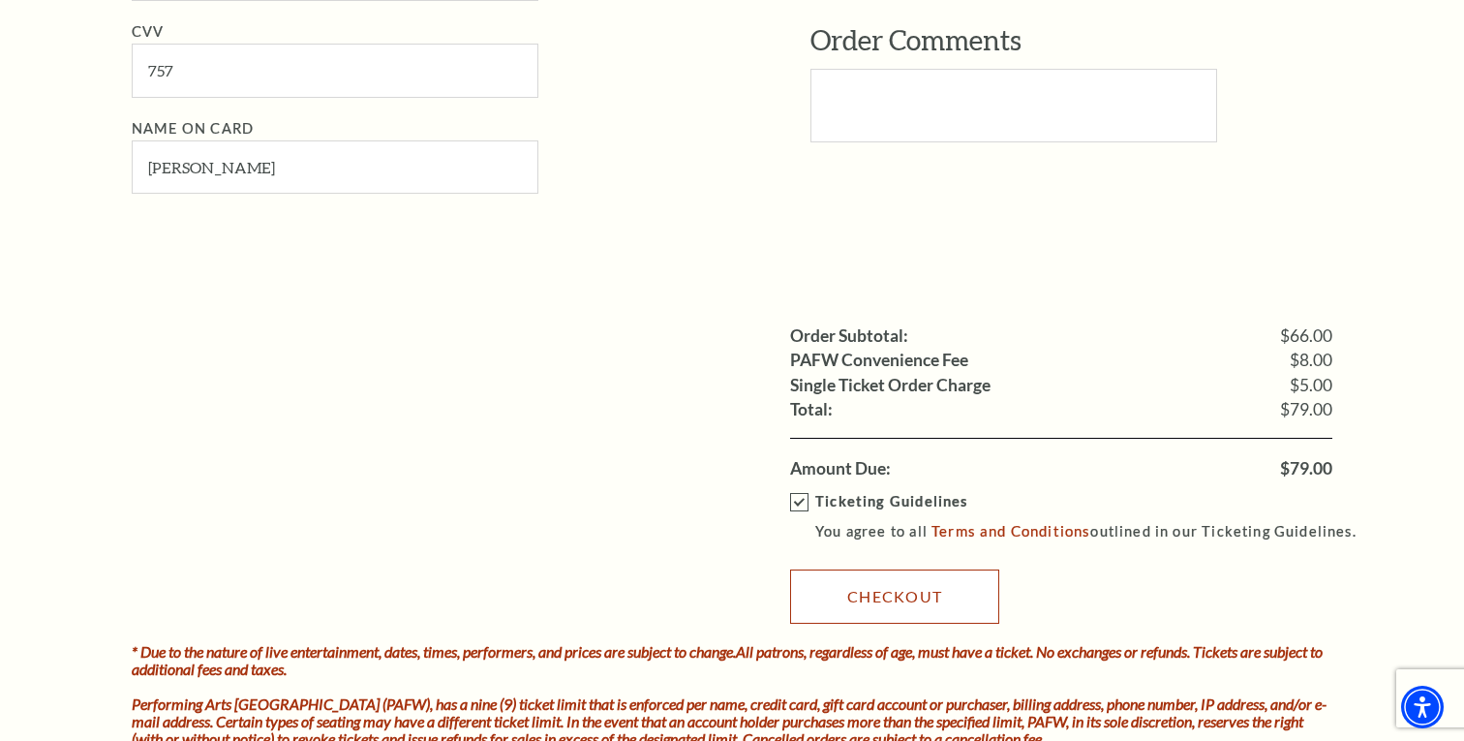
click at [874, 597] on link "Checkout" at bounding box center [894, 596] width 209 height 54
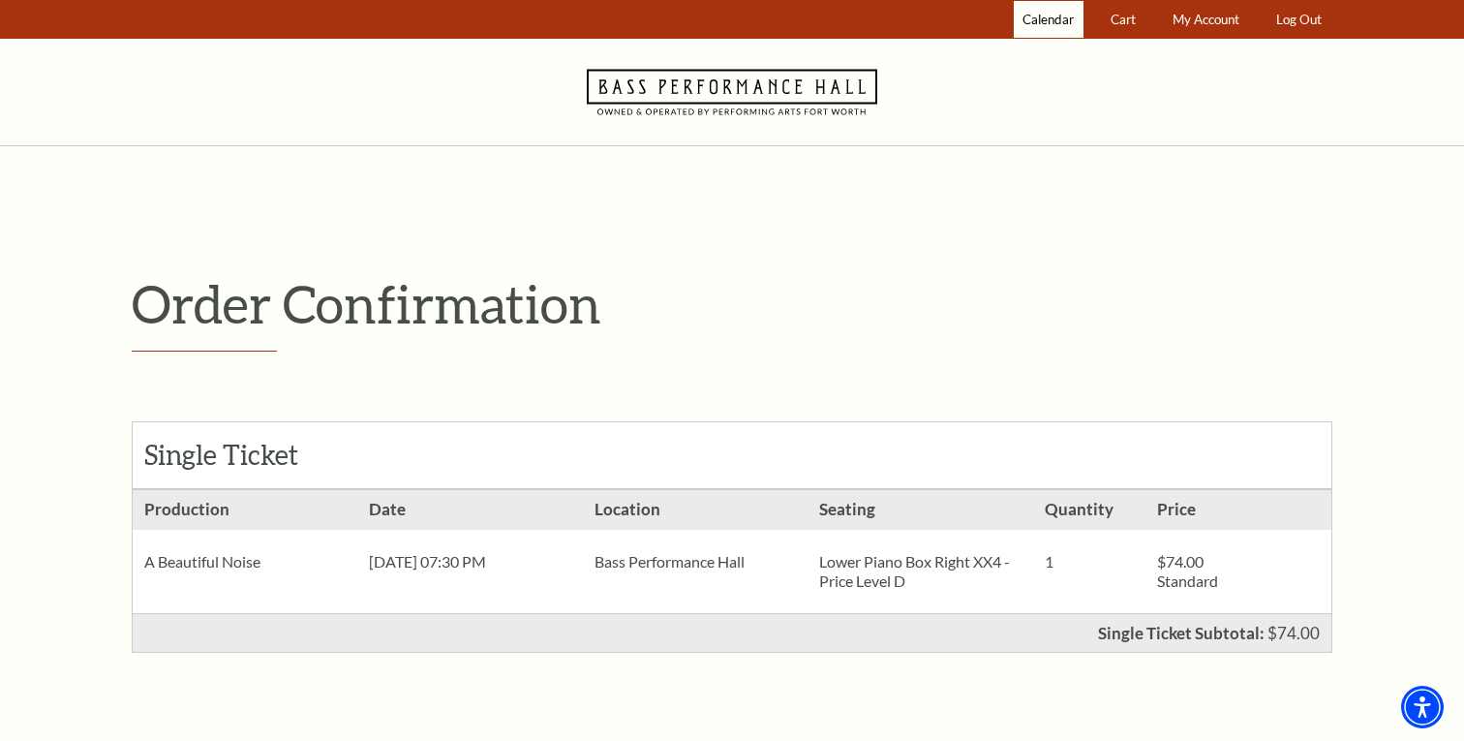
click at [1028, 19] on span "Calendar" at bounding box center [1047, 19] width 51 height 15
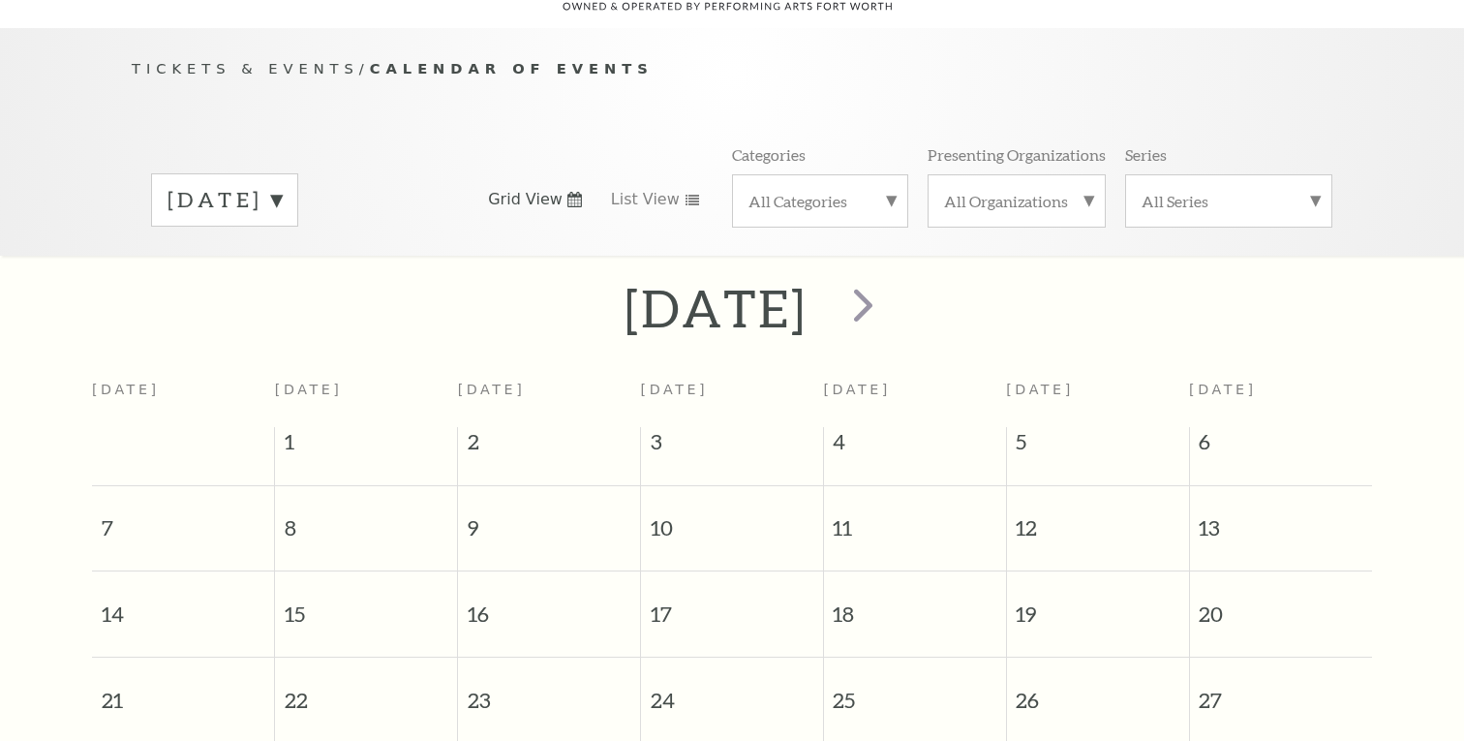
scroll to position [171, 0]
click at [282, 181] on label "September 2025" at bounding box center [224, 196] width 114 height 30
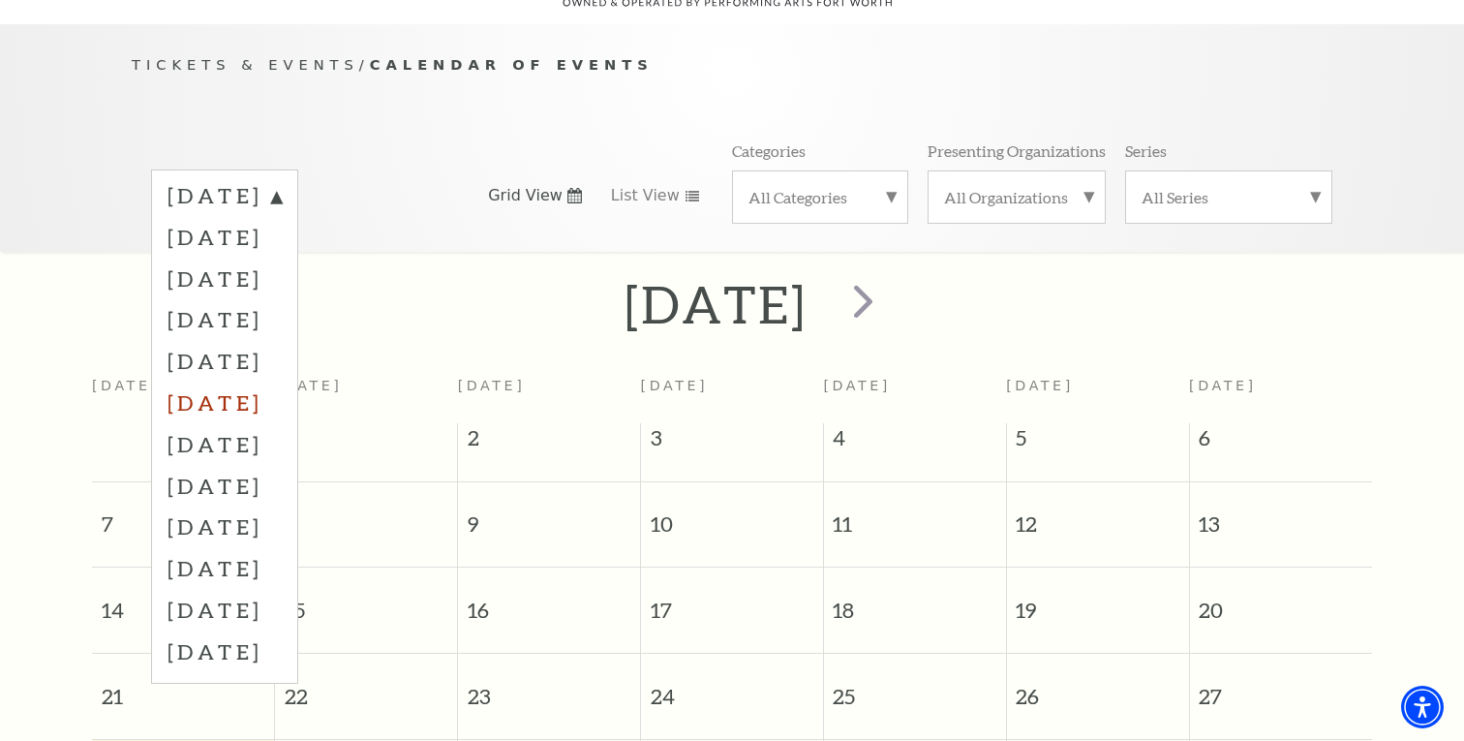
click at [282, 381] on label "February 2026" at bounding box center [224, 402] width 114 height 42
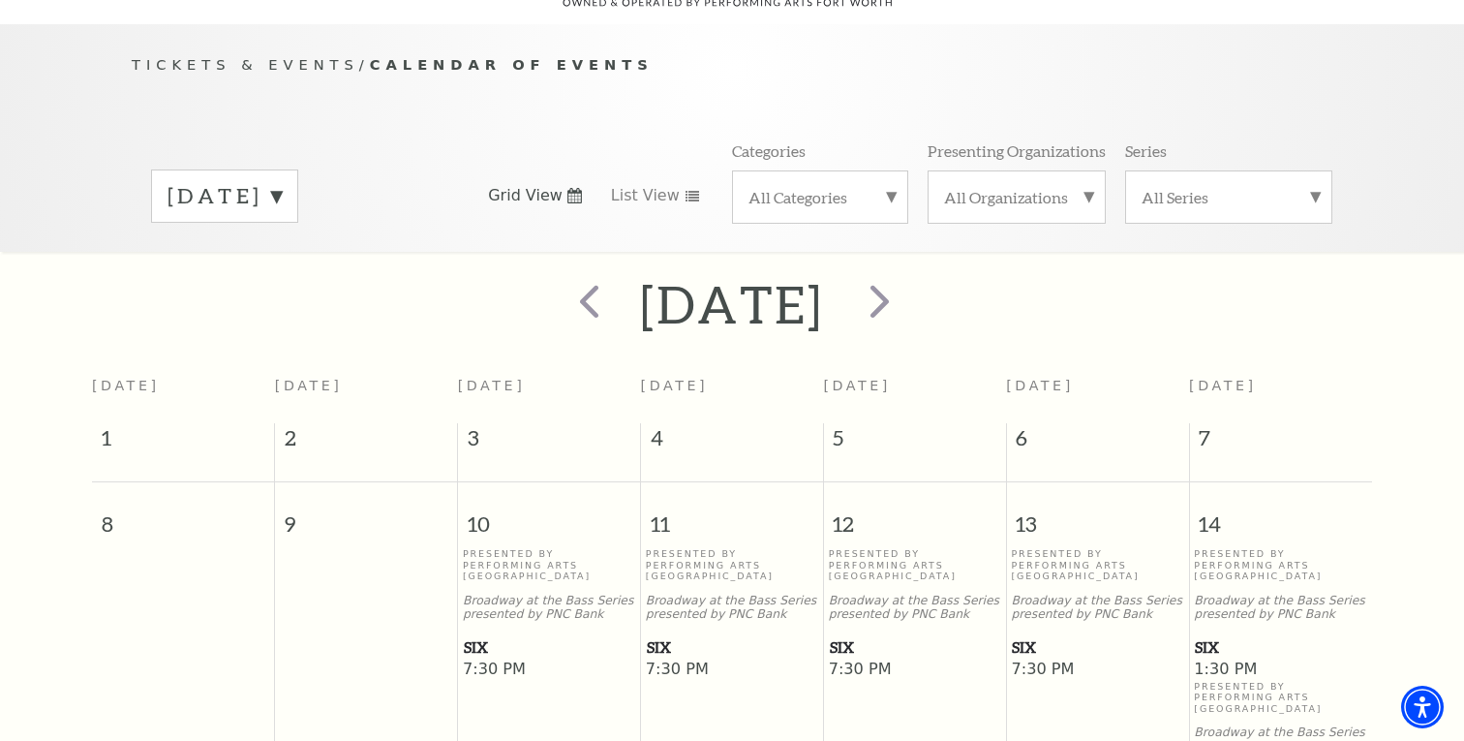
click at [475, 635] on span "SIX" at bounding box center [549, 647] width 170 height 24
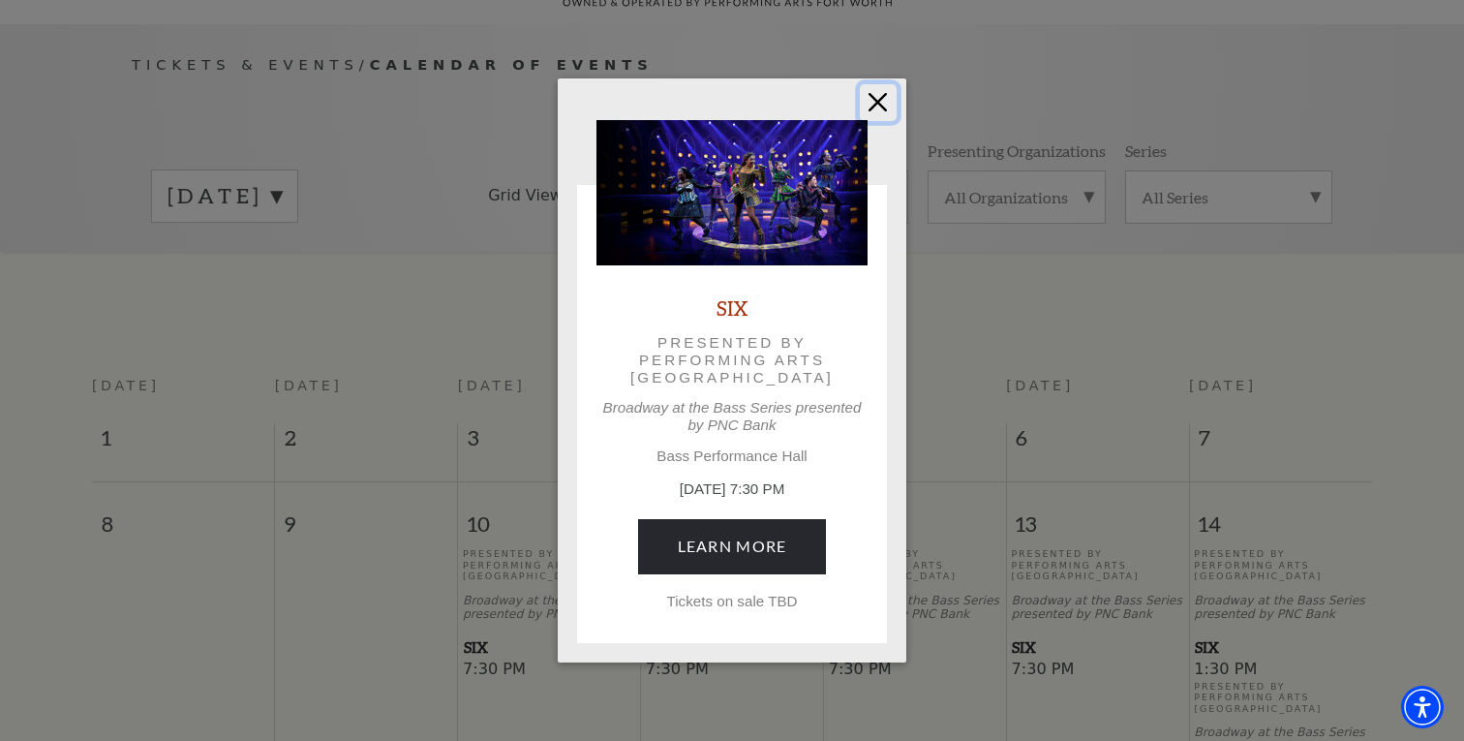
click at [881, 106] on button "Close" at bounding box center [878, 102] width 37 height 37
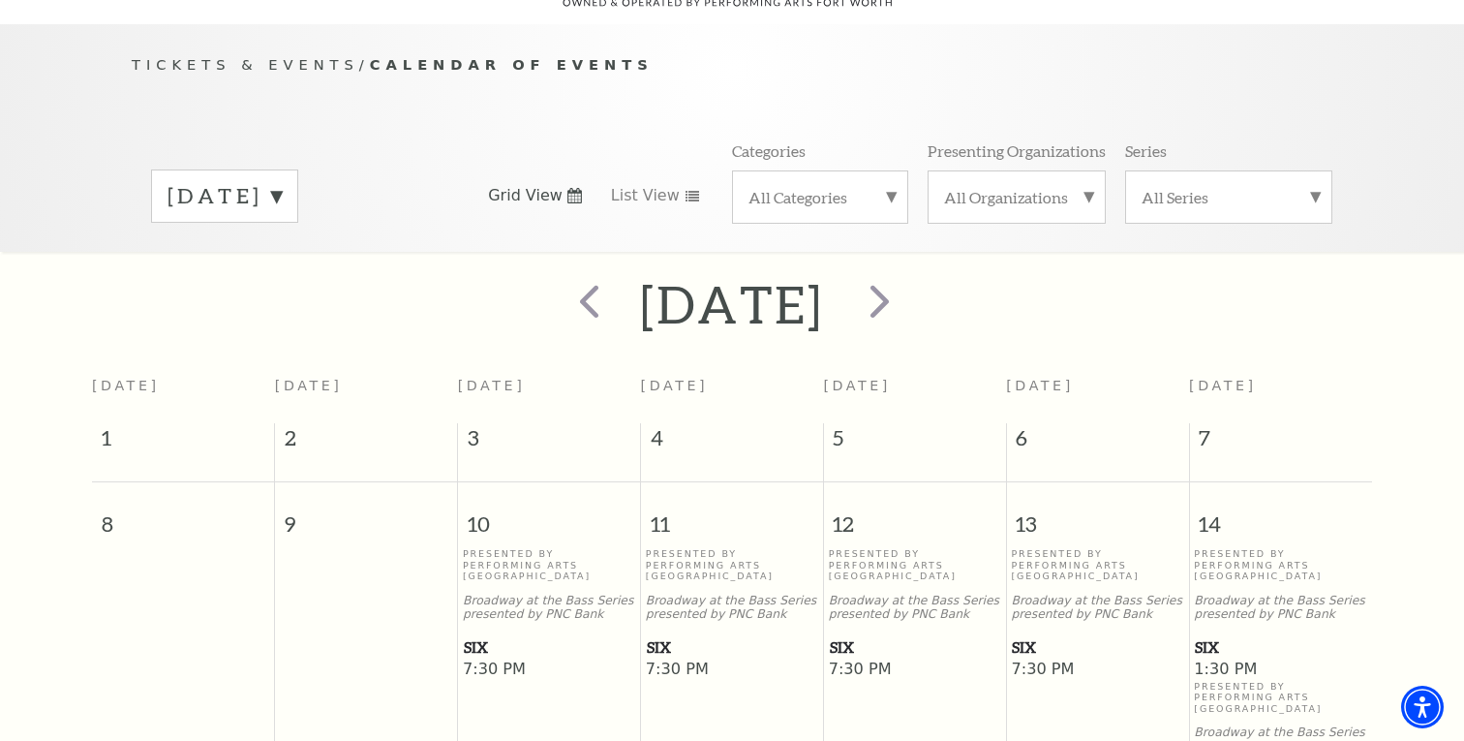
click at [656, 635] on span "SIX" at bounding box center [732, 647] width 170 height 24
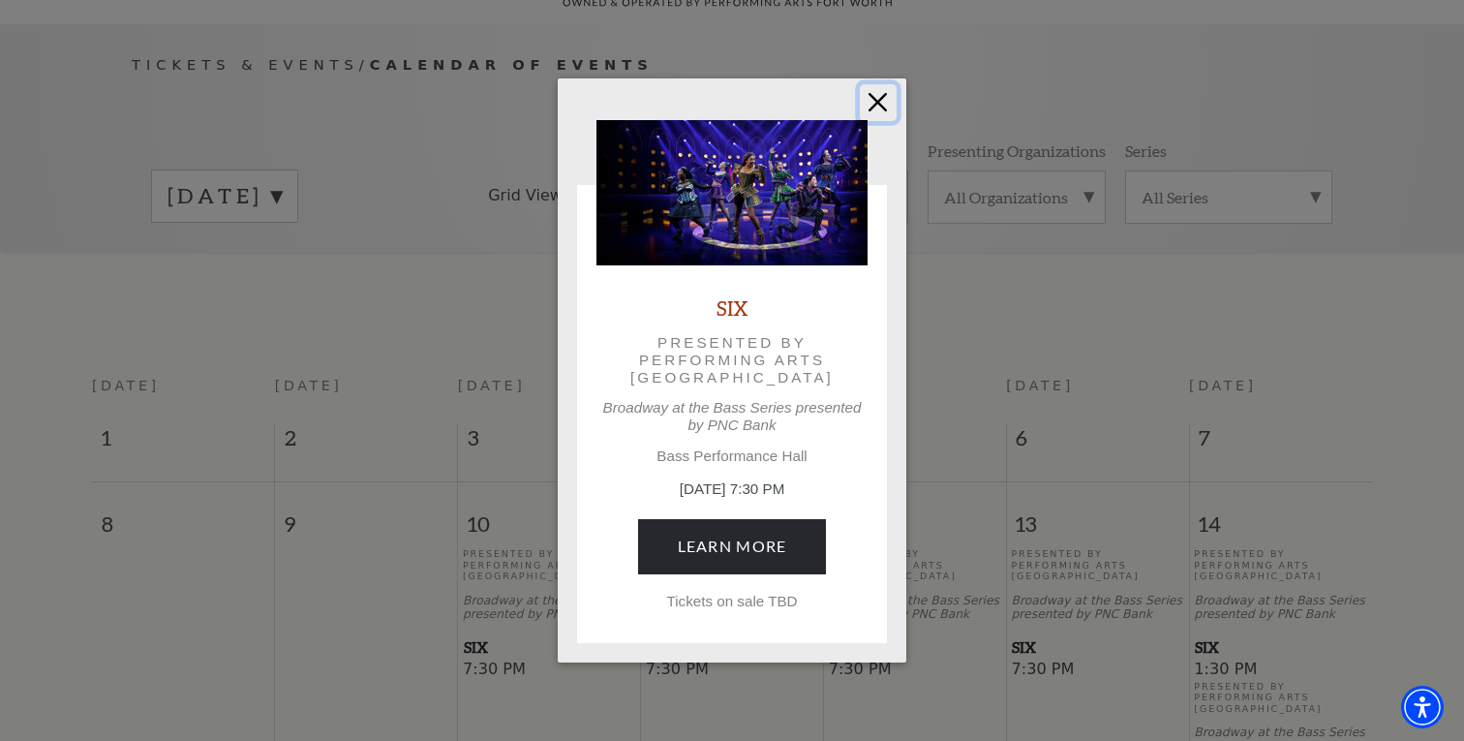
click at [885, 96] on button "Close" at bounding box center [878, 102] width 37 height 37
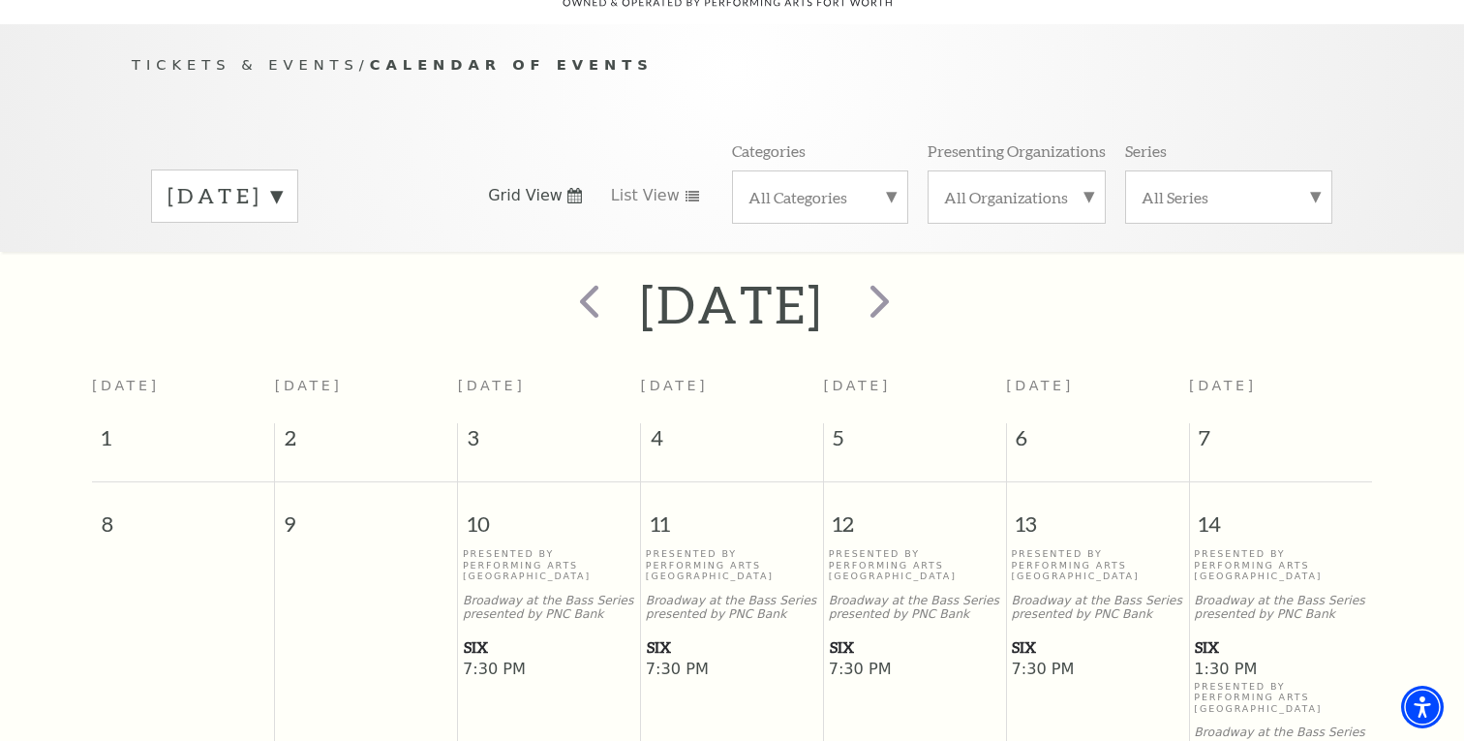
click at [282, 181] on label "February 2026" at bounding box center [224, 196] width 114 height 30
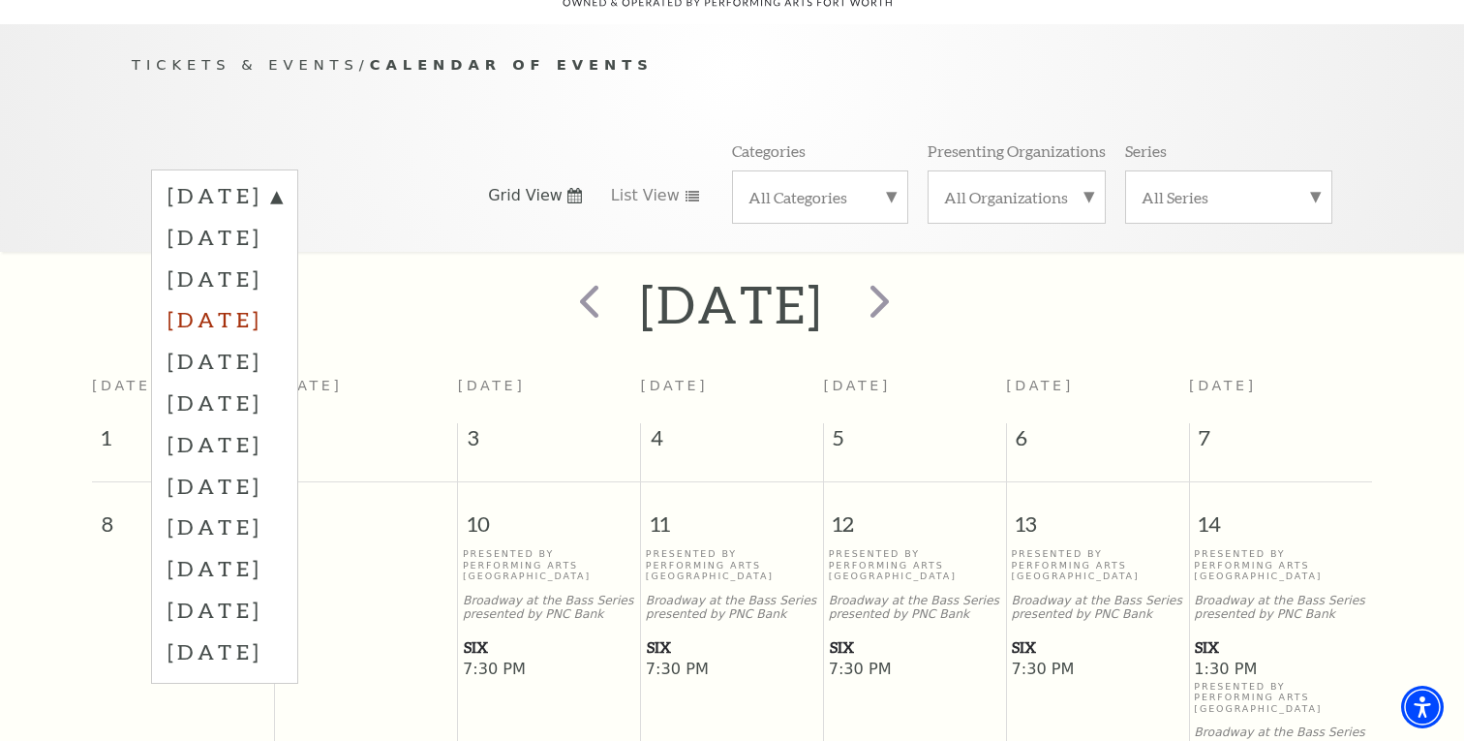
click at [282, 298] on label "December 2025" at bounding box center [224, 319] width 114 height 42
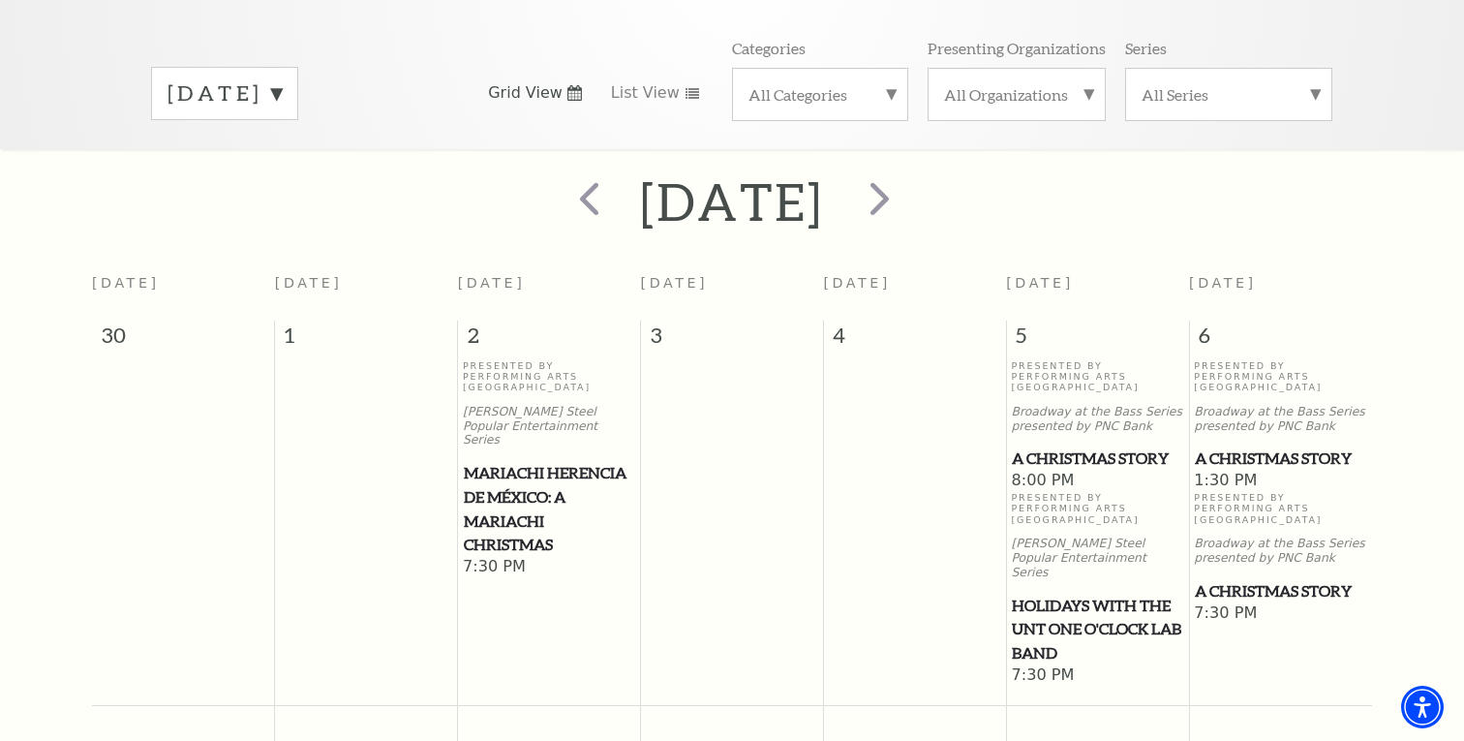
scroll to position [238, 0]
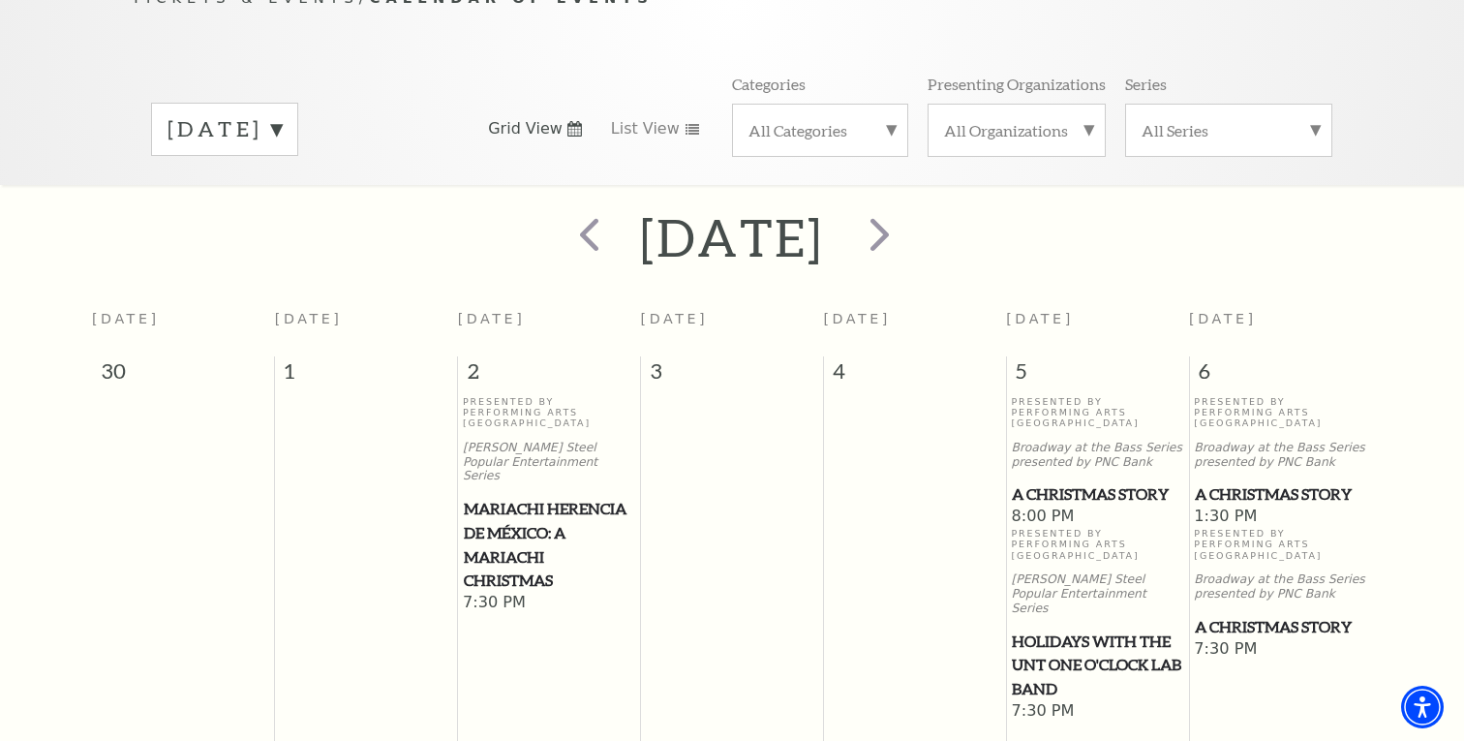
click at [282, 114] on label "December 2025" at bounding box center [224, 129] width 114 height 30
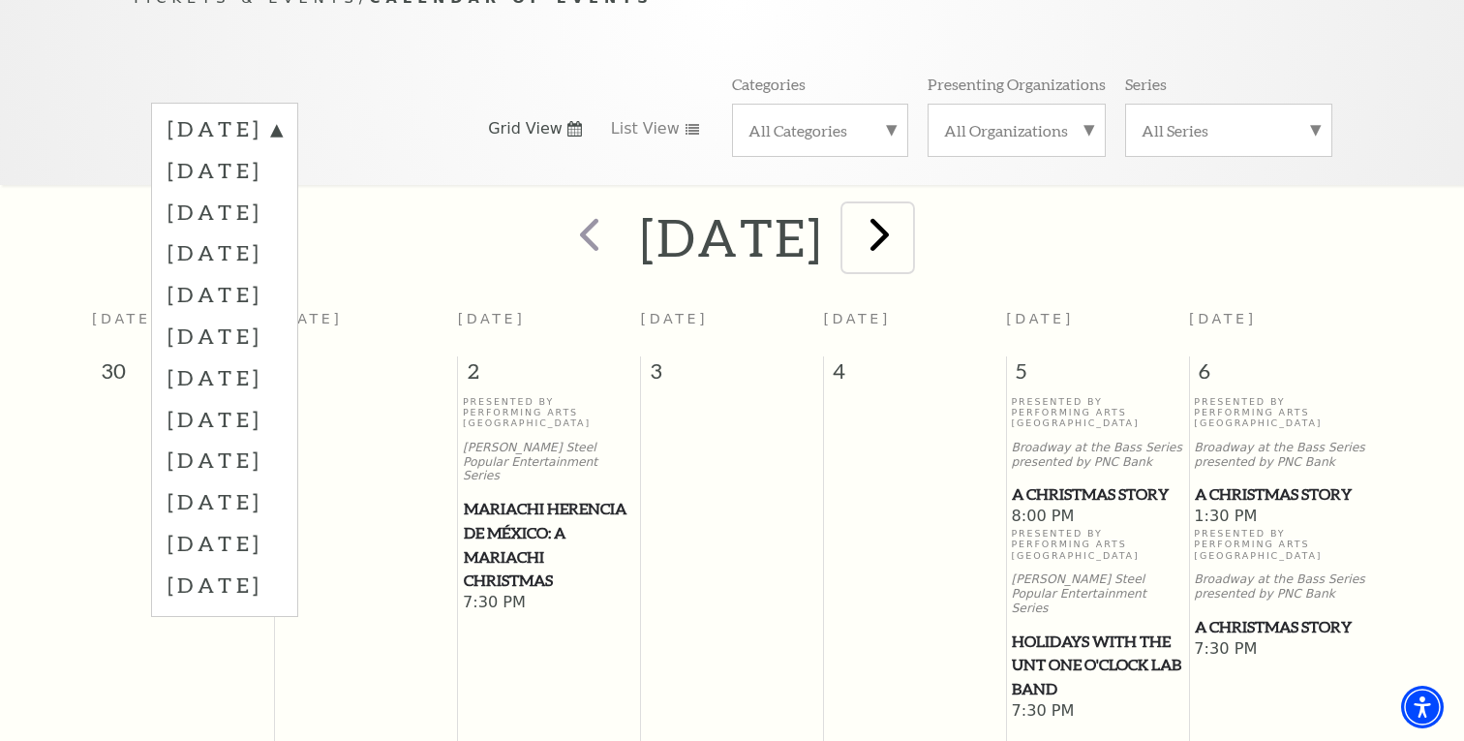
click at [907, 215] on span "next" at bounding box center [879, 233] width 55 height 55
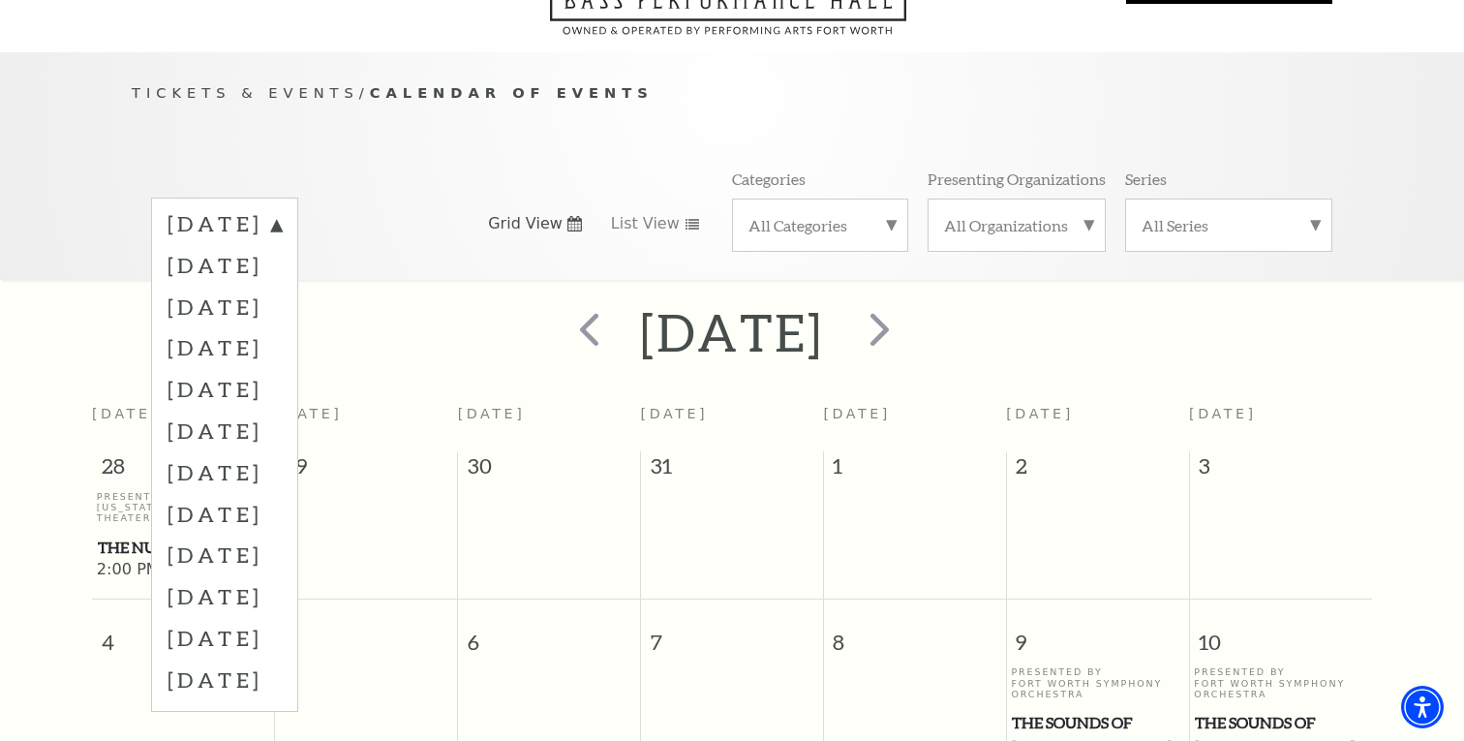
scroll to position [139, 0]
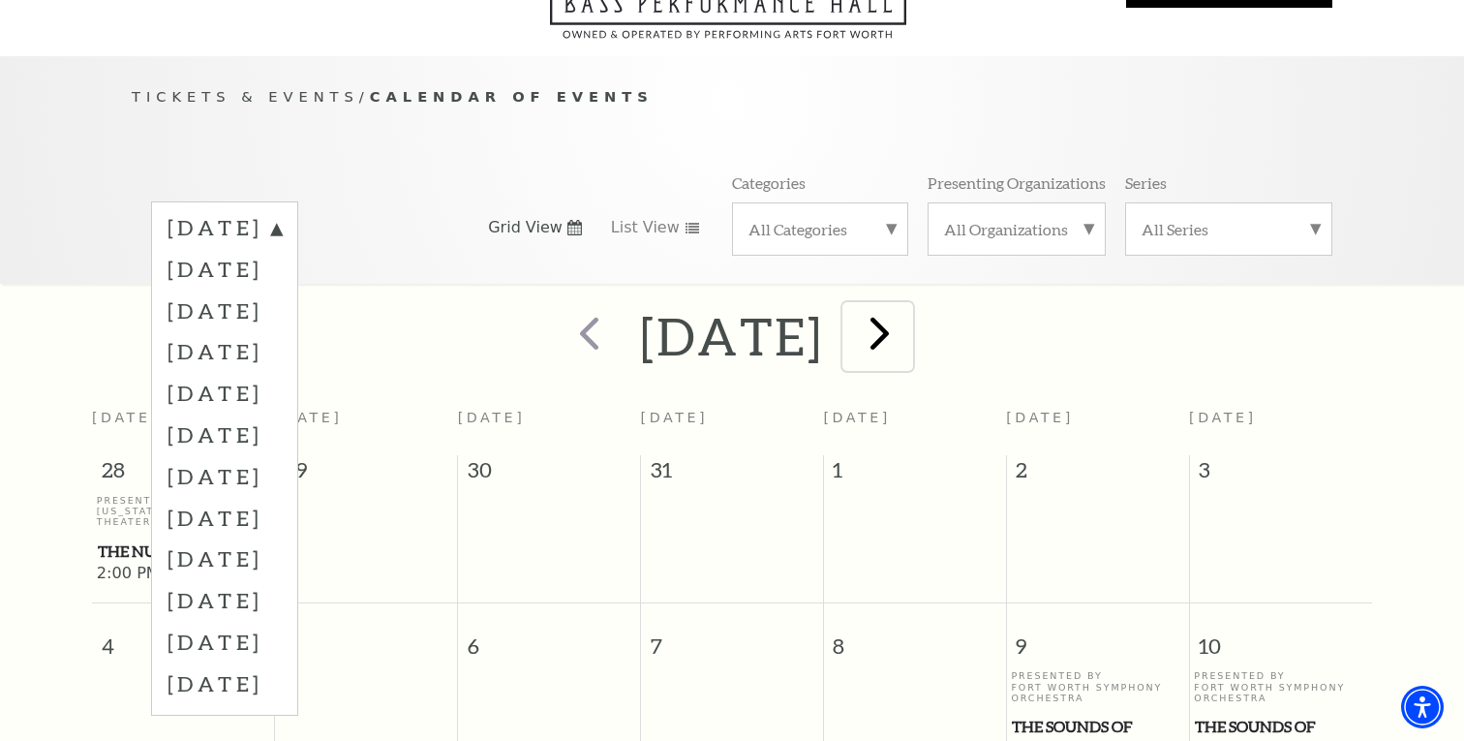
click at [907, 308] on span "next" at bounding box center [879, 332] width 55 height 55
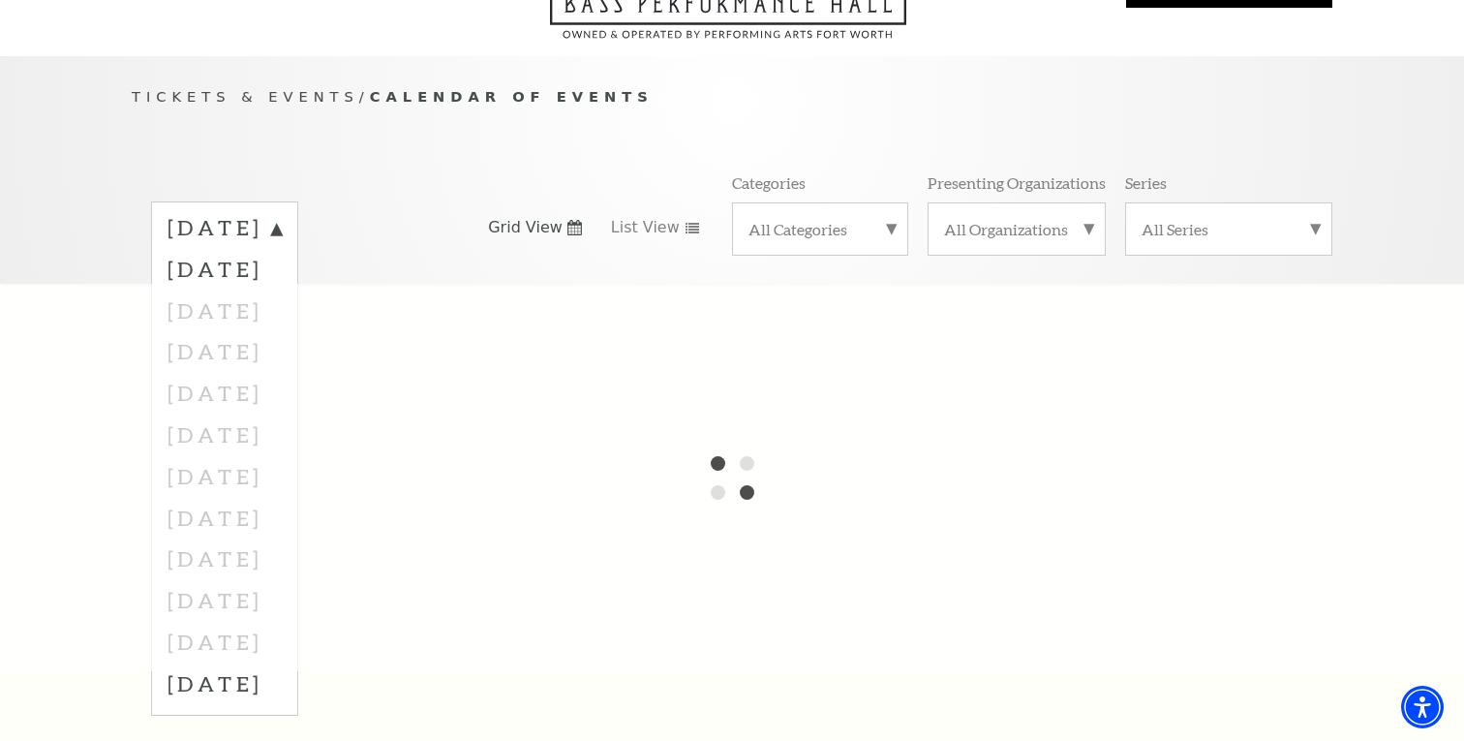
scroll to position [171, 0]
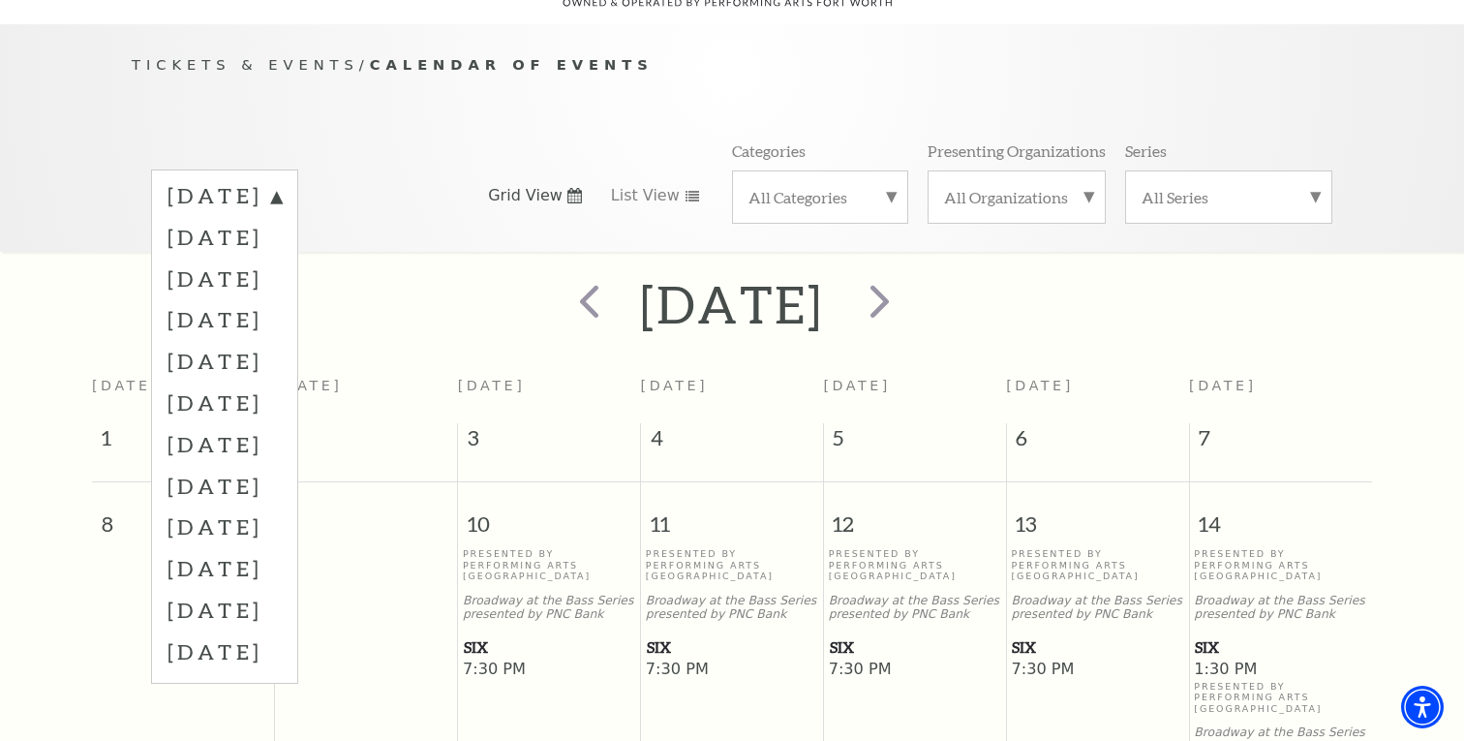
click at [527, 95] on div "Tickets & Events / Calendar of Events September 2025 October 2025 November 2025…" at bounding box center [731, 152] width 1239 height 198
click at [352, 76] on div "Tickets & Events / Calendar of Events September 2025 October 2025 November 2025…" at bounding box center [731, 152] width 1239 height 198
click at [282, 181] on label "September 2025" at bounding box center [224, 198] width 114 height 35
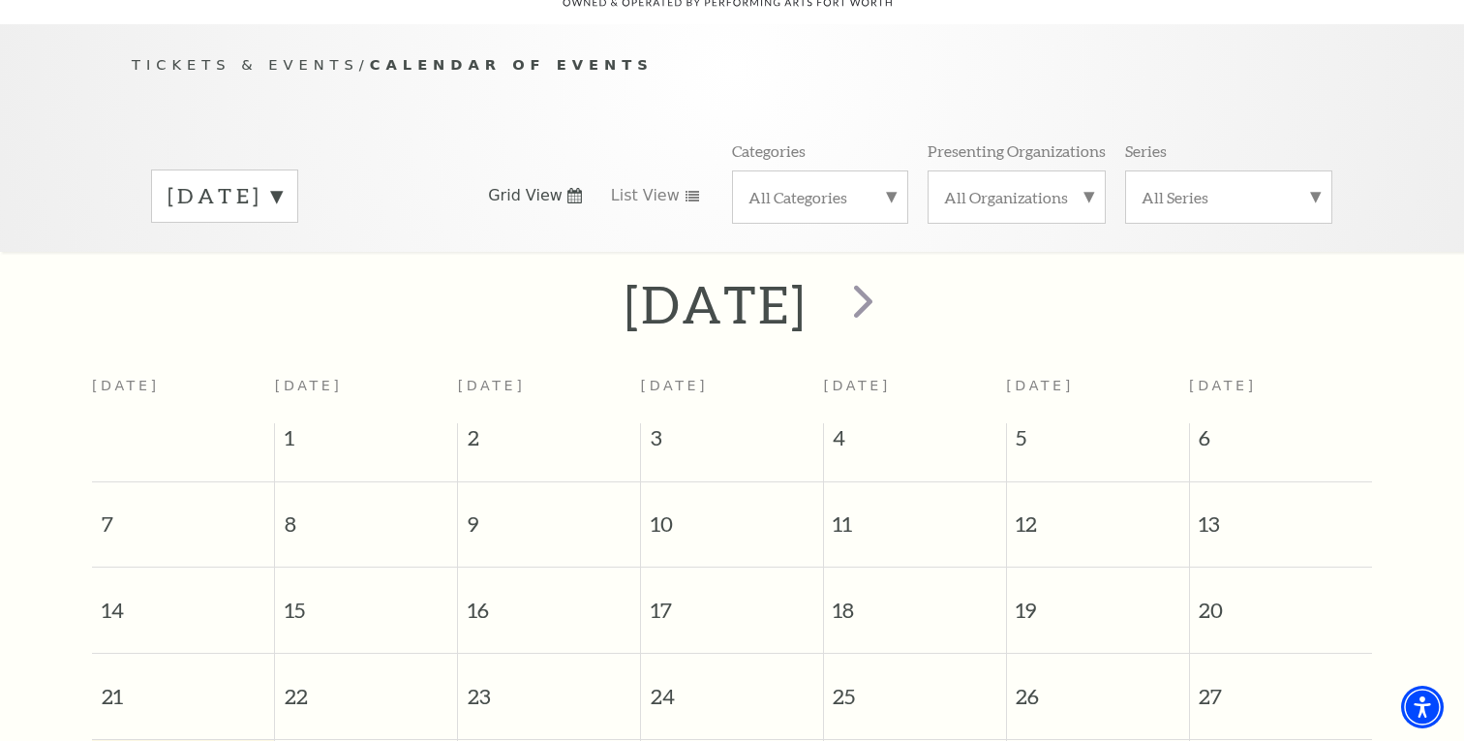
click at [282, 181] on label "September 2025" at bounding box center [224, 196] width 114 height 30
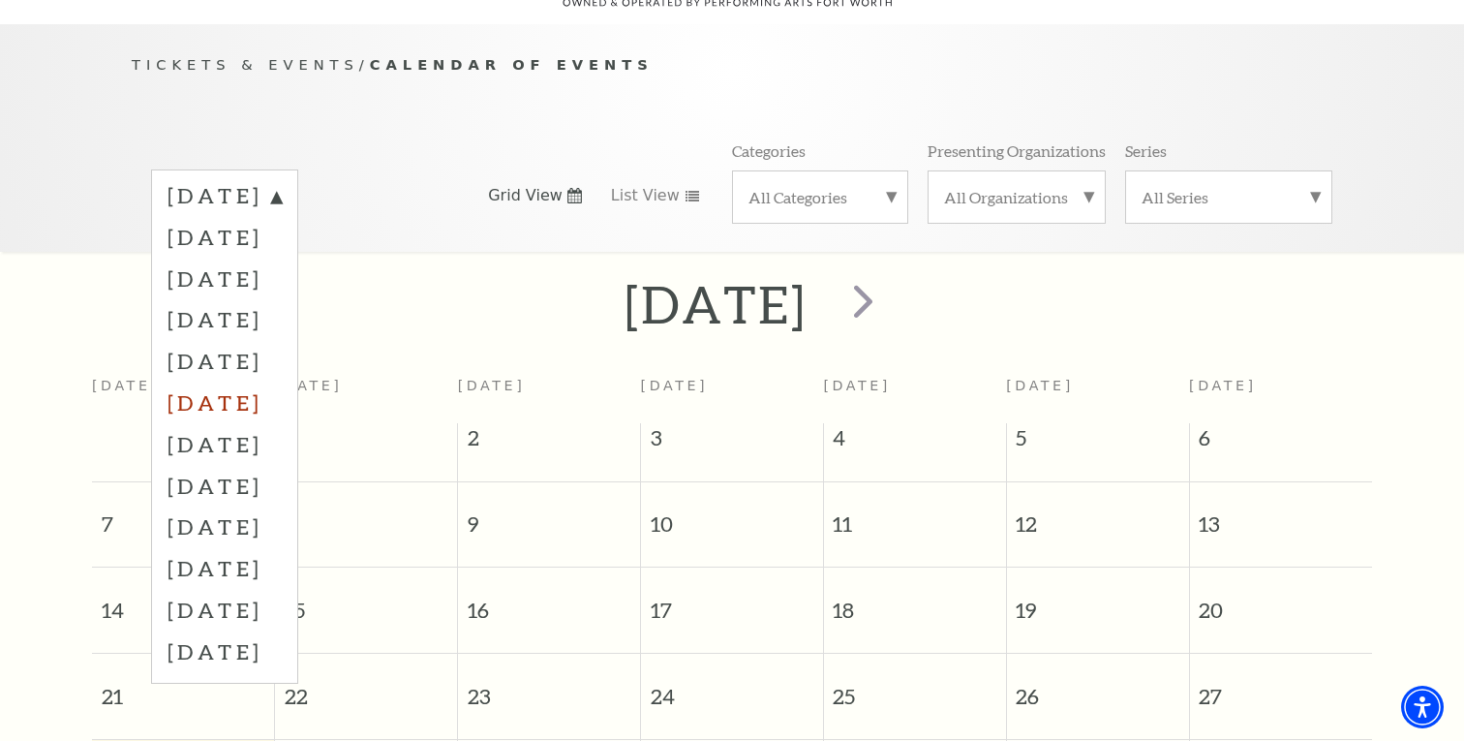
click at [252, 381] on label "February 2026" at bounding box center [224, 402] width 114 height 42
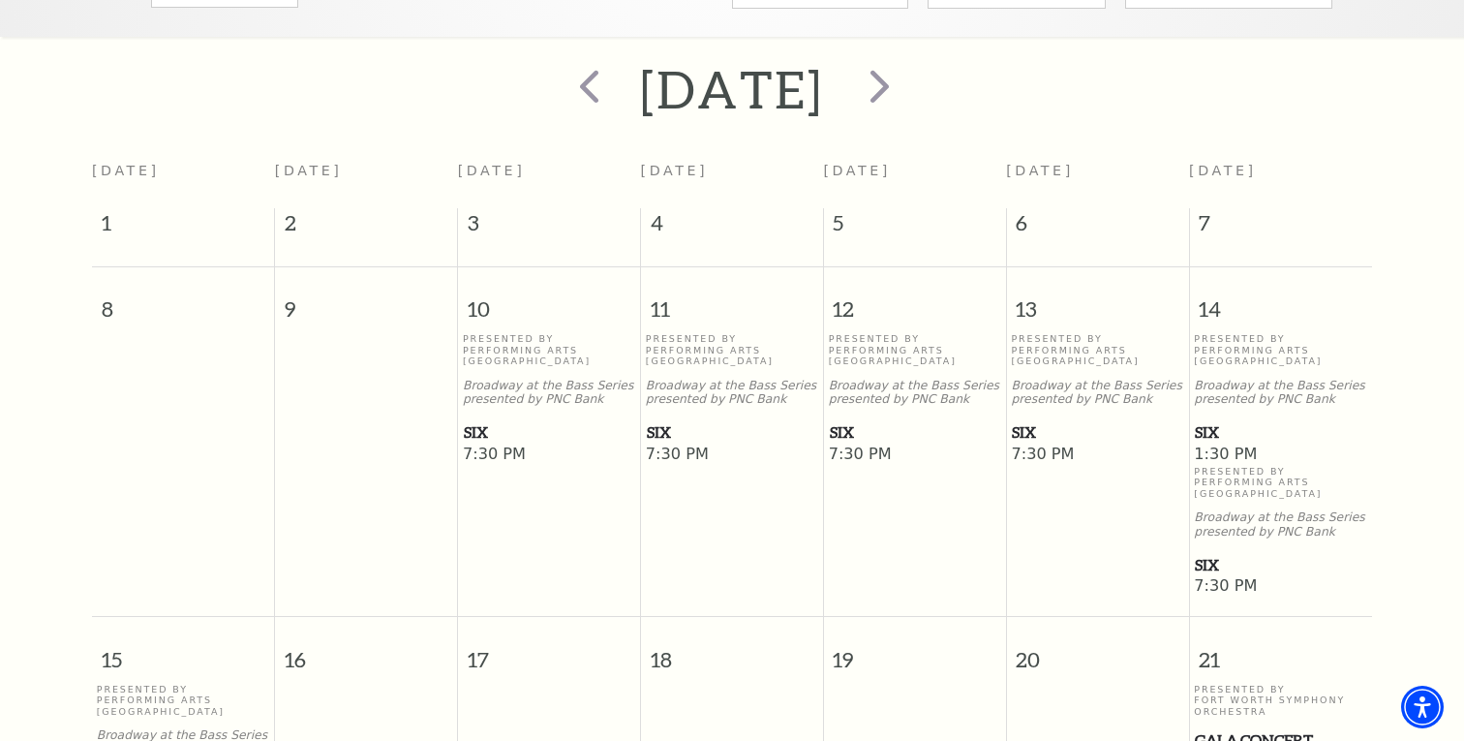
scroll to position [413, 0]
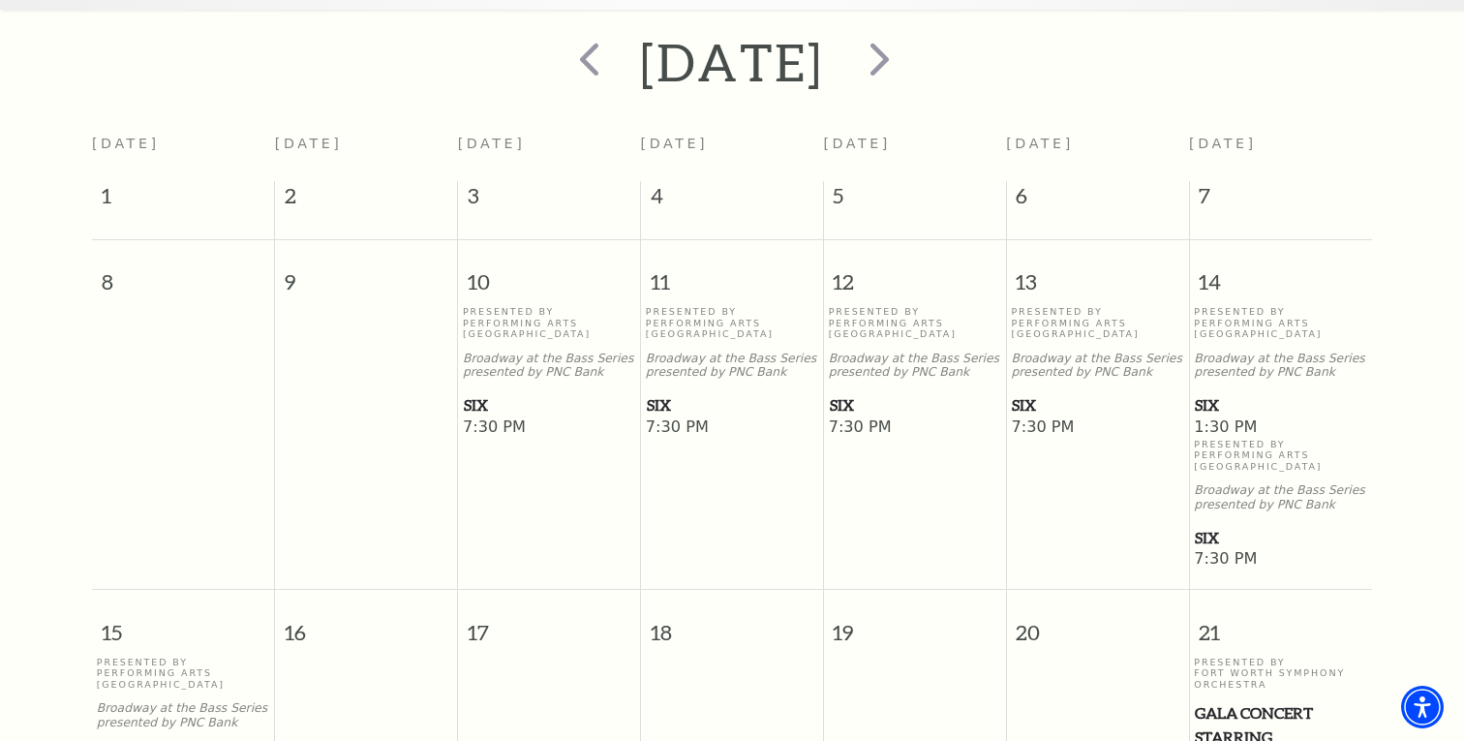
click at [485, 393] on span "SIX" at bounding box center [549, 405] width 170 height 24
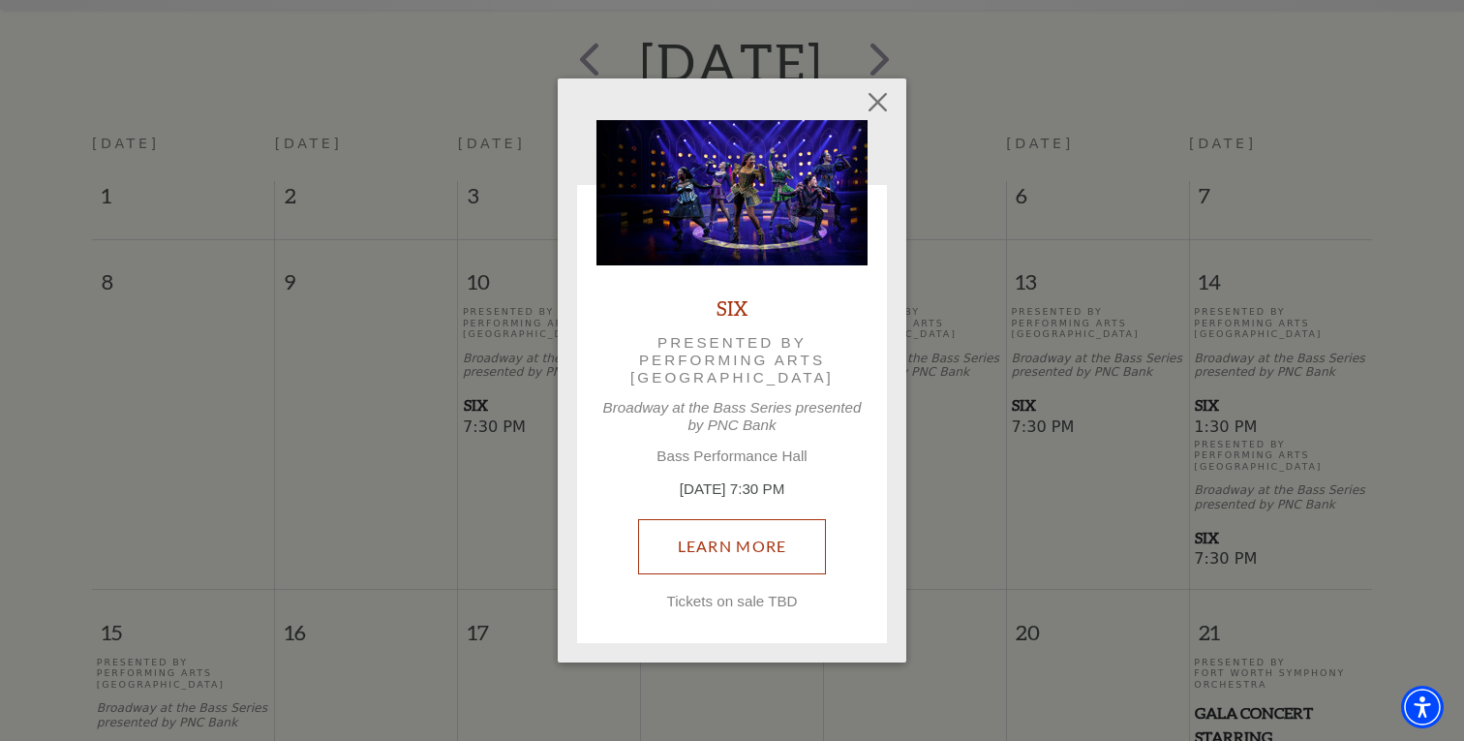
click at [713, 548] on link "Learn More" at bounding box center [732, 546] width 189 height 54
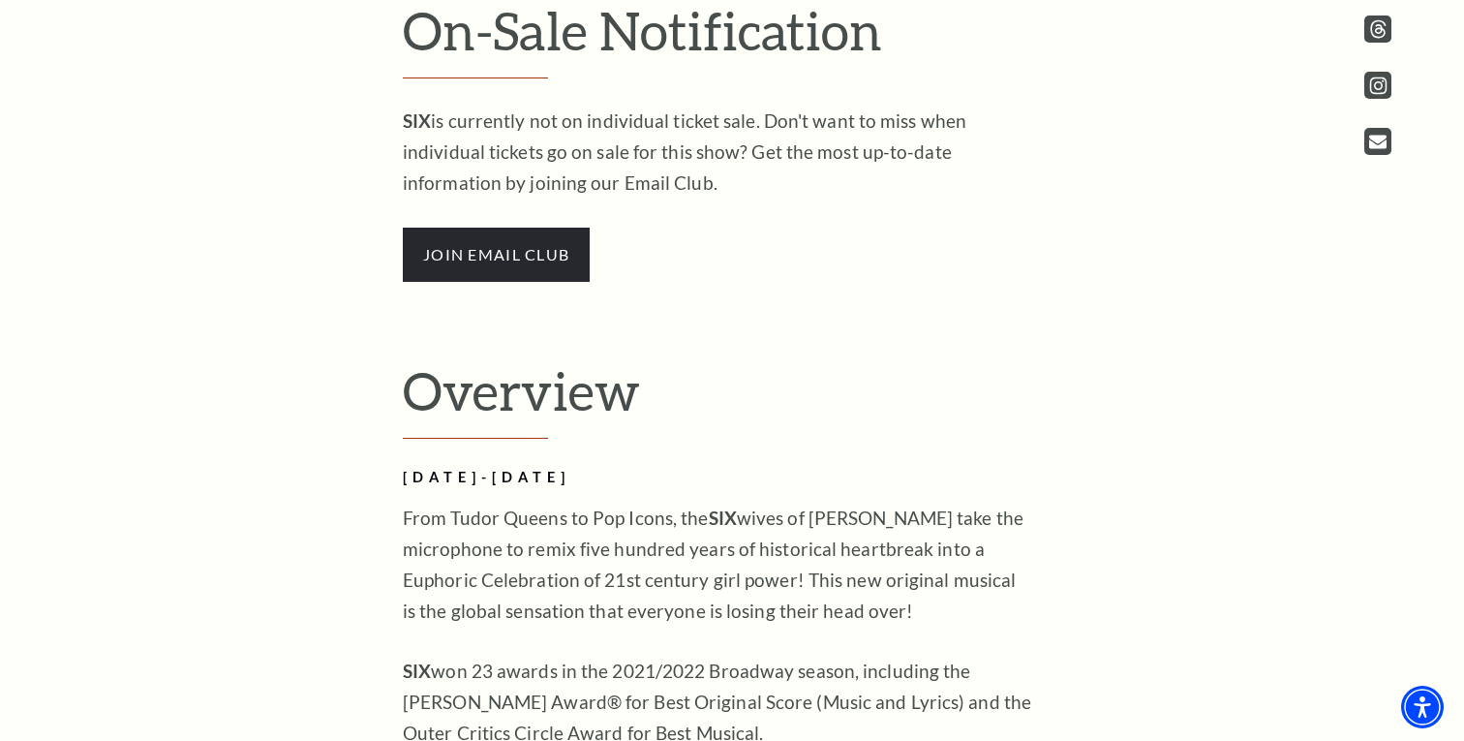
scroll to position [1099, 0]
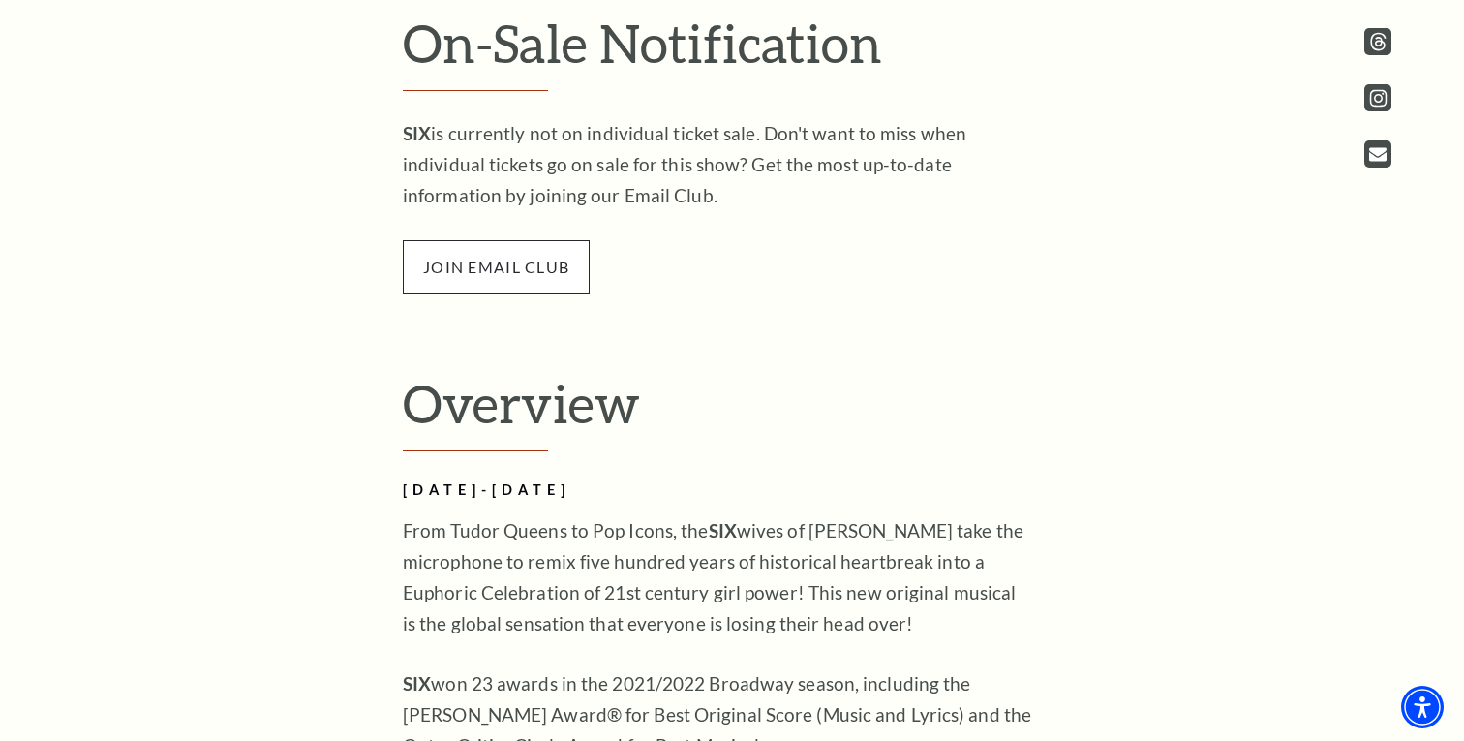
click at [488, 283] on span "join email club" at bounding box center [496, 267] width 187 height 54
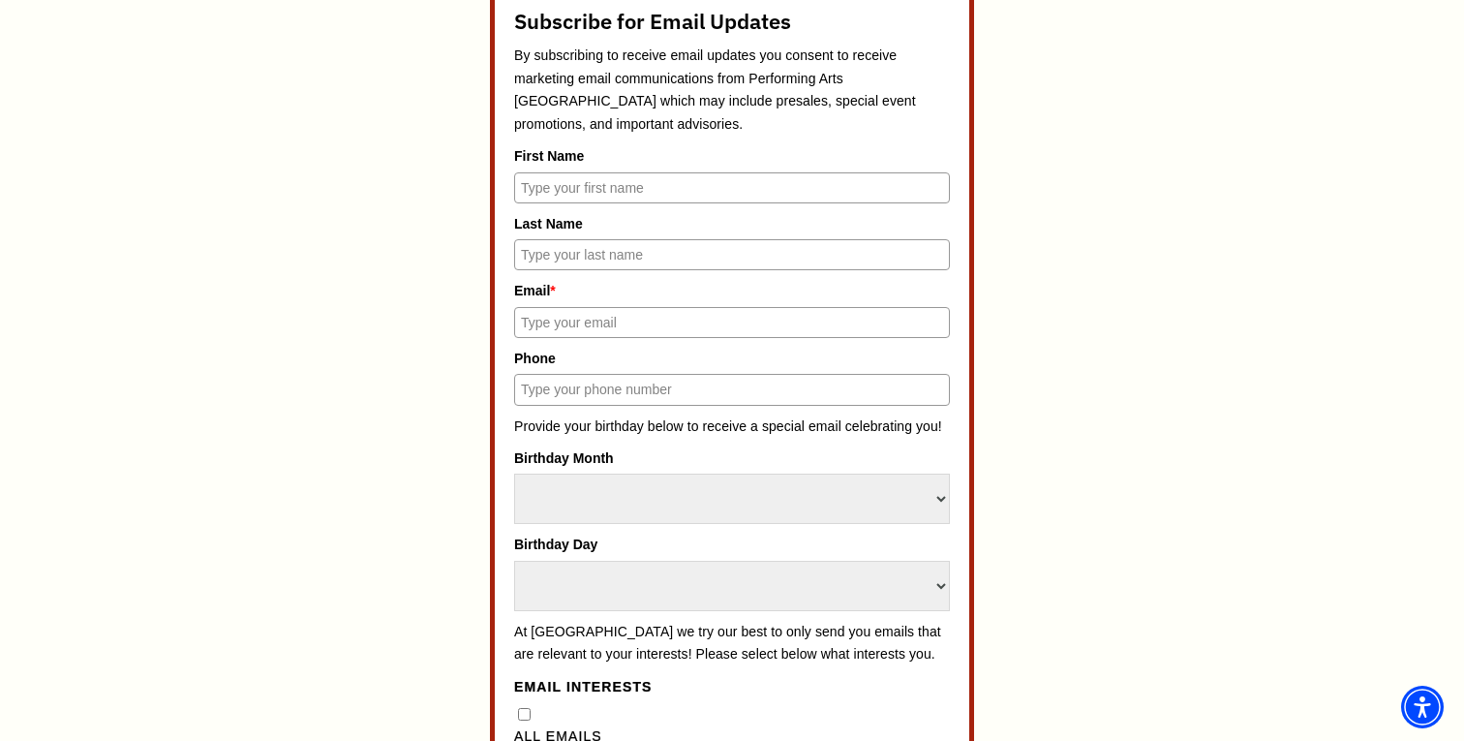
scroll to position [1025, 0]
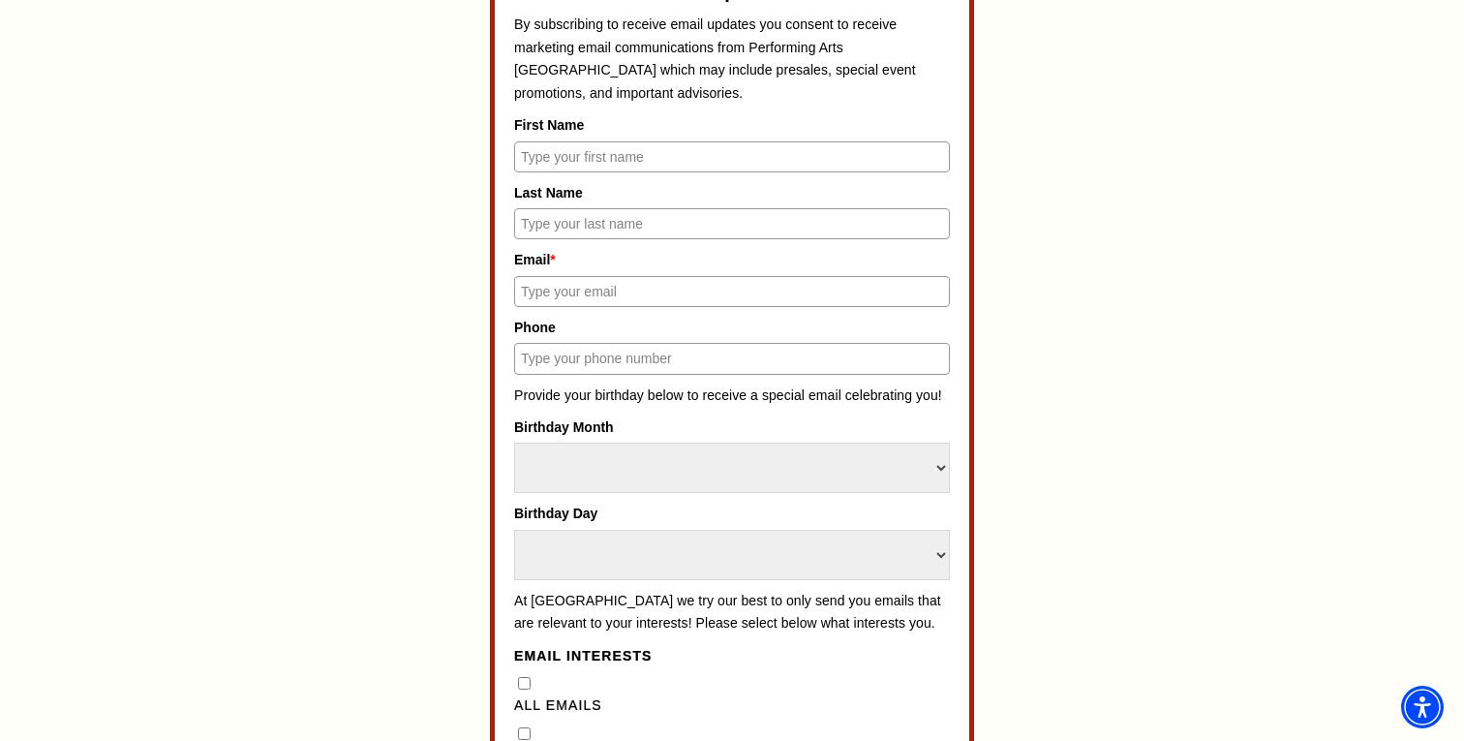
click at [617, 153] on input "First Name" at bounding box center [732, 156] width 436 height 31
type input "[PERSON_NAME]"
type input "[EMAIL_ADDRESS][DOMAIN_NAME]"
type input "8178464491"
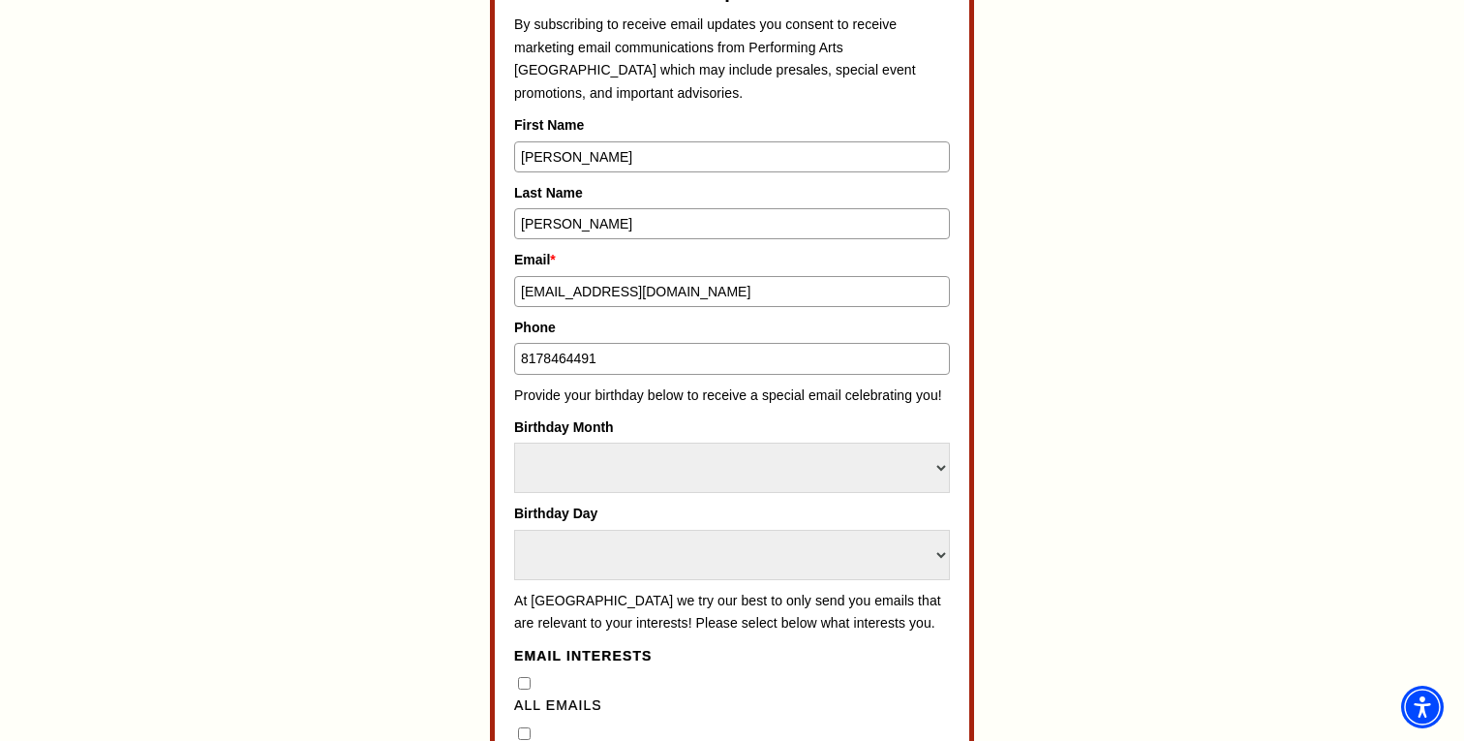
select select "6"
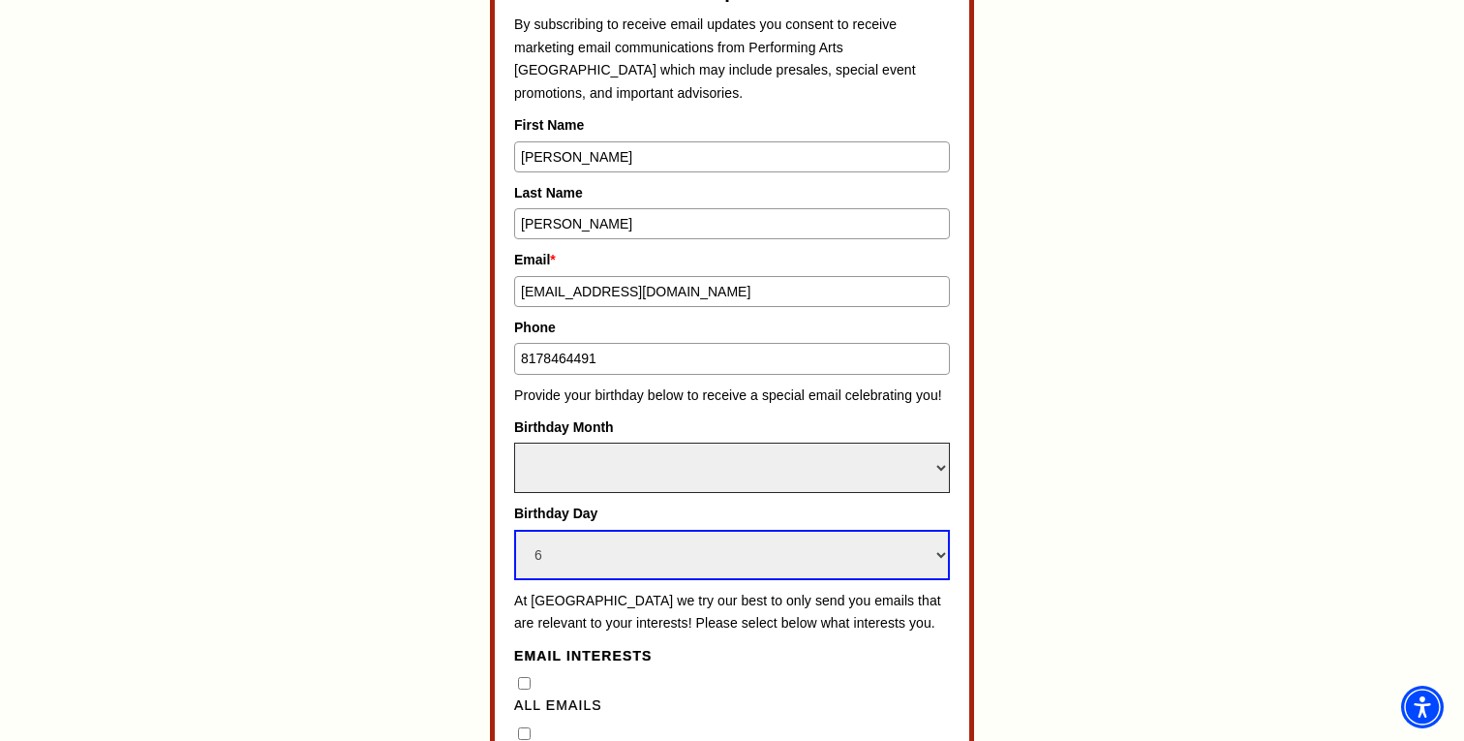
click at [601, 462] on select "Select Month January February March April May June July August September Octobe…" at bounding box center [732, 467] width 436 height 50
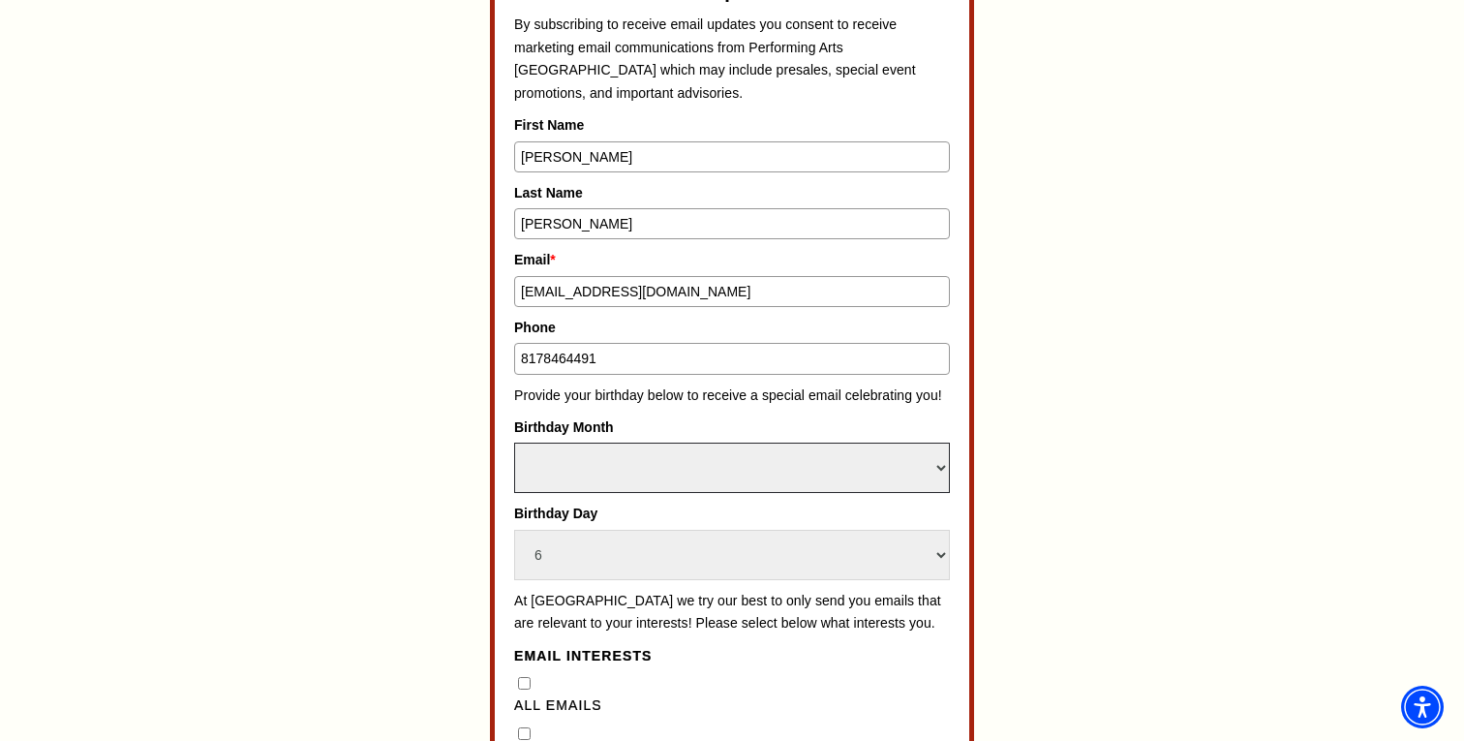
select select "August"
click at [514, 442] on select "Select Month January February March April May June July August September Octobe…" at bounding box center [732, 467] width 436 height 50
click at [345, 543] on div "Subscribe for Email Updates By subscribing to receive email updates you consent…" at bounding box center [732, 568] width 900 height 1388
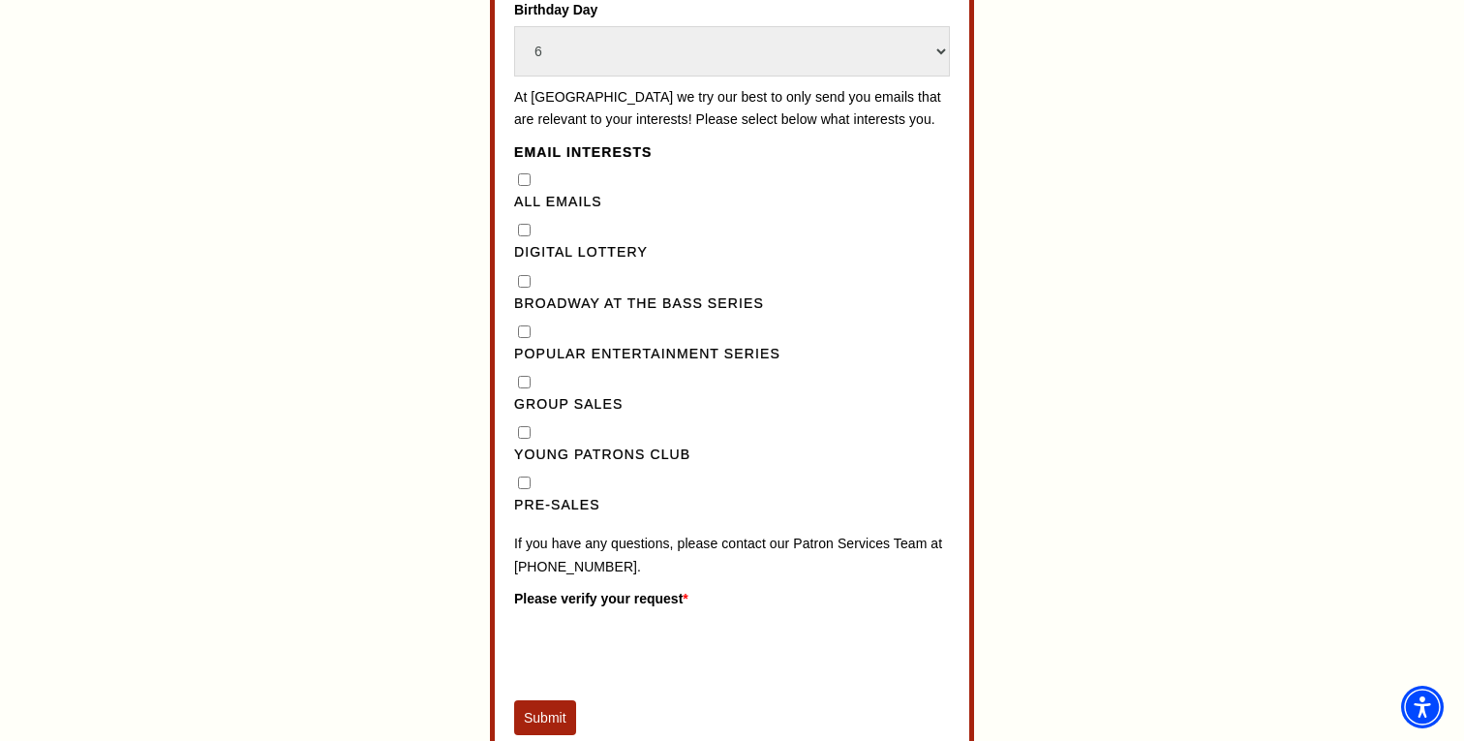
scroll to position [1555, 0]
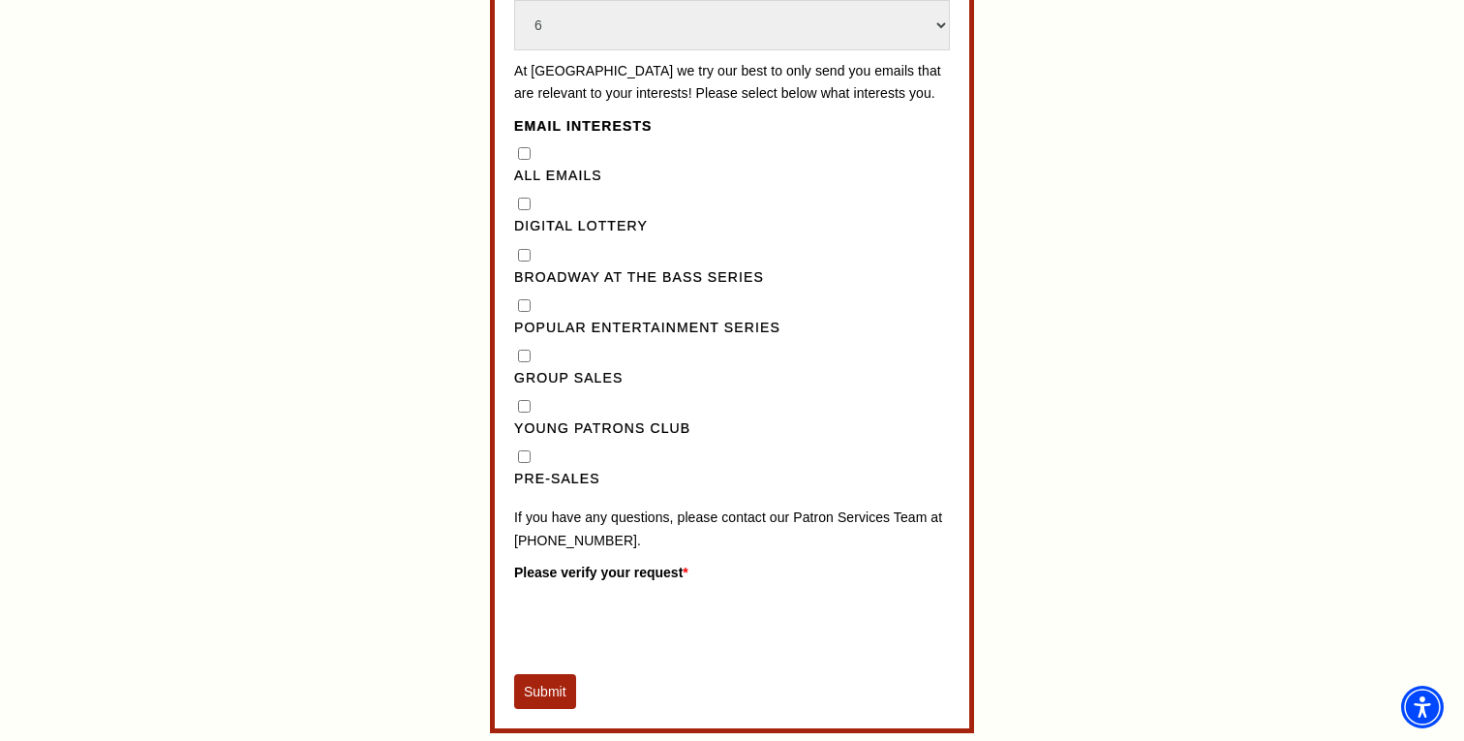
click at [524, 160] on Emails"] "All Emails" at bounding box center [524, 153] width 13 height 13
checkbox Emails"] "true"
click at [551, 709] on button "Submit" at bounding box center [545, 691] width 62 height 35
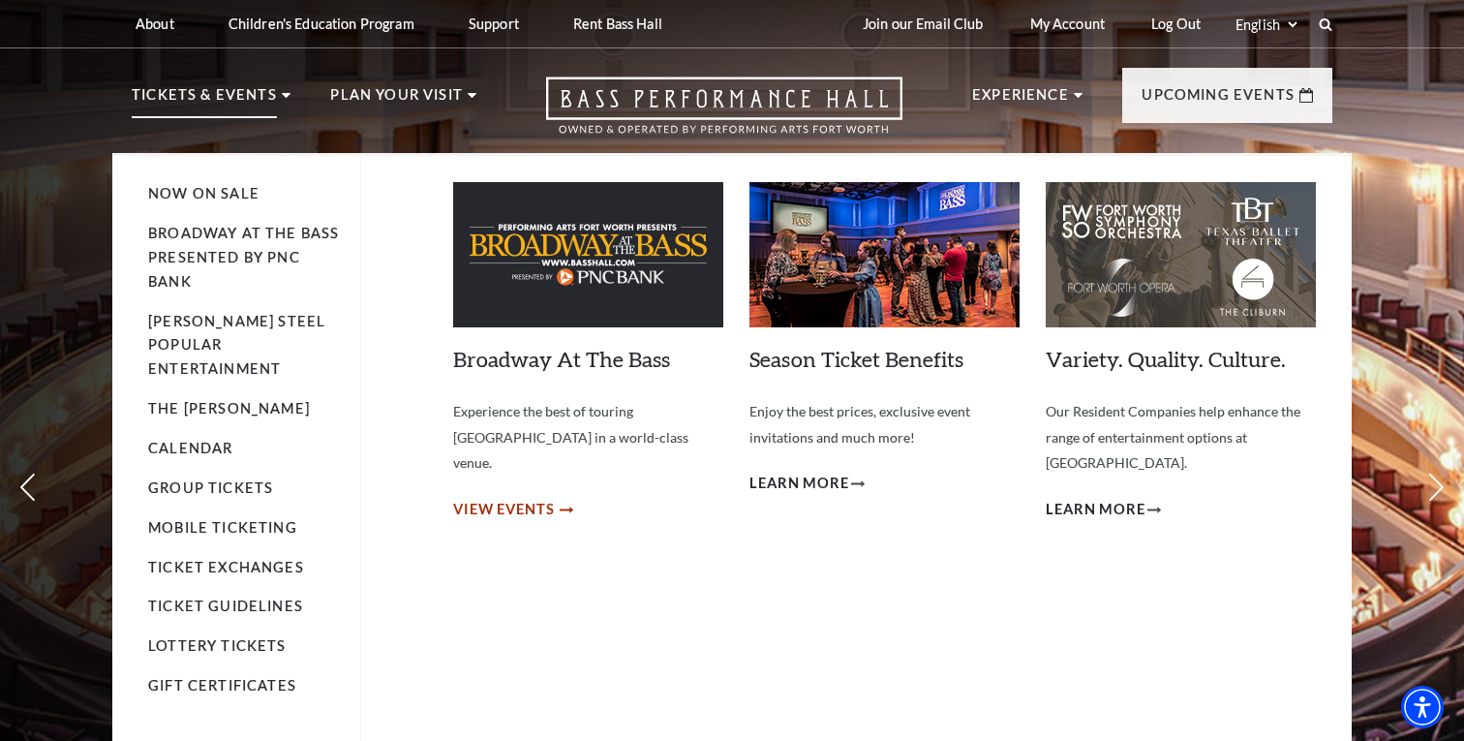
click at [495, 498] on span "View Events" at bounding box center [504, 510] width 102 height 24
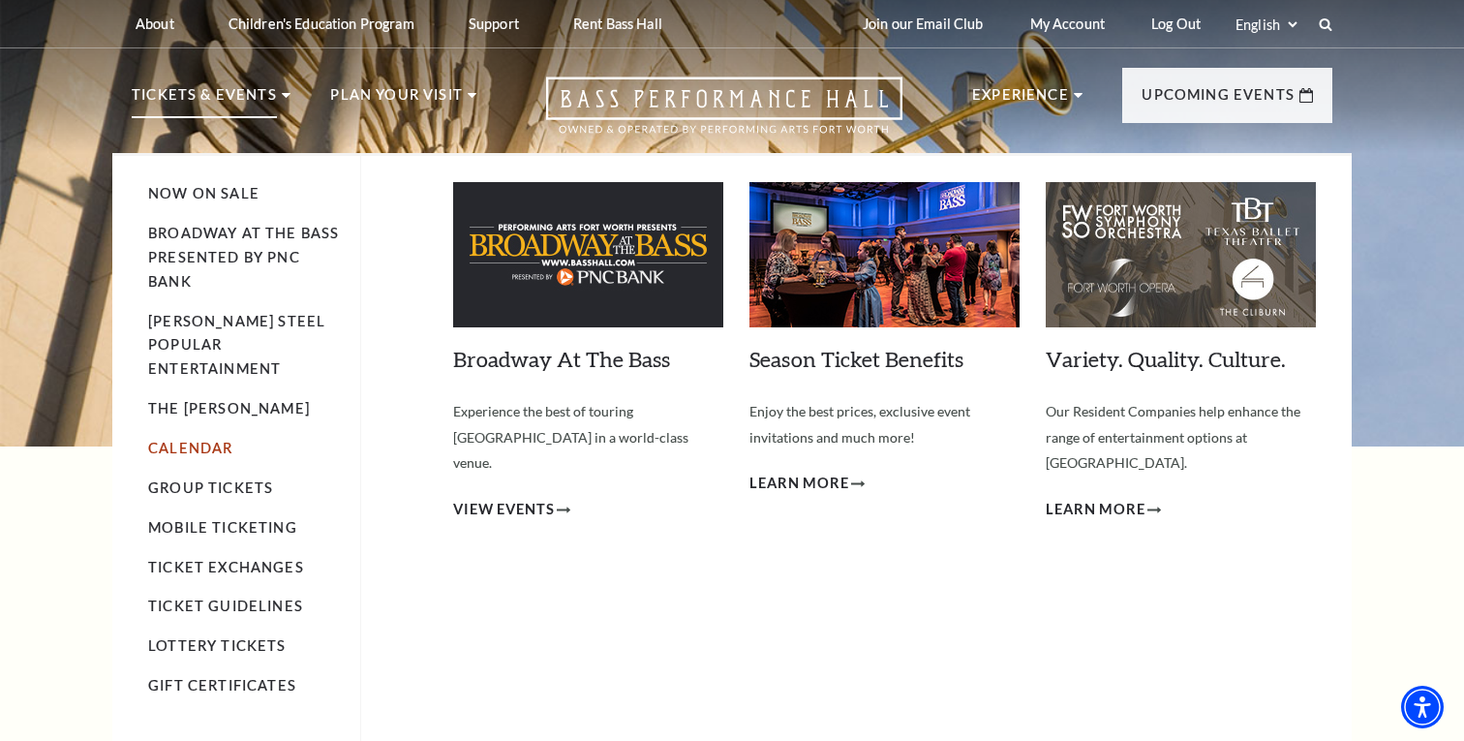
click at [190, 440] on link "Calendar" at bounding box center [190, 448] width 84 height 16
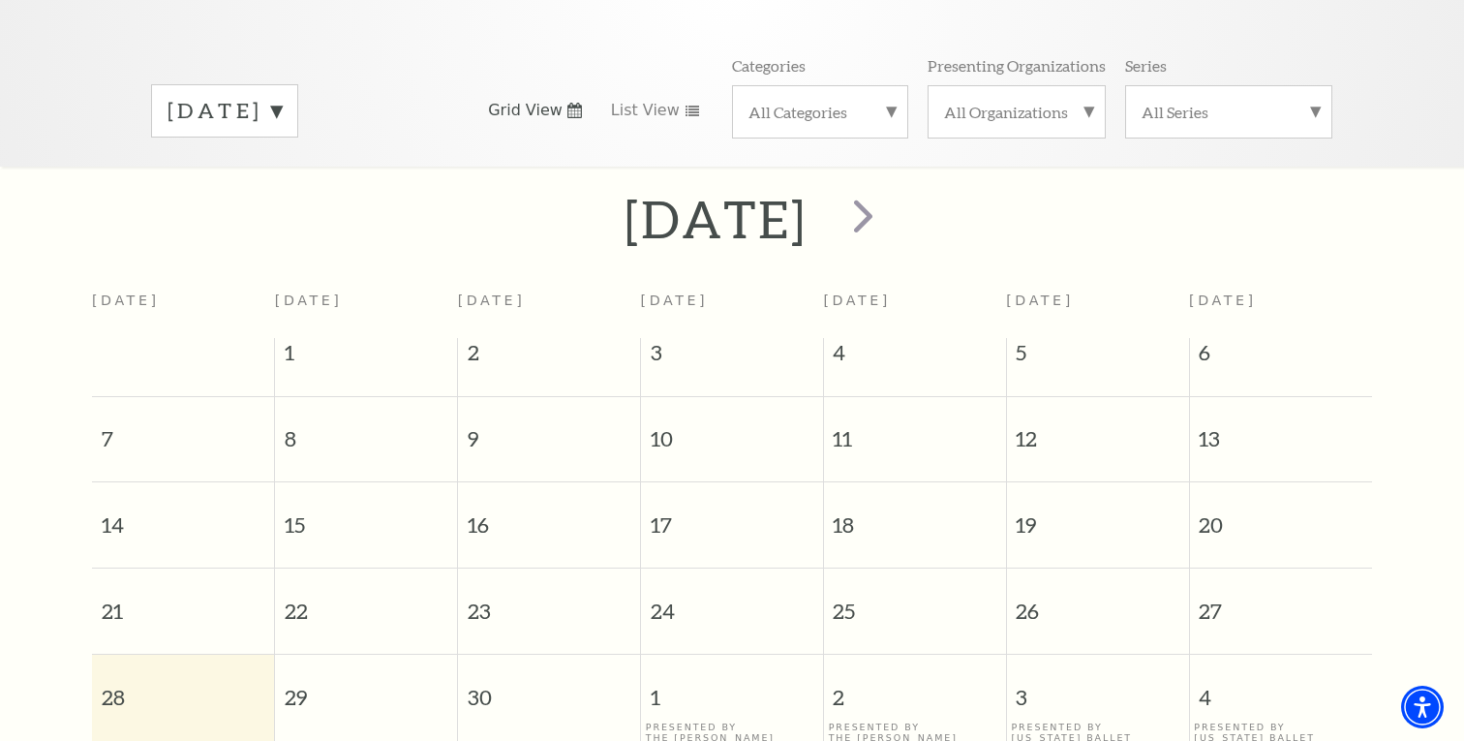
scroll to position [237, 0]
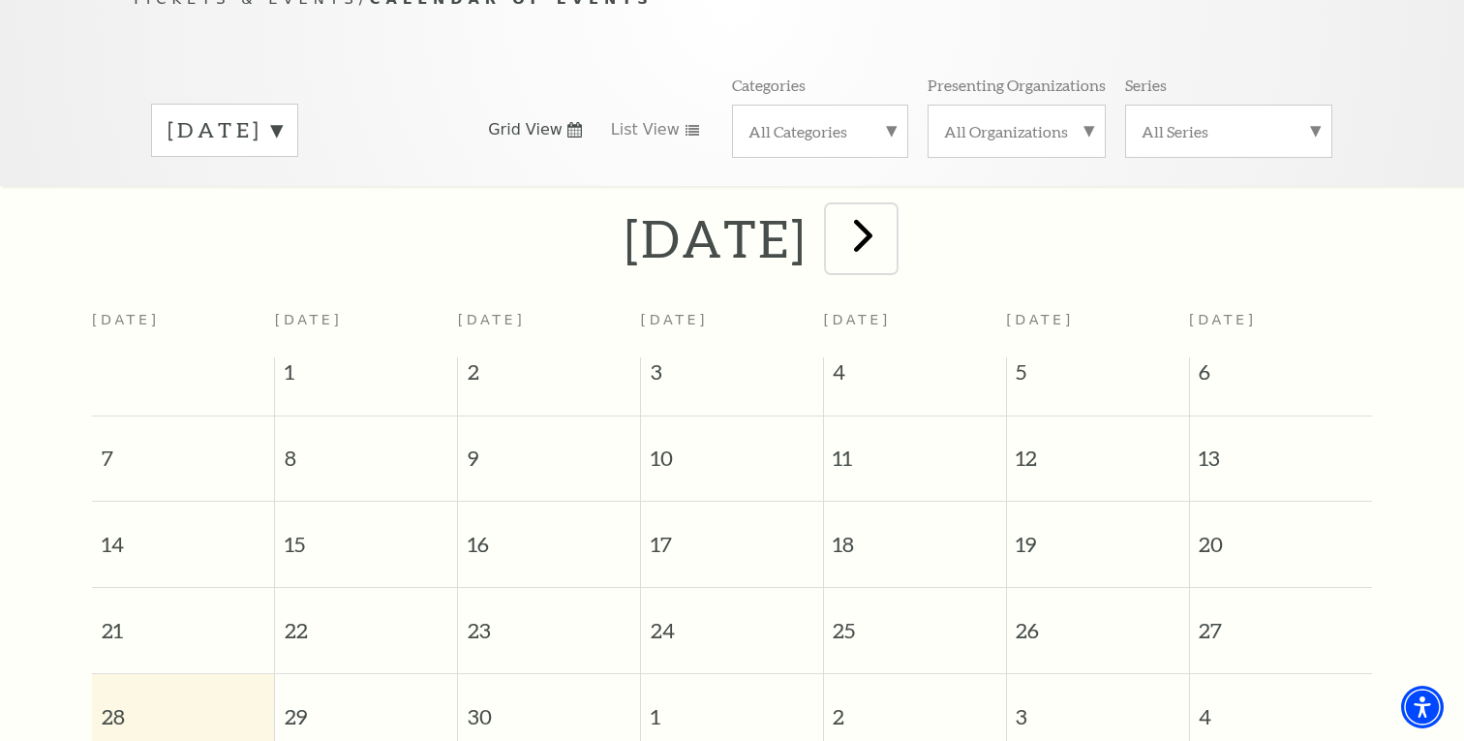
click at [891, 211] on span "next" at bounding box center [863, 234] width 55 height 55
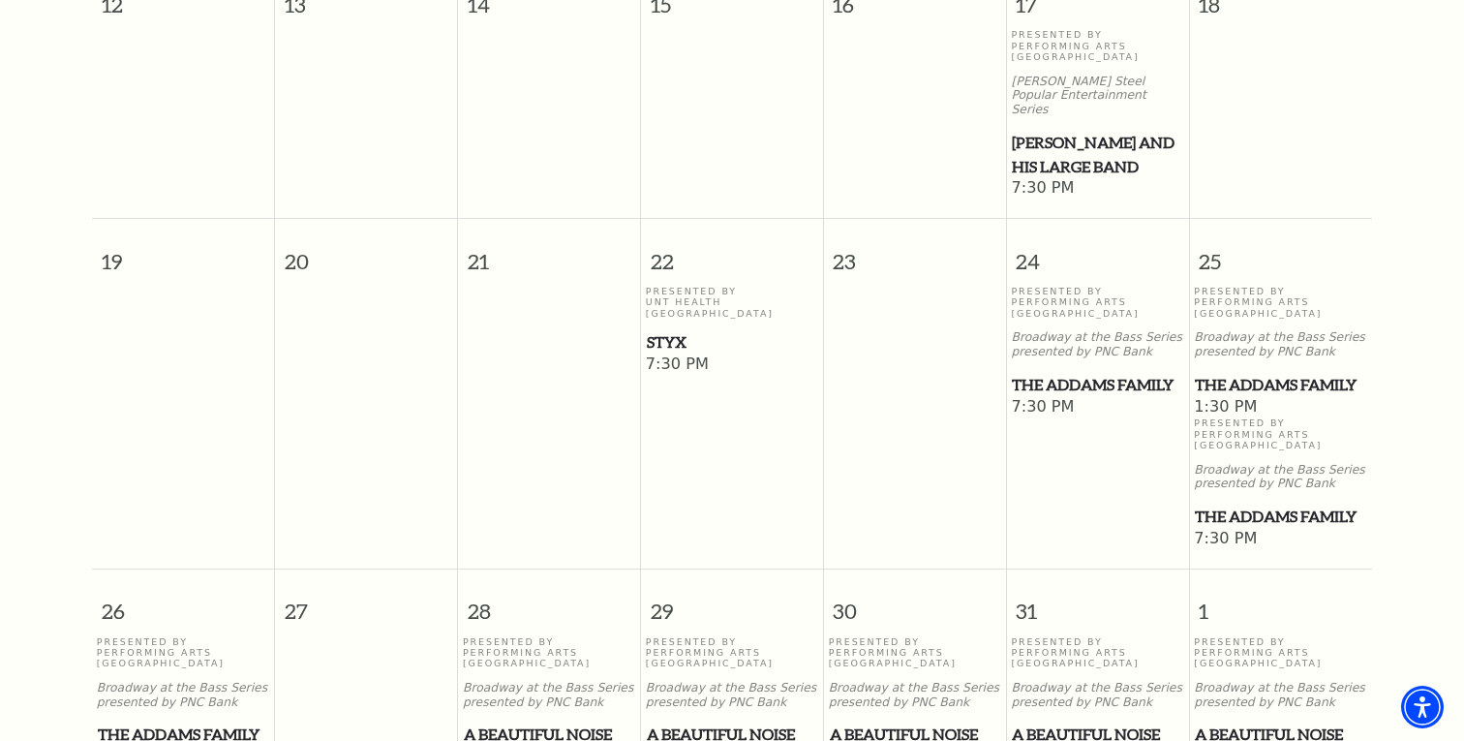
scroll to position [1057, 0]
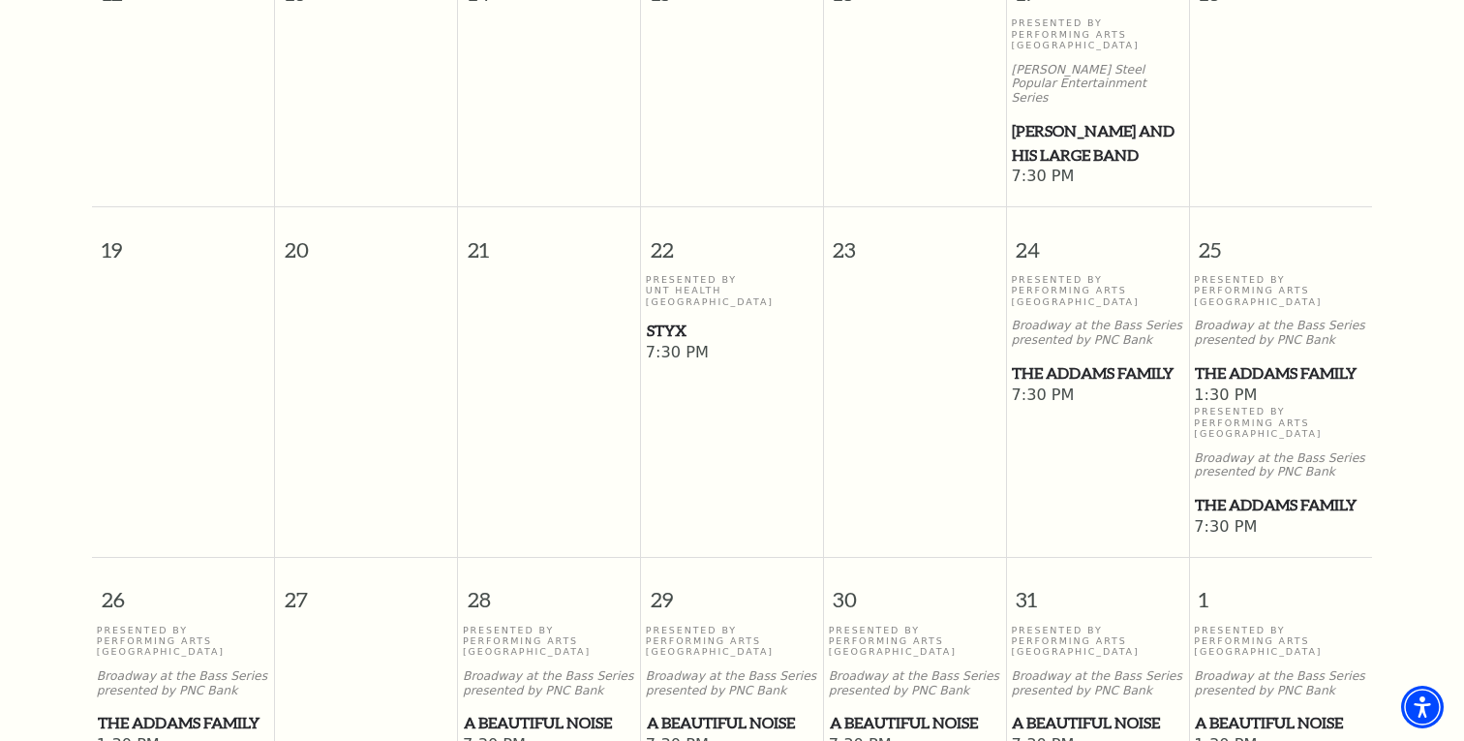
click at [1034, 361] on span "The Addams Family" at bounding box center [1097, 373] width 170 height 24
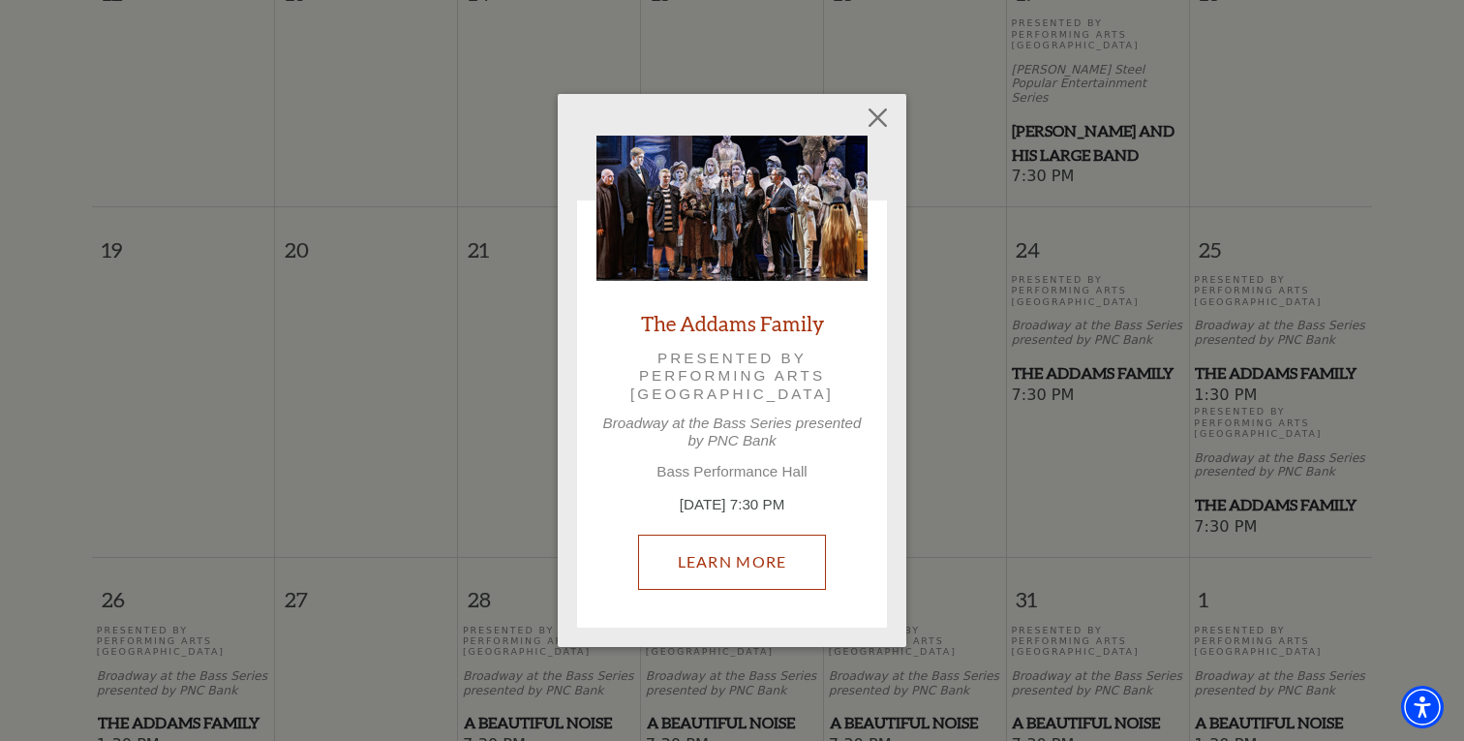
click at [720, 577] on link "Learn More" at bounding box center [732, 561] width 189 height 54
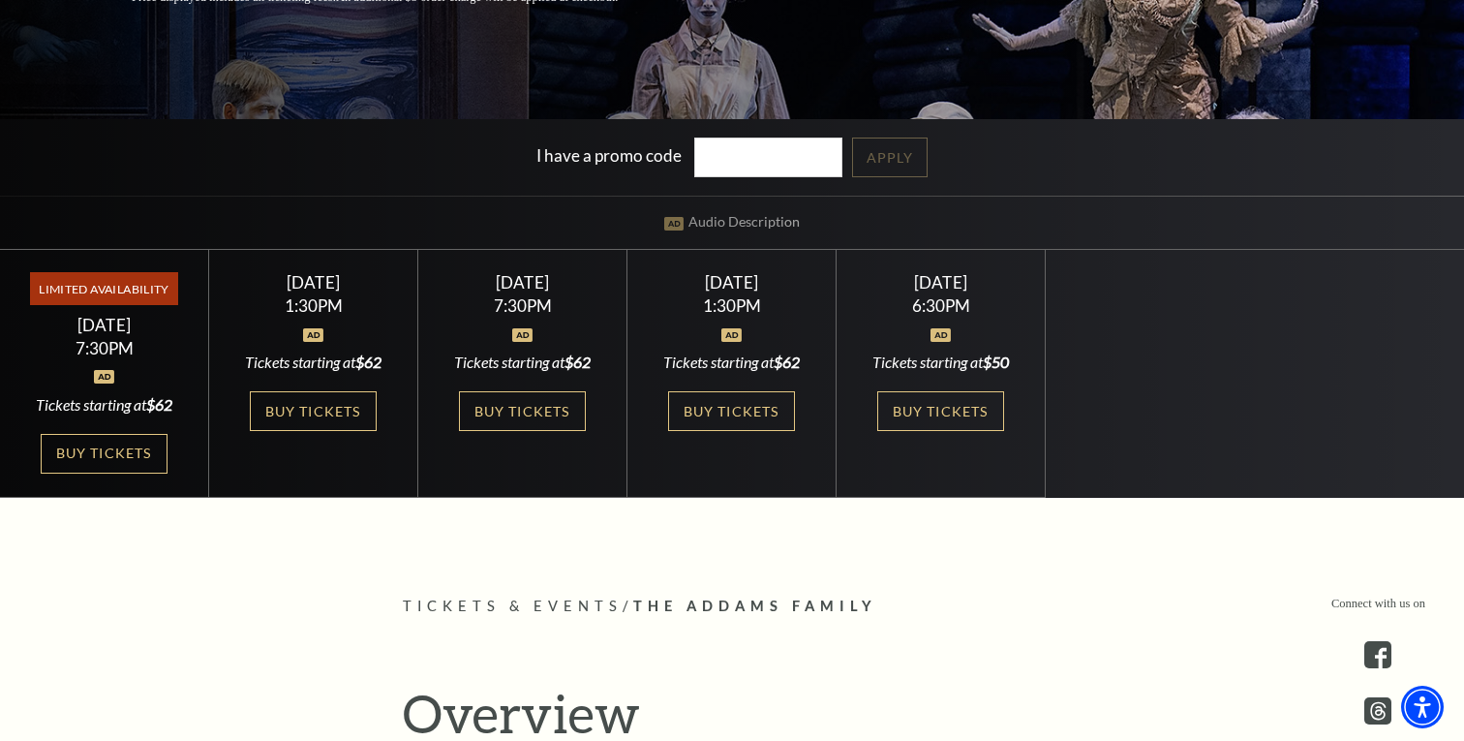
scroll to position [463, 0]
click at [316, 411] on link "Buy Tickets" at bounding box center [313, 410] width 126 height 40
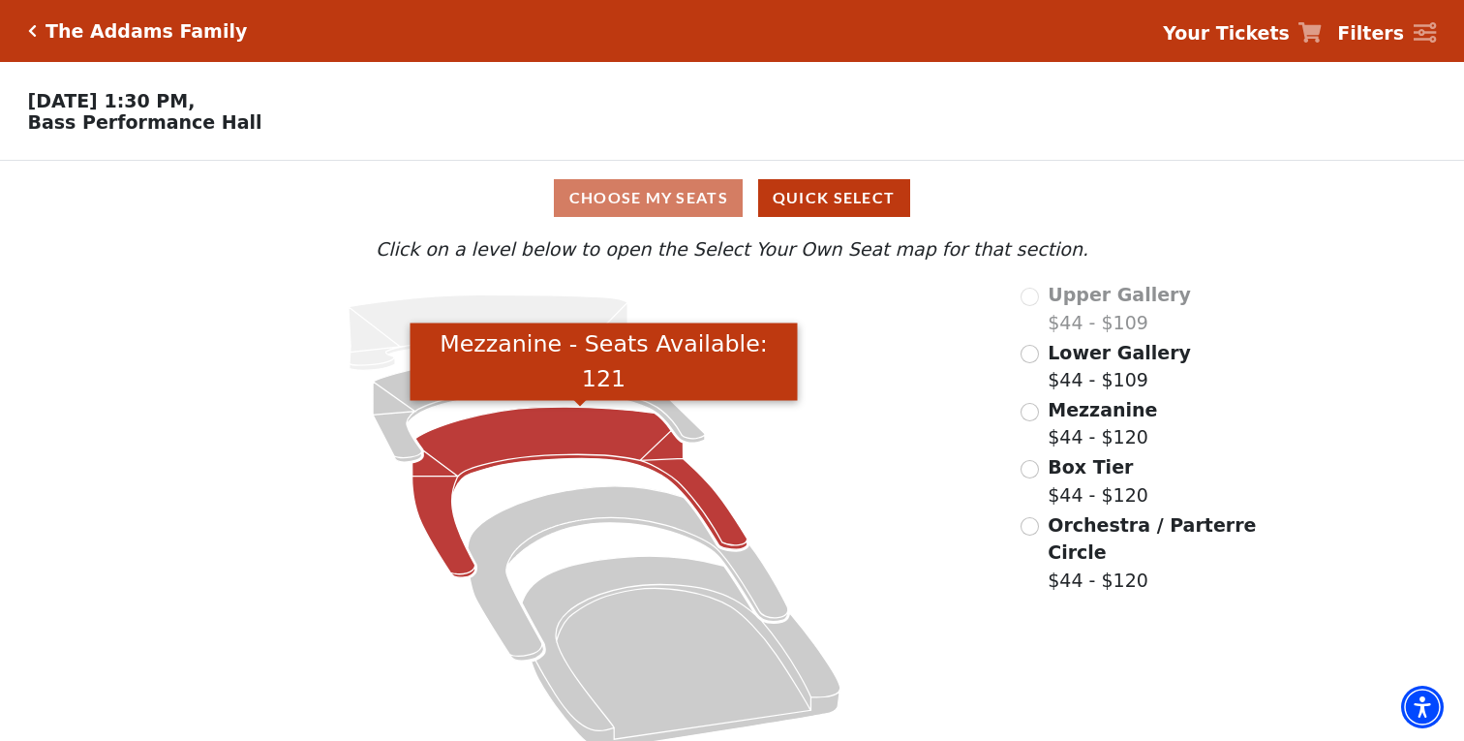
click at [574, 439] on icon "Mezzanine - Seats Available: 121" at bounding box center [579, 492] width 335 height 170
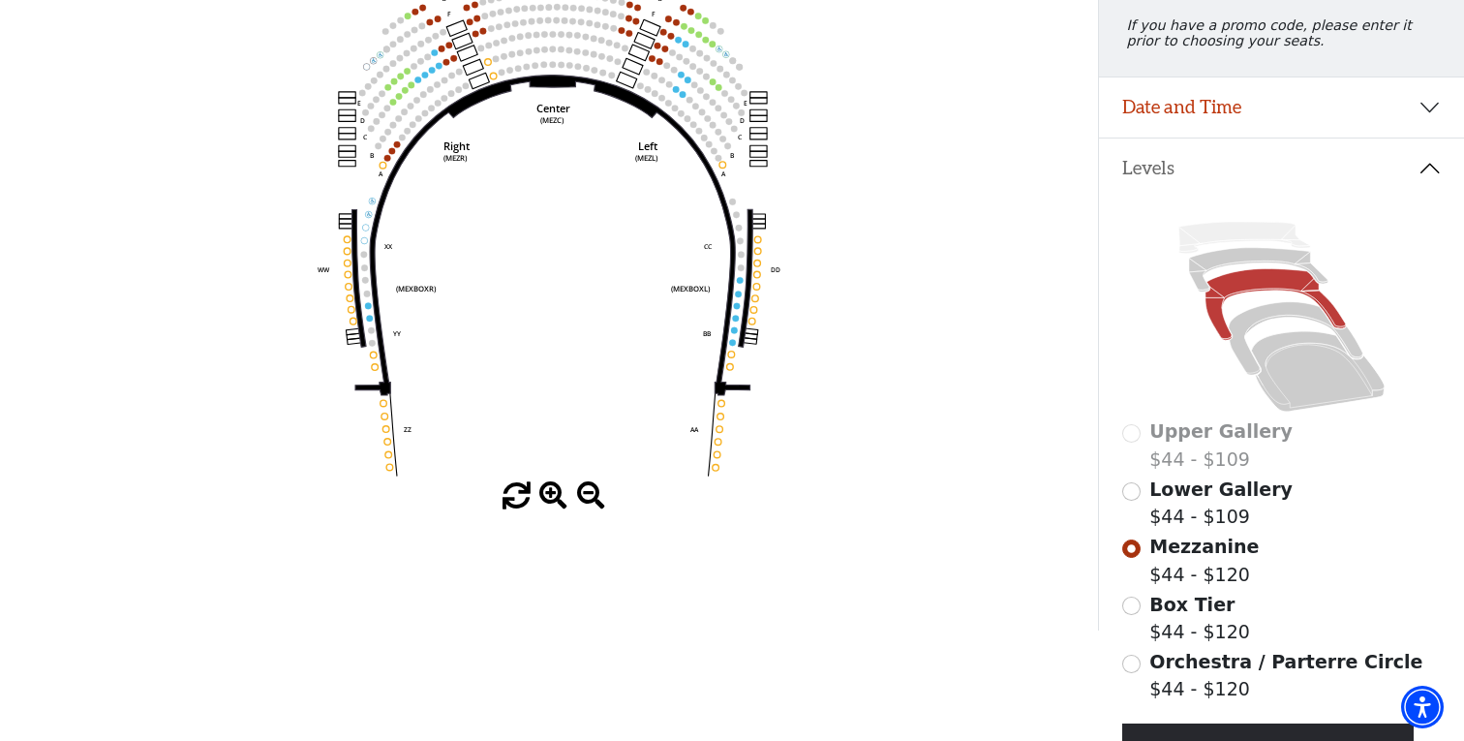
scroll to position [279, 0]
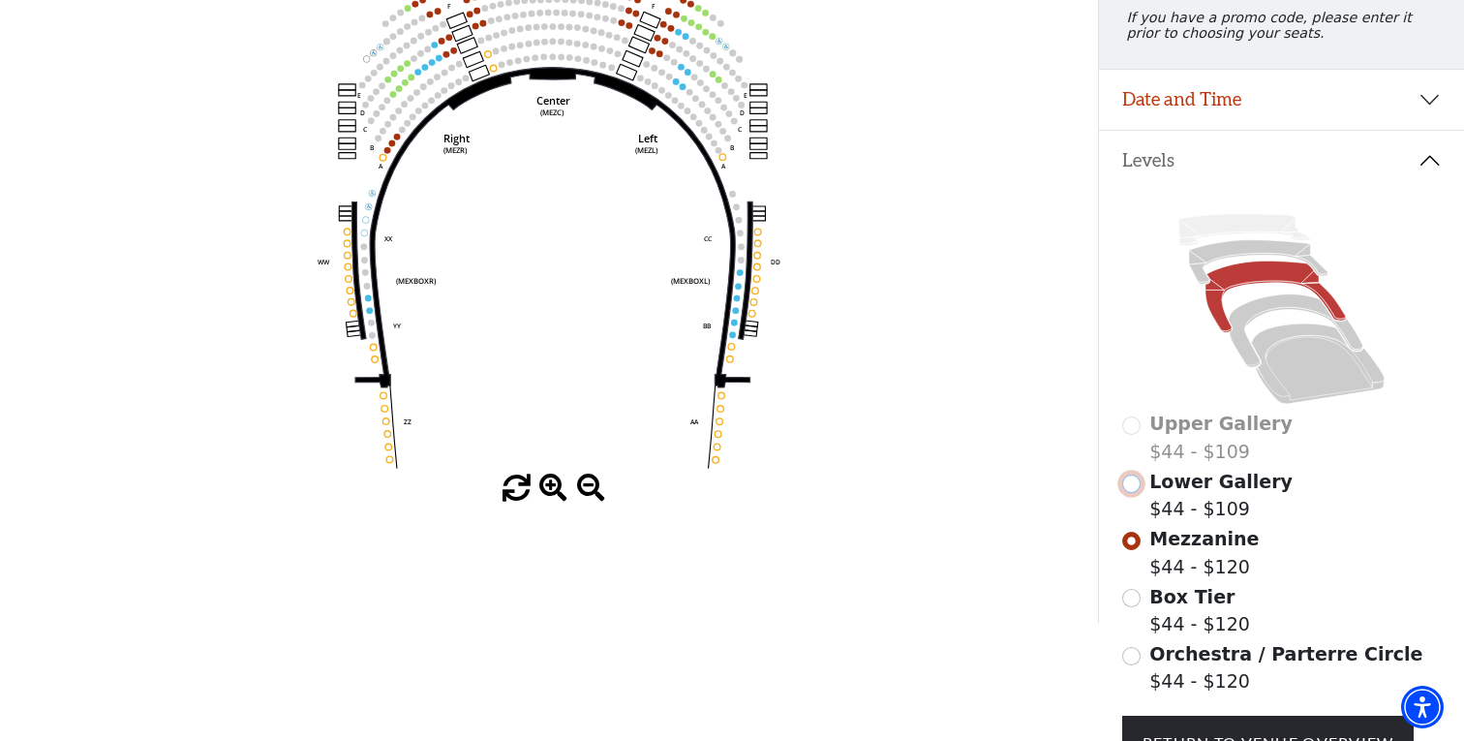
click at [1131, 487] on input "Lower Gallery$44 - $109\a" at bounding box center [1131, 483] width 18 height 18
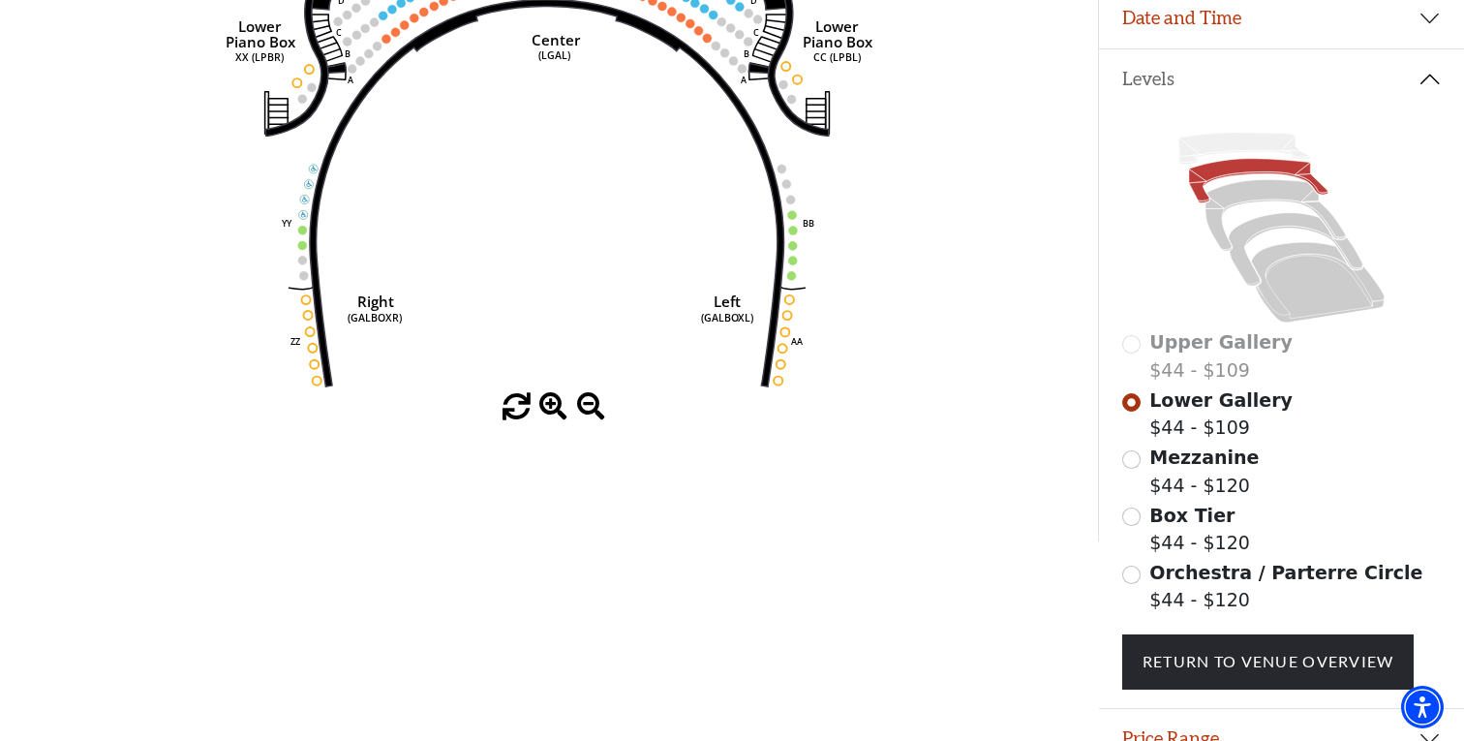
scroll to position [369, 0]
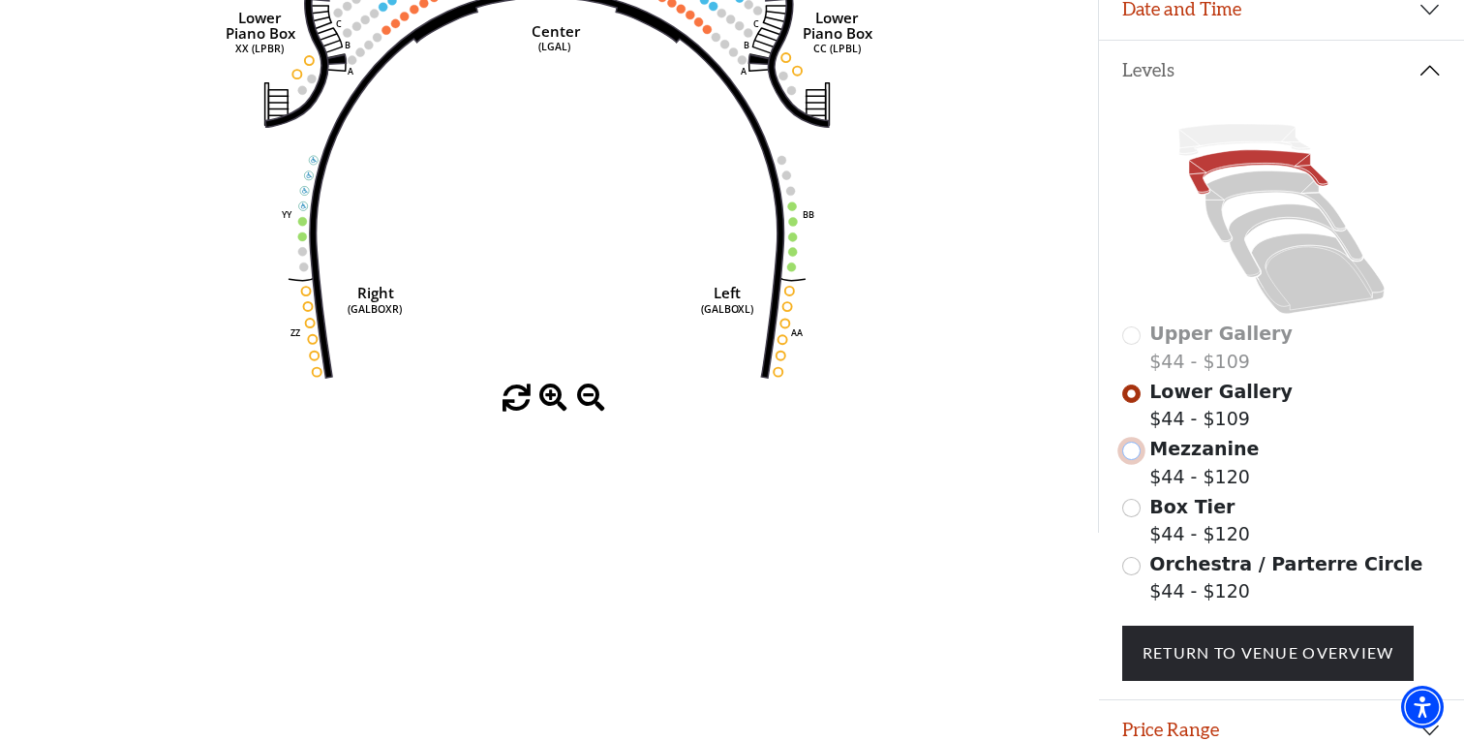
click at [1134, 453] on input "Mezzanine$44 - $120\a" at bounding box center [1131, 451] width 18 height 18
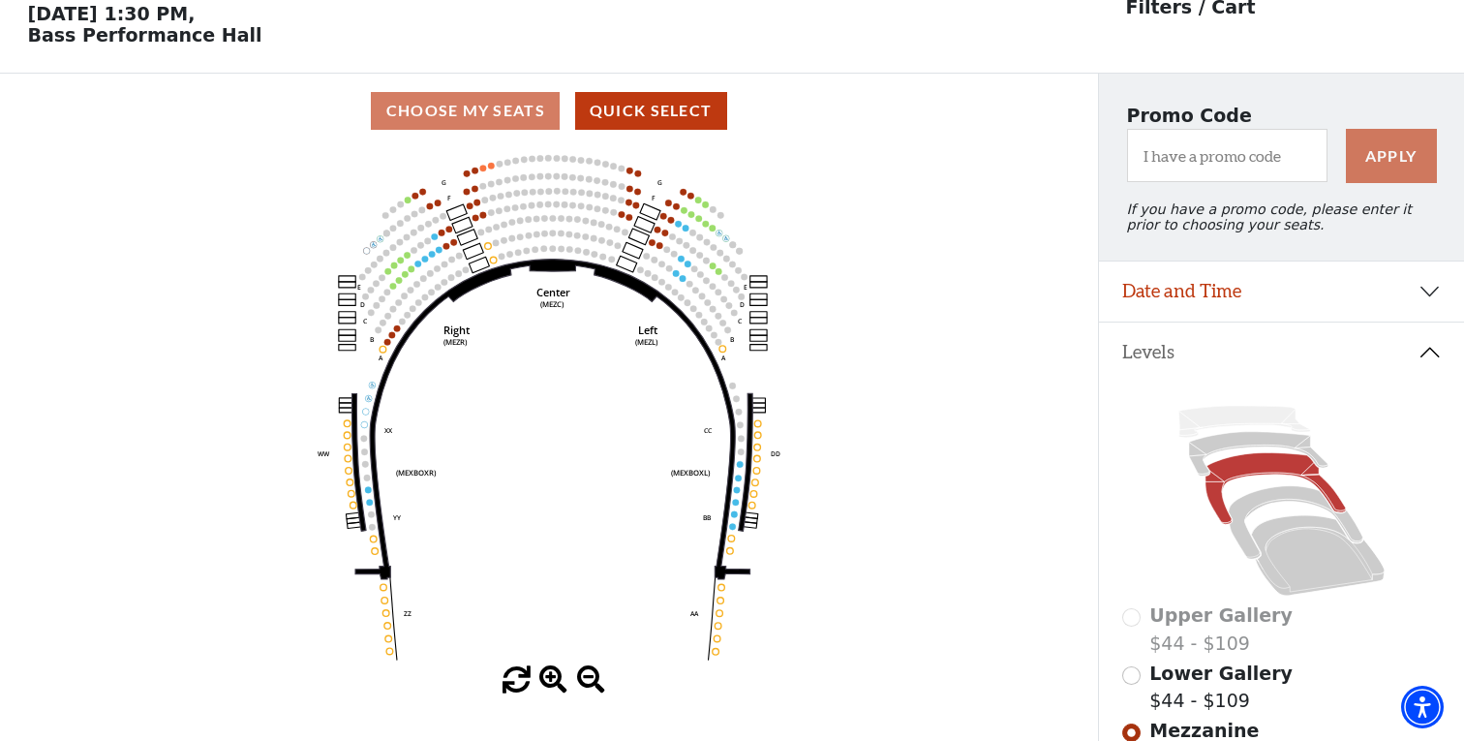
scroll to position [89, 0]
